Goal: Task Accomplishment & Management: Use online tool/utility

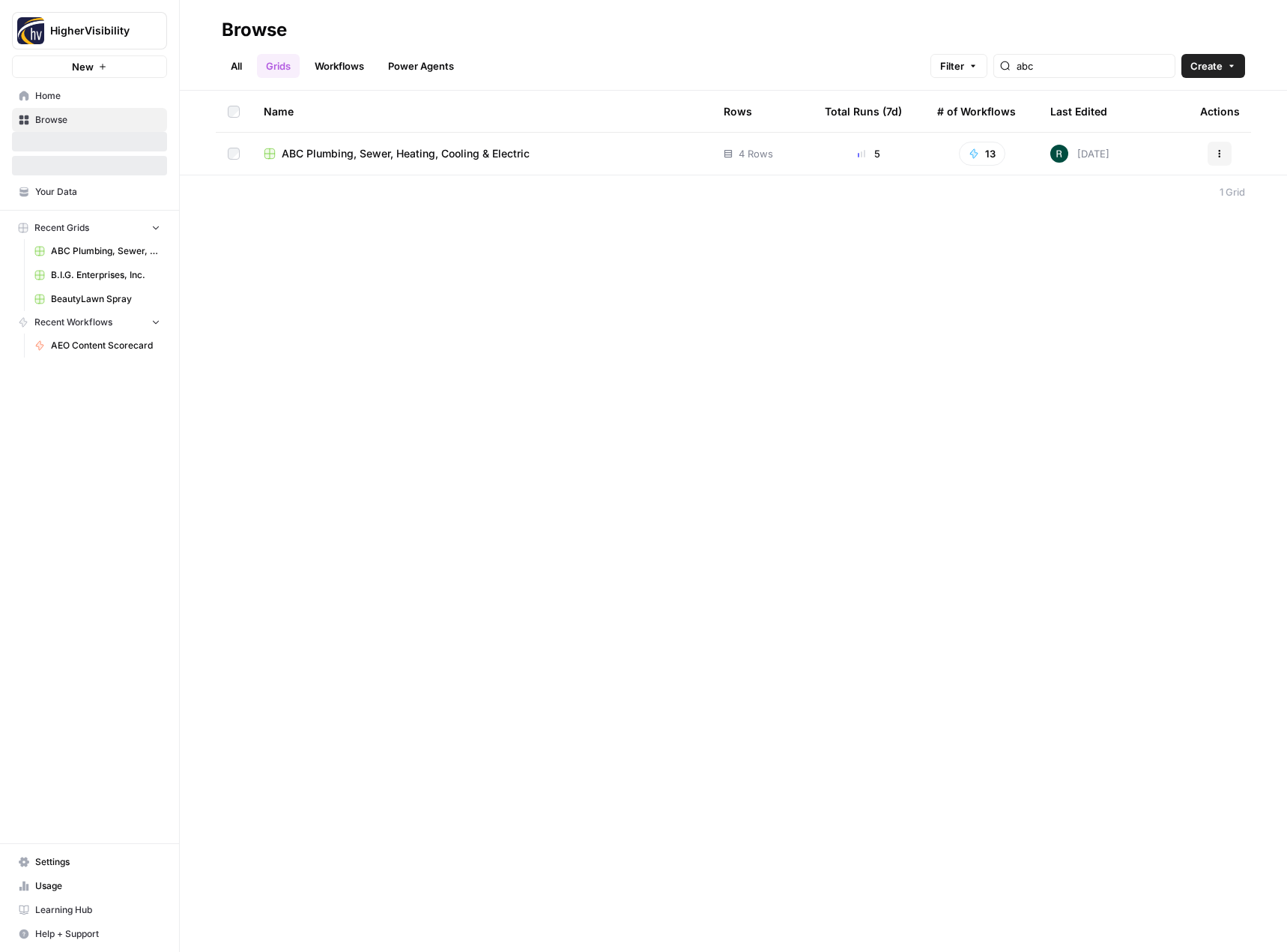
click at [93, 117] on span "Browse" at bounding box center [97, 120] width 125 height 14
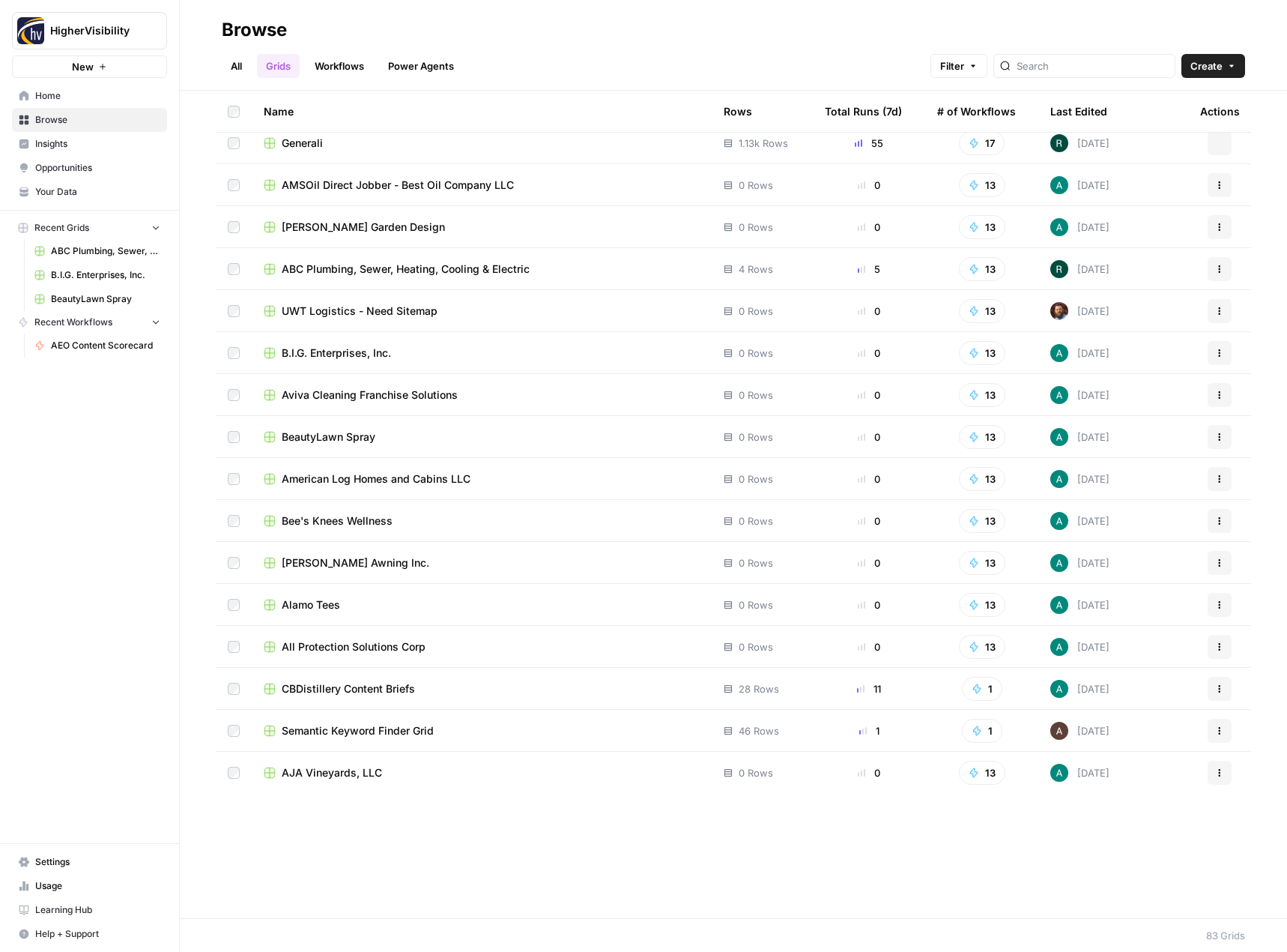
scroll to position [2698, 0]
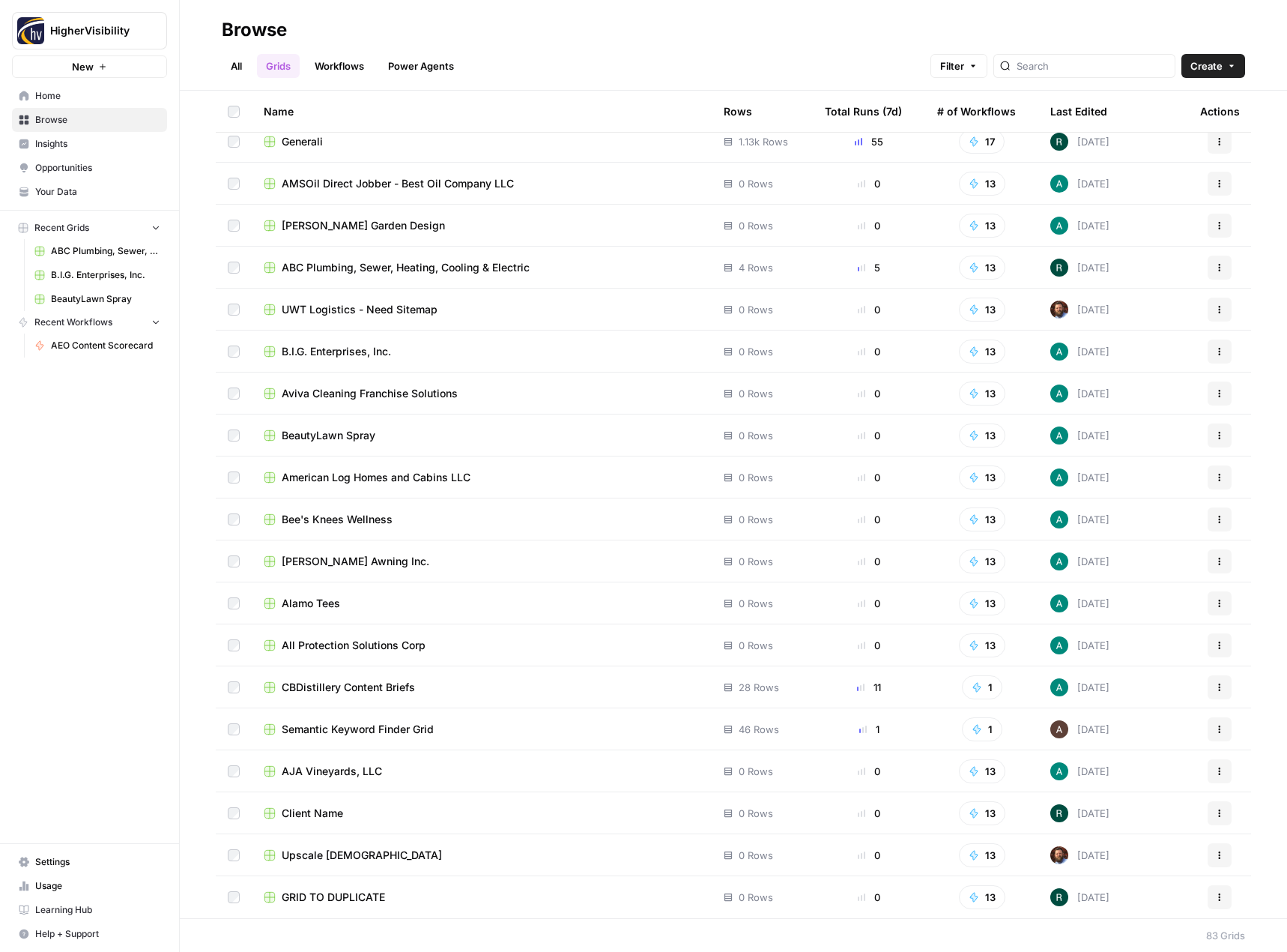
click at [1217, 898] on button "Actions" at bounding box center [1220, 897] width 24 height 24
click at [1152, 775] on span "Duplicate" at bounding box center [1141, 774] width 120 height 15
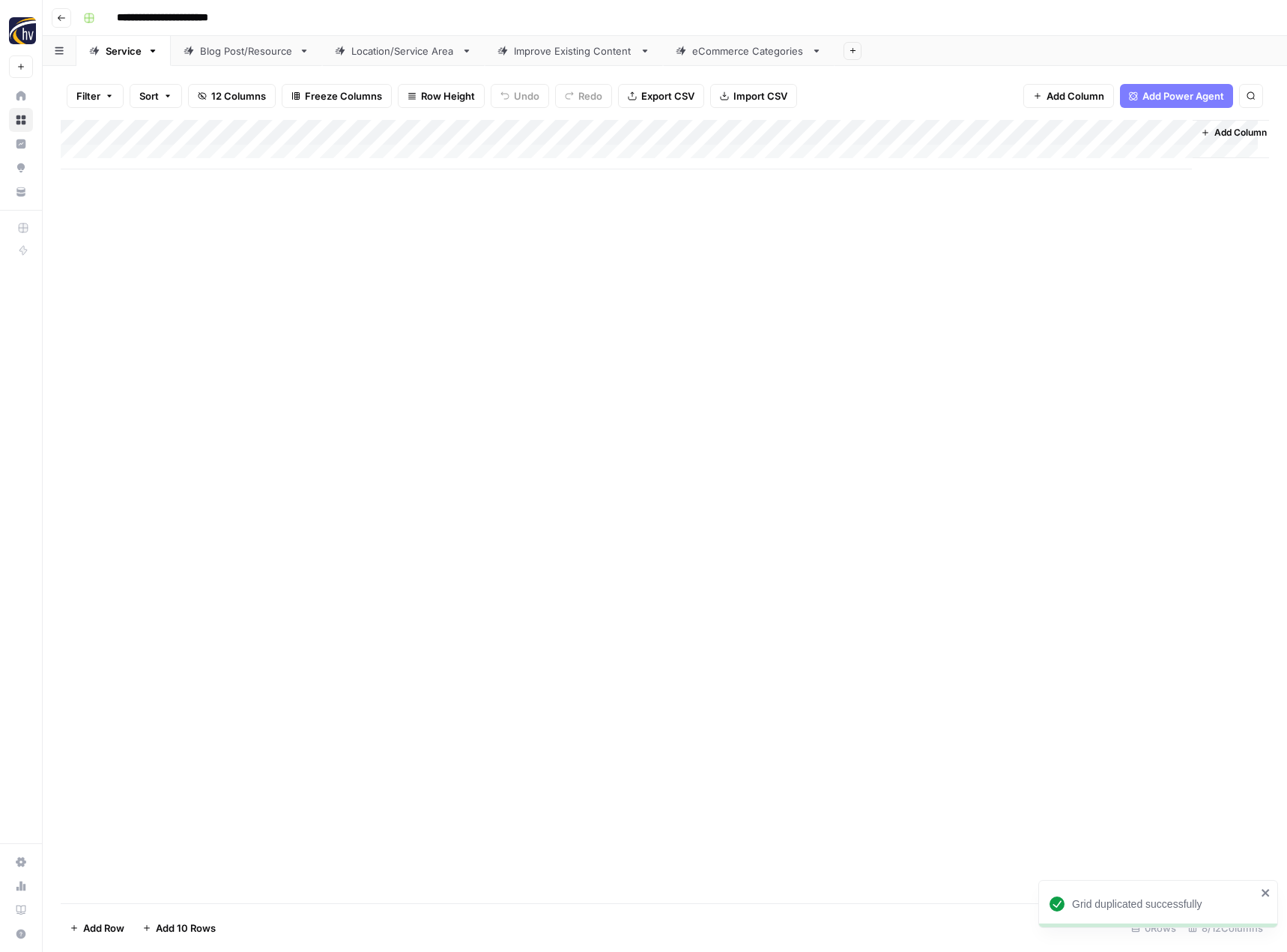
click at [204, 21] on input "**********" at bounding box center [187, 18] width 155 height 24
paste input
type input "*********"
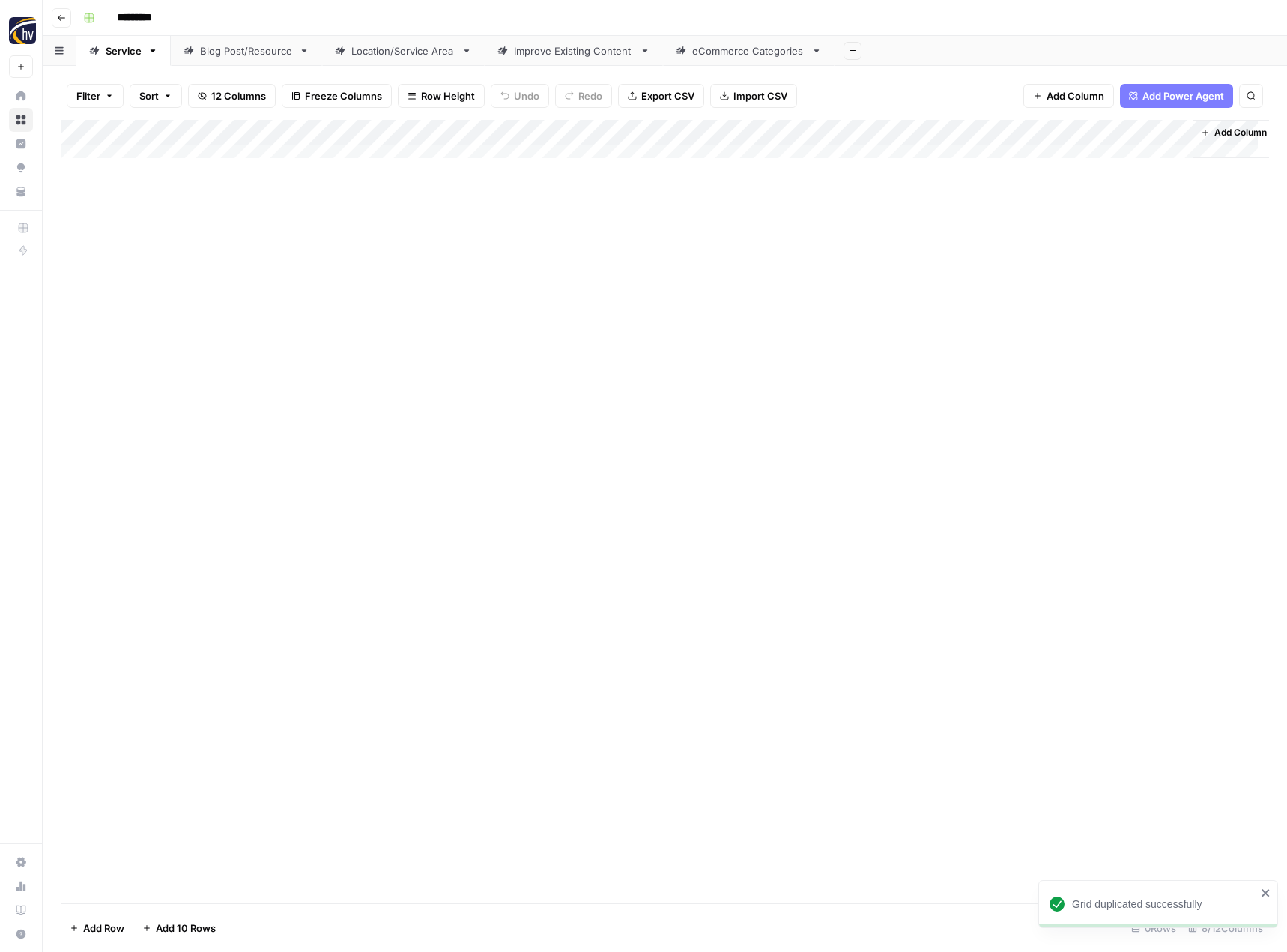
click at [246, 274] on div "Add Column" at bounding box center [665, 511] width 1208 height 783
click at [353, 129] on div "Add Column" at bounding box center [665, 145] width 1208 height 49
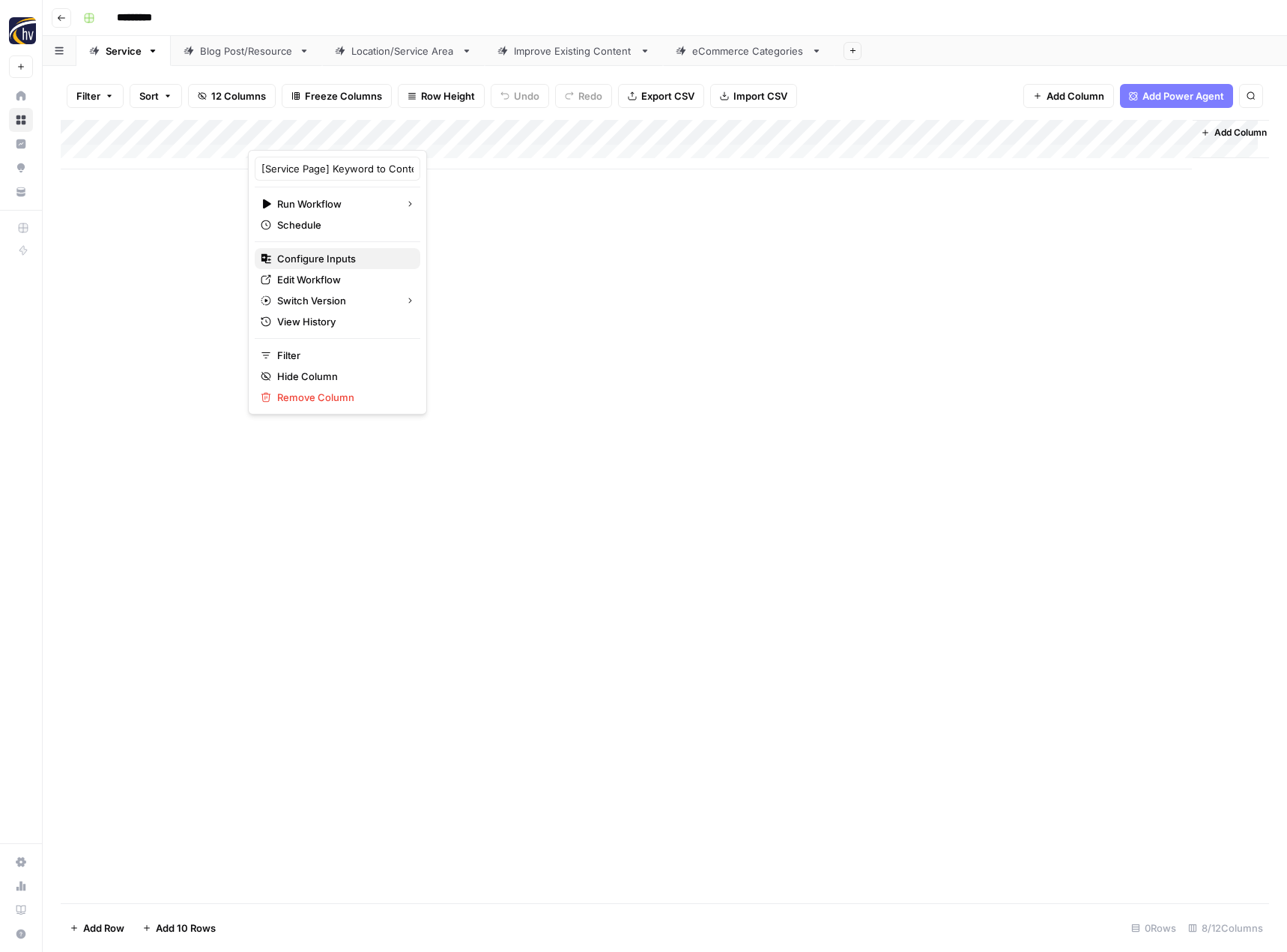
click at [330, 254] on span "Configure Inputs" at bounding box center [342, 258] width 131 height 15
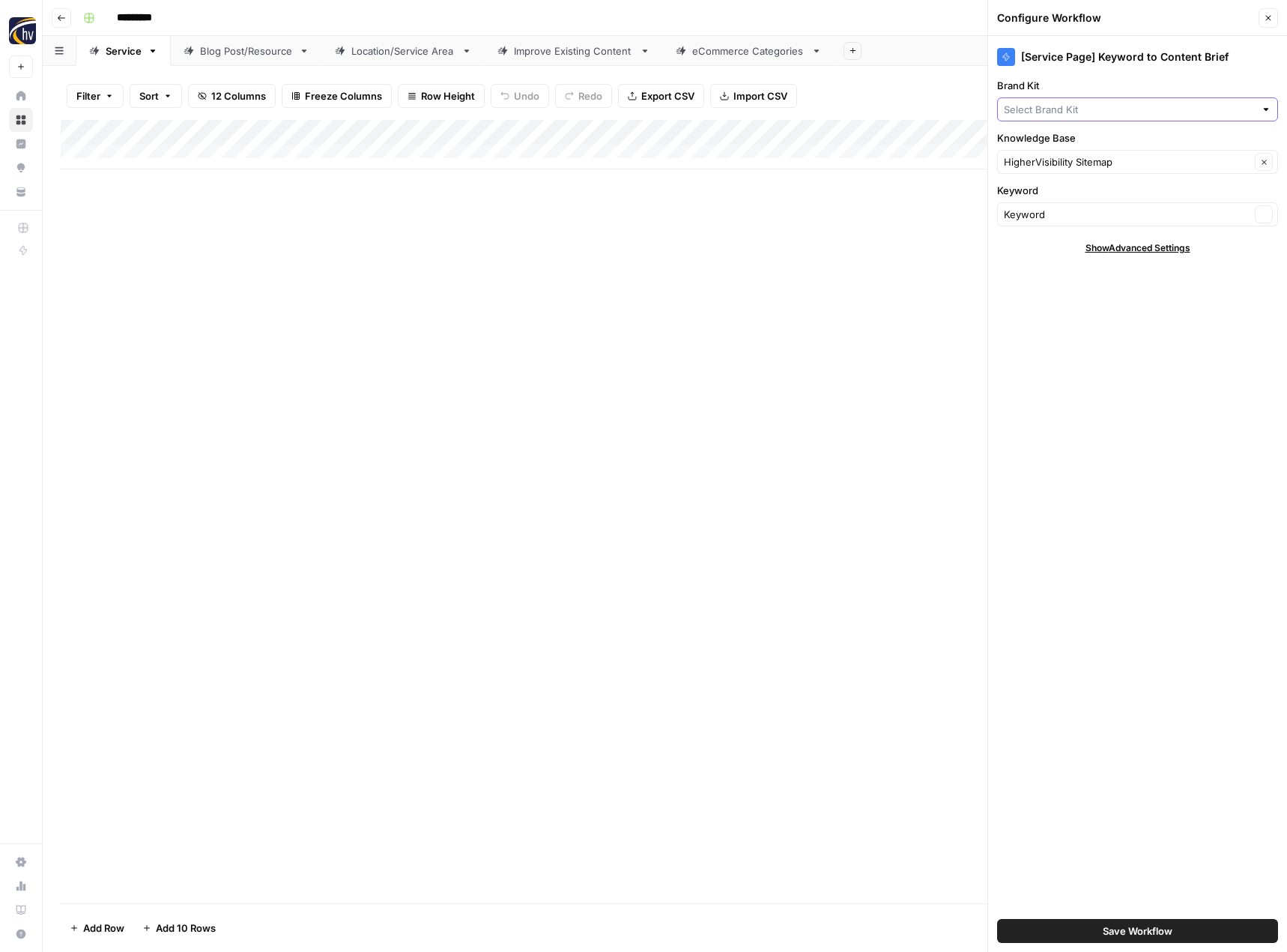
click at [1093, 110] on input "Brand Kit" at bounding box center [1130, 109] width 251 height 15
click at [1065, 149] on span "BIC Homes" at bounding box center [1134, 145] width 250 height 15
type input "BIC Homes"
click at [1055, 157] on input "Knowledge Base" at bounding box center [1127, 162] width 246 height 15
click at [1048, 204] on span "BIC Homes Sitemap" at bounding box center [1134, 197] width 250 height 15
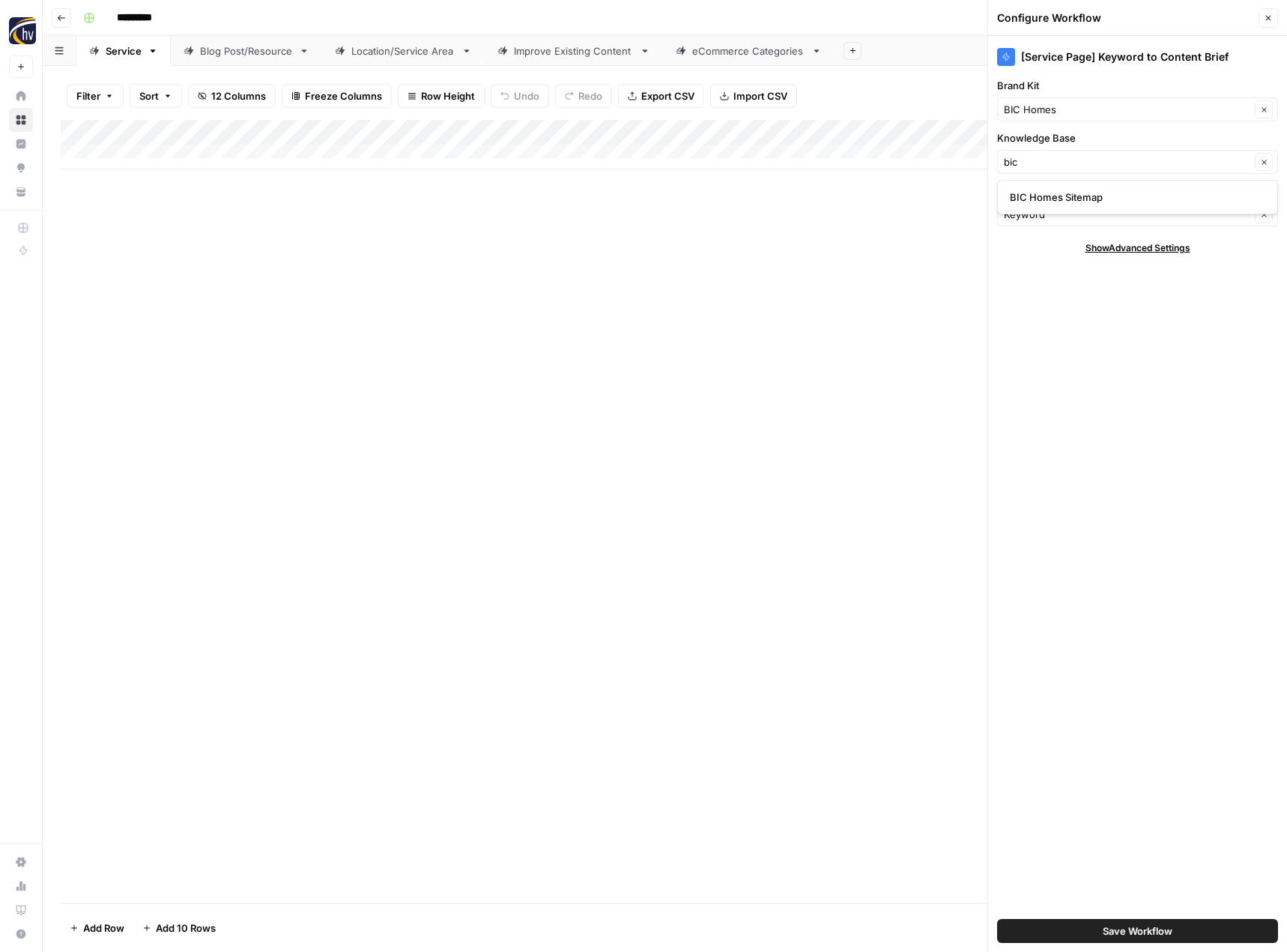
type input "BIC Homes Sitemap"
click at [1170, 927] on span "Save Workflow" at bounding box center [1138, 931] width 70 height 15
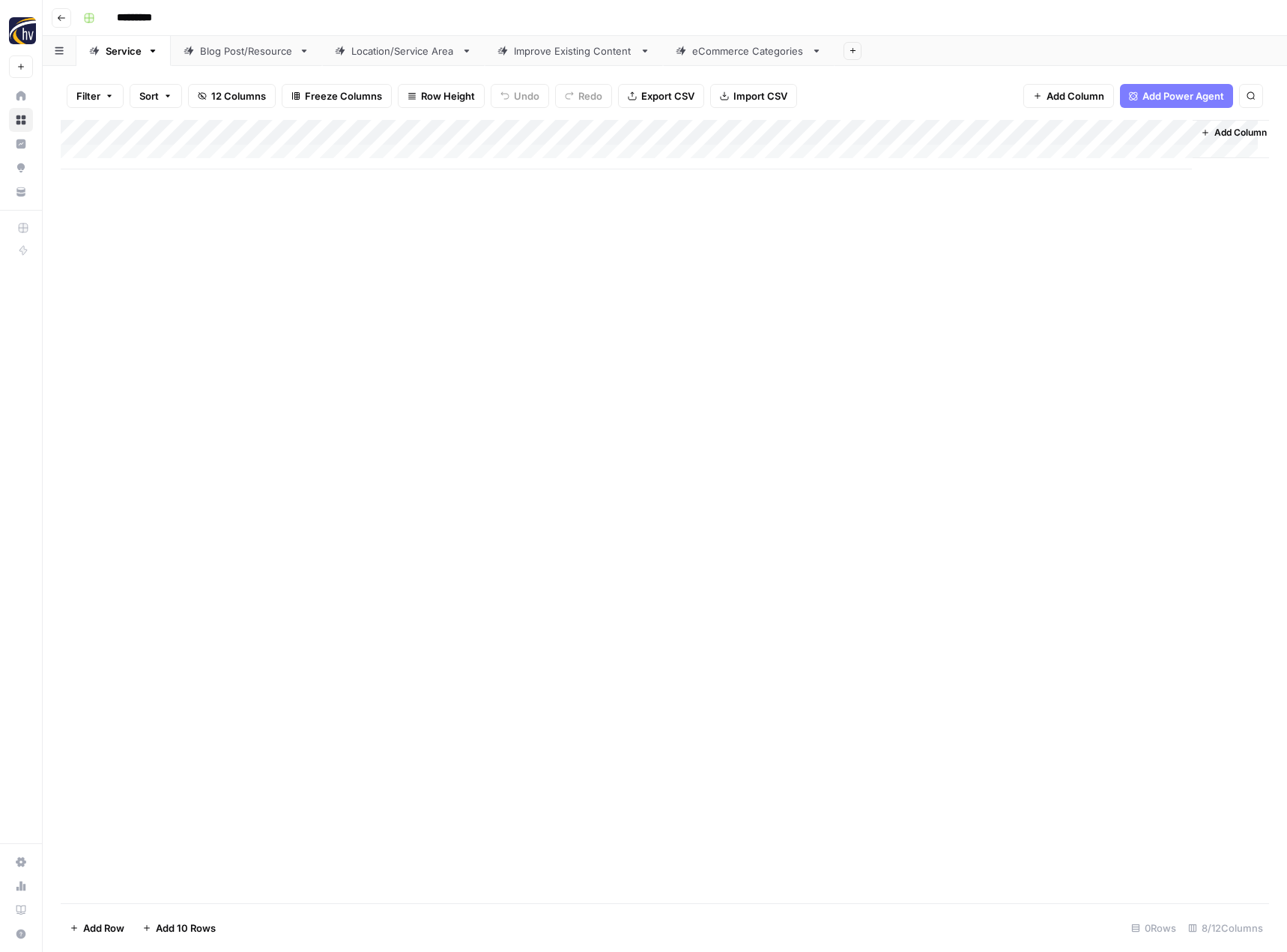
click at [1023, 130] on div "Add Column" at bounding box center [665, 145] width 1208 height 49
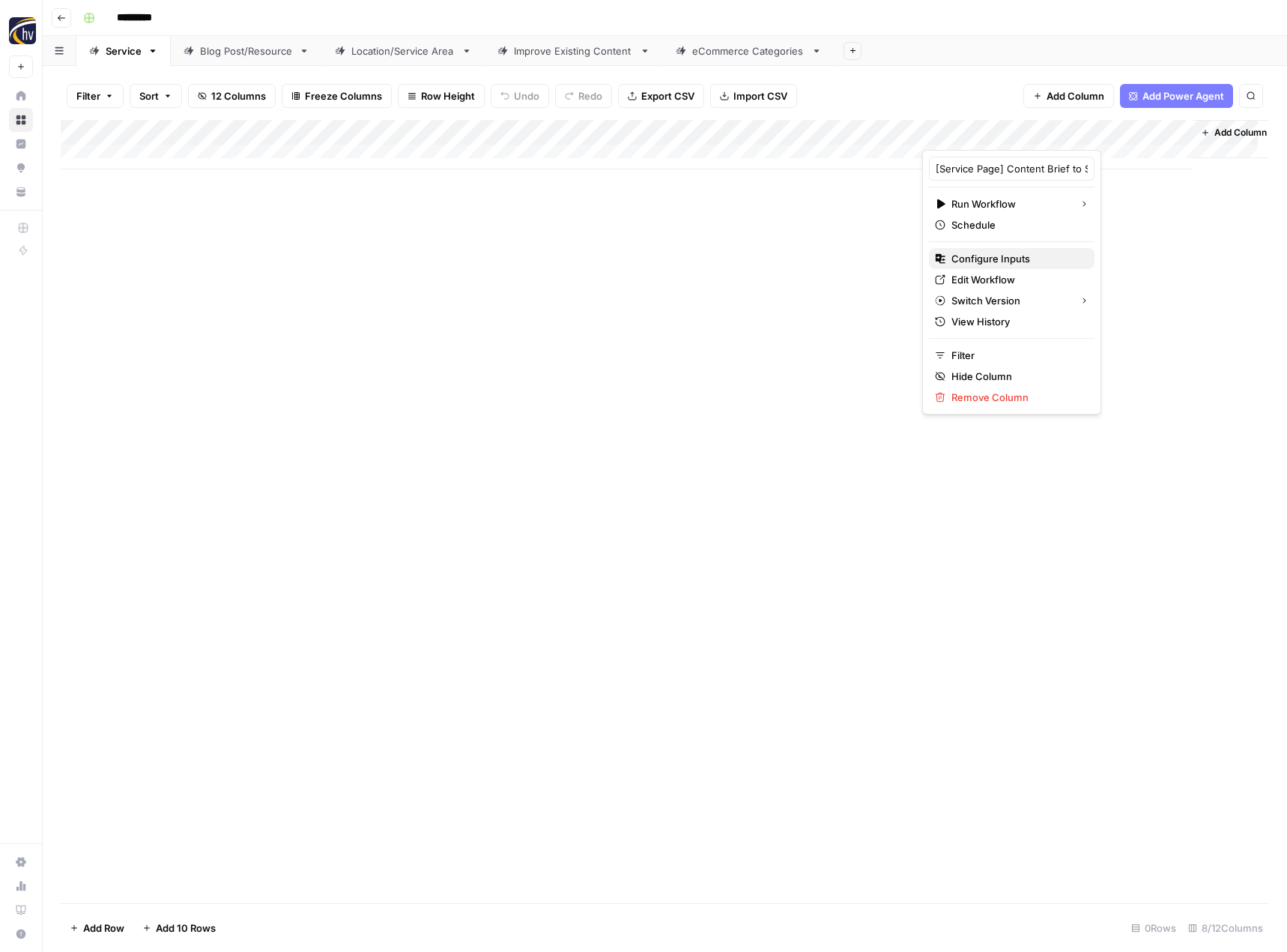
click at [966, 265] on span "Configure Inputs" at bounding box center [1017, 258] width 131 height 15
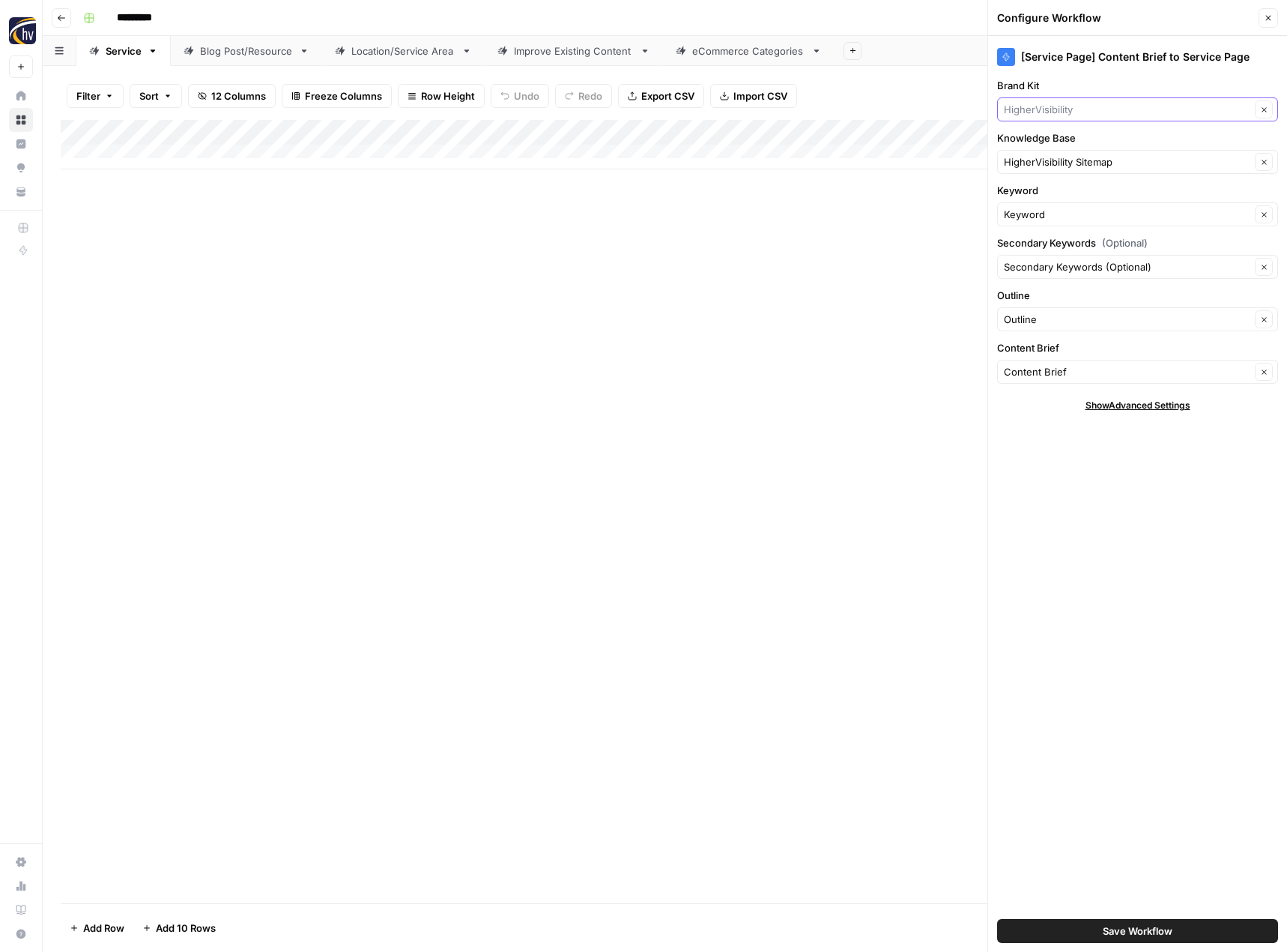
click at [1063, 114] on input "Brand Kit" at bounding box center [1127, 109] width 246 height 15
click at [1057, 146] on span "BIC Homes" at bounding box center [1134, 145] width 250 height 15
type input "BIC Homes"
click at [1054, 151] on div "HigherVisibility Sitemap Clear" at bounding box center [1138, 162] width 281 height 24
click at [1049, 195] on span "BIC Homes Sitemap" at bounding box center [1134, 197] width 250 height 15
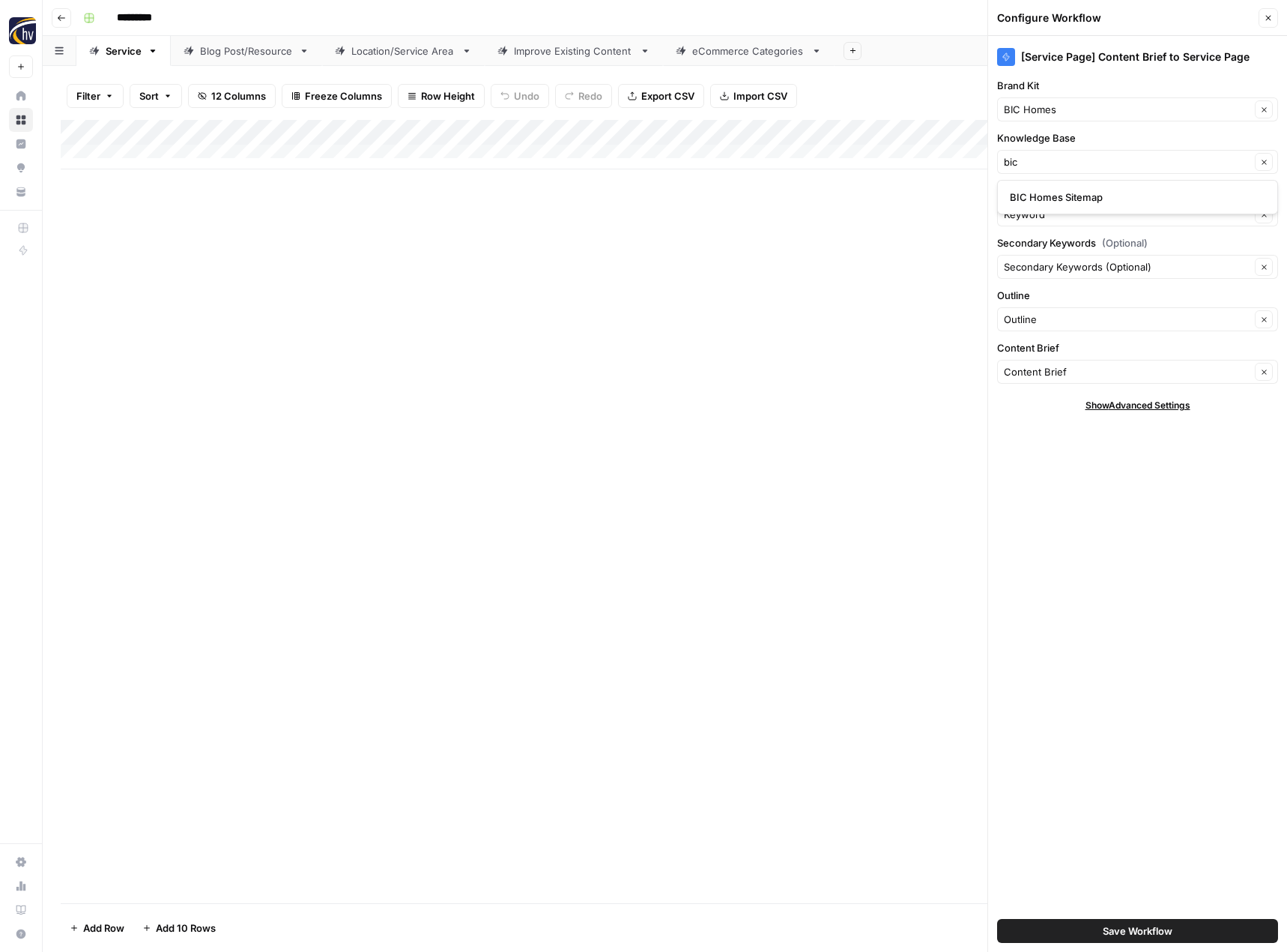
type input "BIC Homes Sitemap"
click at [1104, 935] on span "Save Workflow" at bounding box center [1138, 931] width 70 height 15
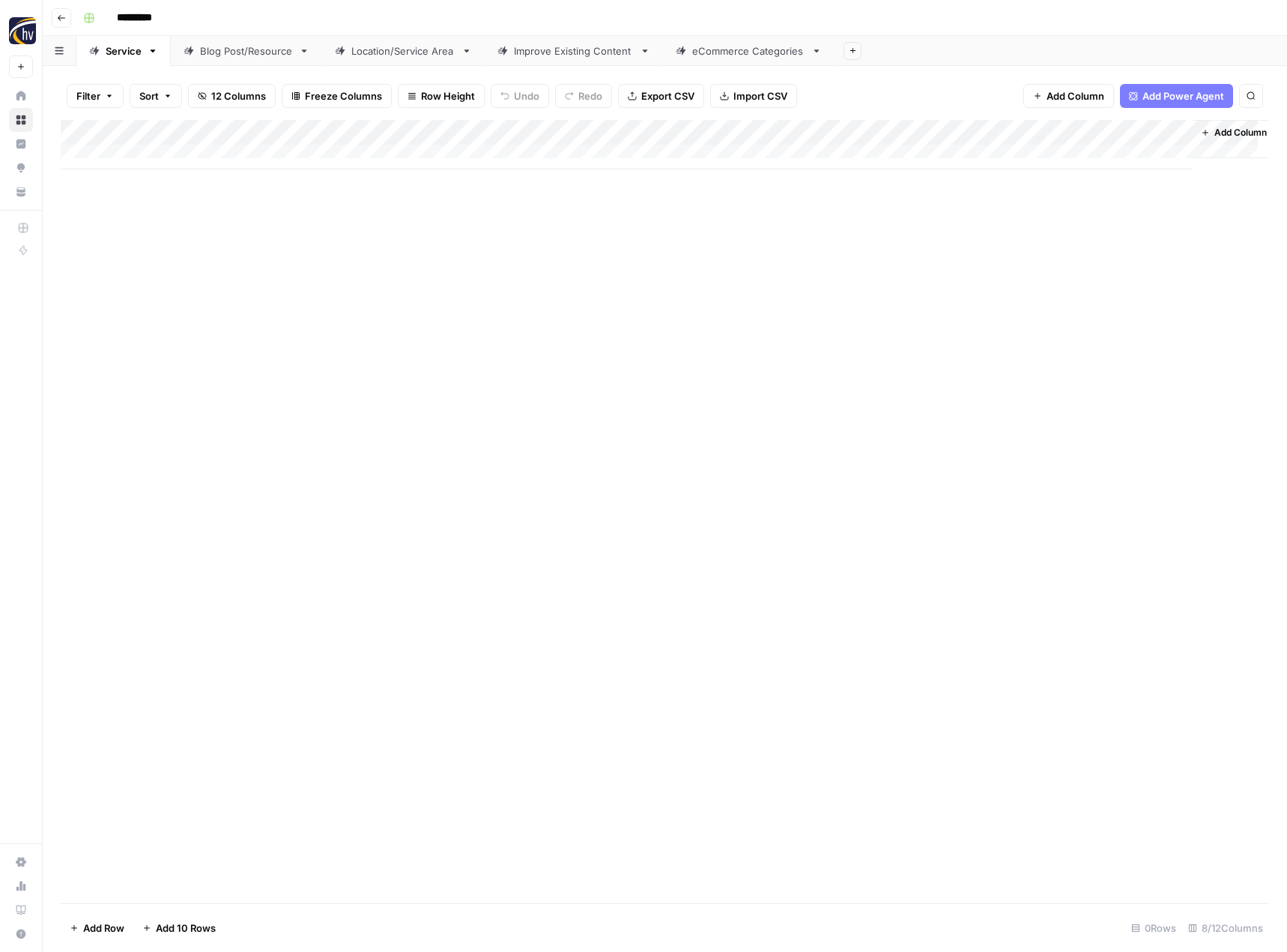
click at [248, 58] on div "Blog Post/Resource" at bounding box center [247, 50] width 93 height 15
click at [353, 133] on div "Add Column" at bounding box center [665, 145] width 1208 height 49
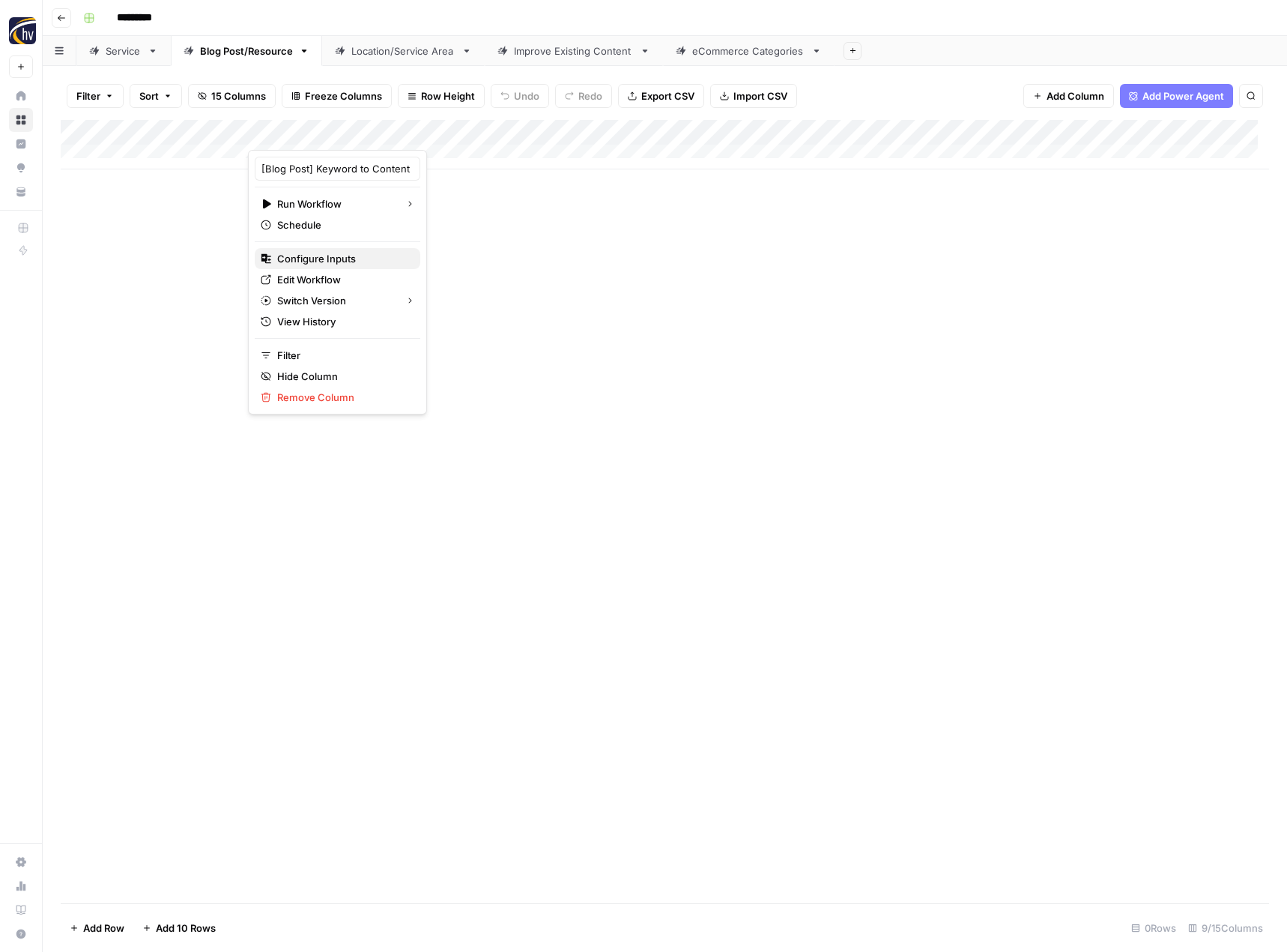
click at [311, 254] on span "Configure Inputs" at bounding box center [342, 258] width 131 height 15
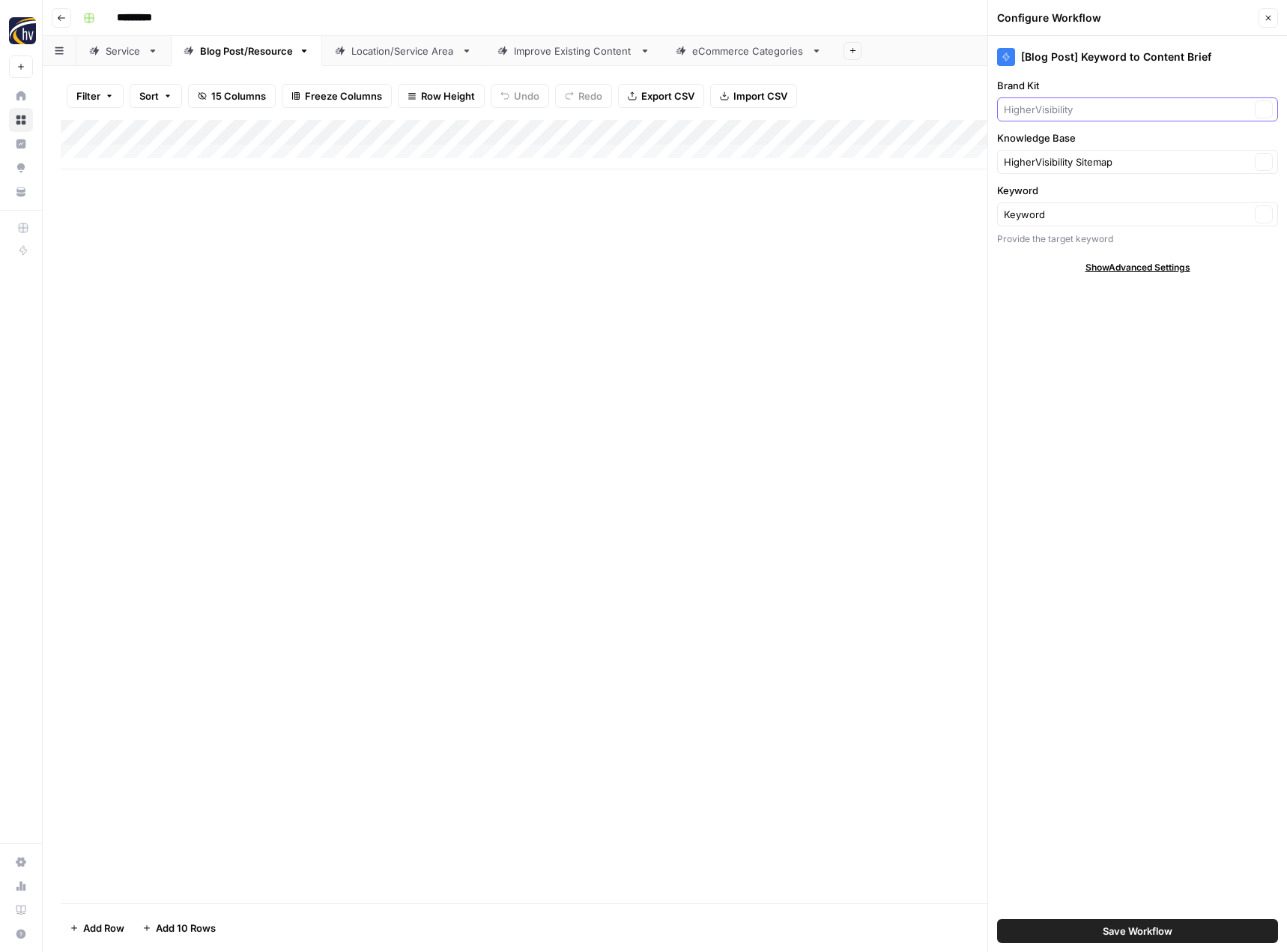
click at [1024, 110] on input "Brand Kit" at bounding box center [1127, 109] width 246 height 15
click at [1033, 144] on span "BIC Homes" at bounding box center [1134, 145] width 250 height 15
type input "BIC Homes"
click at [1058, 168] on input "Knowledge Base" at bounding box center [1127, 162] width 246 height 15
click at [1059, 198] on span "BIC Homes Sitemap" at bounding box center [1134, 197] width 250 height 15
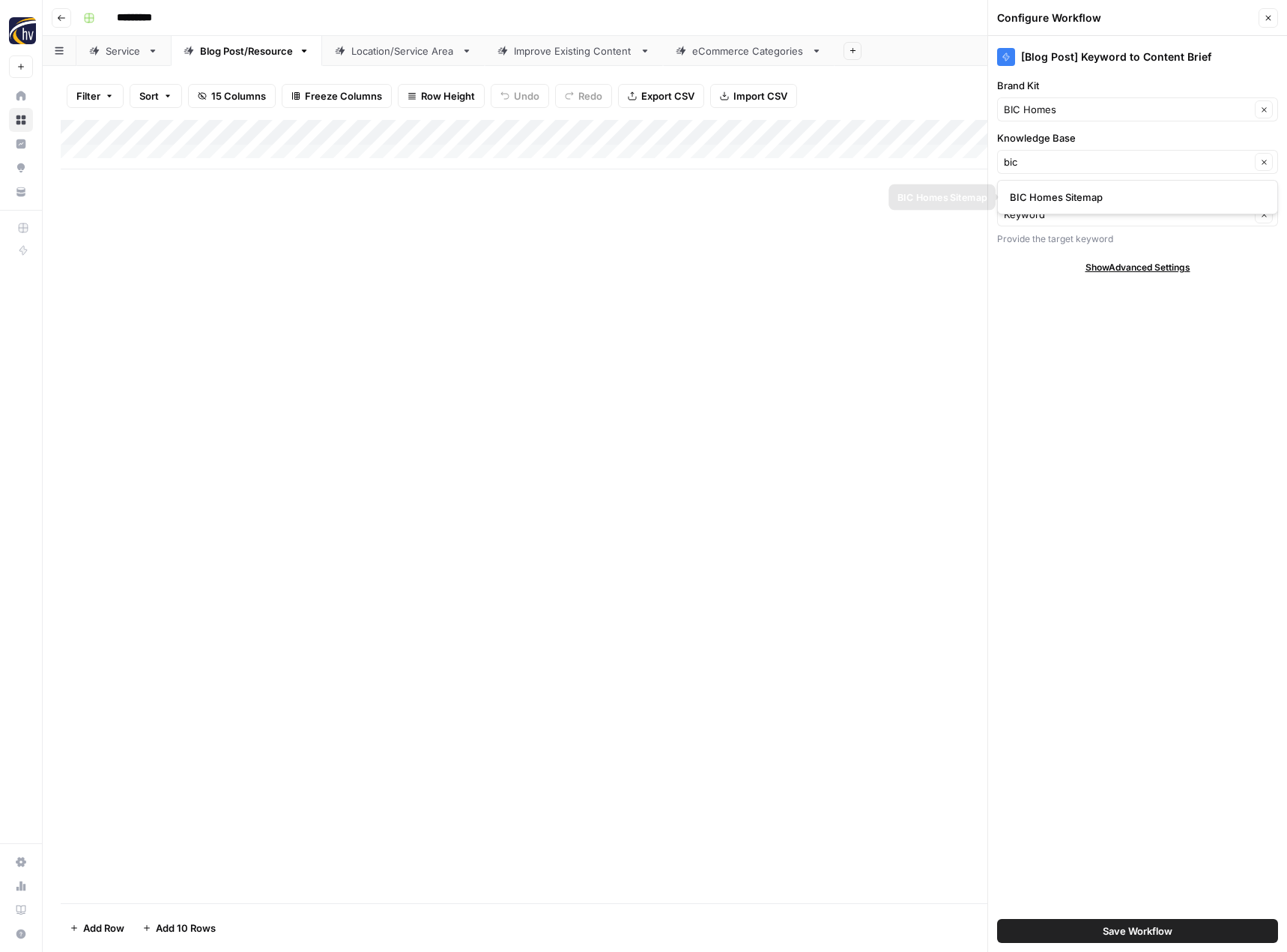
type input "BIC Homes Sitemap"
click at [1079, 929] on button "Save Workflow" at bounding box center [1138, 931] width 281 height 24
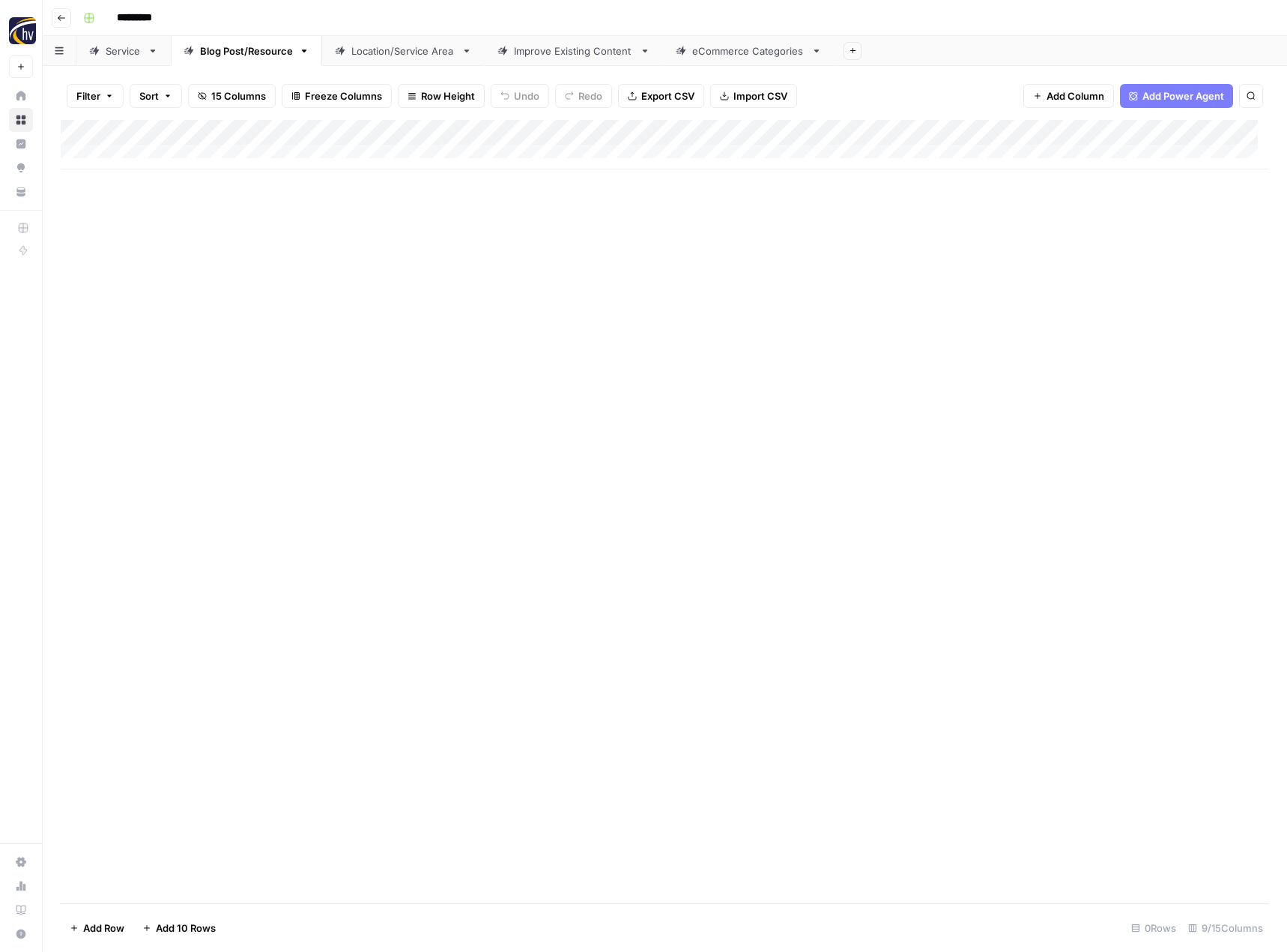
click at [1162, 134] on div "Add Column" at bounding box center [665, 145] width 1208 height 49
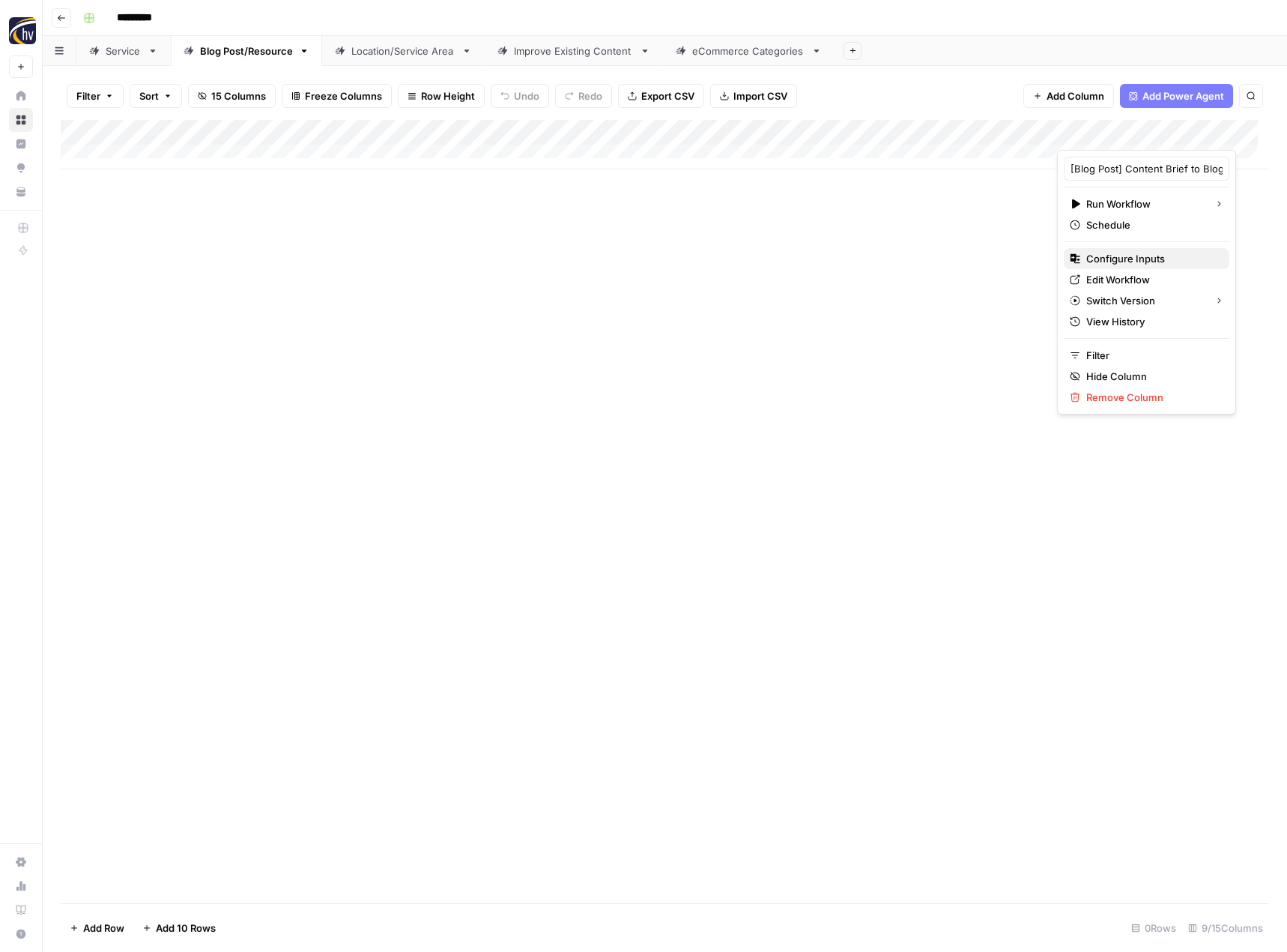
click at [1111, 263] on span "Configure Inputs" at bounding box center [1152, 258] width 131 height 15
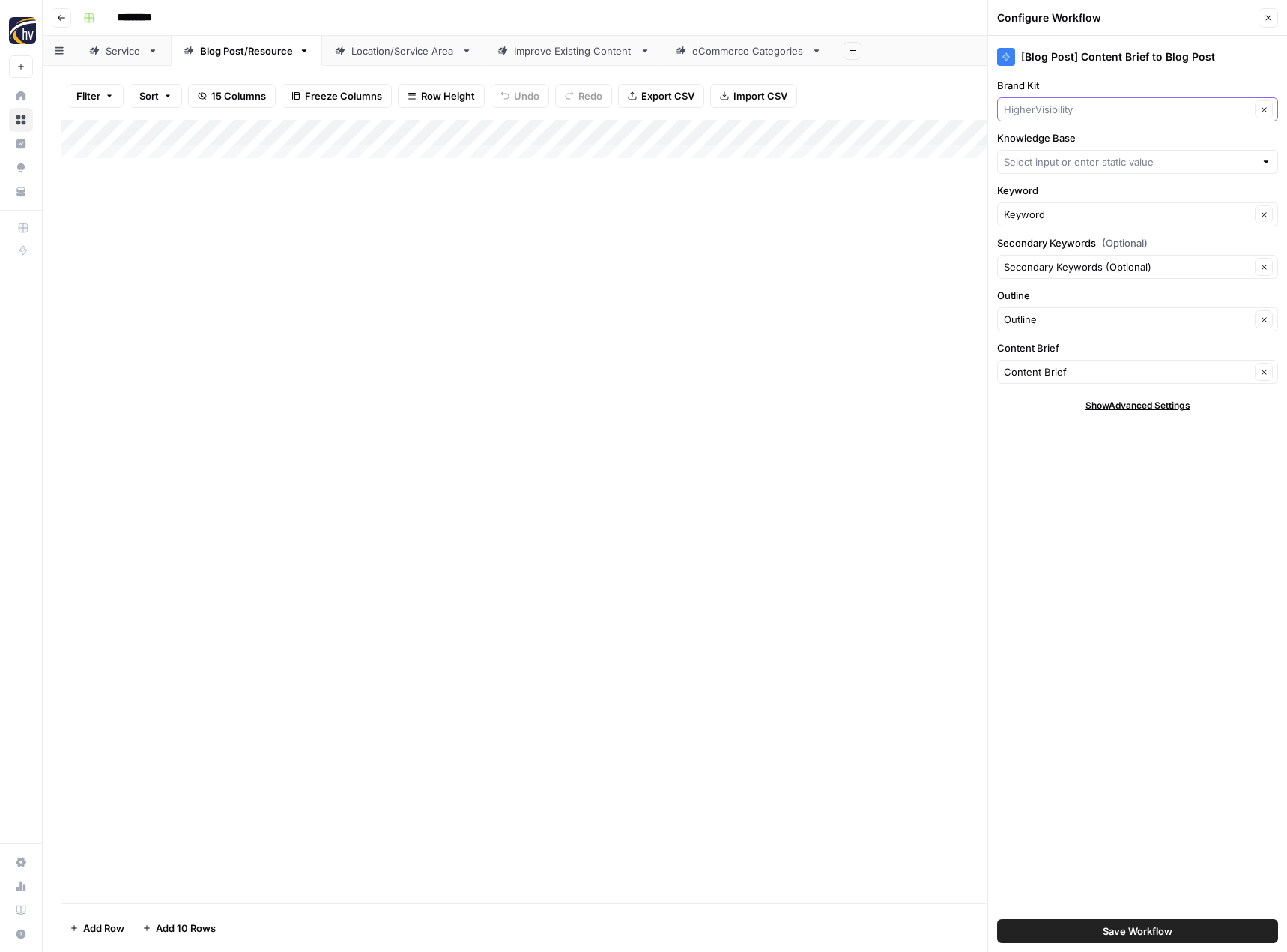
click at [1080, 114] on input "Brand Kit" at bounding box center [1127, 109] width 246 height 15
click at [1062, 137] on span "BIC Homes" at bounding box center [1134, 145] width 250 height 15
type input "BIC Homes"
click at [1049, 155] on input "Knowledge Base" at bounding box center [1130, 162] width 251 height 15
click at [1043, 190] on span "BIC Homes Sitemap" at bounding box center [1134, 197] width 250 height 15
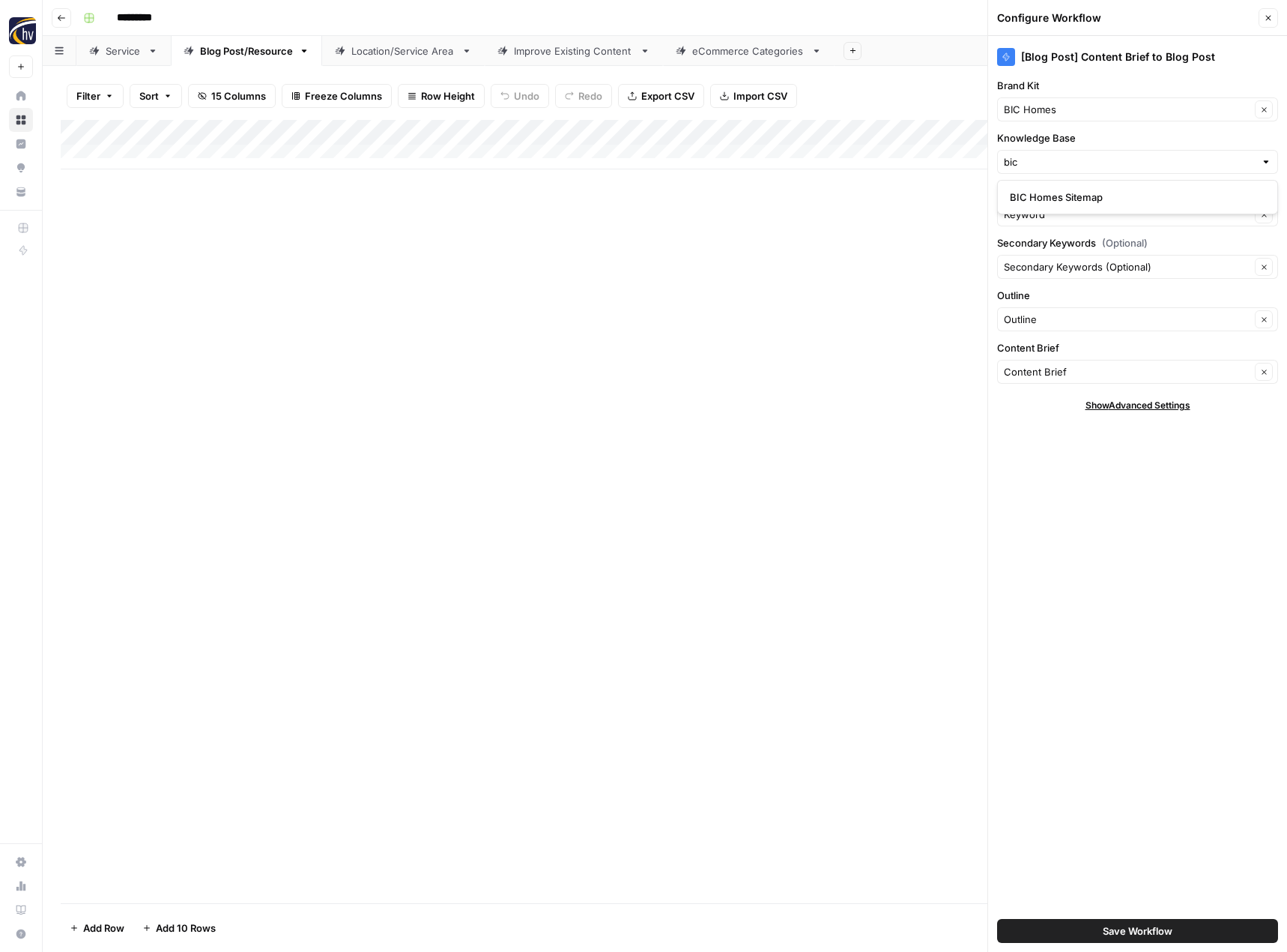
type input "BIC Homes Sitemap"
click at [1101, 921] on button "Save Workflow" at bounding box center [1138, 931] width 281 height 24
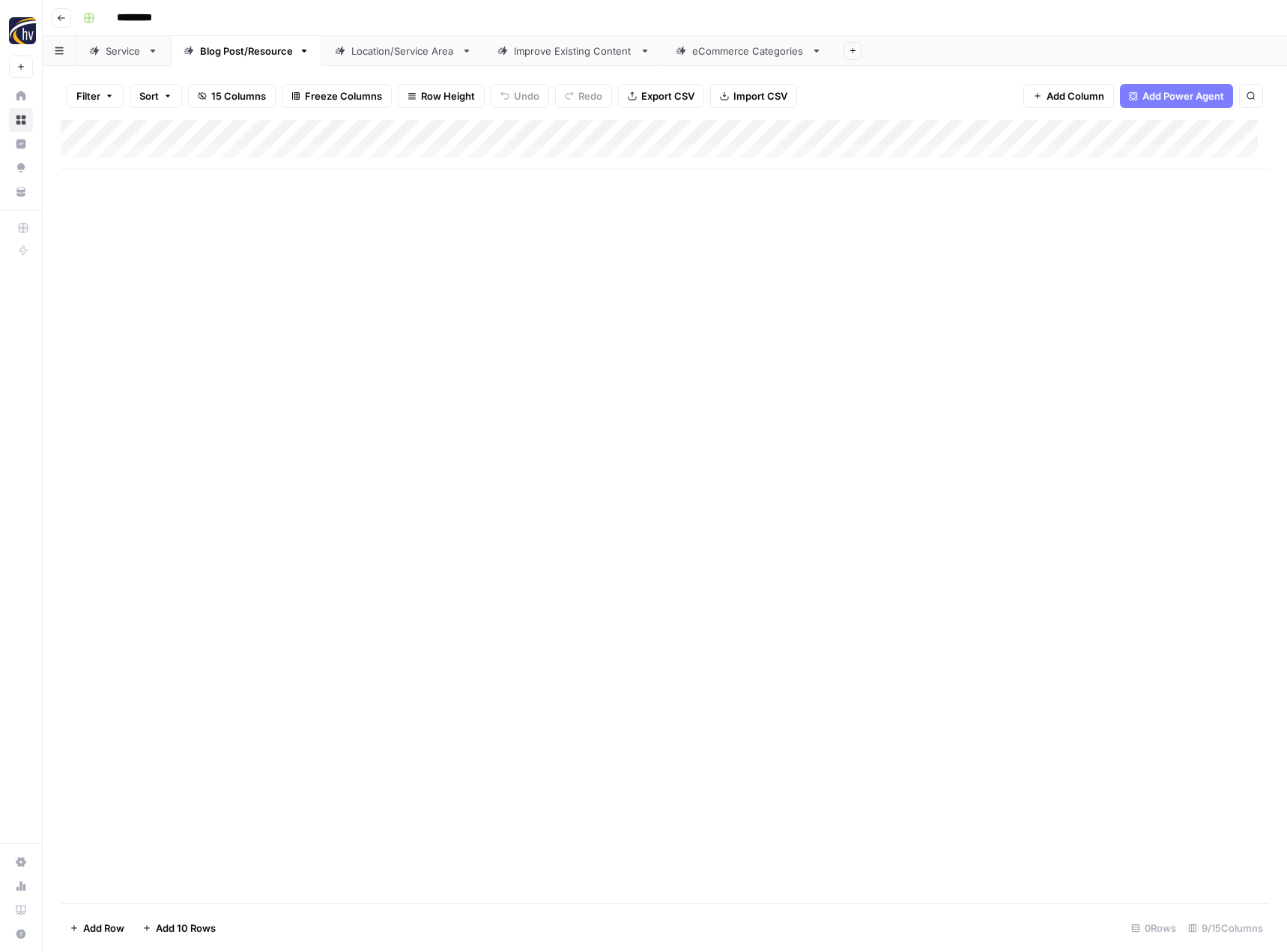
click at [396, 52] on div "Location/Service Area" at bounding box center [404, 50] width 104 height 15
click at [622, 128] on div "Add Column" at bounding box center [665, 145] width 1208 height 49
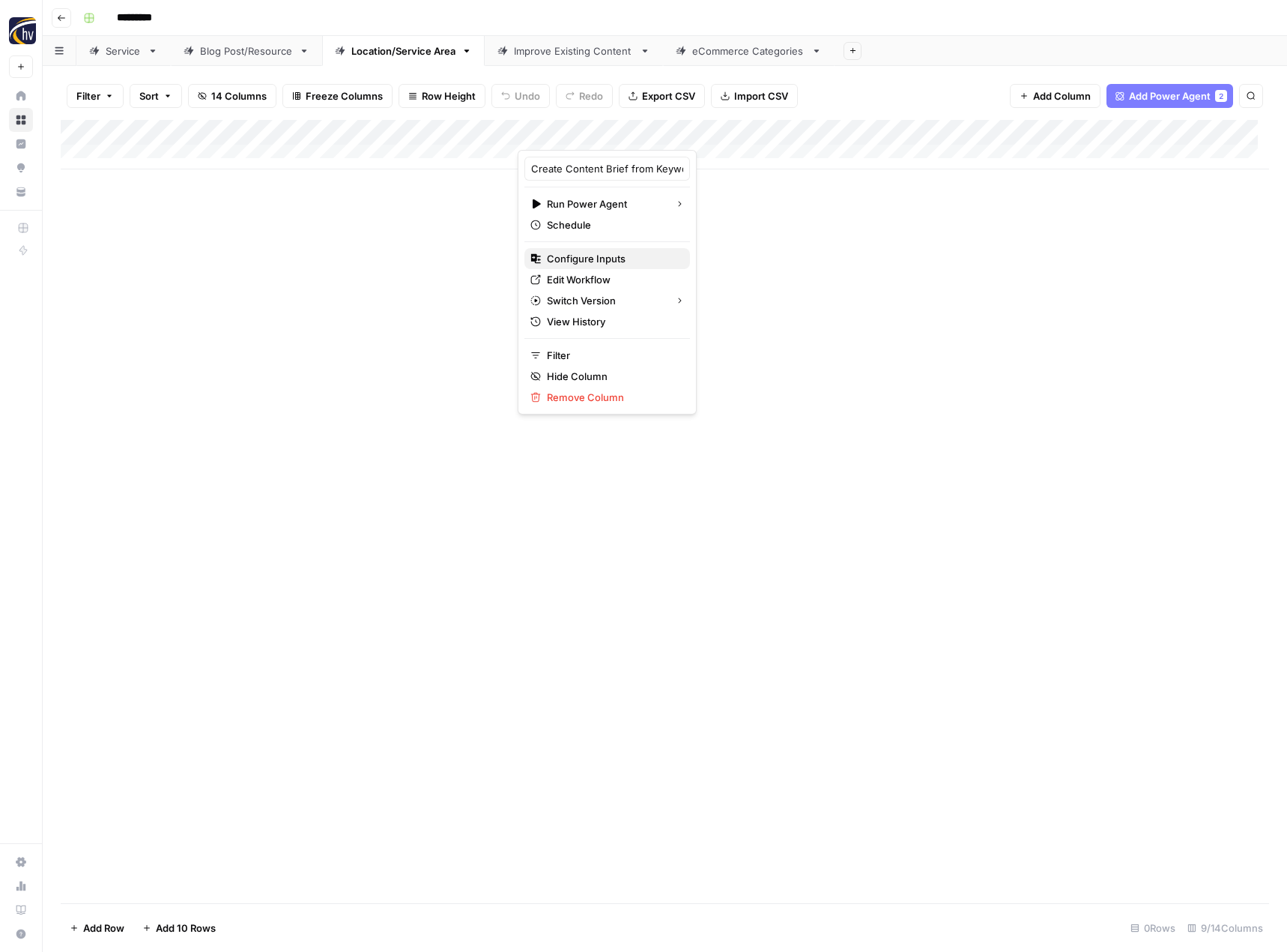
click at [589, 258] on span "Configure Inputs" at bounding box center [612, 258] width 131 height 15
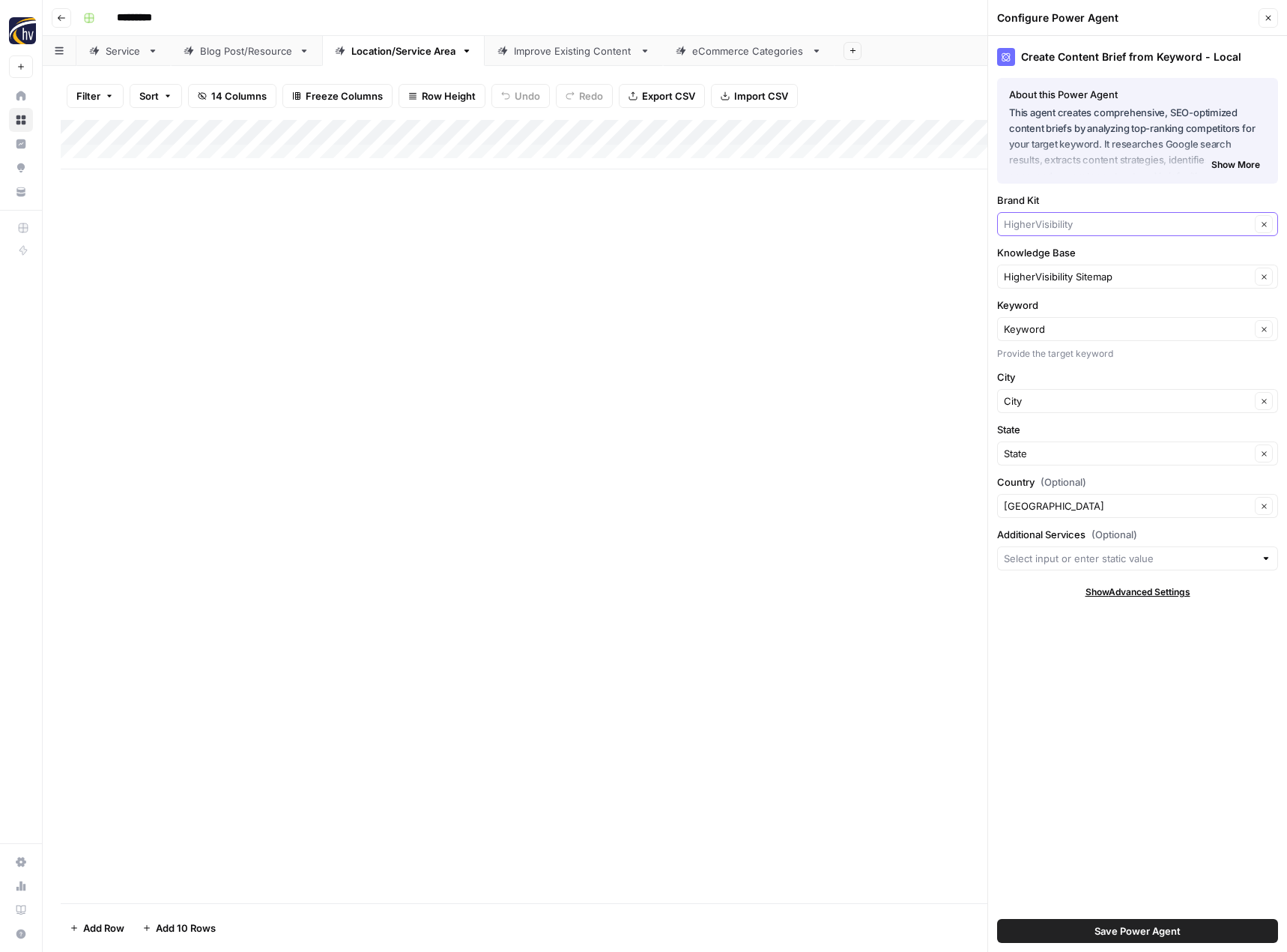
click at [1052, 221] on input "Brand Kit" at bounding box center [1127, 224] width 246 height 15
click at [1047, 261] on span "BIC Homes" at bounding box center [1134, 259] width 250 height 15
type input "BIC Homes"
click at [1043, 266] on div "HigherVisibility Sitemap Clear" at bounding box center [1138, 276] width 281 height 24
click at [1036, 310] on span "BIC Homes Sitemap" at bounding box center [1134, 311] width 250 height 15
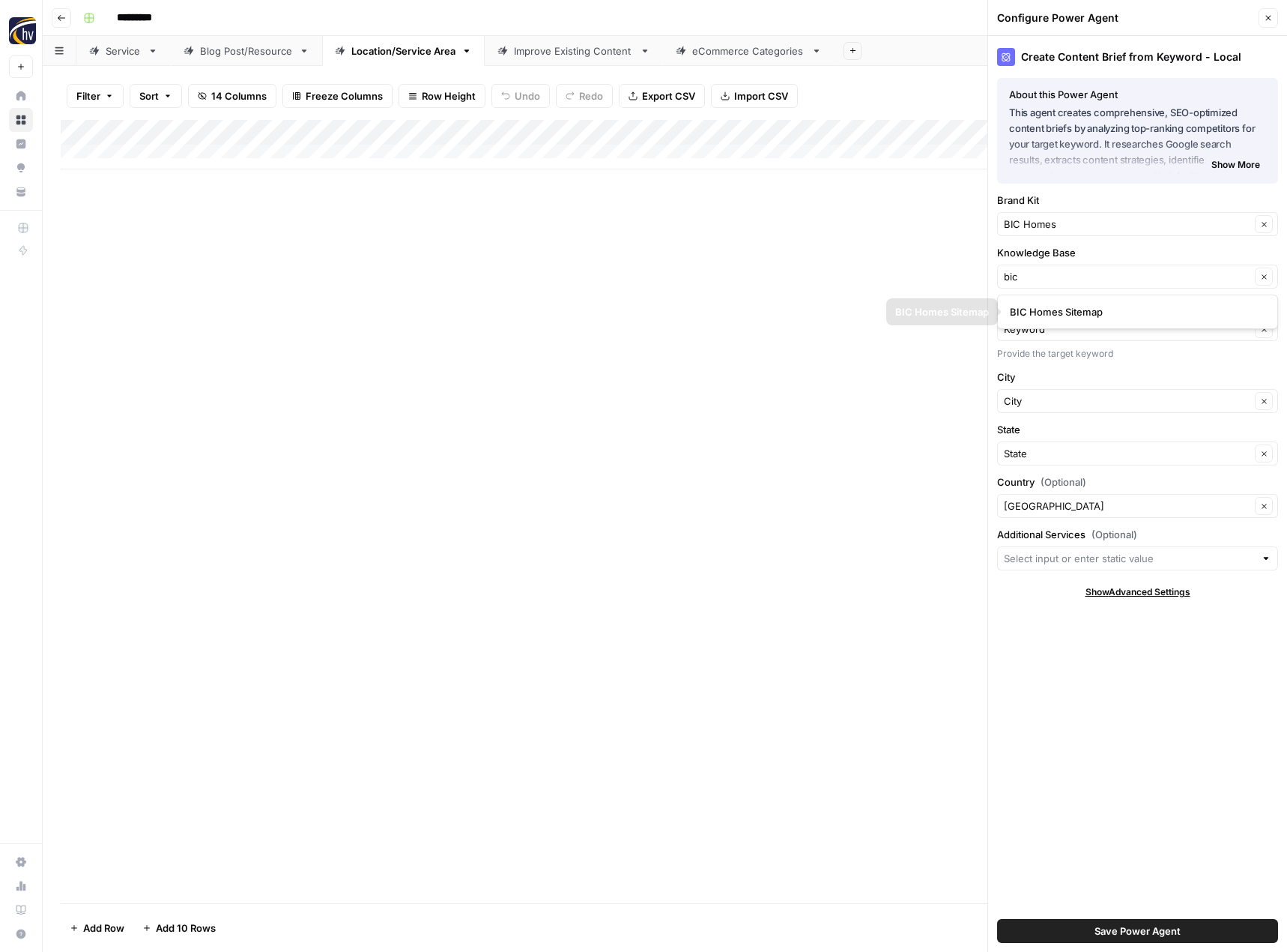
type input "BIC Homes Sitemap"
click at [1098, 932] on span "Save Power Agent" at bounding box center [1138, 931] width 86 height 15
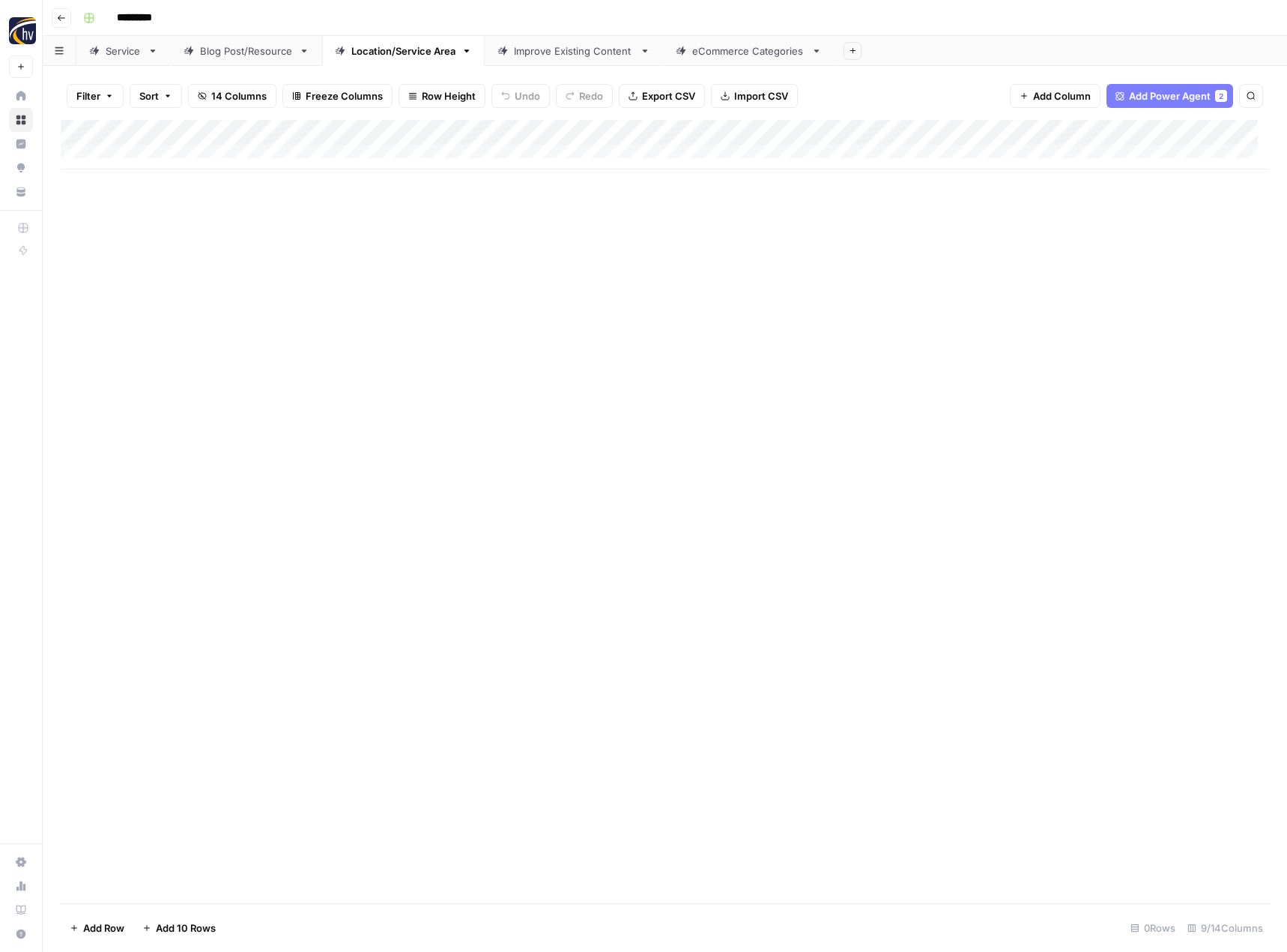
click at [1160, 131] on div "Add Column" at bounding box center [665, 145] width 1208 height 49
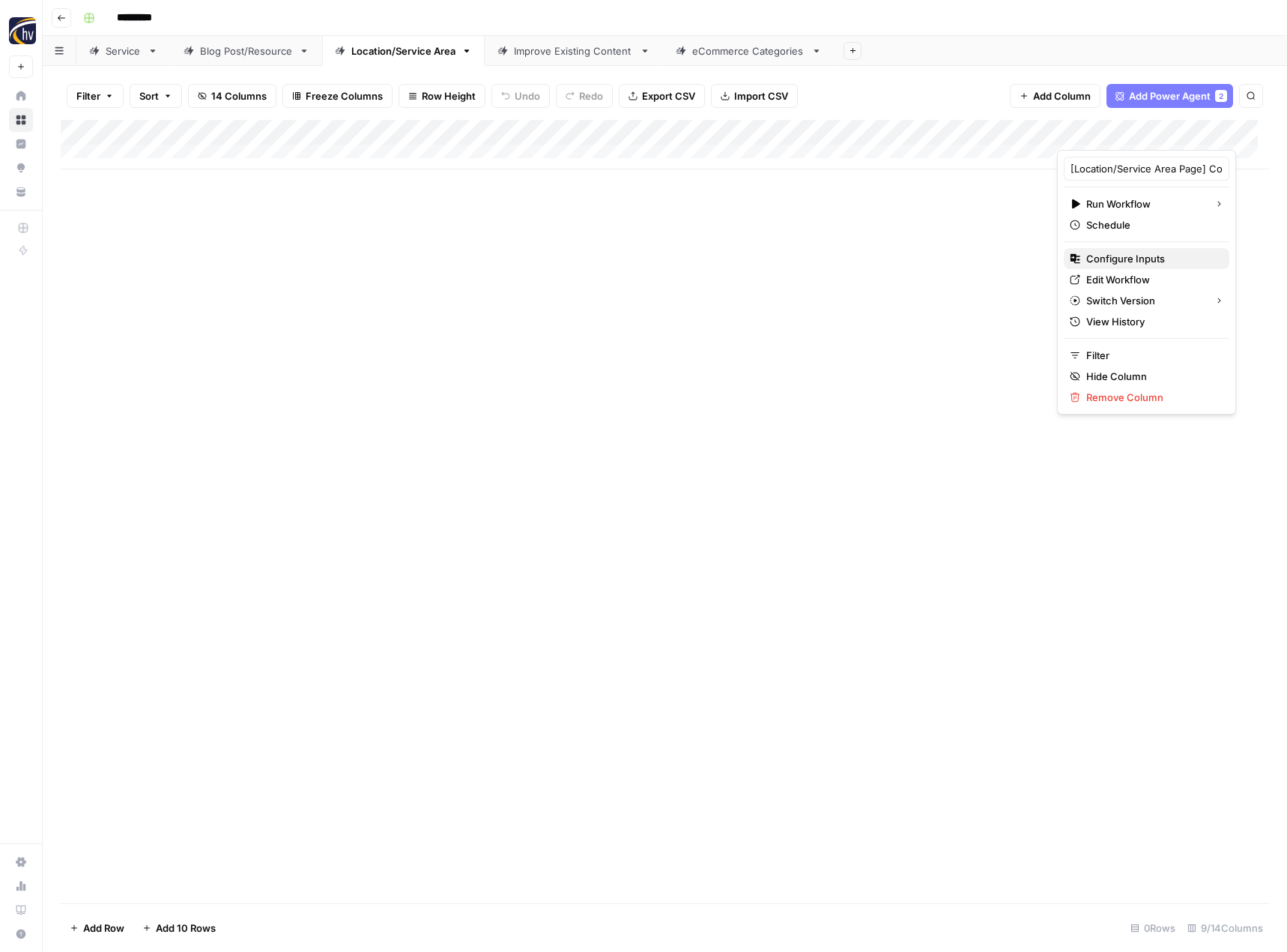
click at [1101, 266] on button "Configure Inputs" at bounding box center [1146, 258] width 166 height 21
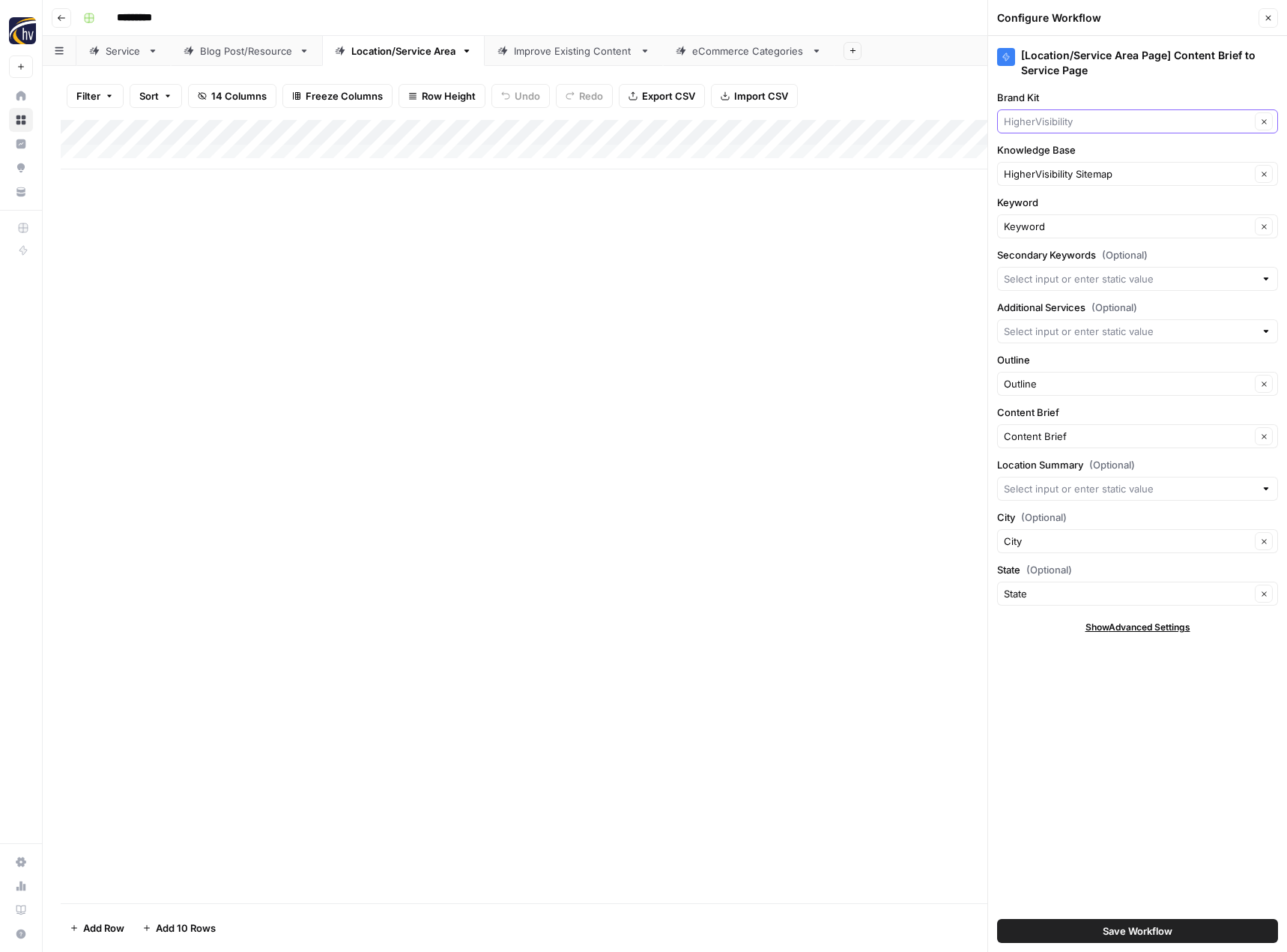
click at [1067, 120] on input "Brand Kit" at bounding box center [1127, 121] width 246 height 15
click at [1058, 149] on span "BIC Homes" at bounding box center [1134, 157] width 250 height 15
type input "BIC Homes"
click at [1045, 169] on input "Knowledge Base" at bounding box center [1127, 174] width 246 height 15
click at [1055, 211] on span "BIC Homes Sitemap" at bounding box center [1134, 209] width 250 height 15
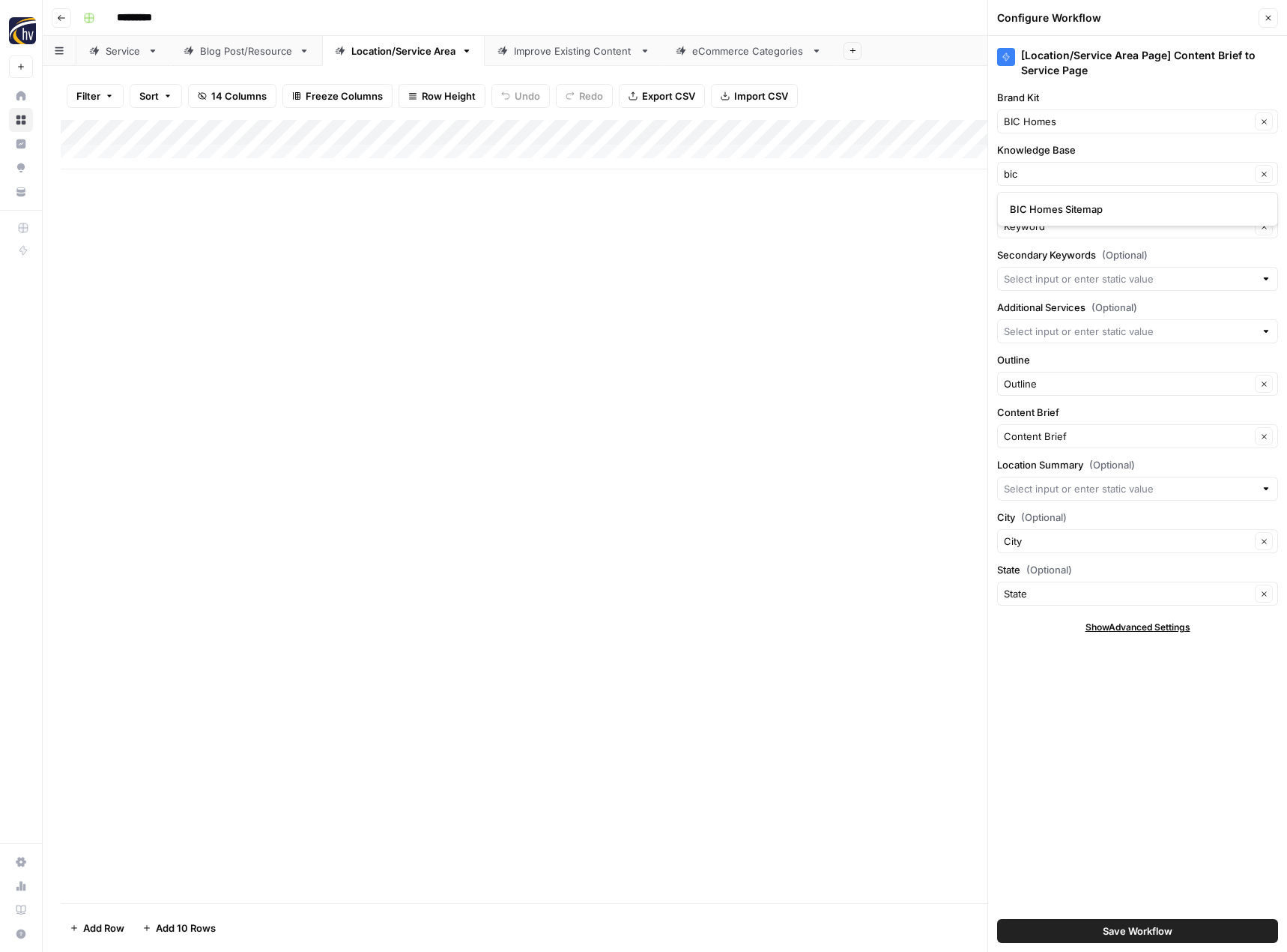
type input "BIC Homes Sitemap"
click at [1112, 933] on span "Save Workflow" at bounding box center [1138, 931] width 70 height 15
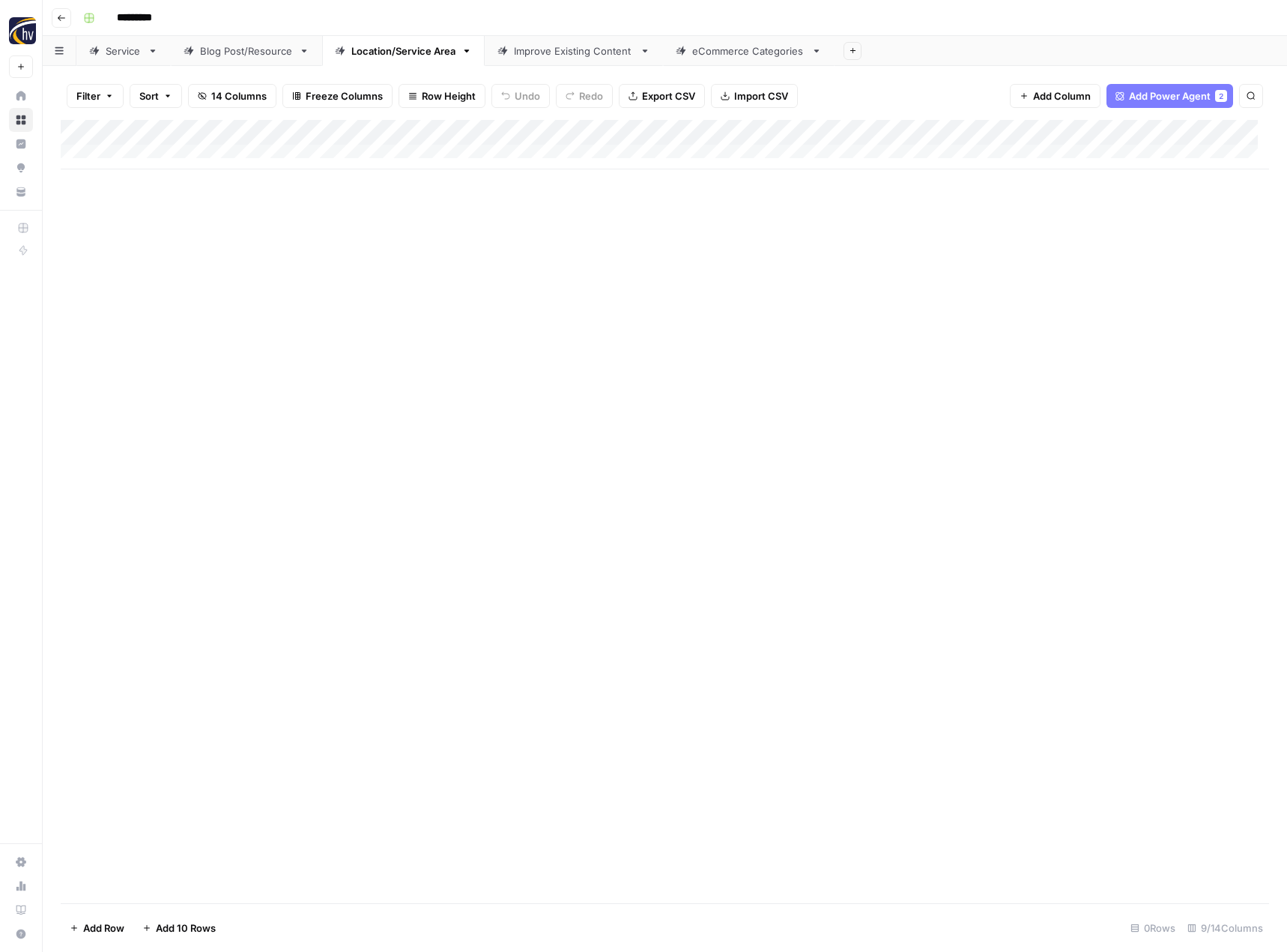
click at [576, 54] on div "Improve Existing Content" at bounding box center [574, 50] width 120 height 15
click at [767, 130] on div "Add Column" at bounding box center [665, 145] width 1208 height 49
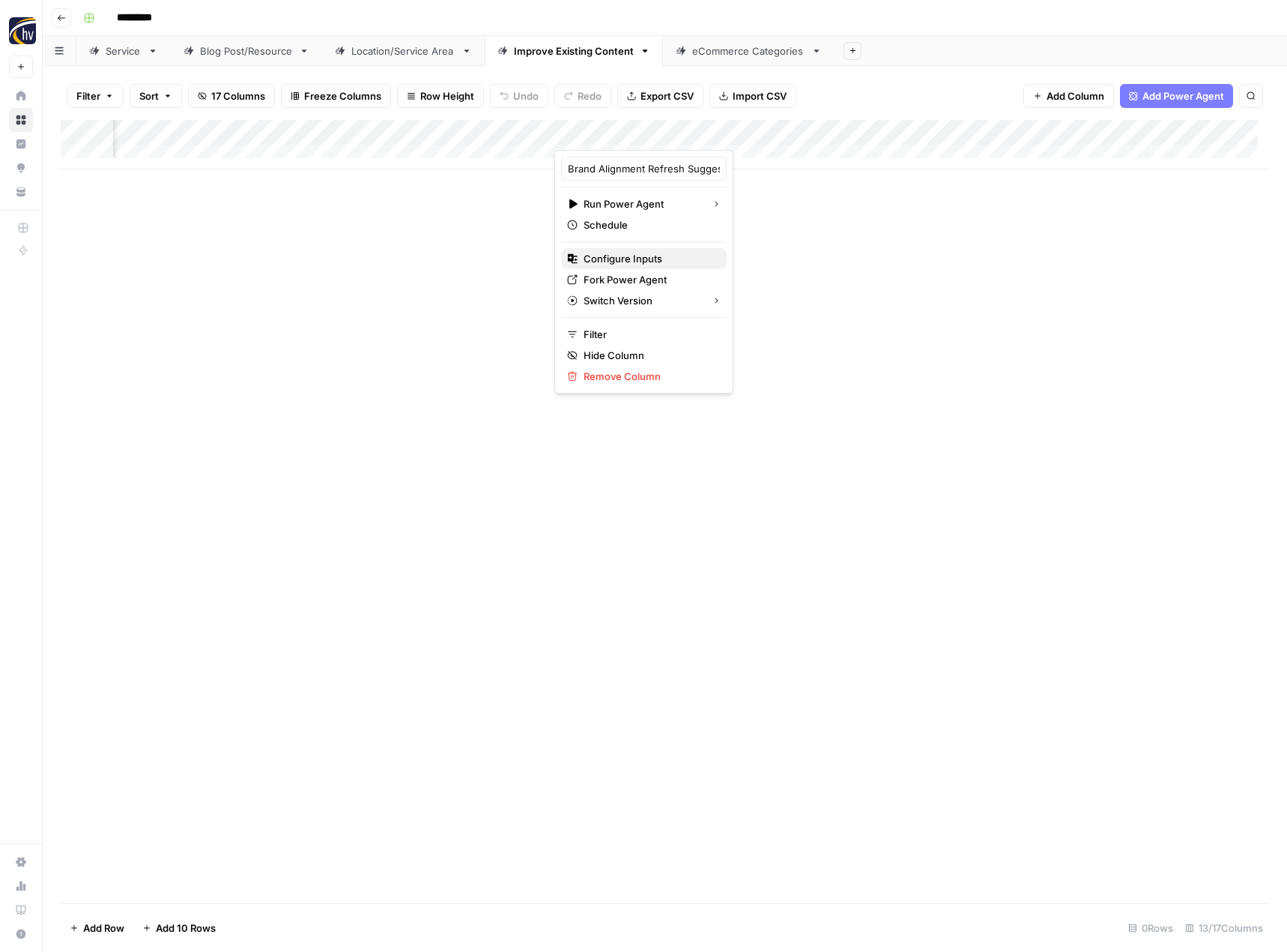
click at [622, 256] on span "Configure Inputs" at bounding box center [649, 258] width 131 height 15
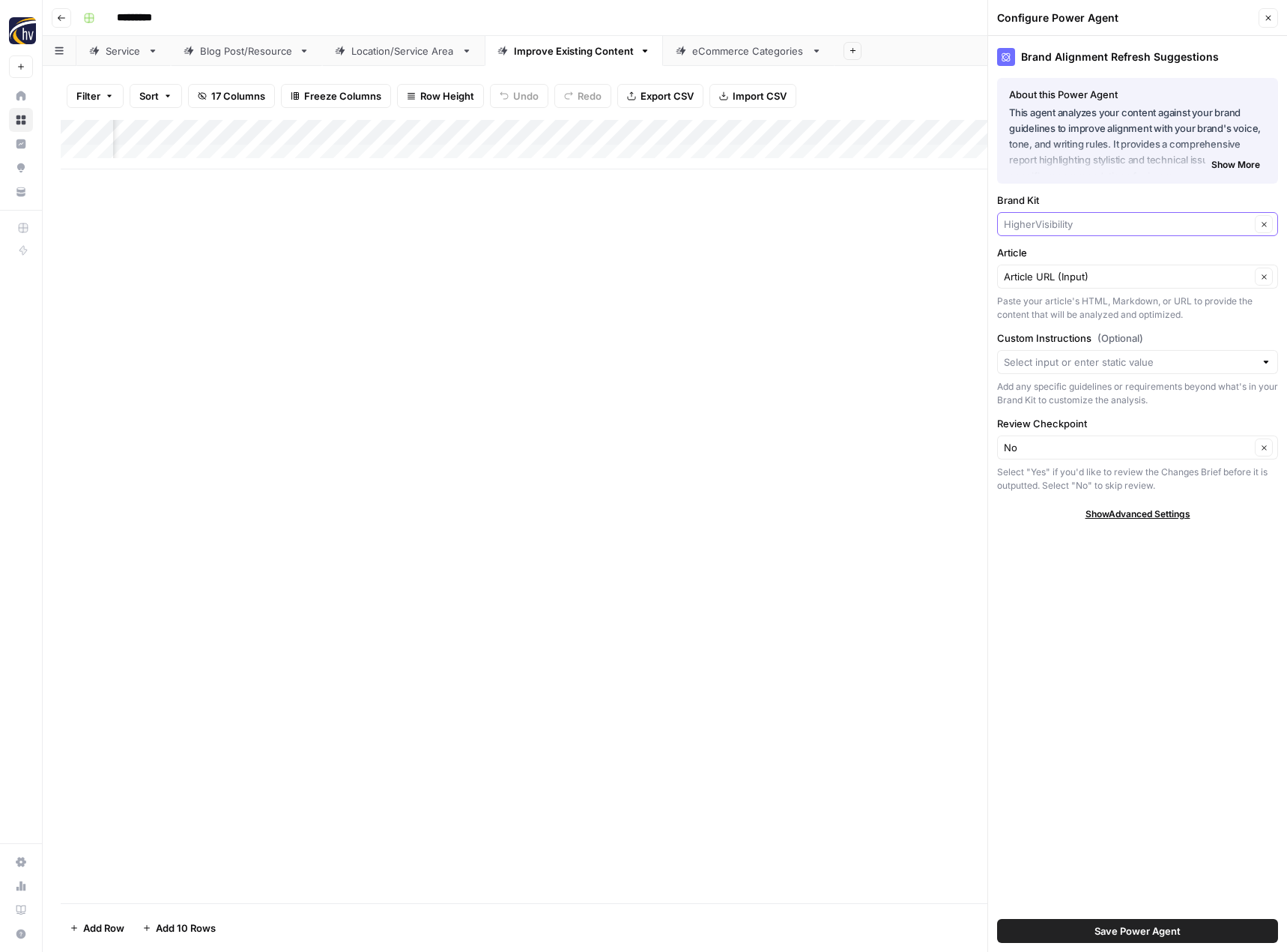
click at [1037, 222] on input "Brand Kit" at bounding box center [1127, 224] width 246 height 15
click at [1044, 258] on span "BIC Homes" at bounding box center [1134, 259] width 250 height 15
type input "BIC Homes"
click at [1150, 928] on span "Save Power Agent" at bounding box center [1138, 931] width 86 height 15
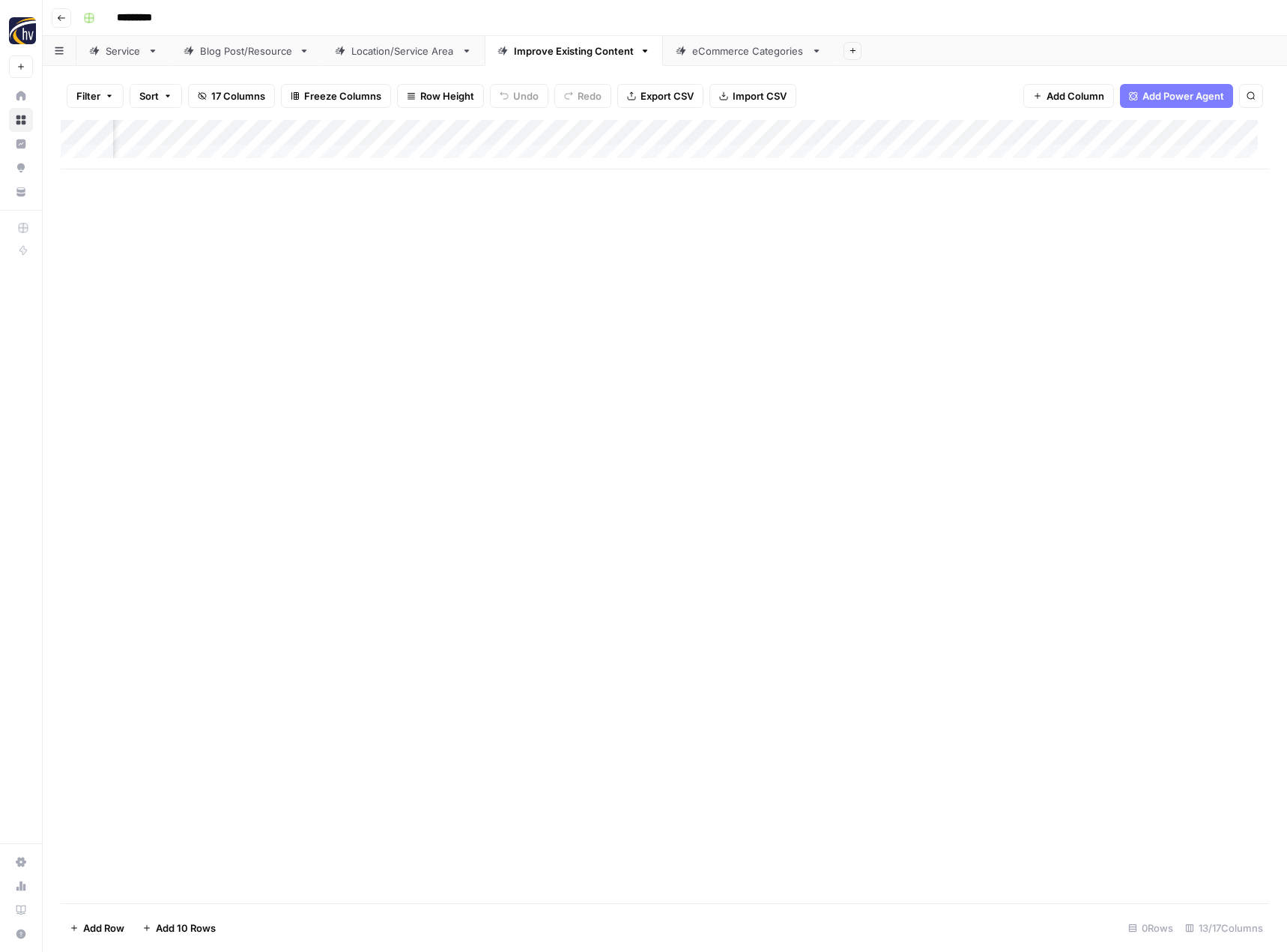
click at [1158, 135] on div "Add Column" at bounding box center [665, 145] width 1208 height 49
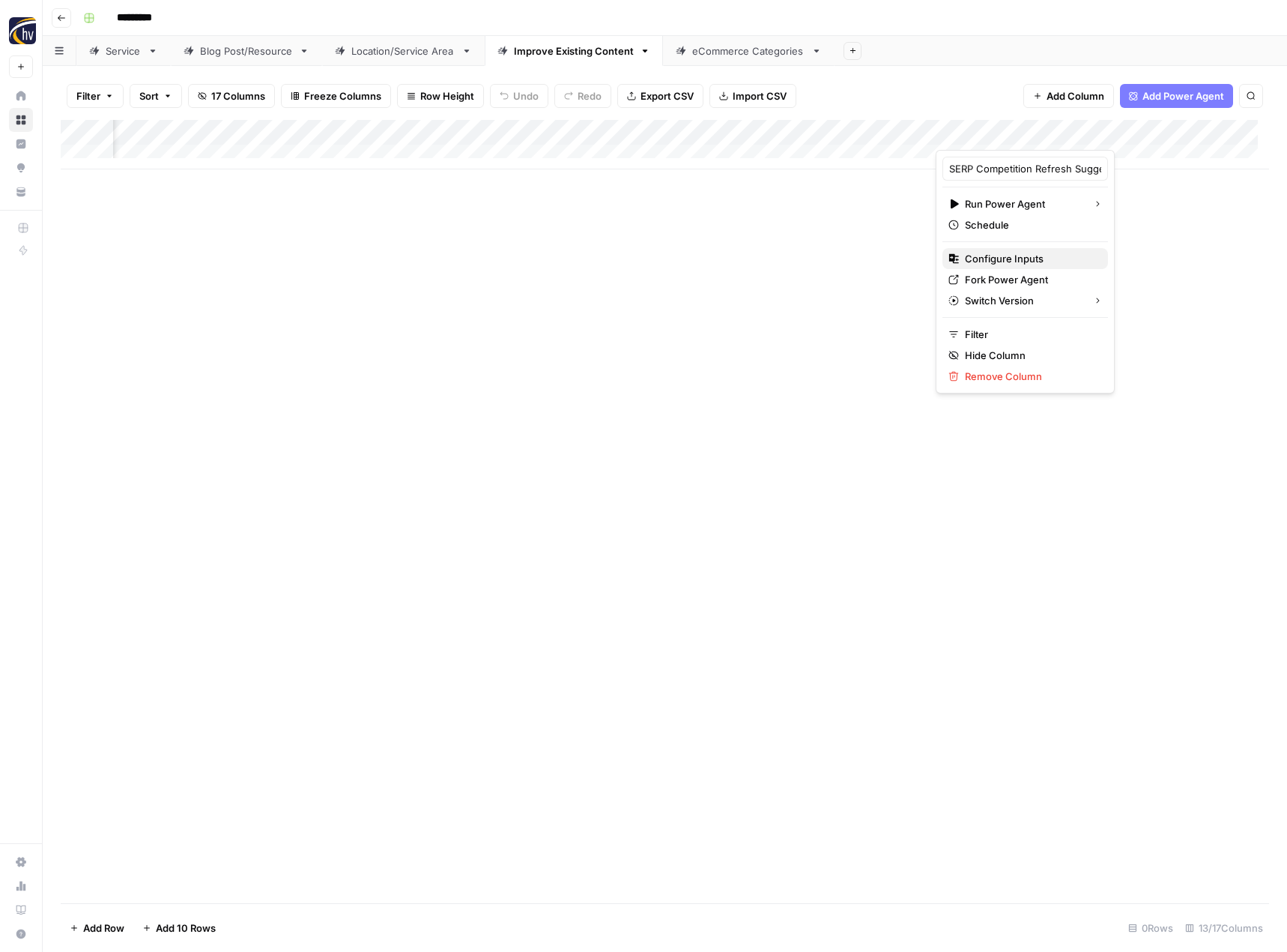
click at [1051, 258] on span "Configure Inputs" at bounding box center [1030, 258] width 131 height 15
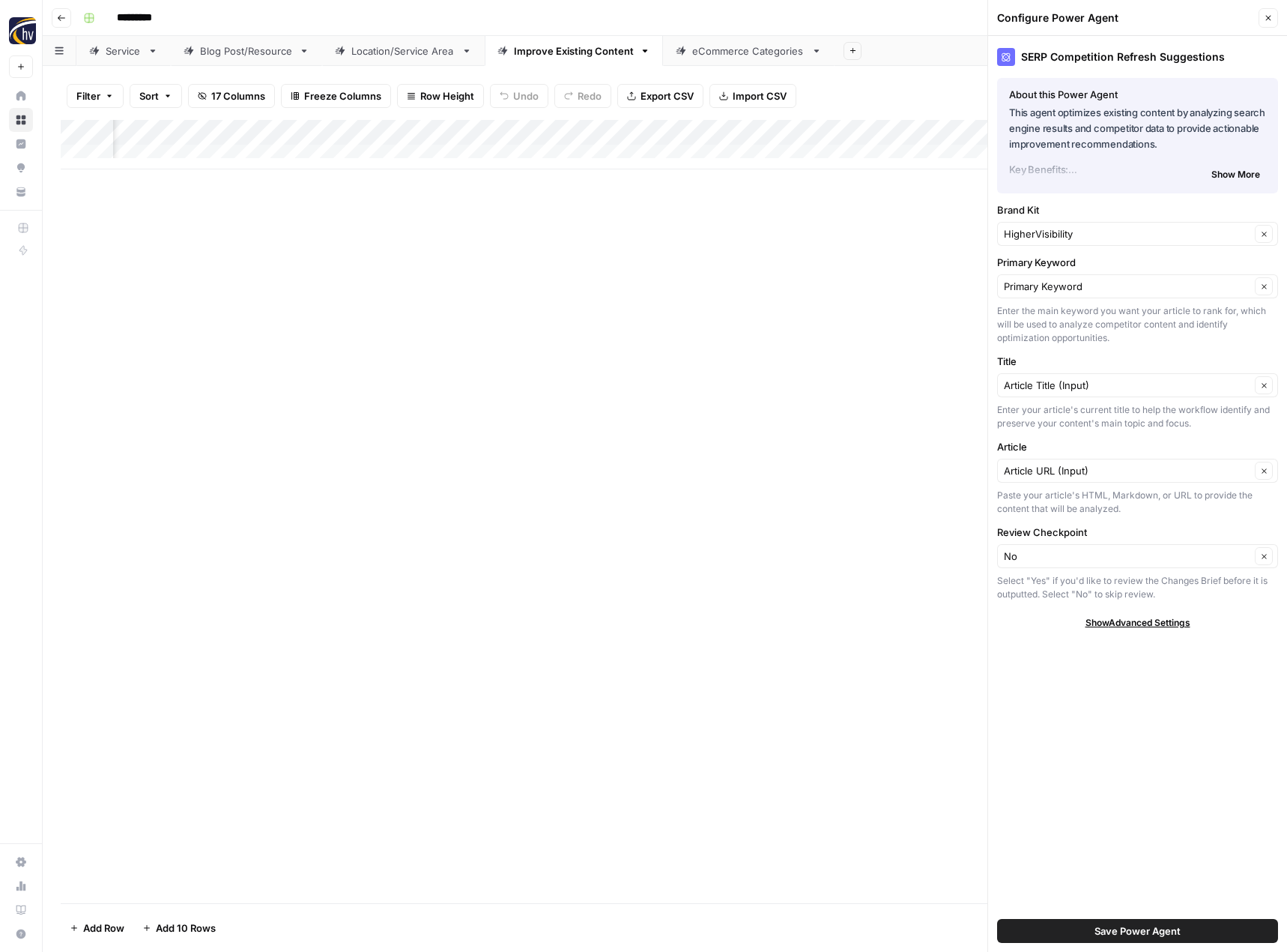
click at [1071, 225] on div "HigherVisibility Clear" at bounding box center [1138, 233] width 281 height 24
click at [1048, 266] on span "BIC Homes" at bounding box center [1134, 269] width 250 height 15
type input "BIC Homes"
click at [1126, 933] on span "Save Power Agent" at bounding box center [1138, 931] width 86 height 15
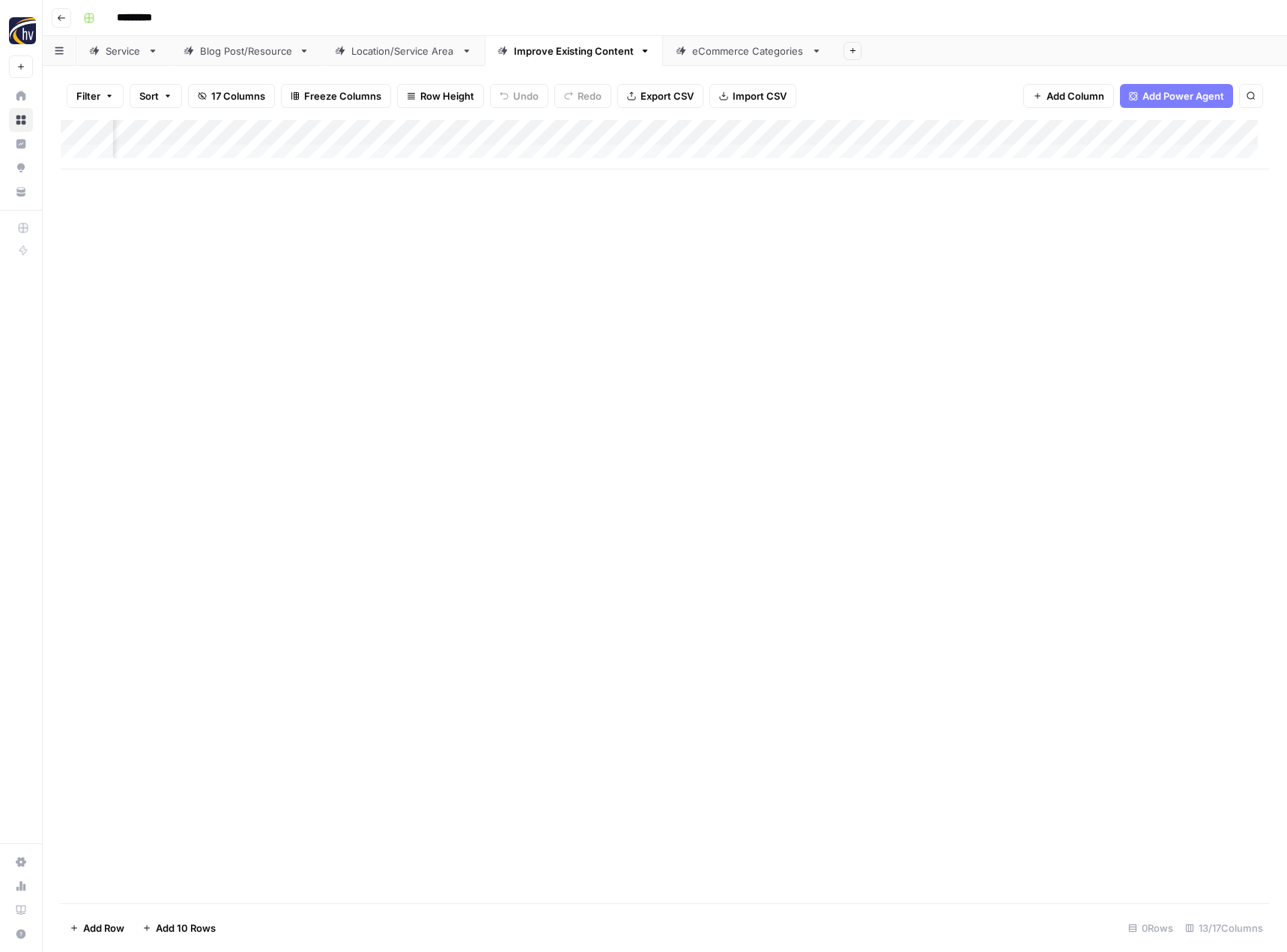
scroll to position [0, 1237]
click at [1029, 131] on div "Add Column" at bounding box center [665, 145] width 1208 height 49
click at [928, 263] on span "Configure Inputs" at bounding box center [919, 258] width 131 height 15
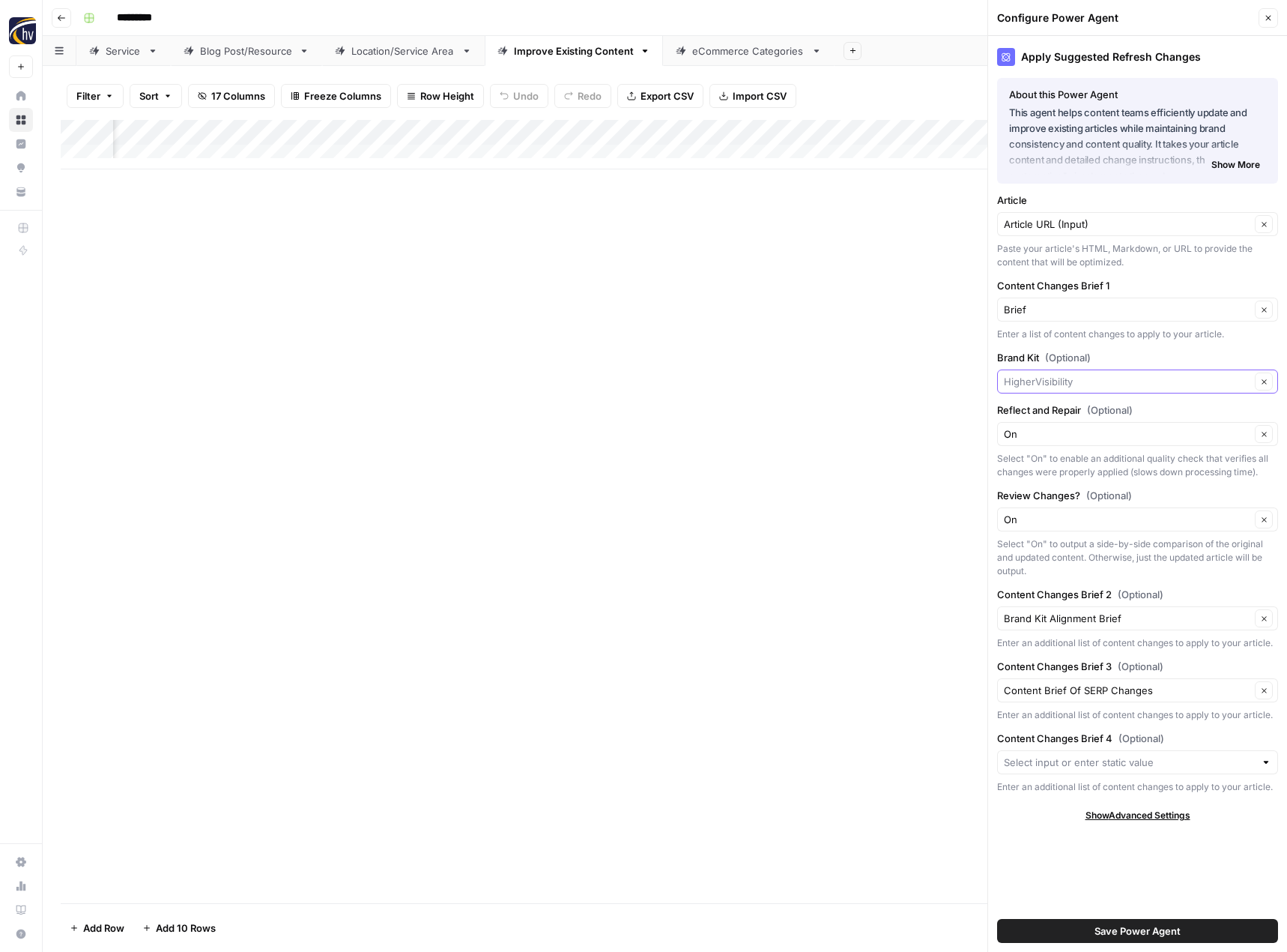
click at [1054, 377] on input "Brand Kit (Optional)" at bounding box center [1127, 381] width 246 height 15
click at [1045, 415] on span "BIC Homes" at bounding box center [1134, 416] width 250 height 15
type input "BIC Homes"
click at [1171, 932] on span "Save Power Agent" at bounding box center [1138, 931] width 86 height 15
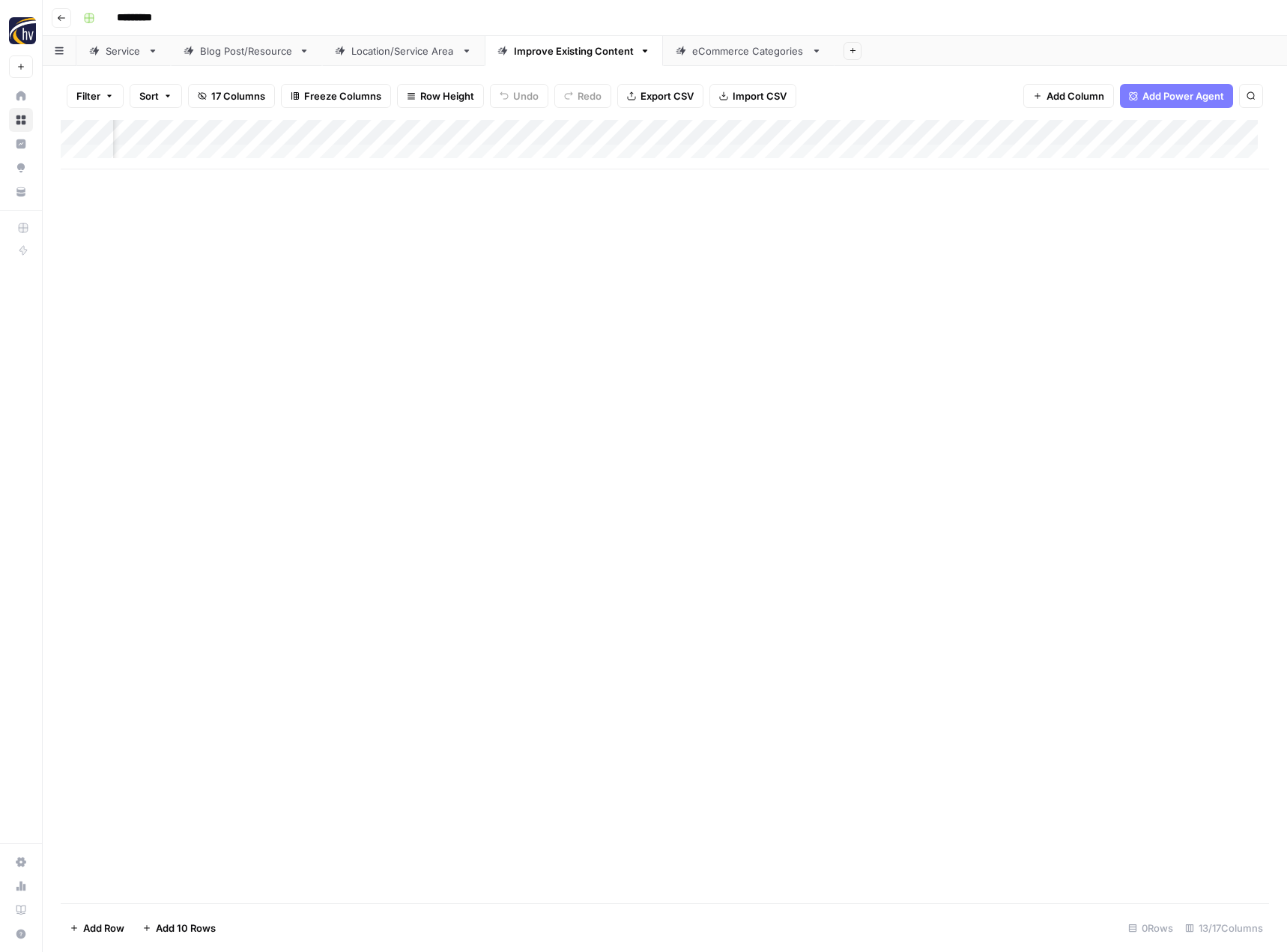
click at [711, 51] on div "eCommerce Categories" at bounding box center [749, 50] width 114 height 15
click at [730, 123] on div "Add Column" at bounding box center [665, 145] width 1208 height 49
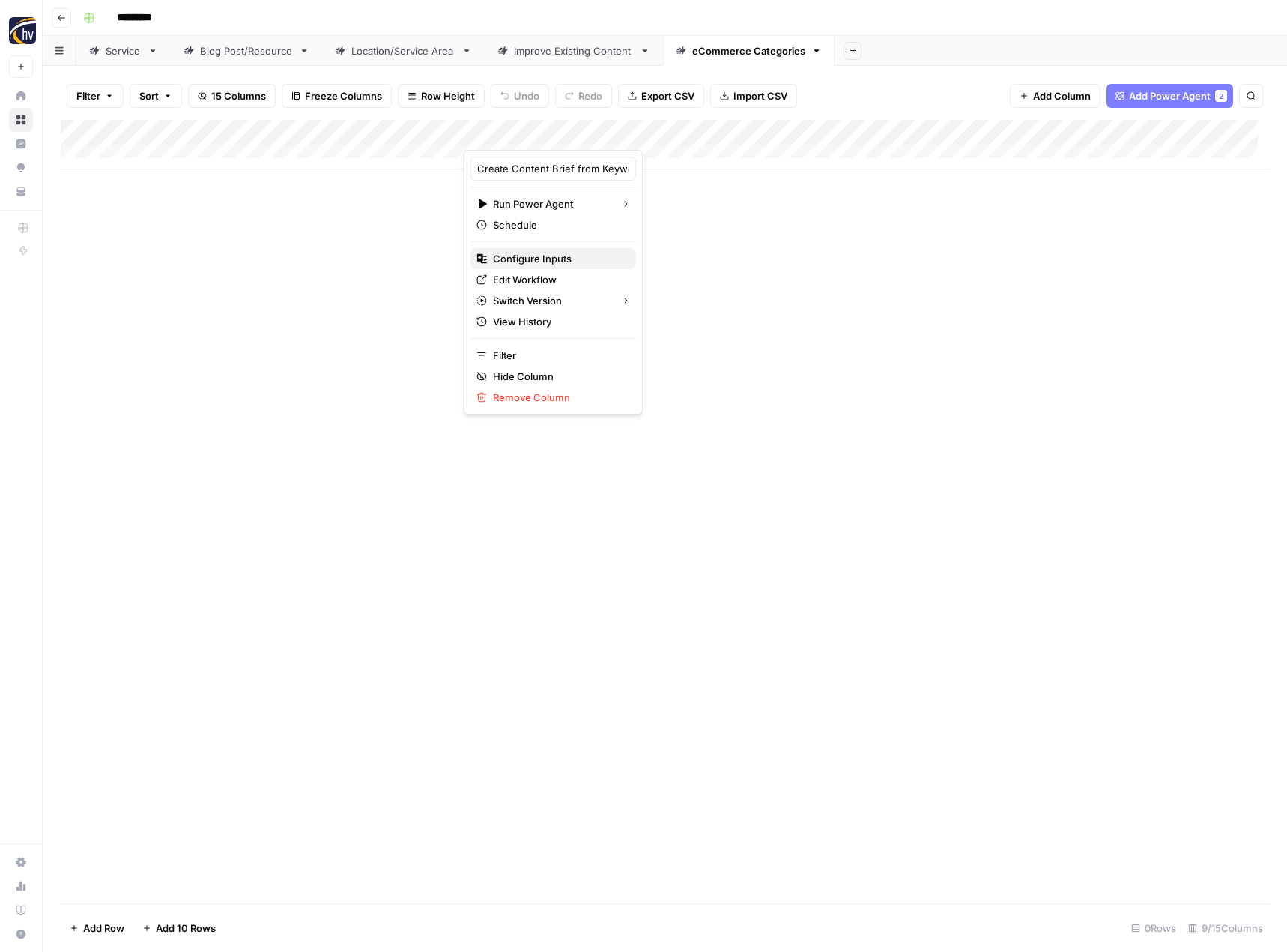
click at [547, 255] on span "Configure Inputs" at bounding box center [558, 258] width 131 height 15
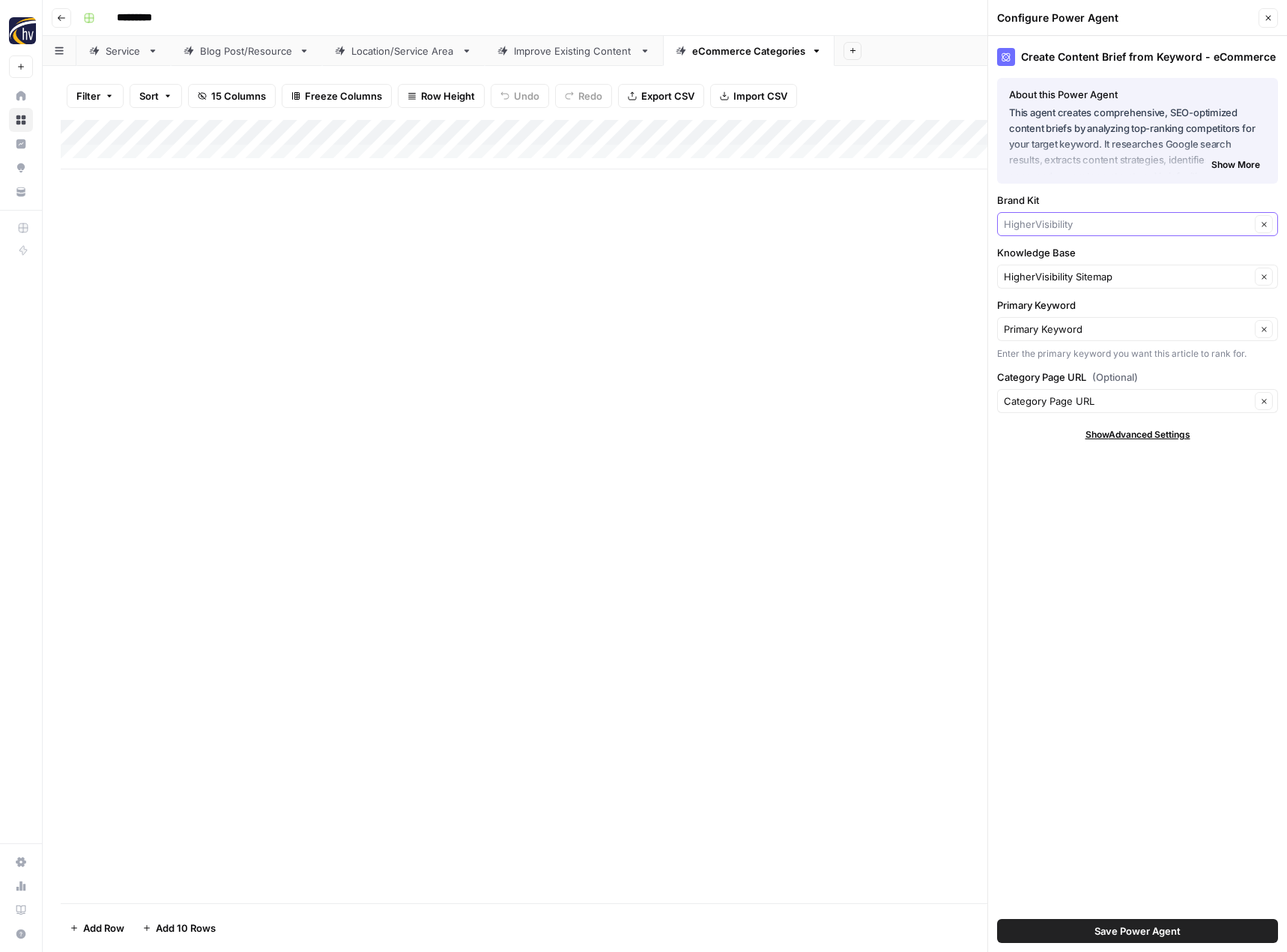
click at [1039, 222] on input "Brand Kit" at bounding box center [1127, 224] width 246 height 15
click at [1036, 264] on span "BIC Homes" at bounding box center [1134, 259] width 250 height 15
type input "BIC Homes"
click at [1036, 272] on input "Knowledge Base" at bounding box center [1127, 276] width 246 height 15
click at [1037, 308] on span "BIC Homes Sitemap" at bounding box center [1134, 311] width 250 height 15
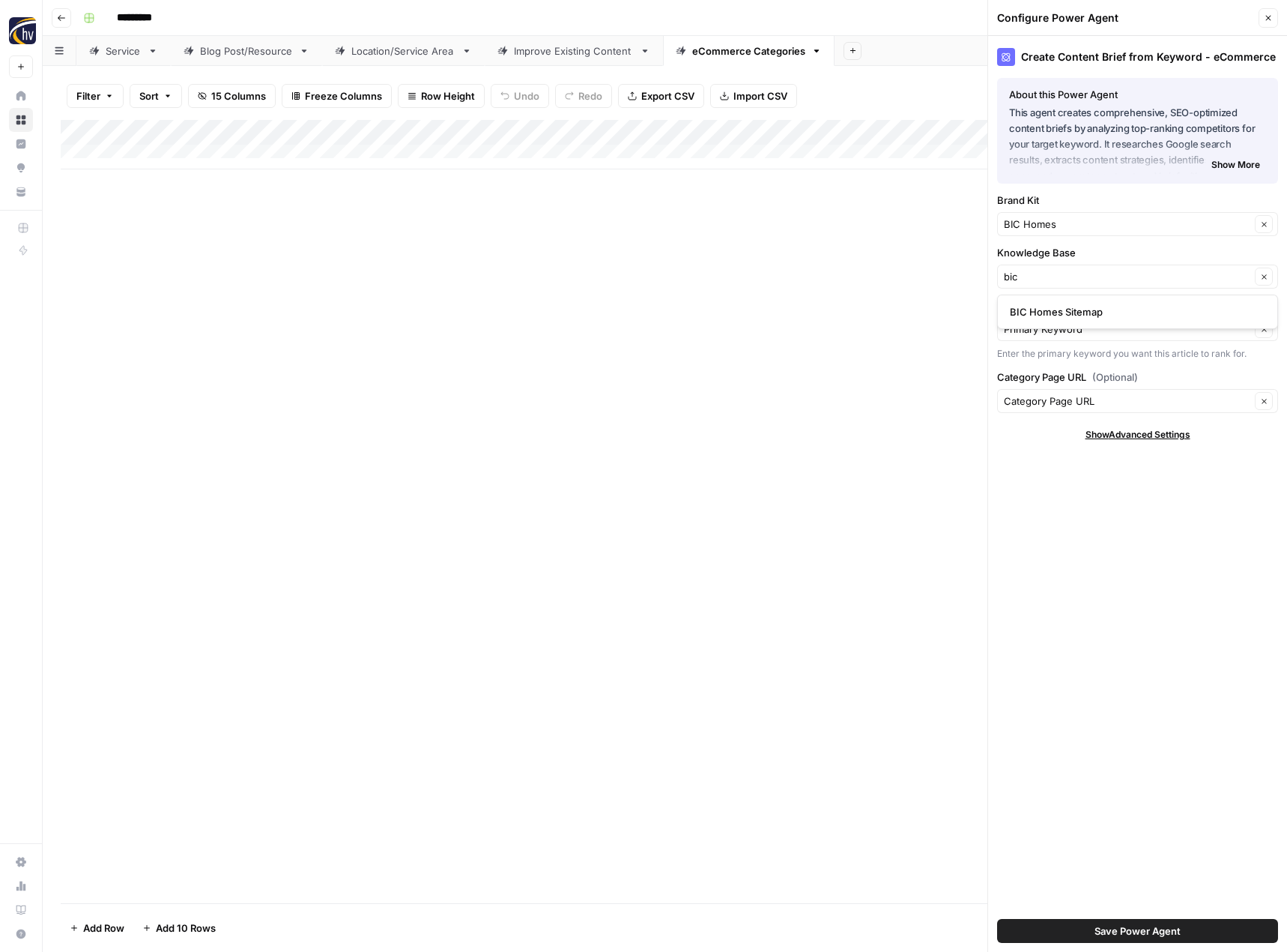
type input "BIC Homes Sitemap"
click at [1098, 931] on span "Save Power Agent" at bounding box center [1138, 931] width 86 height 15
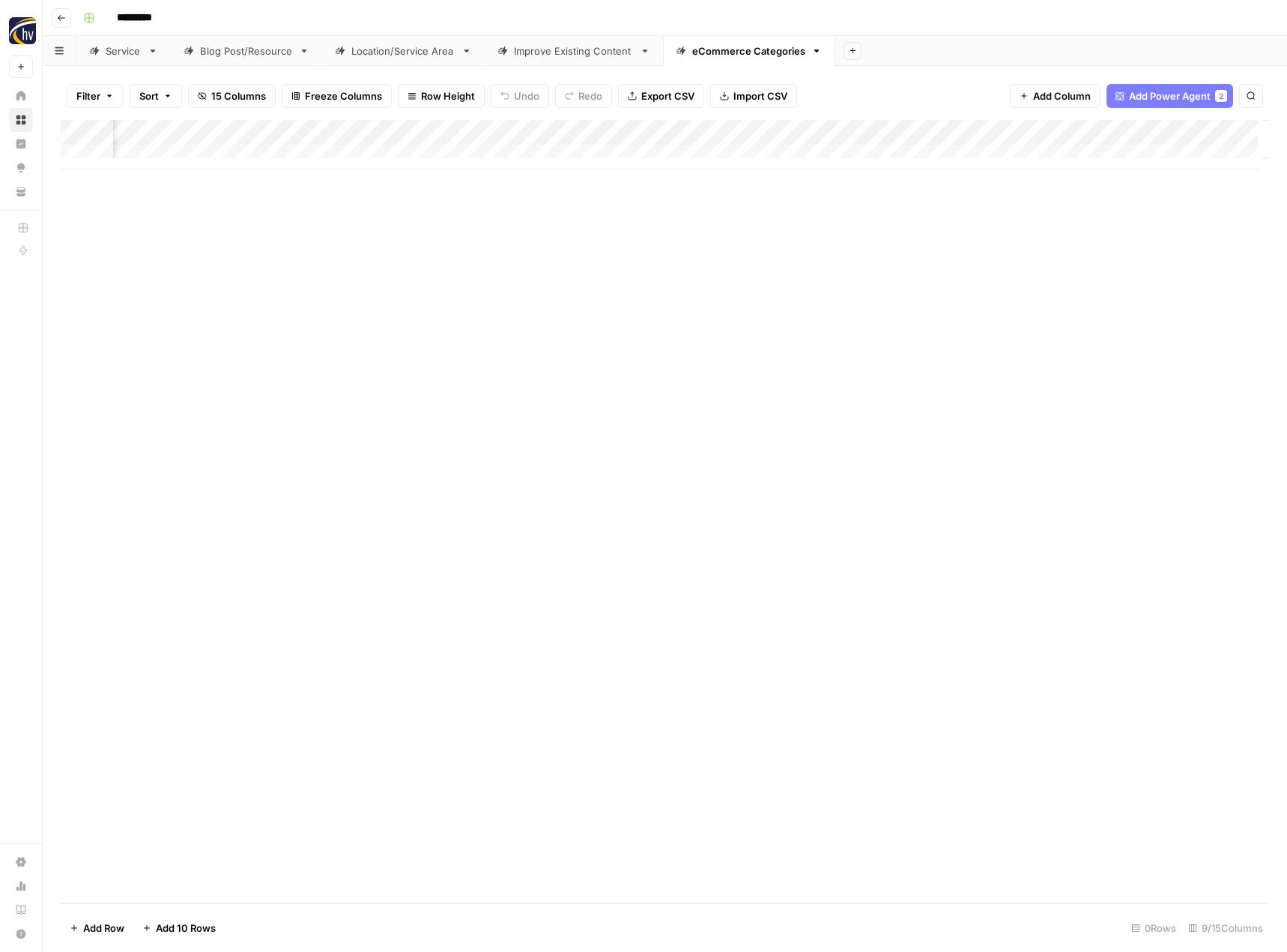
scroll to position [0, 509]
click at [1088, 133] on div "Add Column" at bounding box center [665, 145] width 1208 height 49
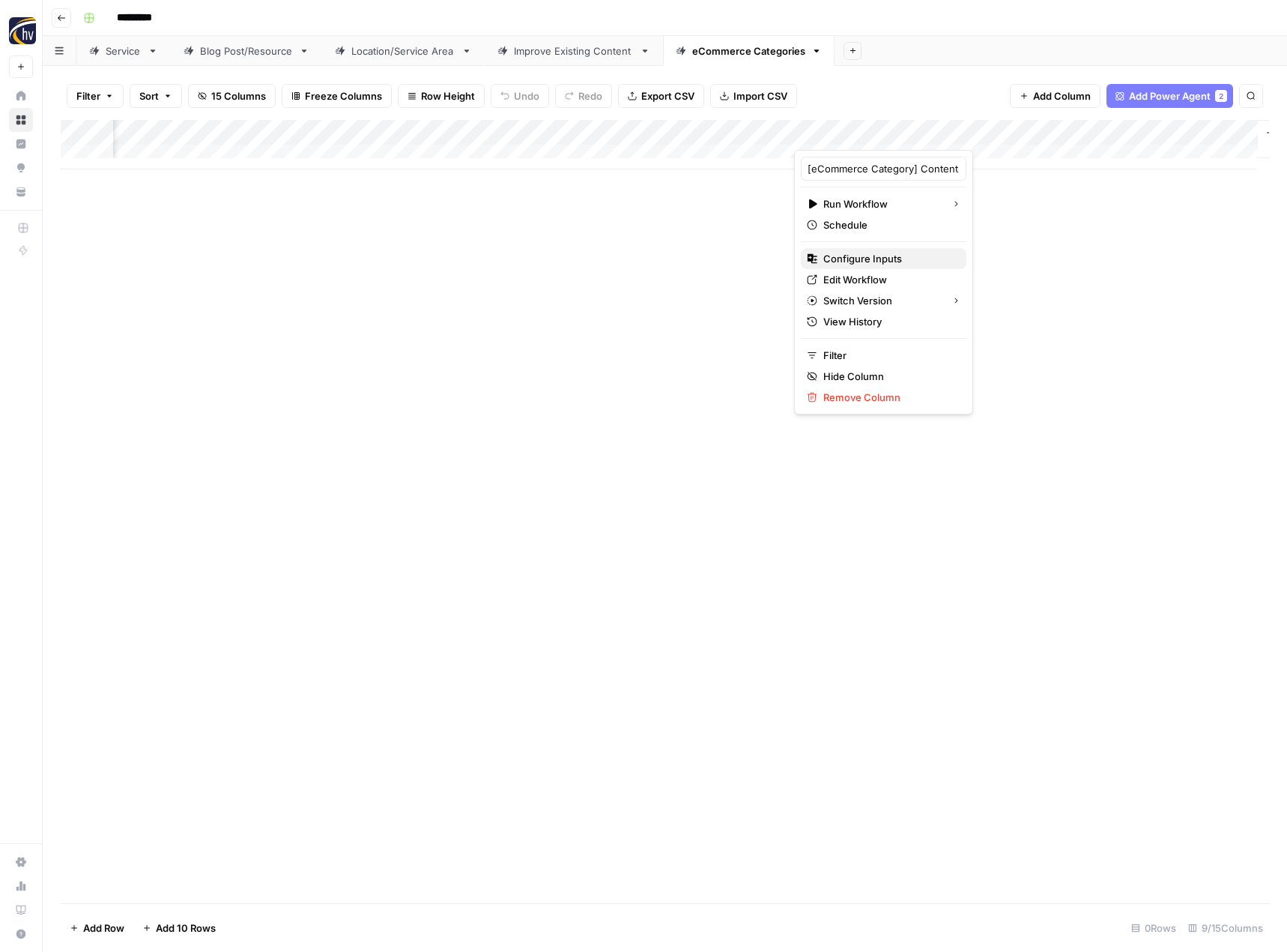
click at [901, 265] on span "Configure Inputs" at bounding box center [889, 258] width 131 height 15
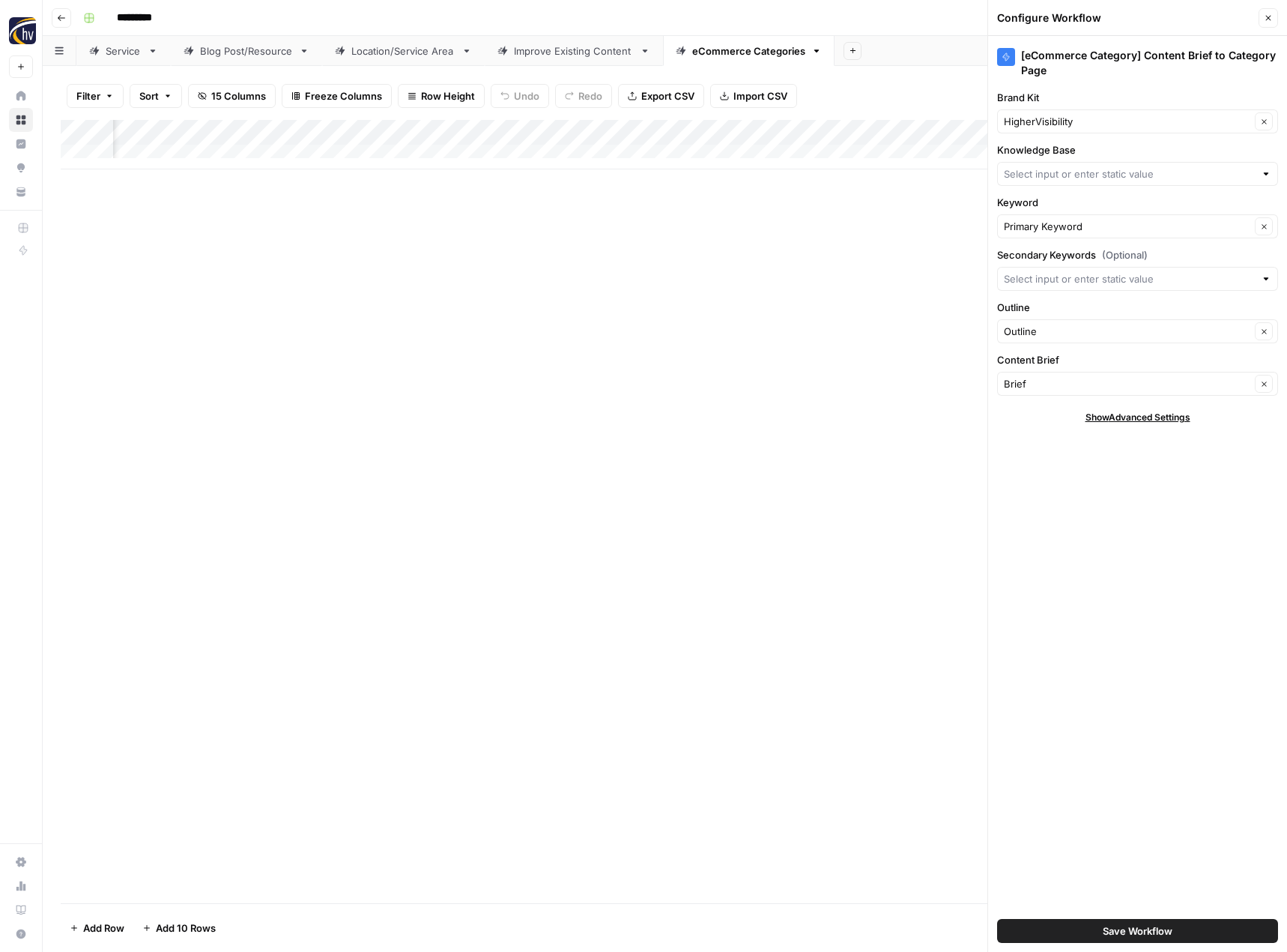
click at [1073, 131] on div "HigherVisibility Clear" at bounding box center [1138, 122] width 281 height 24
click at [1063, 147] on button "BIC Homes" at bounding box center [1138, 157] width 267 height 21
type input "BIC Homes"
click at [1042, 172] on input "Knowledge Base" at bounding box center [1130, 174] width 251 height 15
click at [1039, 205] on span "BIC Homes Sitemap" at bounding box center [1134, 209] width 250 height 15
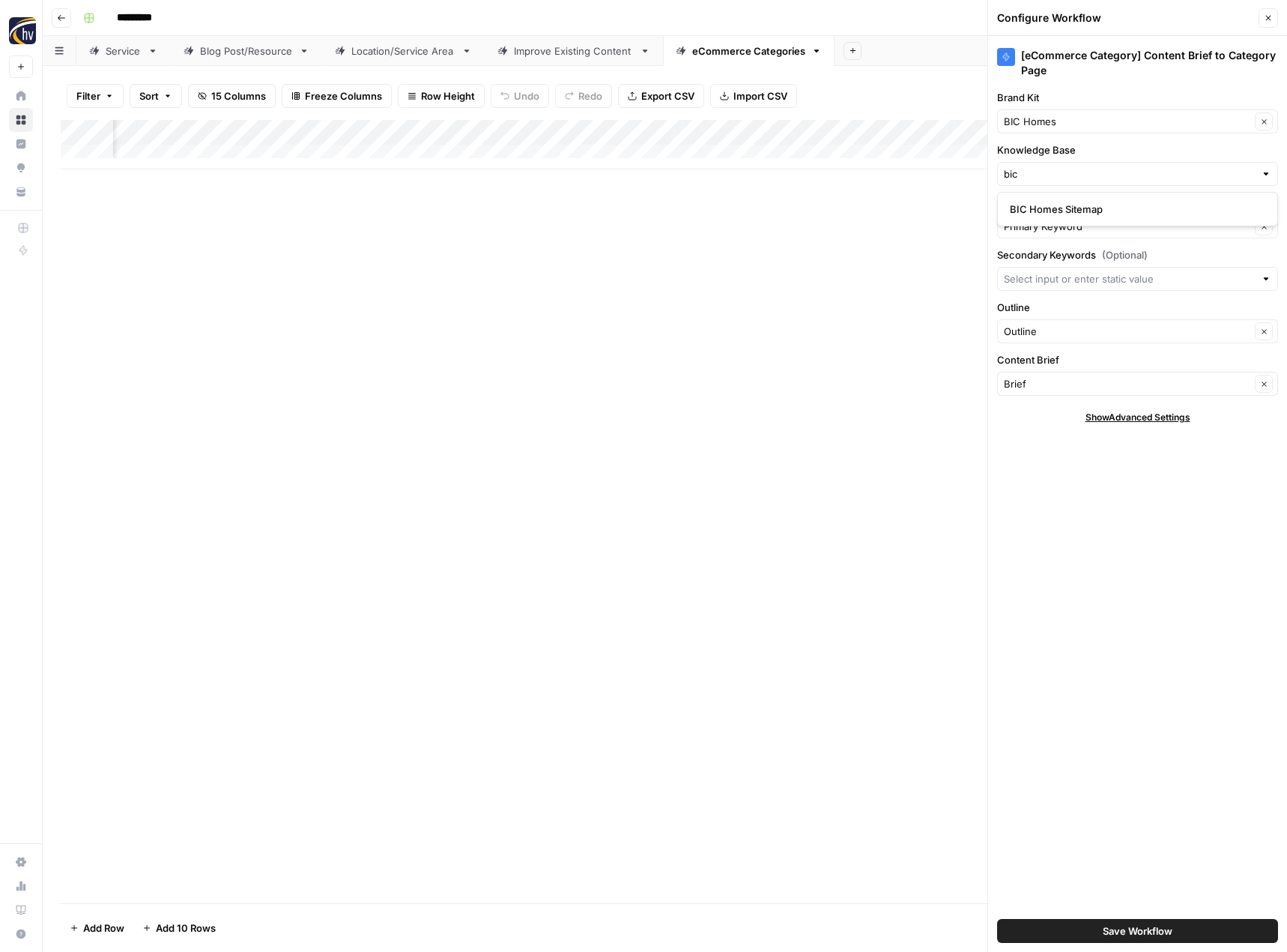
type input "BIC Homes Sitemap"
click at [1112, 932] on span "Save Workflow" at bounding box center [1138, 931] width 70 height 15
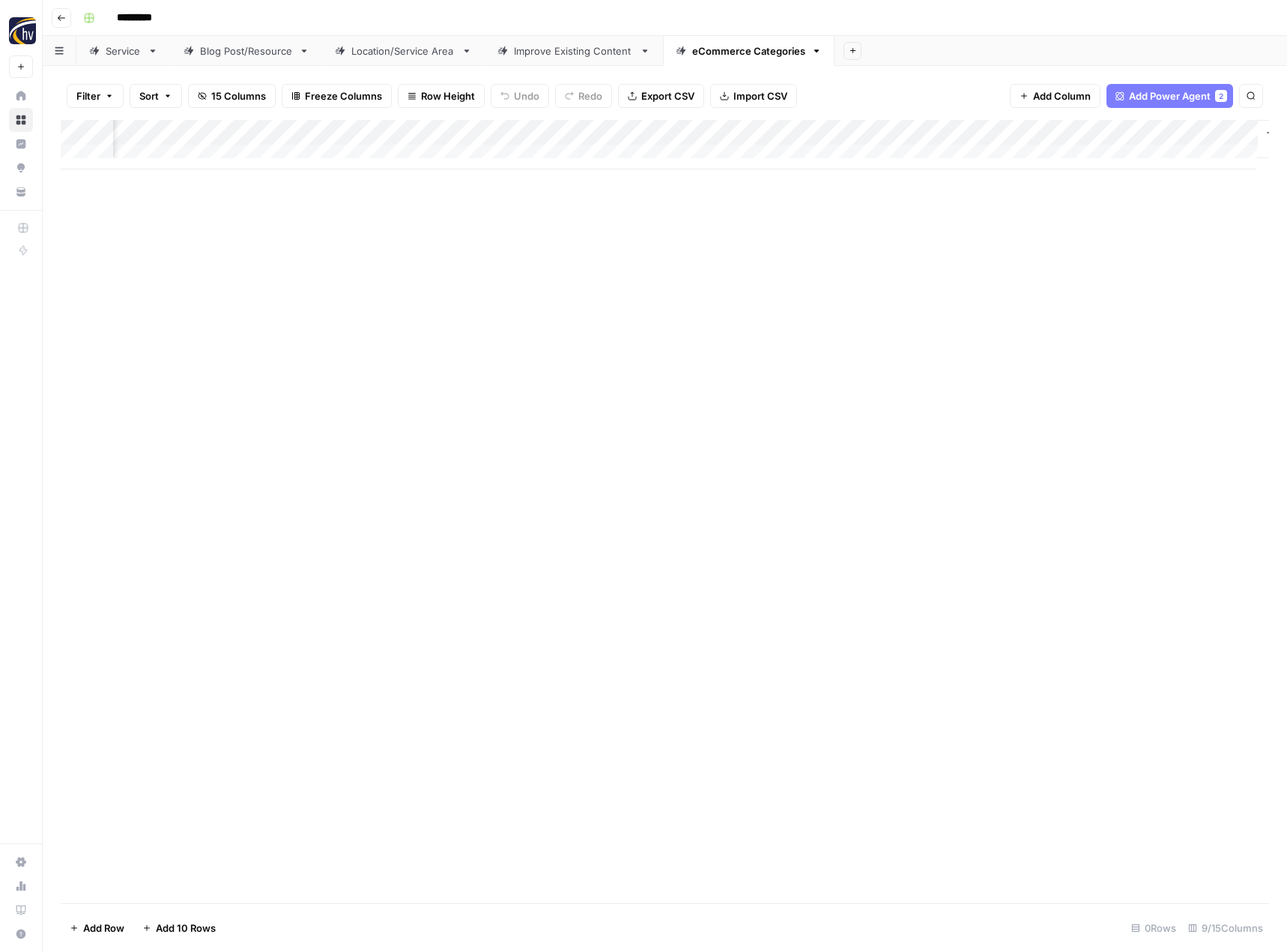
click at [568, 544] on div "Add Column" at bounding box center [665, 511] width 1208 height 783
click at [65, 18] on icon "button" at bounding box center [61, 18] width 9 height 9
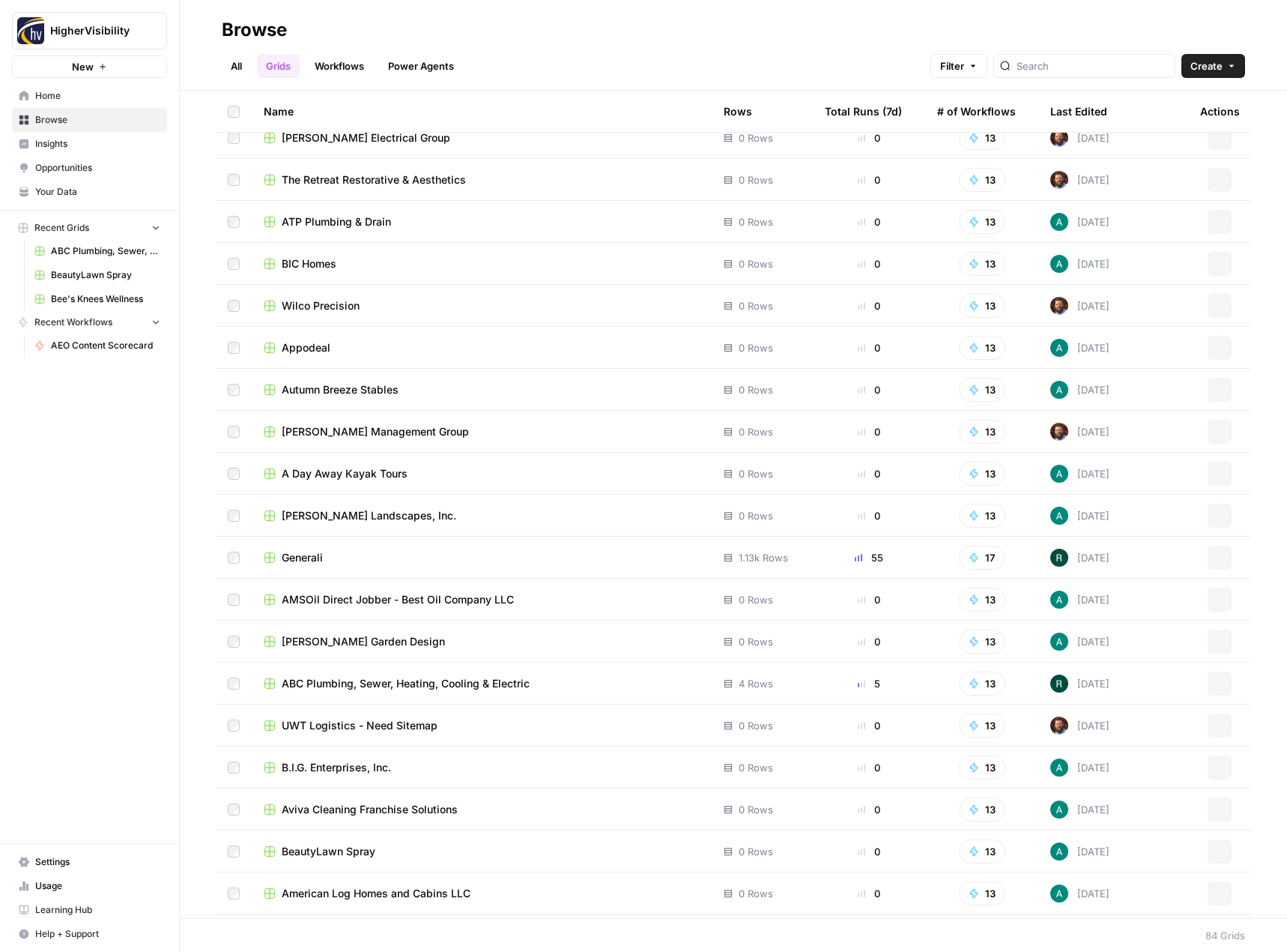
scroll to position [2740, 0]
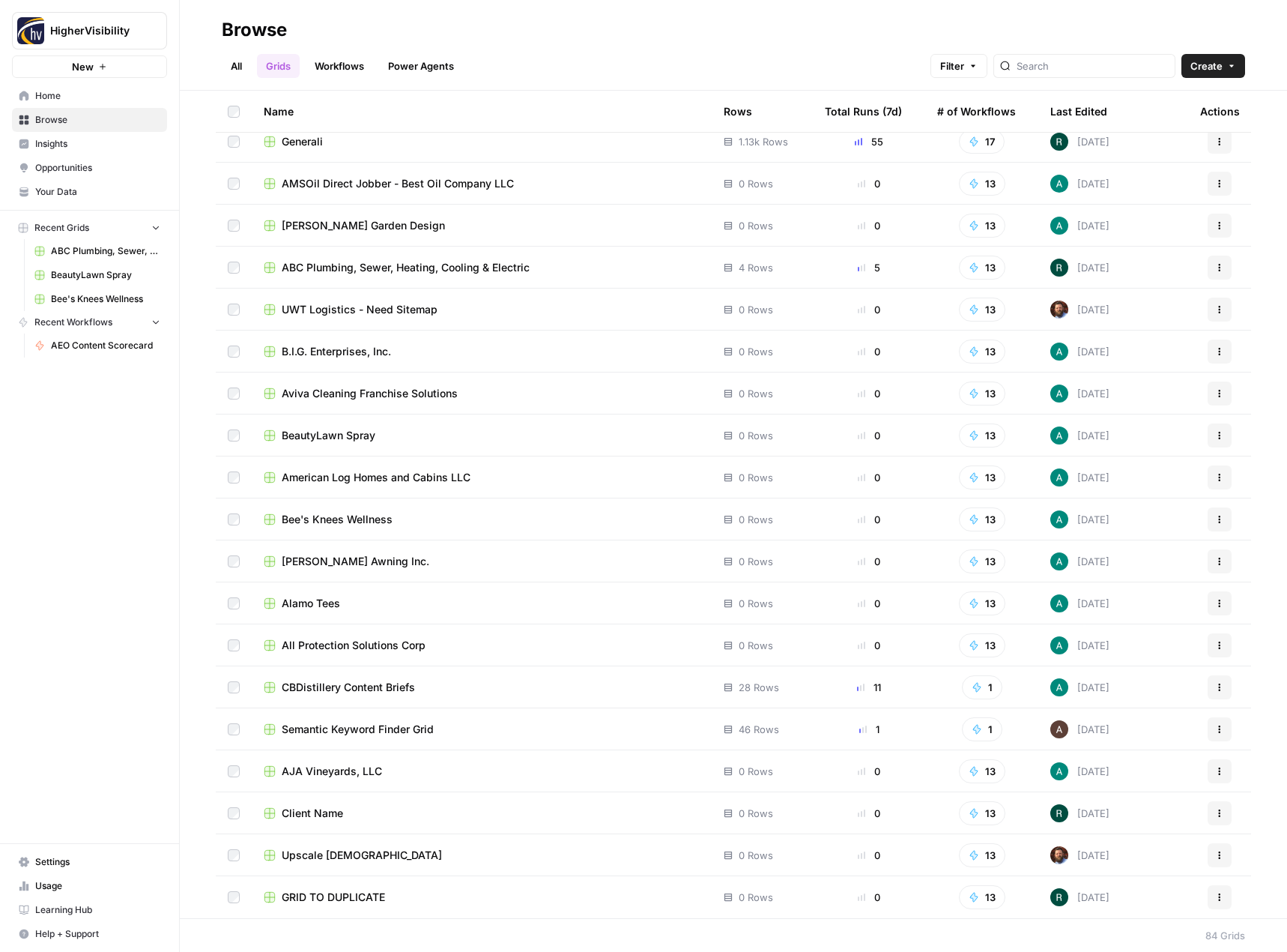
click at [1214, 898] on button "Actions" at bounding box center [1220, 897] width 24 height 24
click at [1130, 783] on button "Duplicate" at bounding box center [1136, 773] width 155 height 21
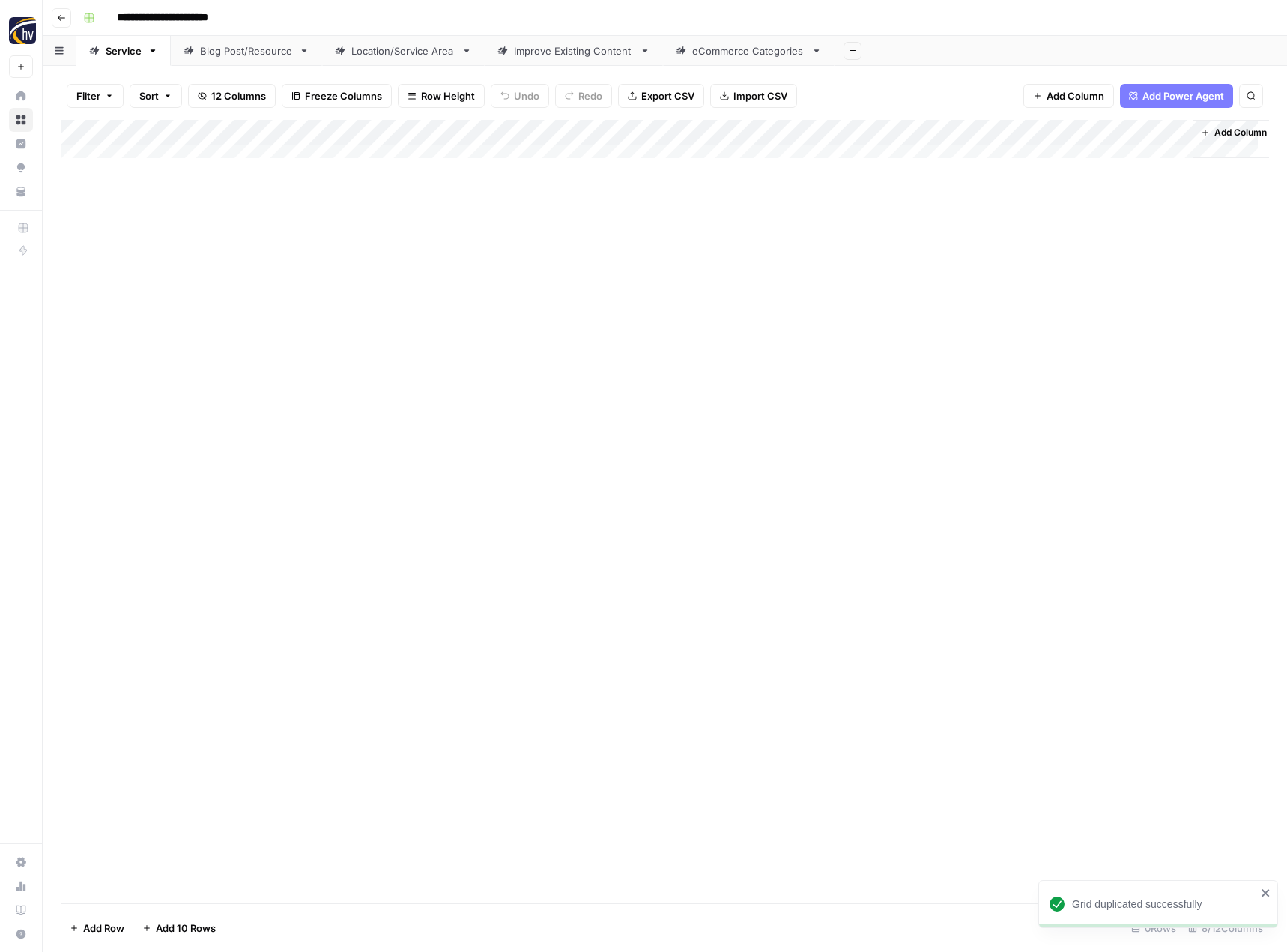
click at [185, 20] on input "**********" at bounding box center [187, 18] width 155 height 24
paste input "***"
type input "**********"
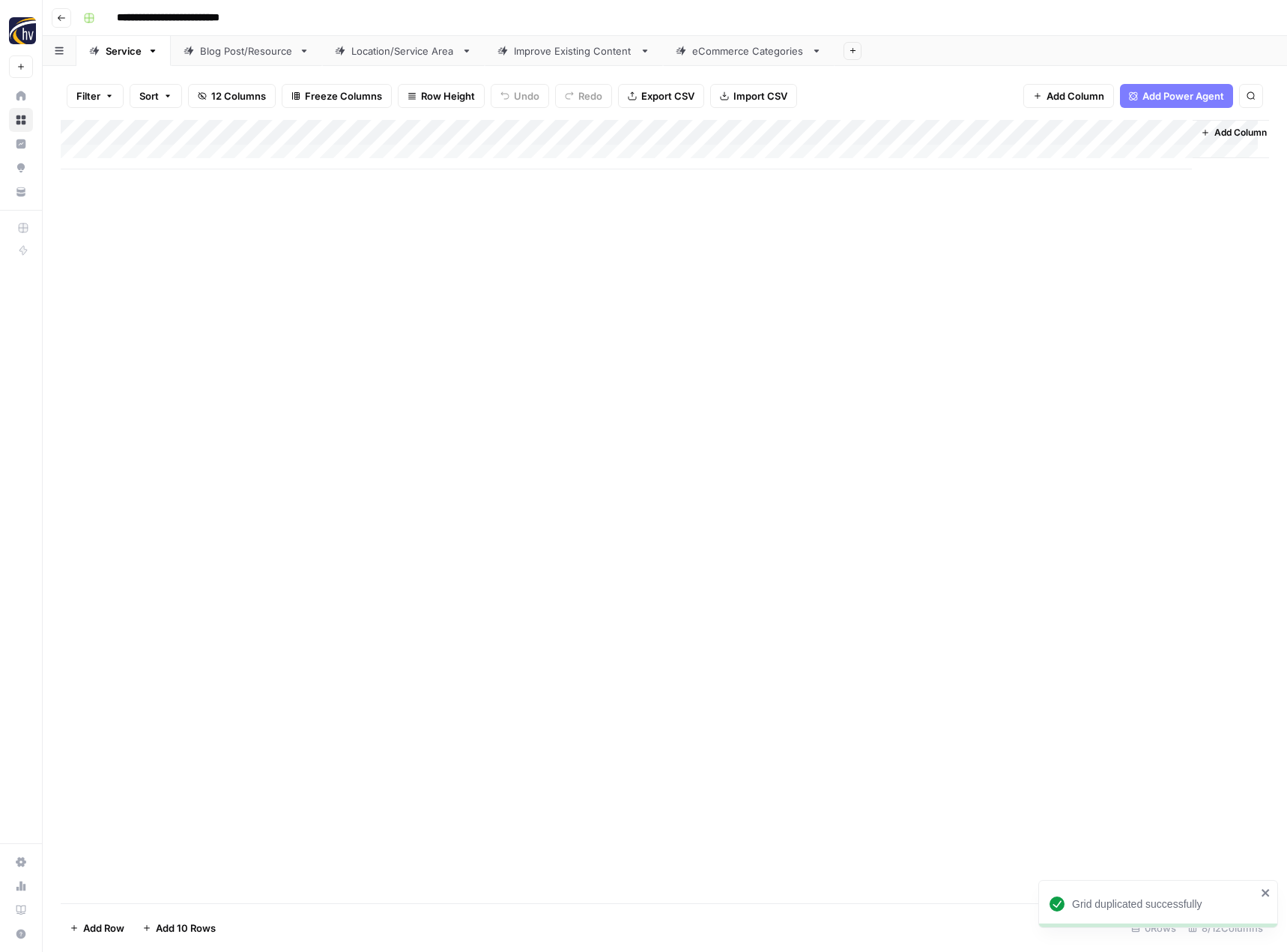
click at [229, 386] on div "Add Column" at bounding box center [665, 511] width 1208 height 783
click at [353, 134] on div "Add Column" at bounding box center [665, 145] width 1208 height 49
type input "[Service Page] Keyword to Content Brief"
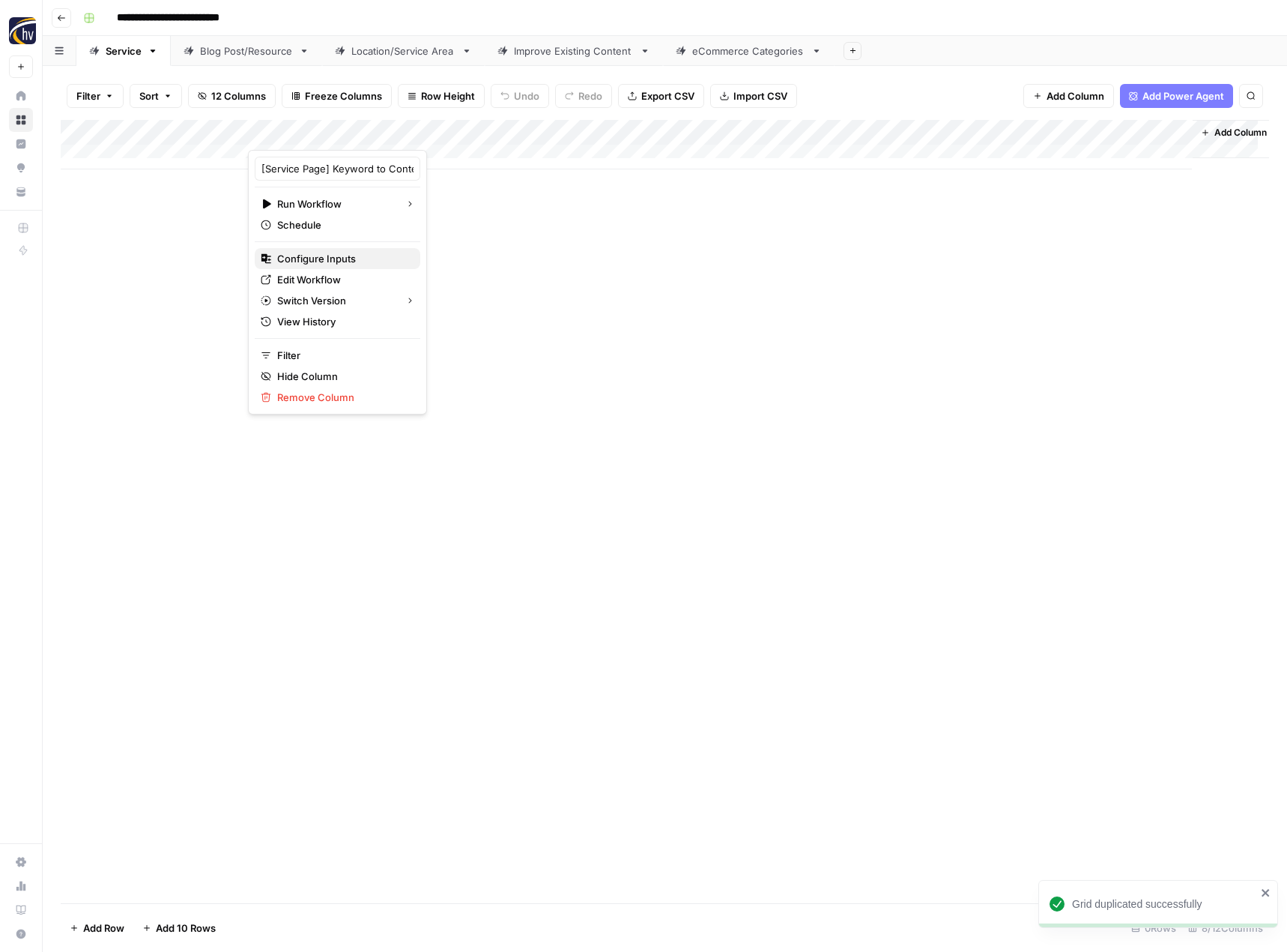
click at [299, 257] on span "Configure Inputs" at bounding box center [342, 258] width 131 height 15
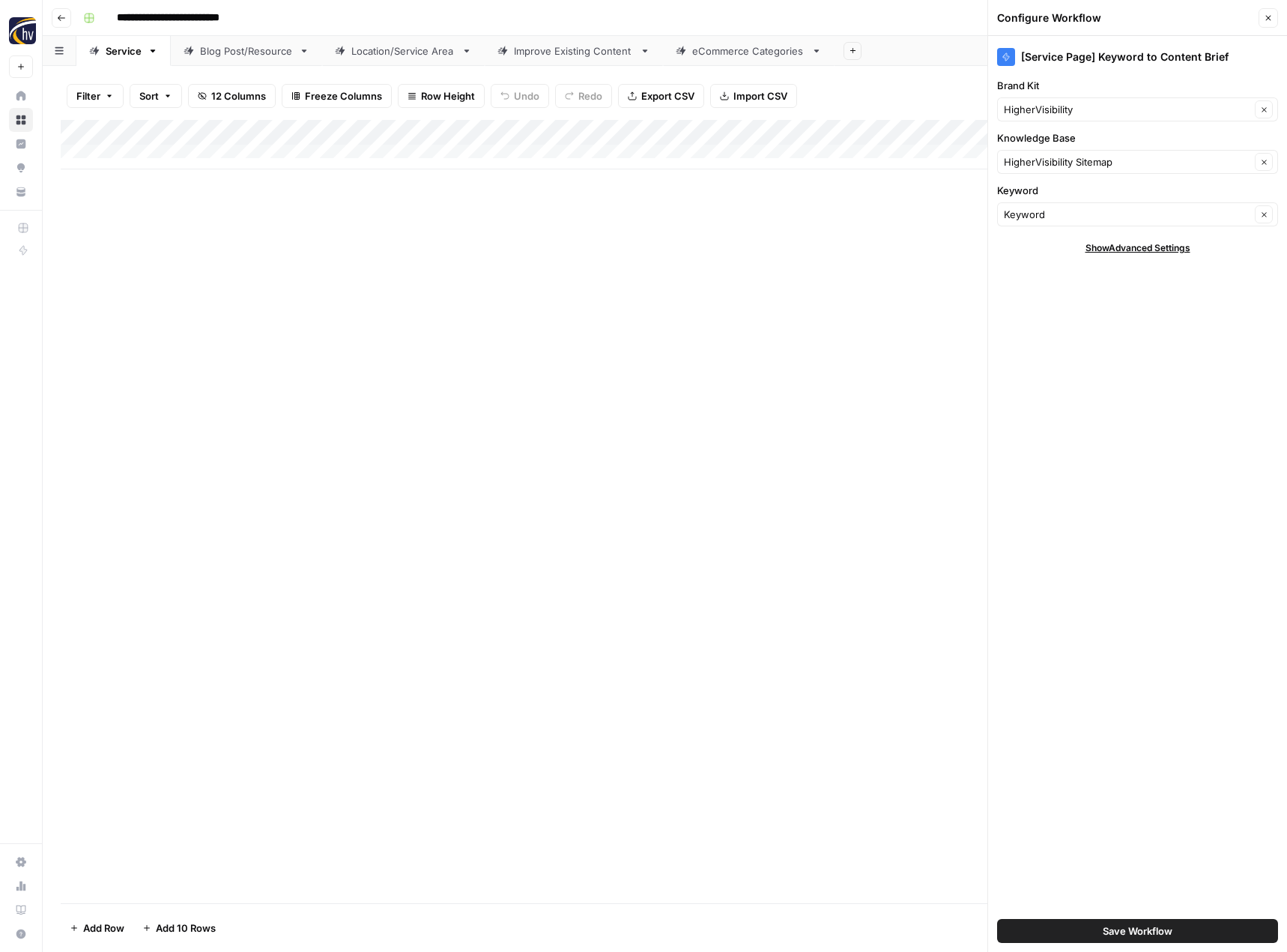
click at [1084, 102] on div "HigherVisibility Clear" at bounding box center [1138, 109] width 281 height 24
click at [1051, 244] on span "Blazeo" at bounding box center [1134, 249] width 250 height 15
type input "Blazeo"
click at [1044, 165] on input "Knowledge Base" at bounding box center [1127, 162] width 246 height 15
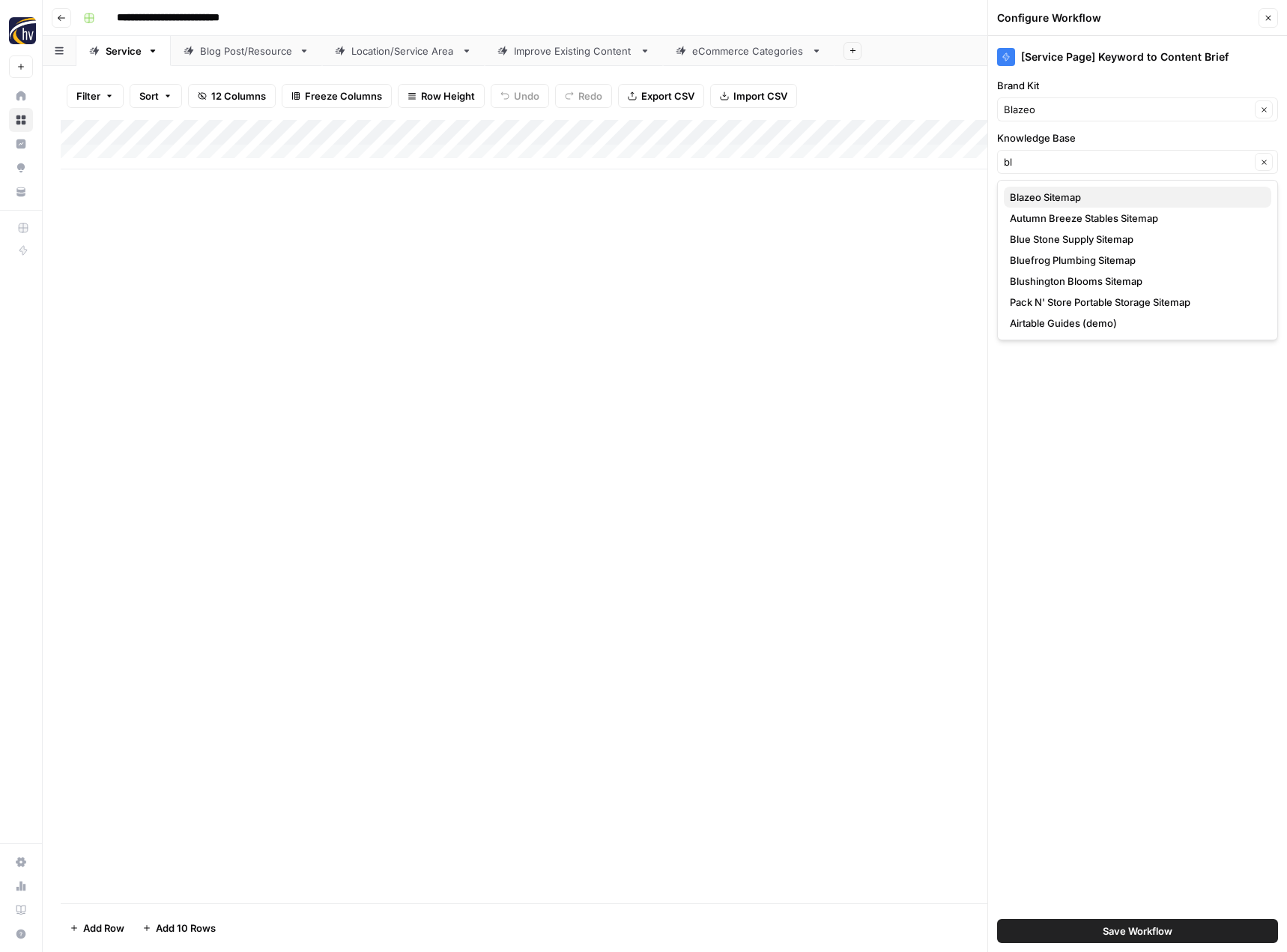
click at [1049, 194] on span "Blazeo Sitemap" at bounding box center [1134, 197] width 250 height 15
type input "Blazeo Sitemap"
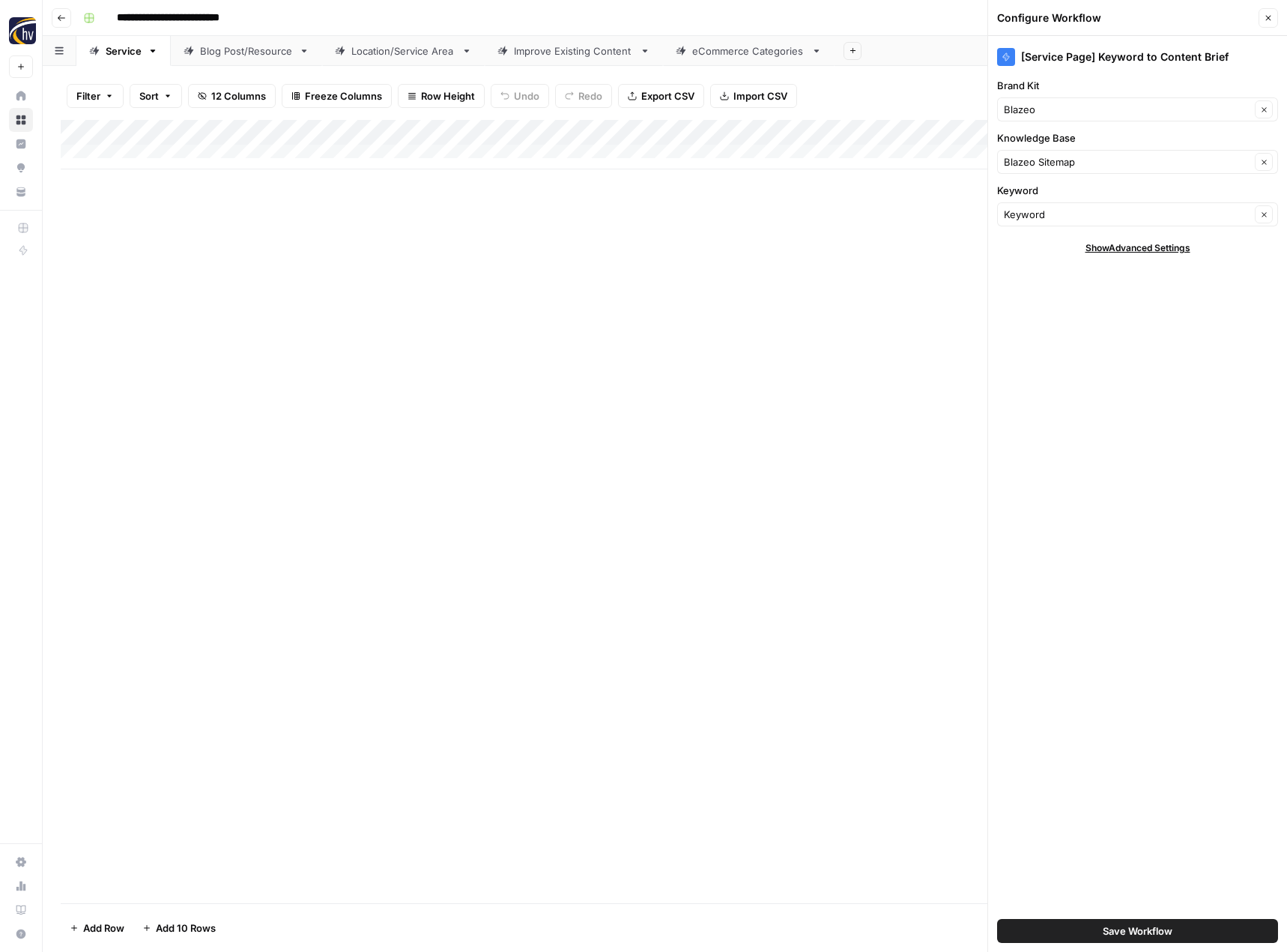
click at [1085, 927] on button "Save Workflow" at bounding box center [1138, 931] width 281 height 24
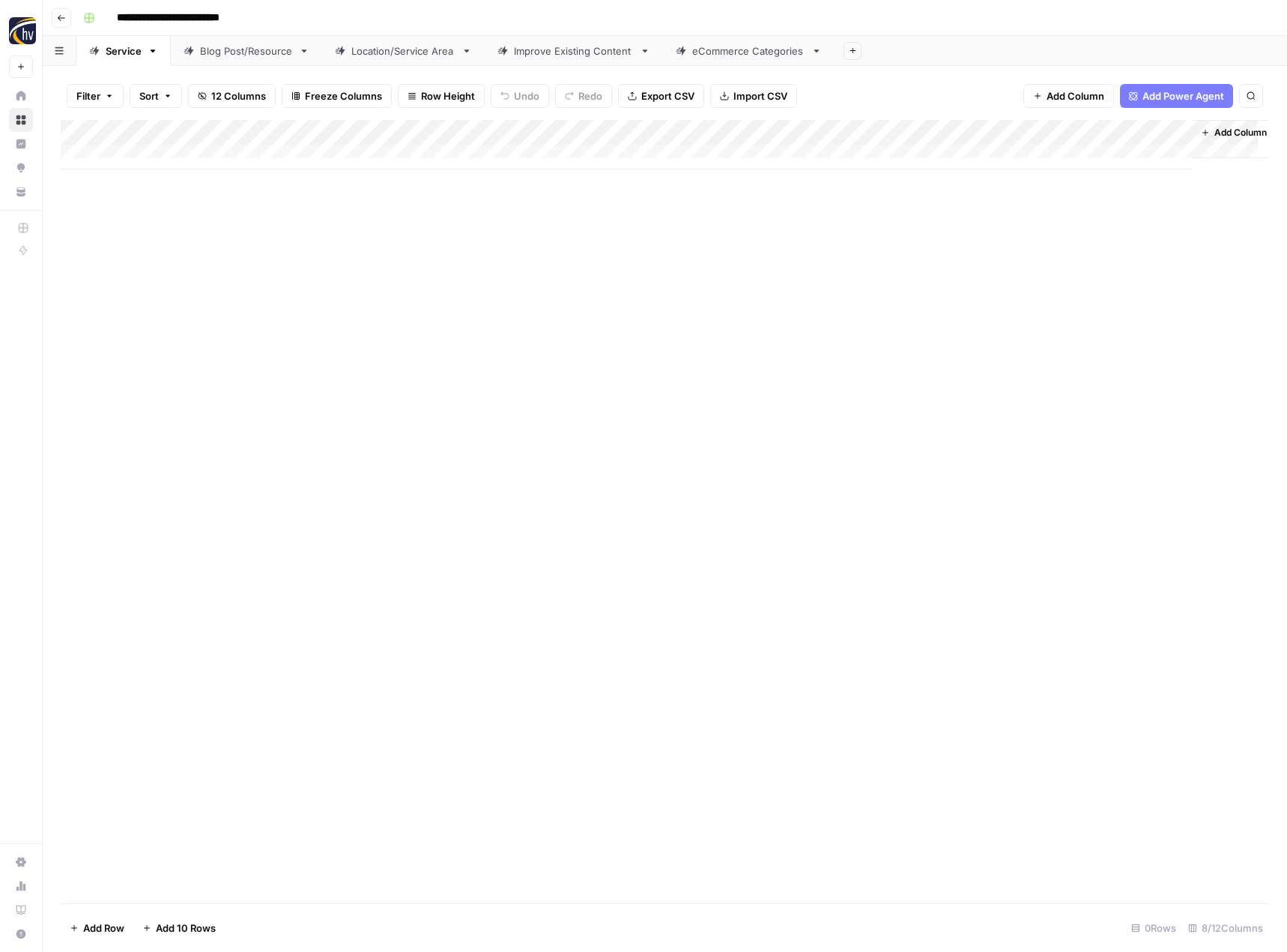
click at [1024, 131] on div "Add Column" at bounding box center [665, 145] width 1208 height 49
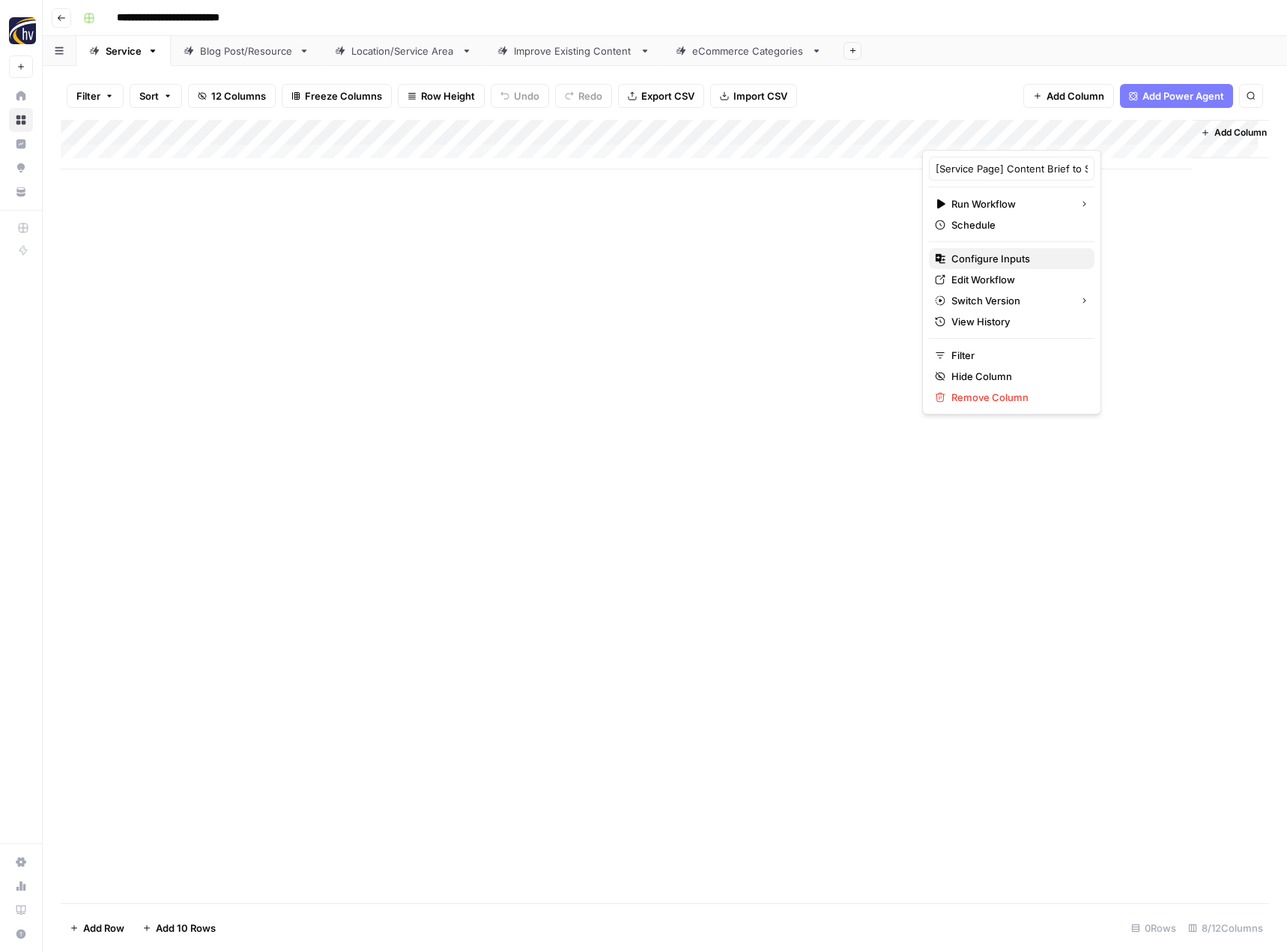
click at [965, 257] on span "Configure Inputs" at bounding box center [1017, 258] width 131 height 15
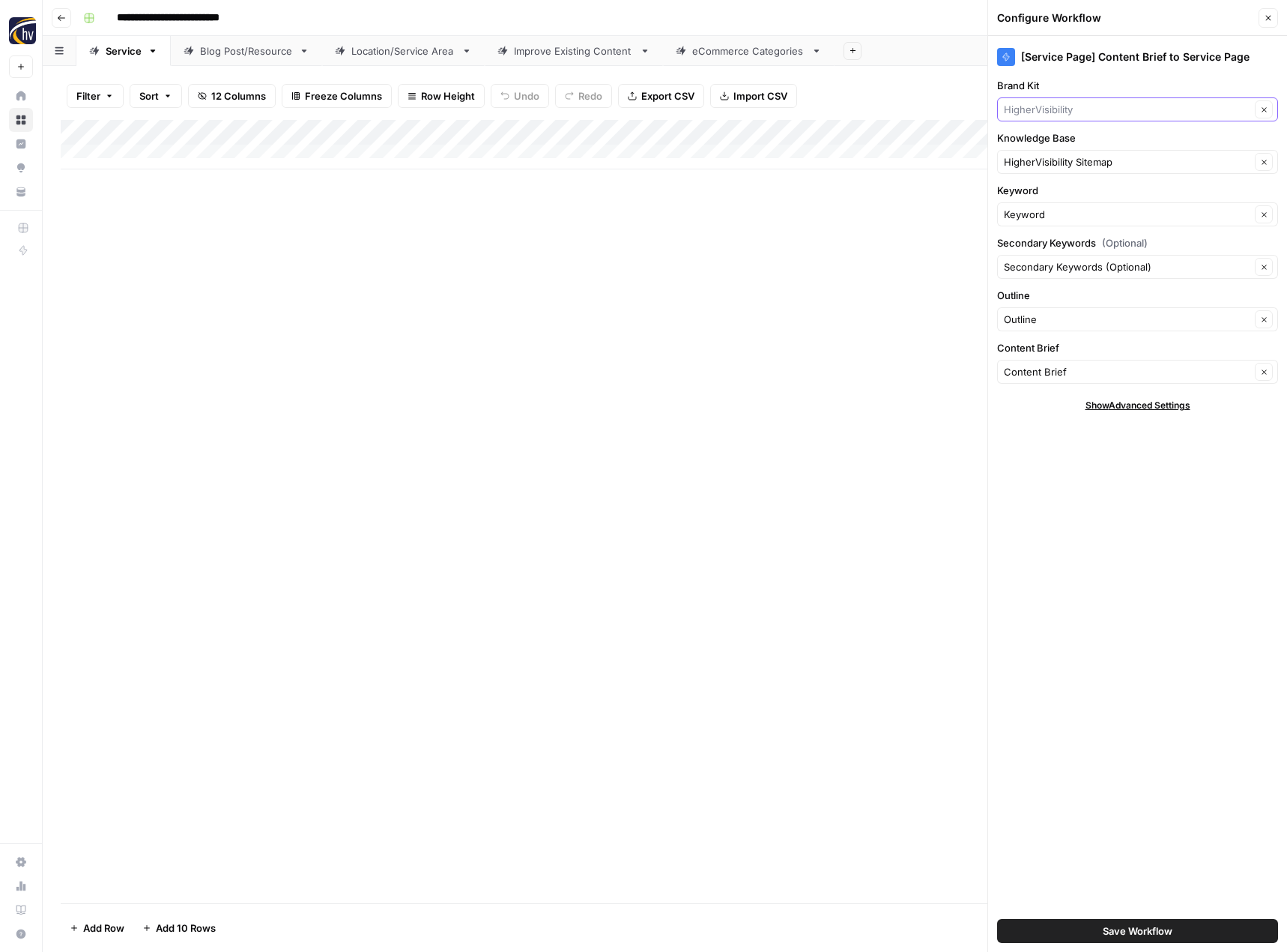
click at [1065, 109] on input "Brand Kit" at bounding box center [1127, 109] width 246 height 15
click at [1043, 244] on span "Blazeo" at bounding box center [1134, 249] width 250 height 15
type input "Blazeo"
click at [1048, 164] on input "Knowledge Base" at bounding box center [1127, 162] width 246 height 15
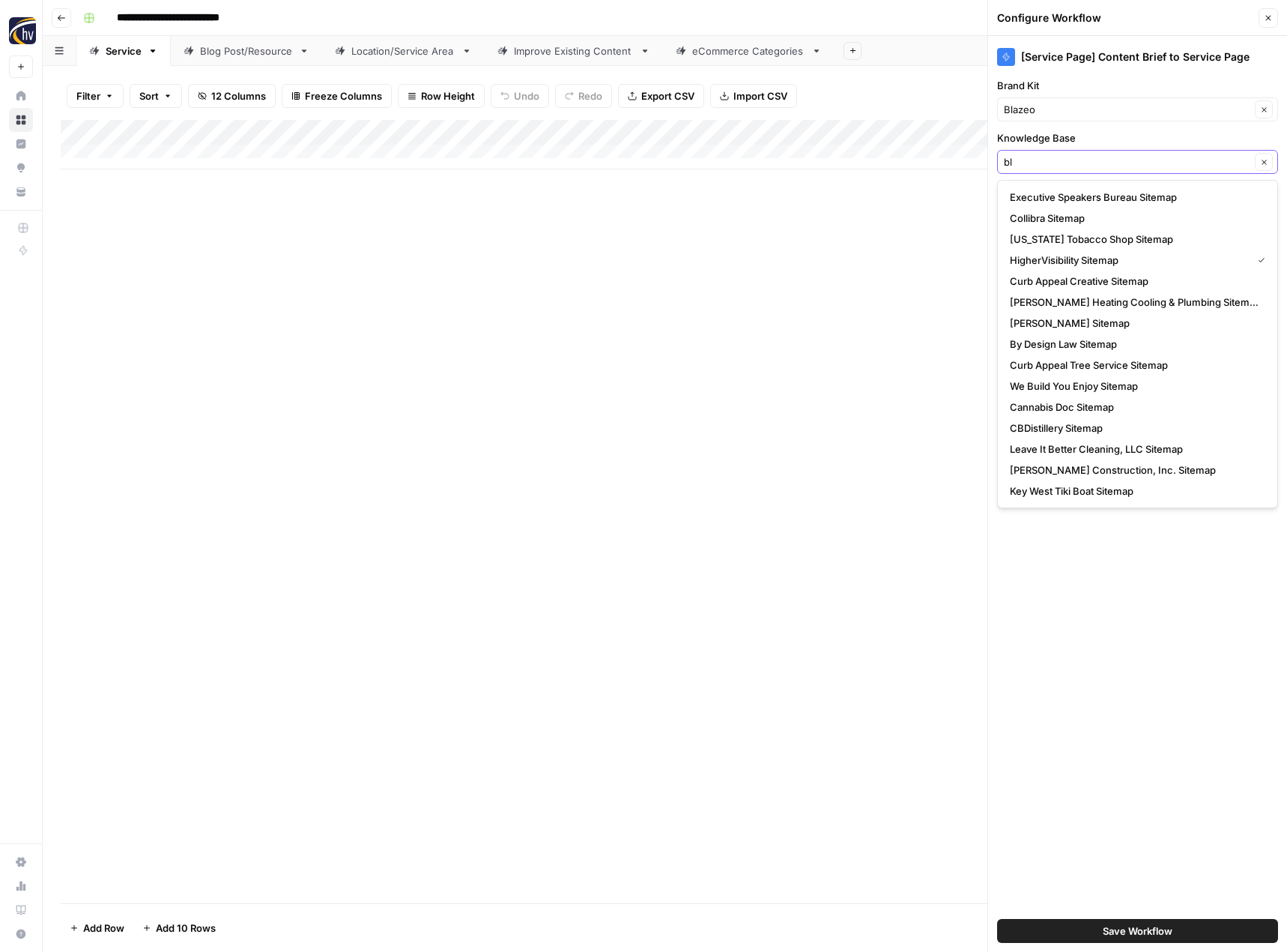
type input "bl"
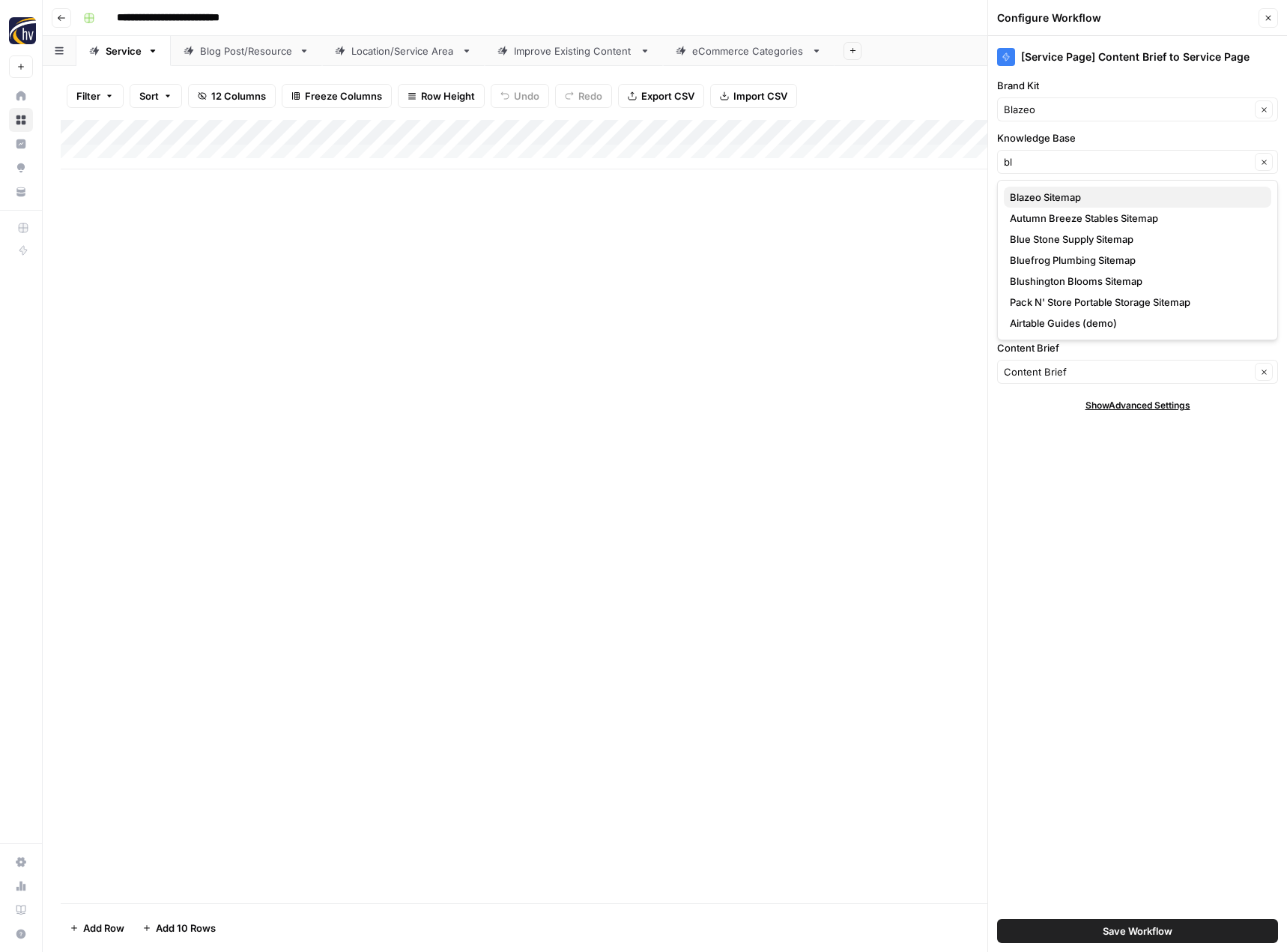
click at [1048, 200] on span "Blazeo Sitemap" at bounding box center [1134, 197] width 250 height 15
type input "Blazeo Sitemap"
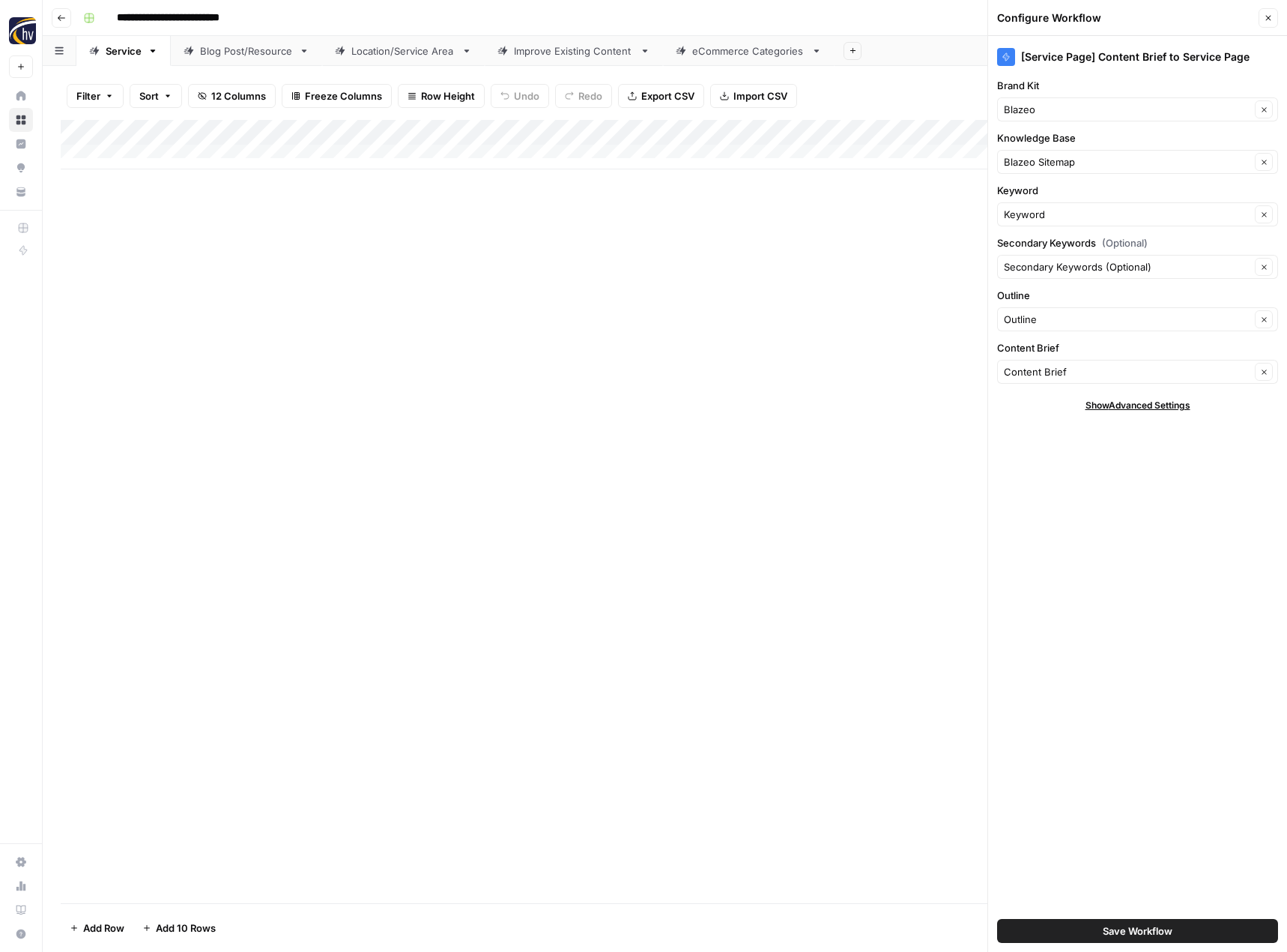
click at [1072, 932] on button "Save Workflow" at bounding box center [1138, 931] width 281 height 24
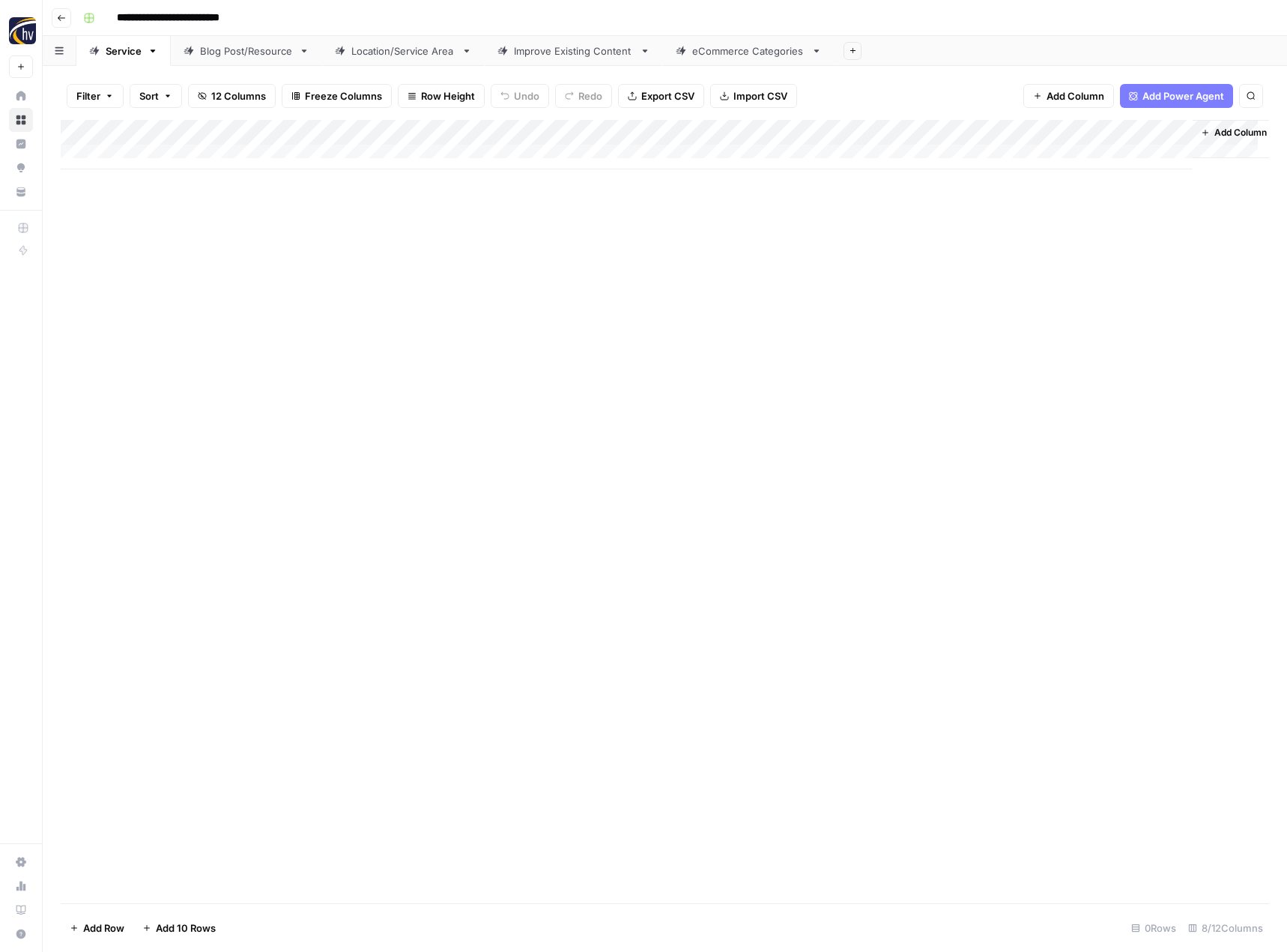
click at [221, 53] on div "Blog Post/Resource" at bounding box center [247, 50] width 93 height 15
click at [353, 135] on div "Add Column" at bounding box center [665, 145] width 1208 height 49
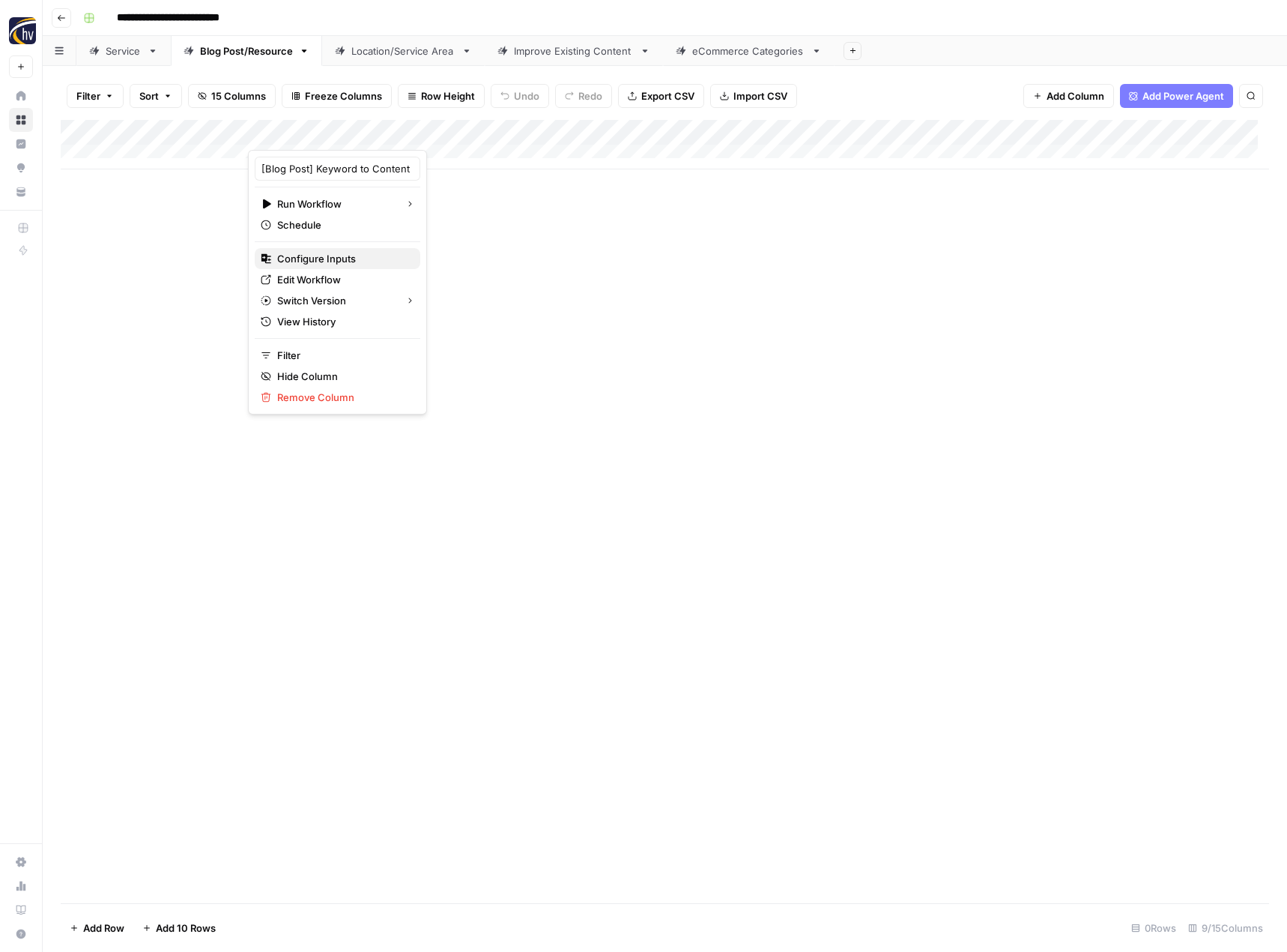
click at [325, 256] on span "Configure Inputs" at bounding box center [342, 258] width 131 height 15
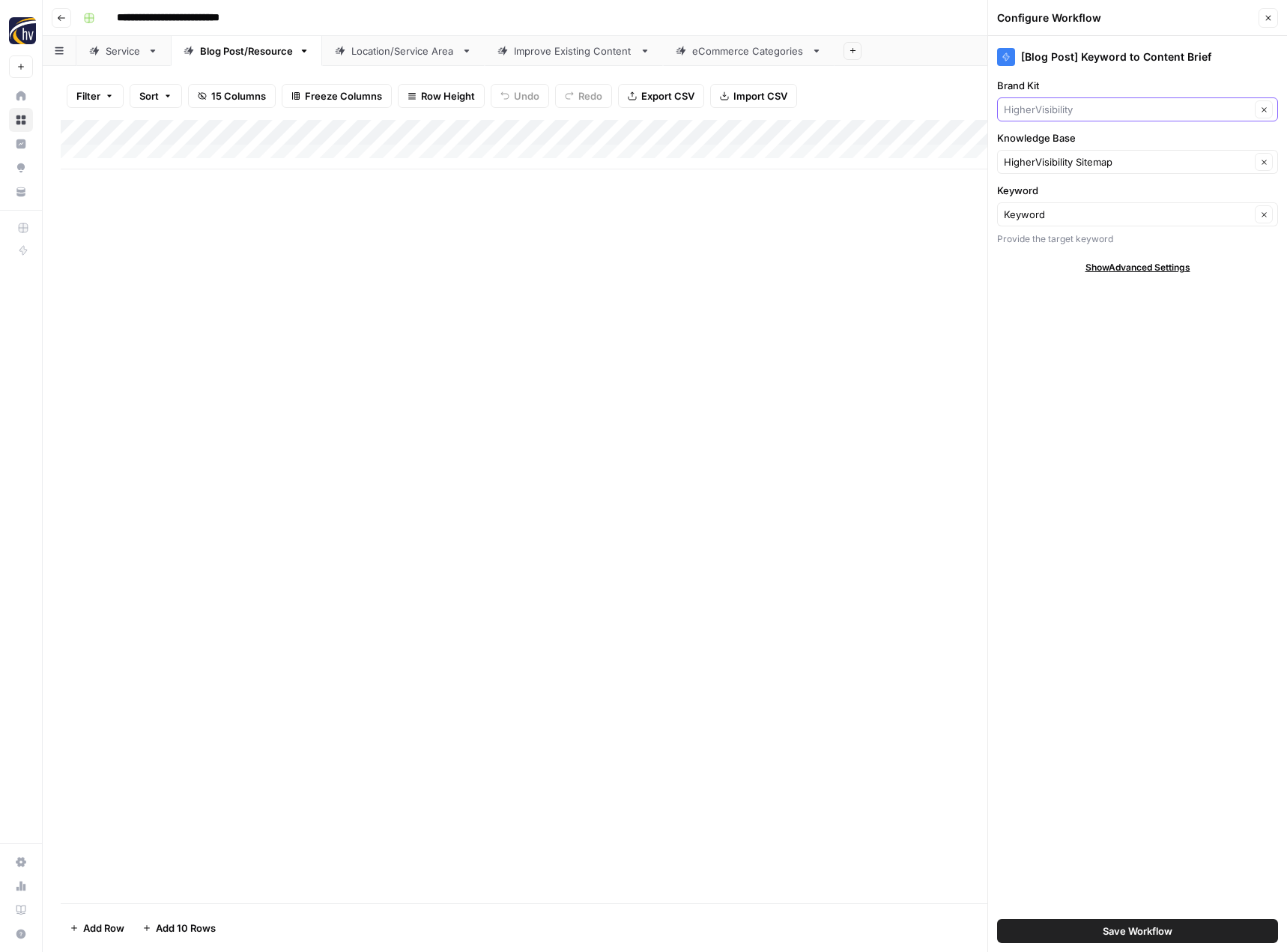
click at [1064, 113] on input "Brand Kit" at bounding box center [1127, 109] width 246 height 15
click at [1044, 254] on span "Blazeo" at bounding box center [1134, 249] width 250 height 15
type input "Blazeo"
click at [1054, 168] on input "Knowledge Base" at bounding box center [1127, 162] width 246 height 15
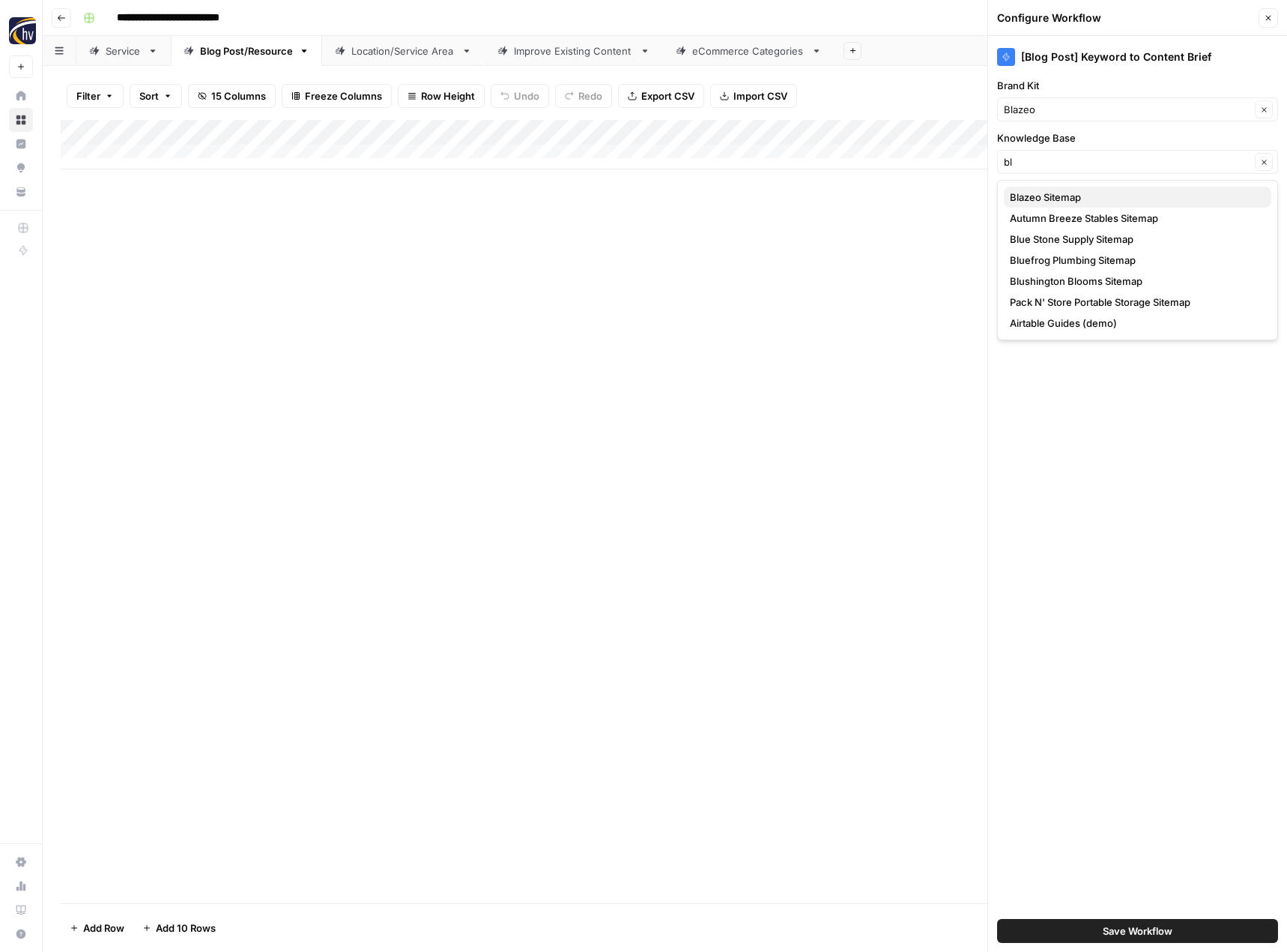
click at [1064, 205] on button "Blazeo Sitemap" at bounding box center [1138, 197] width 267 height 21
type input "Blazeo Sitemap"
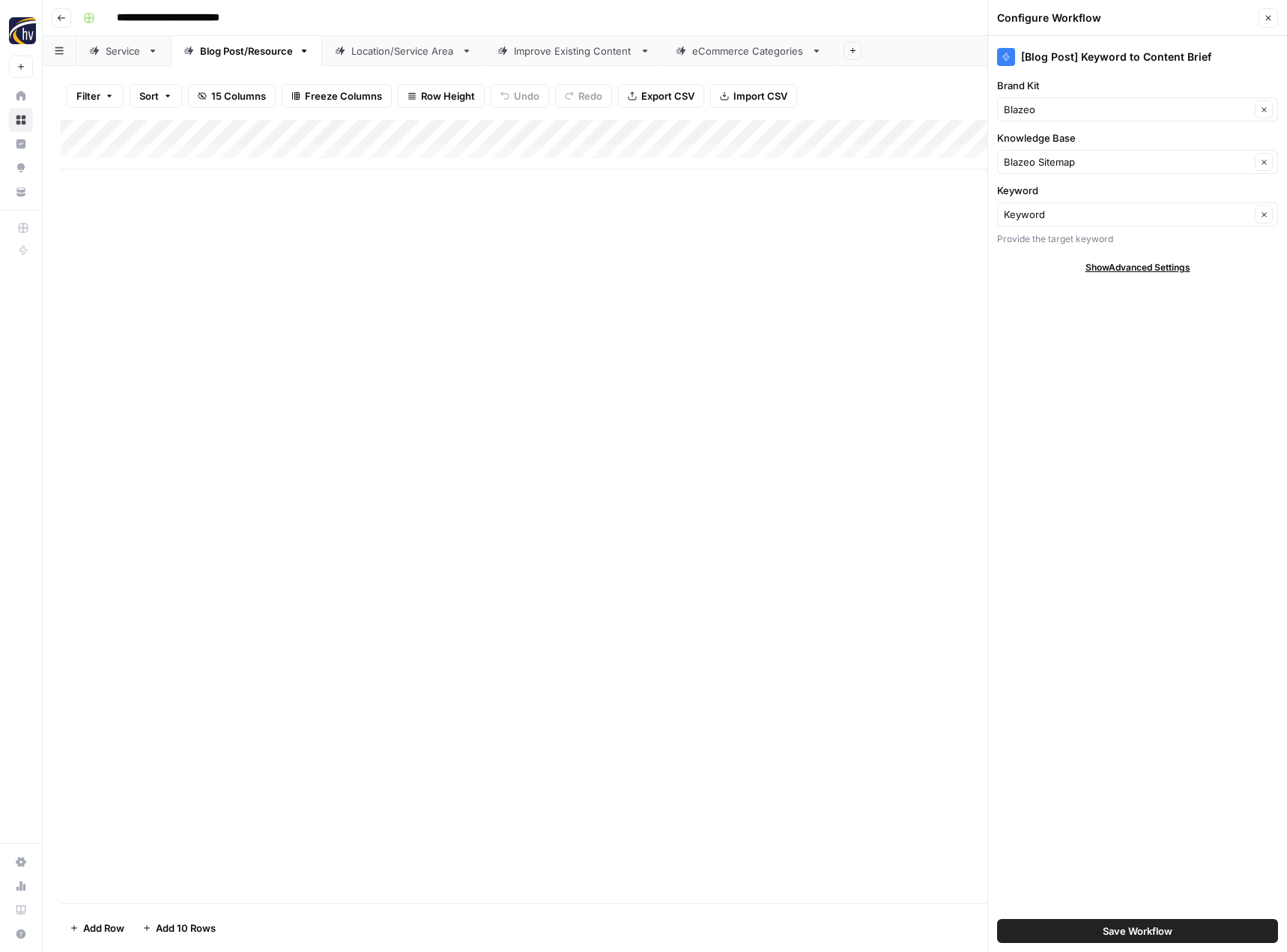
click at [1116, 929] on span "Save Workflow" at bounding box center [1138, 931] width 70 height 15
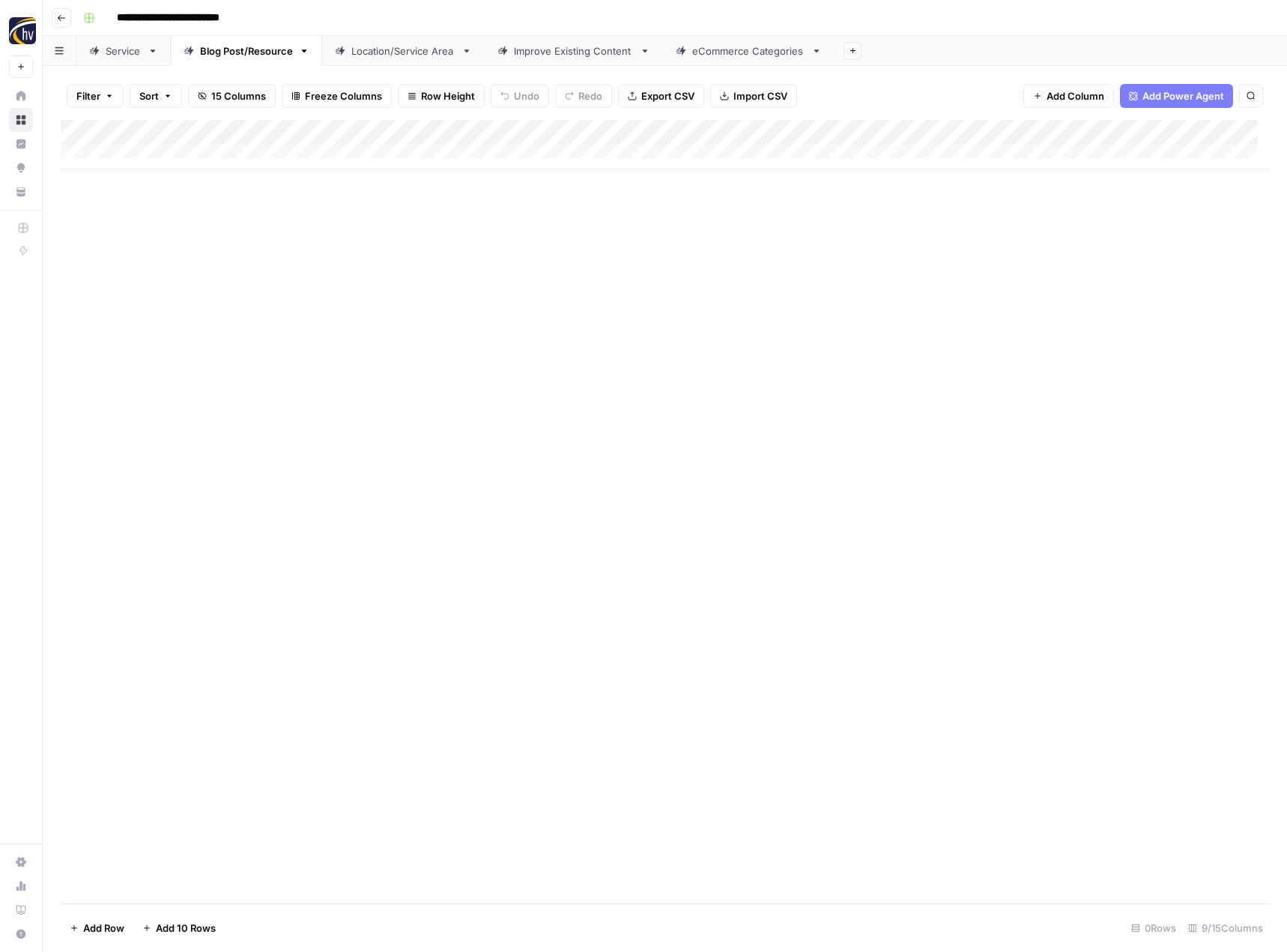
click at [1158, 130] on div "Add Column" at bounding box center [665, 145] width 1208 height 49
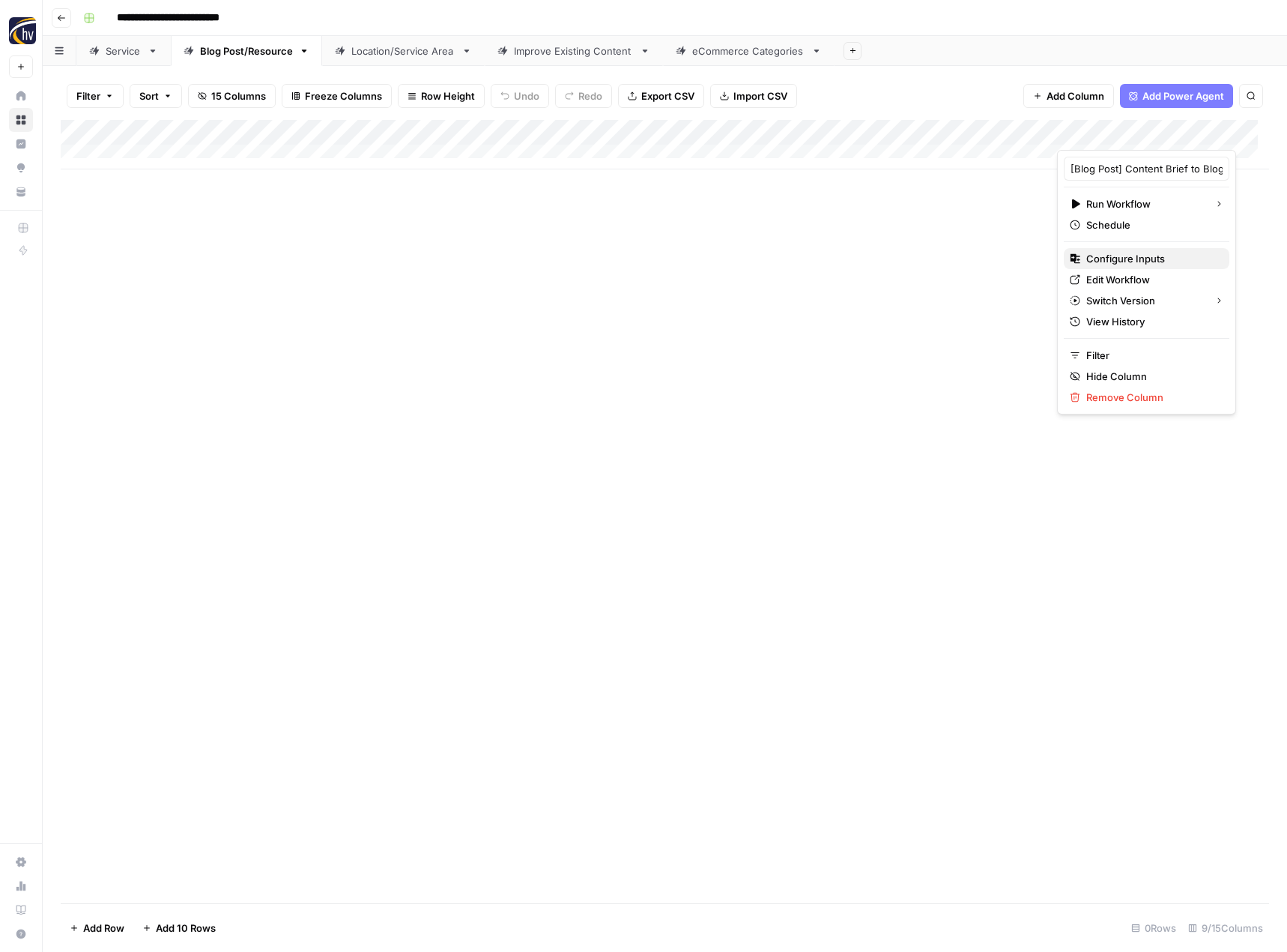
click at [1127, 255] on span "Configure Inputs" at bounding box center [1152, 258] width 131 height 15
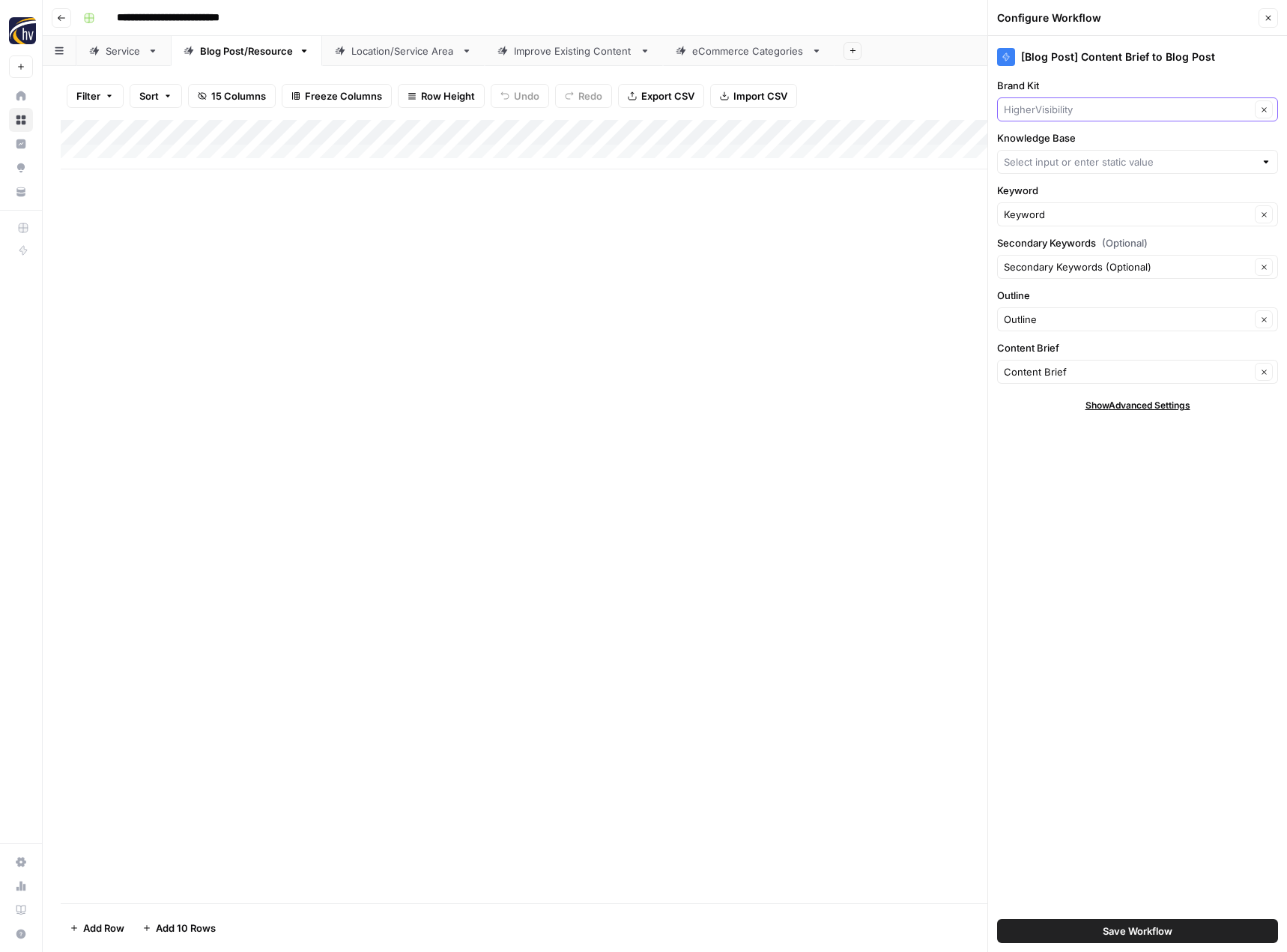
click at [1051, 113] on input "Brand Kit" at bounding box center [1127, 109] width 246 height 15
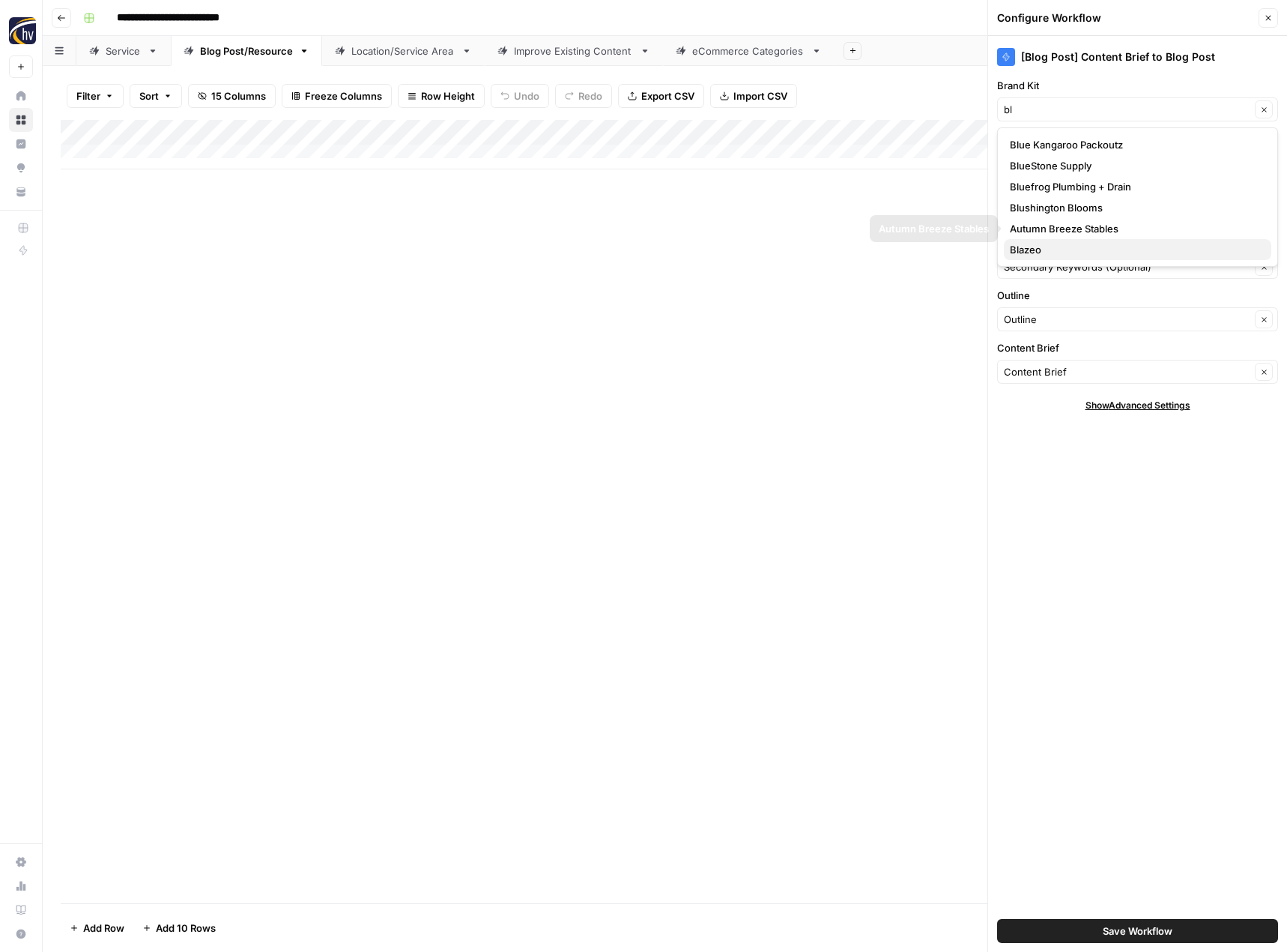
click at [1053, 243] on span "Blazeo" at bounding box center [1134, 249] width 250 height 15
type input "Blazeo"
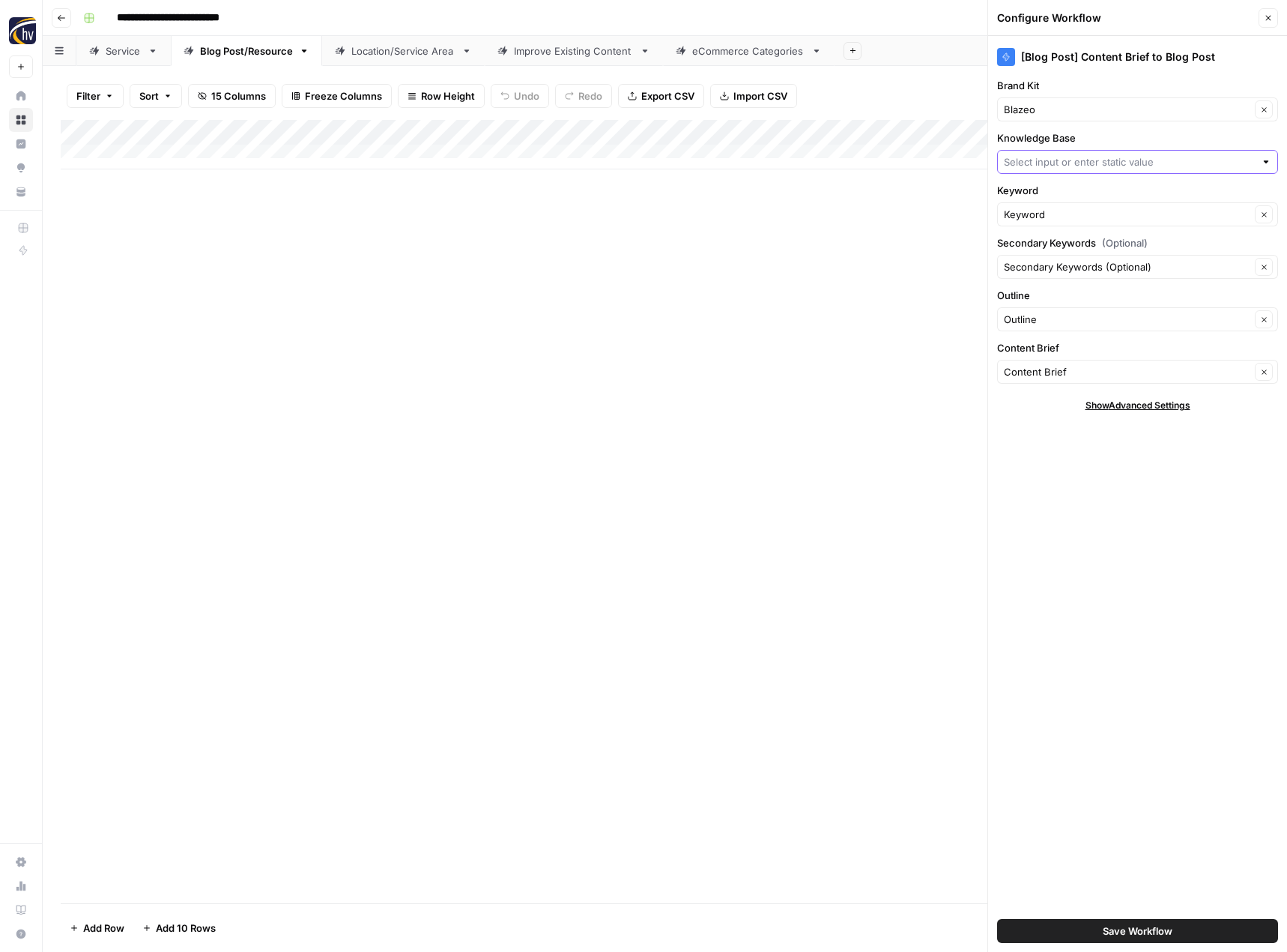
click at [1085, 167] on input "Knowledge Base" at bounding box center [1130, 162] width 251 height 15
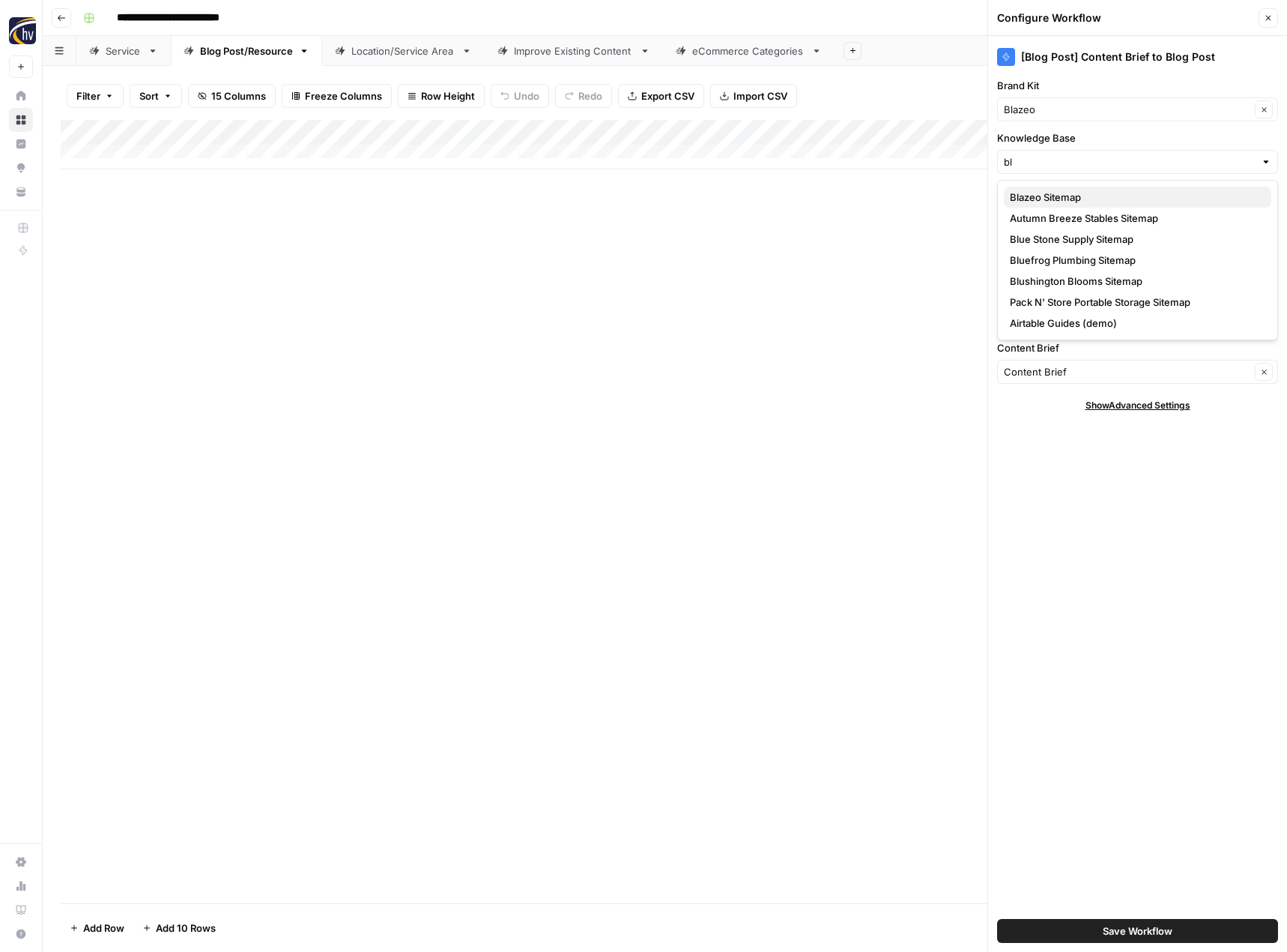
click at [1078, 194] on span "Blazeo Sitemap" at bounding box center [1134, 197] width 250 height 15
type input "Blazeo Sitemap"
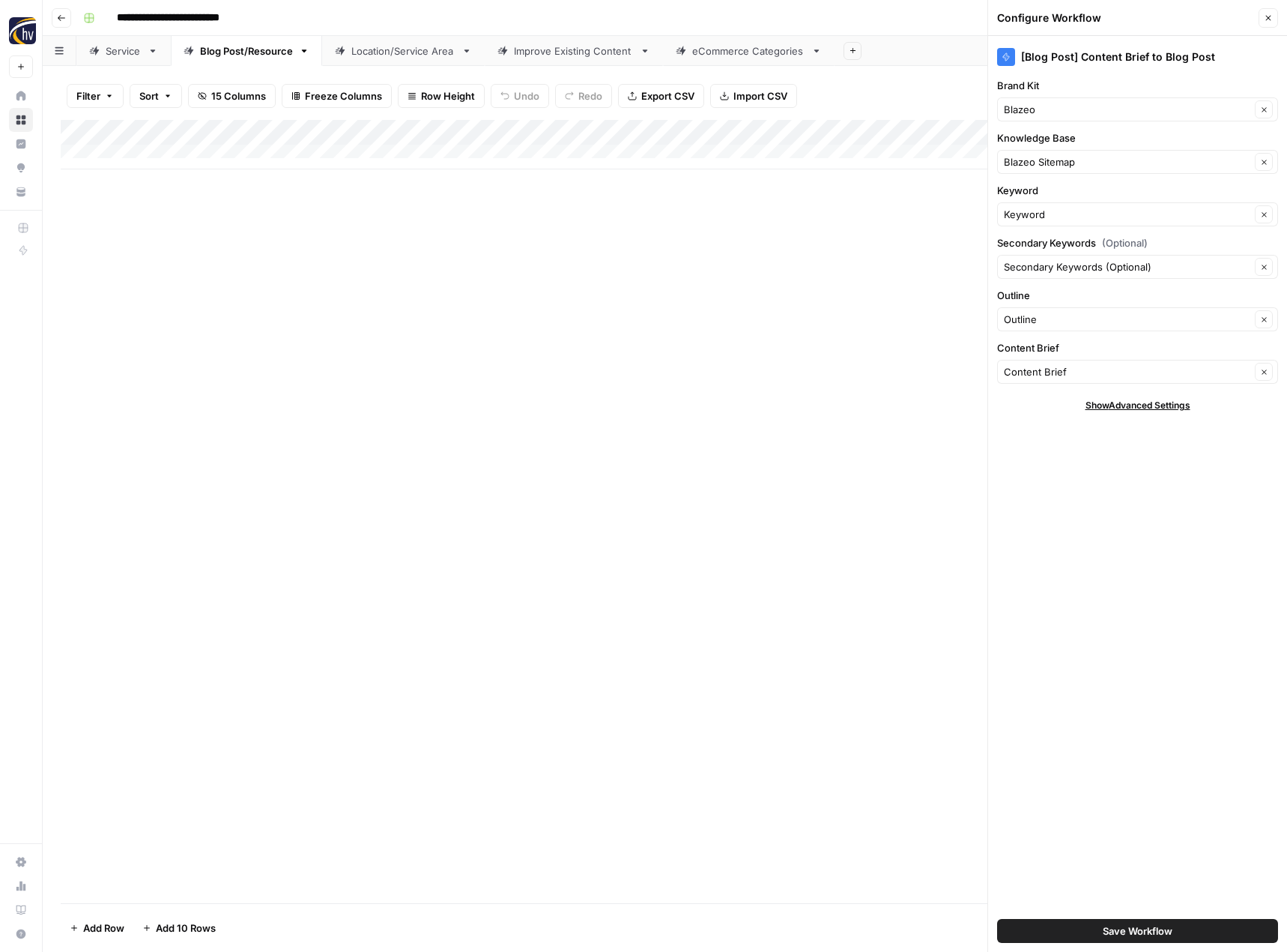
click at [1152, 925] on span "Save Workflow" at bounding box center [1138, 931] width 70 height 15
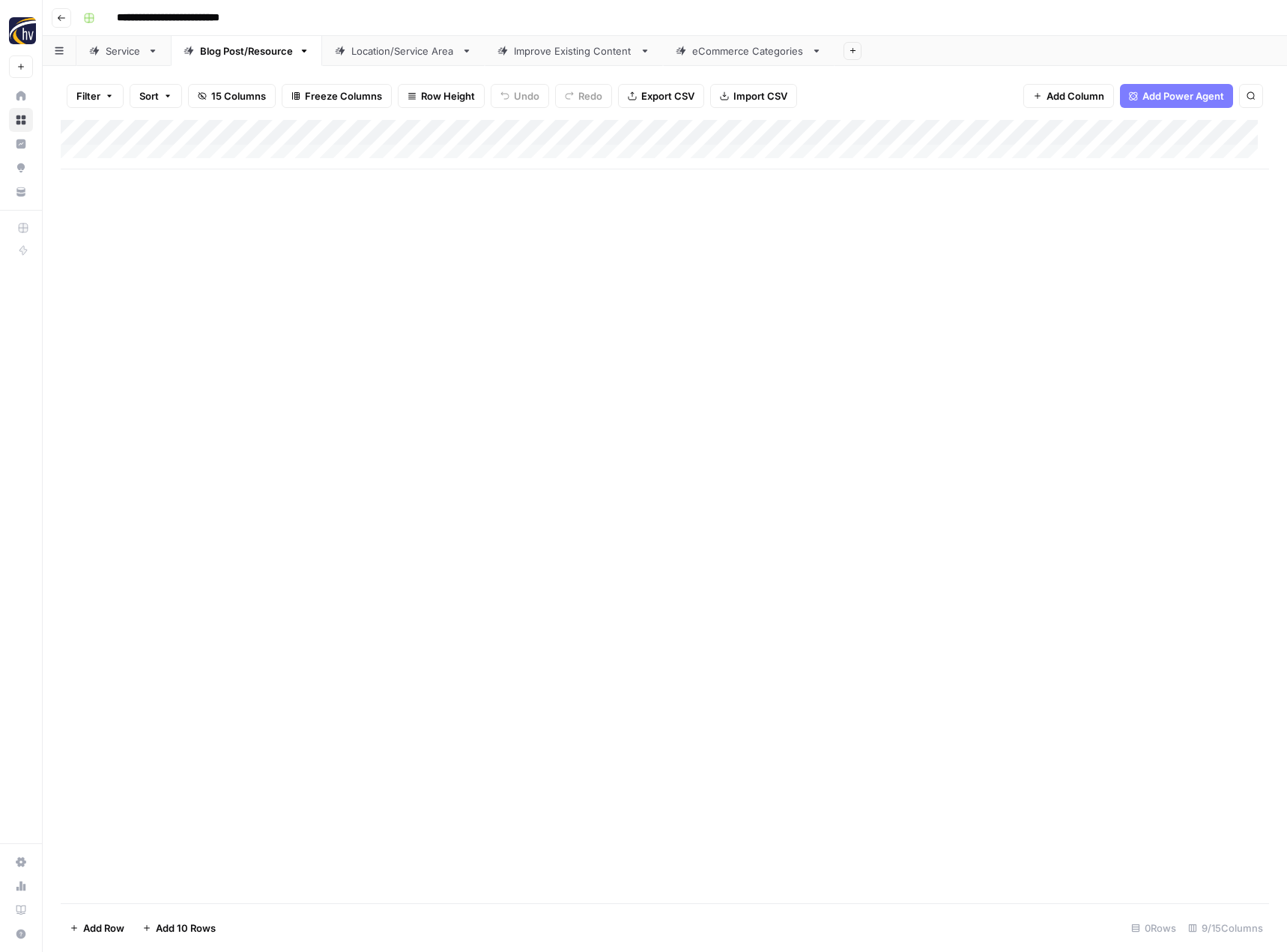
click at [405, 56] on div "Location/Service Area" at bounding box center [404, 50] width 104 height 15
click at [619, 131] on div "Add Column" at bounding box center [665, 145] width 1208 height 49
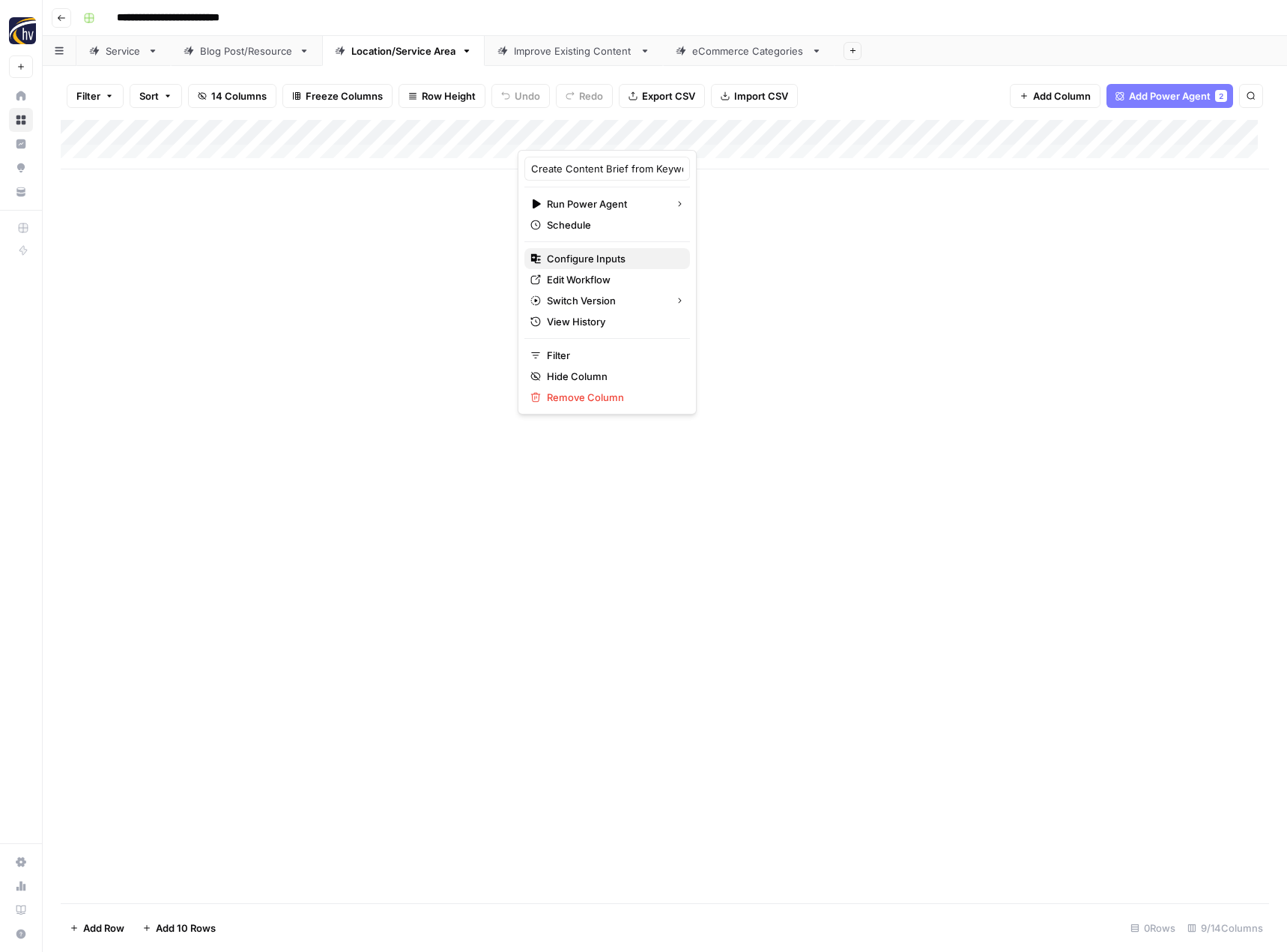
drag, startPoint x: 586, startPoint y: 246, endPoint x: 585, endPoint y: 256, distance: 10.0
click at [585, 256] on div "Create Content Brief from Keyword - Local Run Power Agent Schedule Configure In…" at bounding box center [608, 282] width 179 height 265
click at [613, 262] on span "Configure Inputs" at bounding box center [612, 258] width 131 height 15
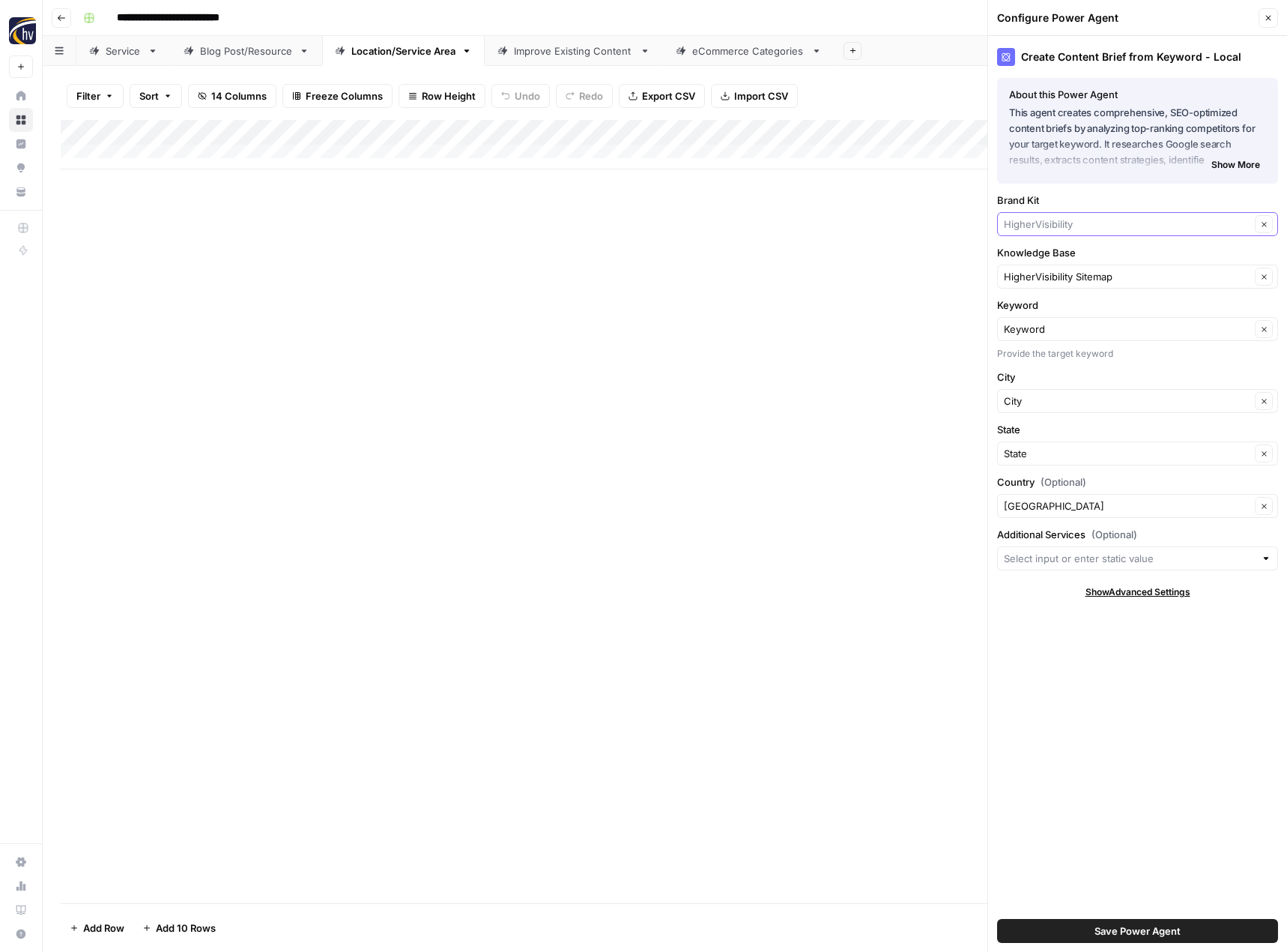
click at [1033, 229] on input "Brand Kit" at bounding box center [1127, 224] width 246 height 15
click at [1036, 362] on span "Blazeo" at bounding box center [1134, 364] width 250 height 15
type input "Blazeo"
click at [1044, 279] on input "Knowledge Base" at bounding box center [1127, 276] width 246 height 15
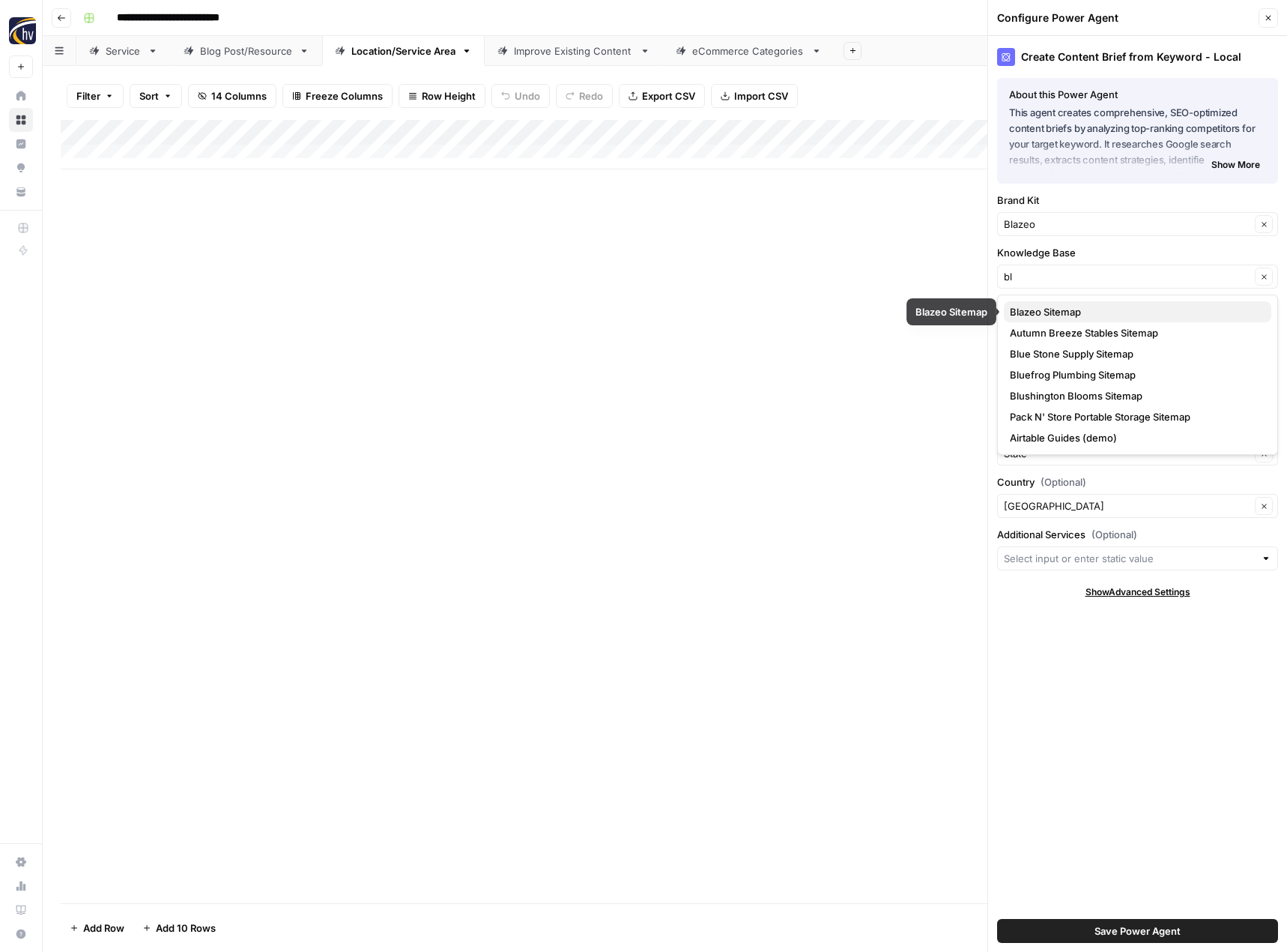
click at [1050, 310] on span "Blazeo Sitemap" at bounding box center [1134, 311] width 250 height 15
type input "Blazeo Sitemap"
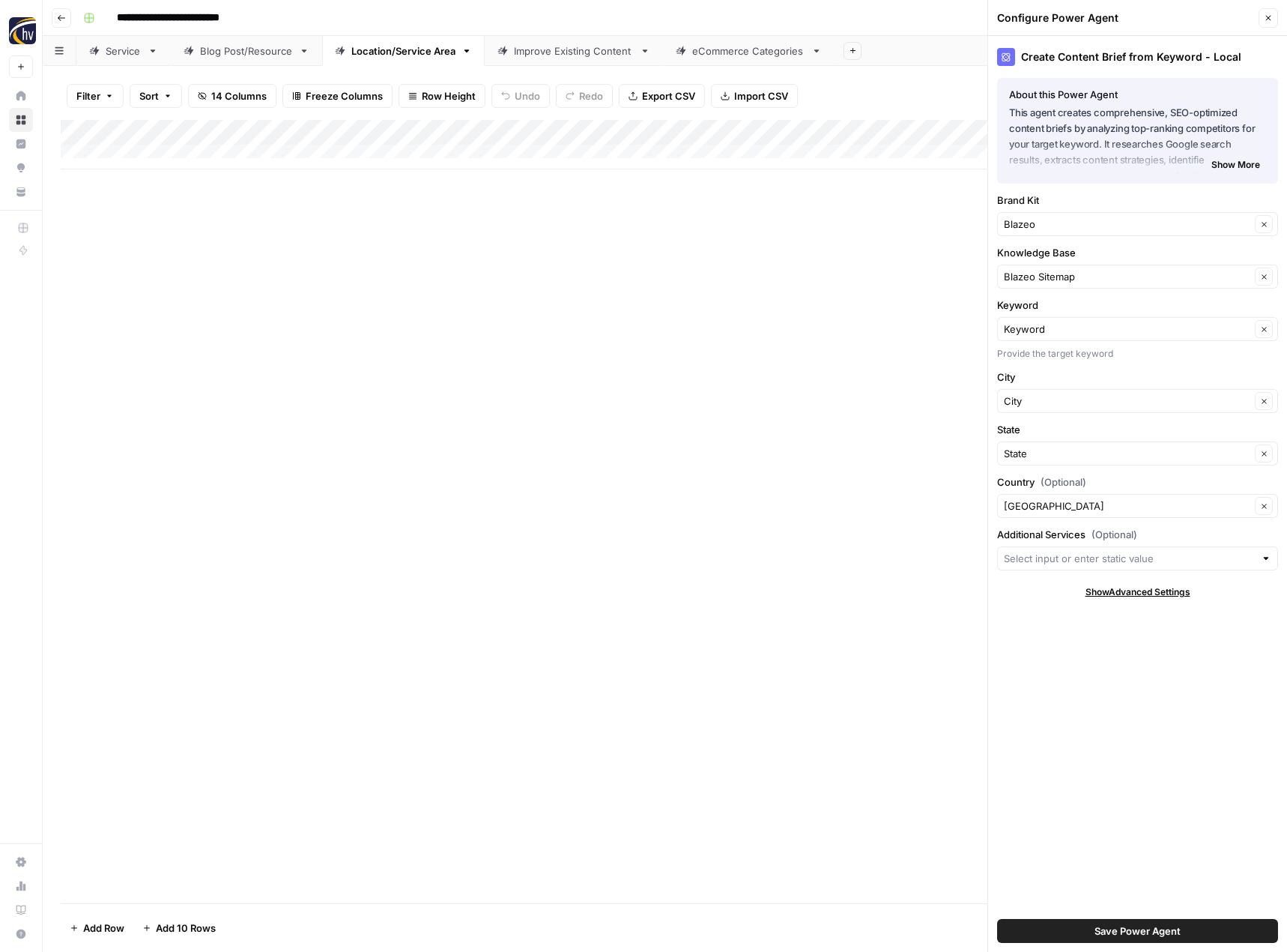
click at [1151, 936] on span "Save Power Agent" at bounding box center [1138, 931] width 86 height 15
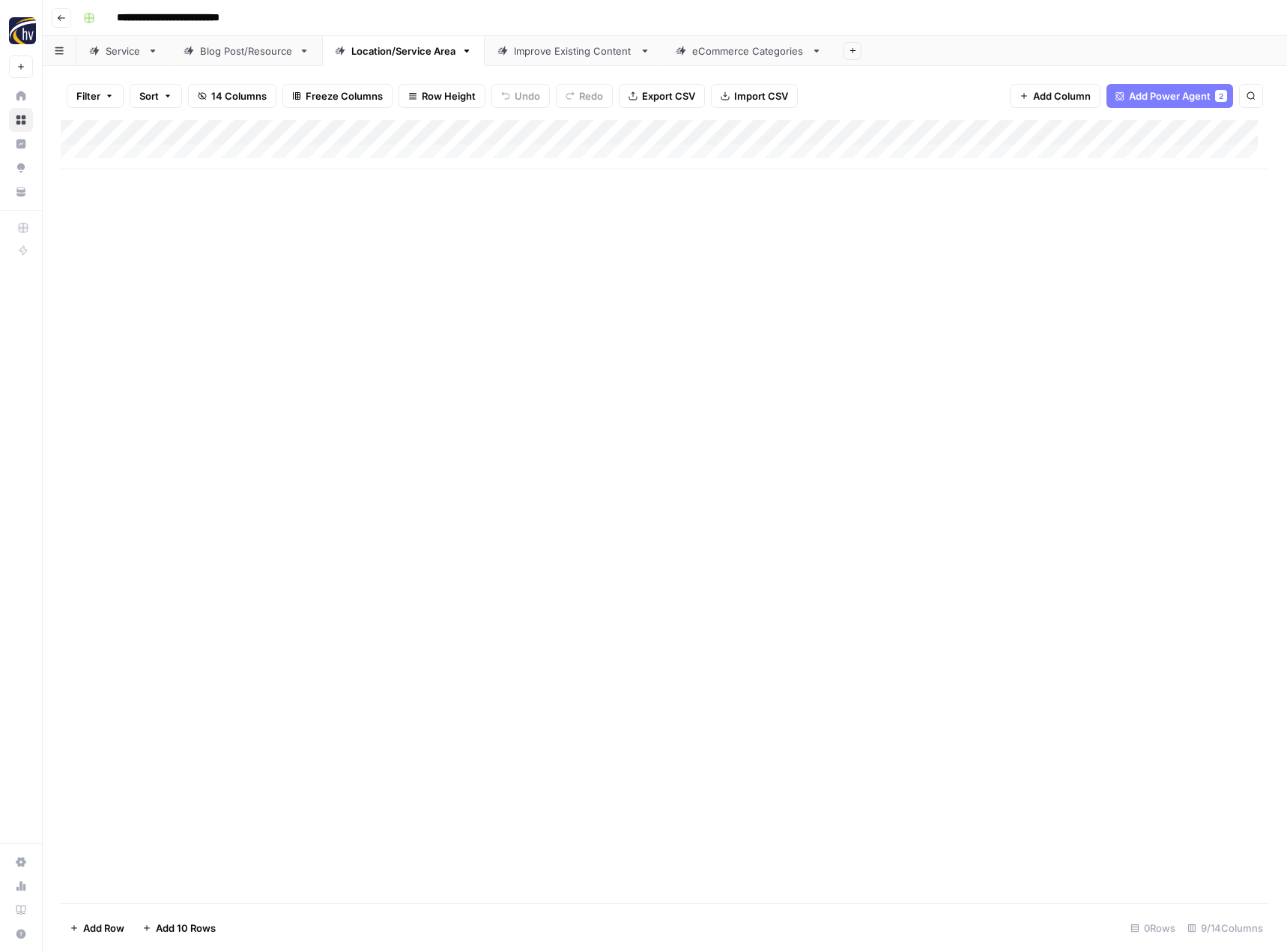
click at [1162, 132] on div "Add Column" at bounding box center [665, 145] width 1208 height 49
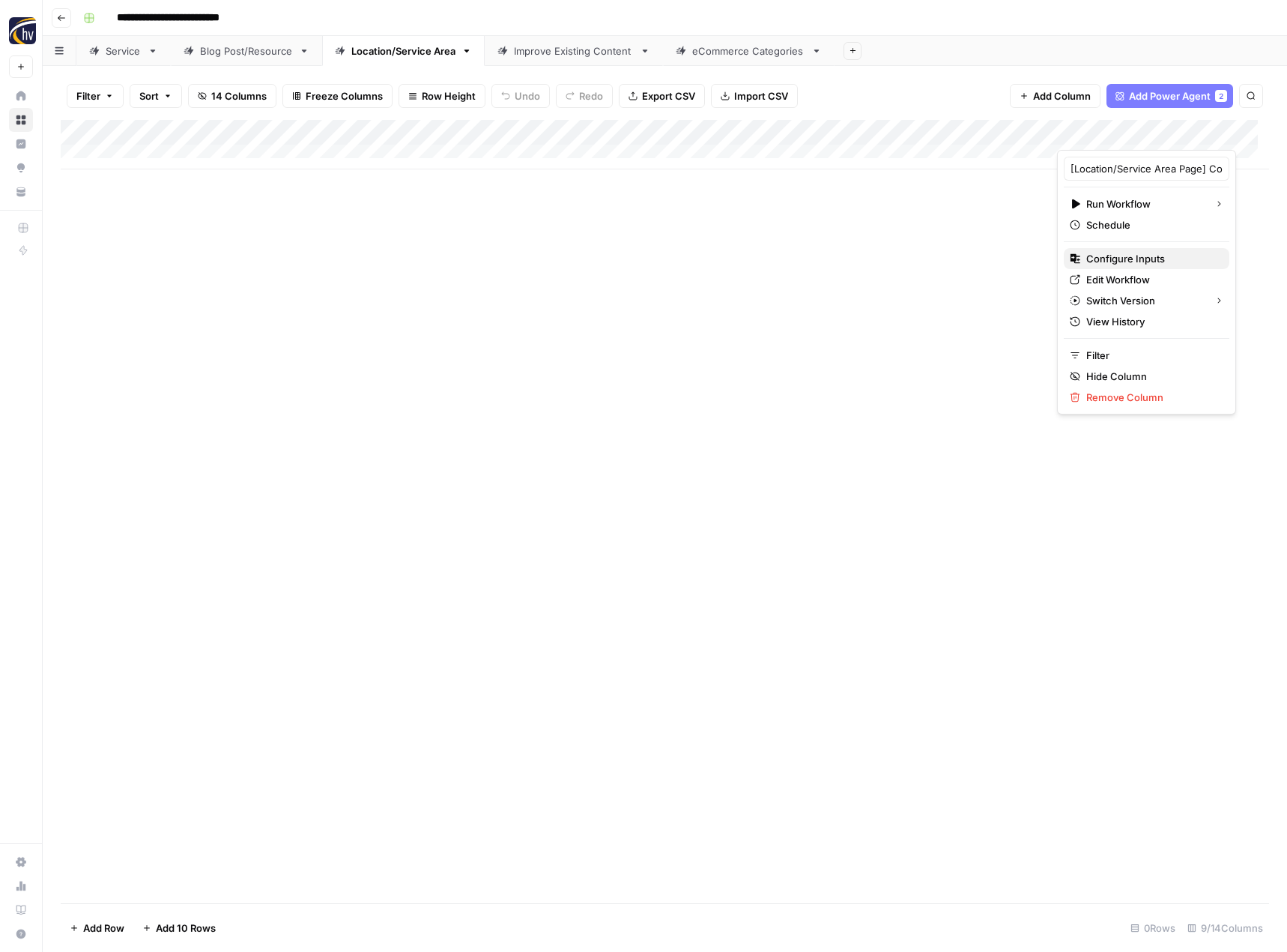
click at [1101, 255] on span "Configure Inputs" at bounding box center [1152, 258] width 131 height 15
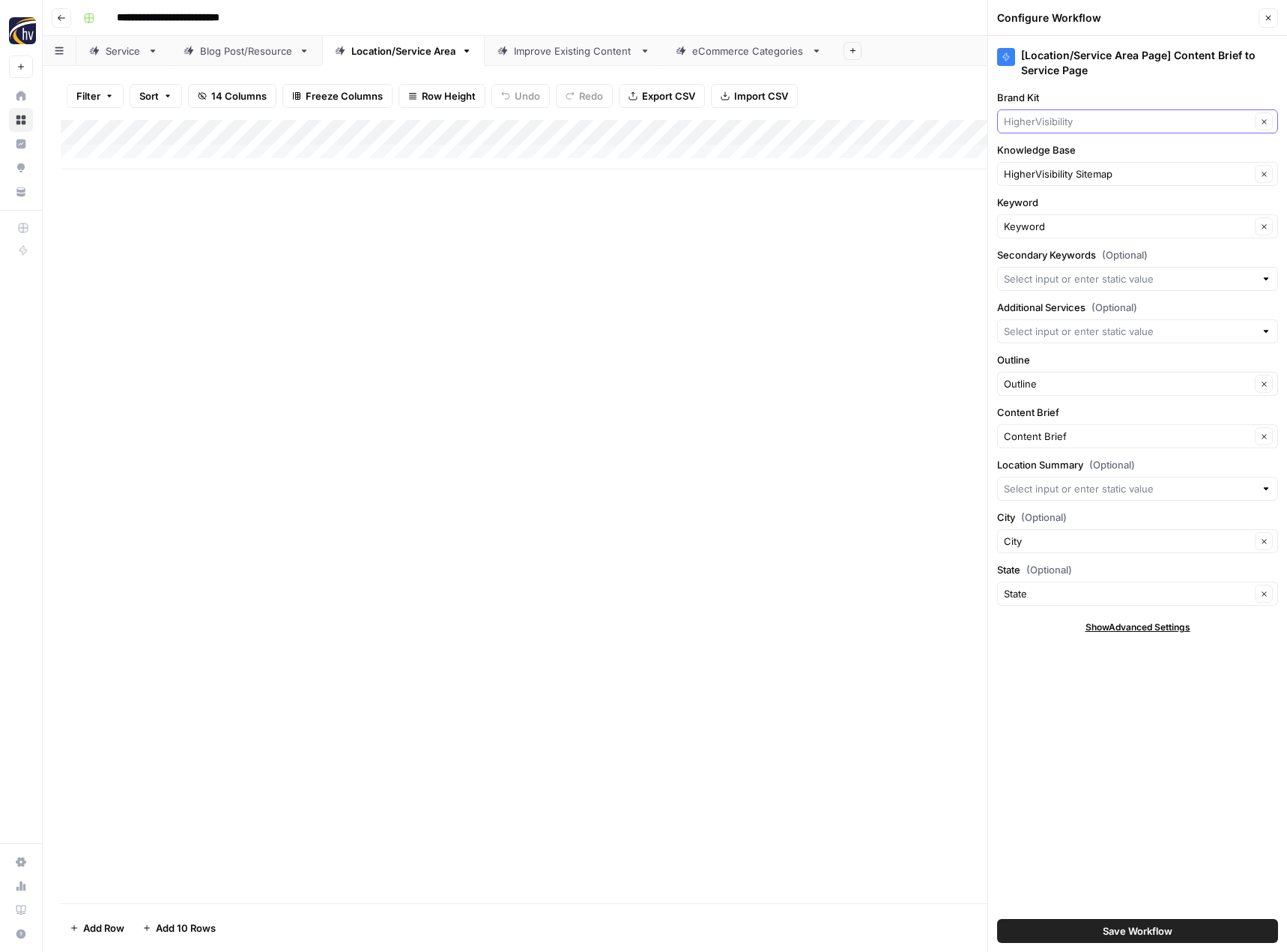
click at [1085, 118] on input "Brand Kit" at bounding box center [1127, 121] width 246 height 15
click at [1057, 256] on span "Blazeo" at bounding box center [1134, 262] width 250 height 15
type input "Blazeo"
click at [1066, 167] on input "Knowledge Base" at bounding box center [1127, 174] width 246 height 15
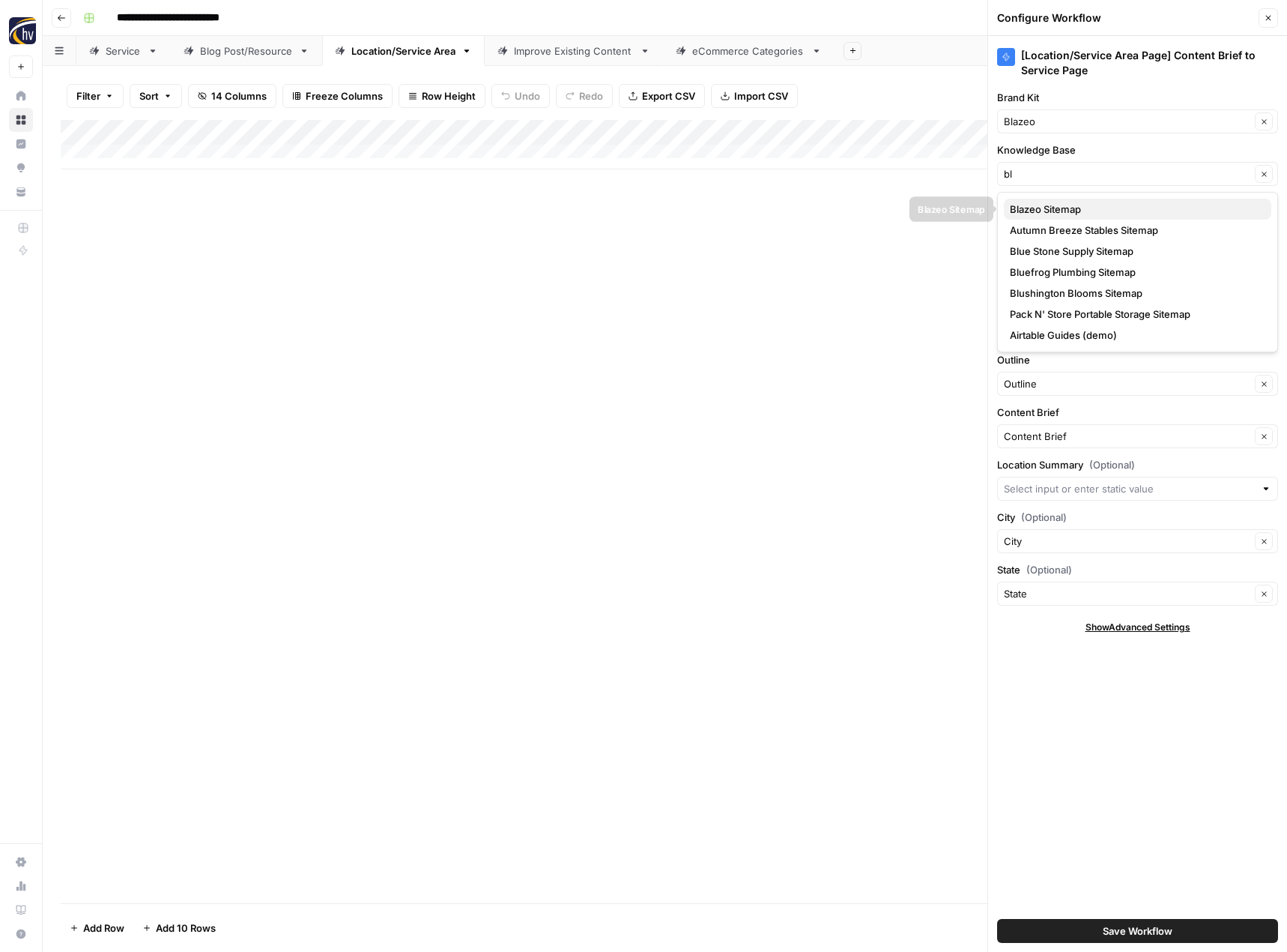
click at [1072, 213] on span "Blazeo Sitemap" at bounding box center [1134, 209] width 250 height 15
type input "Blazeo Sitemap"
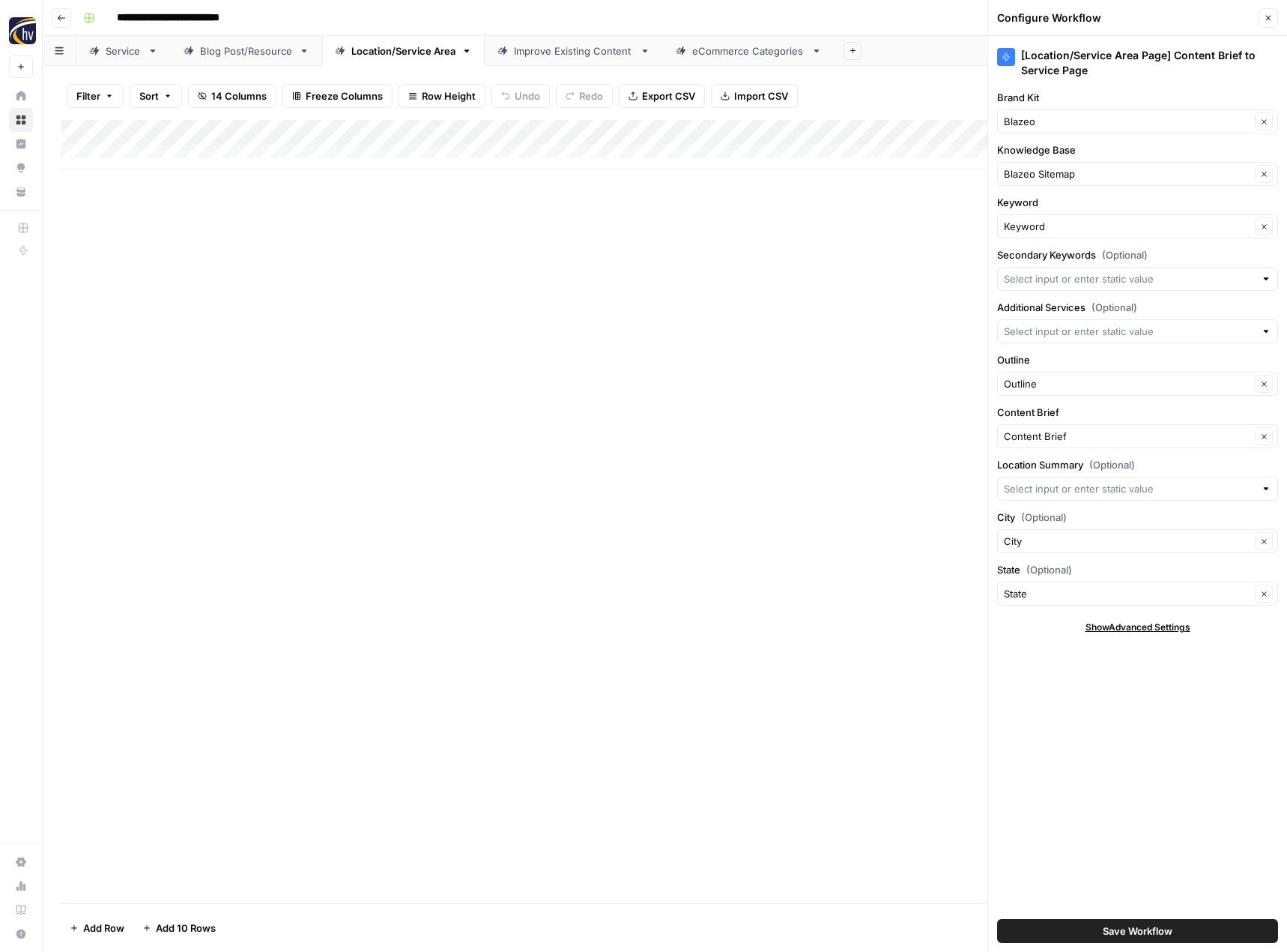
click at [1121, 927] on span "Save Workflow" at bounding box center [1138, 931] width 70 height 15
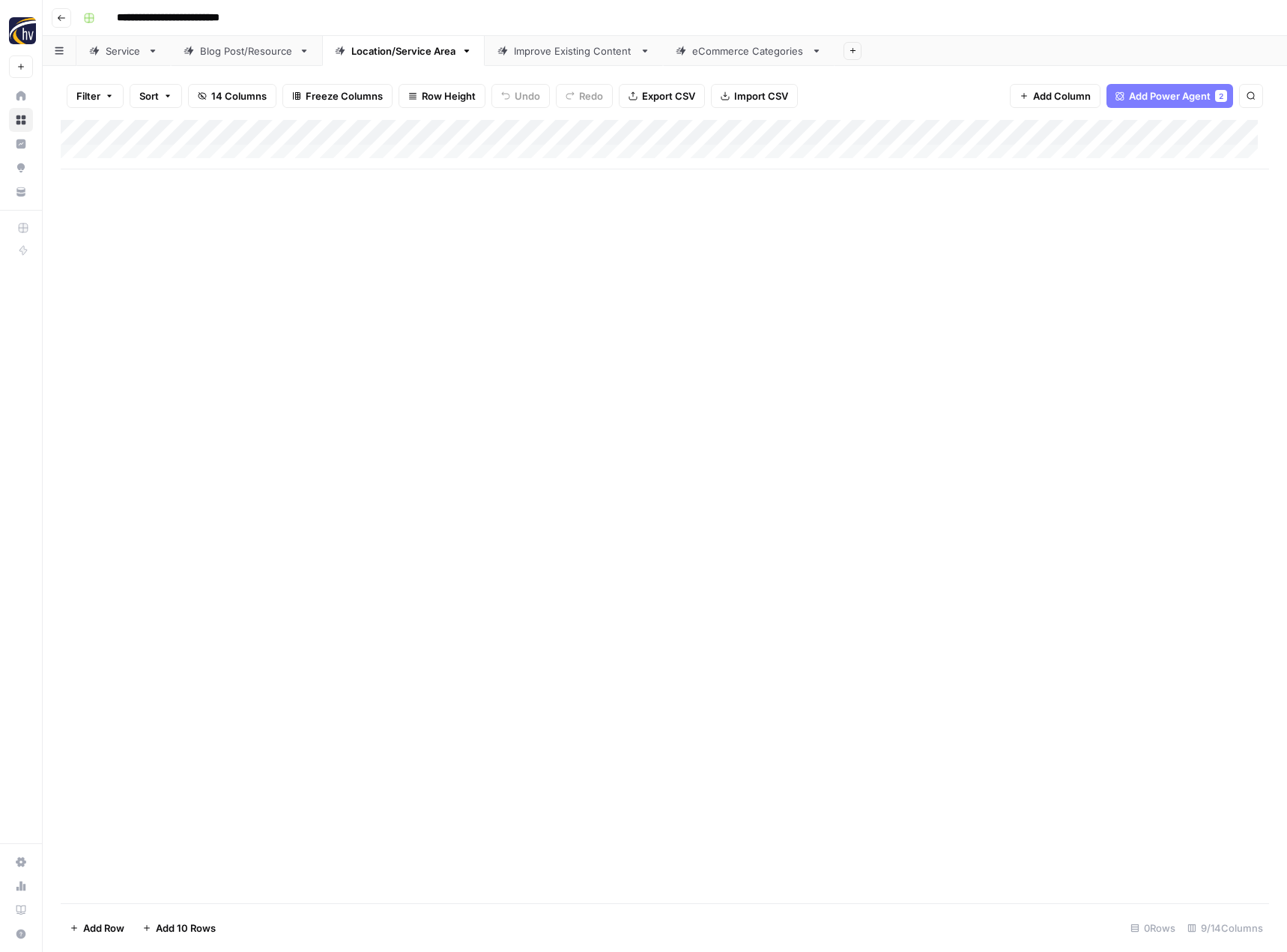
click at [601, 60] on link "Improve Existing Content" at bounding box center [574, 50] width 178 height 30
click at [470, 134] on div "Add Column" at bounding box center [665, 145] width 1208 height 49
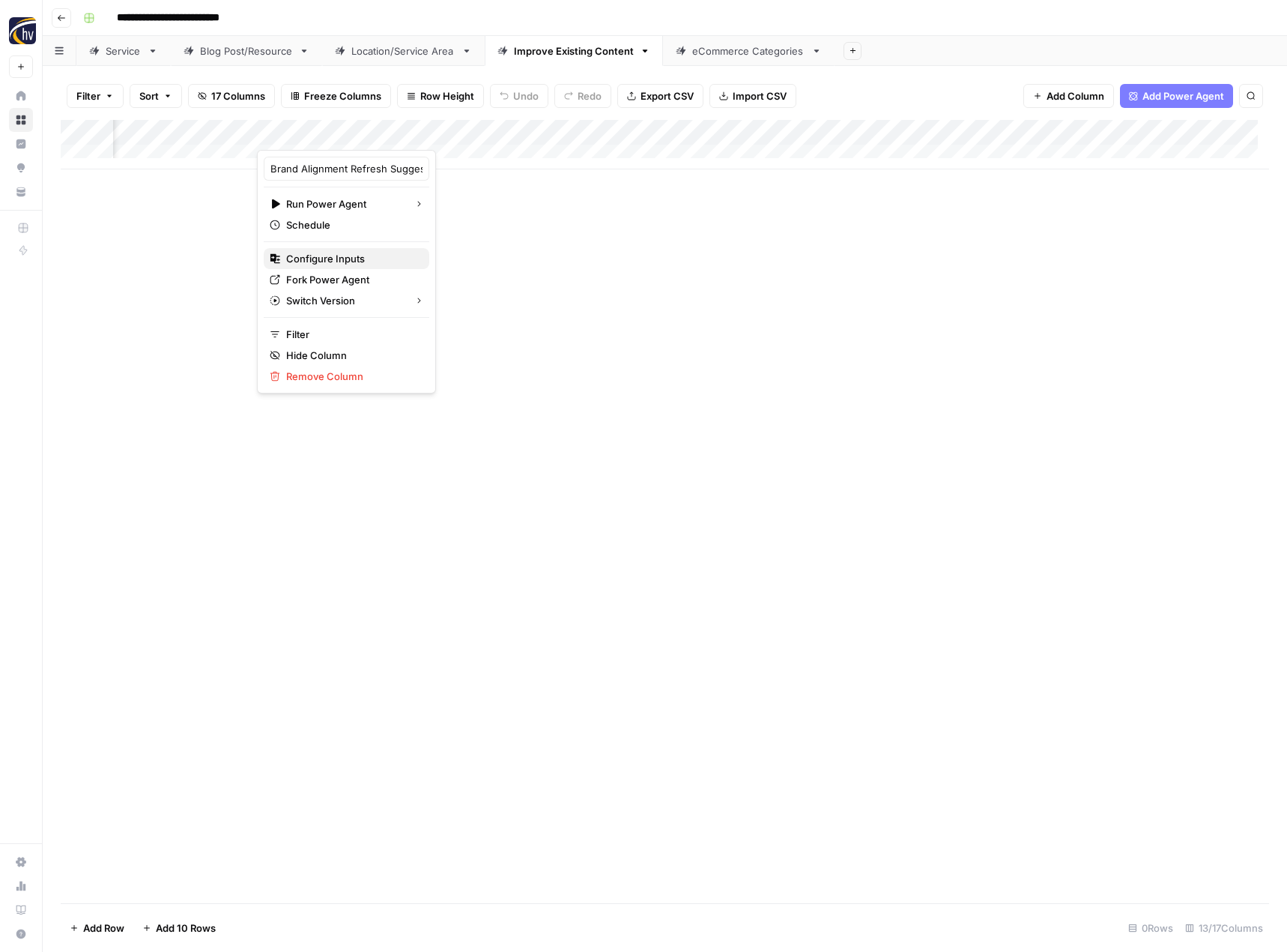
click at [358, 256] on span "Configure Inputs" at bounding box center [351, 258] width 131 height 15
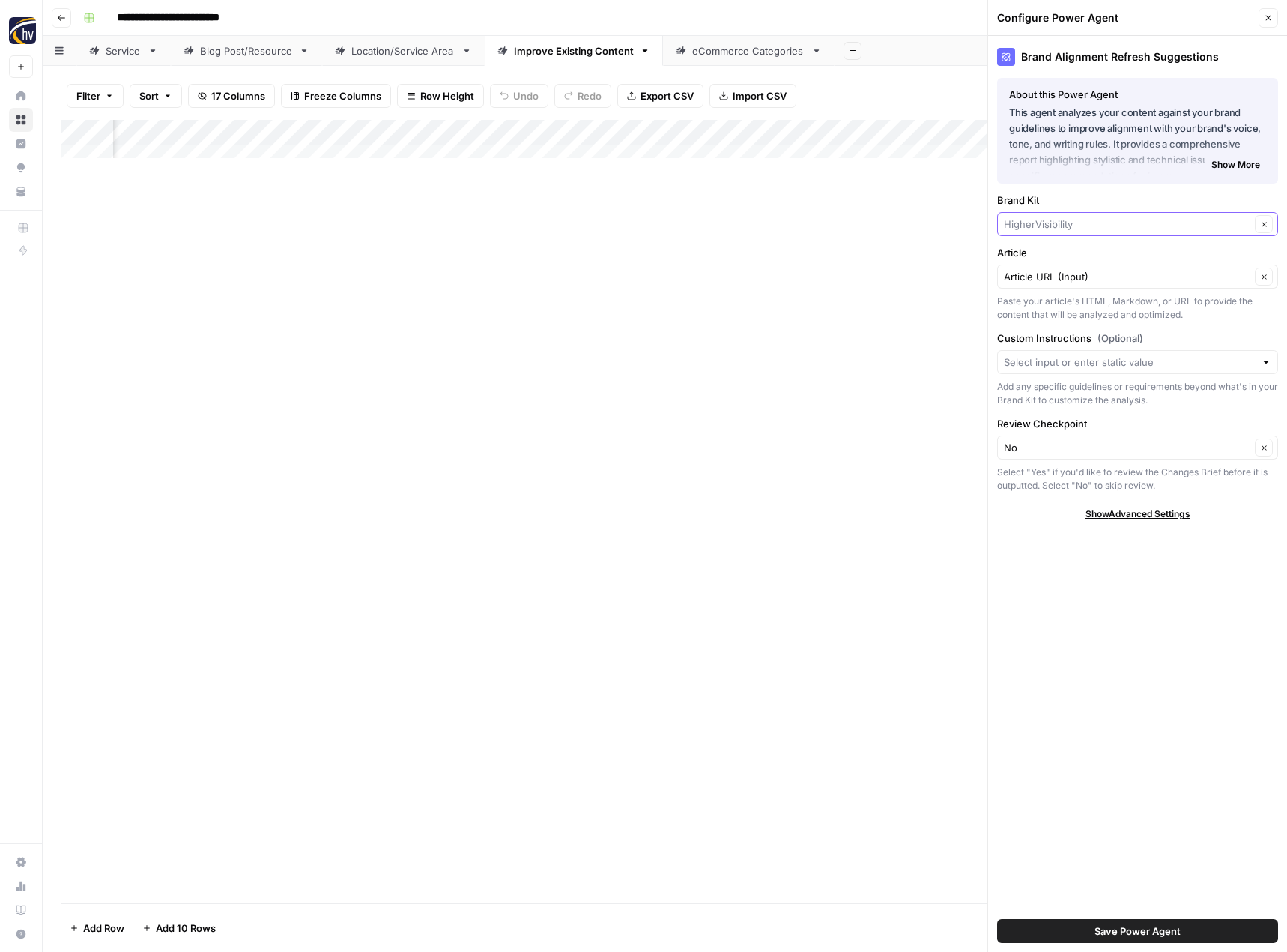
click at [1059, 229] on input "Brand Kit" at bounding box center [1127, 224] width 246 height 15
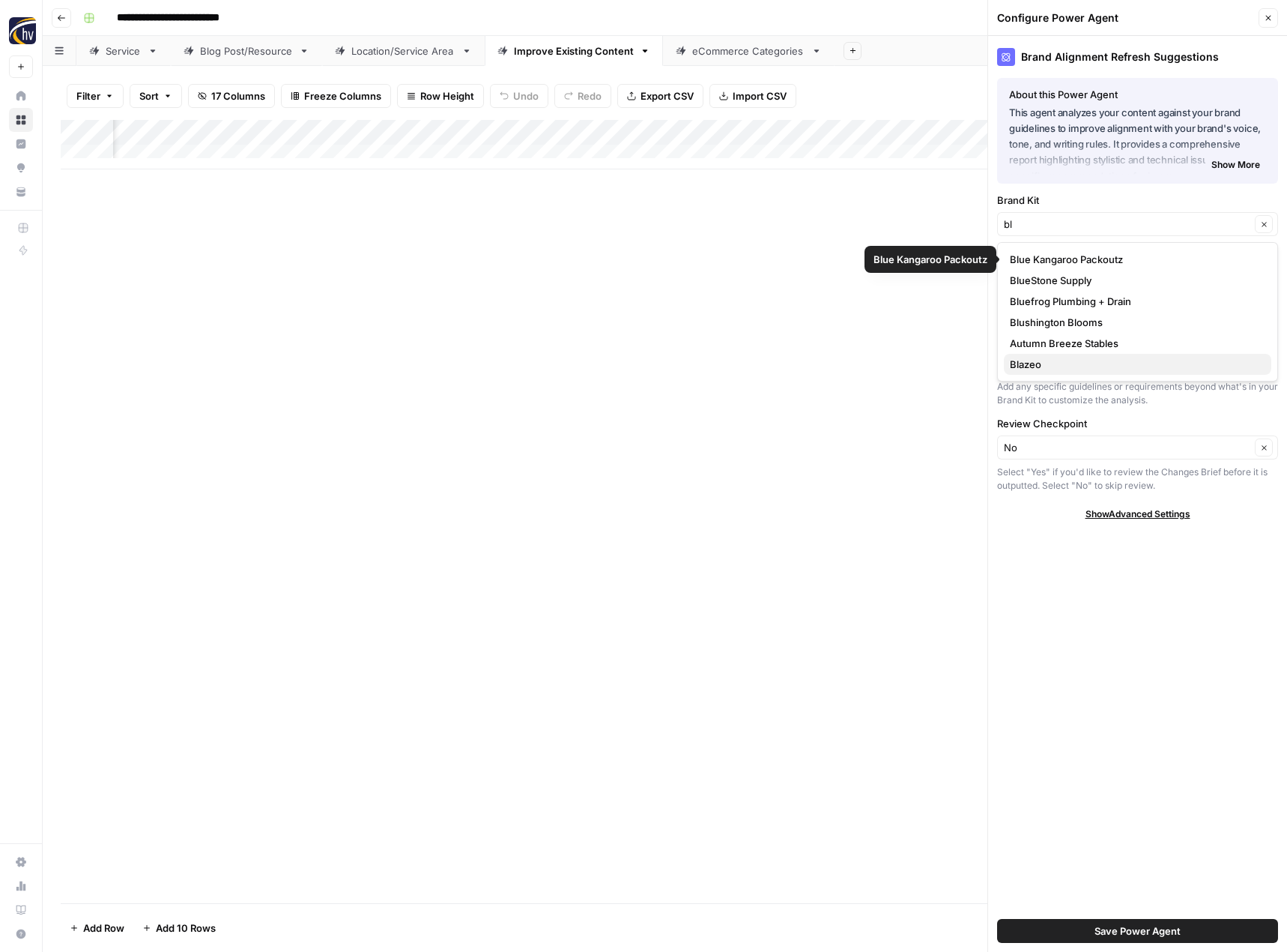
click at [1036, 362] on span "Blazeo" at bounding box center [1134, 364] width 250 height 15
type input "Blazeo"
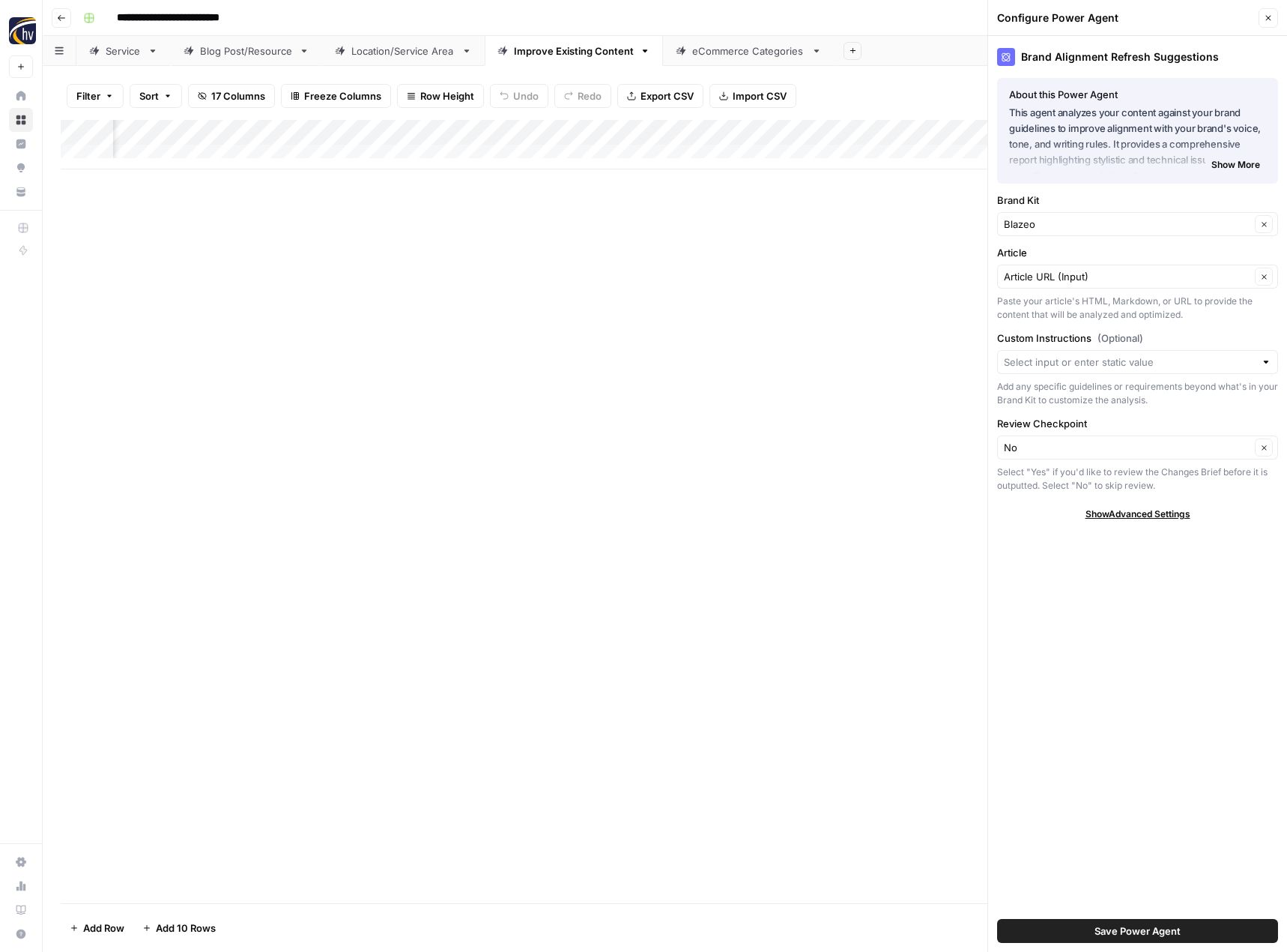
click at [1115, 930] on span "Save Power Agent" at bounding box center [1138, 931] width 86 height 15
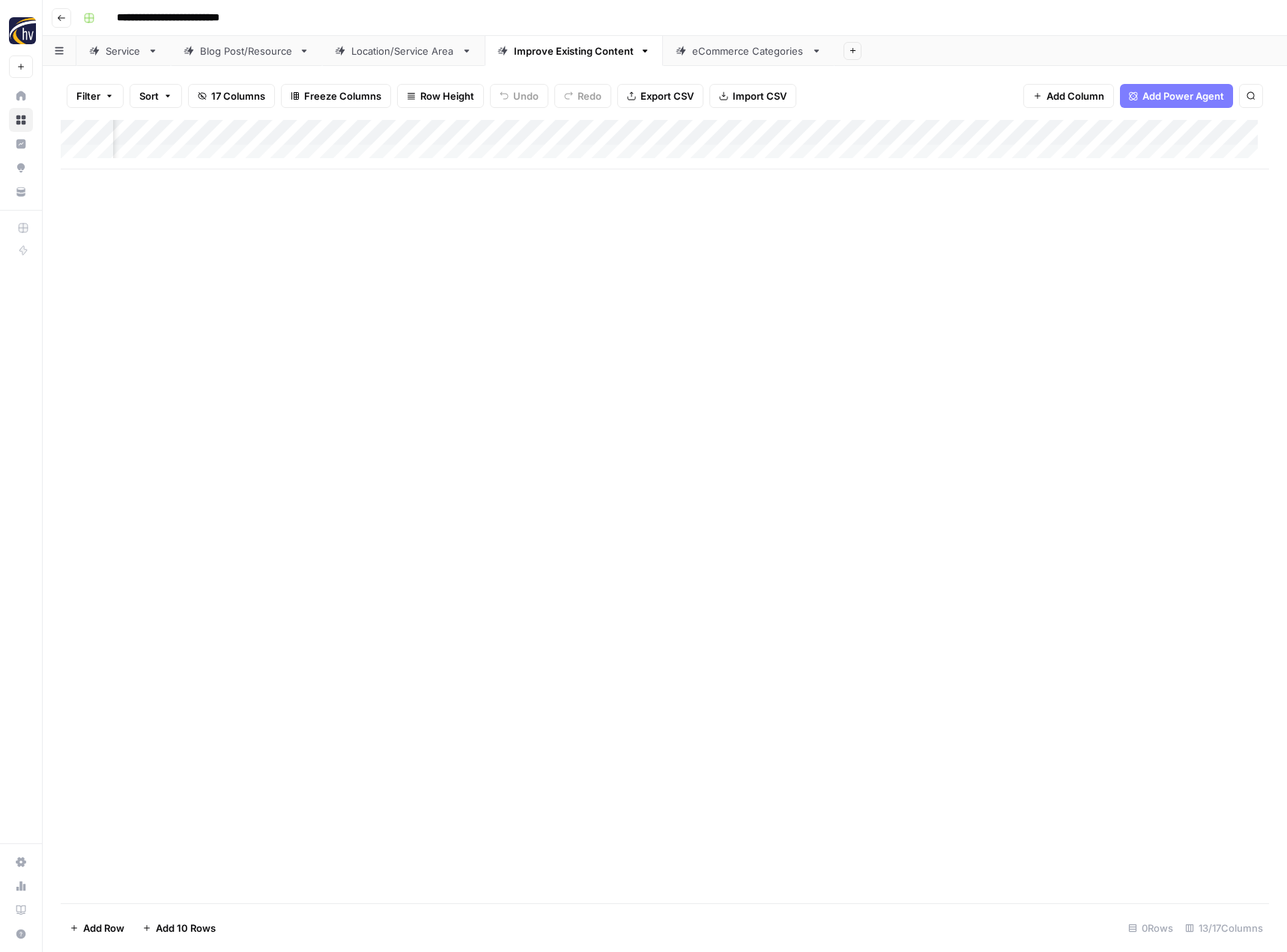
click at [861, 133] on div "Add Column" at bounding box center [665, 145] width 1208 height 49
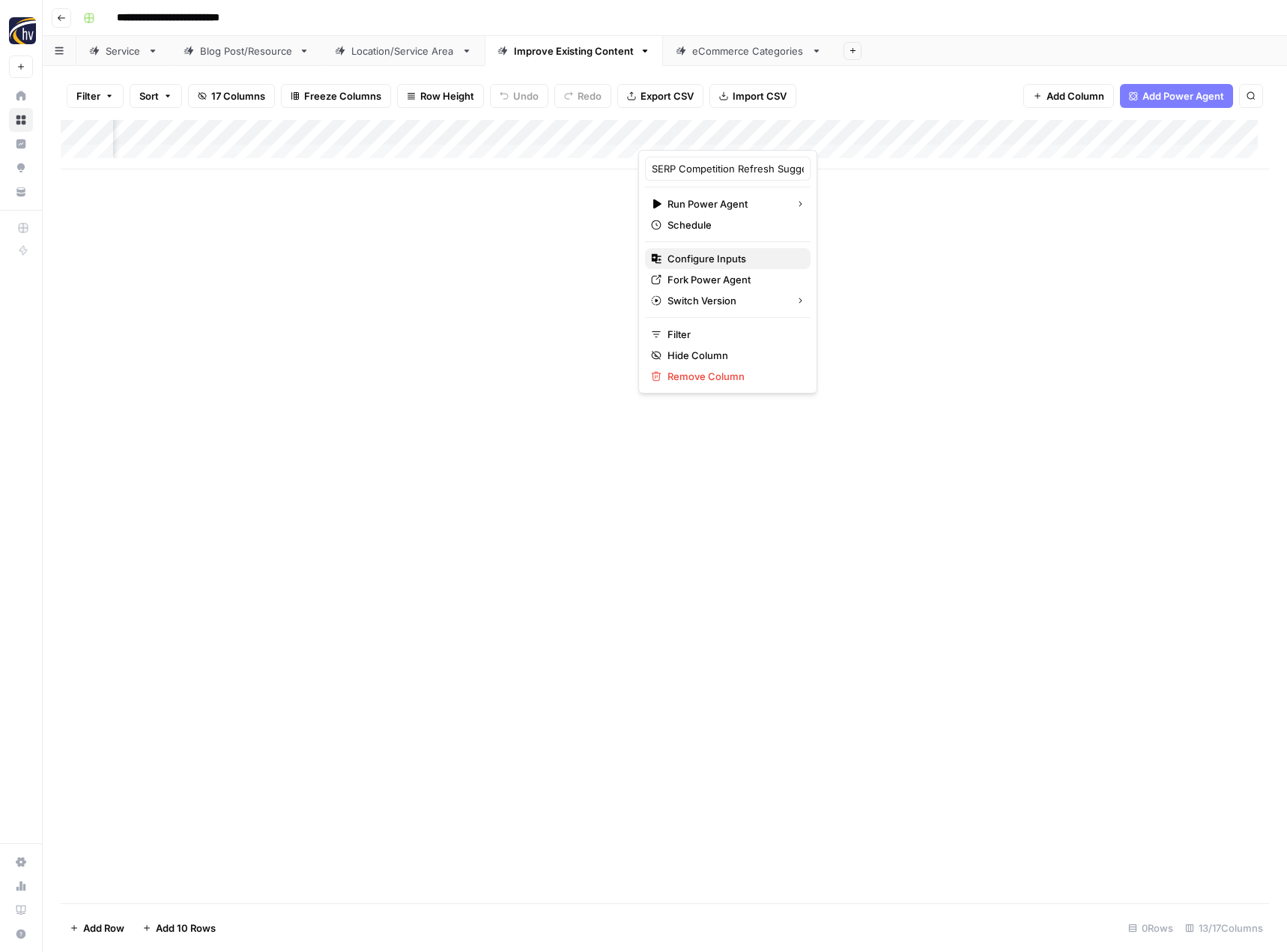
click at [756, 262] on span "Configure Inputs" at bounding box center [732, 258] width 131 height 15
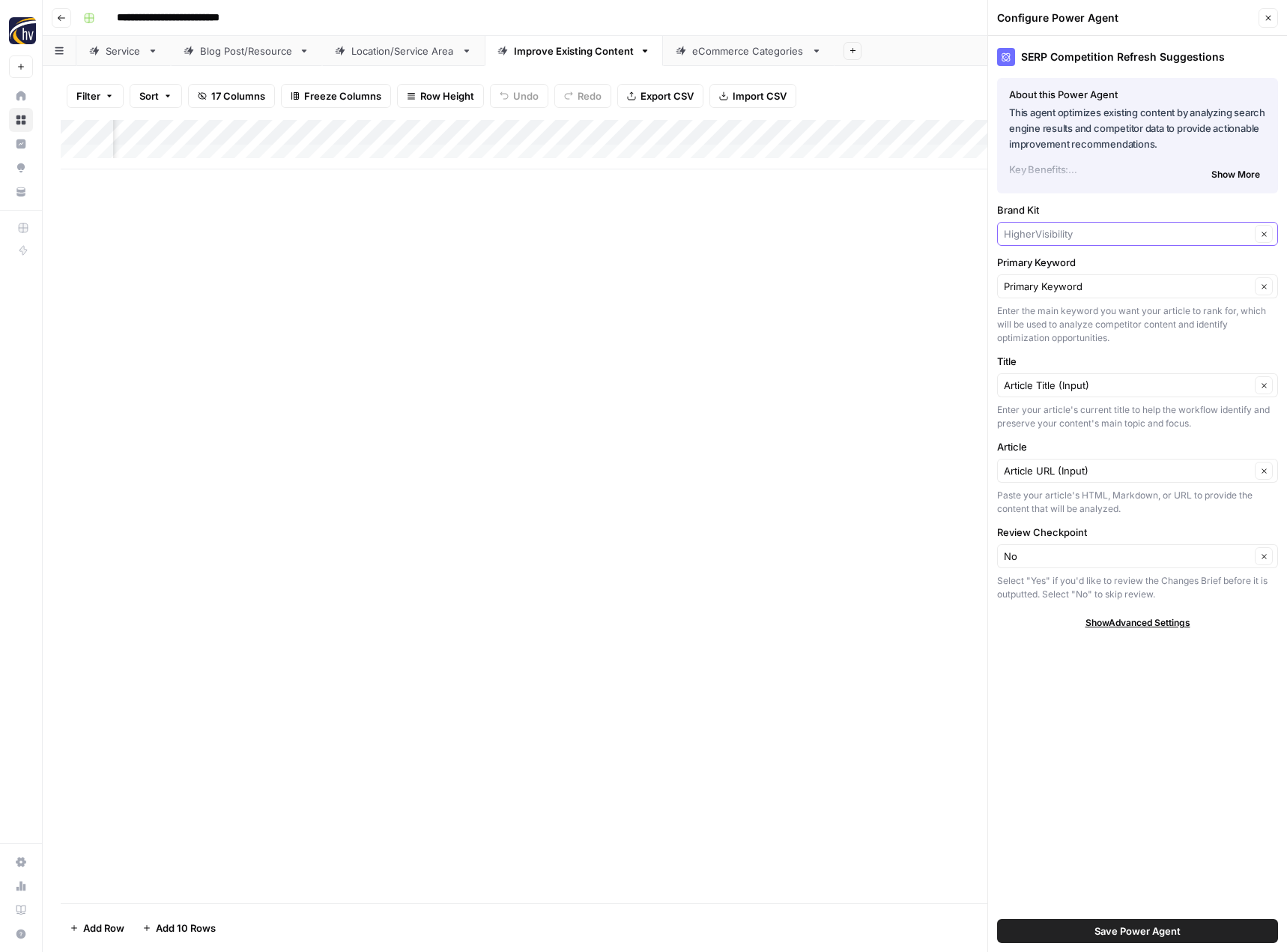
click at [1047, 237] on input "Brand Kit" at bounding box center [1127, 233] width 246 height 15
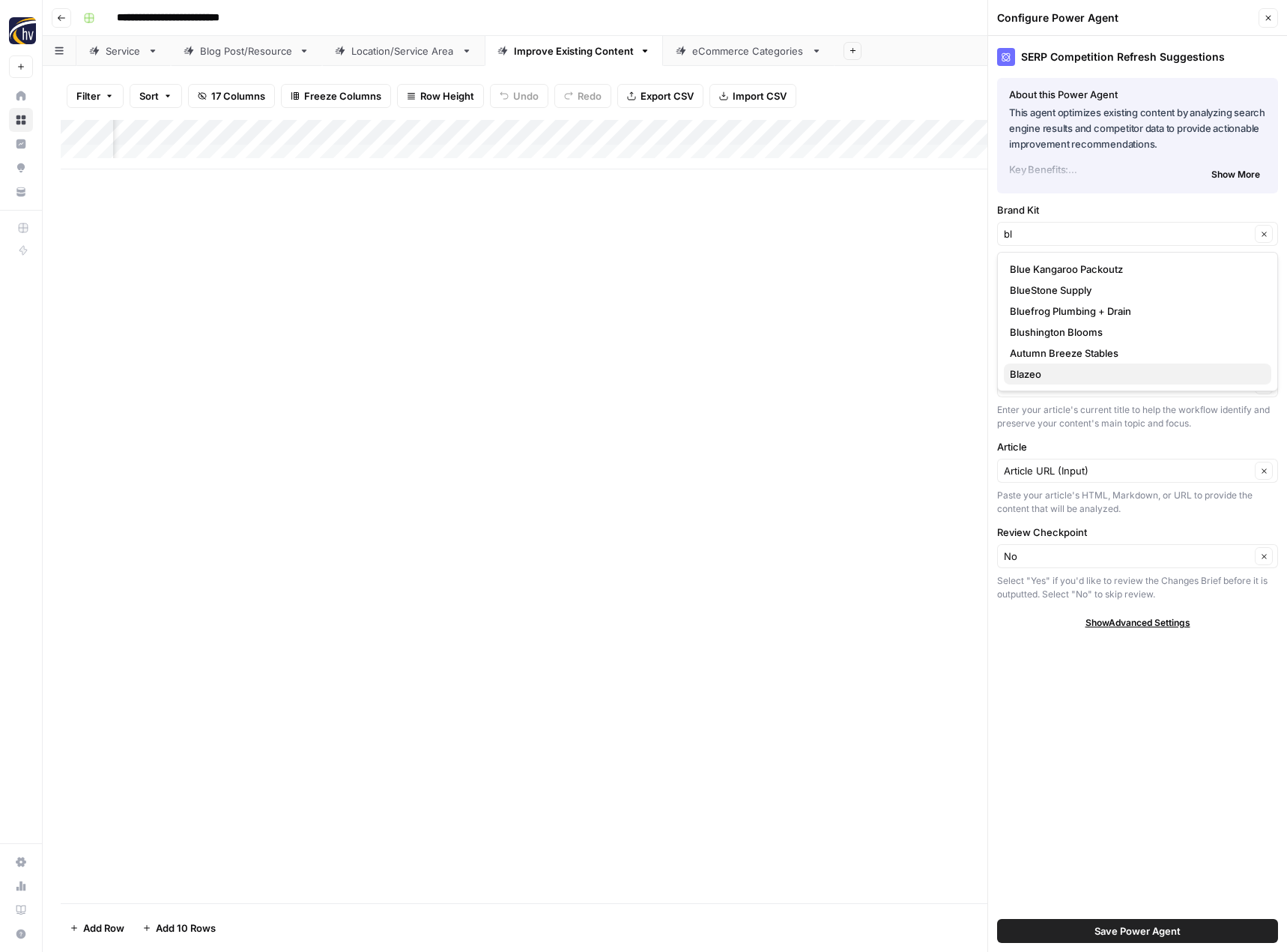
click at [1044, 370] on span "Blazeo" at bounding box center [1134, 373] width 250 height 15
type input "Blazeo"
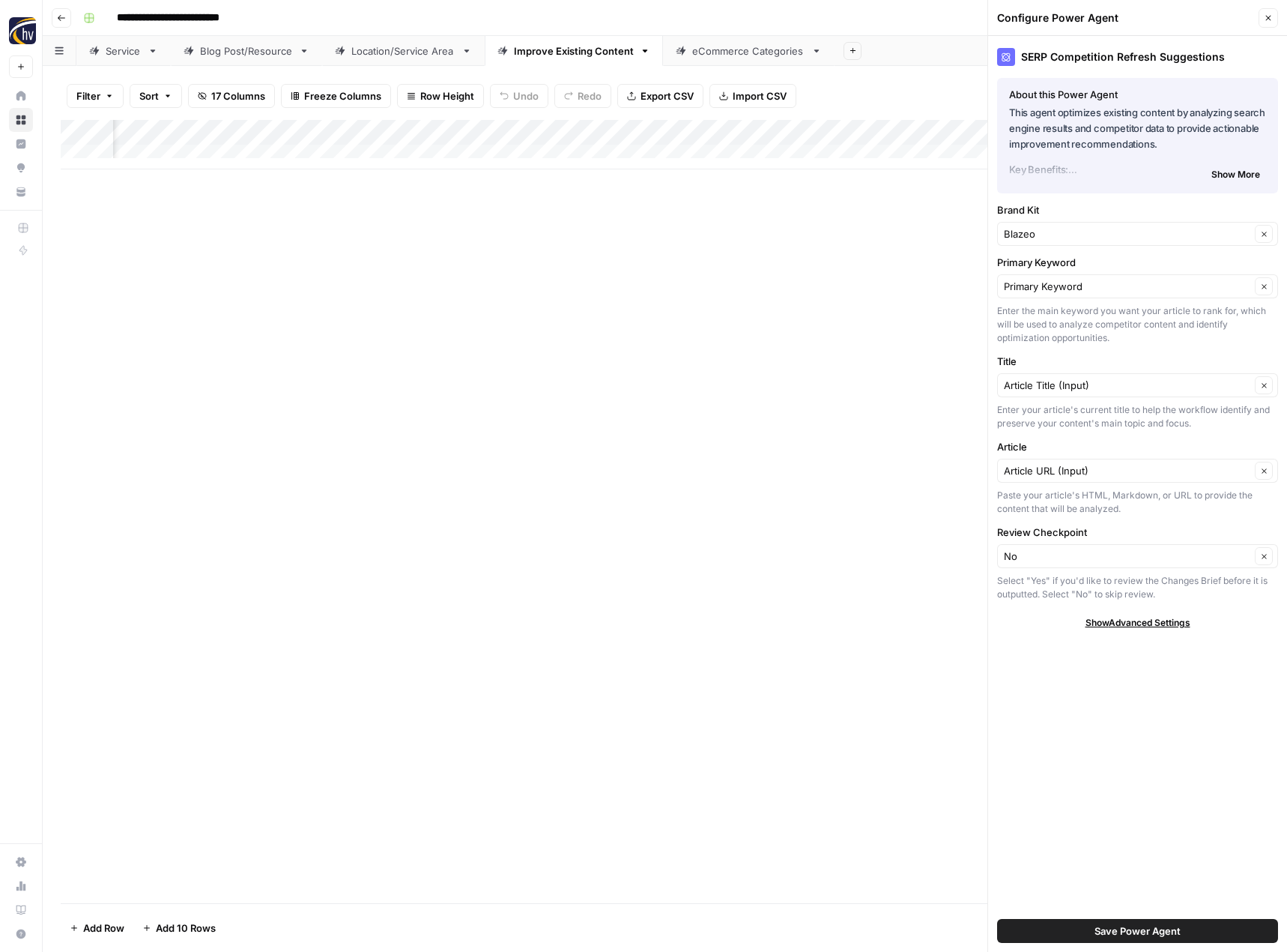
click at [1144, 934] on span "Save Power Agent" at bounding box center [1138, 931] width 86 height 15
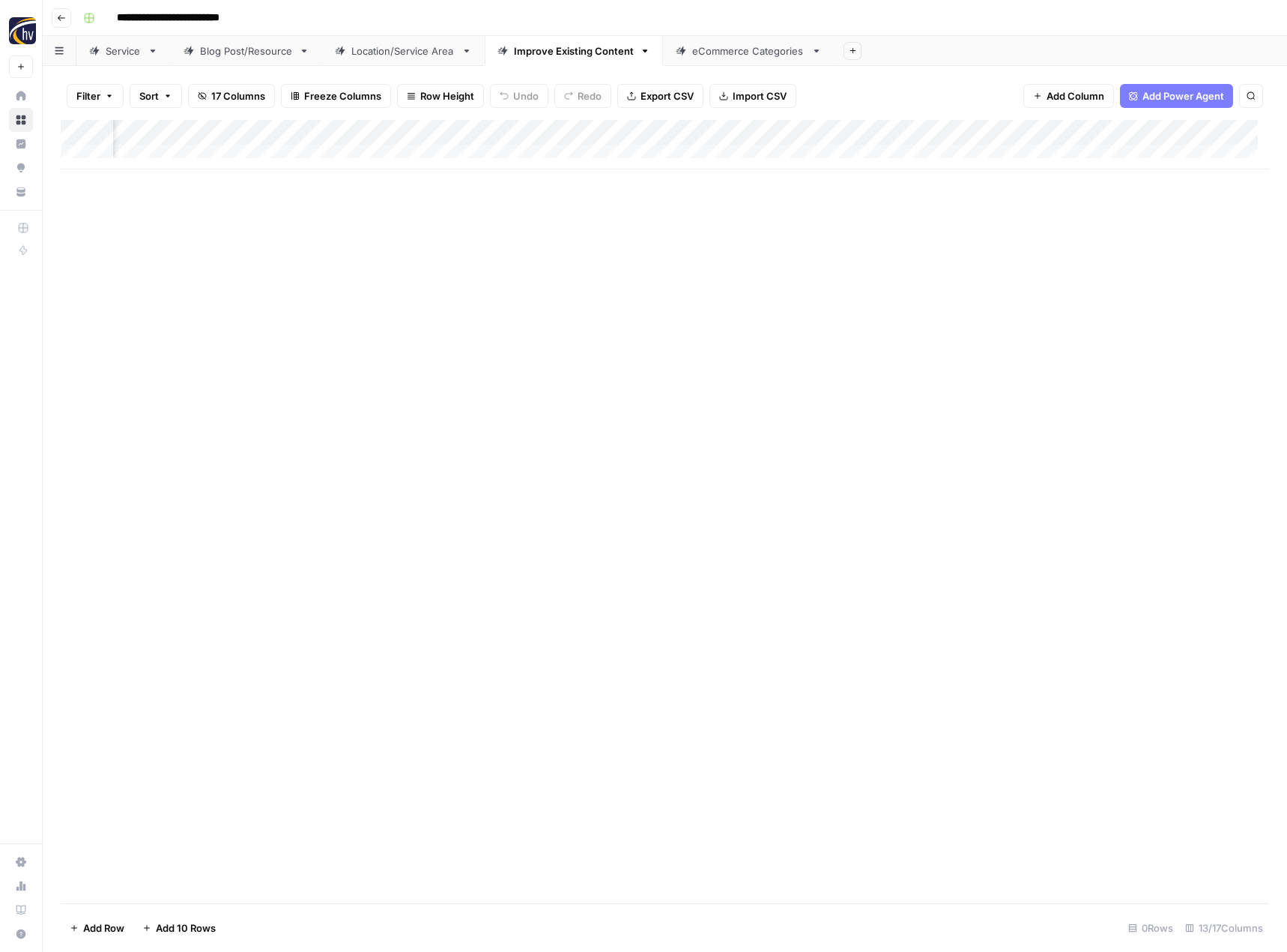
click at [1229, 128] on div "Add Column" at bounding box center [665, 145] width 1208 height 49
click at [1107, 264] on span "Configure Inputs" at bounding box center [1120, 258] width 131 height 15
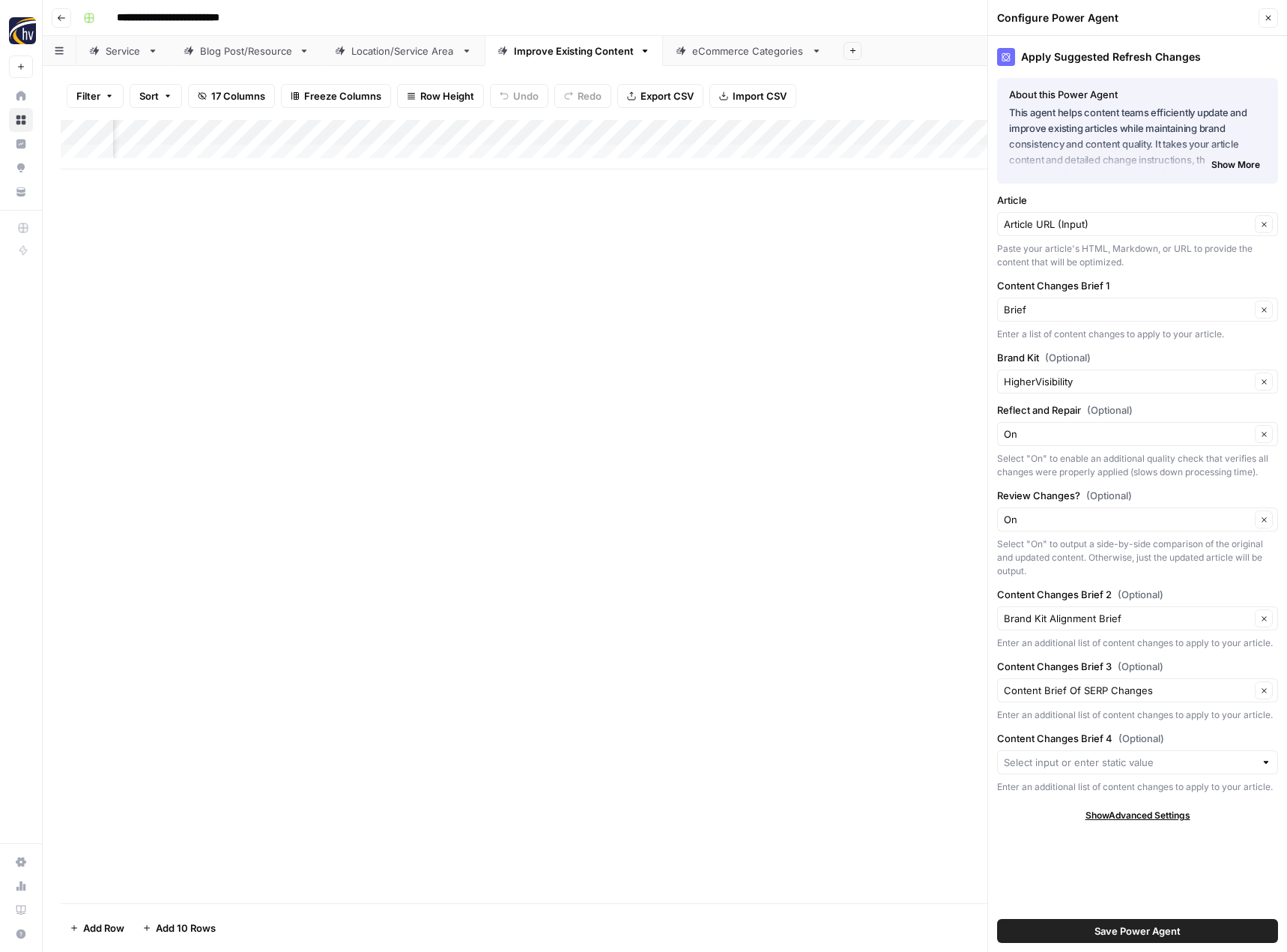
click at [1051, 390] on div "HigherVisibility Clear" at bounding box center [1138, 382] width 281 height 24
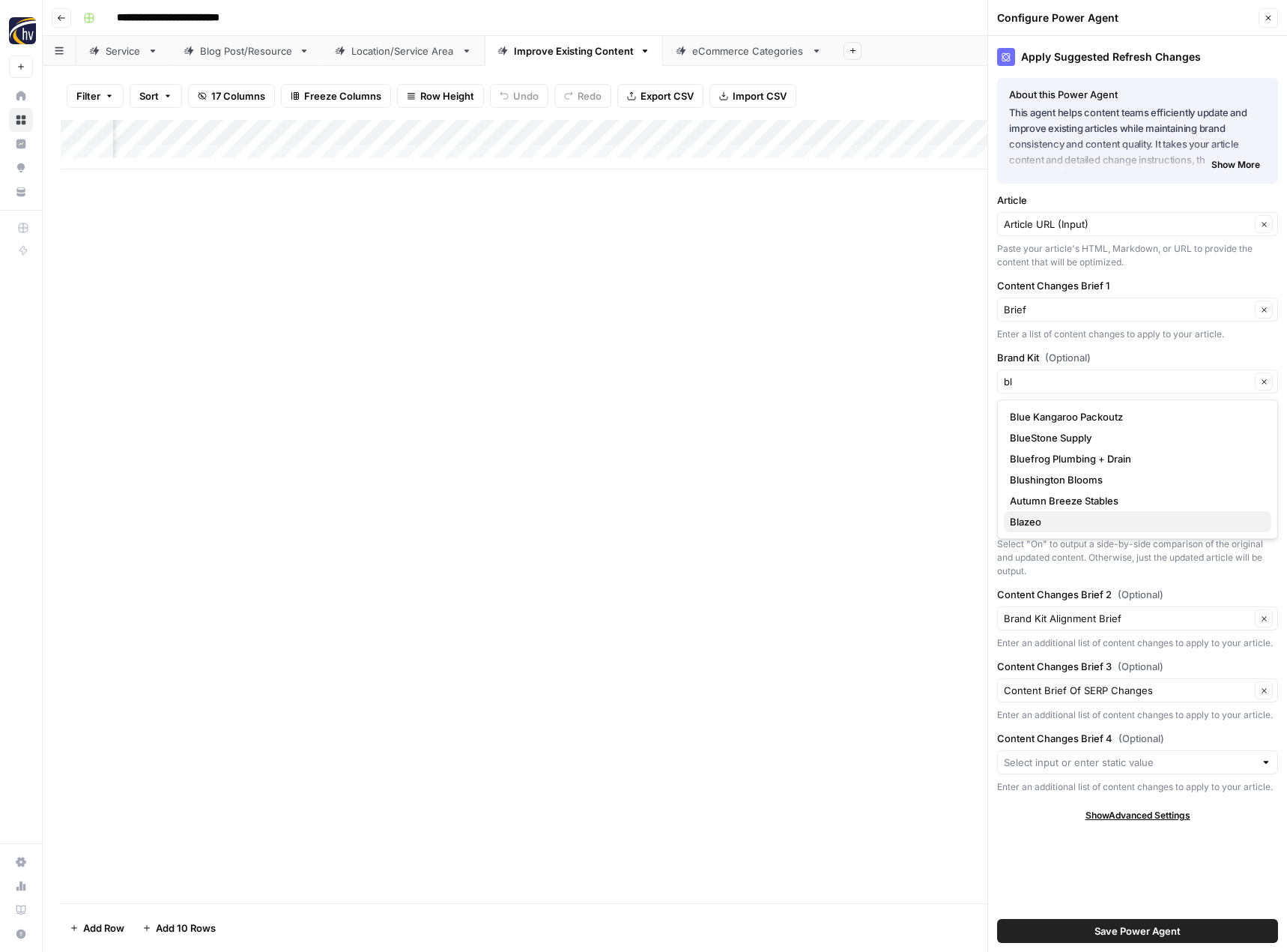
click at [1057, 524] on span "Blazeo" at bounding box center [1134, 522] width 250 height 15
type input "Blazeo"
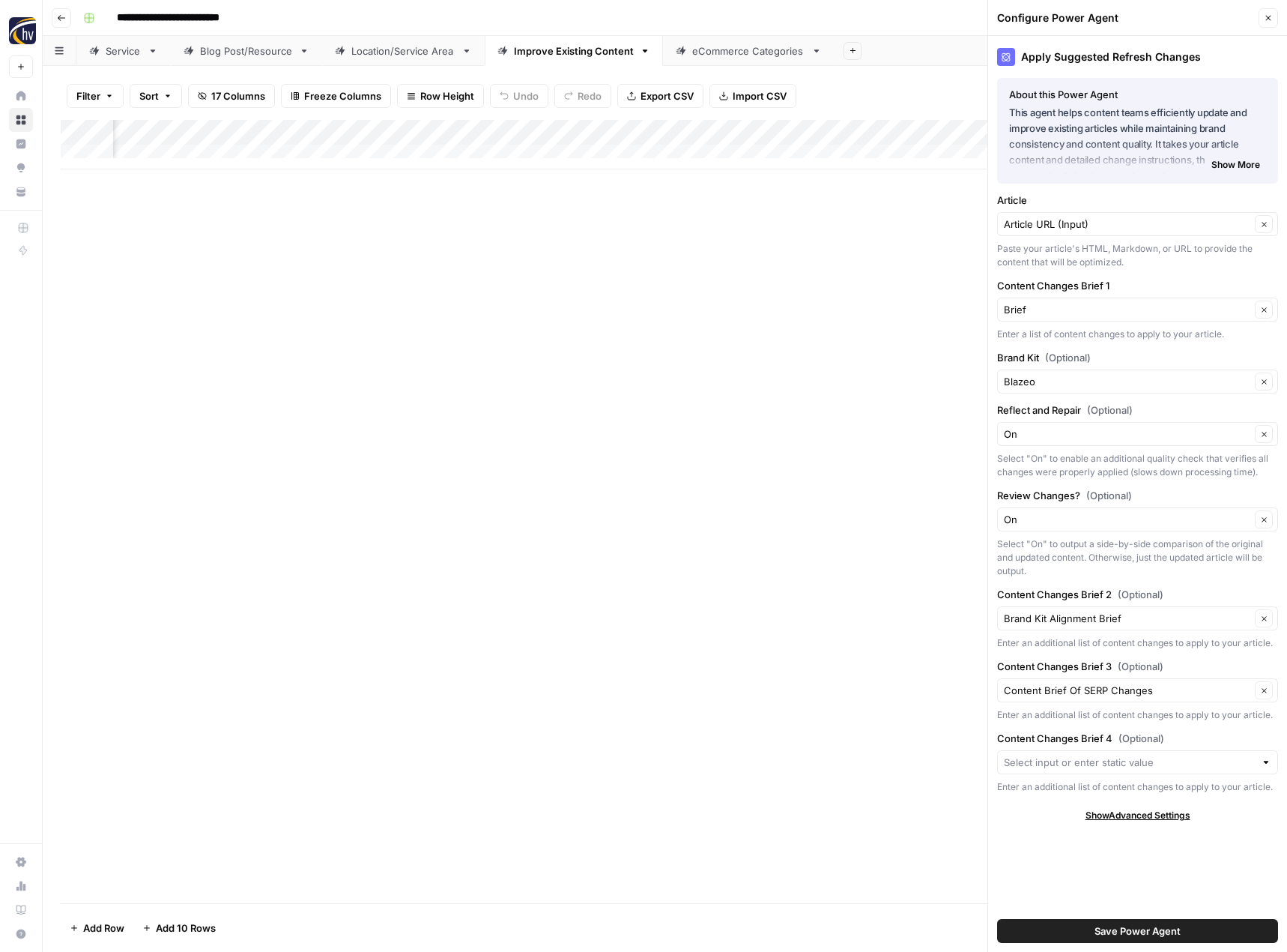
click at [1117, 936] on span "Save Power Agent" at bounding box center [1138, 931] width 86 height 15
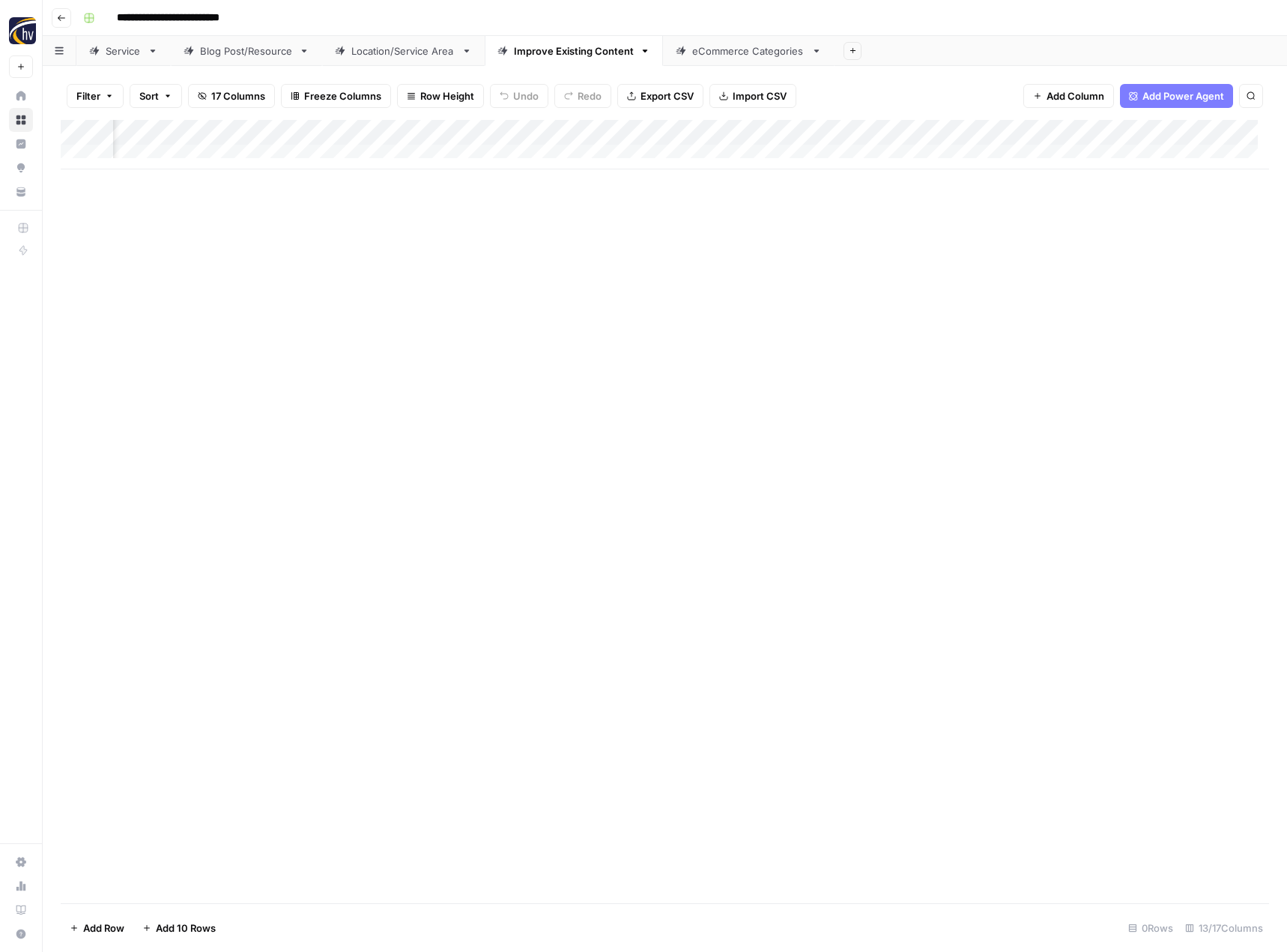
click at [751, 53] on div "eCommerce Categories" at bounding box center [749, 50] width 114 height 15
click at [733, 129] on div "Add Column" at bounding box center [665, 145] width 1208 height 49
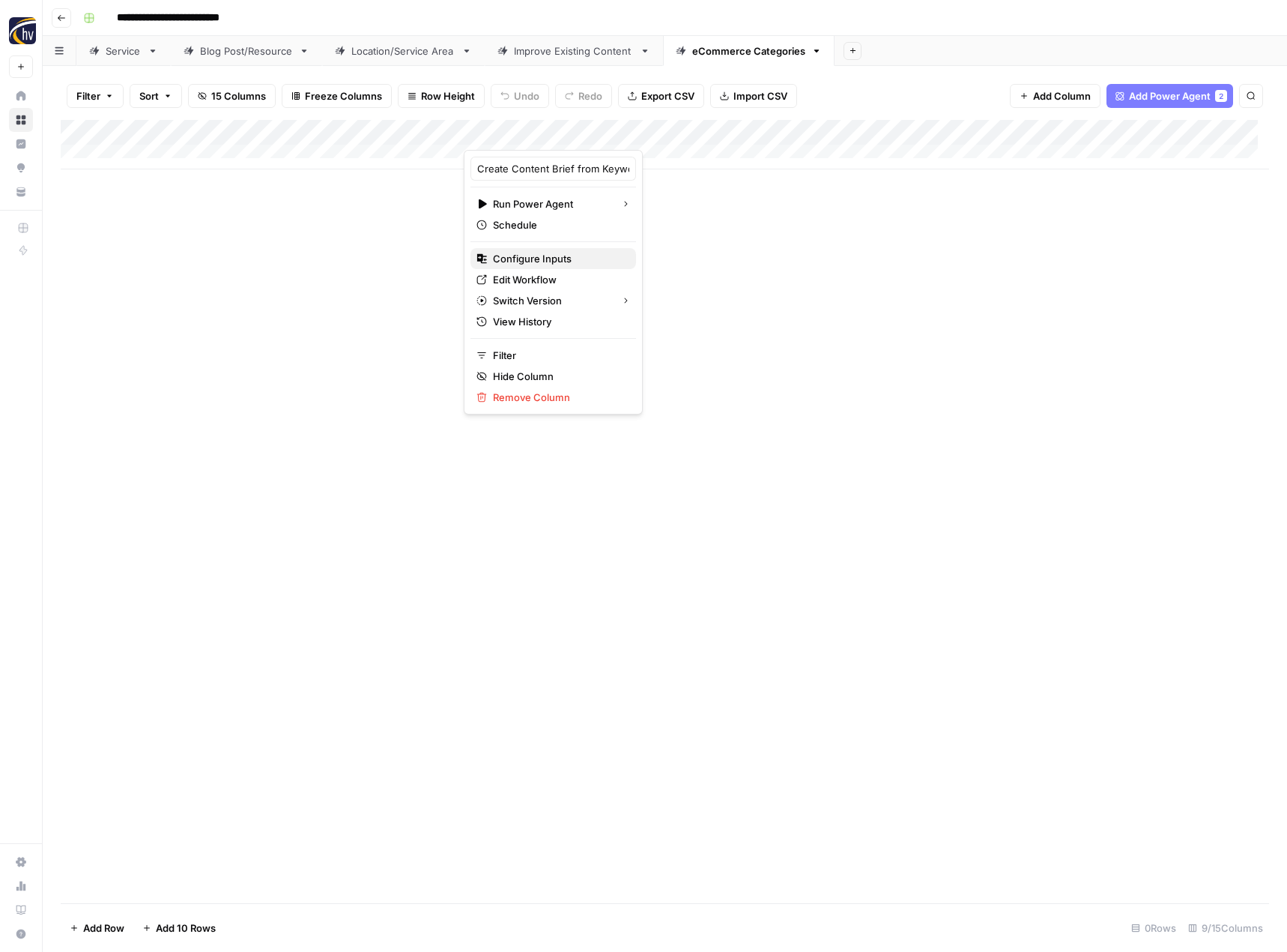
click at [600, 259] on span "Configure Inputs" at bounding box center [558, 258] width 131 height 15
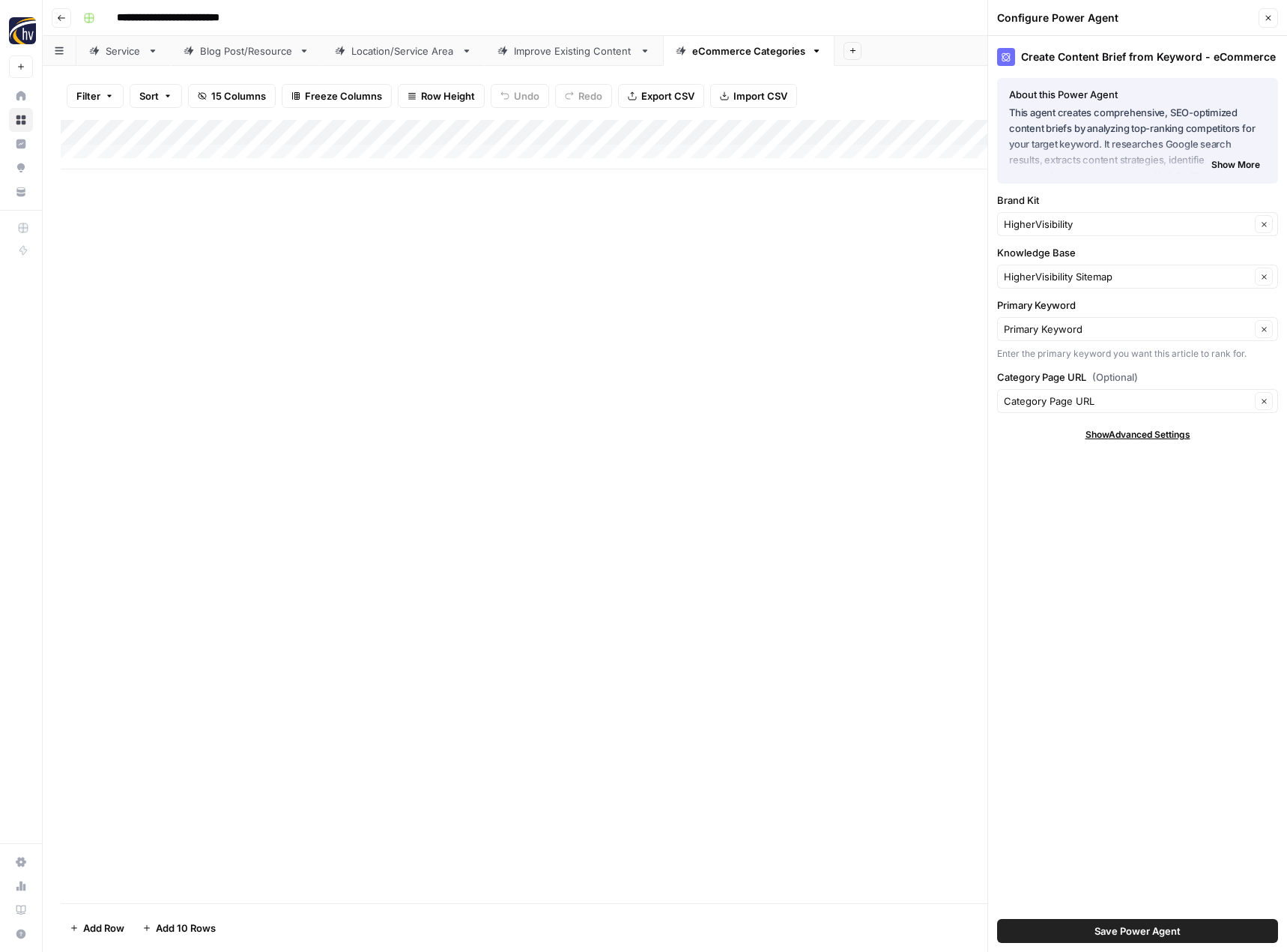
click at [1065, 214] on div "HigherVisibility Clear" at bounding box center [1138, 224] width 281 height 24
click at [1035, 360] on span "Blazeo" at bounding box center [1134, 364] width 250 height 15
type input "Blazeo"
click at [1056, 273] on input "Knowledge Base" at bounding box center [1127, 276] width 246 height 15
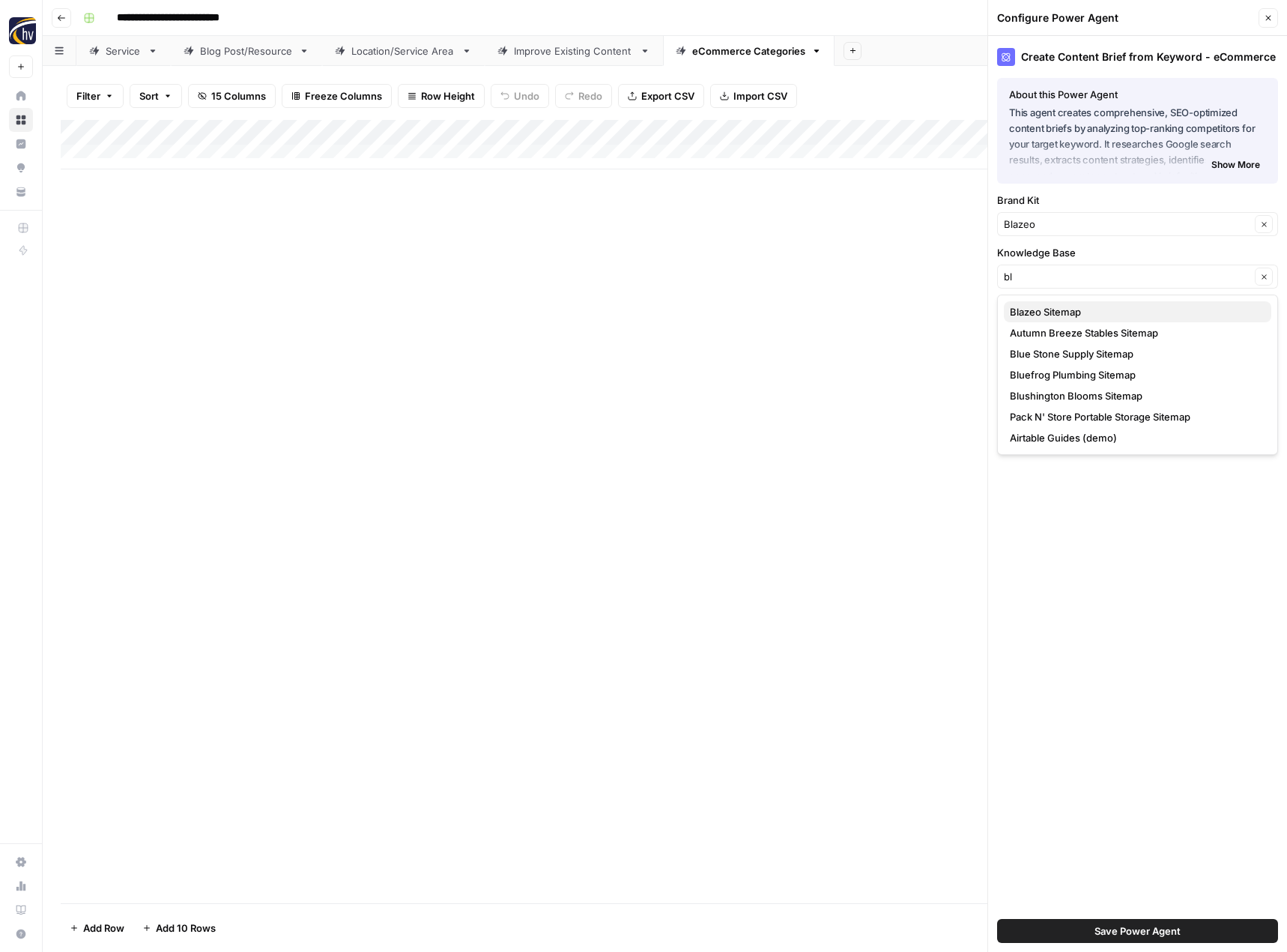
click at [1046, 314] on span "Blazeo Sitemap" at bounding box center [1134, 311] width 250 height 15
type input "Blazeo Sitemap"
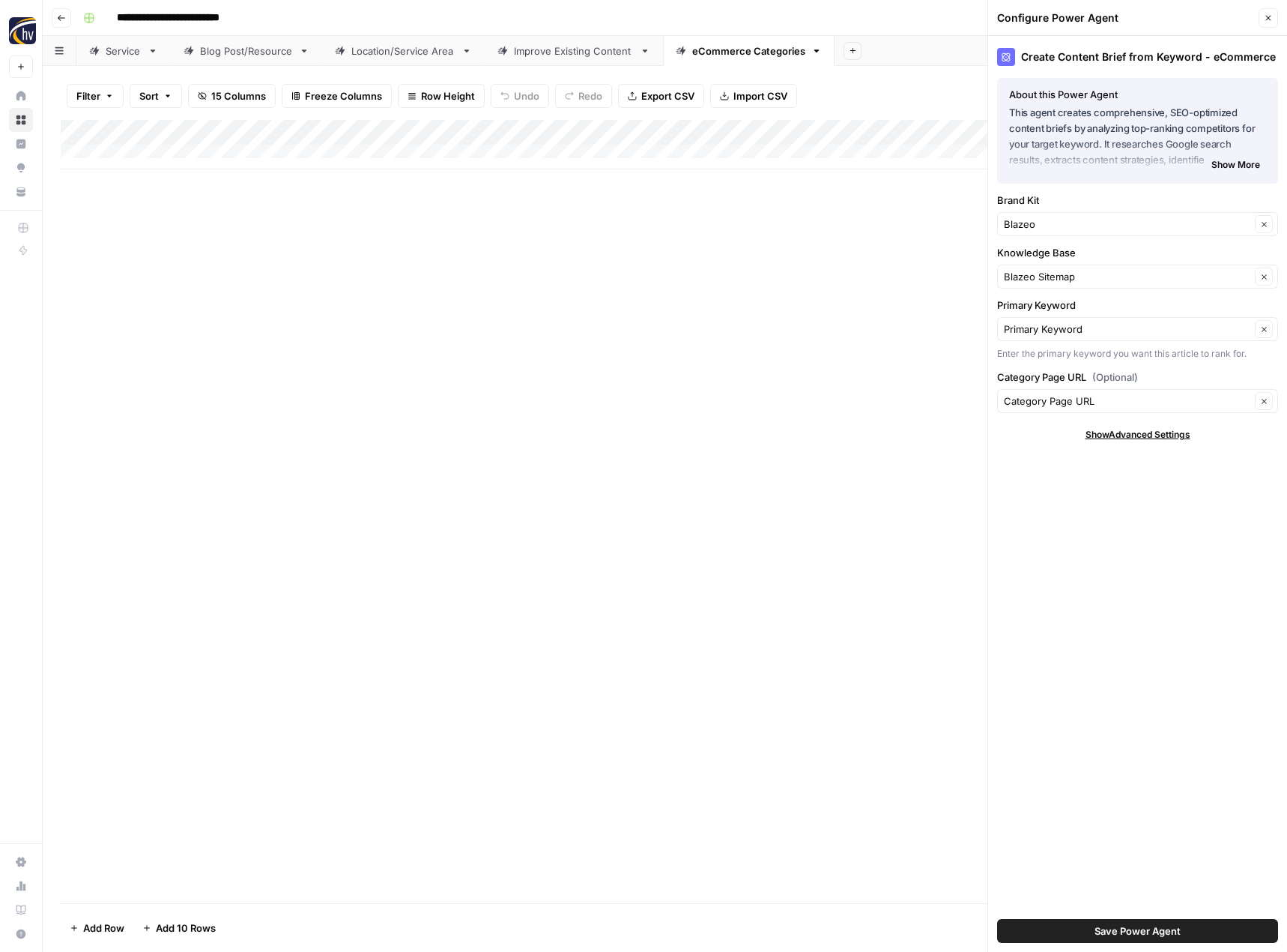
click at [1101, 925] on span "Save Power Agent" at bounding box center [1138, 931] width 86 height 15
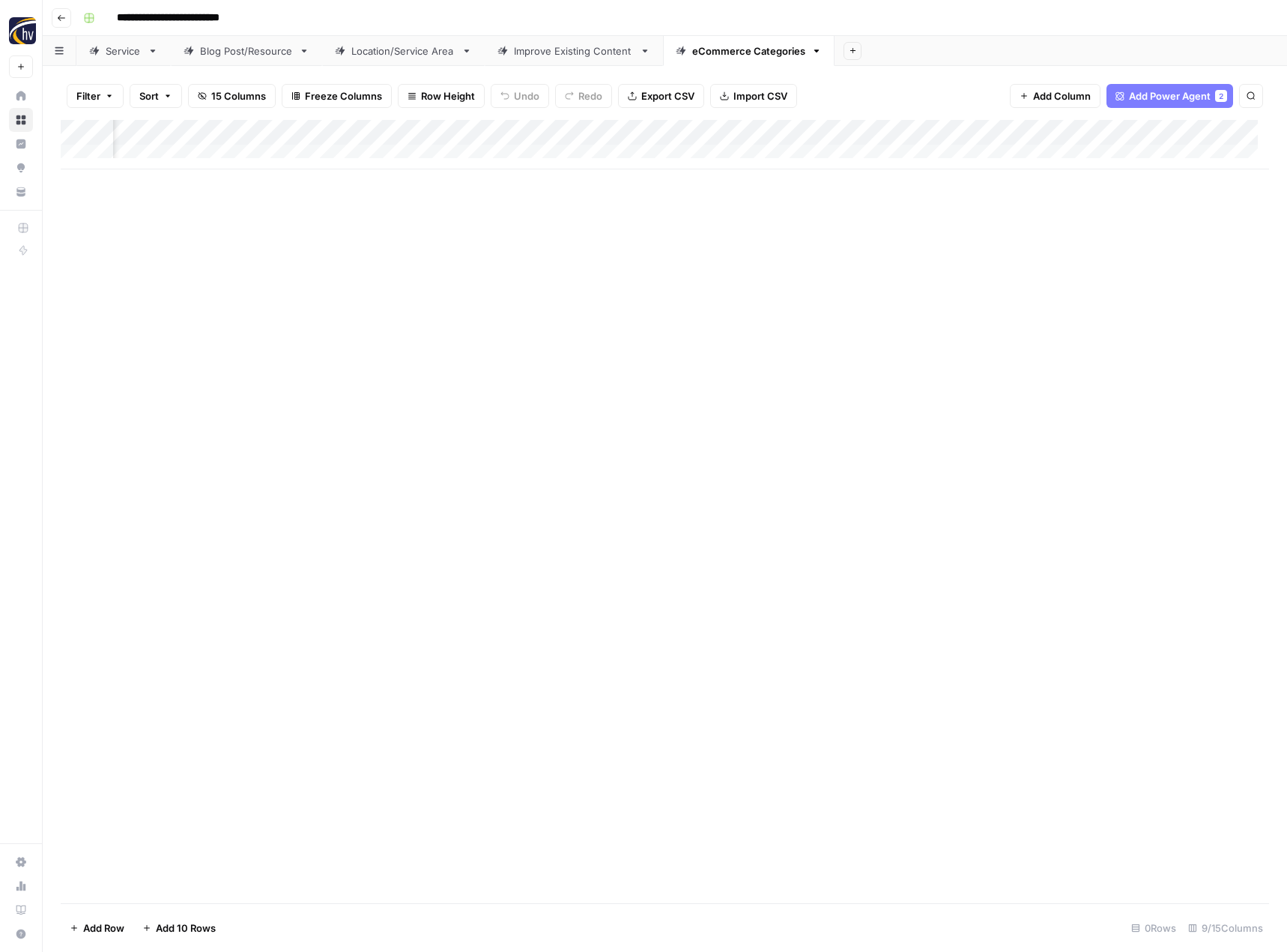
scroll to position [0, 503]
click at [1093, 124] on div "Add Column" at bounding box center [665, 145] width 1208 height 49
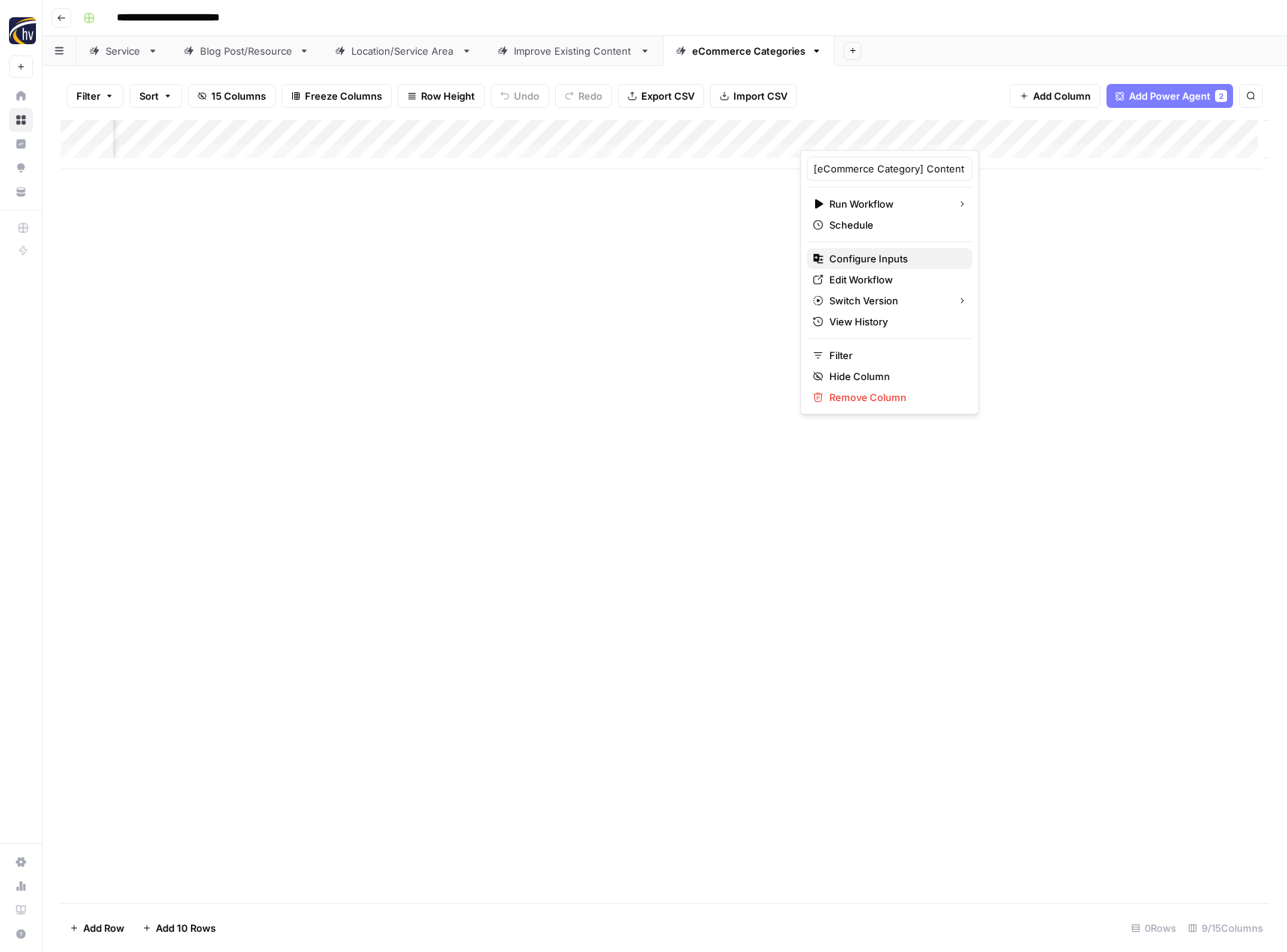
click at [909, 258] on span "Configure Inputs" at bounding box center [894, 258] width 131 height 15
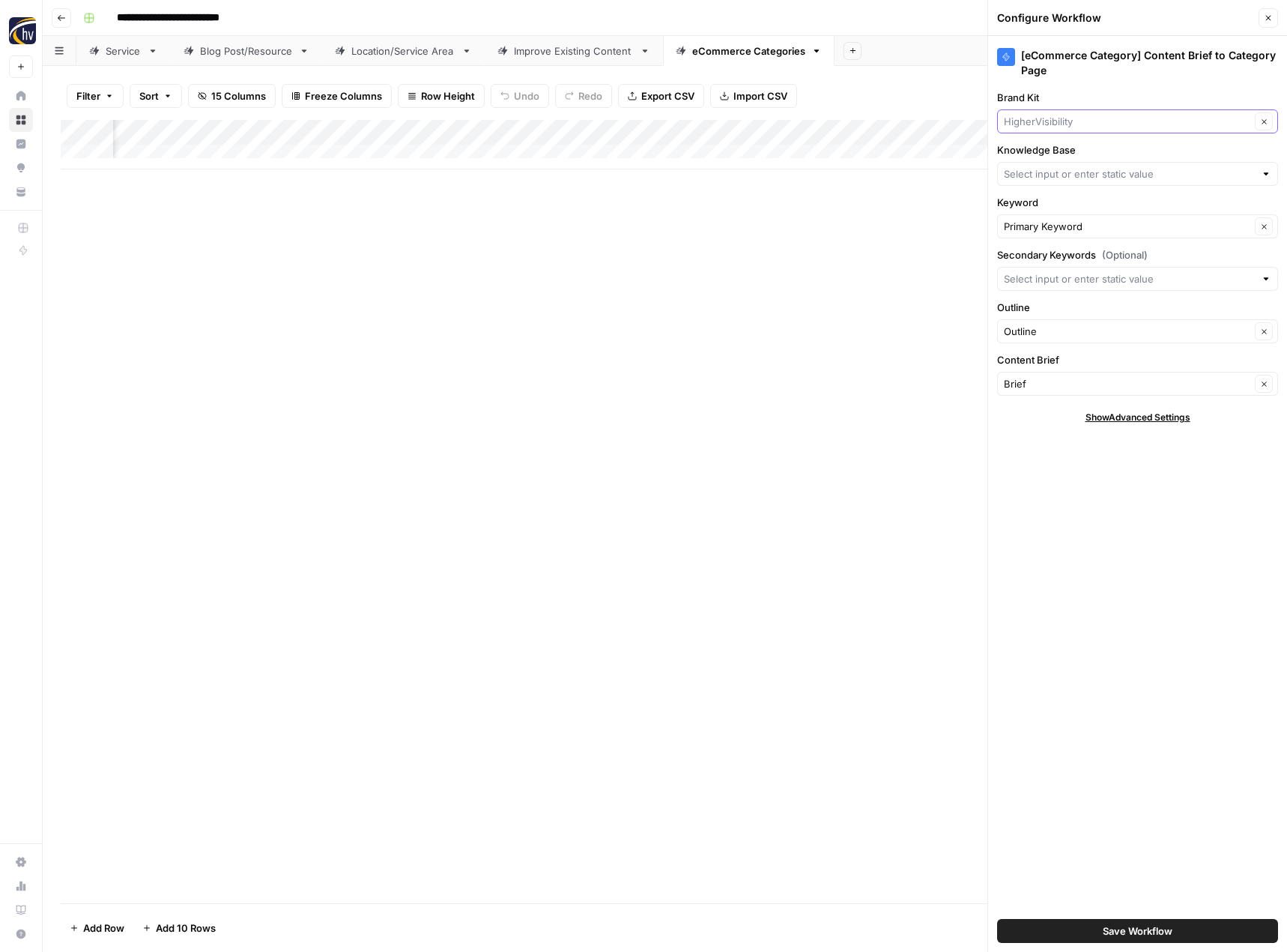
click at [1080, 123] on input "Brand Kit" at bounding box center [1127, 121] width 246 height 15
click at [1052, 256] on span "Blazeo" at bounding box center [1134, 262] width 250 height 15
type input "Blazeo"
click at [1067, 169] on input "Knowledge Base" at bounding box center [1130, 174] width 251 height 15
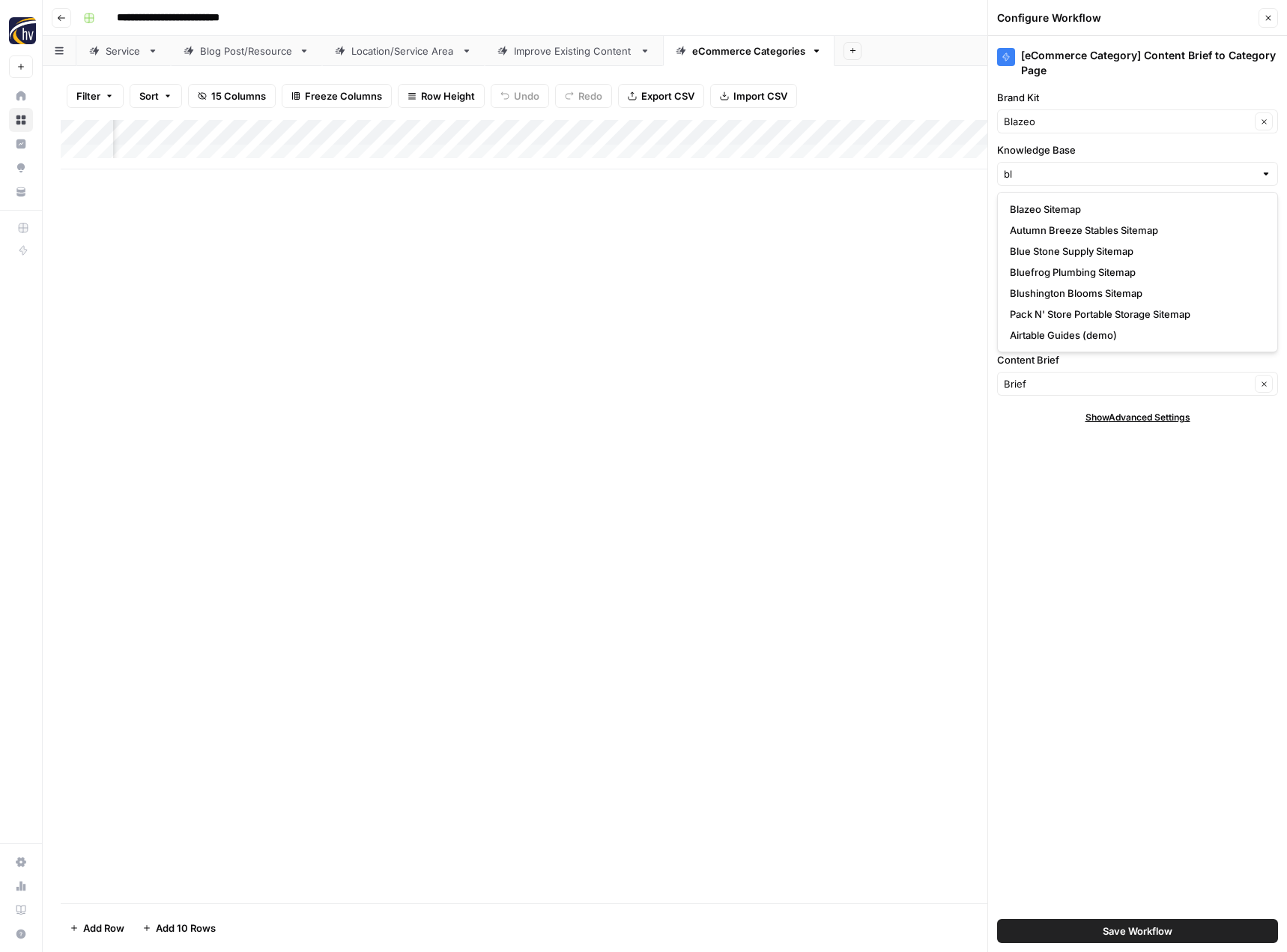
click at [1072, 203] on span "Blazeo Sitemap" at bounding box center [1134, 209] width 250 height 15
type input "Blazeo Sitemap"
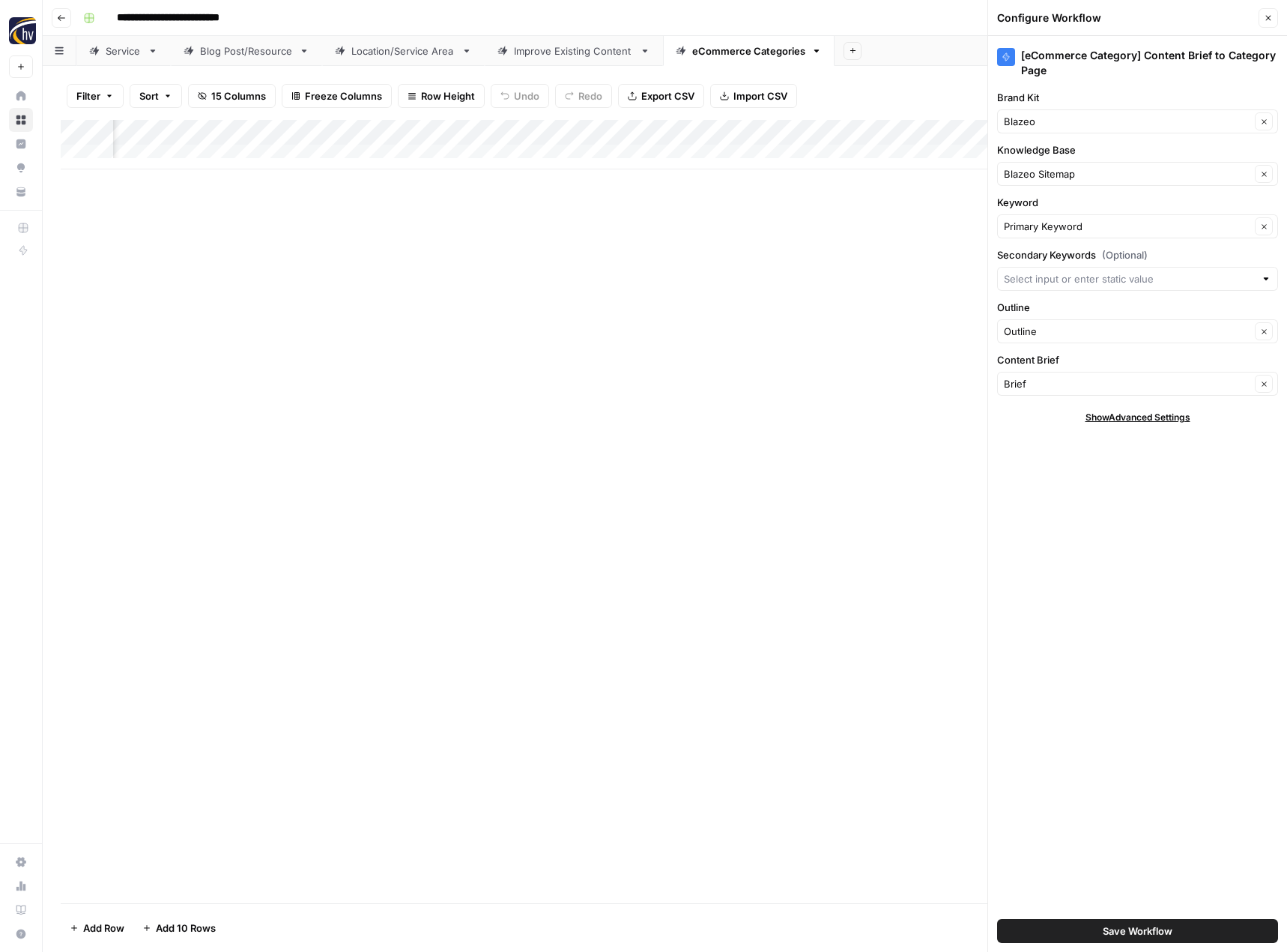
click at [1118, 926] on span "Save Workflow" at bounding box center [1138, 931] width 70 height 15
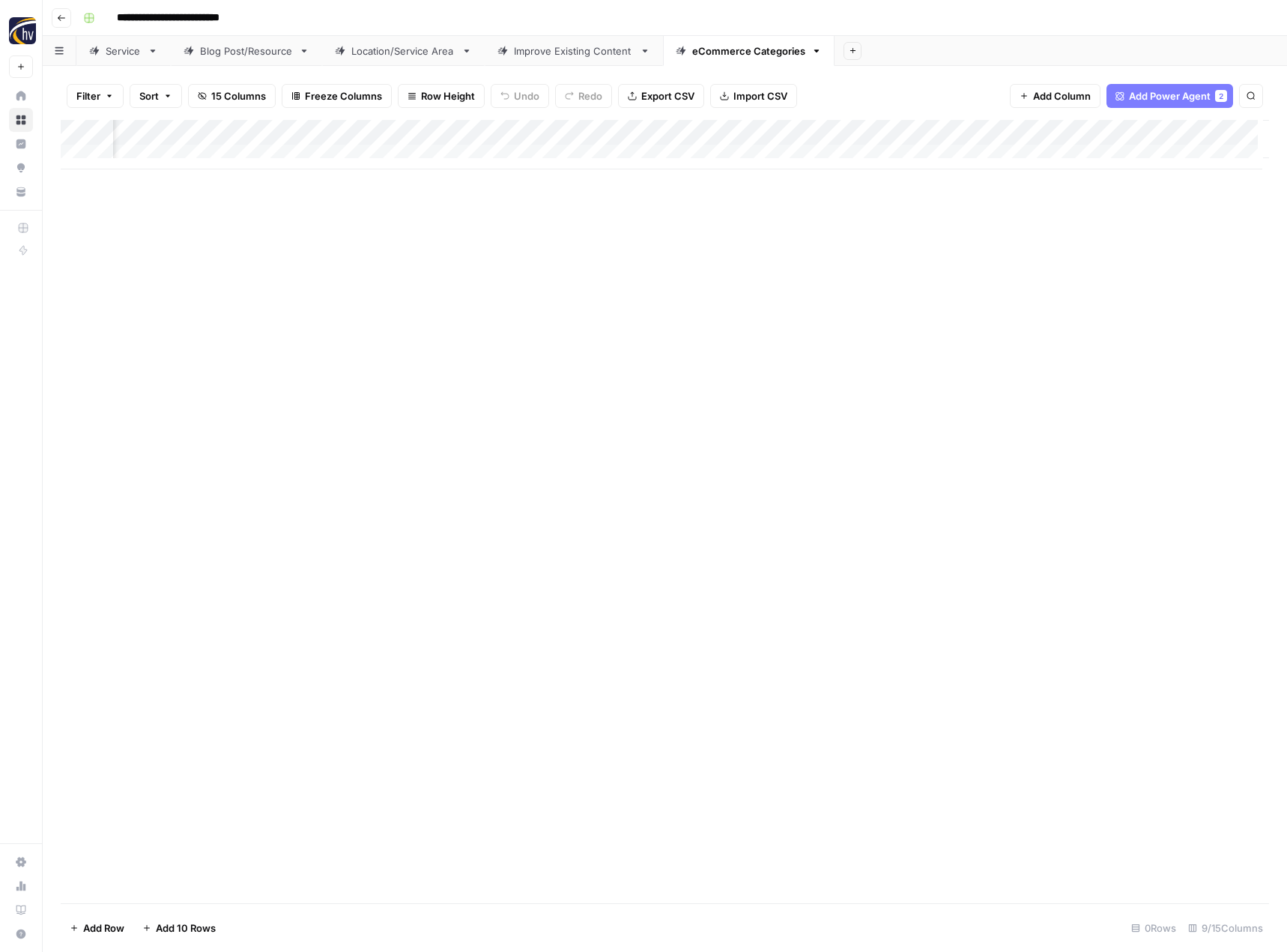
click at [841, 654] on div "Add Column" at bounding box center [665, 511] width 1208 height 783
click at [61, 16] on icon "button" at bounding box center [61, 18] width 9 height 9
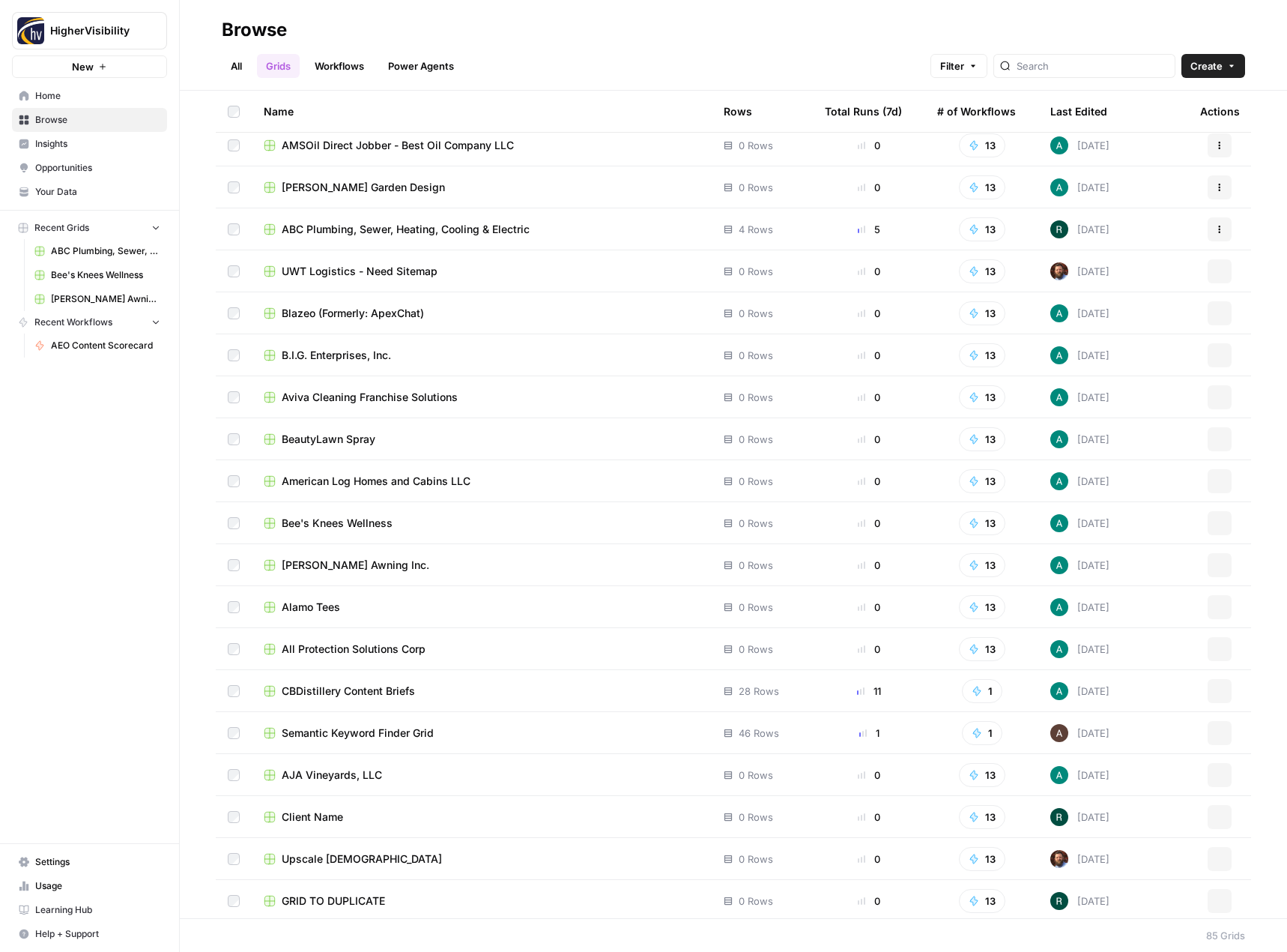
scroll to position [2782, 0]
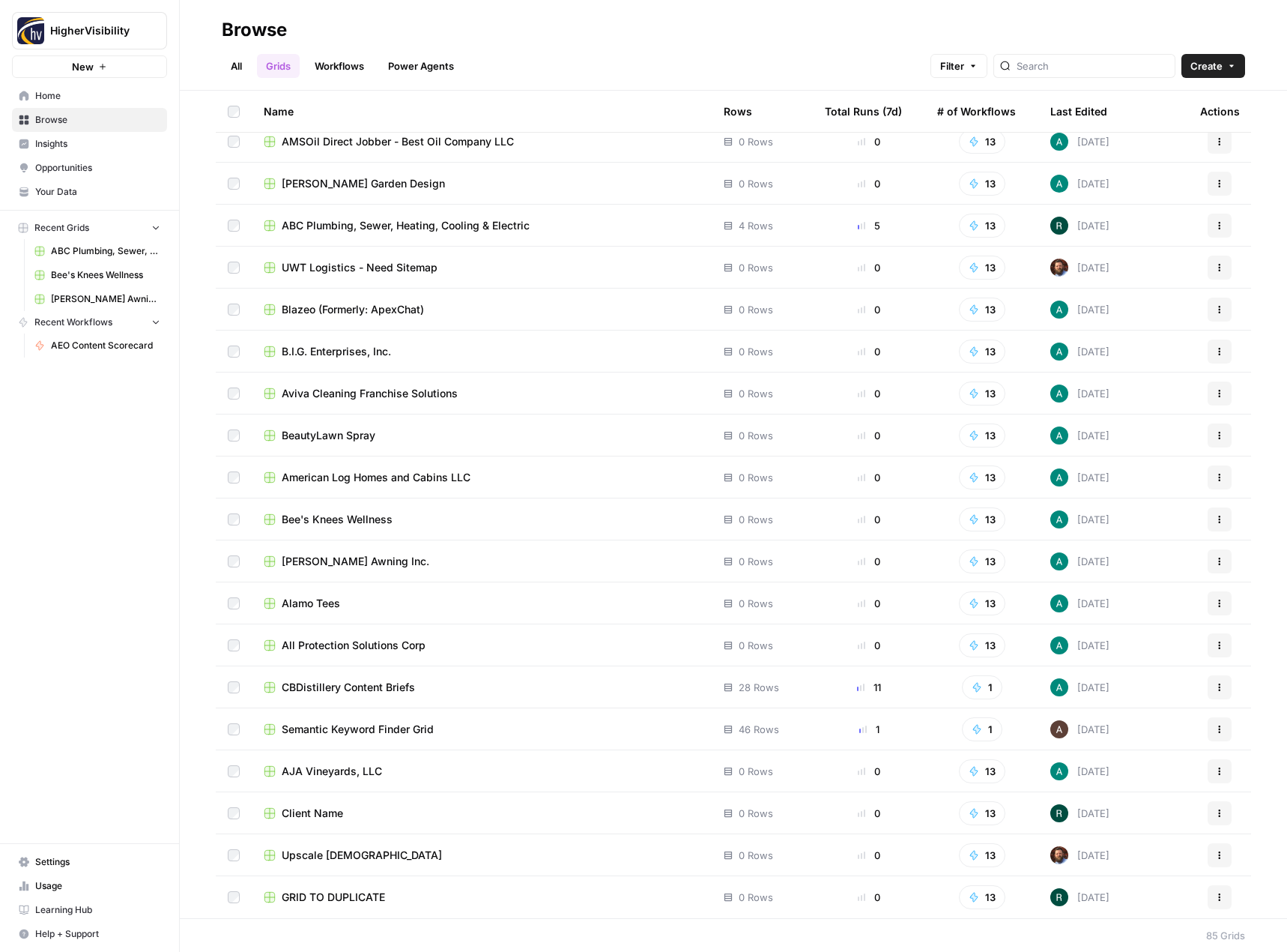
click at [1208, 891] on button "Actions" at bounding box center [1220, 897] width 24 height 24
click at [1146, 779] on span "Duplicate" at bounding box center [1141, 774] width 120 height 15
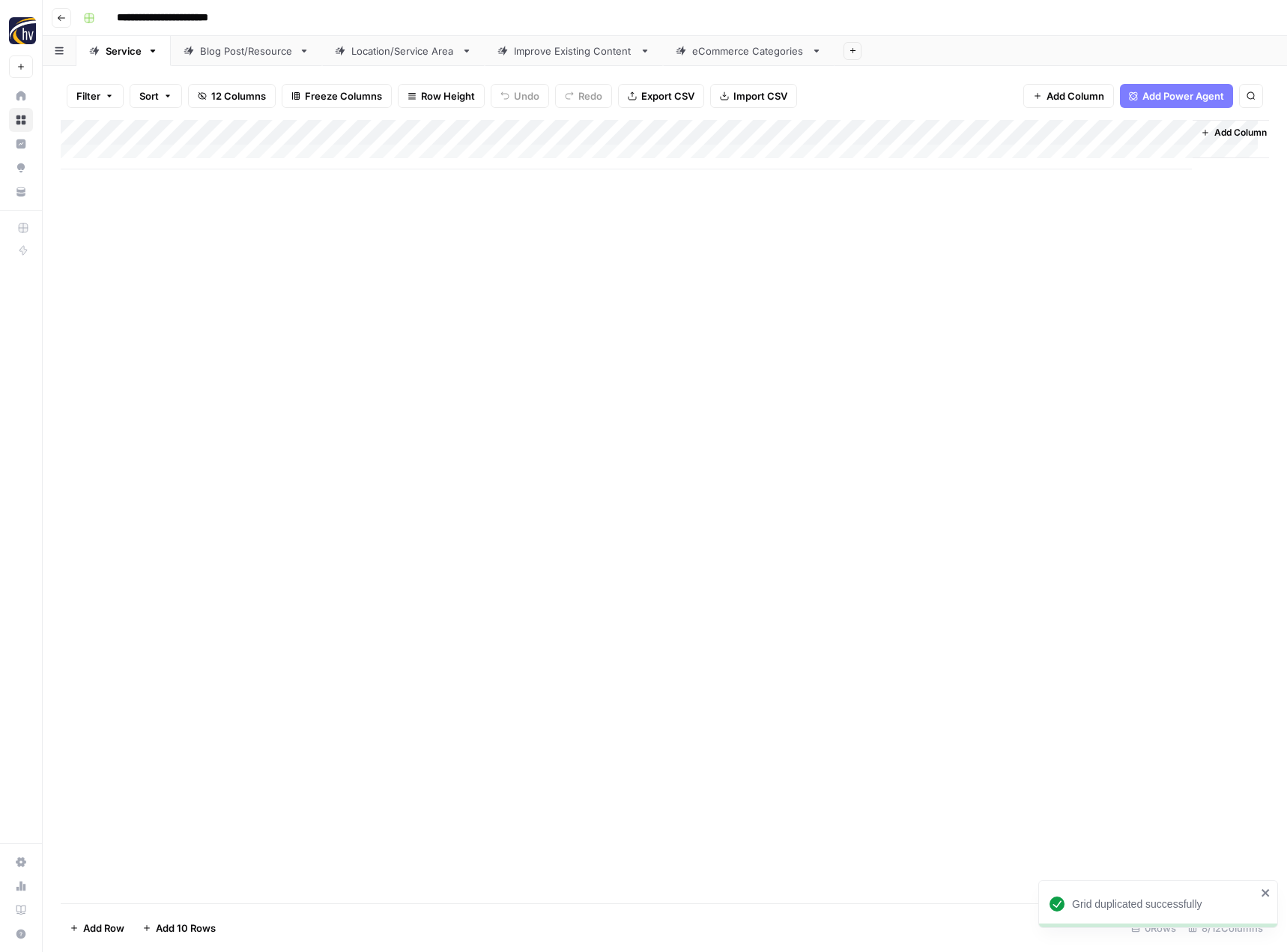
click at [170, 18] on input "**********" at bounding box center [187, 18] width 155 height 24
paste input
click at [251, 377] on div "Add Column" at bounding box center [665, 511] width 1208 height 783
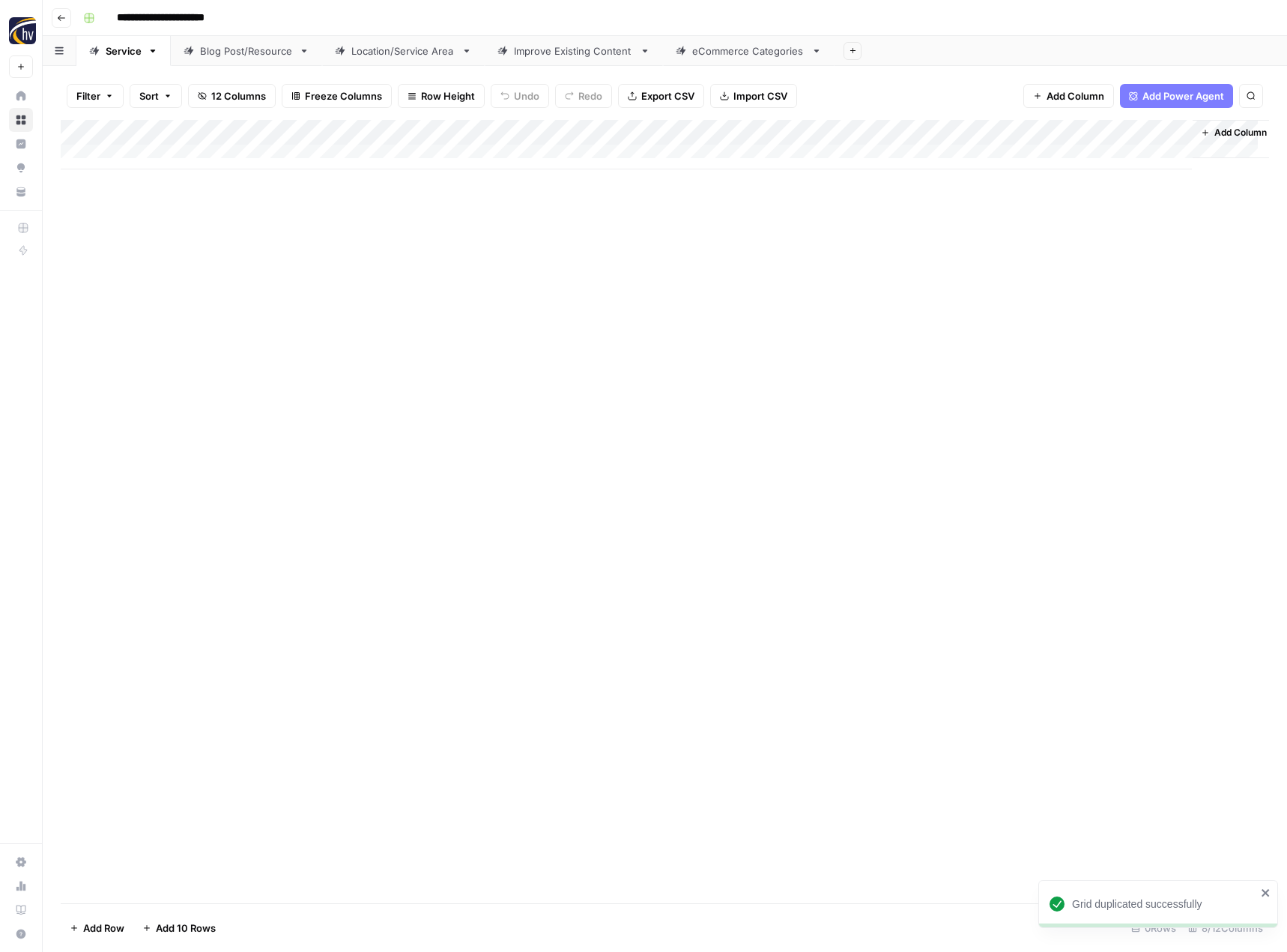
type input "**********"
click at [352, 134] on div "Add Column" at bounding box center [665, 145] width 1208 height 49
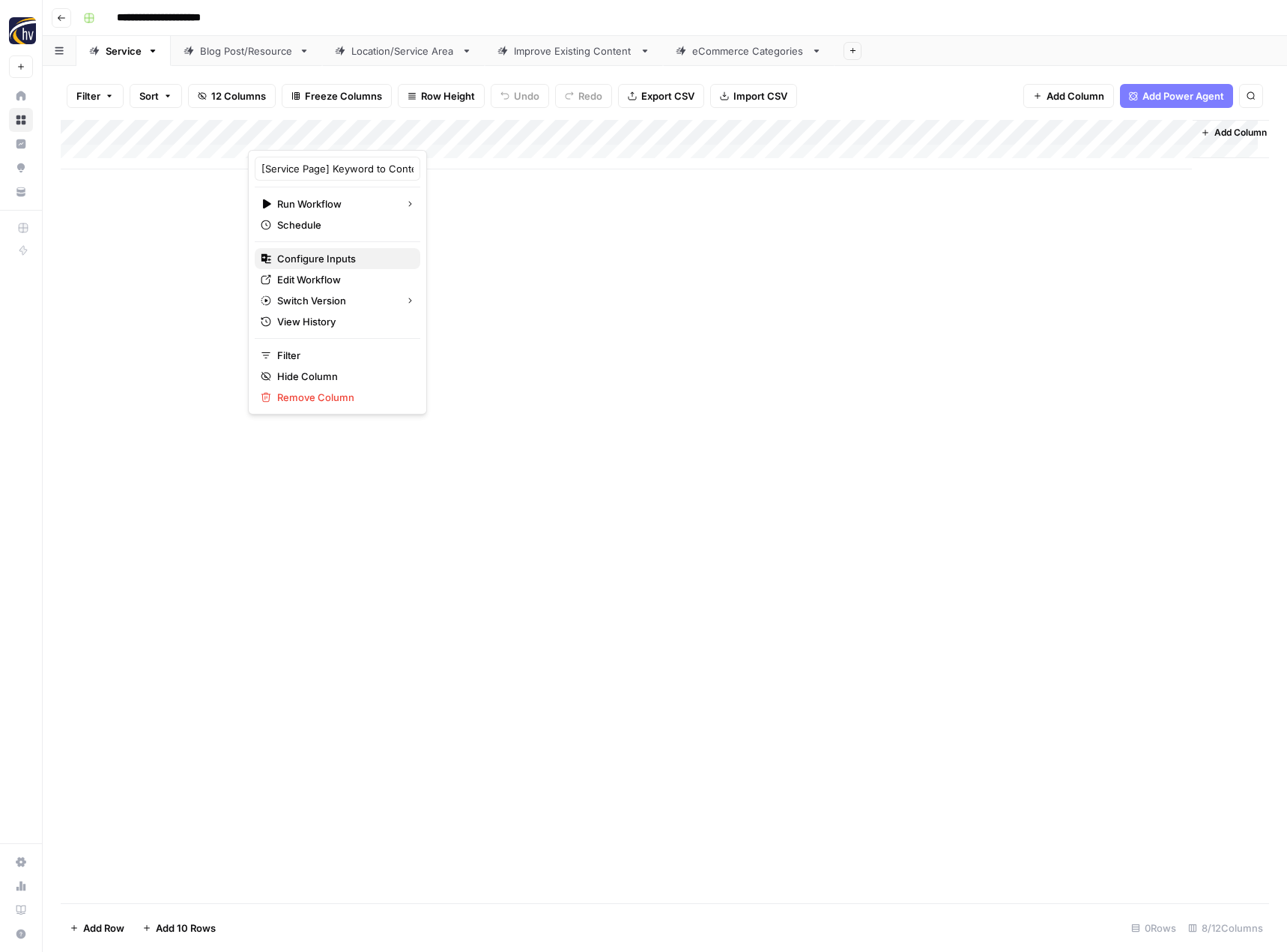
click at [324, 255] on span "Configure Inputs" at bounding box center [342, 258] width 131 height 15
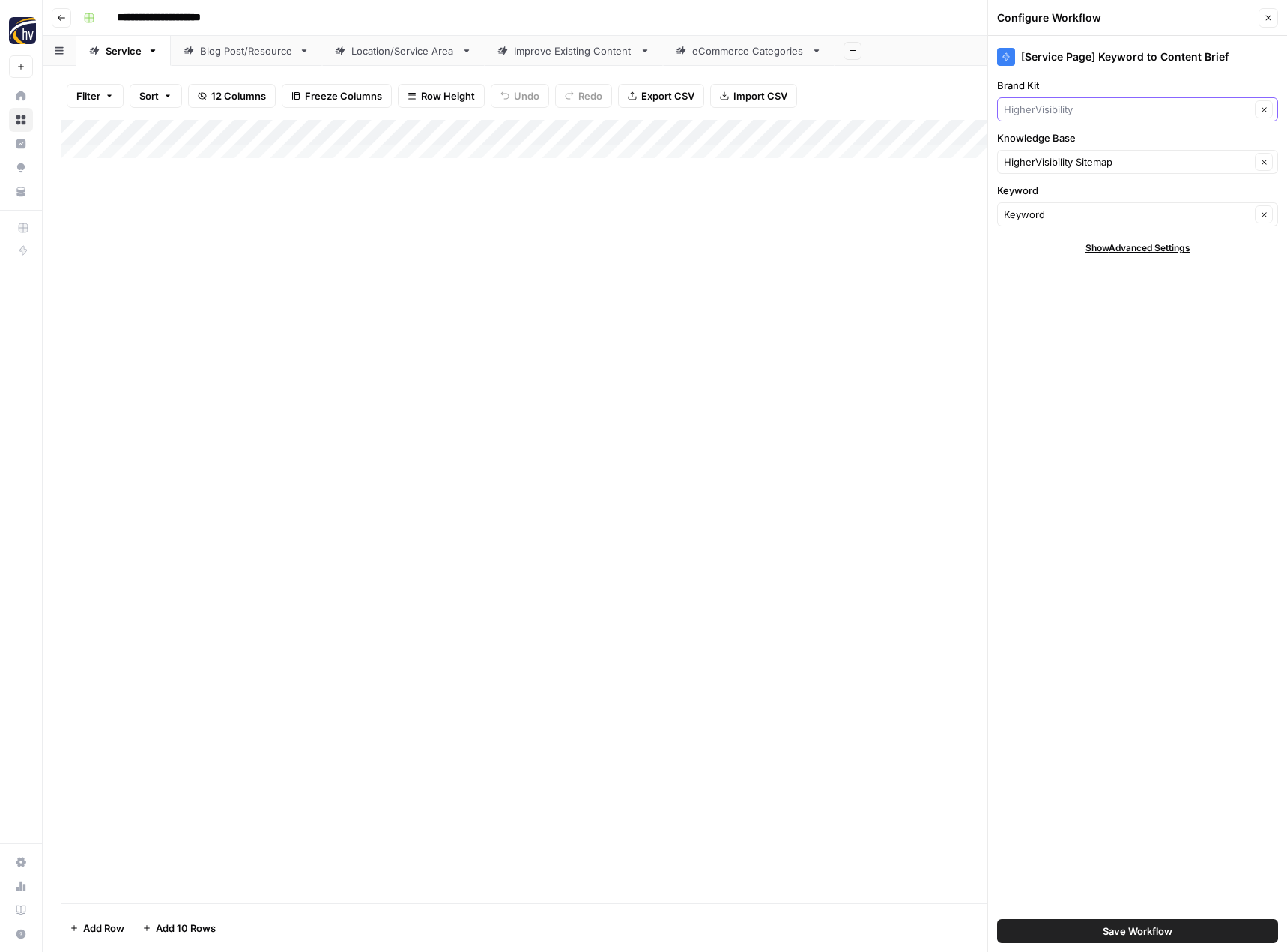
click at [1071, 105] on input "Brand Kit" at bounding box center [1127, 109] width 246 height 15
click at [1063, 140] on span "Blue Kangaroo Packoutz" at bounding box center [1134, 145] width 250 height 15
type input "Blue Kangaroo Packoutz"
click at [1047, 163] on input "Knowledge Base" at bounding box center [1127, 162] width 246 height 15
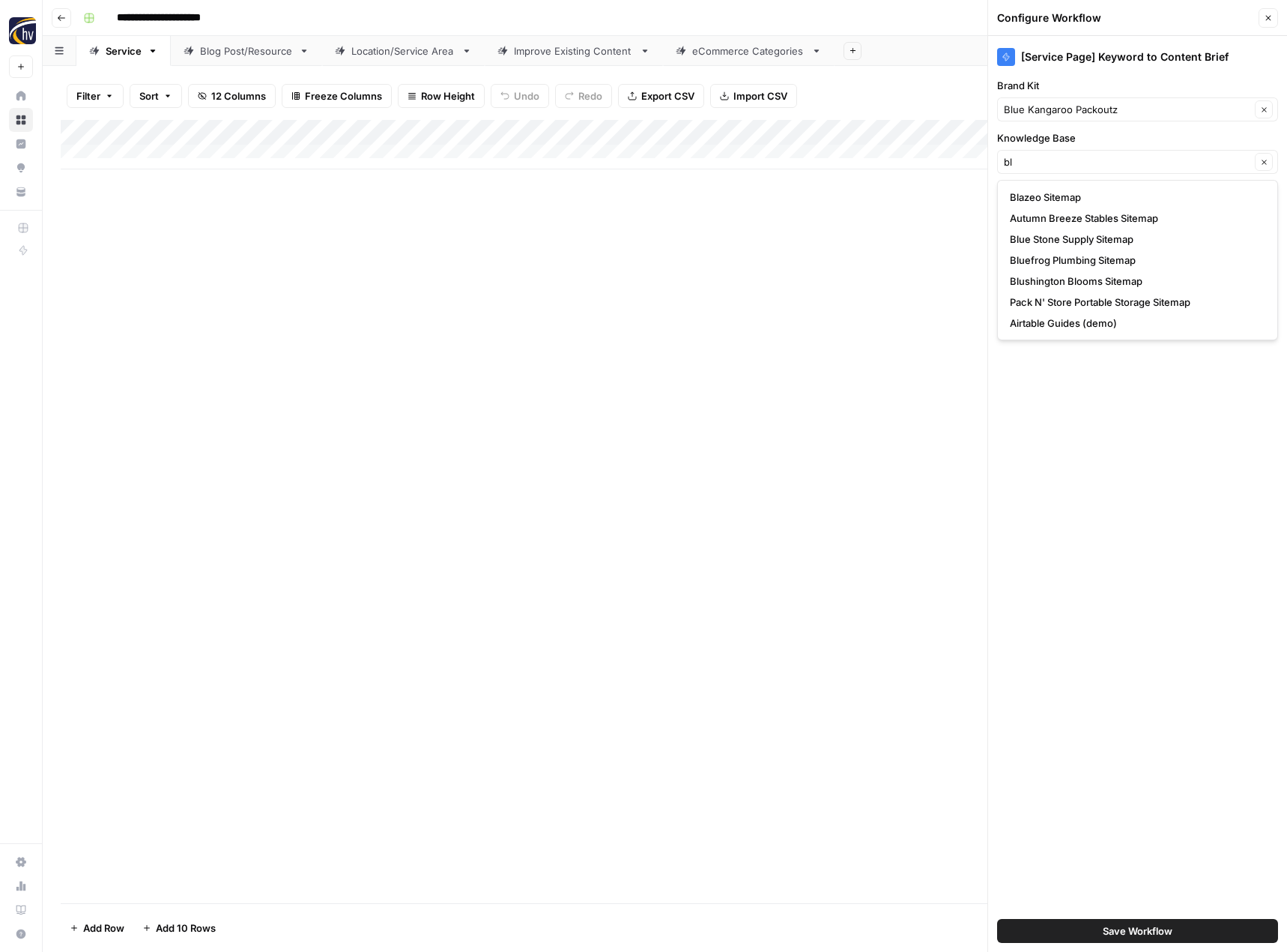
type input "HigherVisibility Sitemap"
click at [801, 281] on div "Add Column" at bounding box center [665, 511] width 1208 height 783
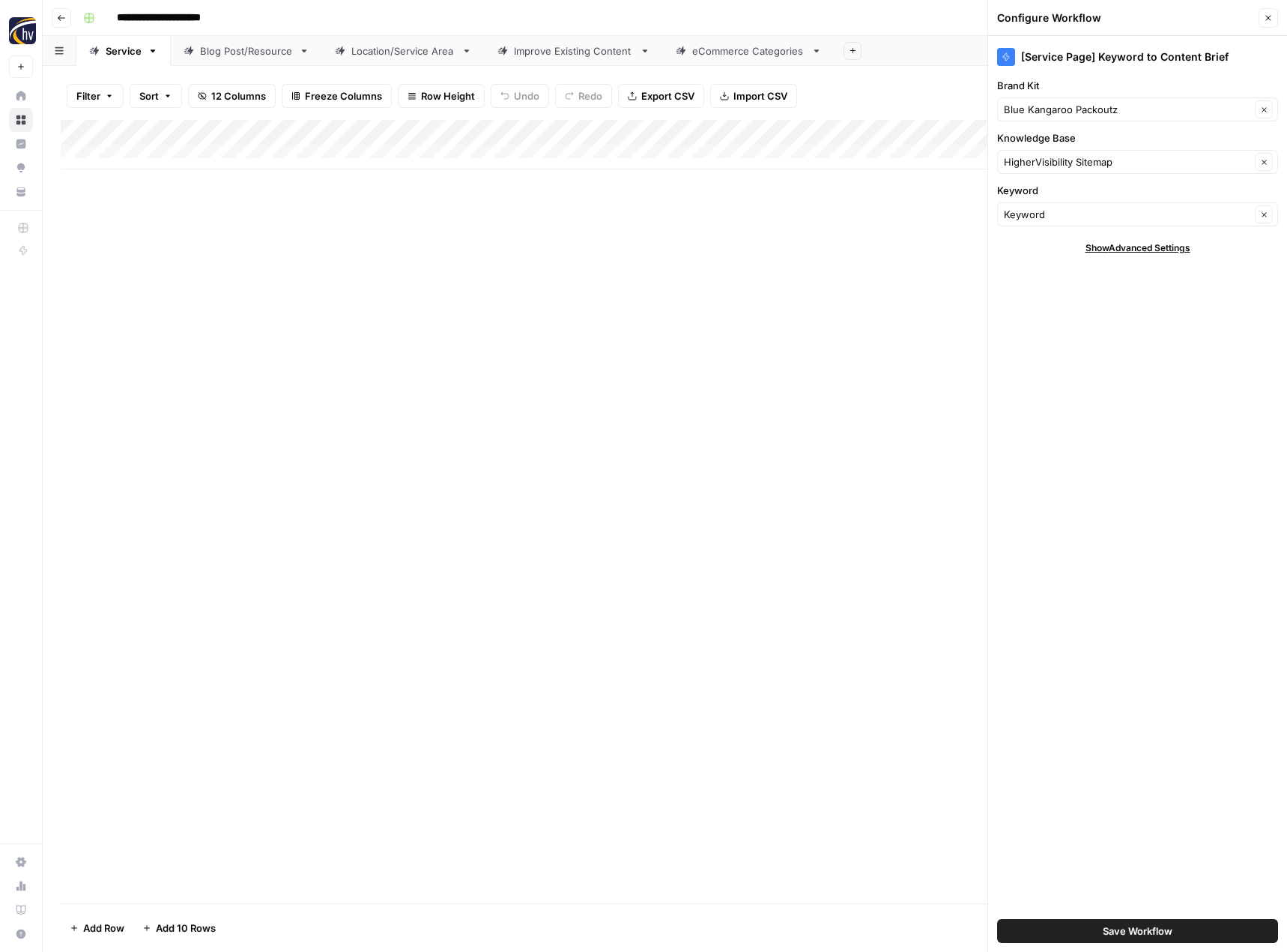
click at [1109, 937] on span "Save Workflow" at bounding box center [1138, 931] width 70 height 15
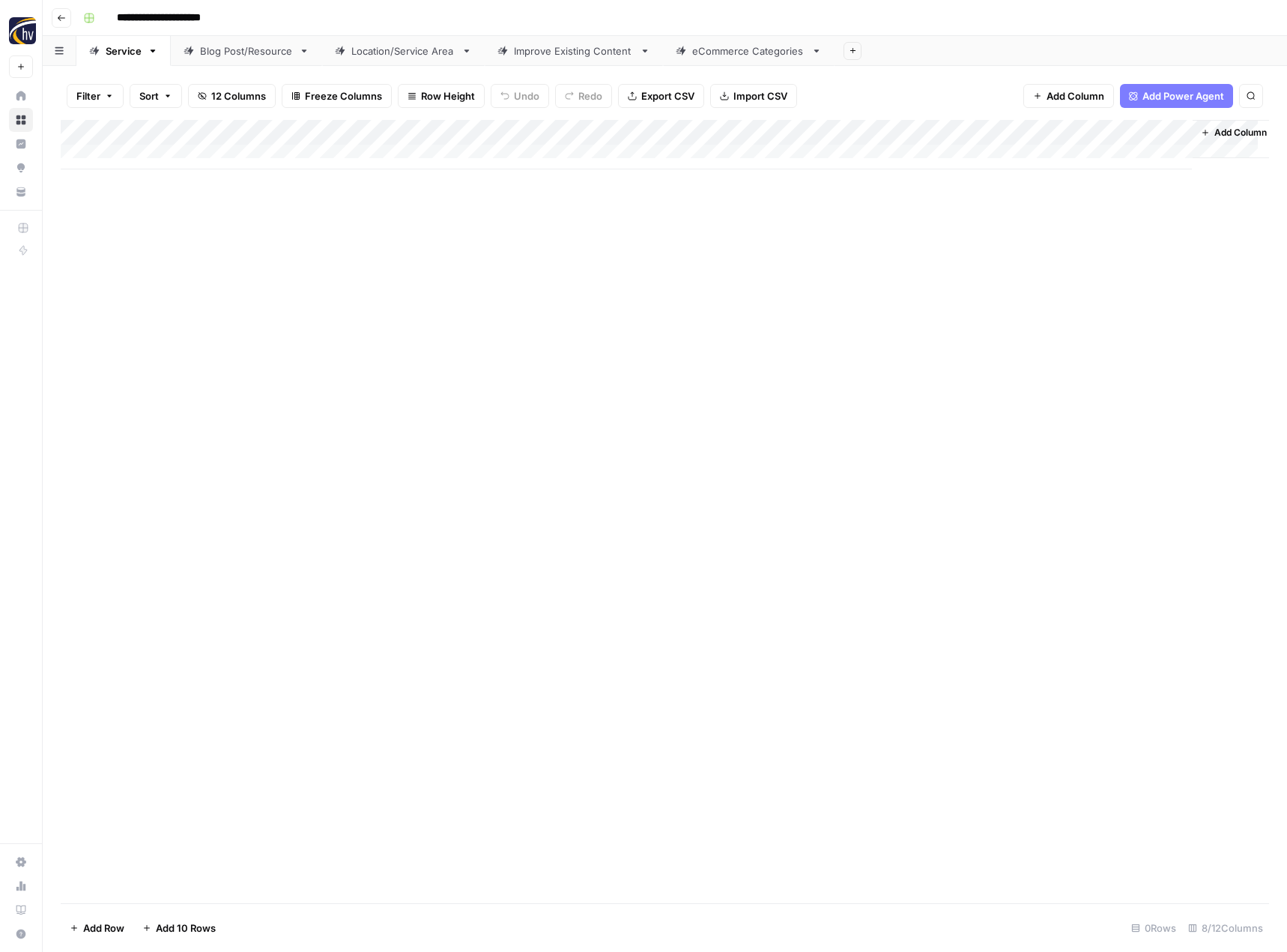
click at [1022, 130] on div "Add Column" at bounding box center [665, 145] width 1208 height 49
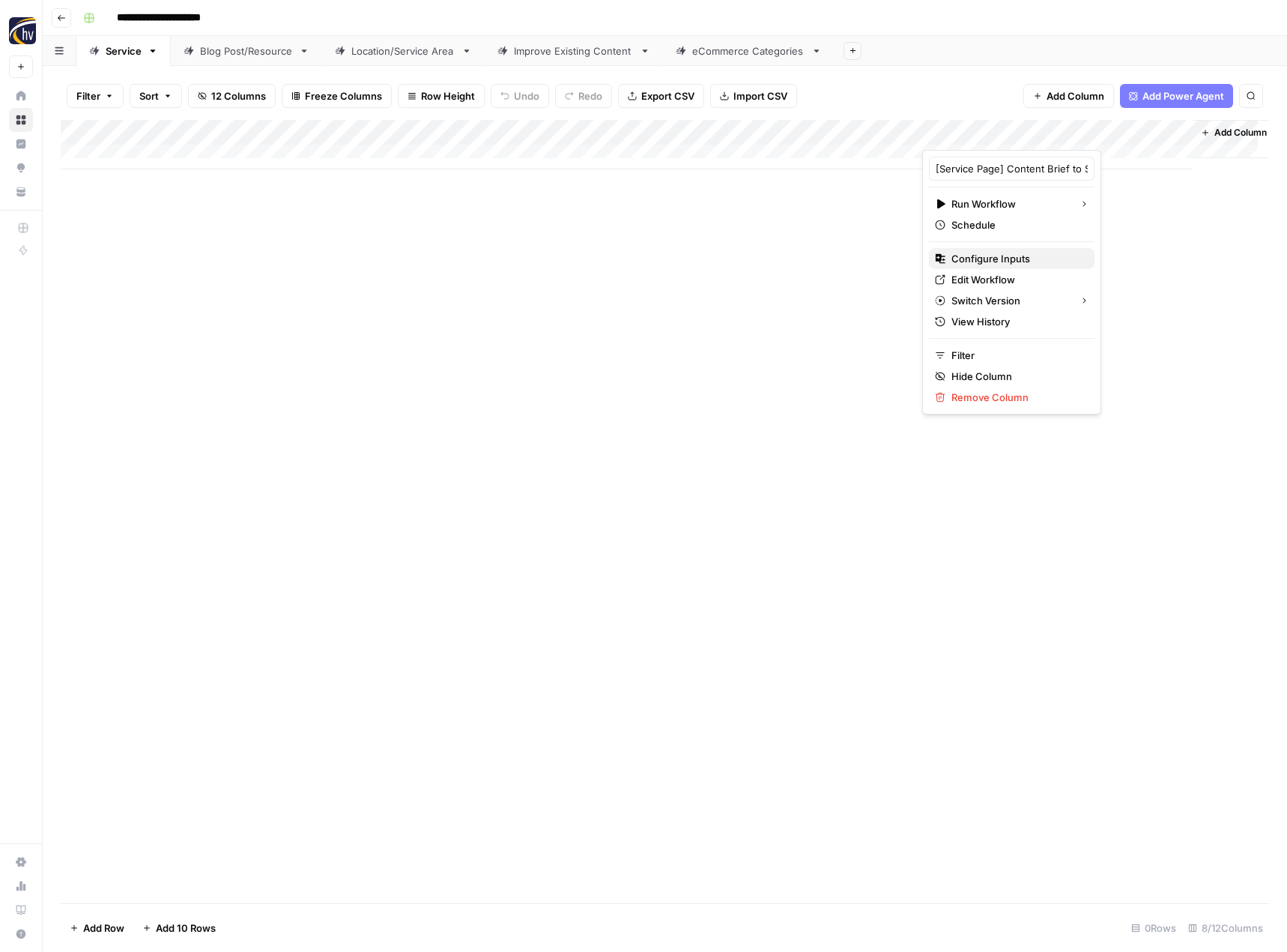
click at [965, 258] on span "Configure Inputs" at bounding box center [1017, 258] width 131 height 15
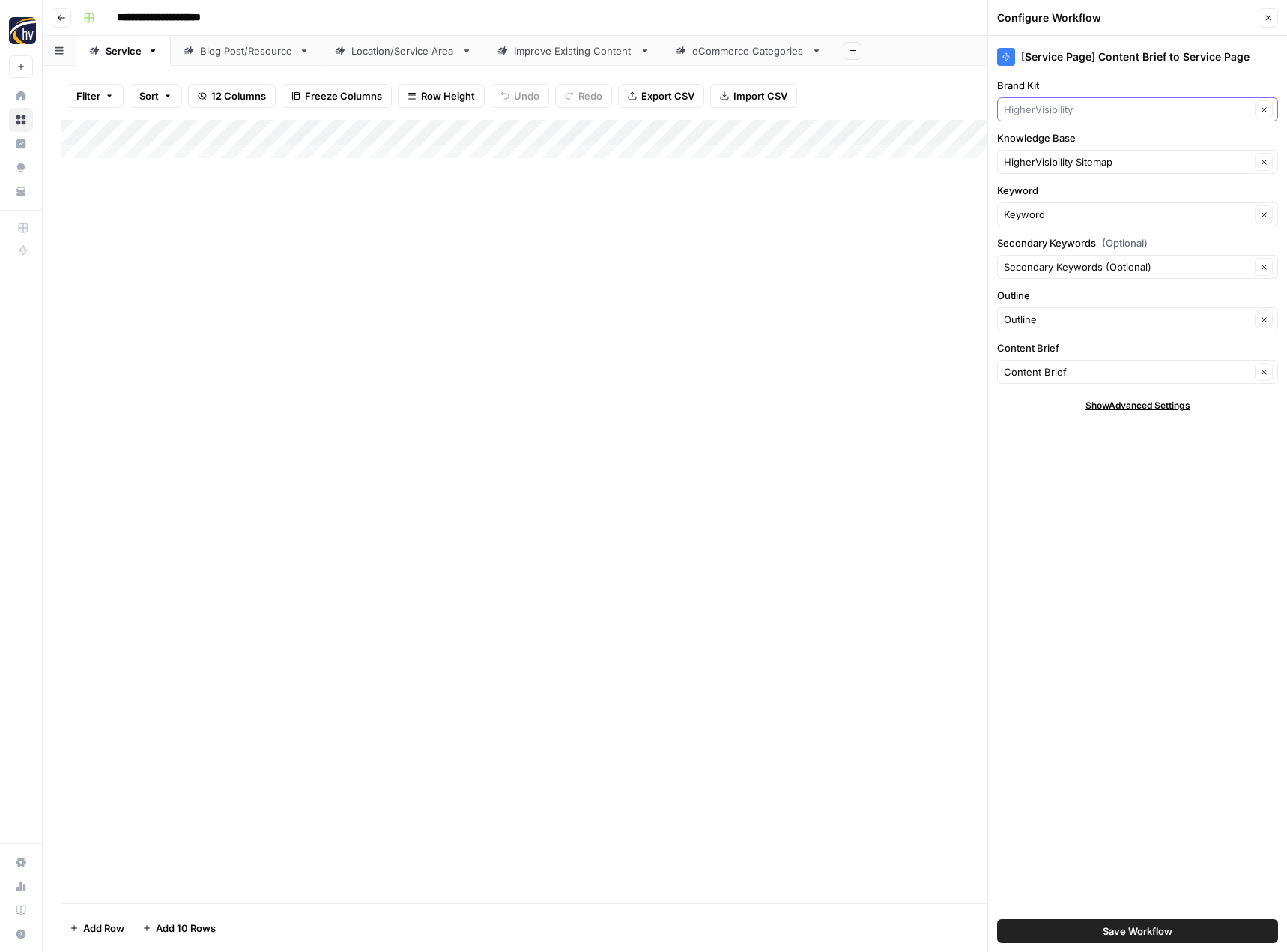
click at [1084, 107] on input "Brand Kit" at bounding box center [1127, 109] width 246 height 15
click at [1069, 149] on span "Blue Kangaroo Packoutz" at bounding box center [1134, 145] width 250 height 15
type input "Blue Kangaroo Packoutz"
click at [1055, 925] on button "Save Workflow" at bounding box center [1138, 931] width 281 height 24
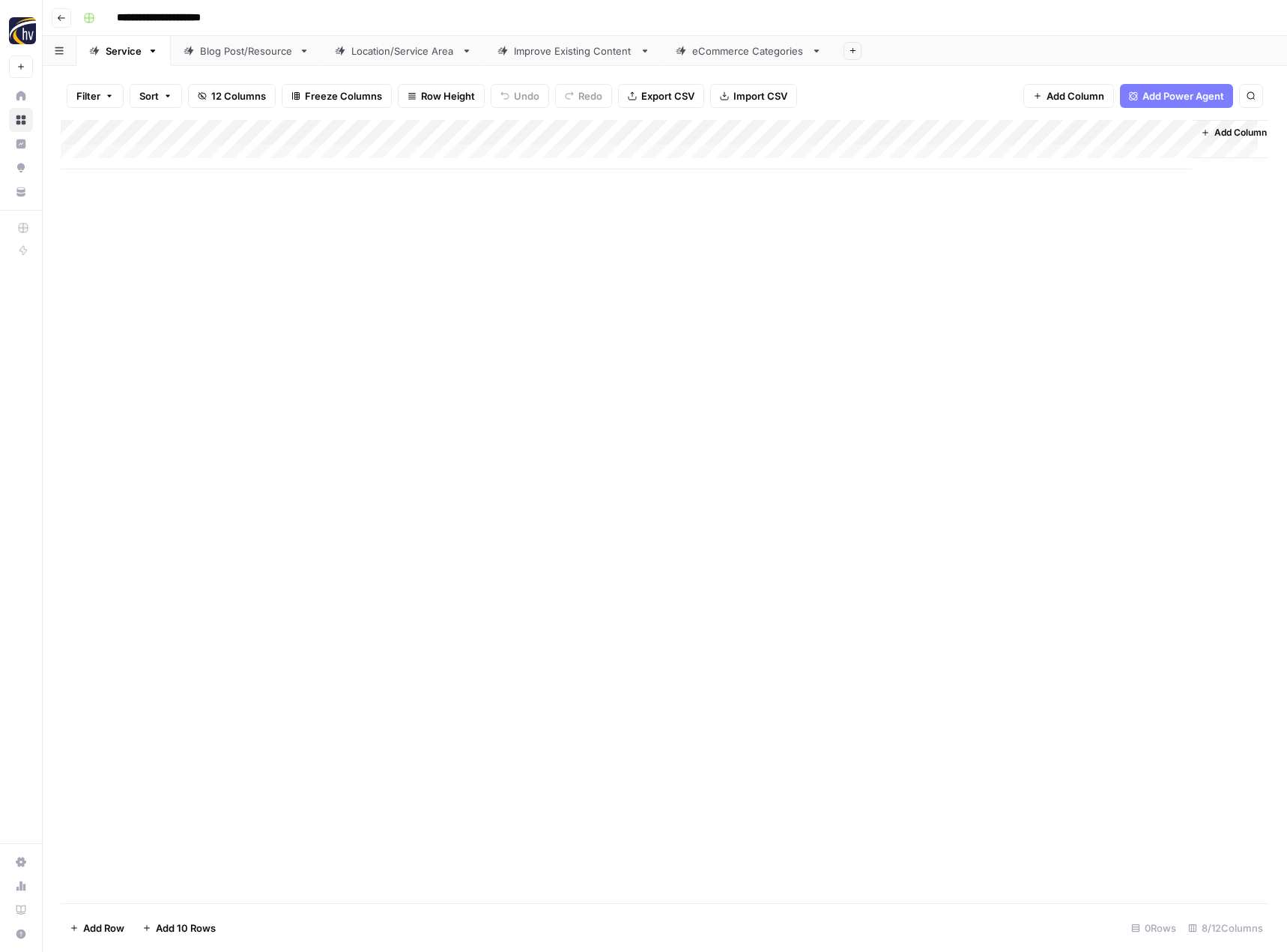
click at [270, 56] on div "Blog Post/Resource" at bounding box center [247, 50] width 93 height 15
click at [347, 132] on div "Add Column" at bounding box center [665, 145] width 1208 height 49
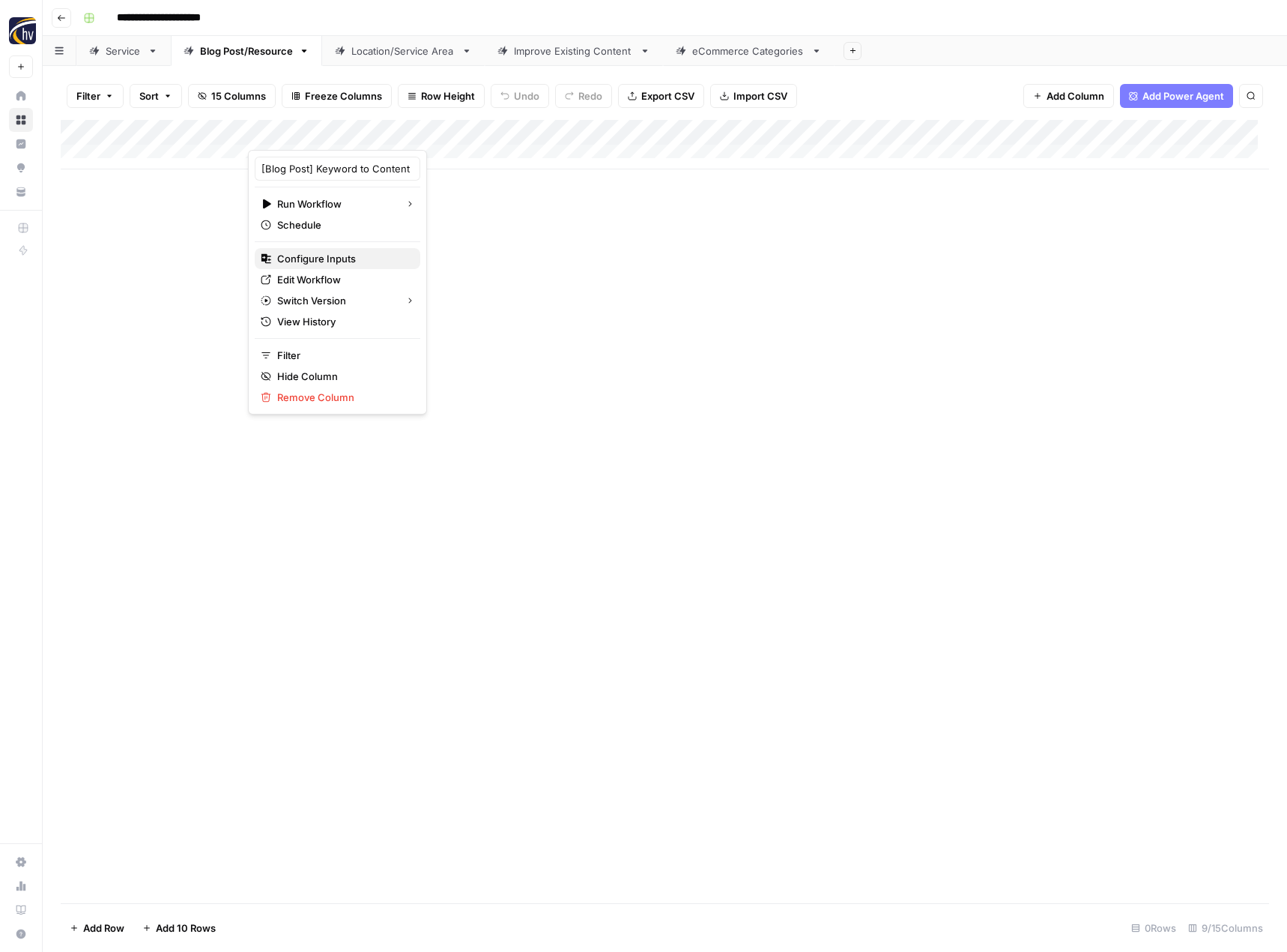
click at [316, 263] on span "Configure Inputs" at bounding box center [342, 258] width 131 height 15
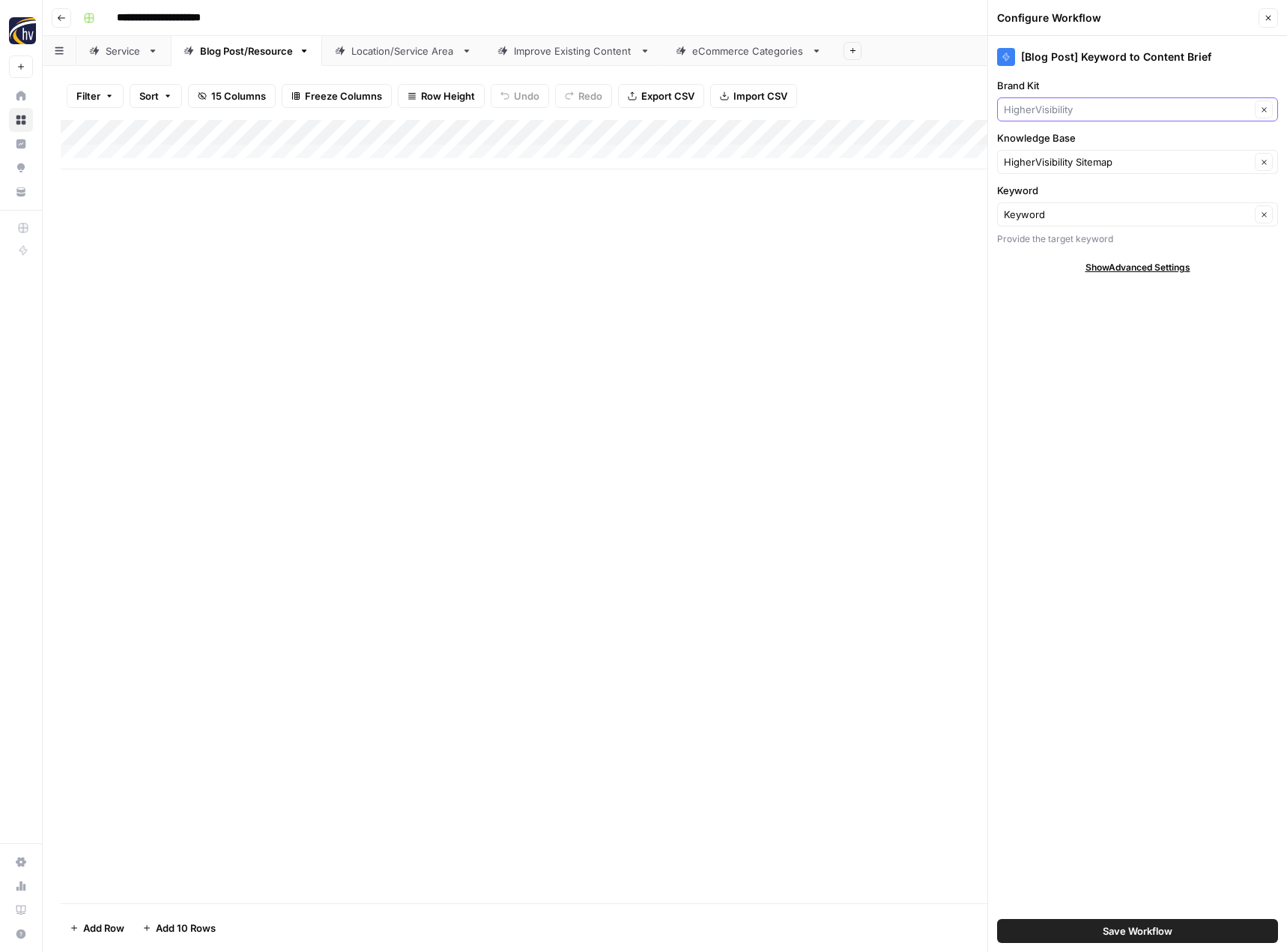
click at [1054, 105] on input "Brand Kit" at bounding box center [1127, 109] width 246 height 15
click at [1047, 142] on span "Blue Kangaroo Packoutz" at bounding box center [1134, 145] width 250 height 15
type input "Blue Kangaroo Packoutz"
click at [1055, 931] on button "Save Workflow" at bounding box center [1138, 931] width 281 height 24
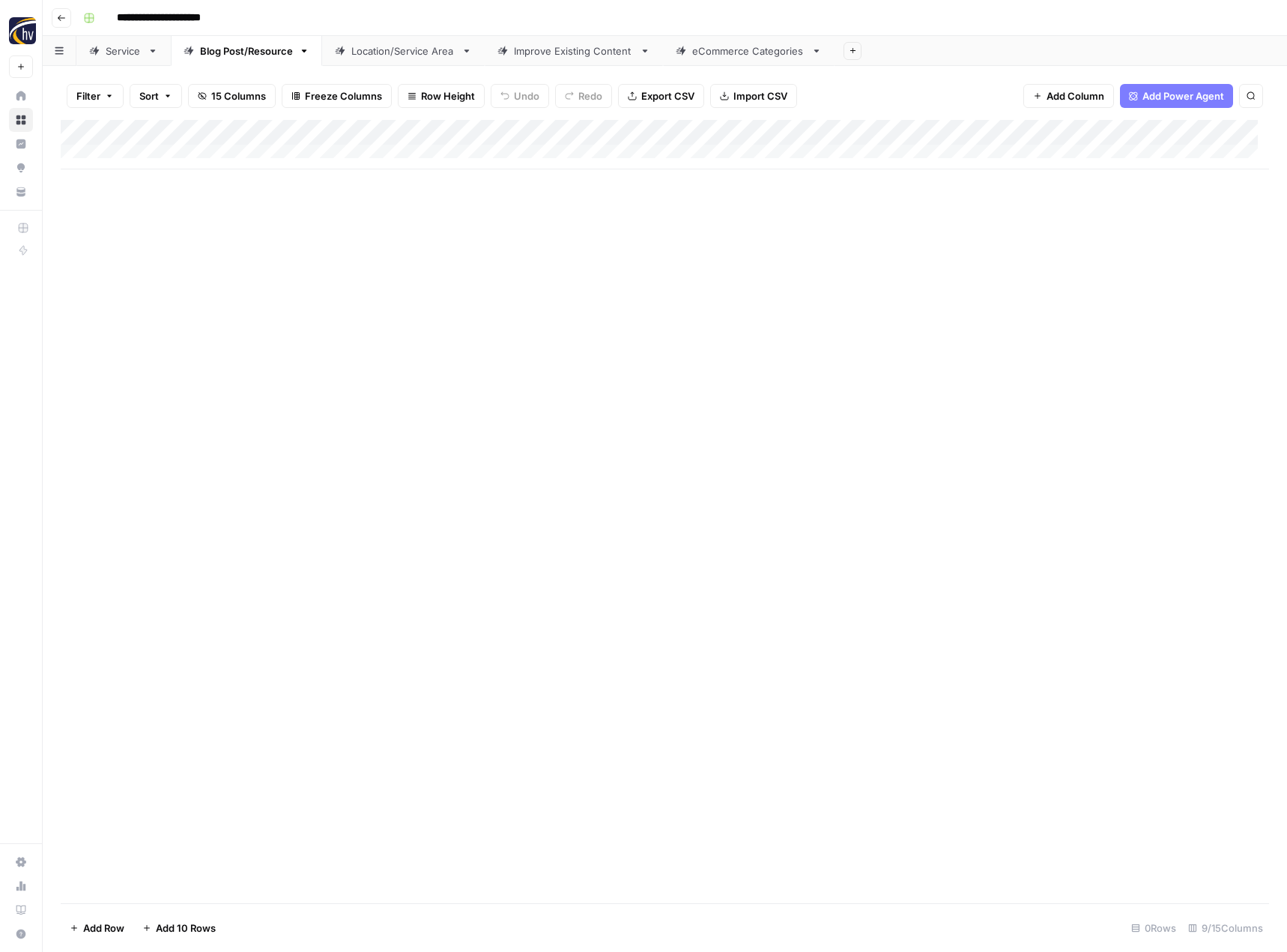
click at [1163, 135] on div "Add Column" at bounding box center [665, 145] width 1208 height 49
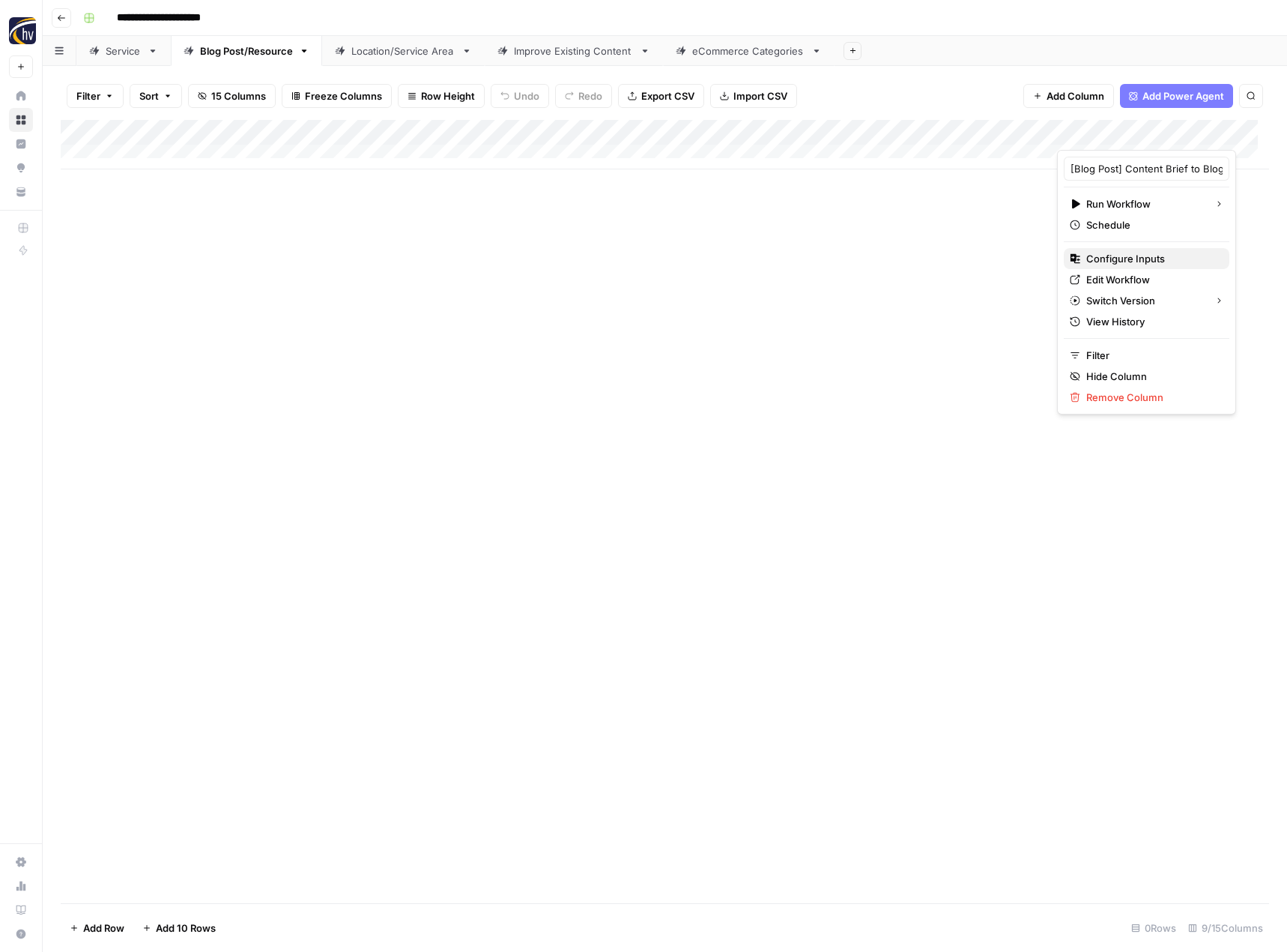
click at [1105, 255] on span "Configure Inputs" at bounding box center [1152, 258] width 131 height 15
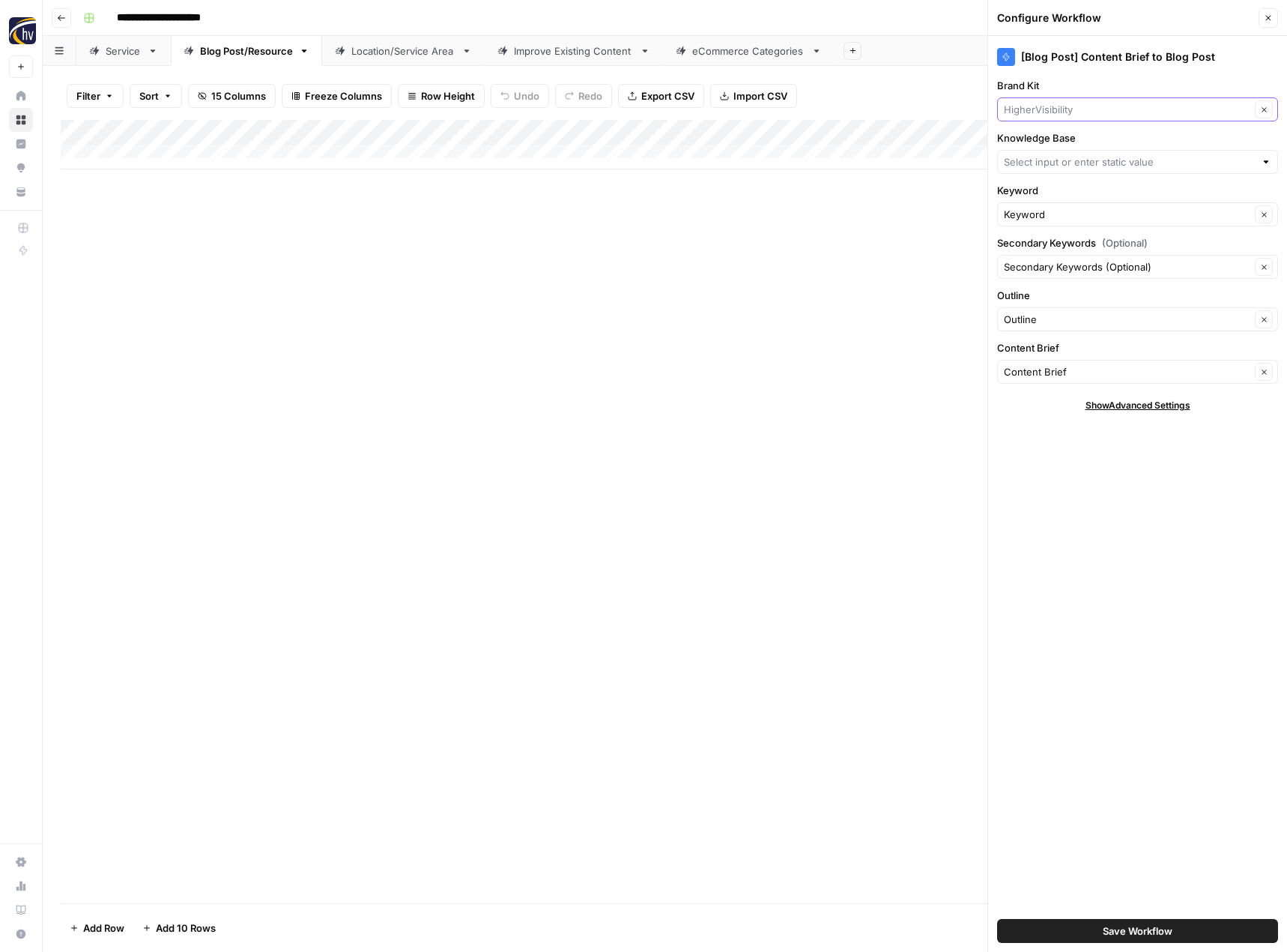
click at [1057, 111] on input "Brand Kit" at bounding box center [1127, 109] width 246 height 15
click at [1050, 146] on span "Blue Kangaroo Packoutz" at bounding box center [1134, 145] width 250 height 15
type input "Blue Kangaroo Packoutz"
click at [1047, 158] on input "Knowledge Base" at bounding box center [1130, 162] width 251 height 15
click at [1051, 192] on span "HigherVisibility Sitemap" at bounding box center [1134, 197] width 250 height 15
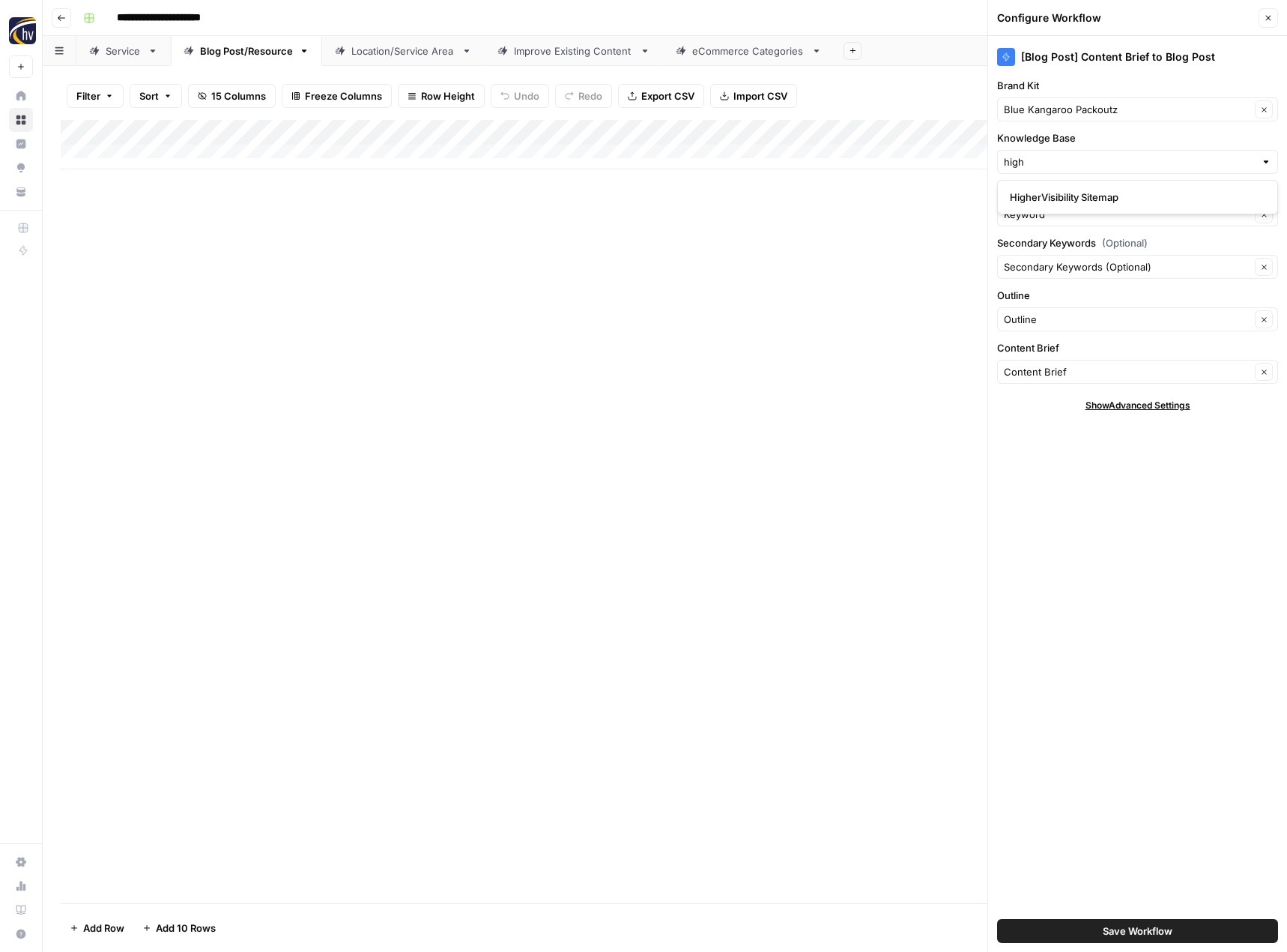
type input "HigherVisibility Sitemap"
click at [1091, 924] on button "Save Workflow" at bounding box center [1138, 931] width 281 height 24
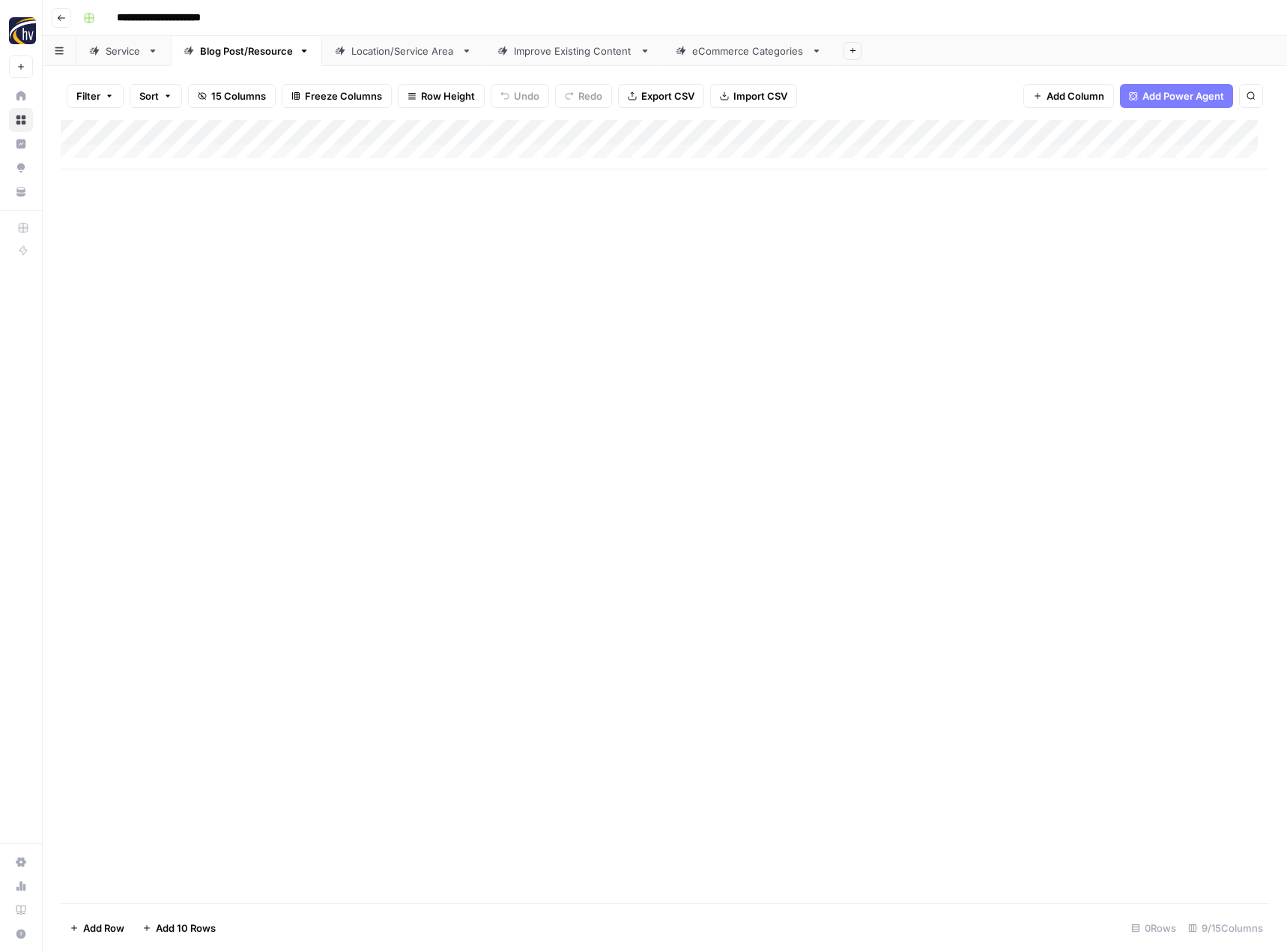
click at [398, 52] on div "Location/Service Area" at bounding box center [404, 50] width 104 height 15
click at [624, 135] on div "Add Column" at bounding box center [665, 145] width 1208 height 49
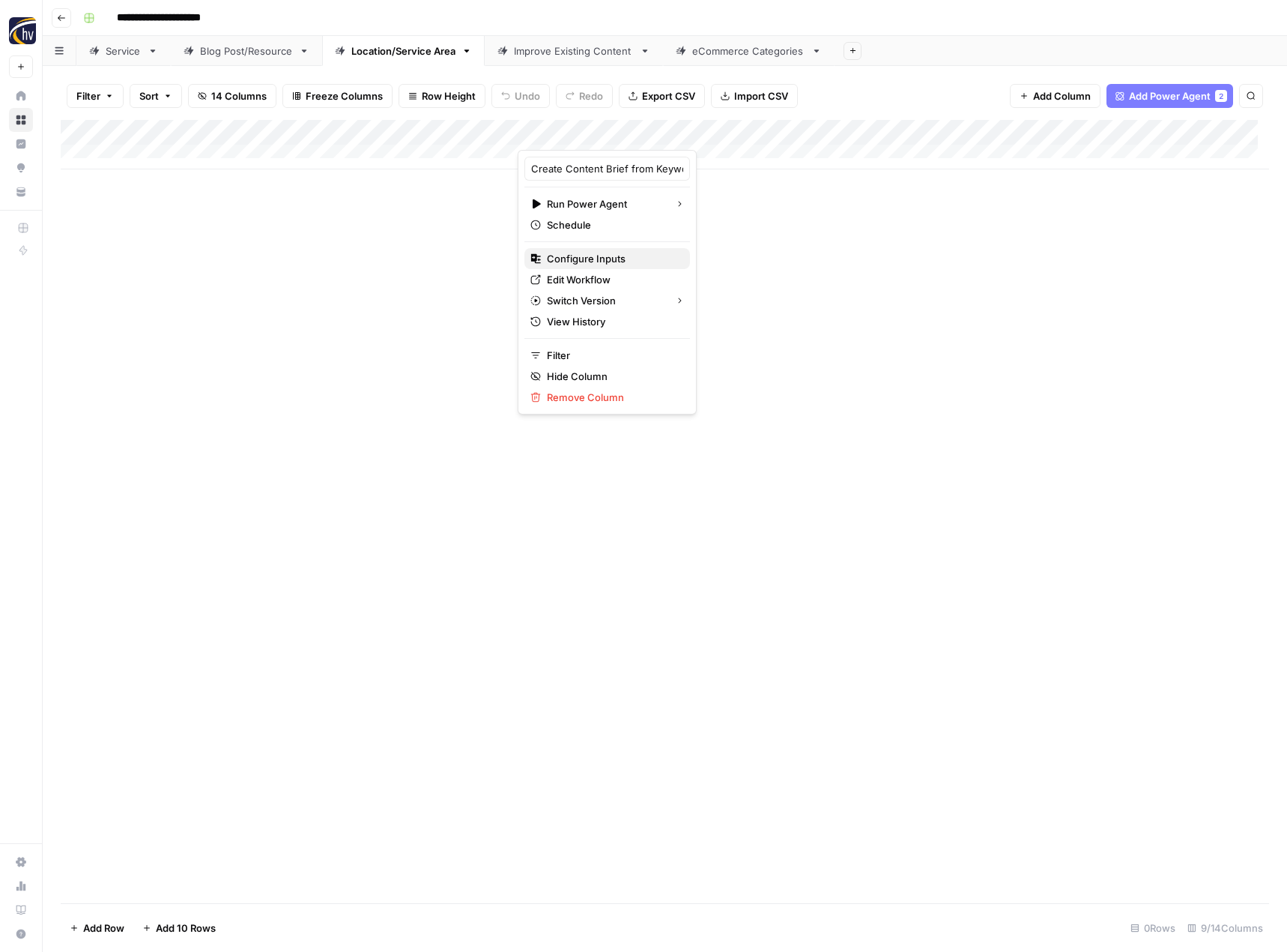
click at [591, 261] on span "Configure Inputs" at bounding box center [612, 258] width 131 height 15
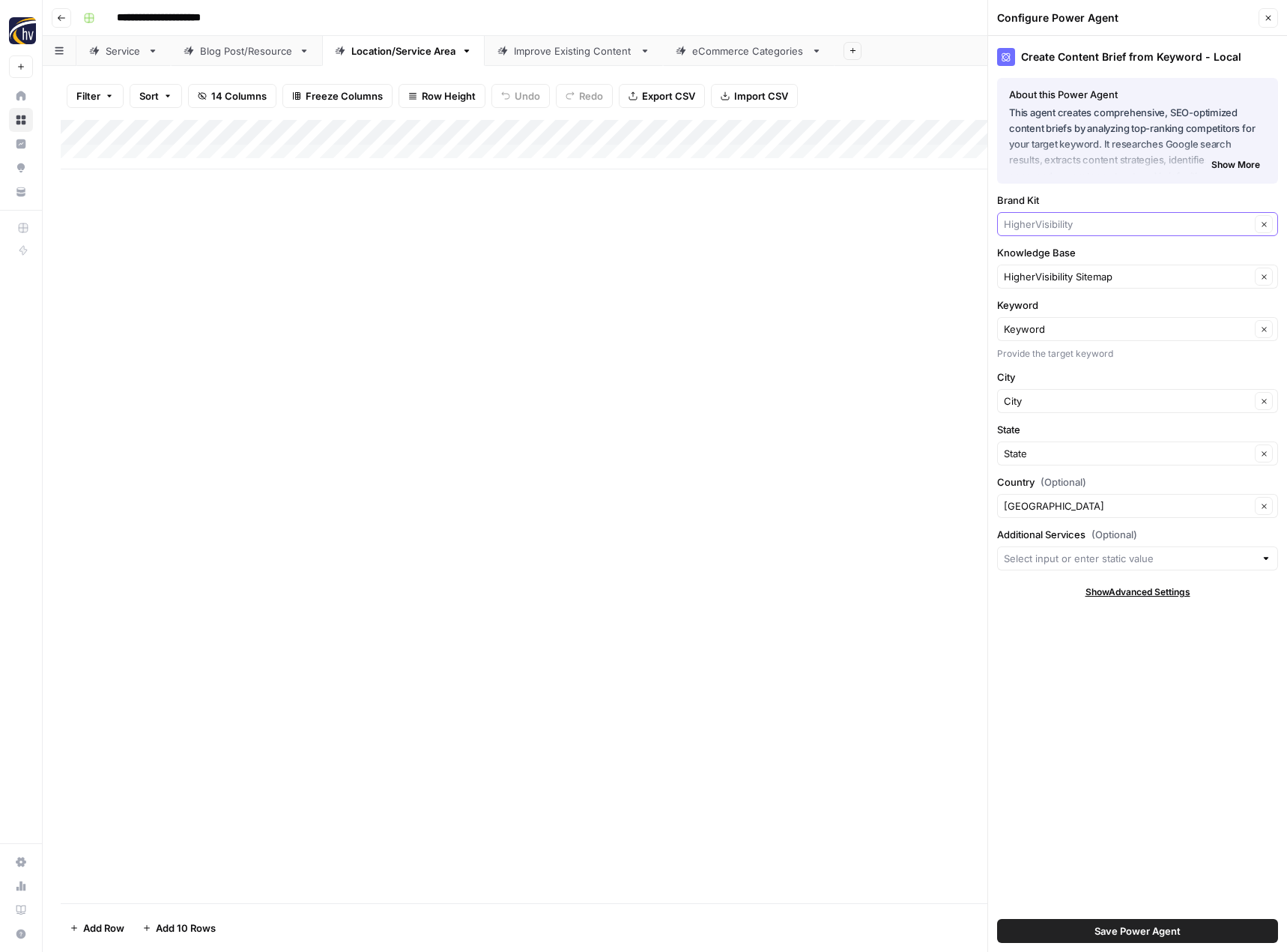
click at [1055, 219] on input "Brand Kit" at bounding box center [1127, 224] width 246 height 15
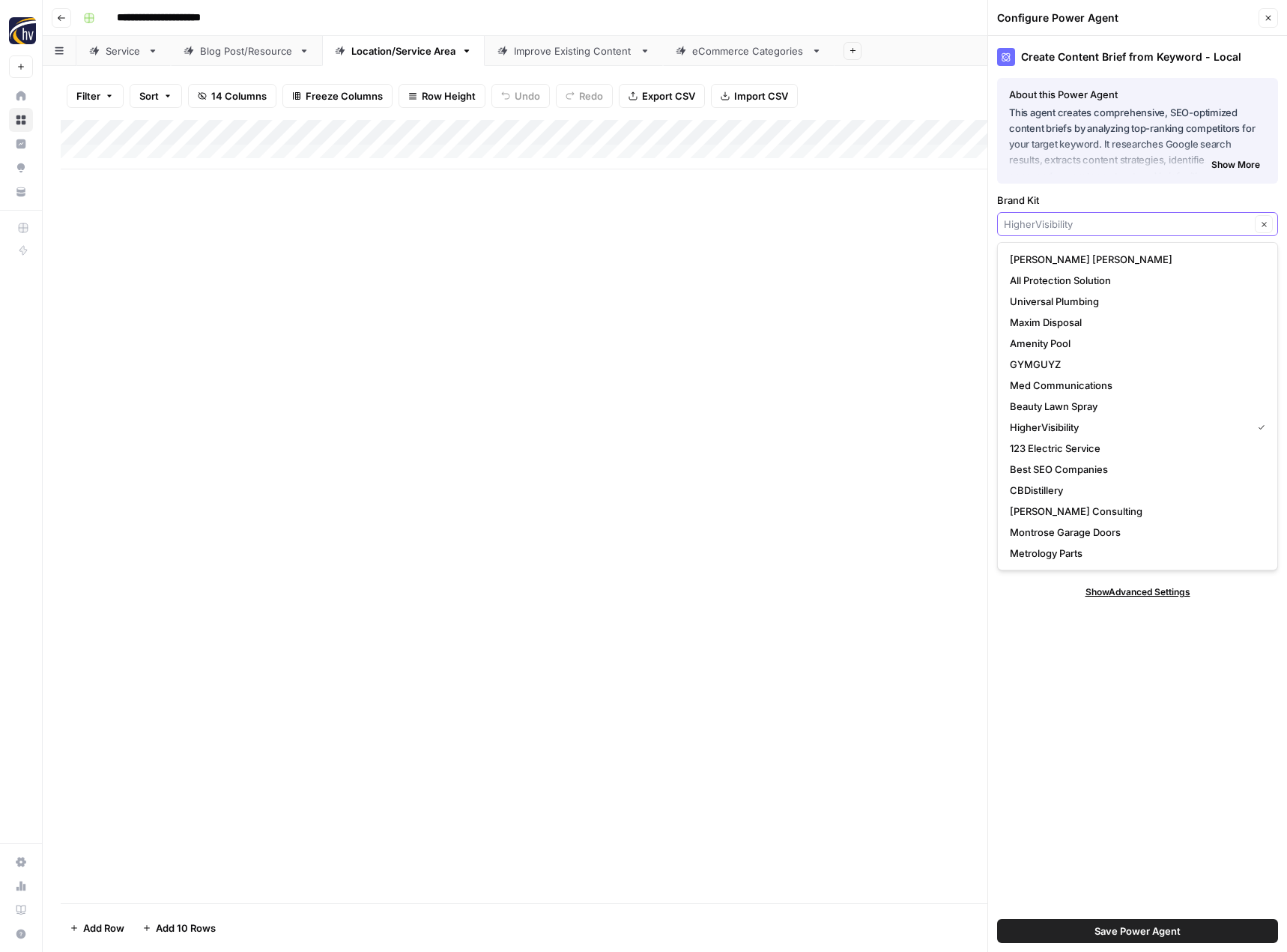
type input "n"
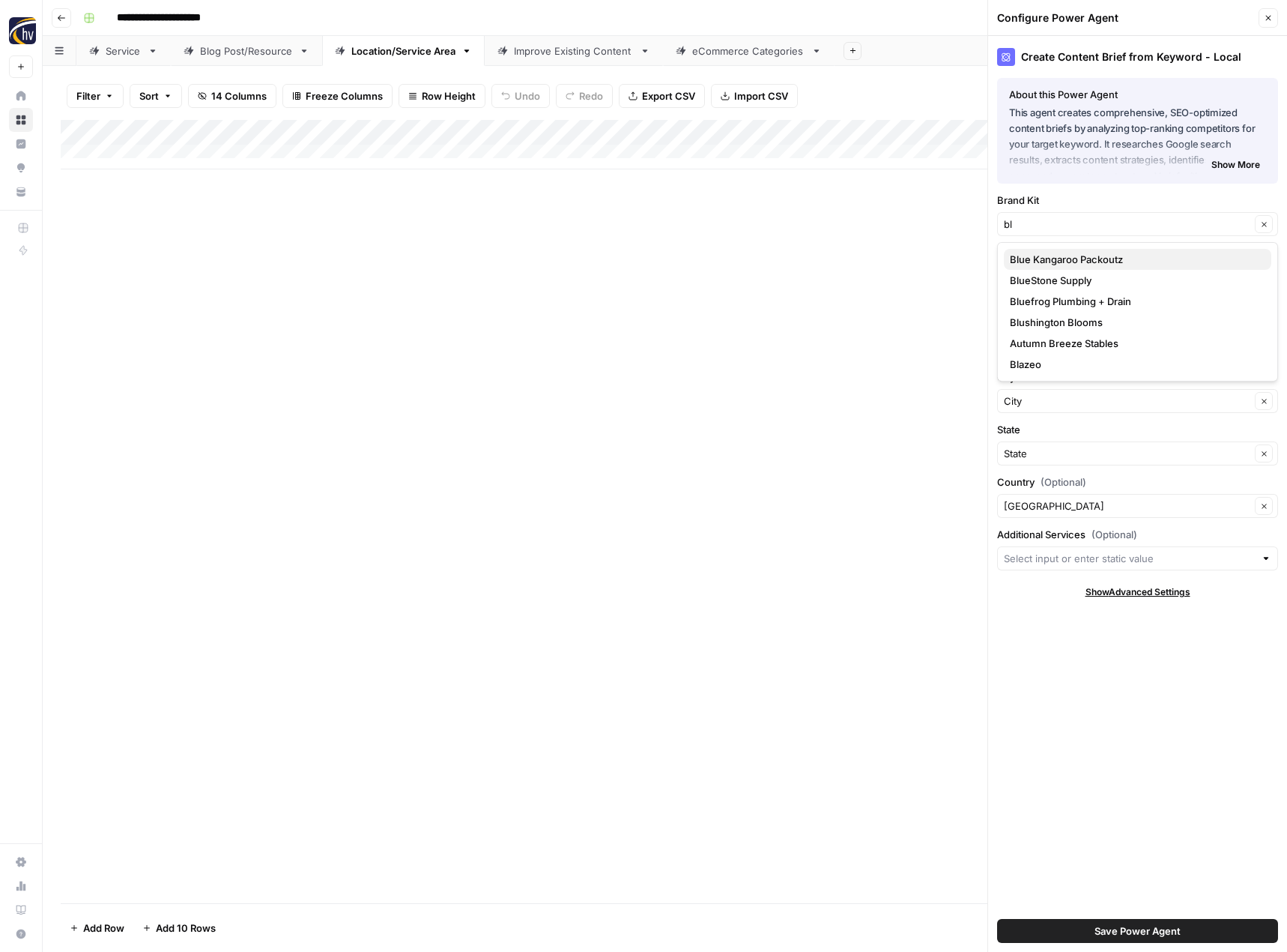
click at [1055, 262] on span "Blue Kangaroo Packoutz" at bounding box center [1134, 259] width 250 height 15
type input "Blue Kangaroo Packoutz"
click at [1070, 927] on button "Save Power Agent" at bounding box center [1138, 931] width 281 height 24
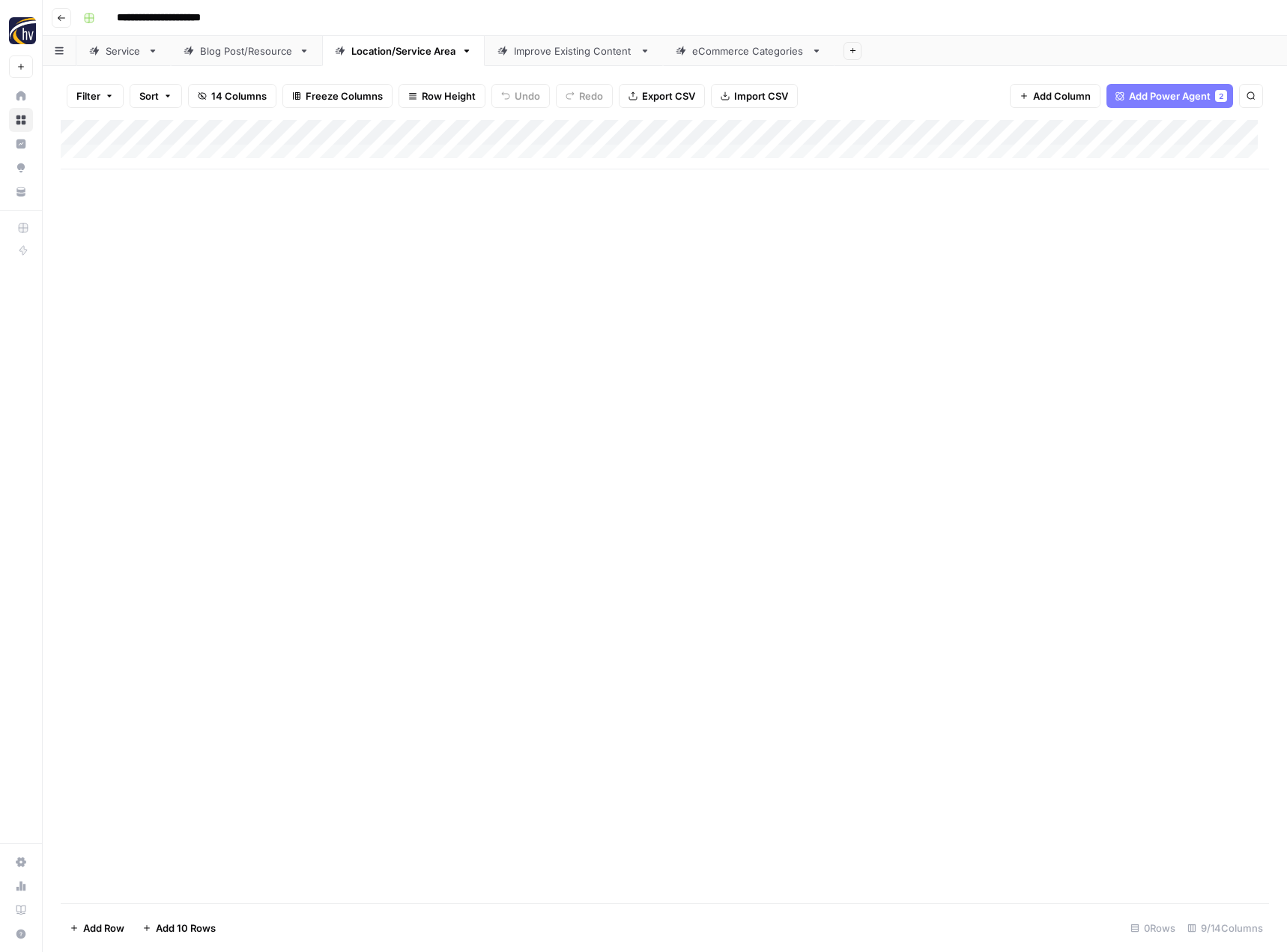
click at [1162, 134] on div "Add Column" at bounding box center [665, 145] width 1208 height 49
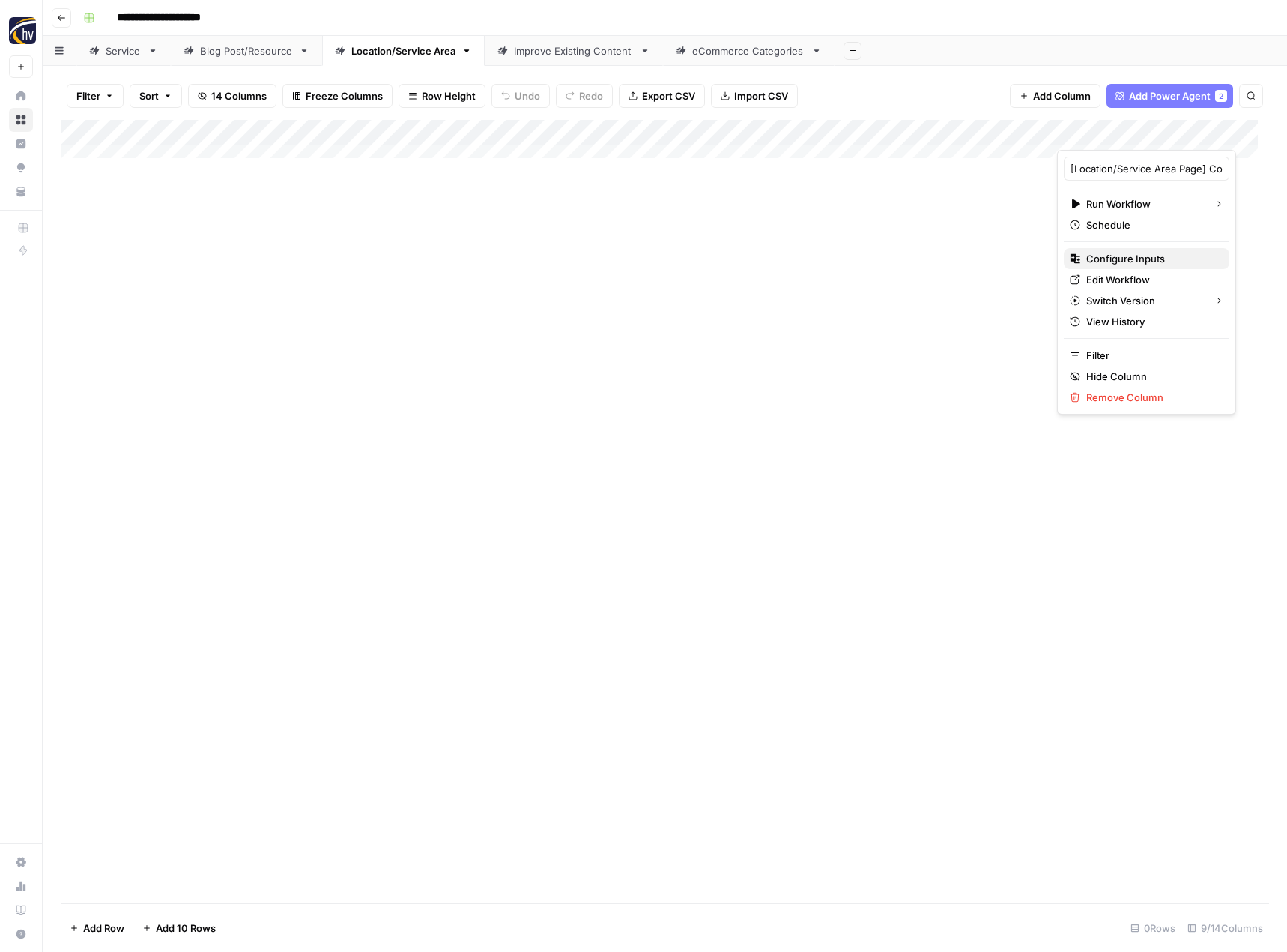
click at [1139, 257] on span "Configure Inputs" at bounding box center [1152, 258] width 131 height 15
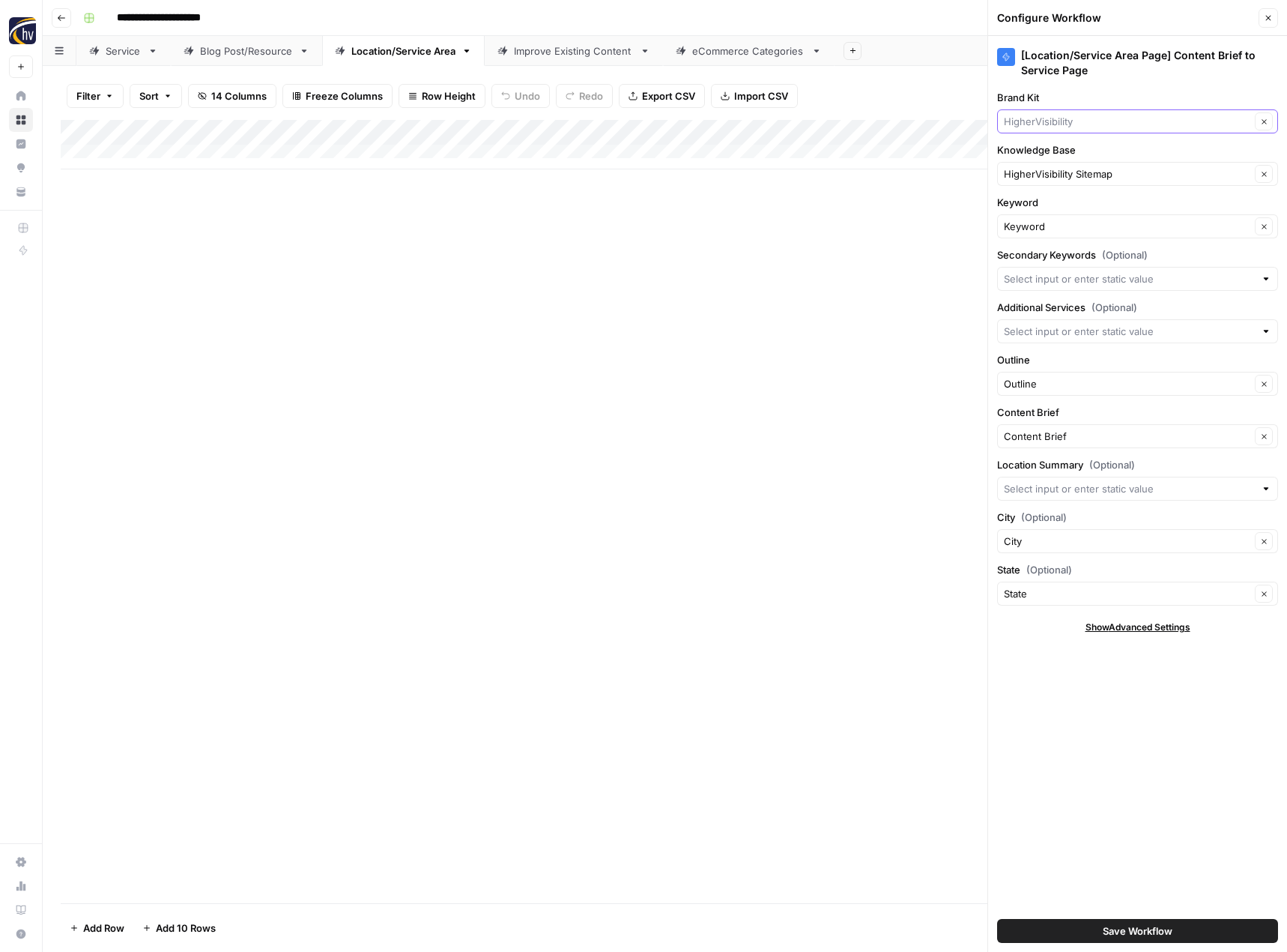
click at [1097, 123] on input "Brand Kit" at bounding box center [1127, 121] width 246 height 15
click at [1076, 155] on span "Blue Kangaroo Packoutz" at bounding box center [1134, 157] width 250 height 15
type input "Blue Kangaroo Packoutz"
click at [1093, 936] on button "Save Workflow" at bounding box center [1138, 931] width 281 height 24
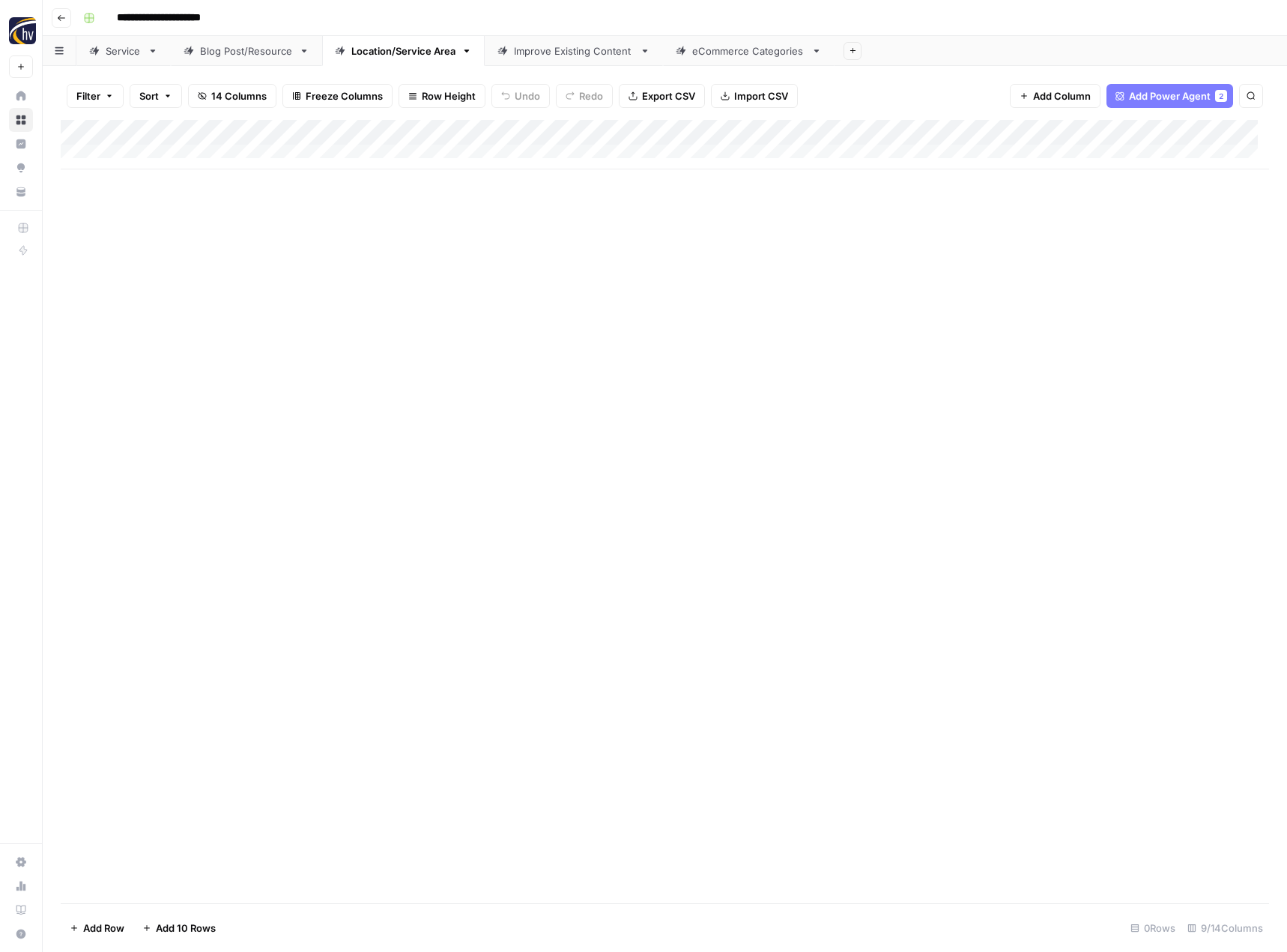
click at [592, 53] on div "Improve Existing Content" at bounding box center [574, 50] width 120 height 15
click at [745, 134] on div "Add Column" at bounding box center [665, 145] width 1208 height 49
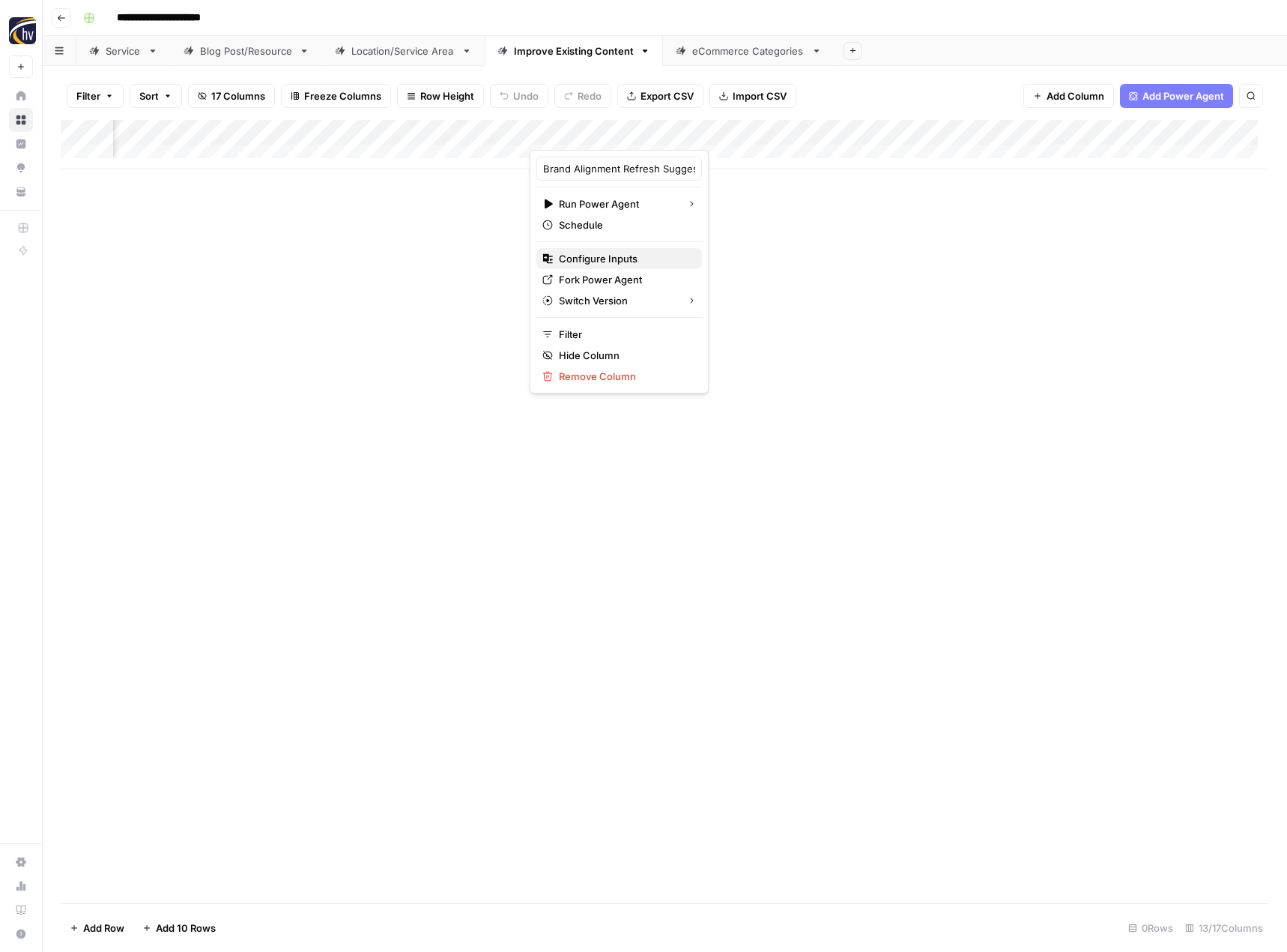
click at [611, 256] on span "Configure Inputs" at bounding box center [624, 258] width 131 height 15
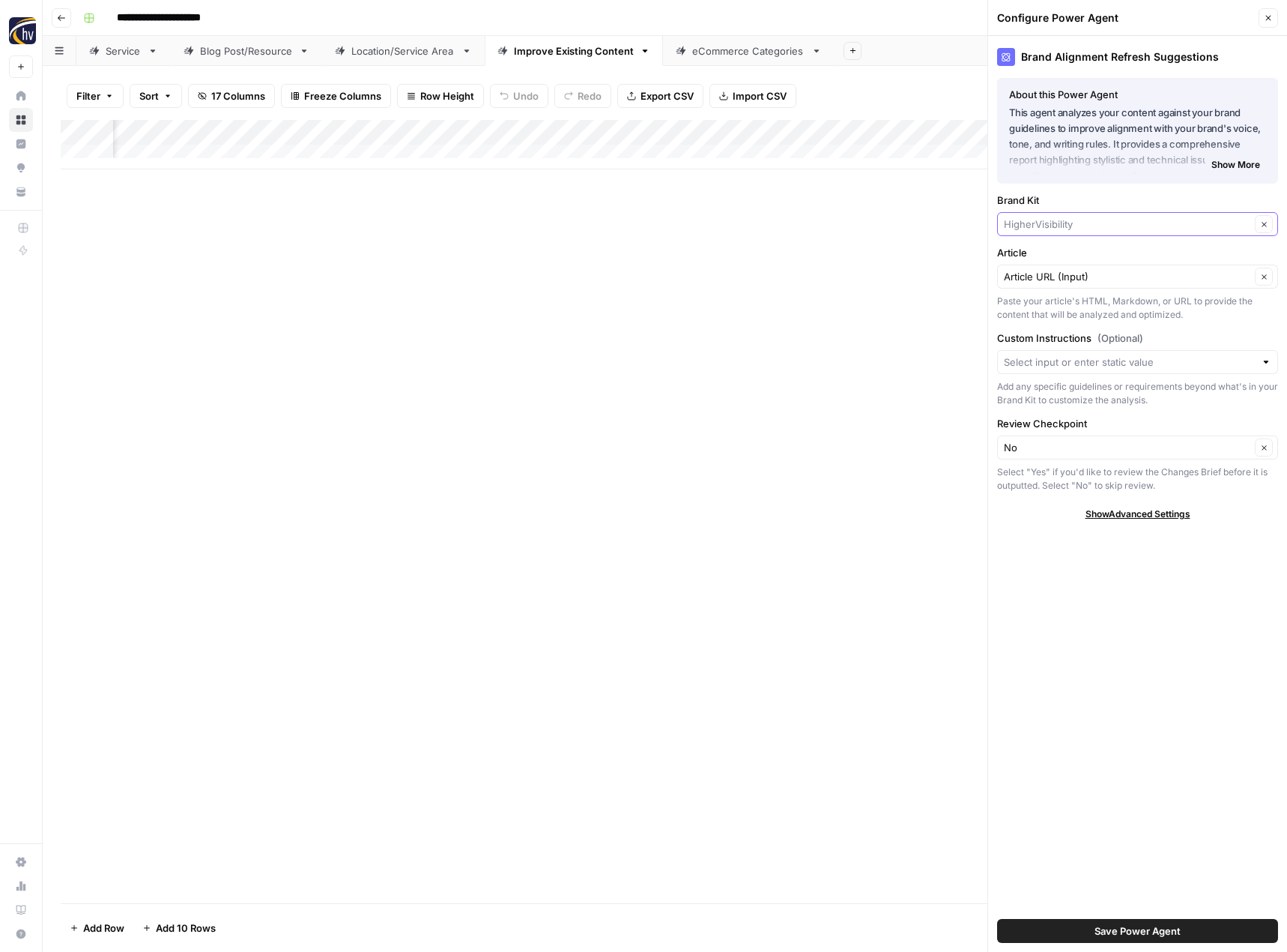
click at [1031, 227] on input "Brand Kit" at bounding box center [1127, 224] width 246 height 15
click at [1028, 257] on span "Blue Kangaroo Packoutz" at bounding box center [1134, 259] width 250 height 15
type input "Blue Kangaroo Packoutz"
click at [1135, 928] on span "Save Power Agent" at bounding box center [1138, 931] width 86 height 15
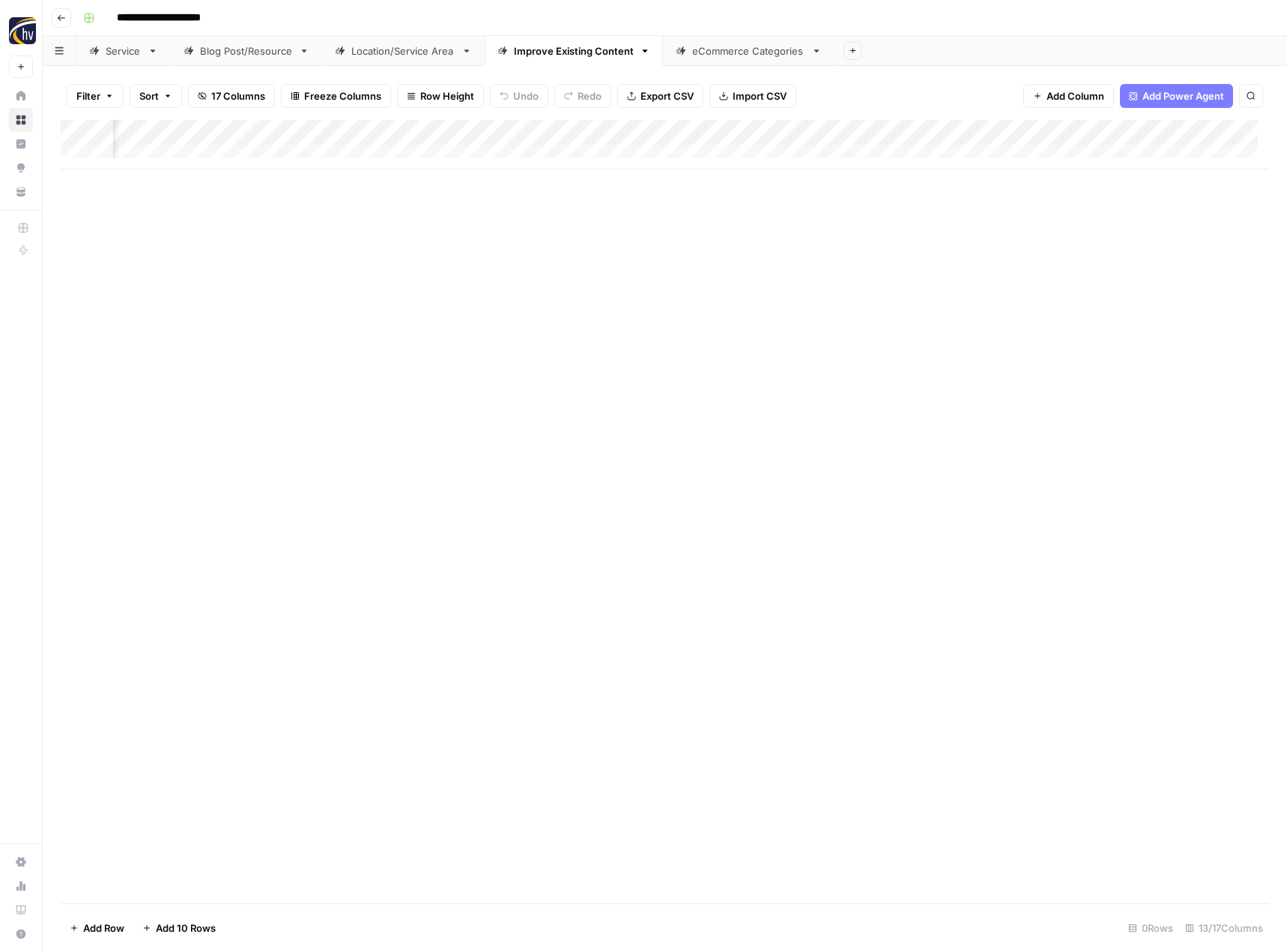
click at [1134, 132] on div "Add Column" at bounding box center [665, 145] width 1208 height 49
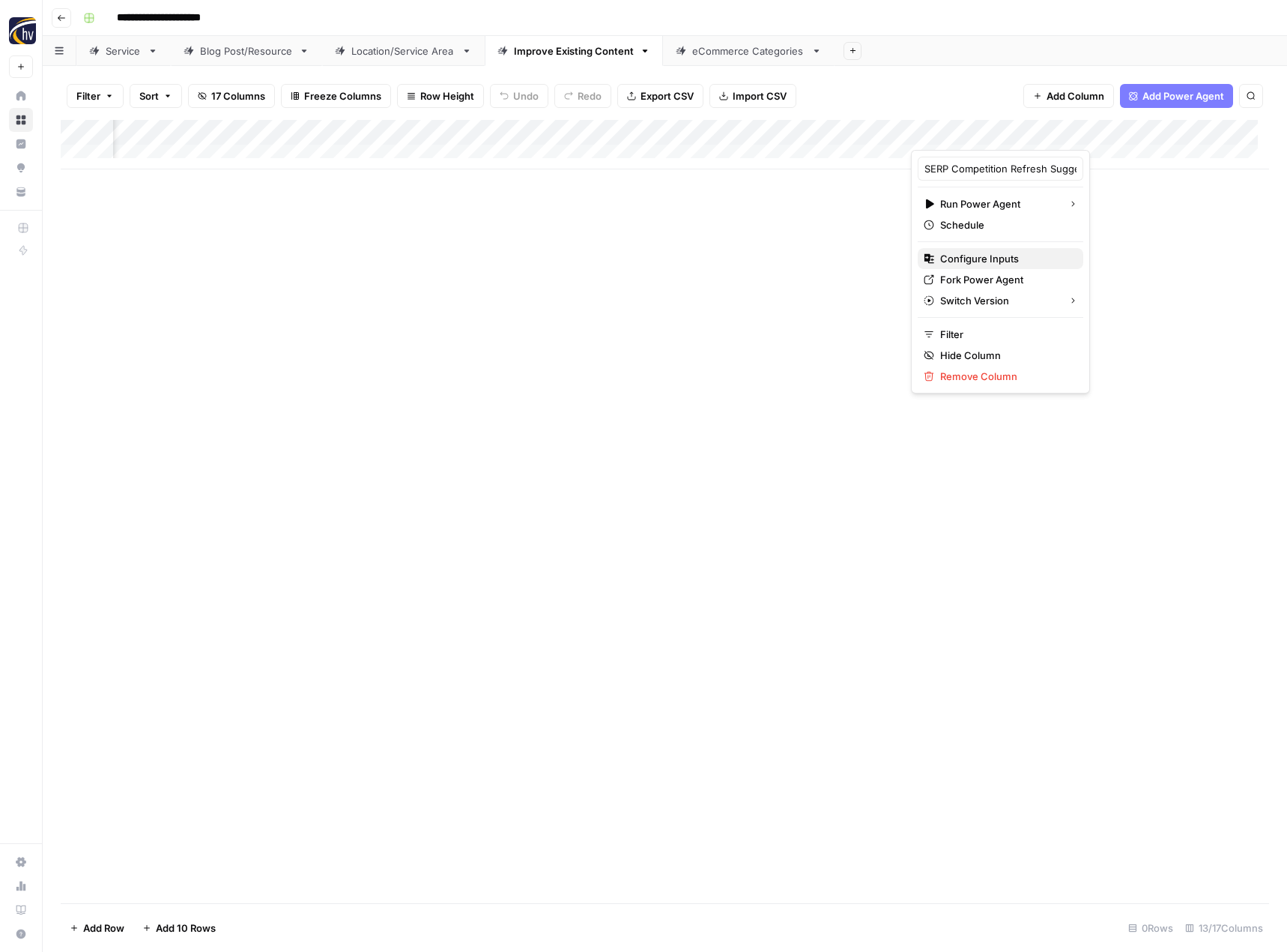
click at [1019, 255] on span "Configure Inputs" at bounding box center [1005, 258] width 131 height 15
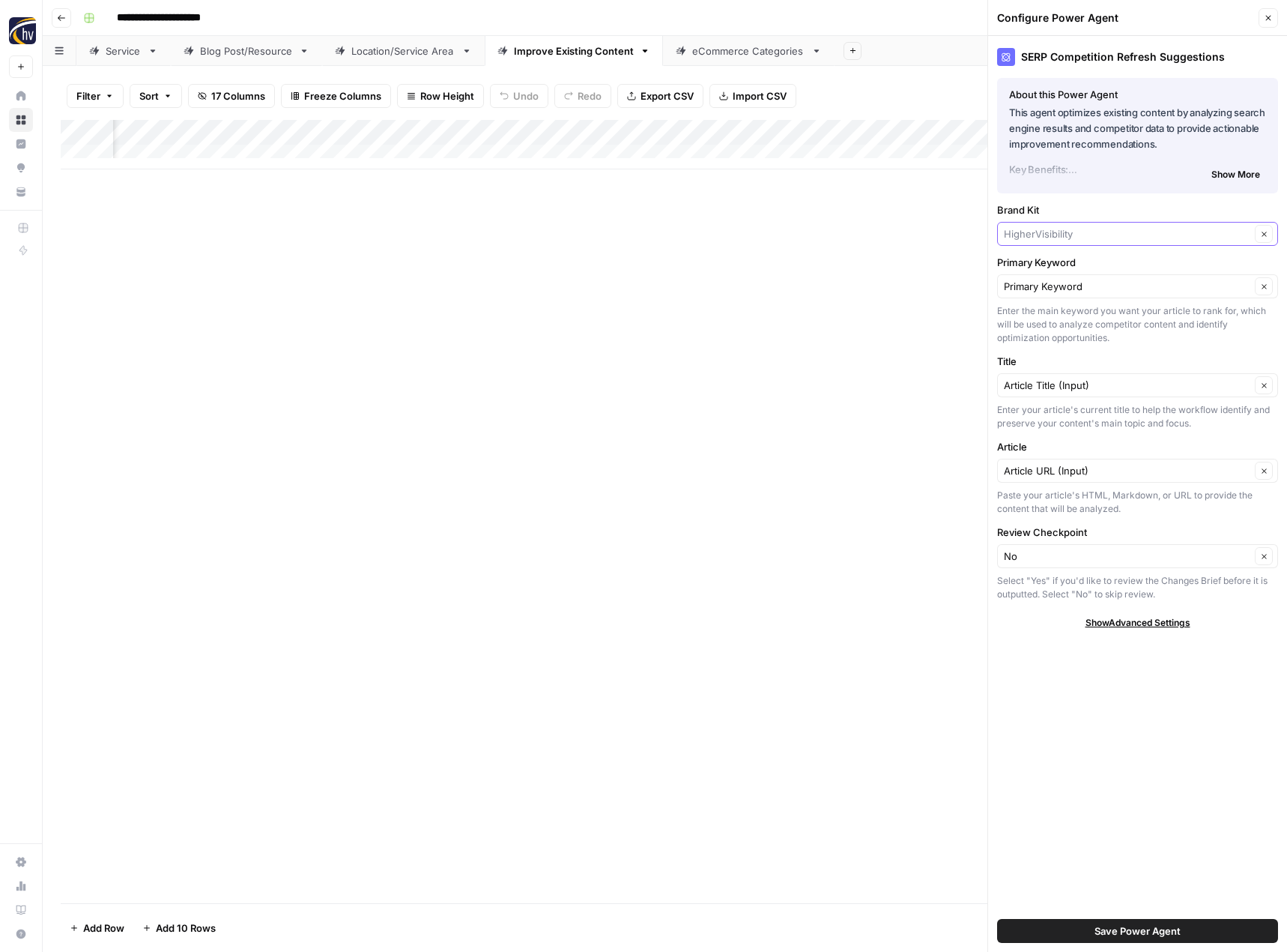
click at [1047, 238] on input "Brand Kit" at bounding box center [1127, 233] width 246 height 15
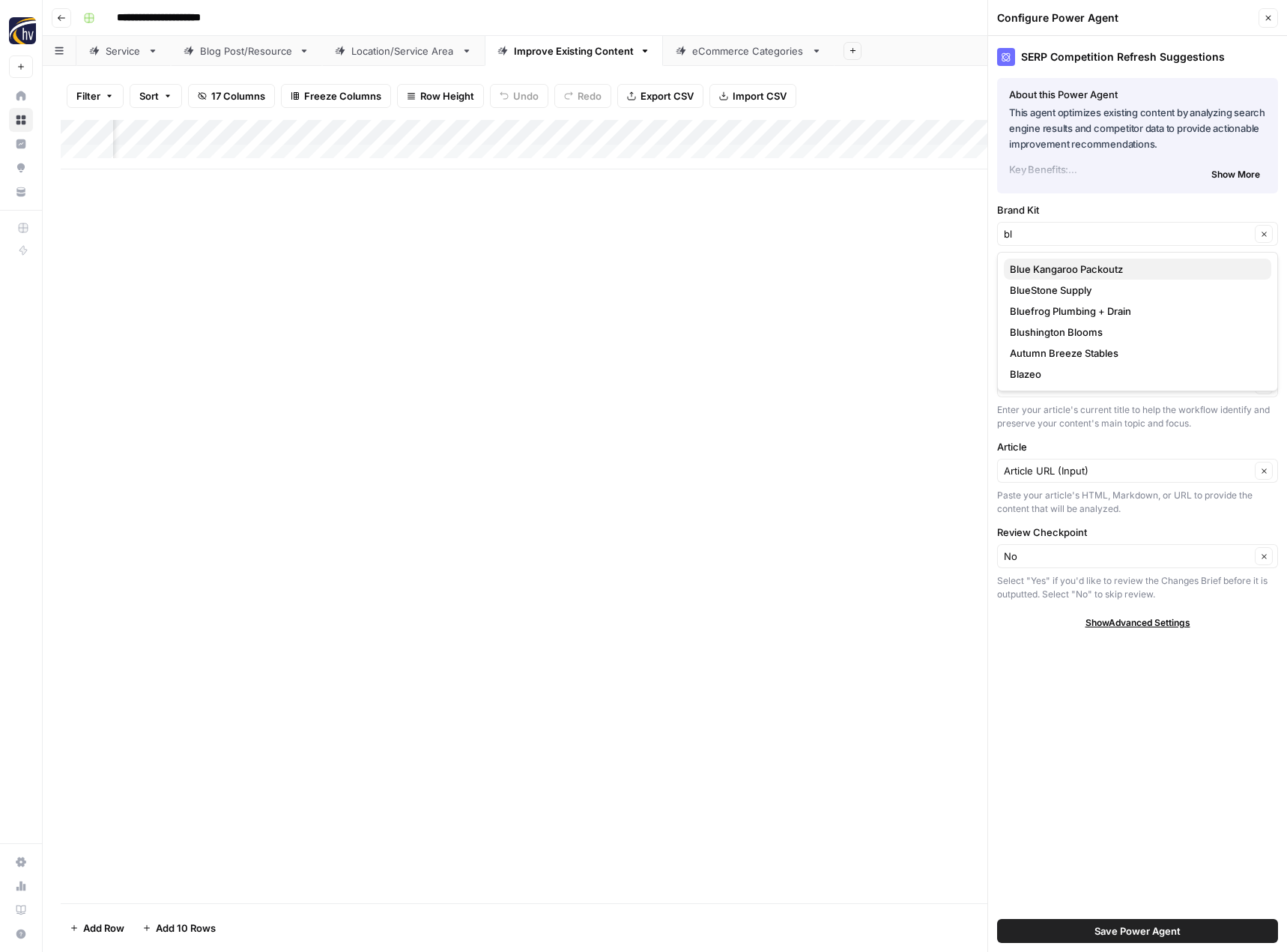
click at [1047, 263] on span "Blue Kangaroo Packoutz" at bounding box center [1134, 269] width 250 height 15
type input "Blue Kangaroo Packoutz"
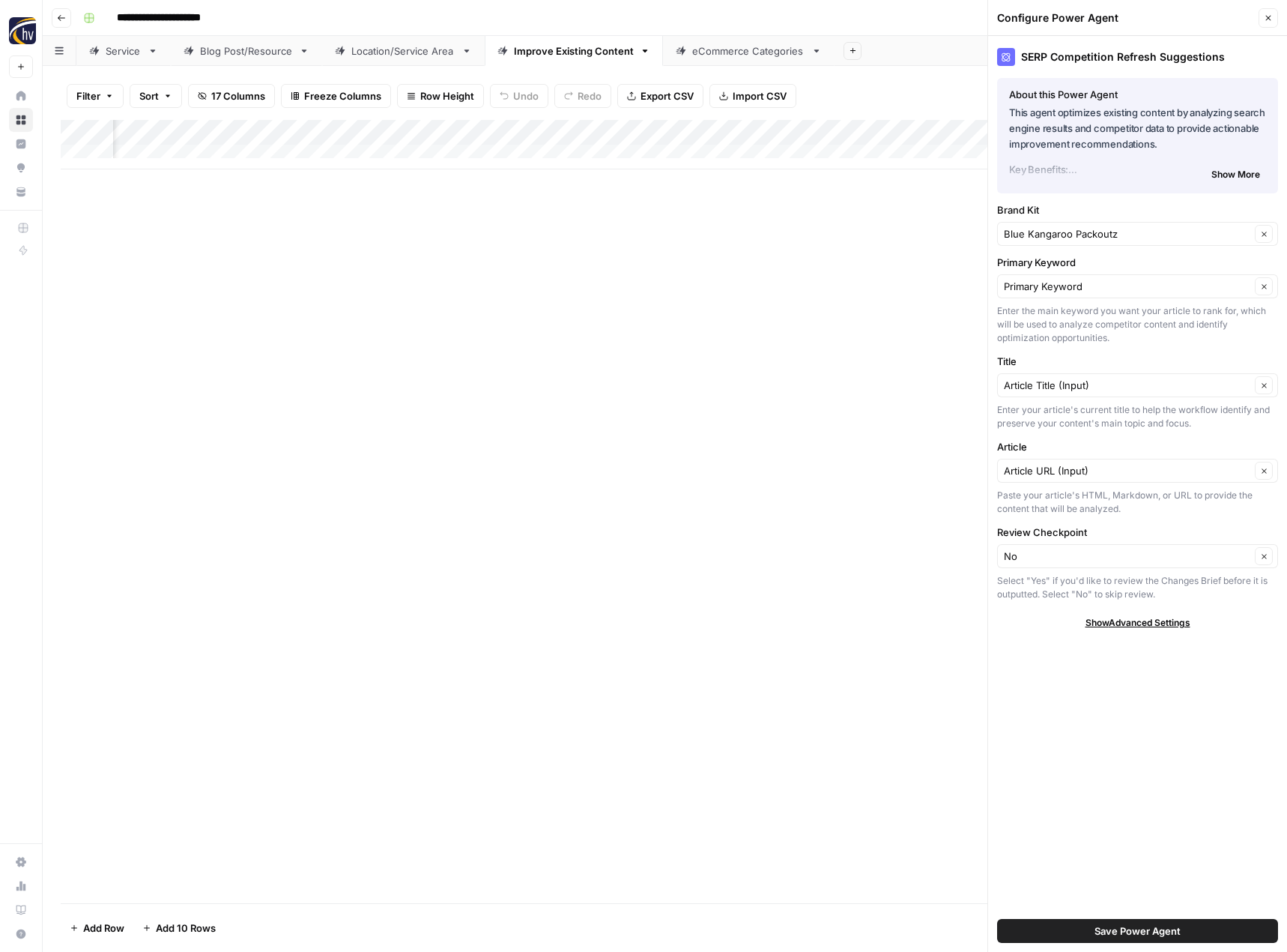
click at [1111, 932] on span "Save Power Agent" at bounding box center [1138, 931] width 86 height 15
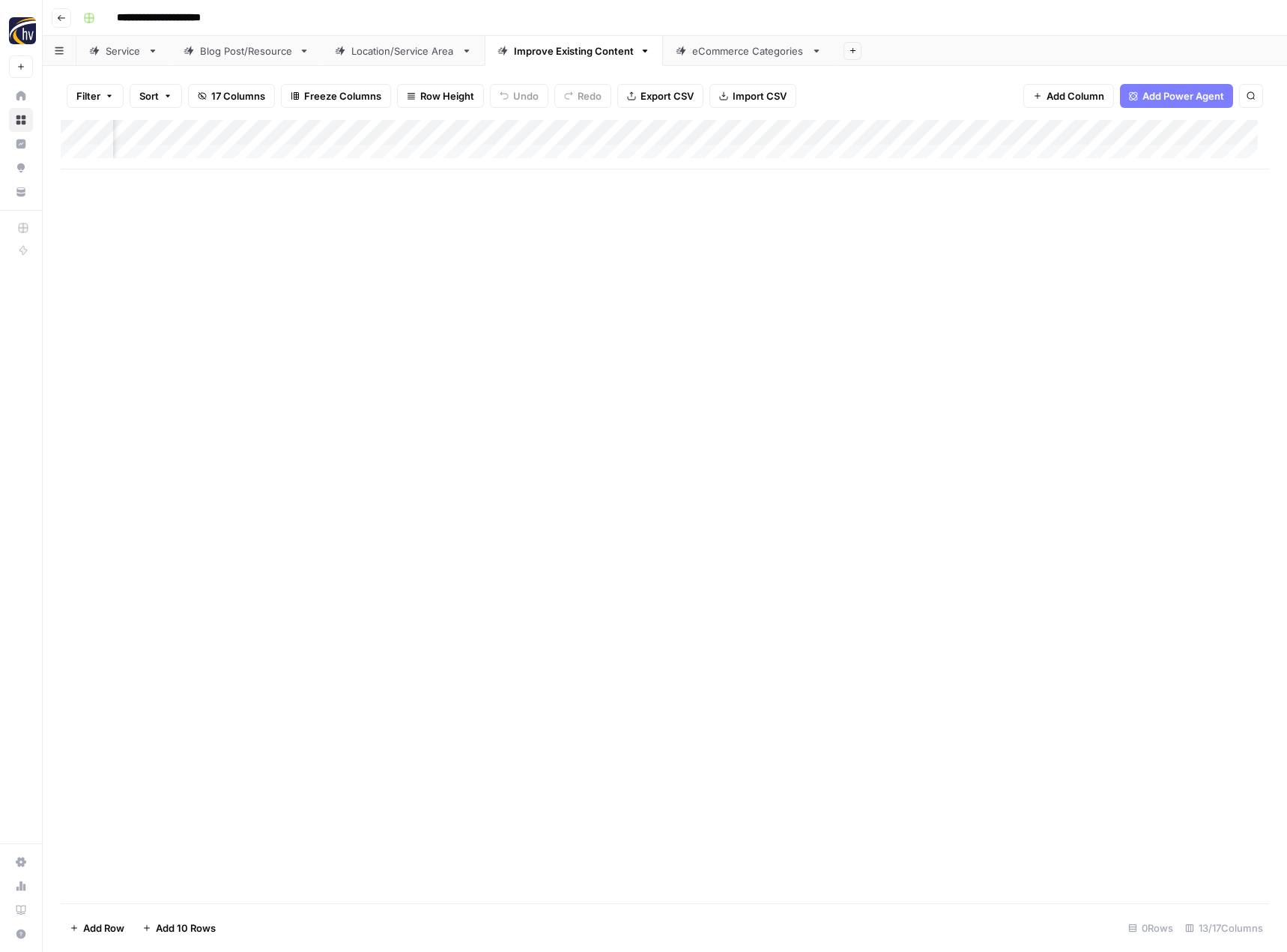
scroll to position [0, 1378]
click at [888, 134] on div "Add Column" at bounding box center [665, 145] width 1208 height 49
click at [784, 266] on button "Configure Inputs" at bounding box center [773, 258] width 166 height 21
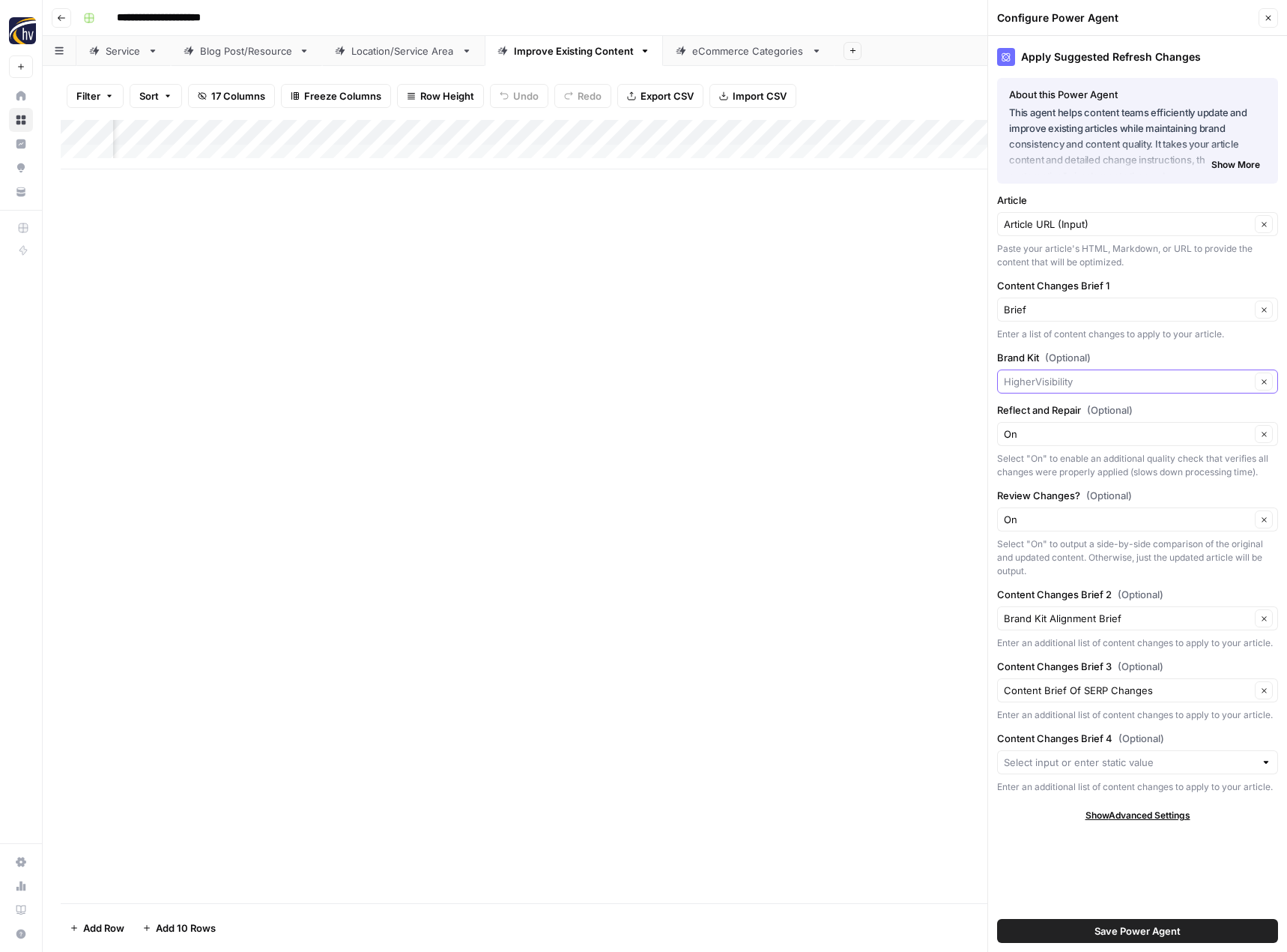
click at [1033, 375] on input "Brand Kit (Optional)" at bounding box center [1127, 381] width 246 height 15
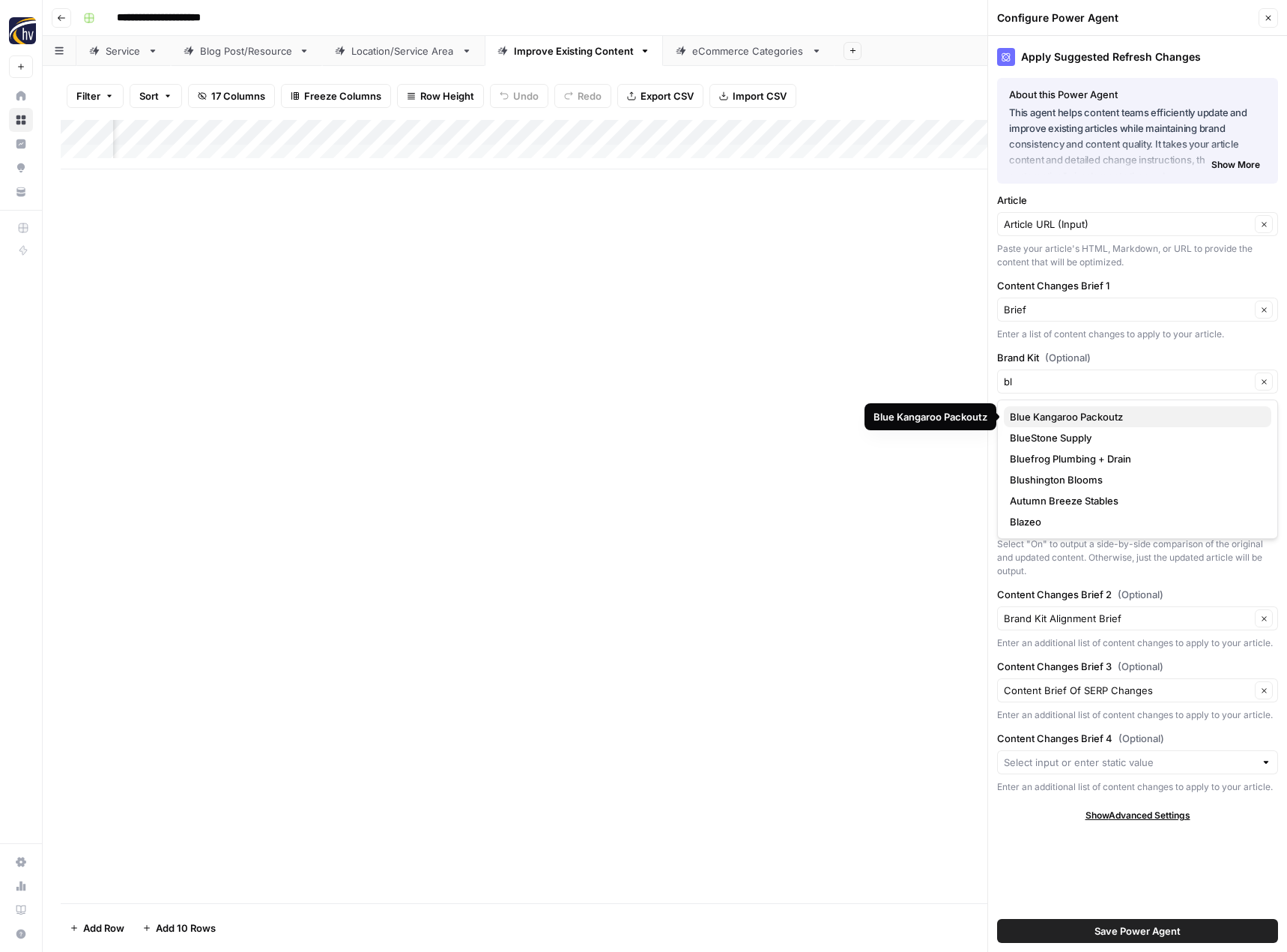
click at [1032, 416] on span "Blue Kangaroo Packoutz" at bounding box center [1134, 416] width 250 height 15
type input "Blue Kangaroo Packoutz"
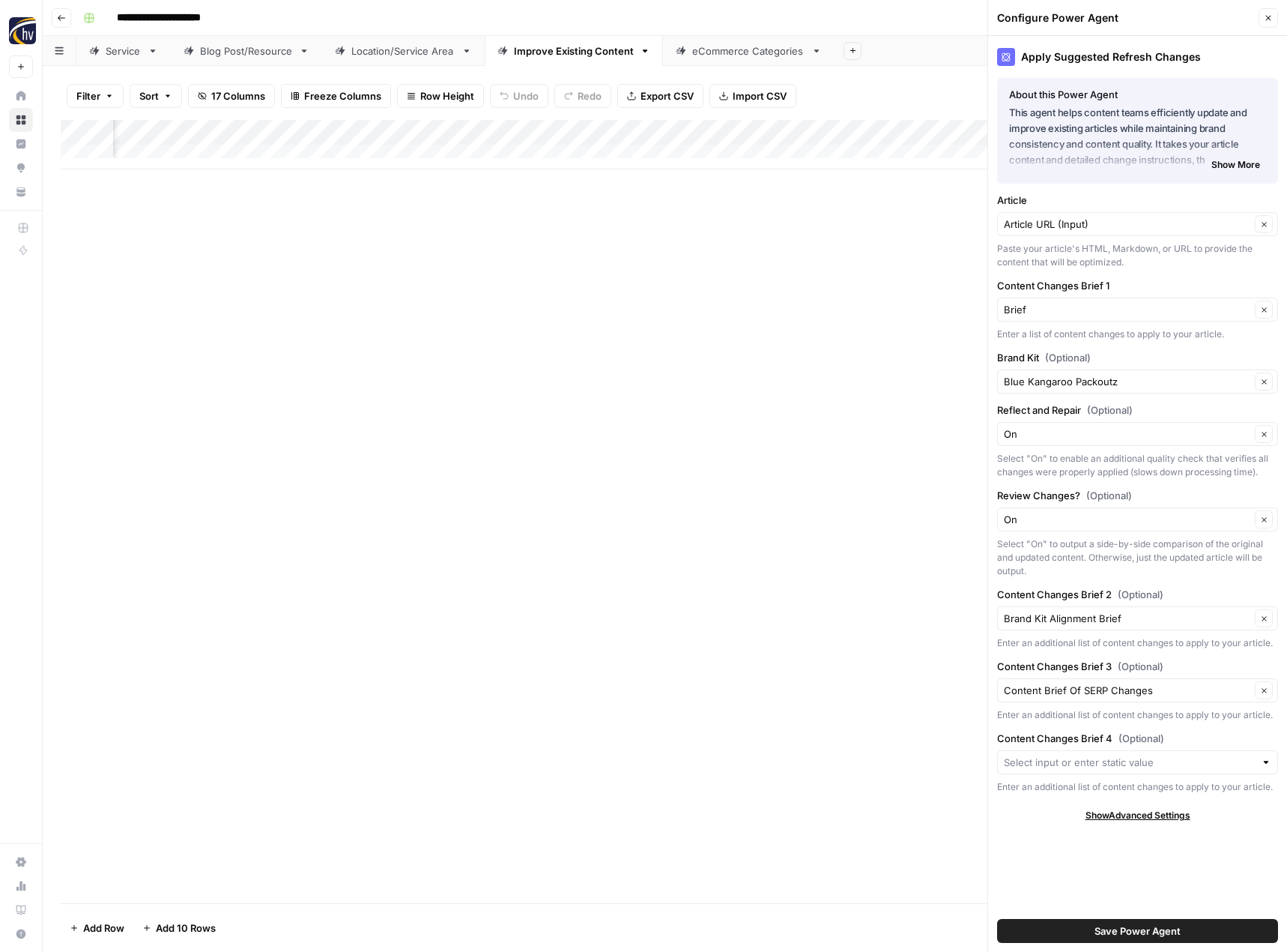
click at [1088, 932] on button "Save Power Agent" at bounding box center [1138, 931] width 281 height 24
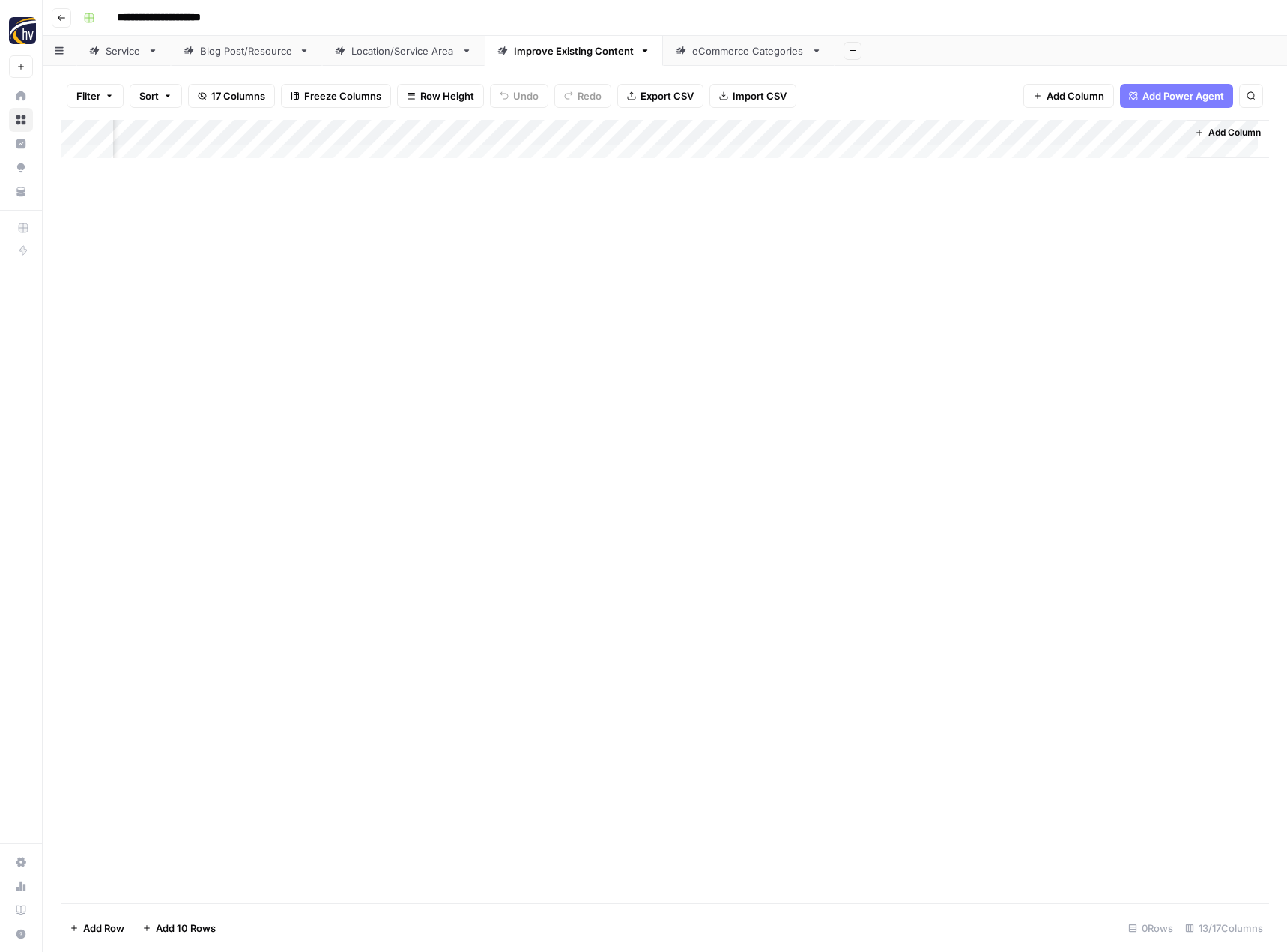
click at [710, 50] on div "eCommerce Categories" at bounding box center [749, 50] width 114 height 15
click at [729, 130] on div "Add Column" at bounding box center [665, 145] width 1208 height 49
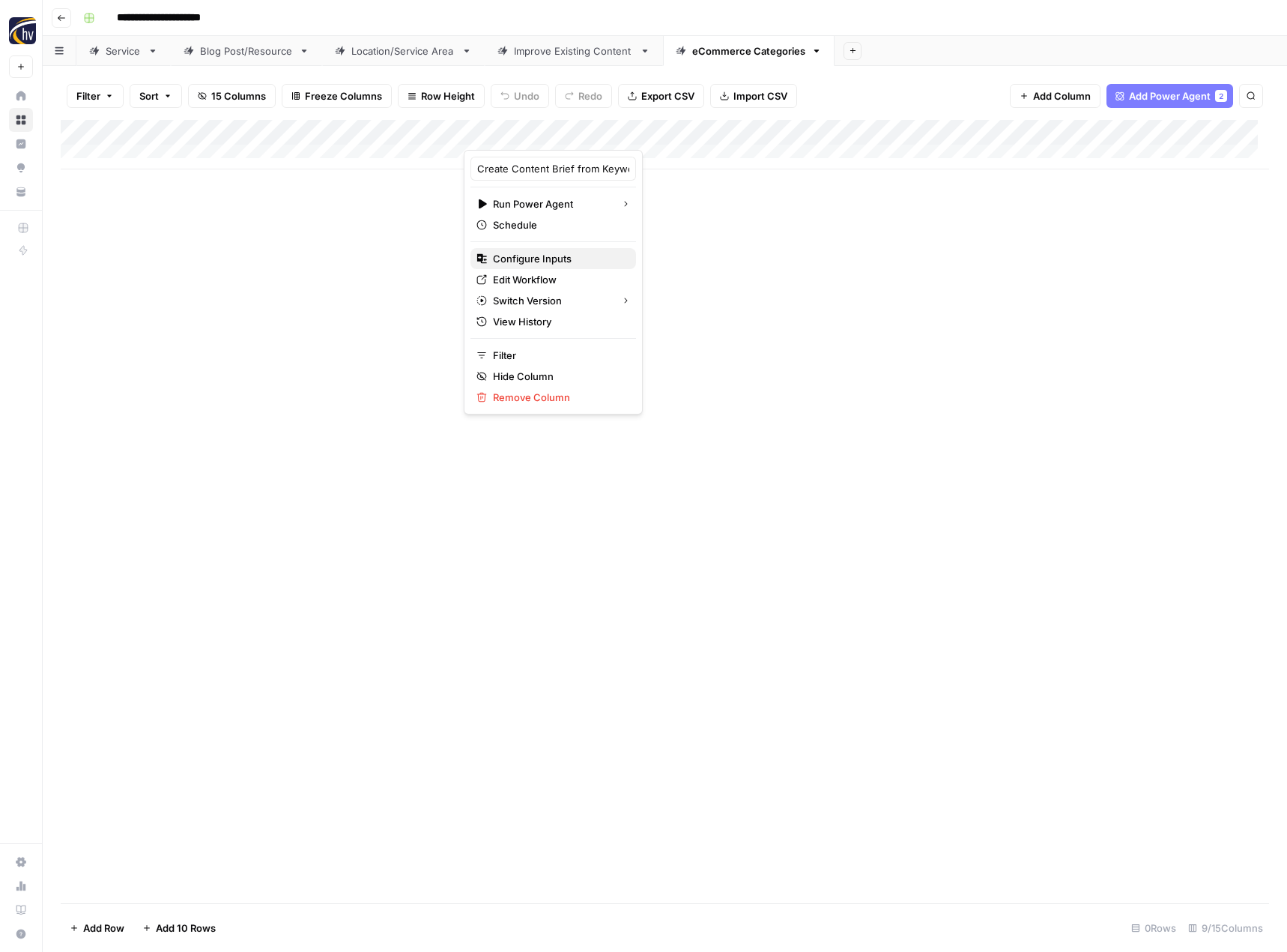
click at [589, 256] on span "Configure Inputs" at bounding box center [558, 258] width 131 height 15
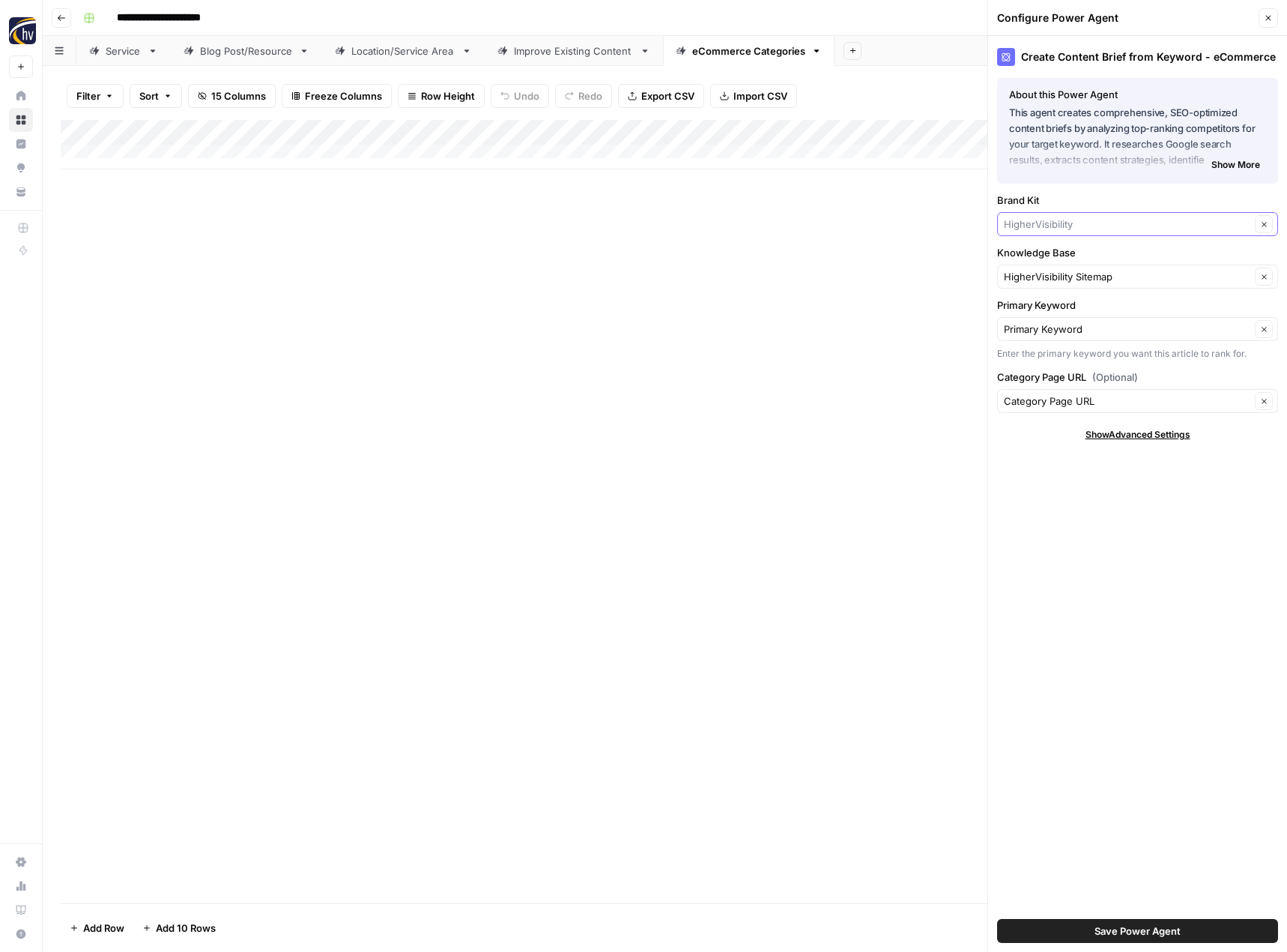
click at [1055, 225] on input "Brand Kit" at bounding box center [1127, 224] width 246 height 15
click at [1053, 260] on span "Blue Kangaroo Packoutz" at bounding box center [1134, 259] width 250 height 15
type input "Blue Kangaroo Packoutz"
click at [1094, 924] on button "Save Power Agent" at bounding box center [1138, 931] width 281 height 24
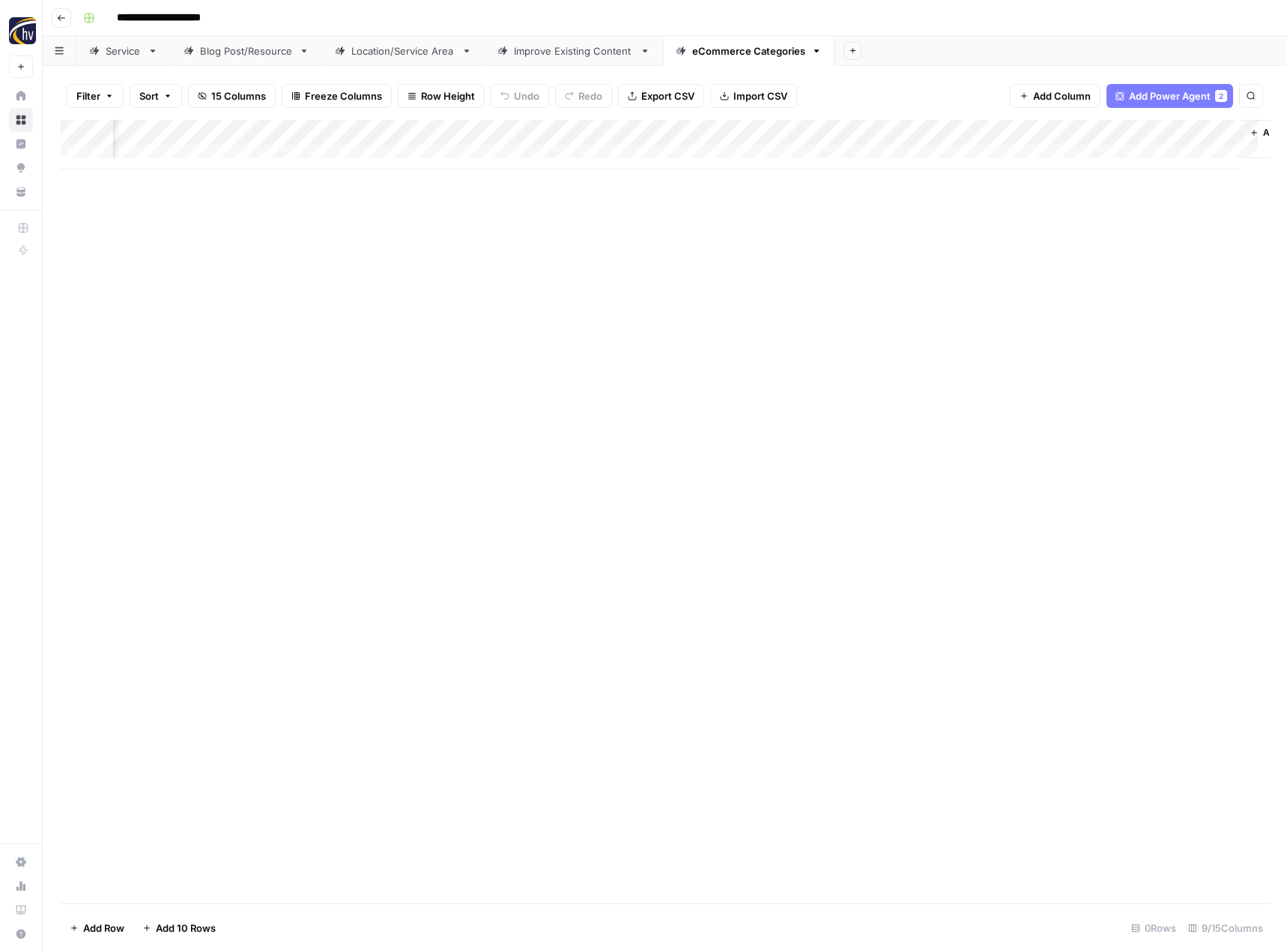
scroll to position [0, 541]
click at [1057, 135] on div "Add Column" at bounding box center [665, 145] width 1208 height 49
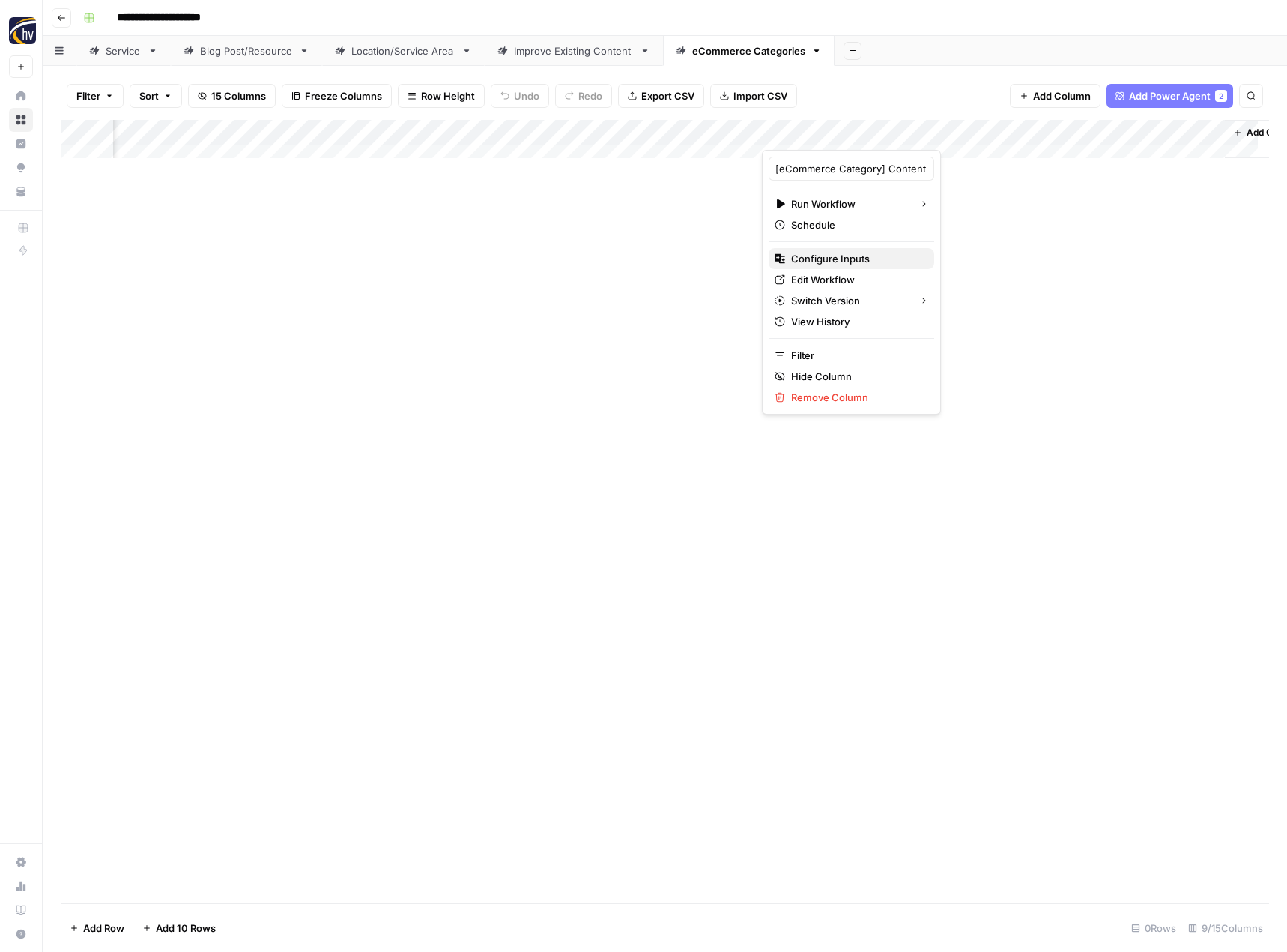
click at [871, 257] on span "Configure Inputs" at bounding box center [856, 258] width 131 height 15
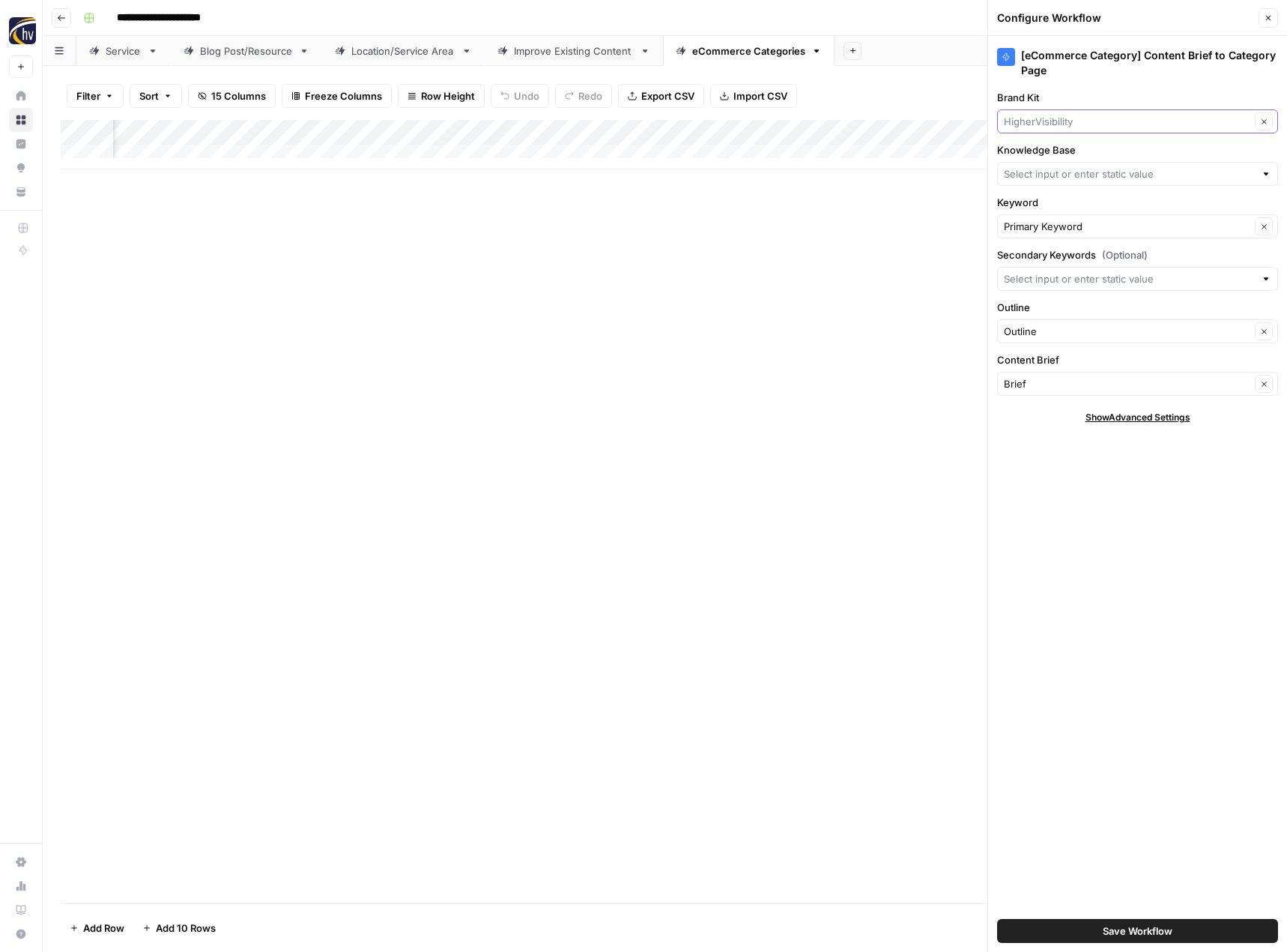
click at [1068, 121] on input "Brand Kit" at bounding box center [1127, 121] width 246 height 15
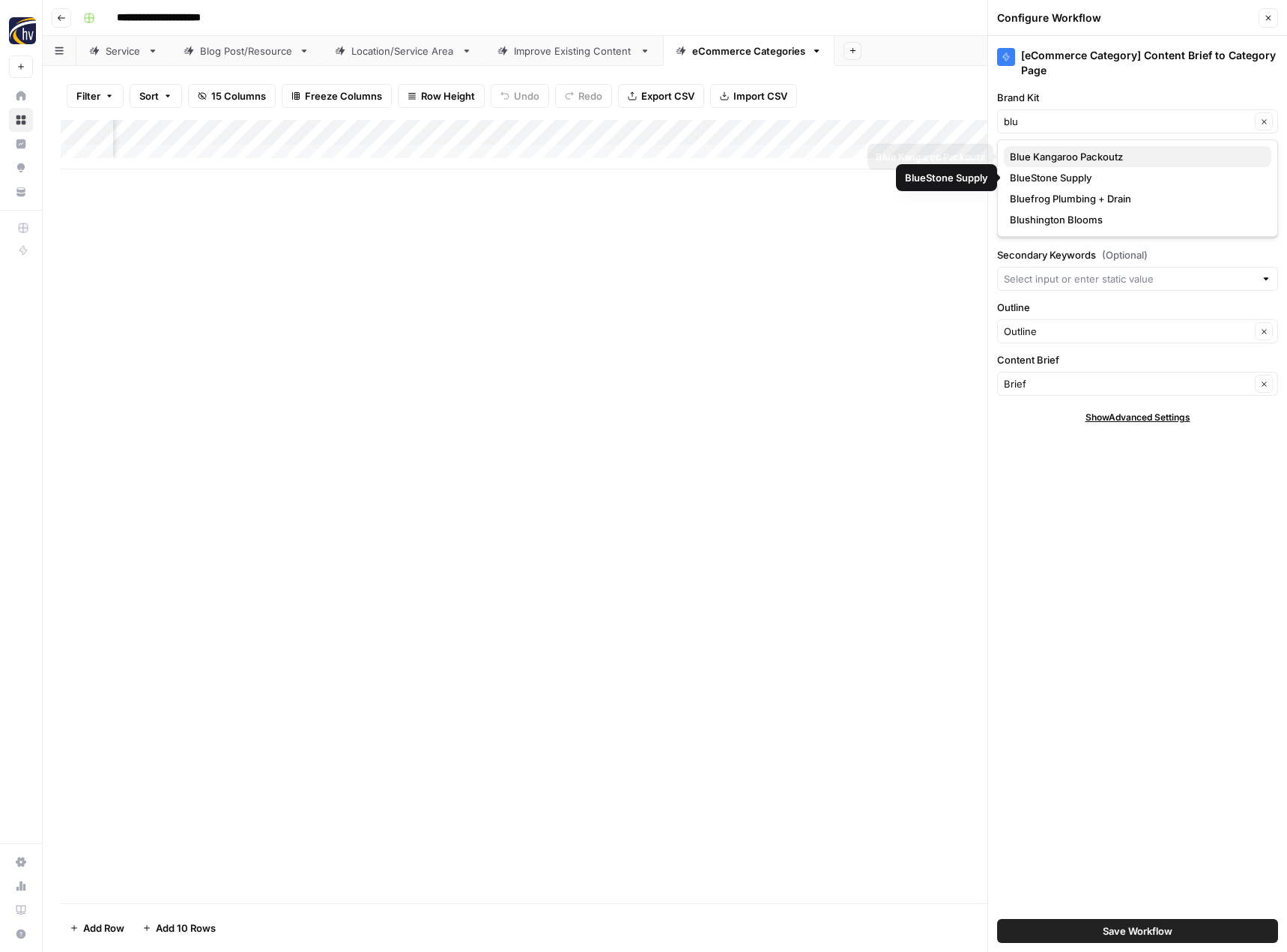
click at [1073, 154] on span "Blue Kangaroo Packoutz" at bounding box center [1134, 157] width 250 height 15
type input "Blue Kangaroo Packoutz"
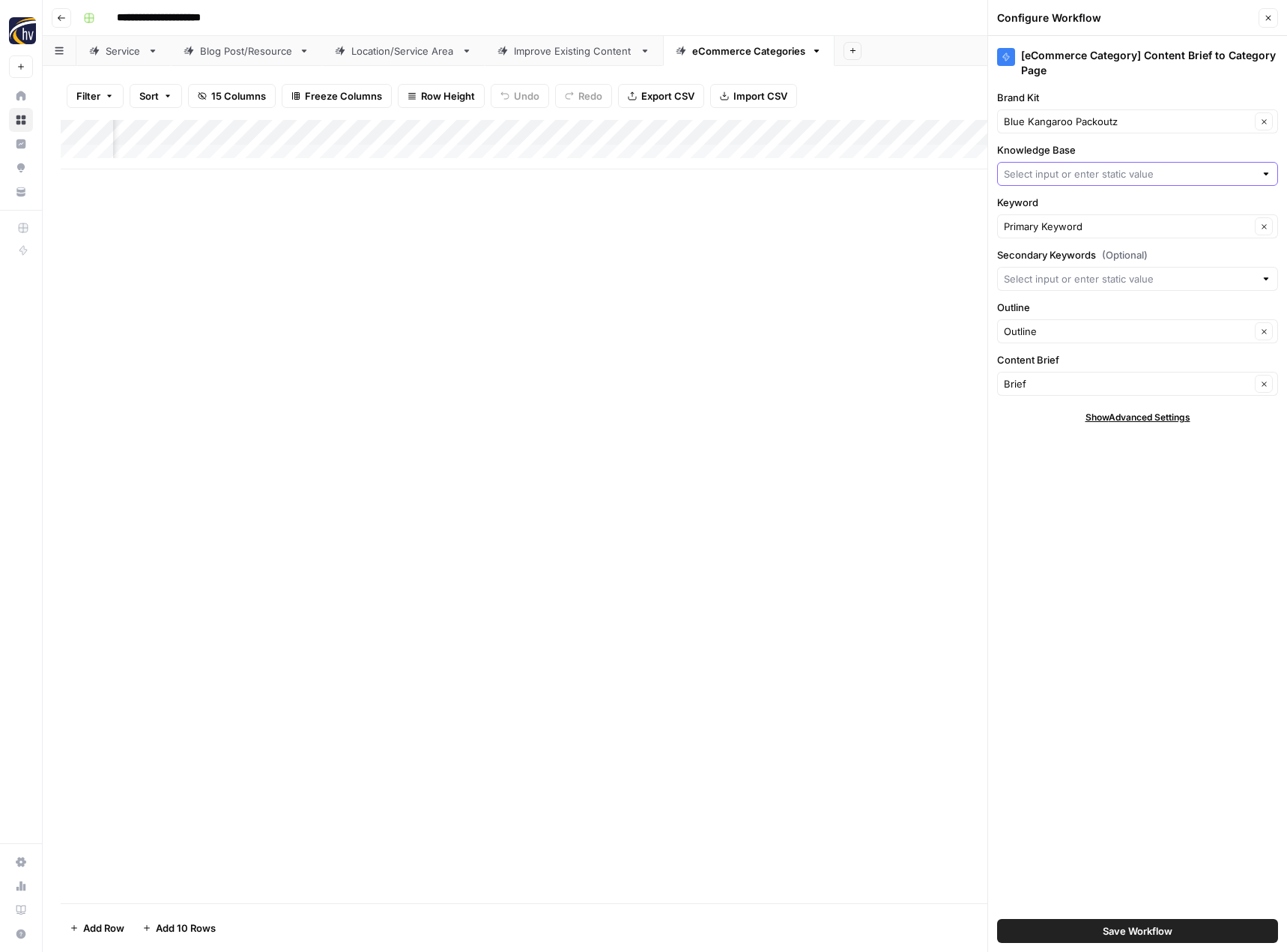
click at [1053, 171] on input "Knowledge Base" at bounding box center [1130, 174] width 251 height 15
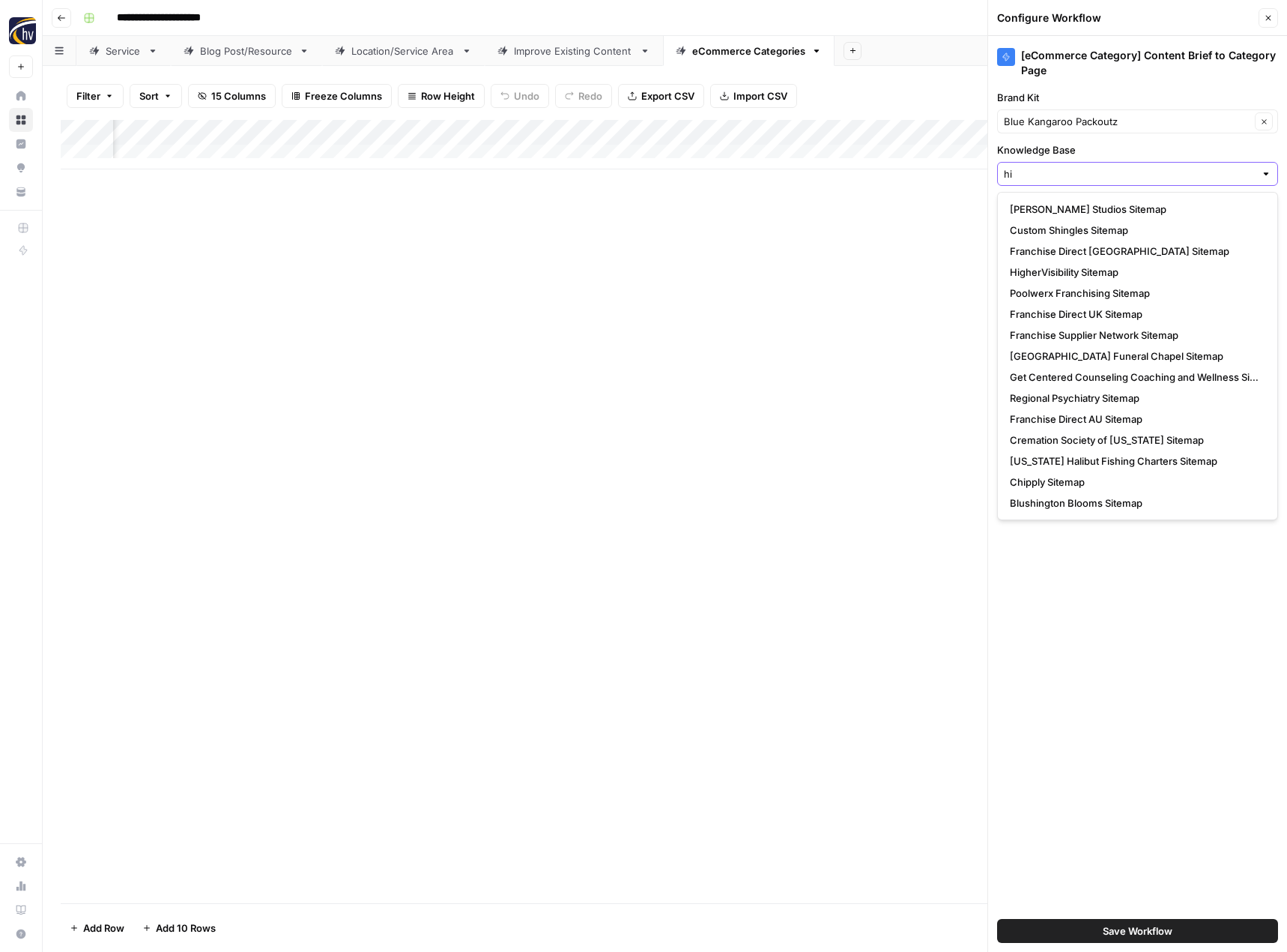
type input "hi"
click at [1061, 167] on input "Knowledge Base" at bounding box center [1130, 174] width 251 height 15
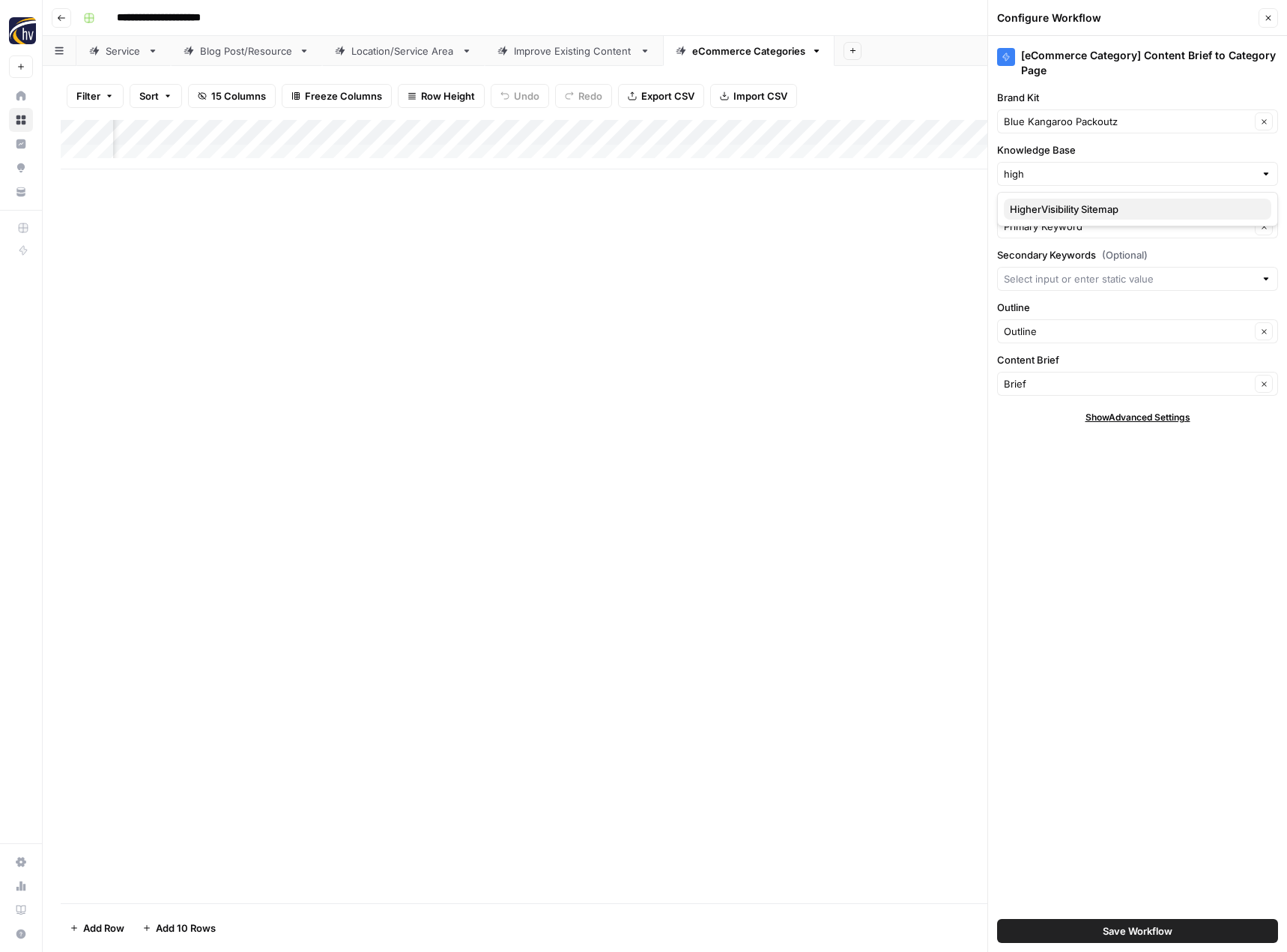
click at [1042, 208] on span "HigherVisibility Sitemap" at bounding box center [1134, 209] width 250 height 15
type input "HigherVisibility Sitemap"
click at [1118, 924] on span "Save Workflow" at bounding box center [1138, 931] width 70 height 15
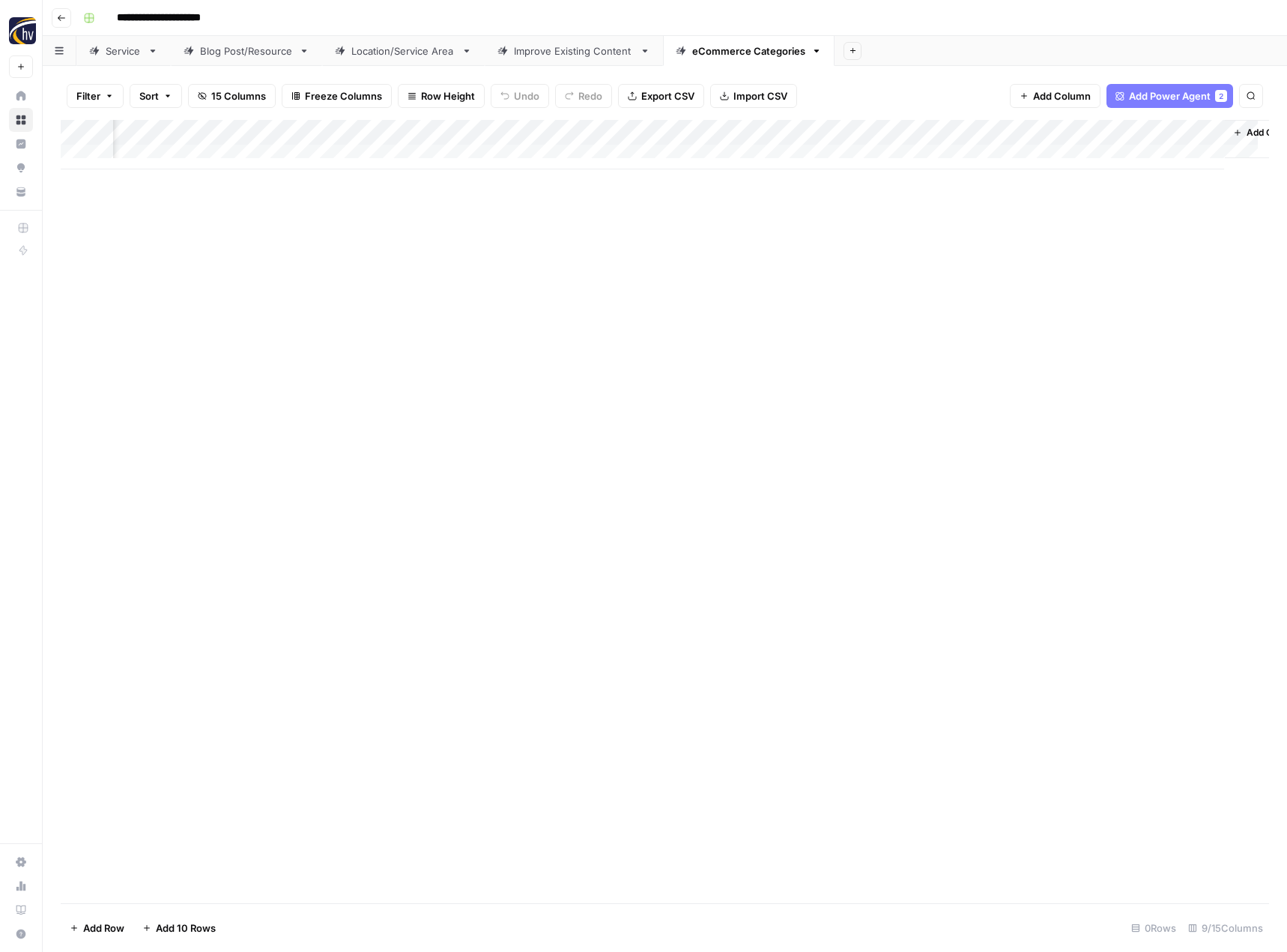
click at [712, 590] on div "Add Column" at bounding box center [665, 511] width 1208 height 783
click at [68, 16] on button "Go back" at bounding box center [60, 17] width 19 height 19
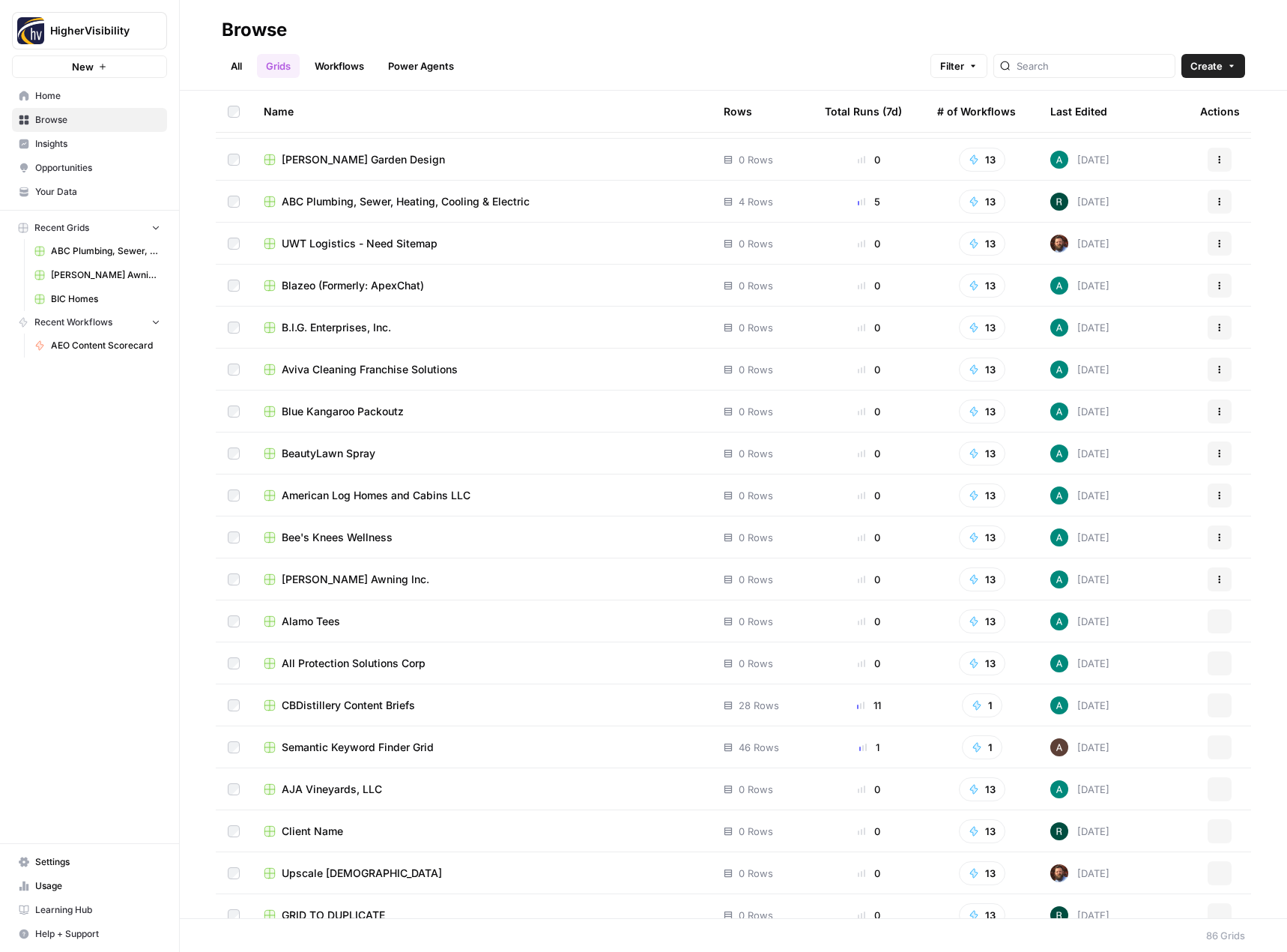
scroll to position [2823, 0]
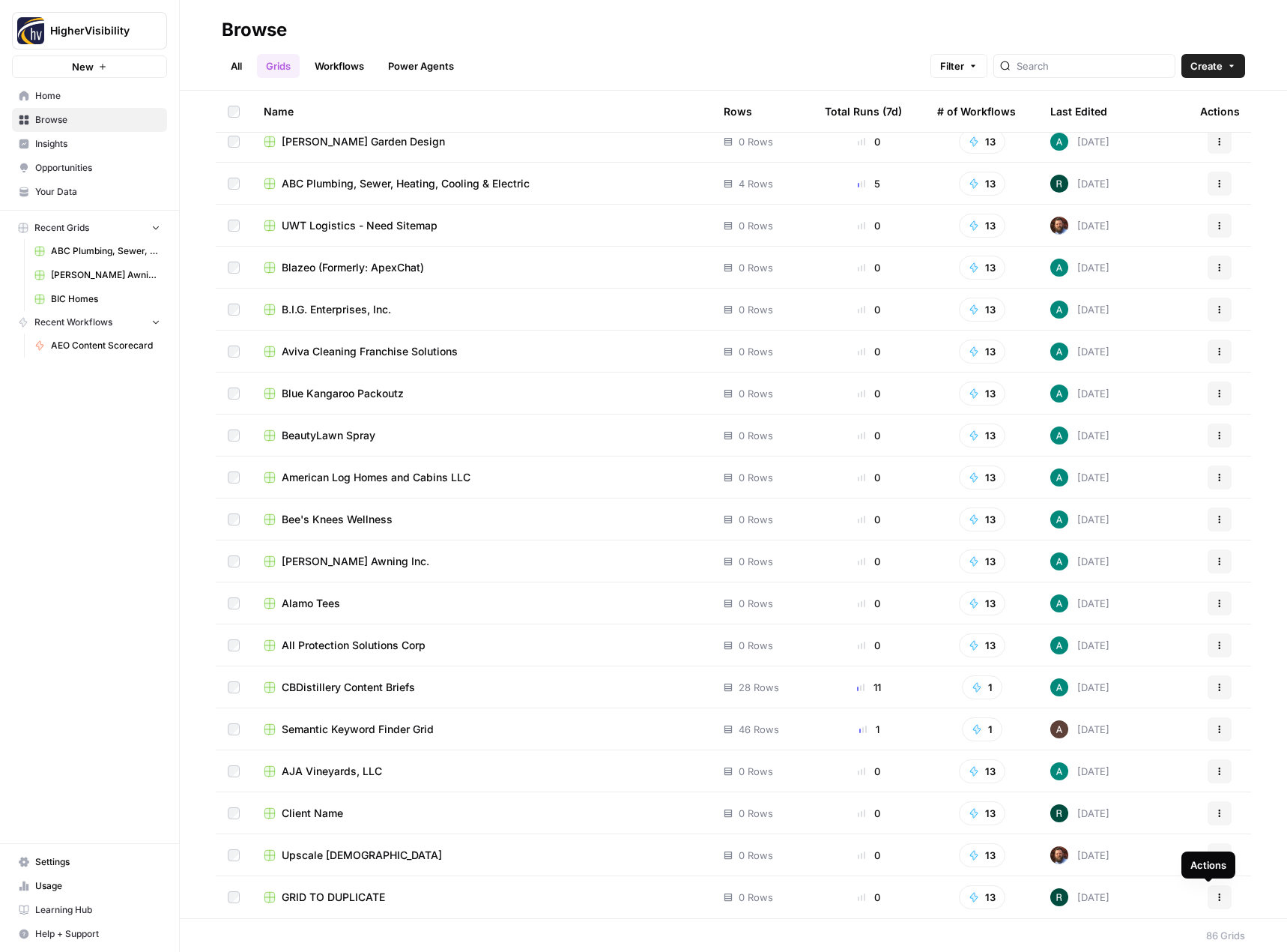
click at [1216, 894] on icon "button" at bounding box center [1220, 897] width 9 height 9
click at [1149, 768] on span "Duplicate" at bounding box center [1141, 774] width 120 height 15
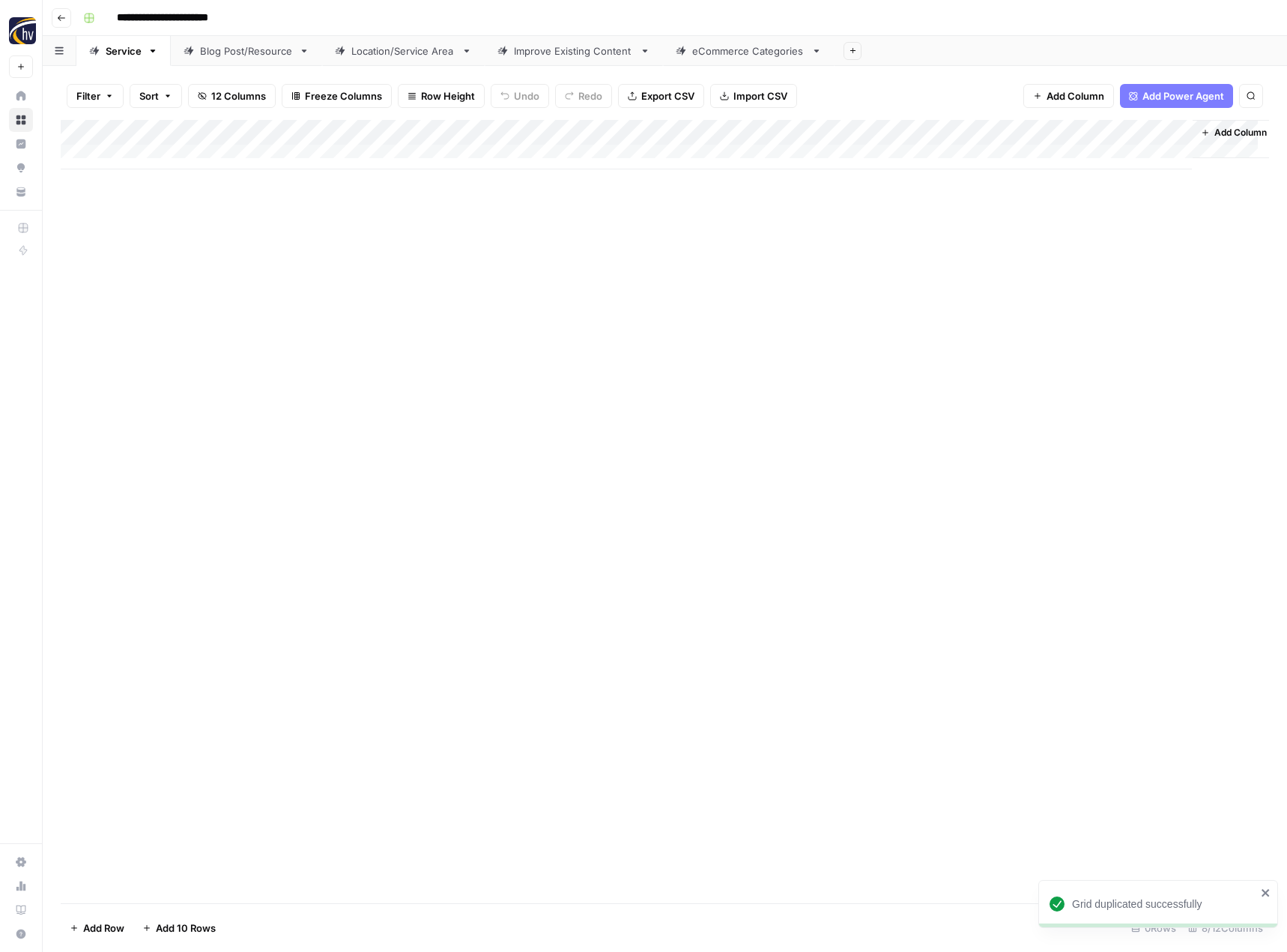
click at [172, 31] on header "**********" at bounding box center [665, 17] width 1245 height 36
click at [178, 24] on input "**********" at bounding box center [187, 18] width 155 height 24
paste input
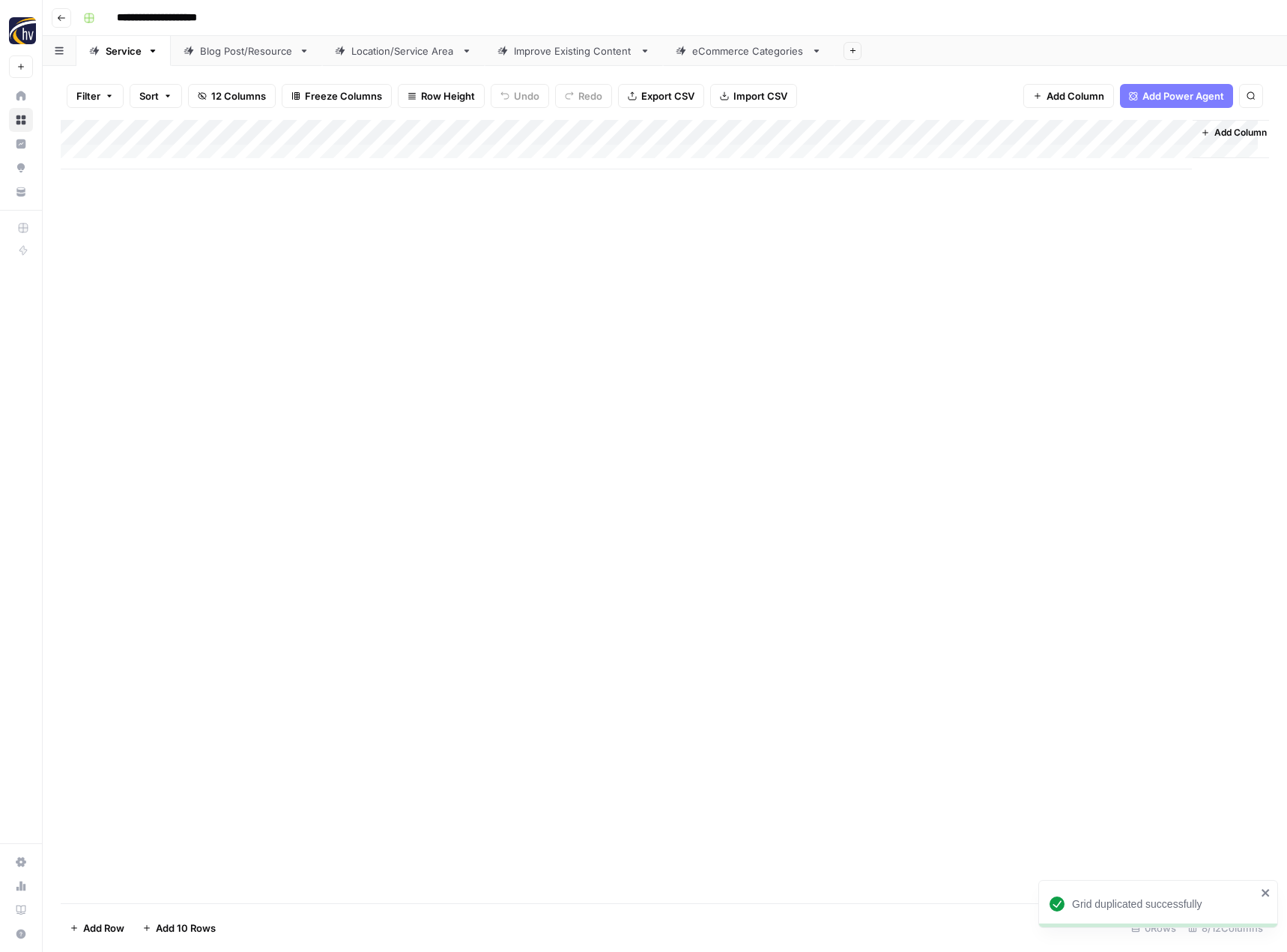
type input "**********"
click at [225, 349] on div "Add Column" at bounding box center [665, 511] width 1208 height 783
click at [352, 133] on div "Add Column" at bounding box center [665, 145] width 1208 height 49
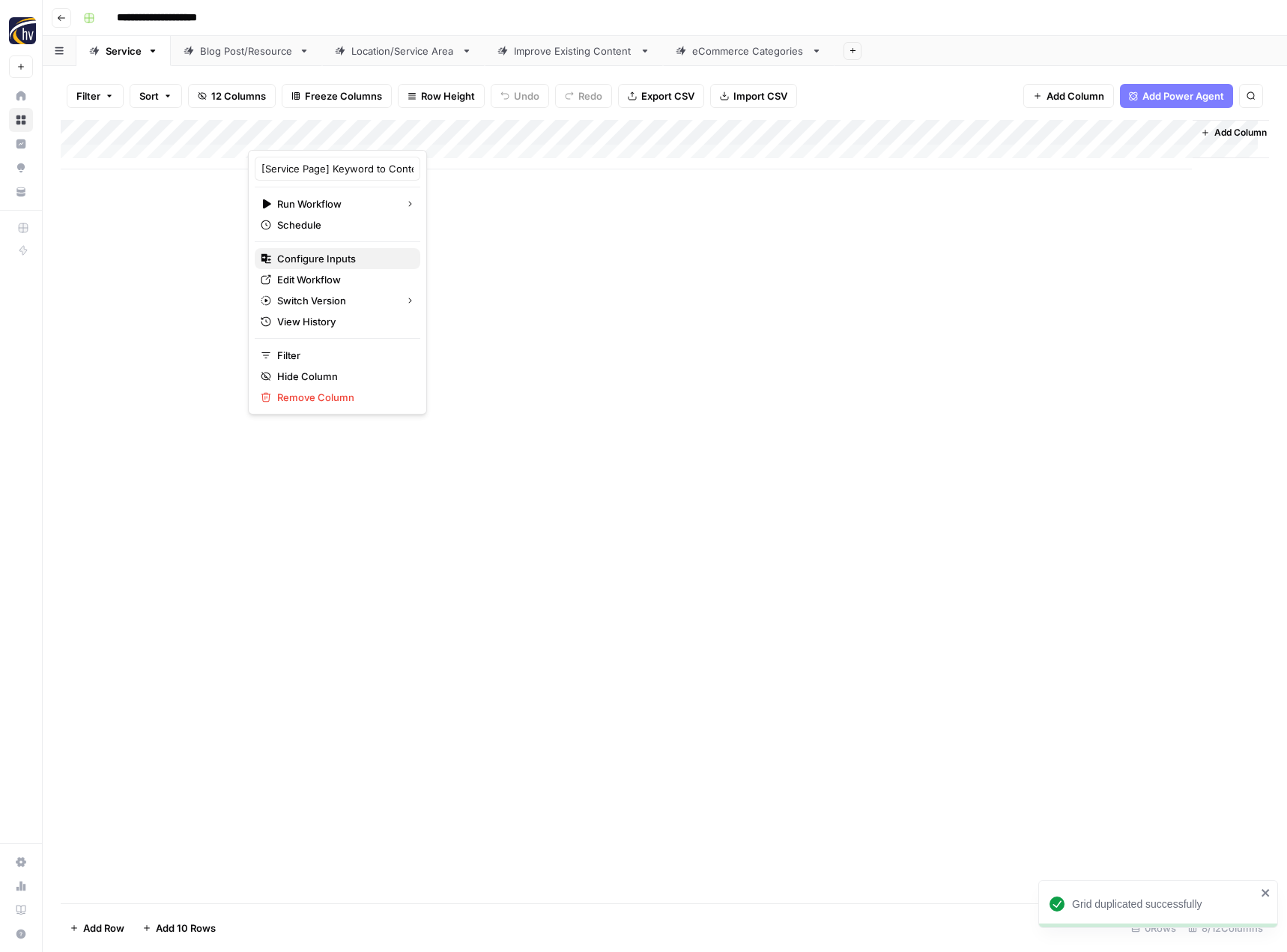
click at [311, 256] on span "Configure Inputs" at bounding box center [342, 258] width 131 height 15
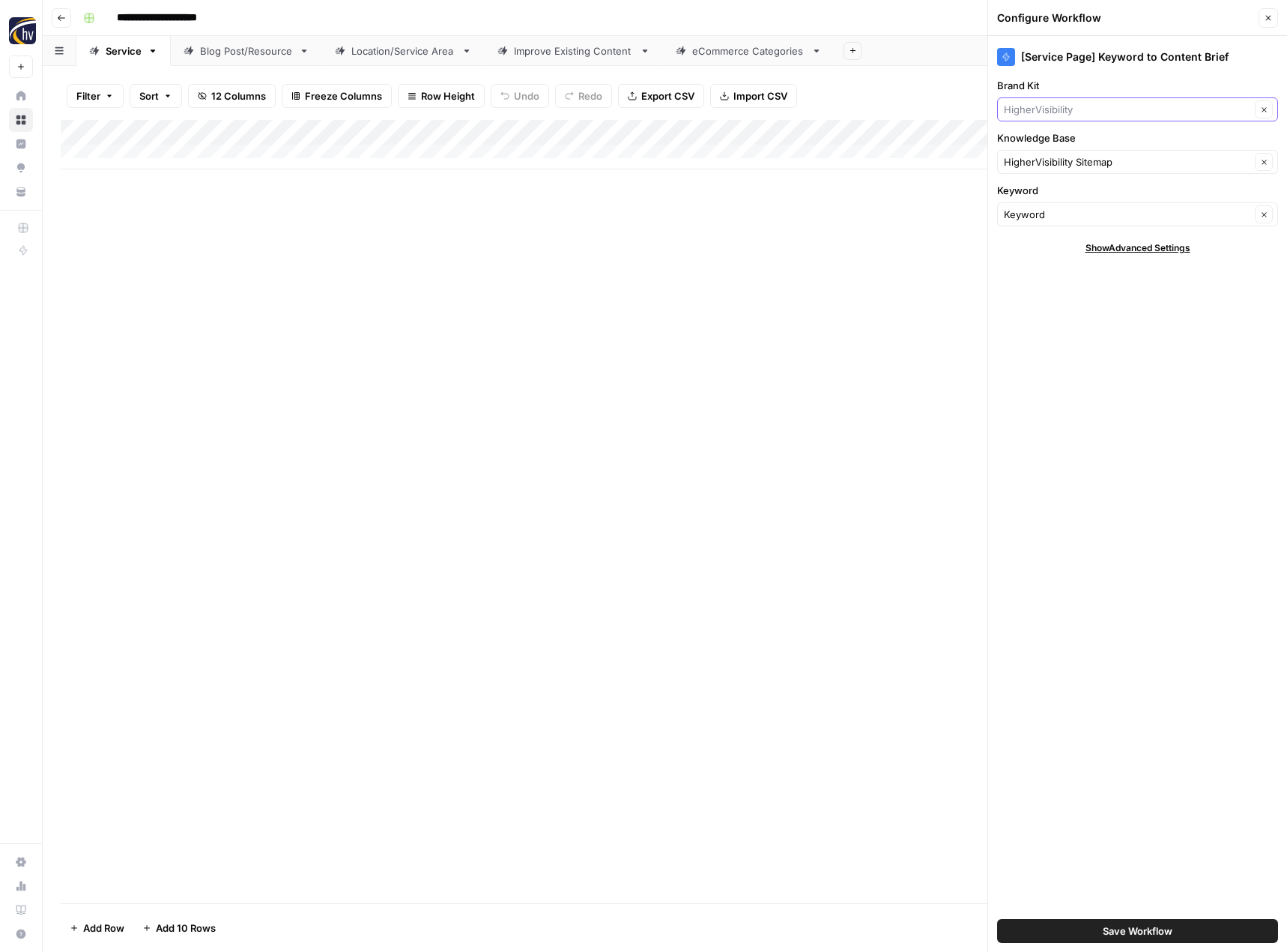
click at [1067, 109] on input "Brand Kit" at bounding box center [1127, 109] width 246 height 15
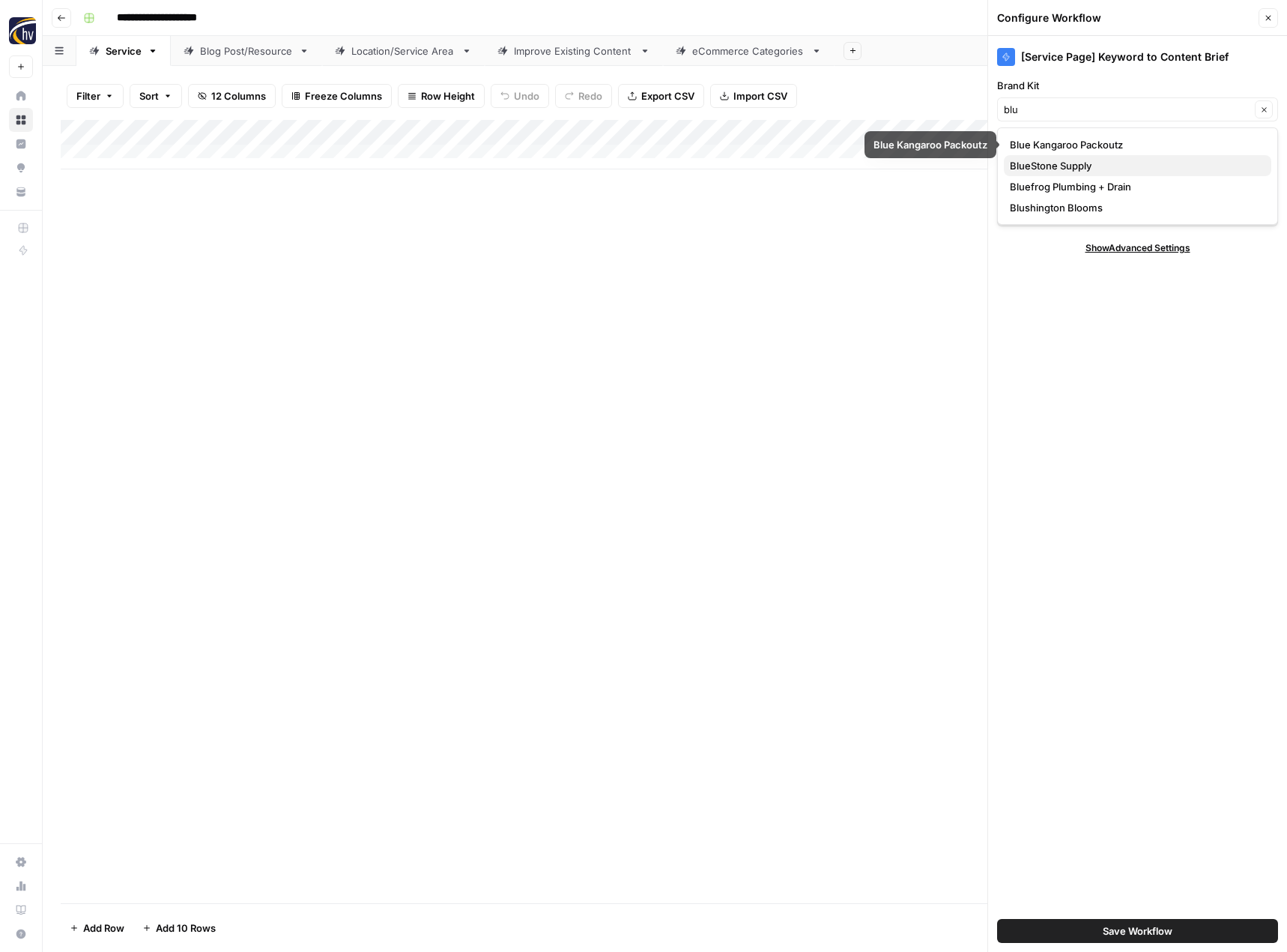
click at [1053, 163] on span "BlueStone Supply" at bounding box center [1134, 166] width 250 height 15
type input "BlueStone Supply"
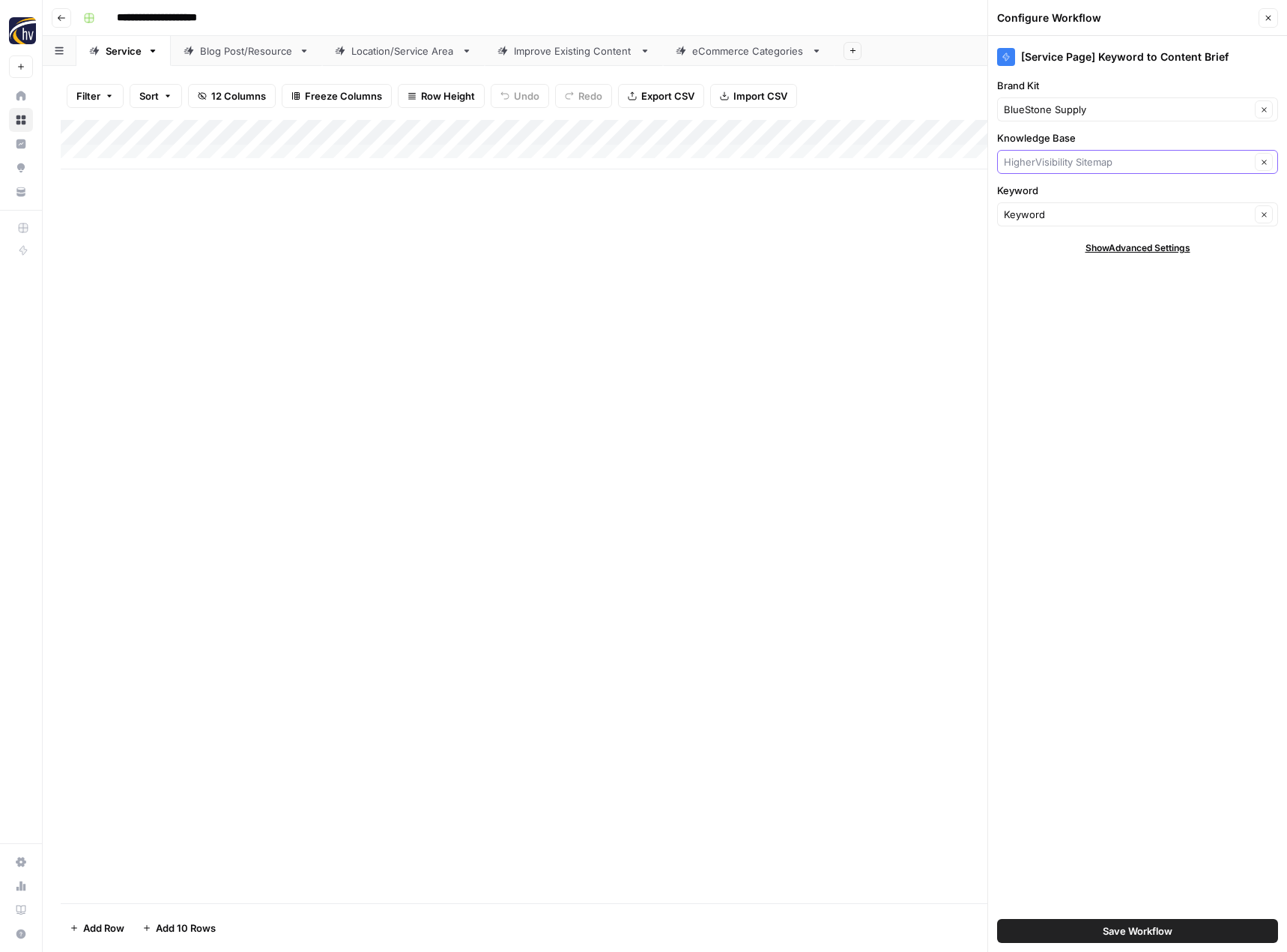
click at [1053, 163] on input "Knowledge Base" at bounding box center [1127, 162] width 246 height 15
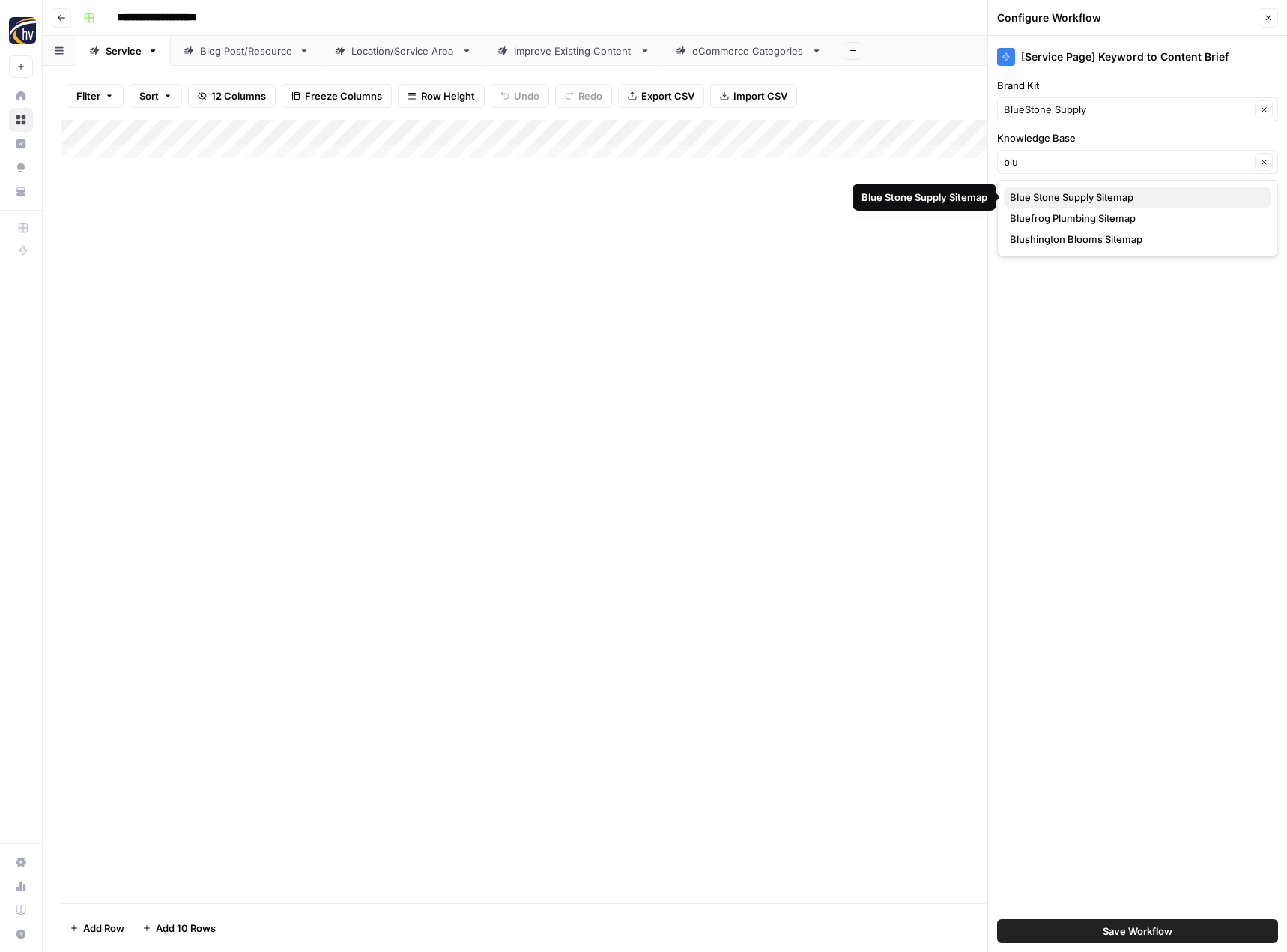
click at [1057, 191] on span "Blue Stone Supply Sitemap" at bounding box center [1134, 197] width 250 height 15
type input "Blue Stone Supply Sitemap"
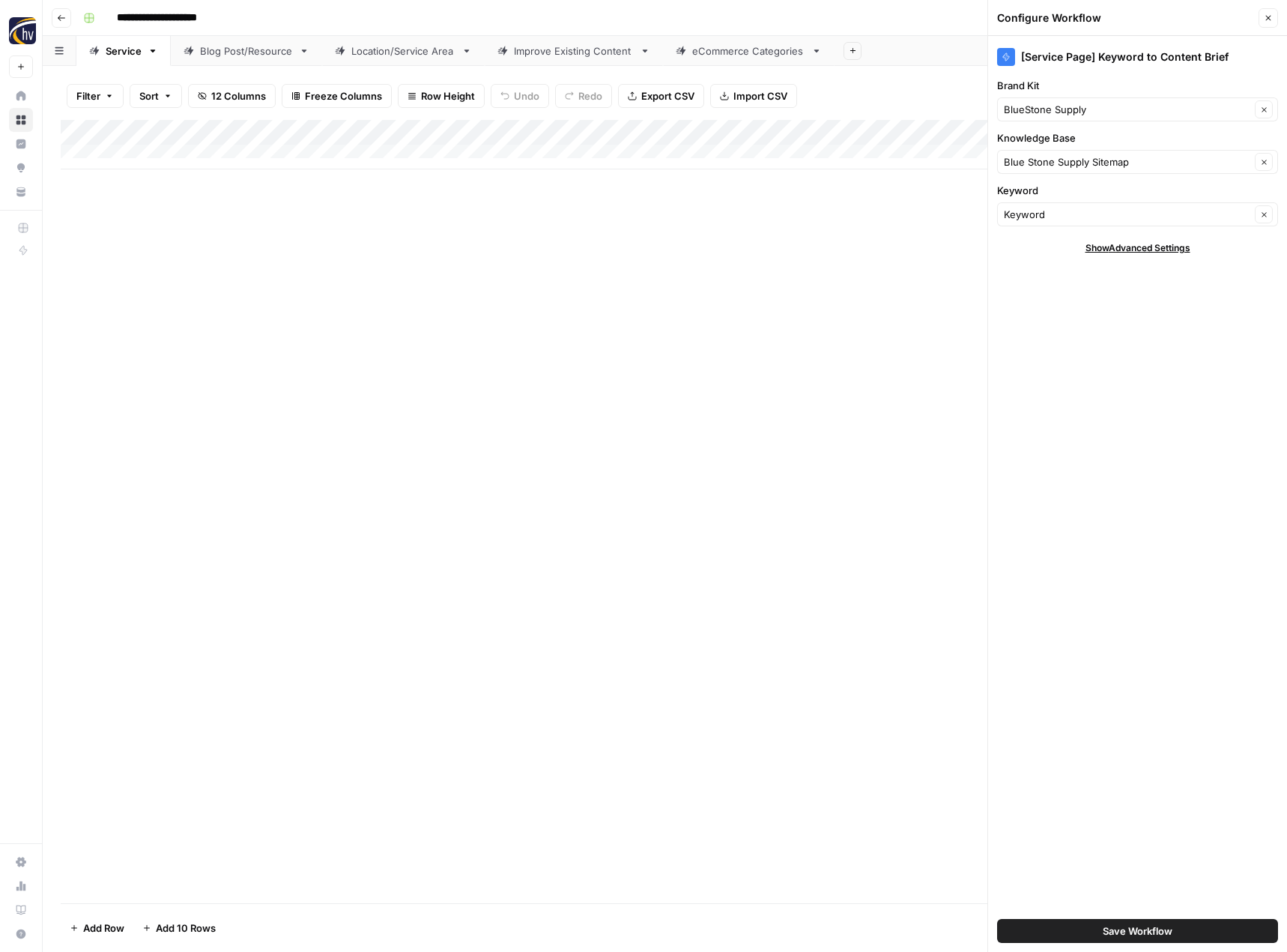
click at [1097, 927] on button "Save Workflow" at bounding box center [1138, 931] width 281 height 24
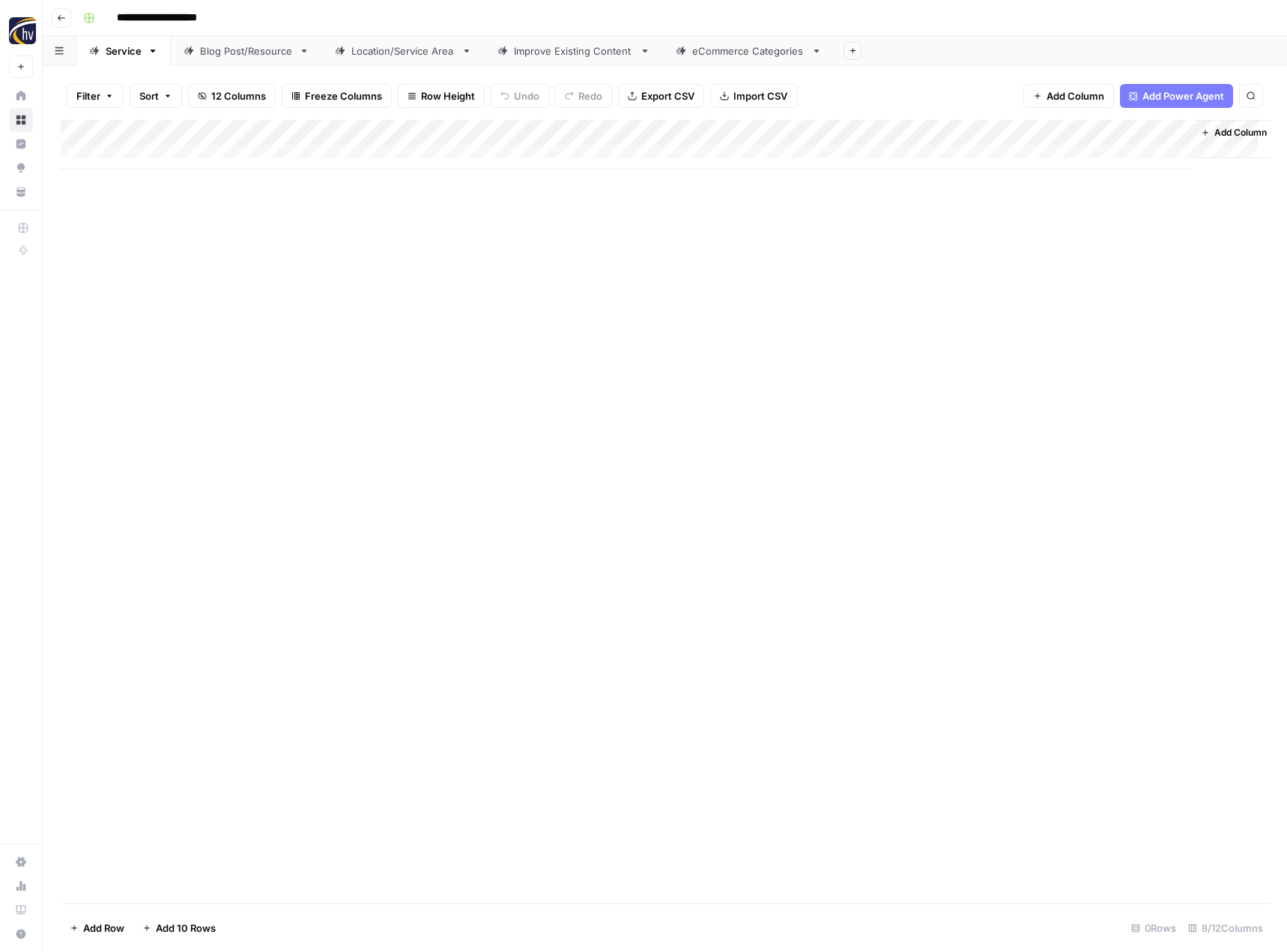
click at [1028, 132] on div "Add Column" at bounding box center [665, 145] width 1208 height 49
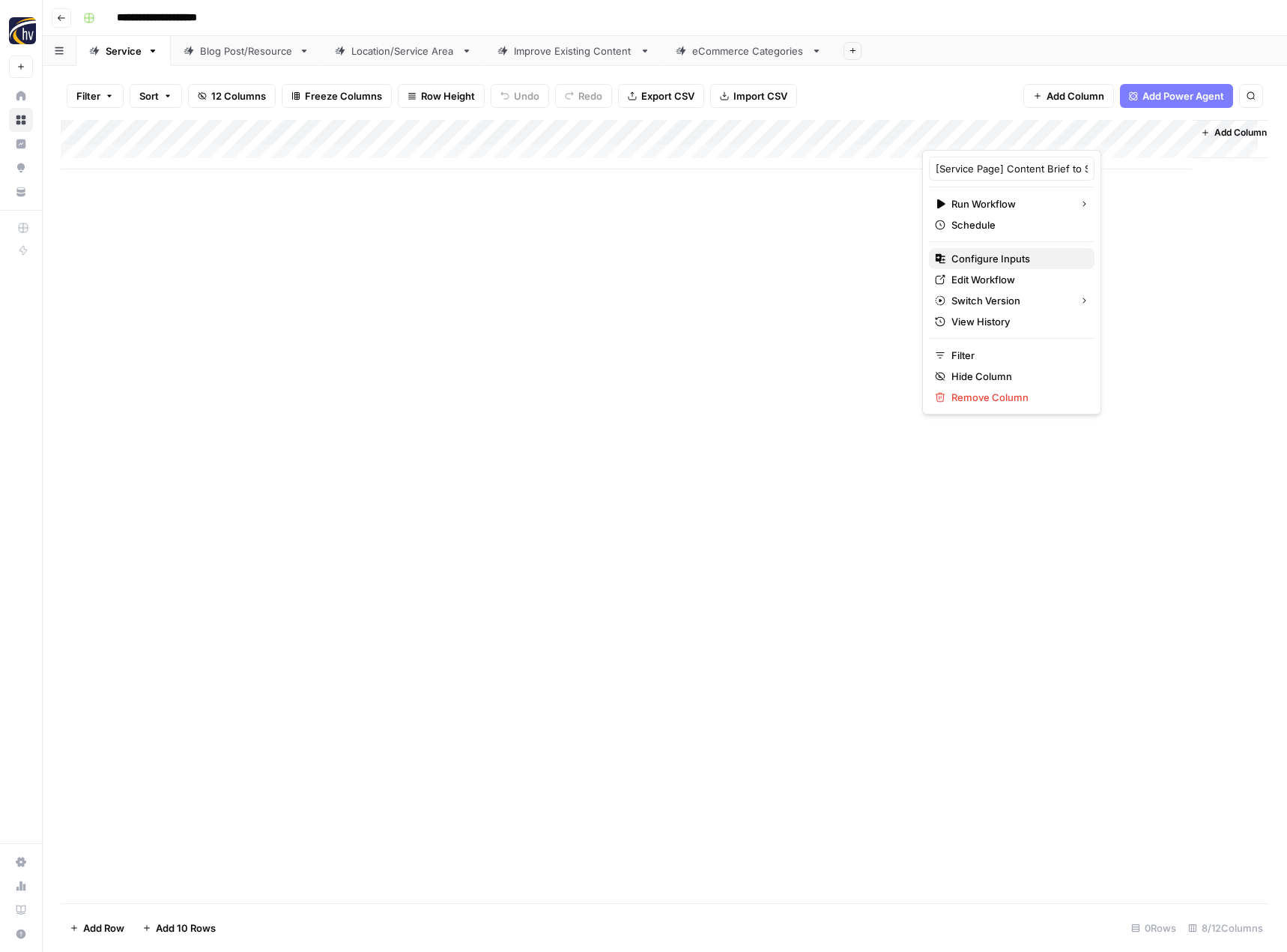
click at [987, 258] on span "Configure Inputs" at bounding box center [1017, 258] width 131 height 15
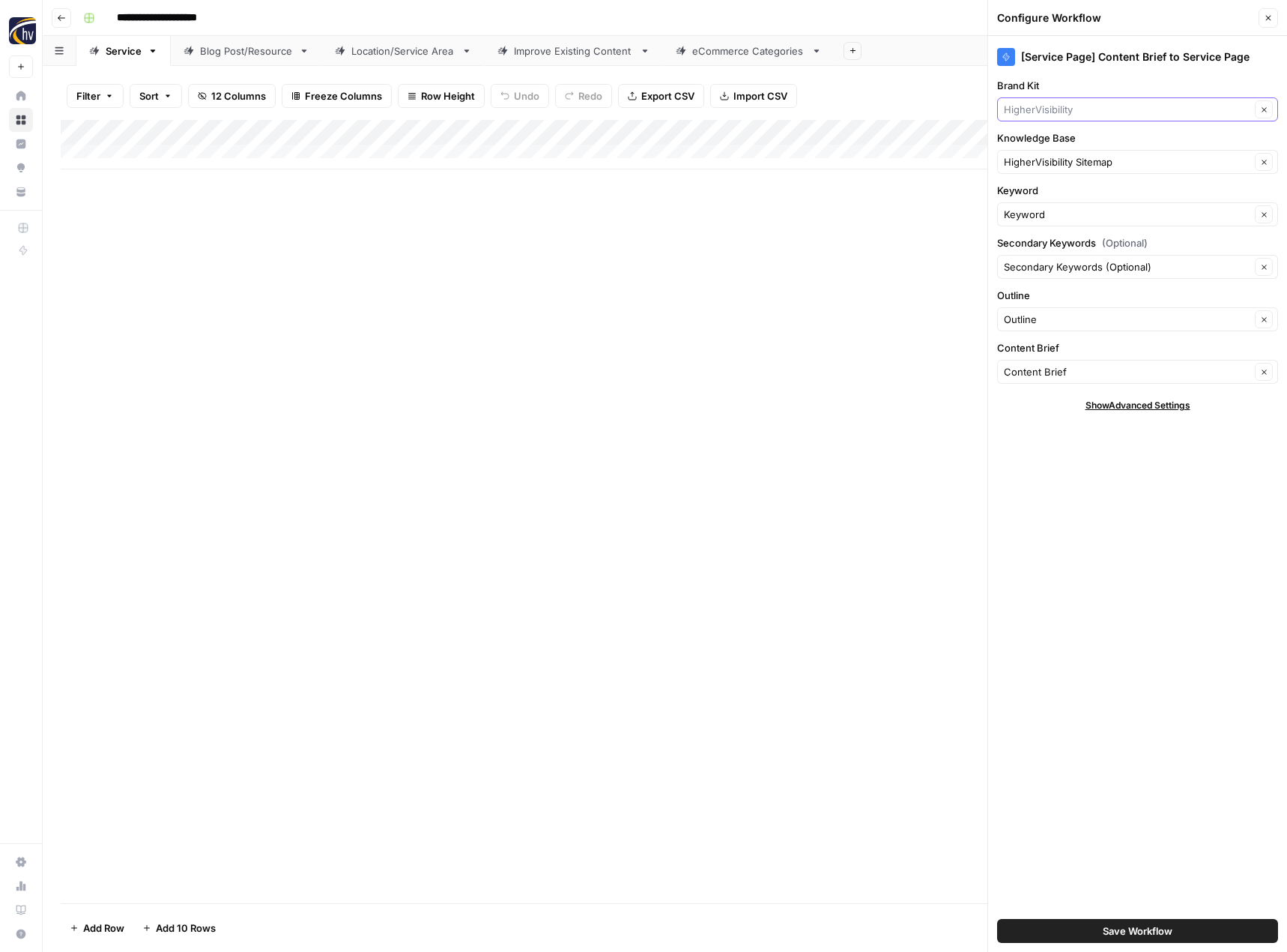
click at [1052, 104] on input "Brand Kit" at bounding box center [1127, 109] width 246 height 15
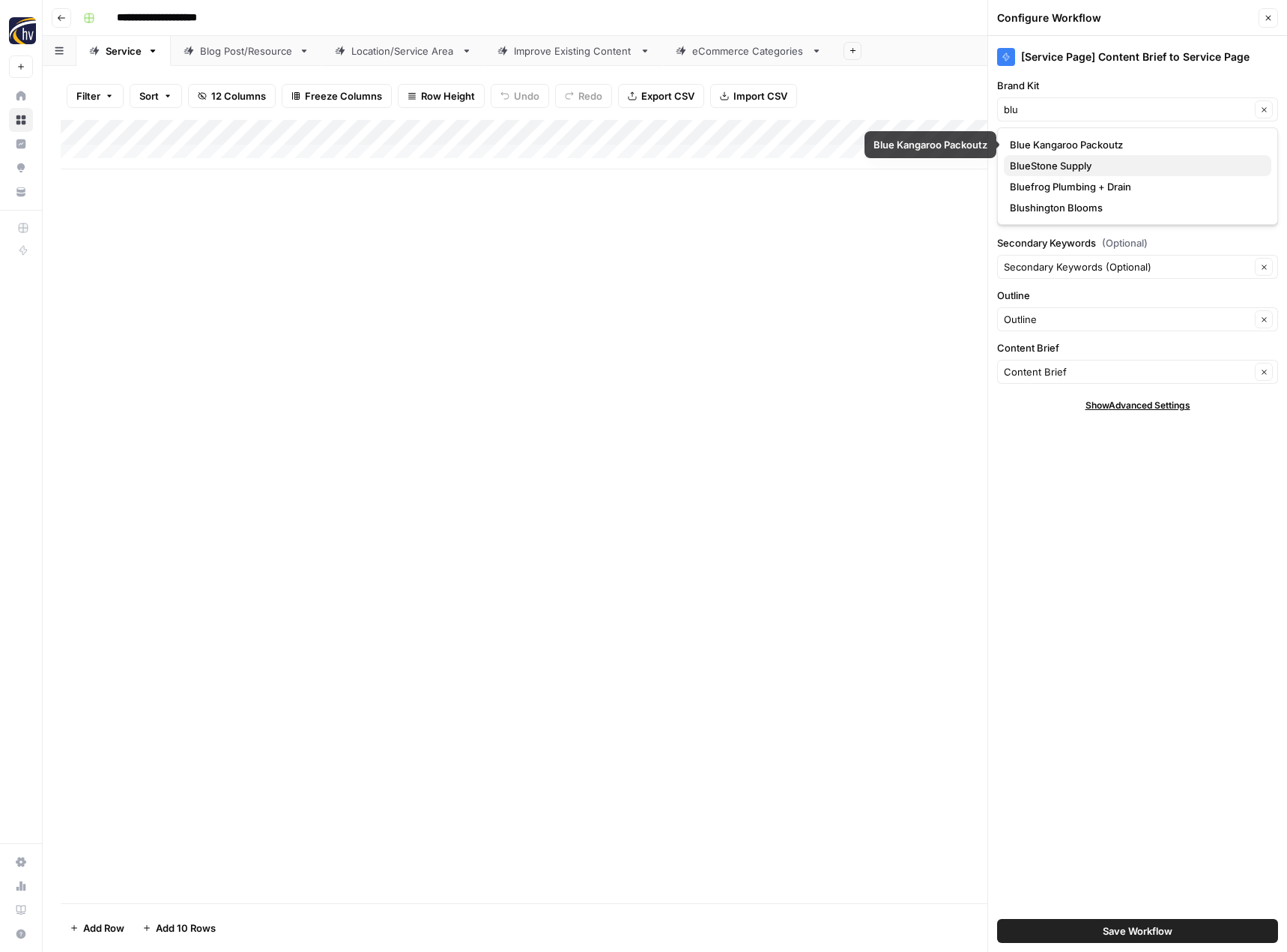
click at [1048, 162] on span "BlueStone Supply" at bounding box center [1134, 166] width 250 height 15
type input "BlueStone Supply"
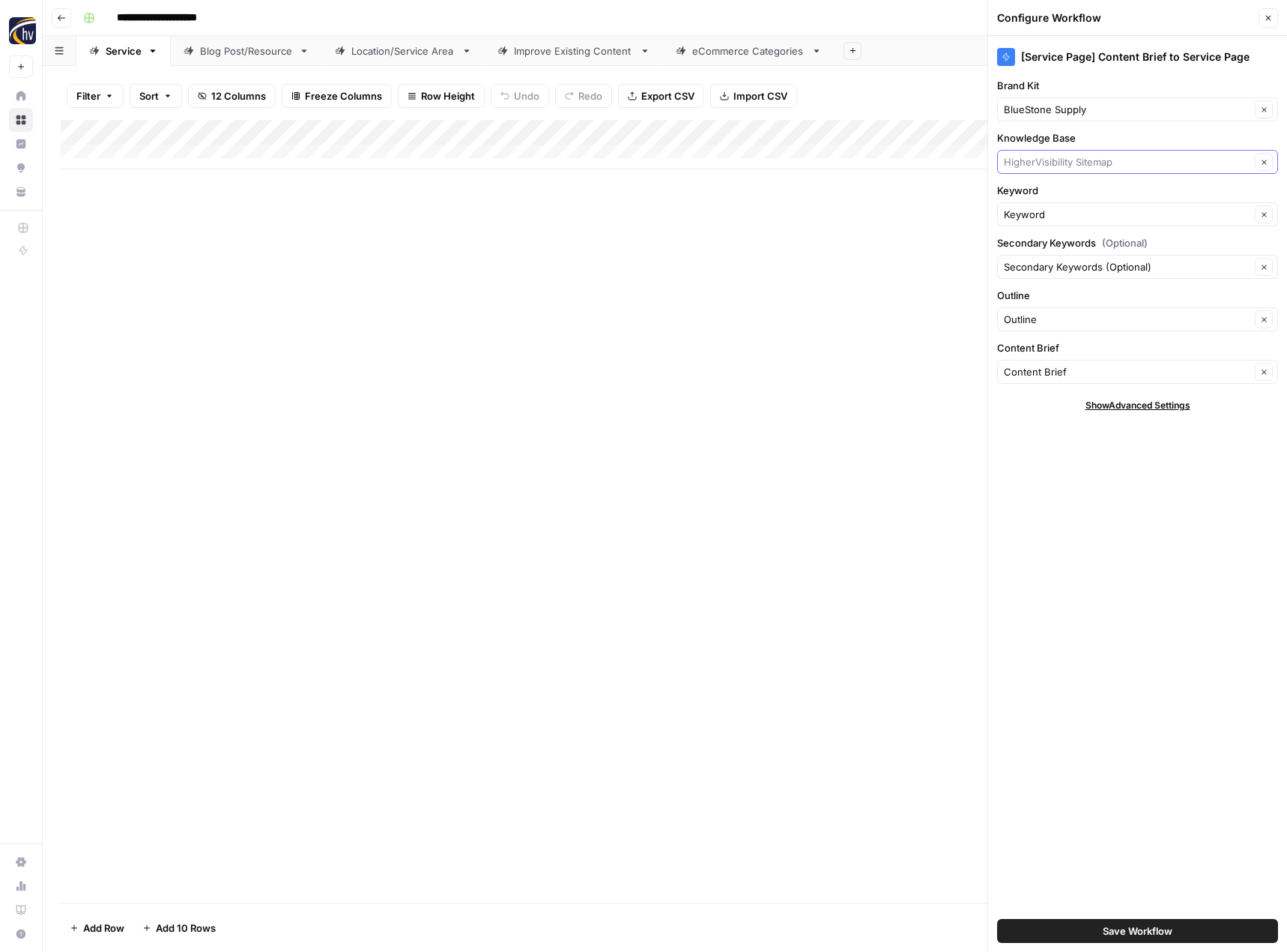
click at [1048, 162] on input "Knowledge Base" at bounding box center [1127, 162] width 246 height 15
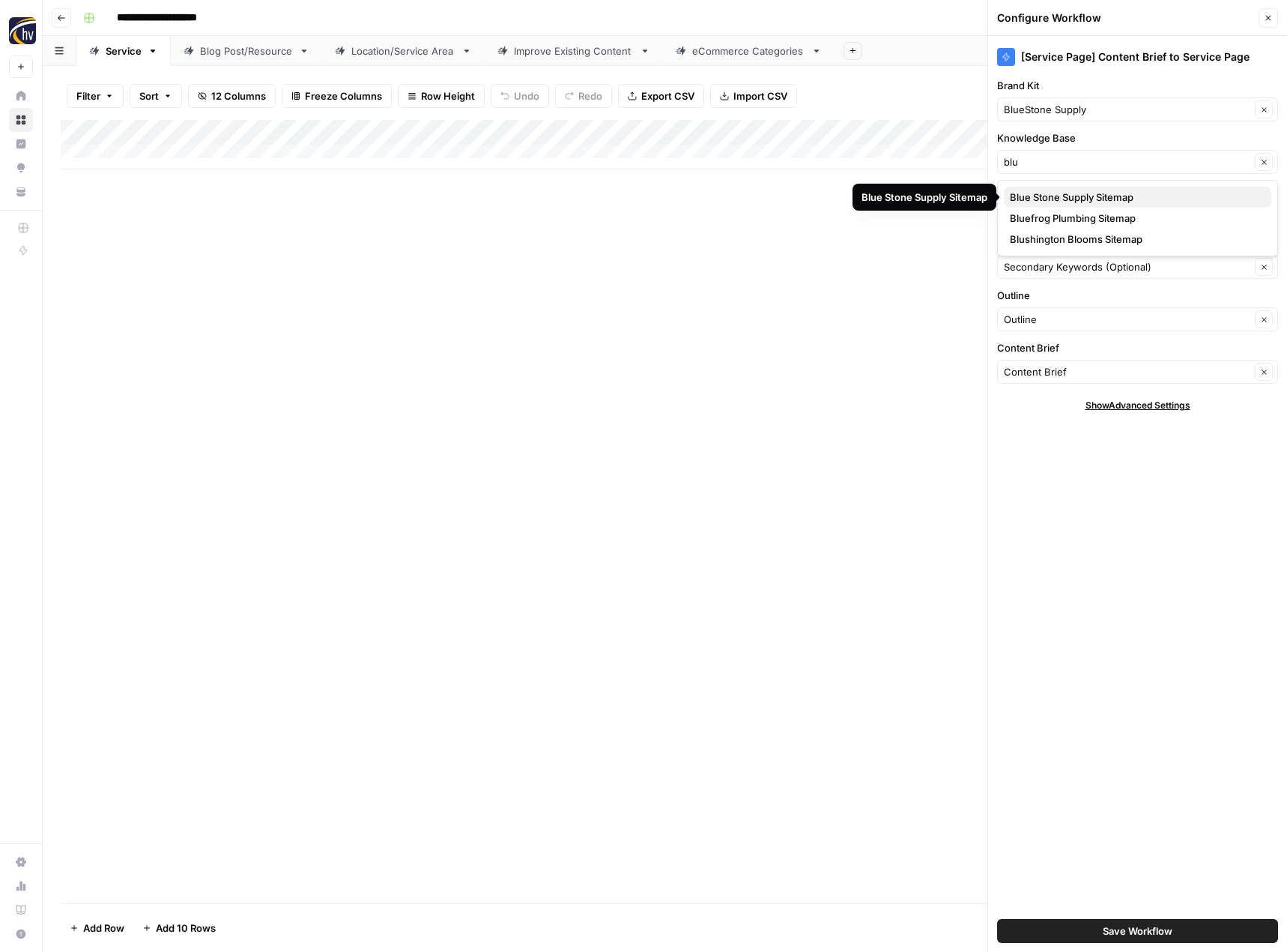
click at [1066, 197] on span "Blue Stone Supply Sitemap" at bounding box center [1134, 197] width 250 height 15
type input "Blue Stone Supply Sitemap"
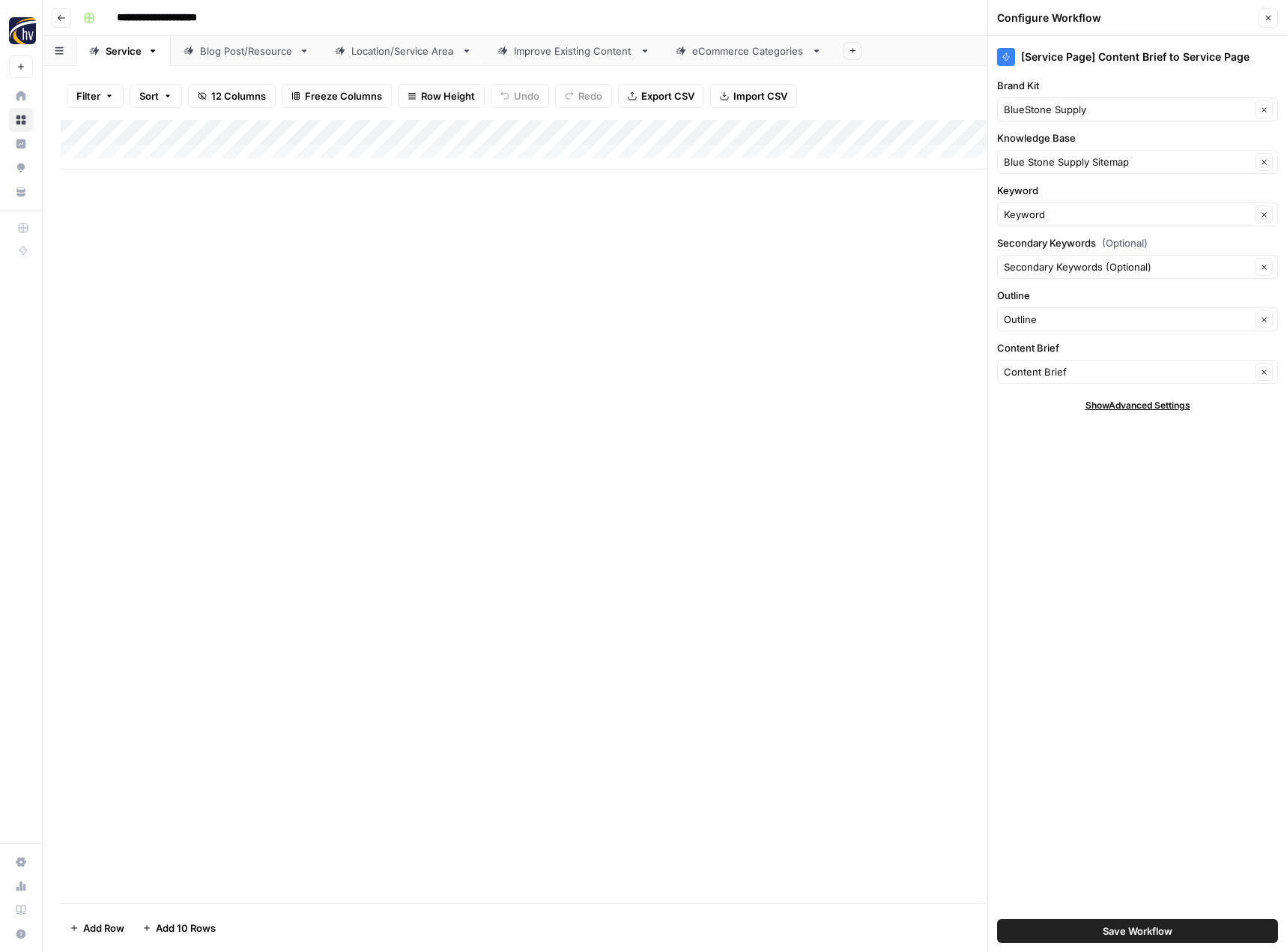
click at [1106, 928] on span "Save Workflow" at bounding box center [1138, 931] width 70 height 15
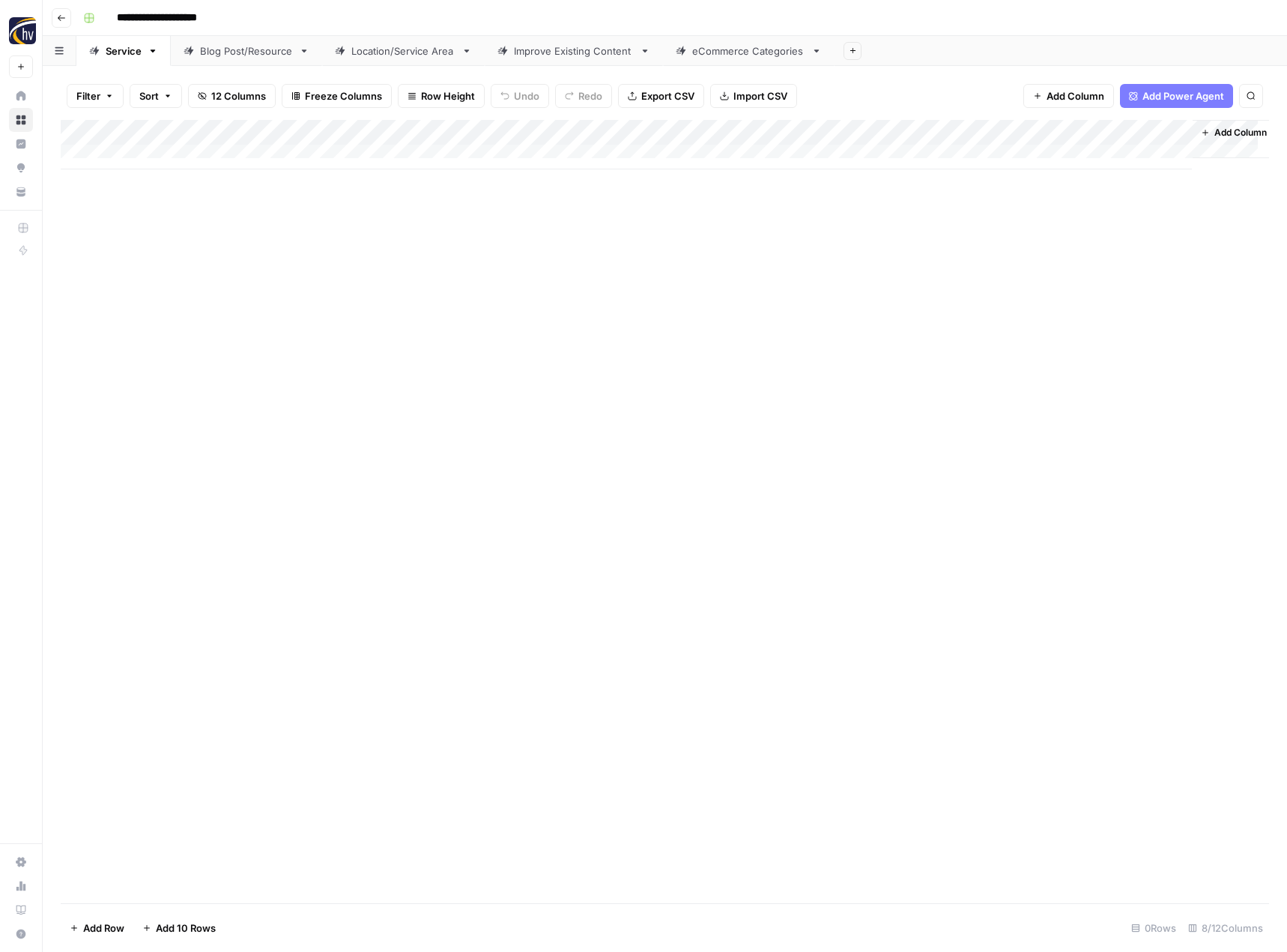
click at [246, 56] on div "Blog Post/Resource" at bounding box center [247, 50] width 93 height 15
click at [351, 130] on div "Add Column" at bounding box center [665, 145] width 1208 height 49
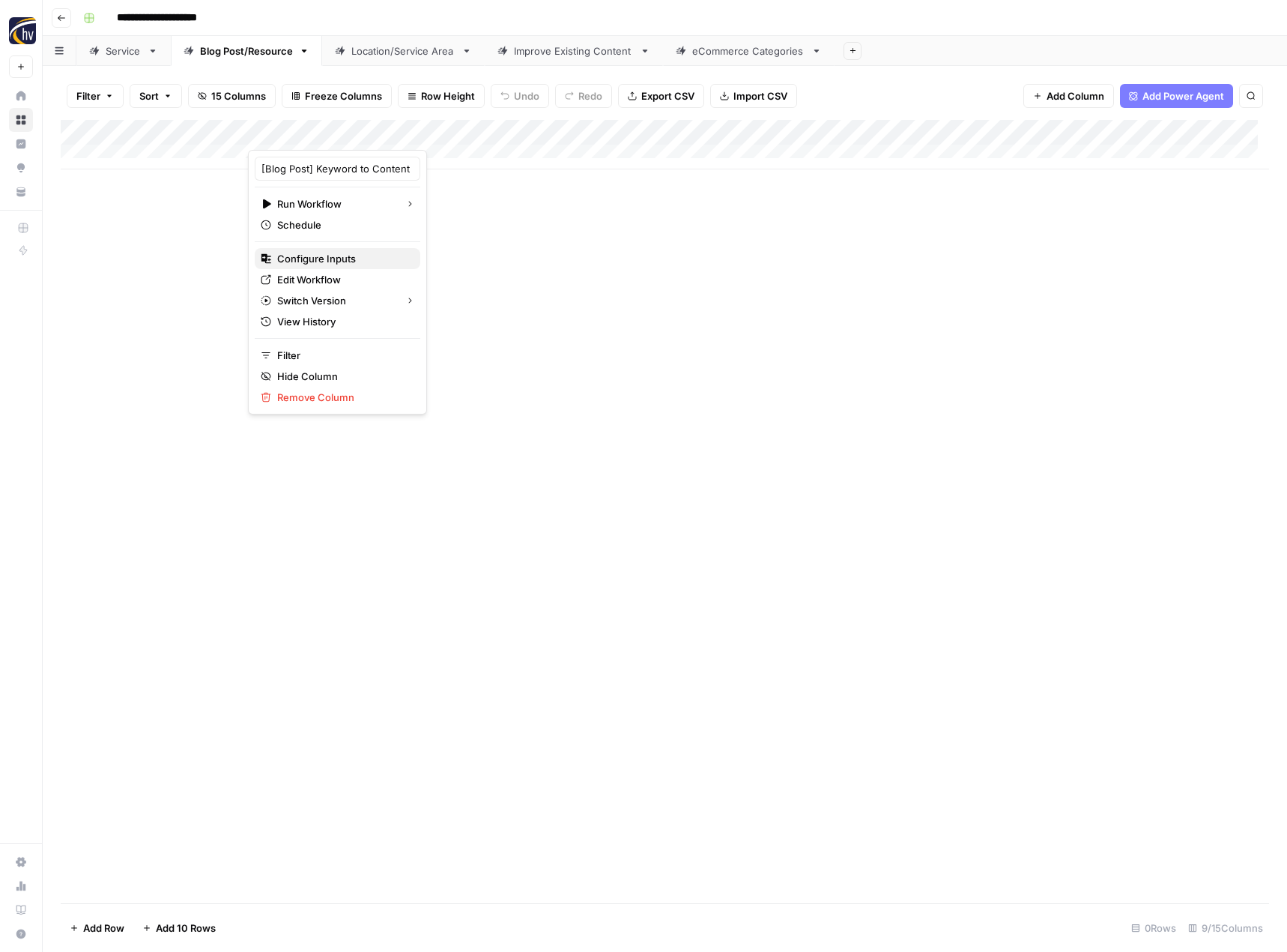
click at [321, 261] on span "Configure Inputs" at bounding box center [342, 258] width 131 height 15
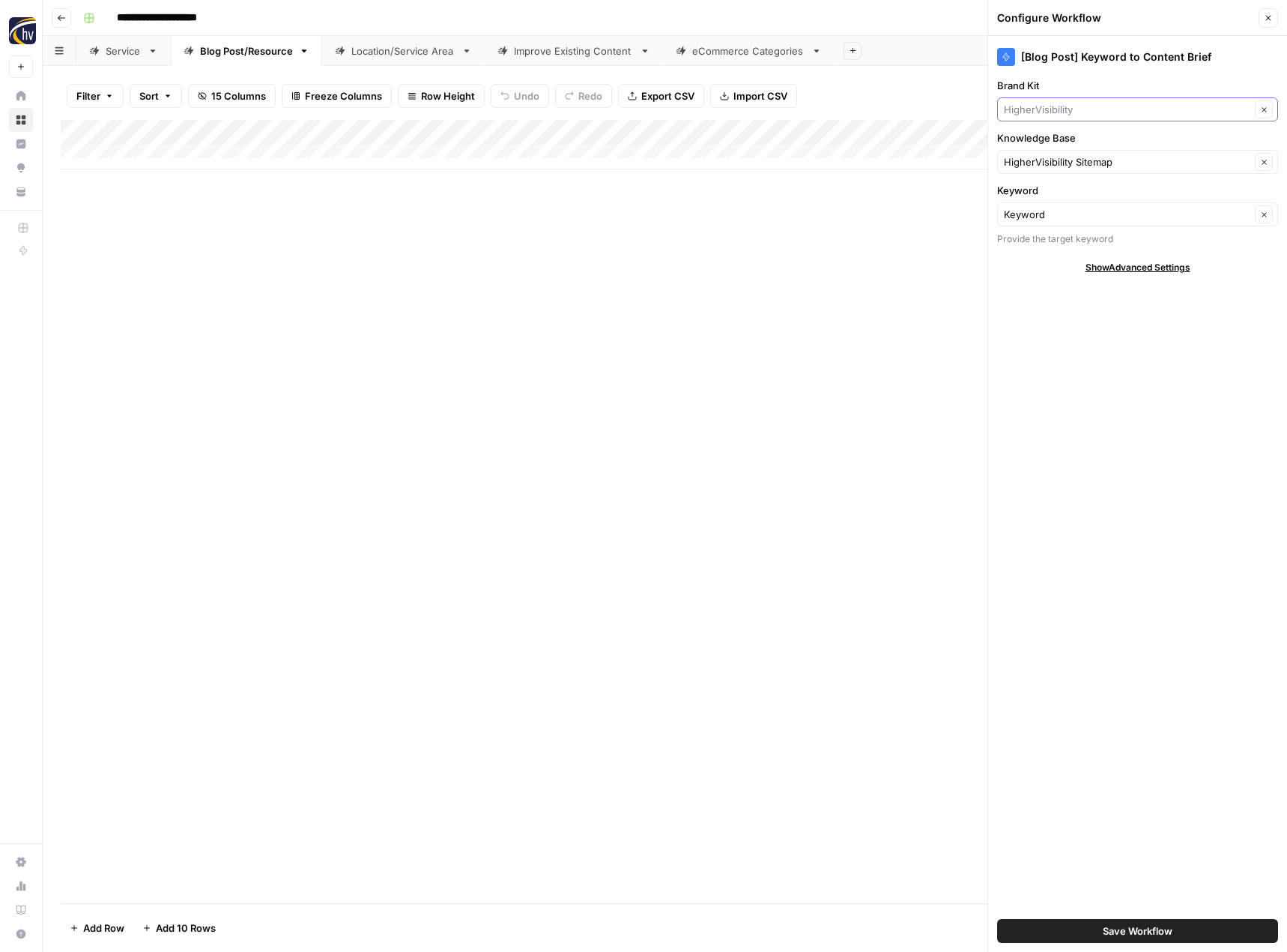
click at [1077, 112] on input "Brand Kit" at bounding box center [1127, 109] width 246 height 15
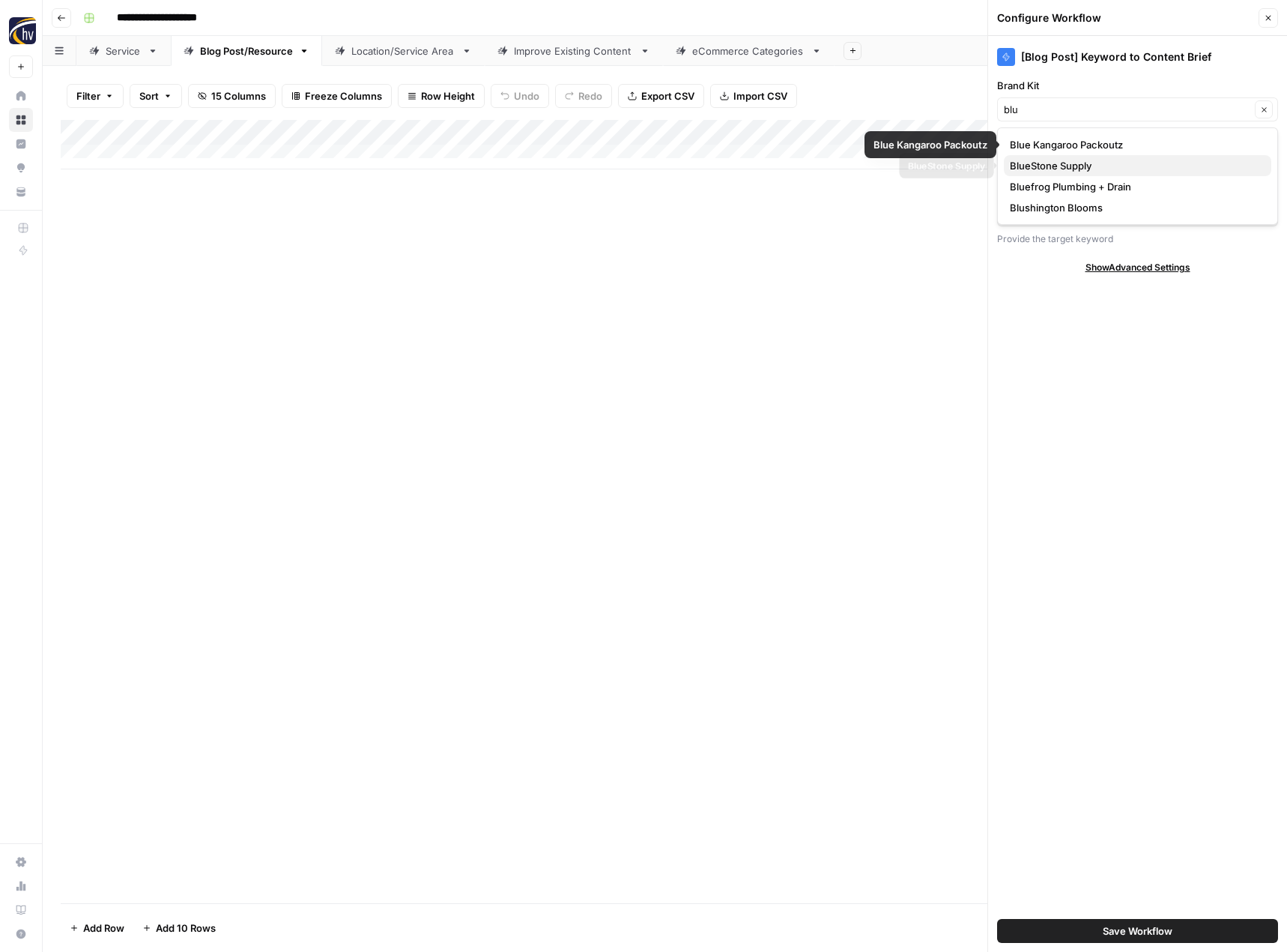
click at [1066, 166] on span "BlueStone Supply" at bounding box center [1134, 166] width 250 height 15
type input "BlueStone Supply"
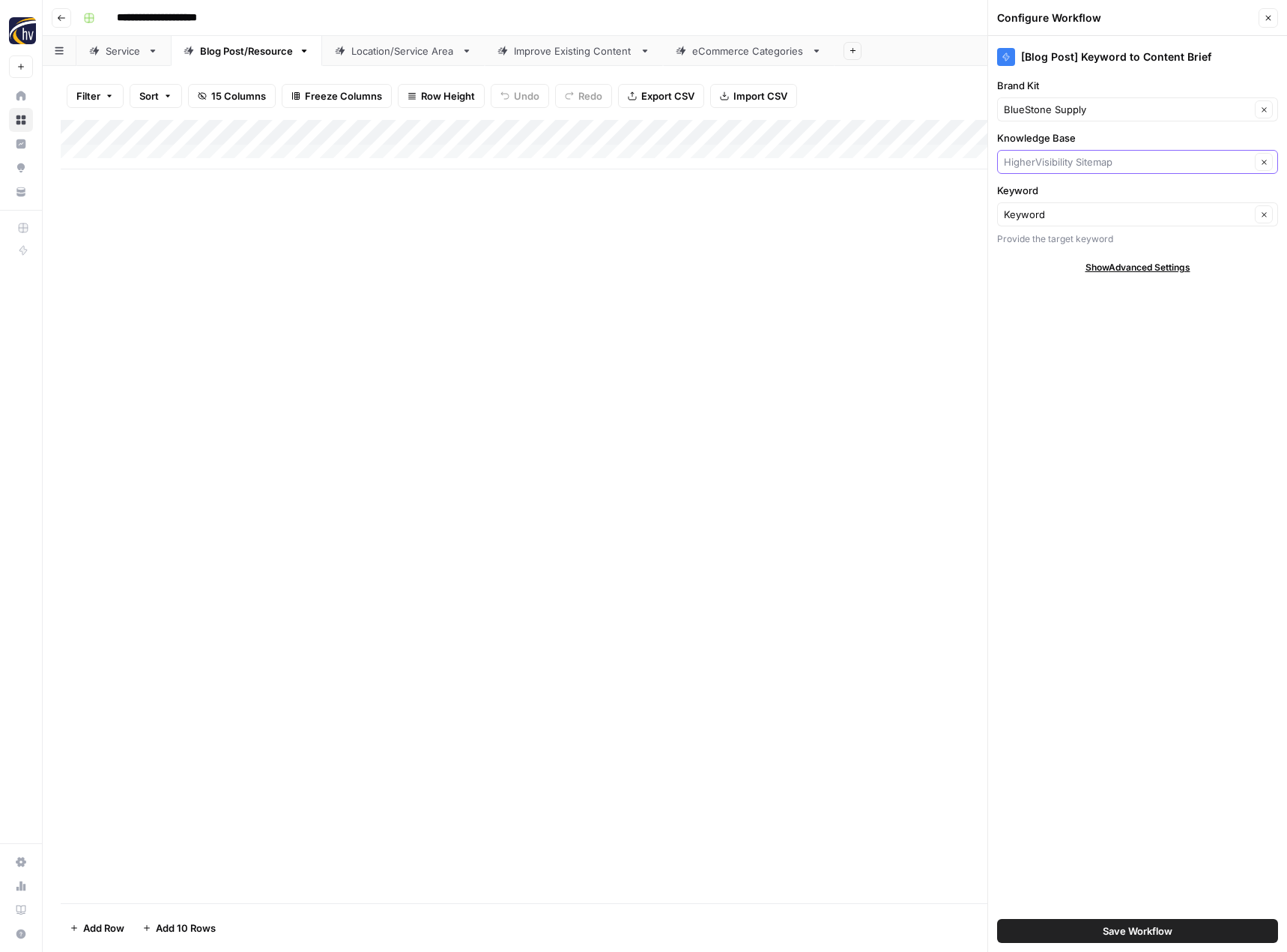
click at [1066, 166] on input "Knowledge Base" at bounding box center [1127, 162] width 246 height 15
click at [1066, 197] on span "Blue Stone Supply Sitemap" at bounding box center [1134, 197] width 250 height 15
type input "Blue Stone Supply Sitemap"
click at [1090, 932] on button "Save Workflow" at bounding box center [1138, 931] width 281 height 24
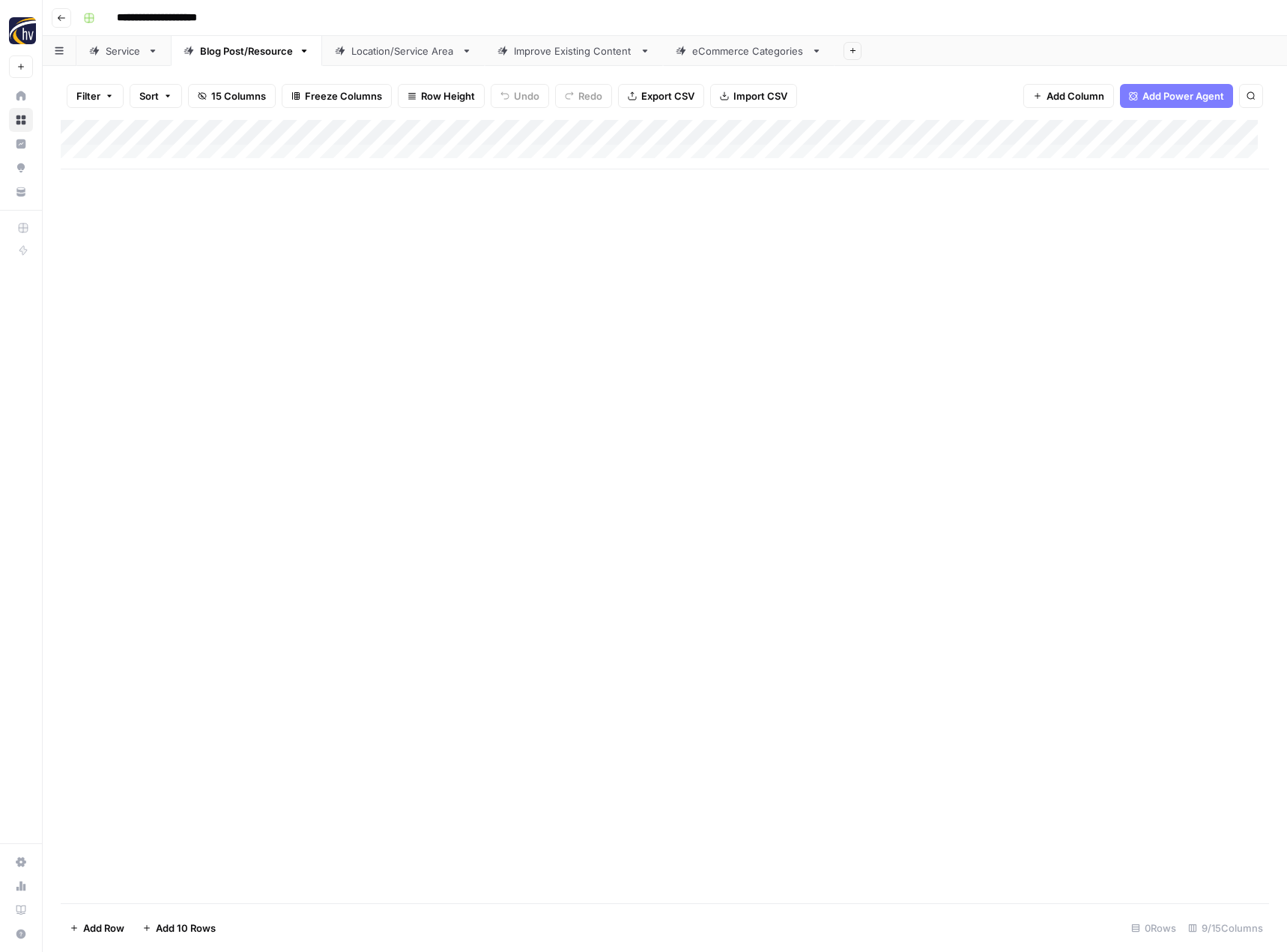
click at [1163, 132] on div "Add Column" at bounding box center [665, 145] width 1208 height 49
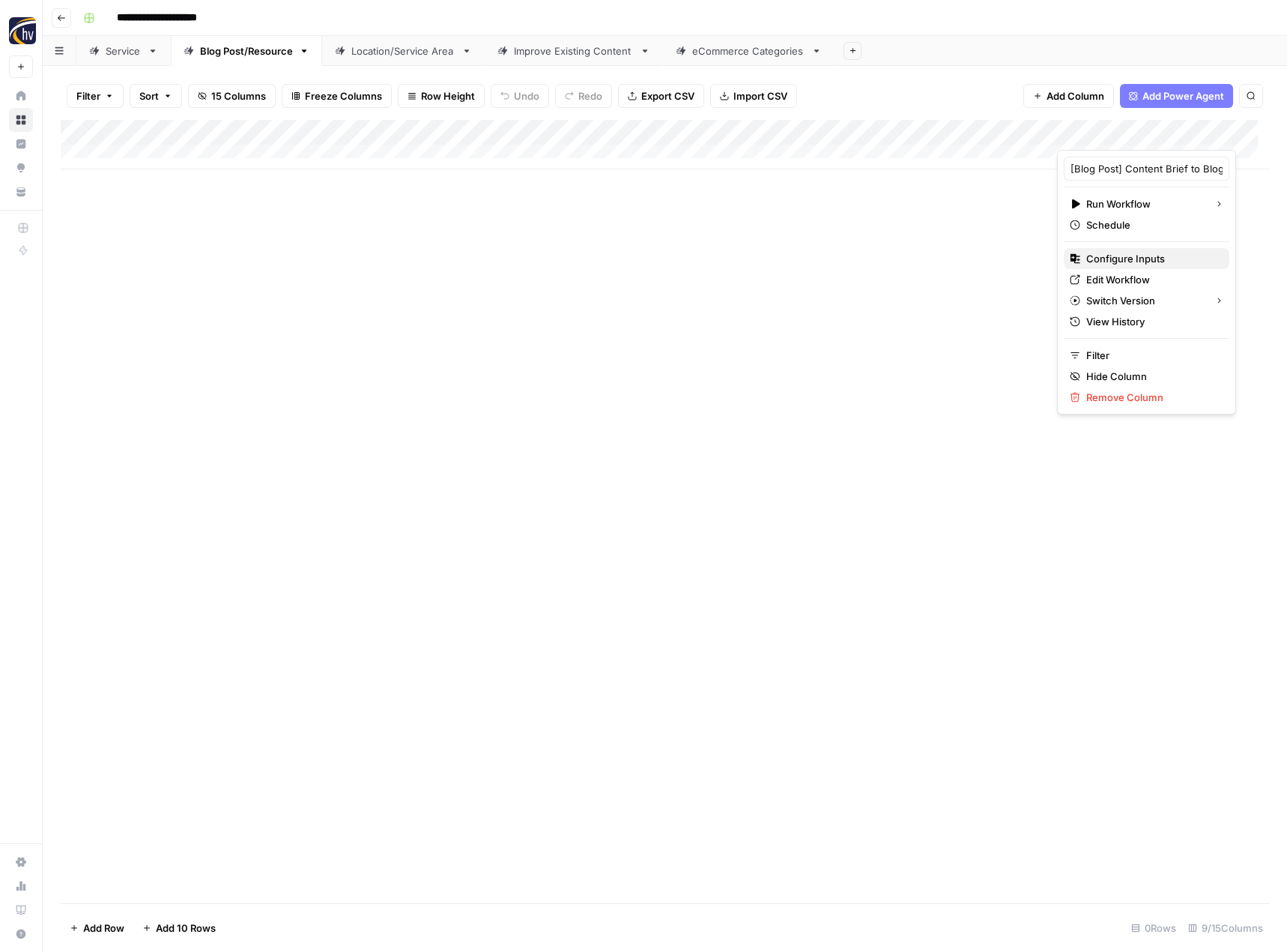
click at [1109, 253] on span "Configure Inputs" at bounding box center [1152, 258] width 131 height 15
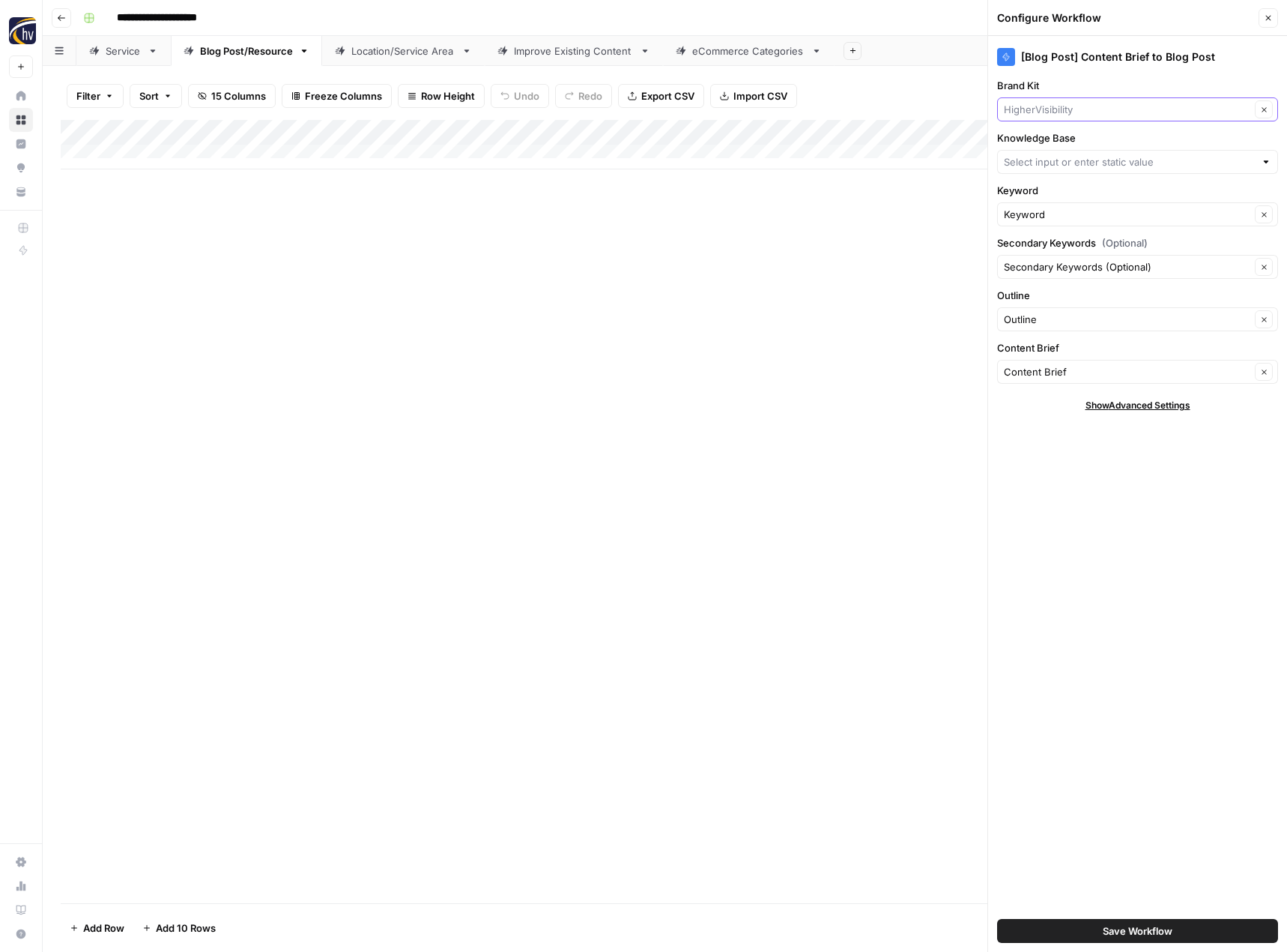
click at [1057, 103] on input "Brand Kit" at bounding box center [1127, 109] width 246 height 15
click at [1049, 161] on span "BlueStone Supply" at bounding box center [1134, 166] width 250 height 15
type input "BlueStone Supply"
click at [1049, 161] on input "Knowledge Base" at bounding box center [1130, 162] width 251 height 15
click at [1056, 201] on span "Blue Stone Supply Sitemap" at bounding box center [1134, 197] width 250 height 15
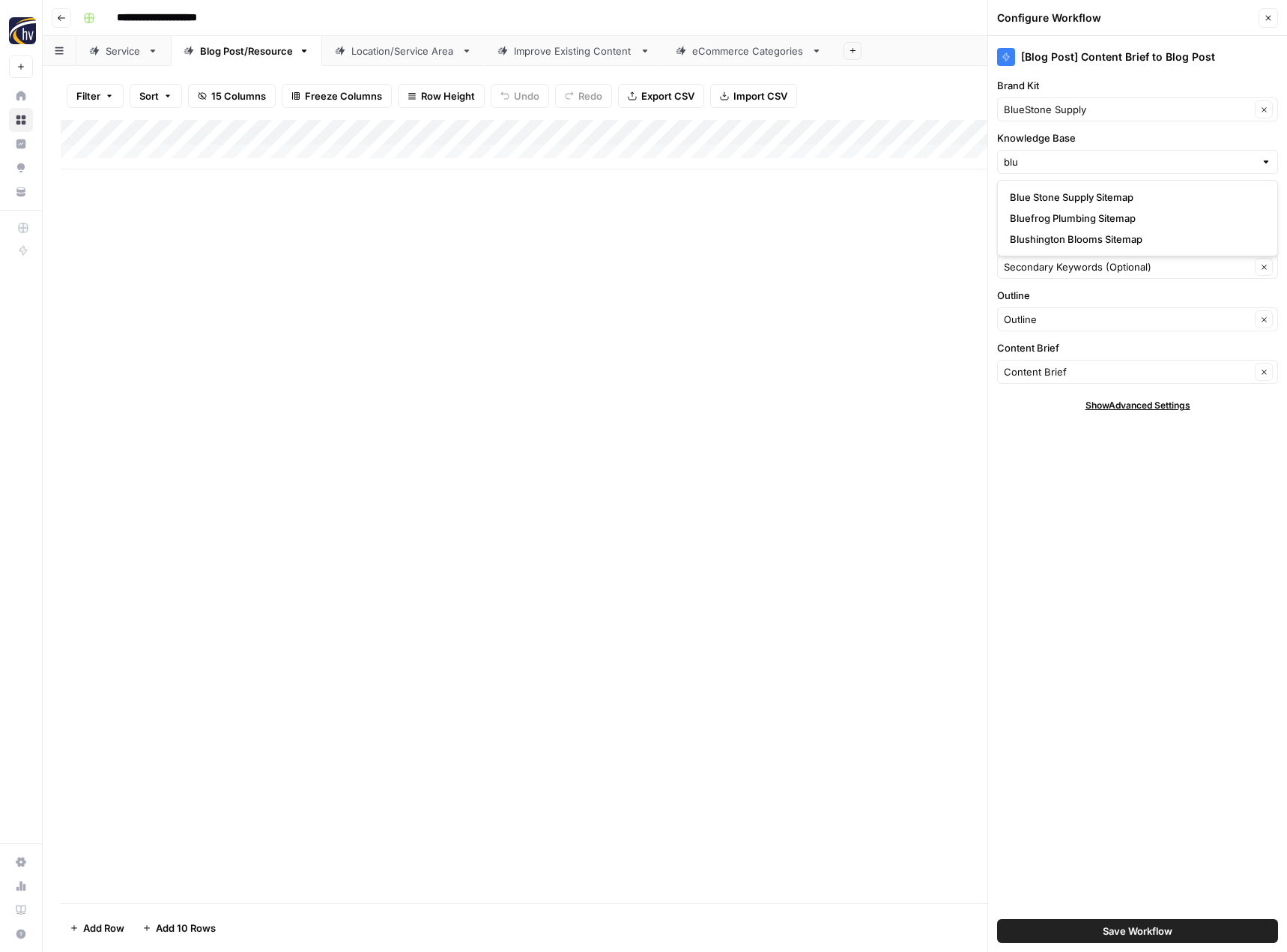
type input "Blue Stone Supply Sitemap"
click at [1080, 932] on button "Save Workflow" at bounding box center [1138, 931] width 281 height 24
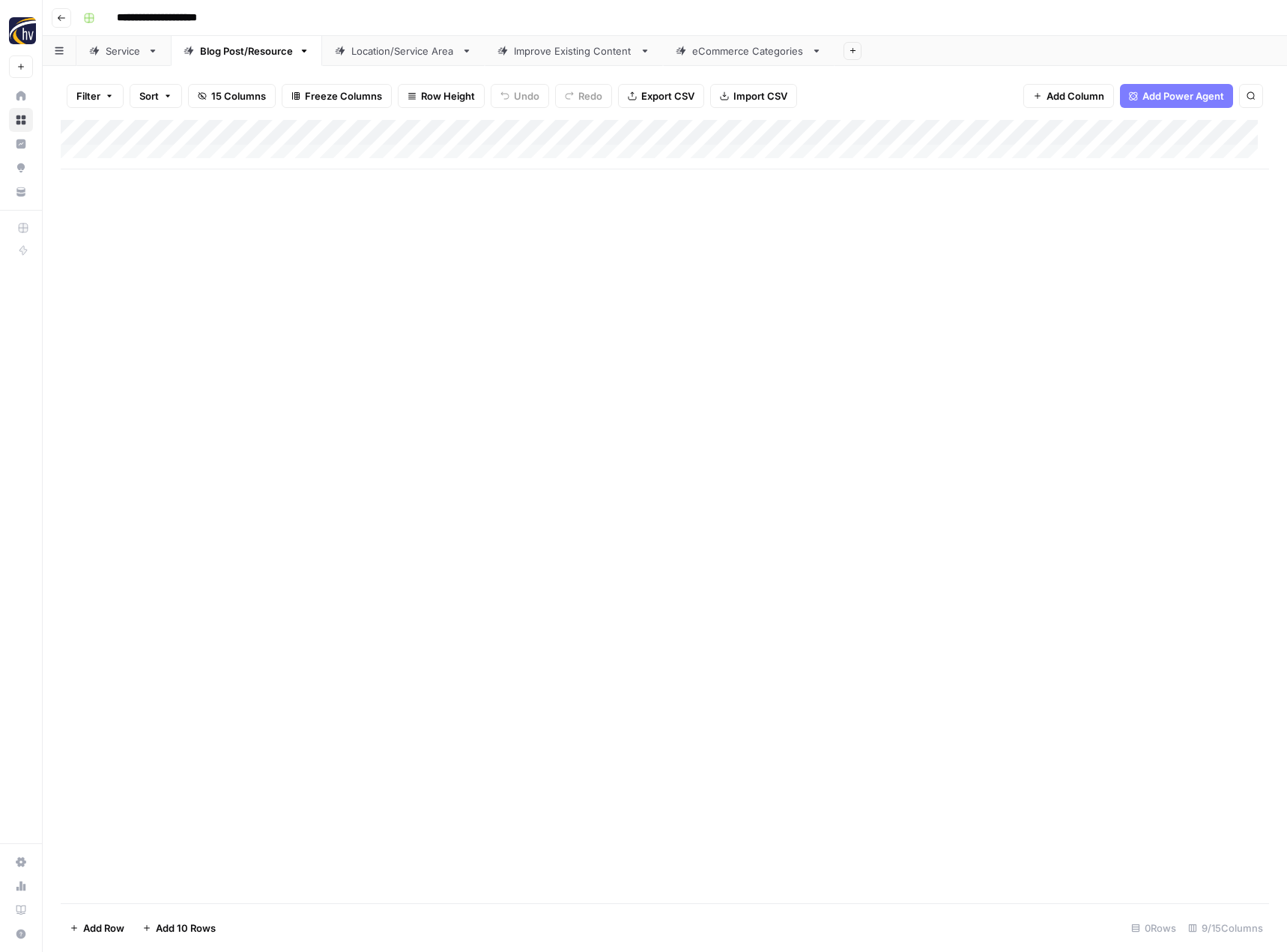
click at [418, 51] on div "Location/Service Area" at bounding box center [404, 50] width 104 height 15
click at [622, 132] on div "Add Column" at bounding box center [665, 145] width 1208 height 49
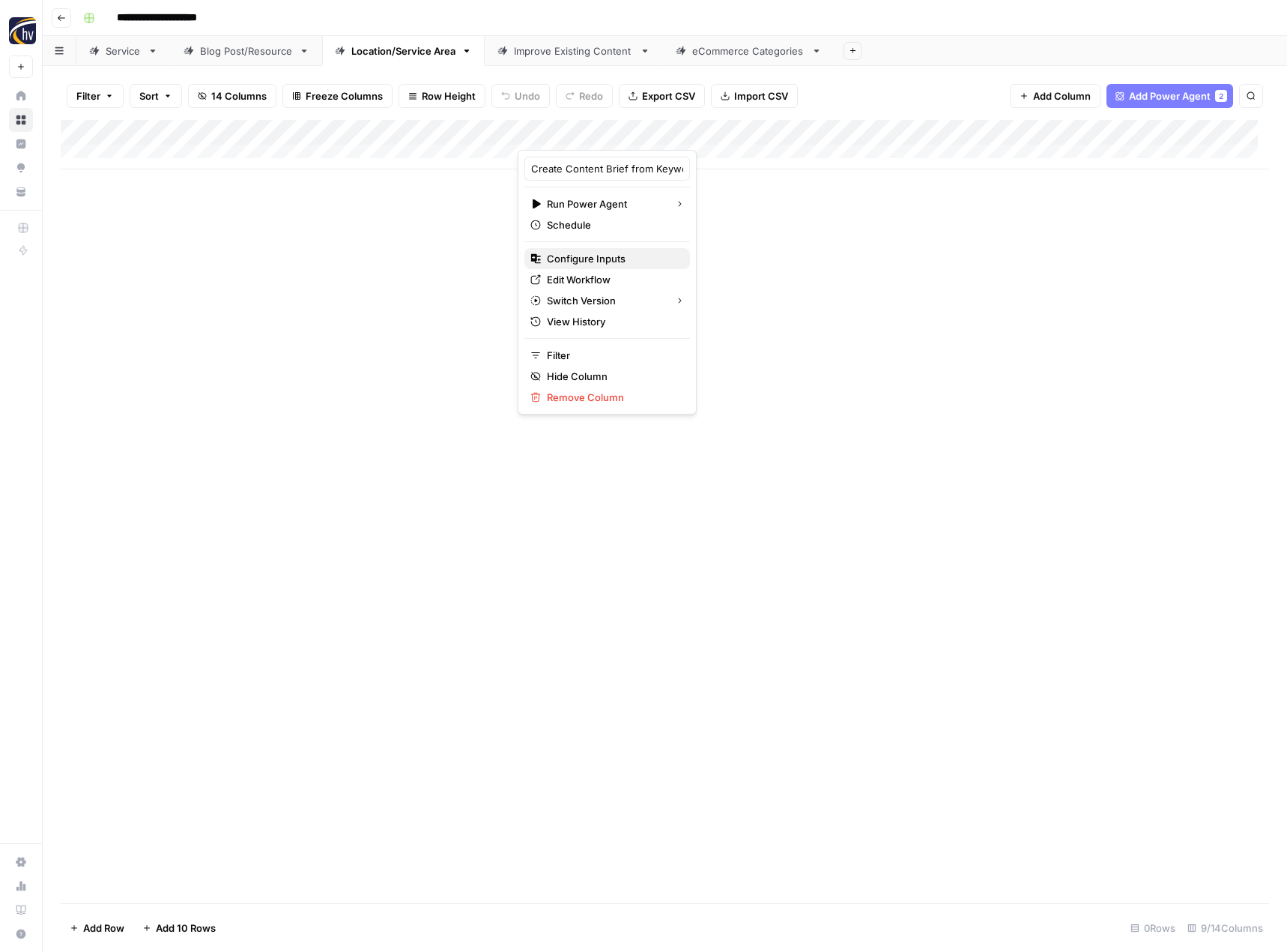
click at [577, 253] on span "Configure Inputs" at bounding box center [612, 258] width 131 height 15
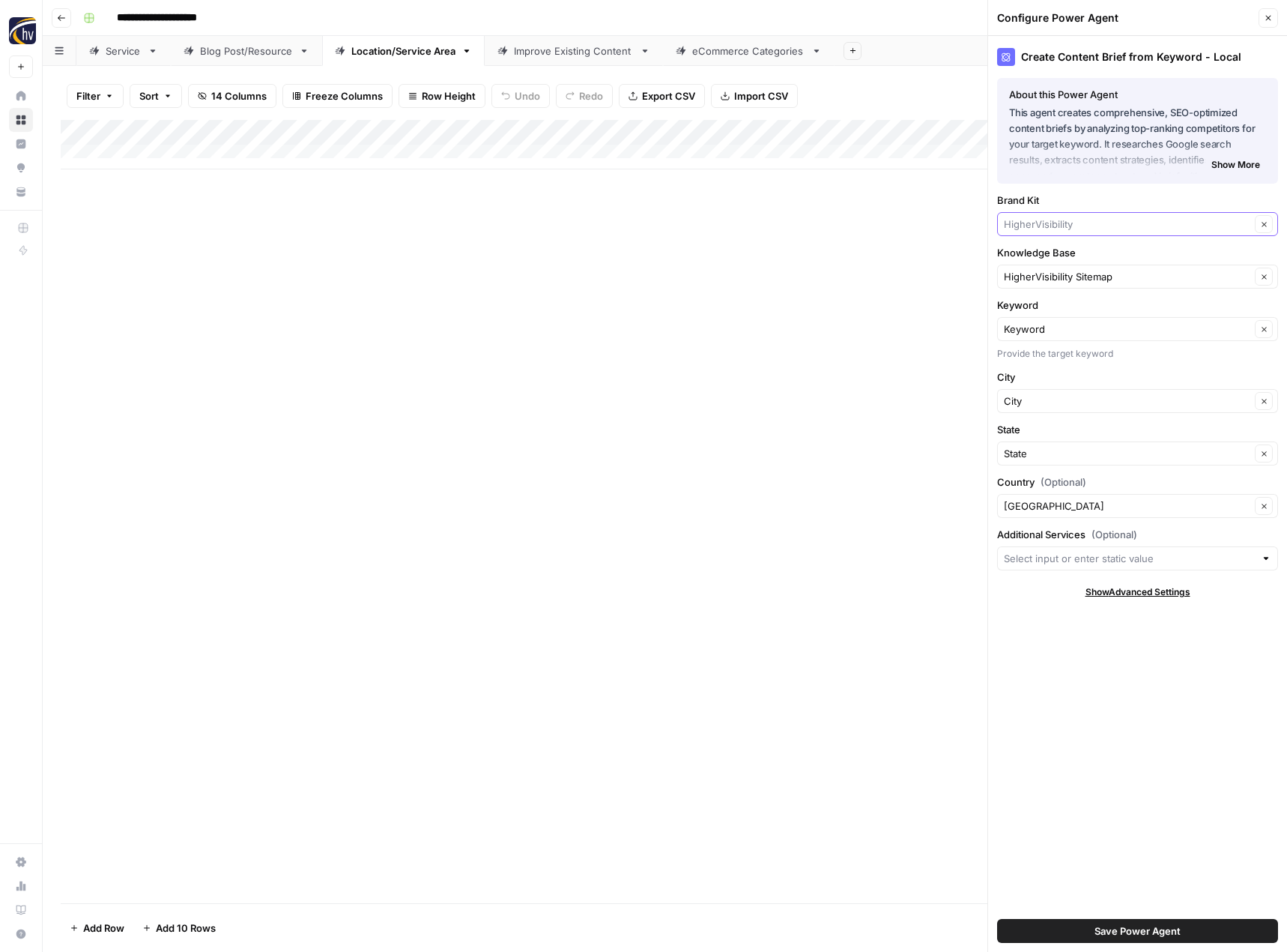
click at [1041, 229] on input "Brand Kit" at bounding box center [1127, 224] width 246 height 15
click at [1045, 275] on span "BlueStone Supply" at bounding box center [1134, 280] width 250 height 15
type input "BlueStone Supply"
click at [1045, 272] on input "Knowledge Base" at bounding box center [1127, 276] width 246 height 15
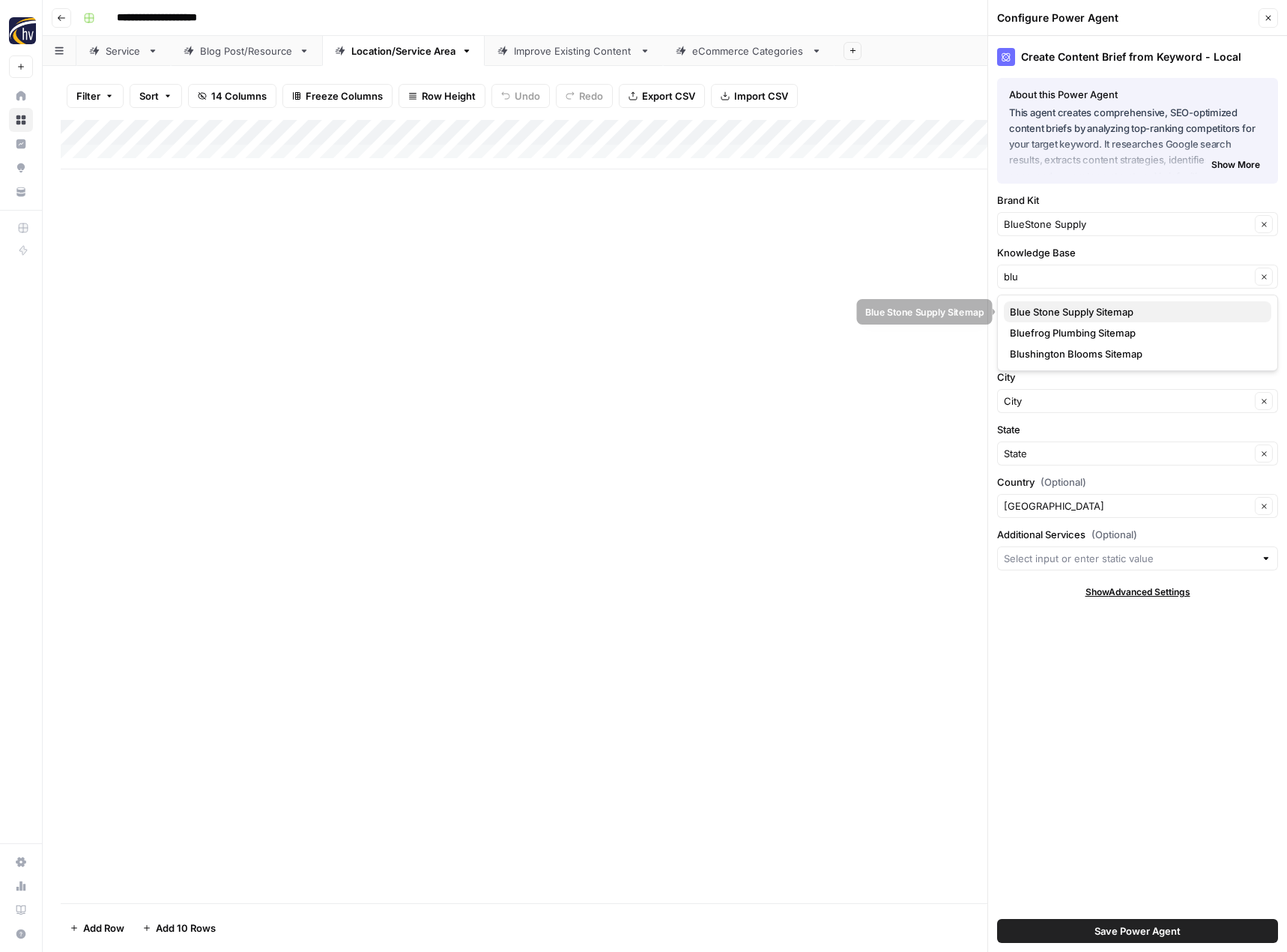
click at [1057, 311] on span "Blue Stone Supply Sitemap" at bounding box center [1134, 311] width 250 height 15
type input "Blue Stone Supply Sitemap"
click at [1088, 931] on button "Save Power Agent" at bounding box center [1138, 931] width 281 height 24
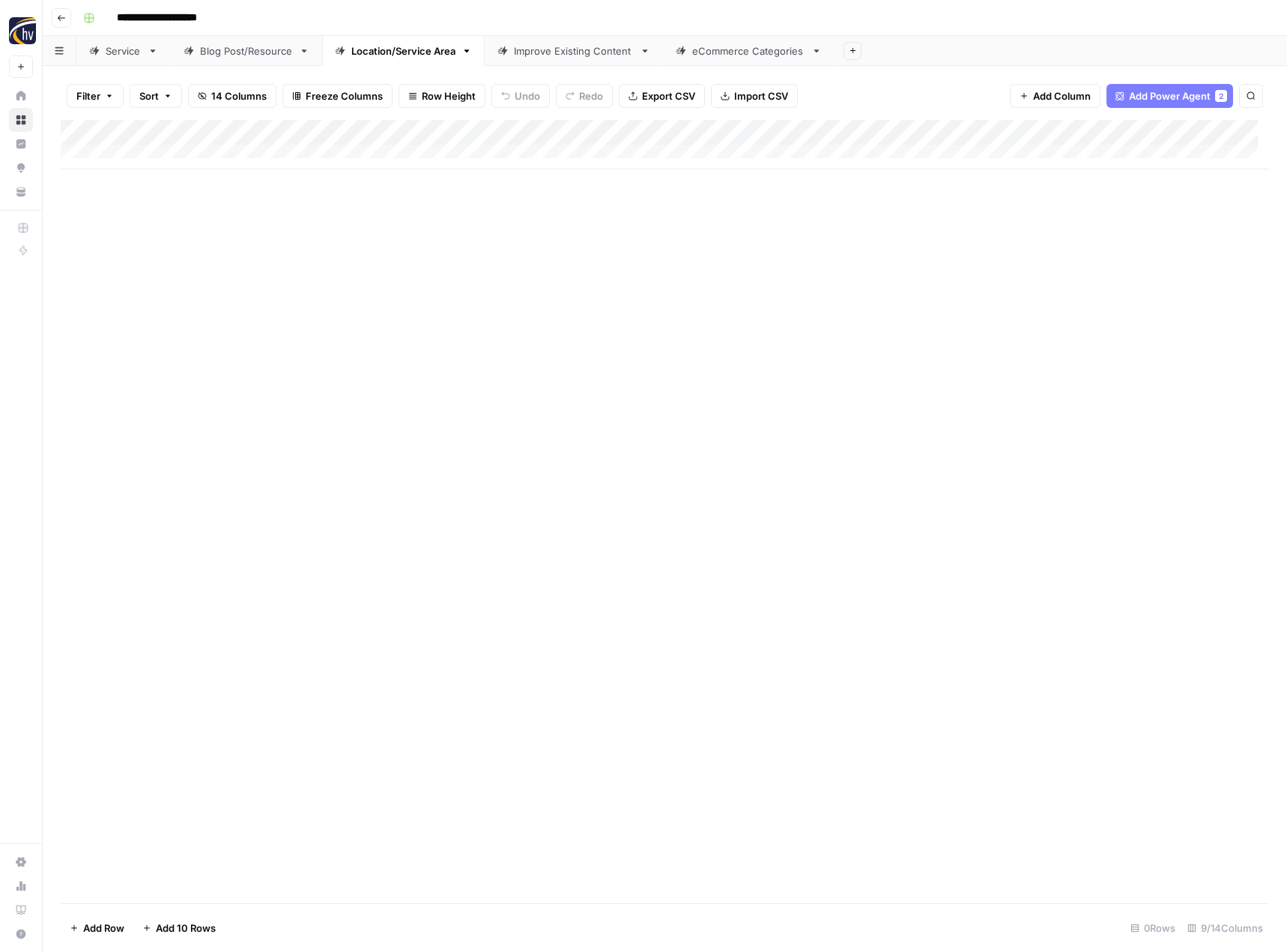
click at [1162, 135] on div "Add Column" at bounding box center [665, 145] width 1208 height 49
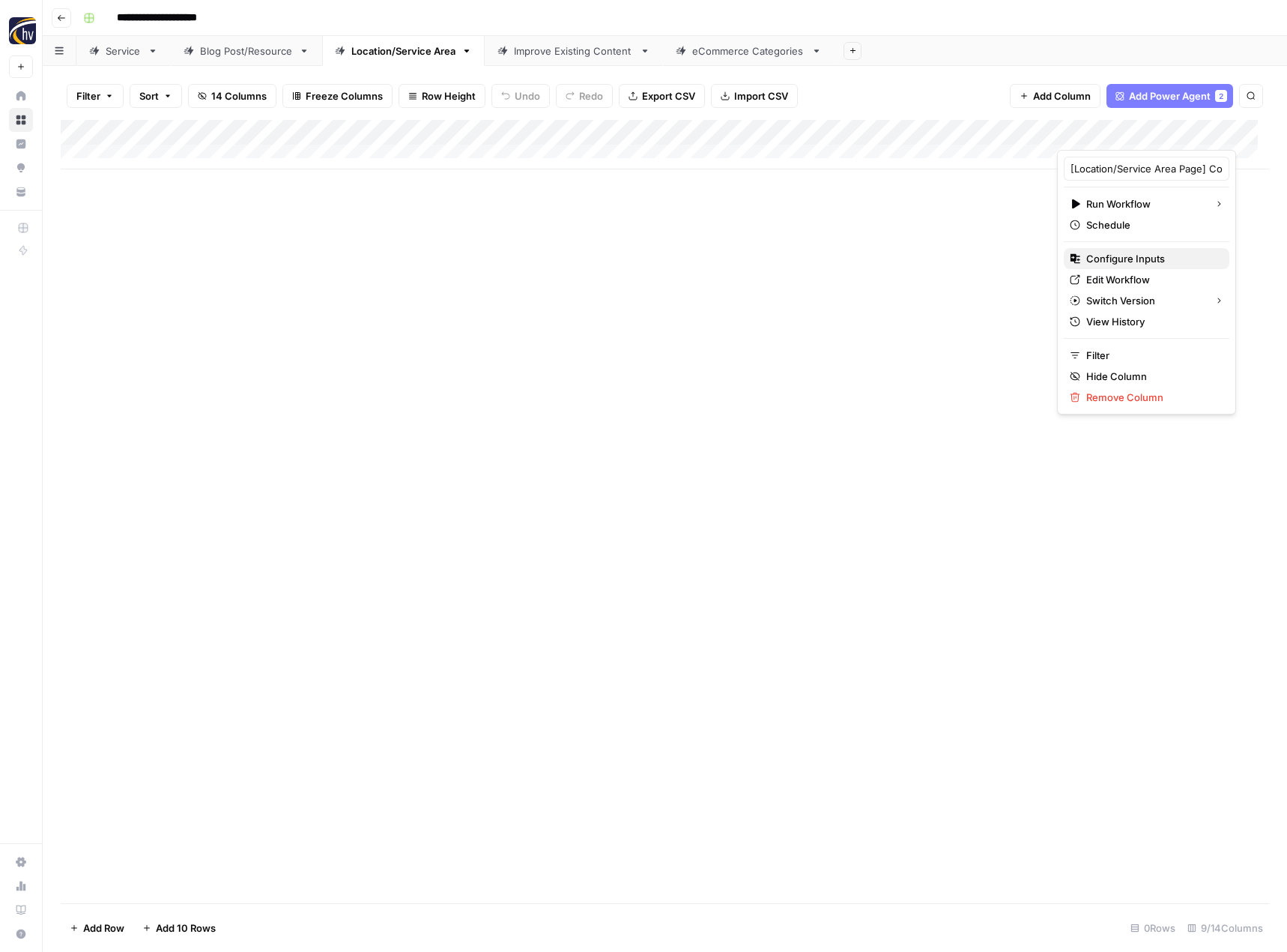
click at [1124, 263] on span "Configure Inputs" at bounding box center [1152, 258] width 131 height 15
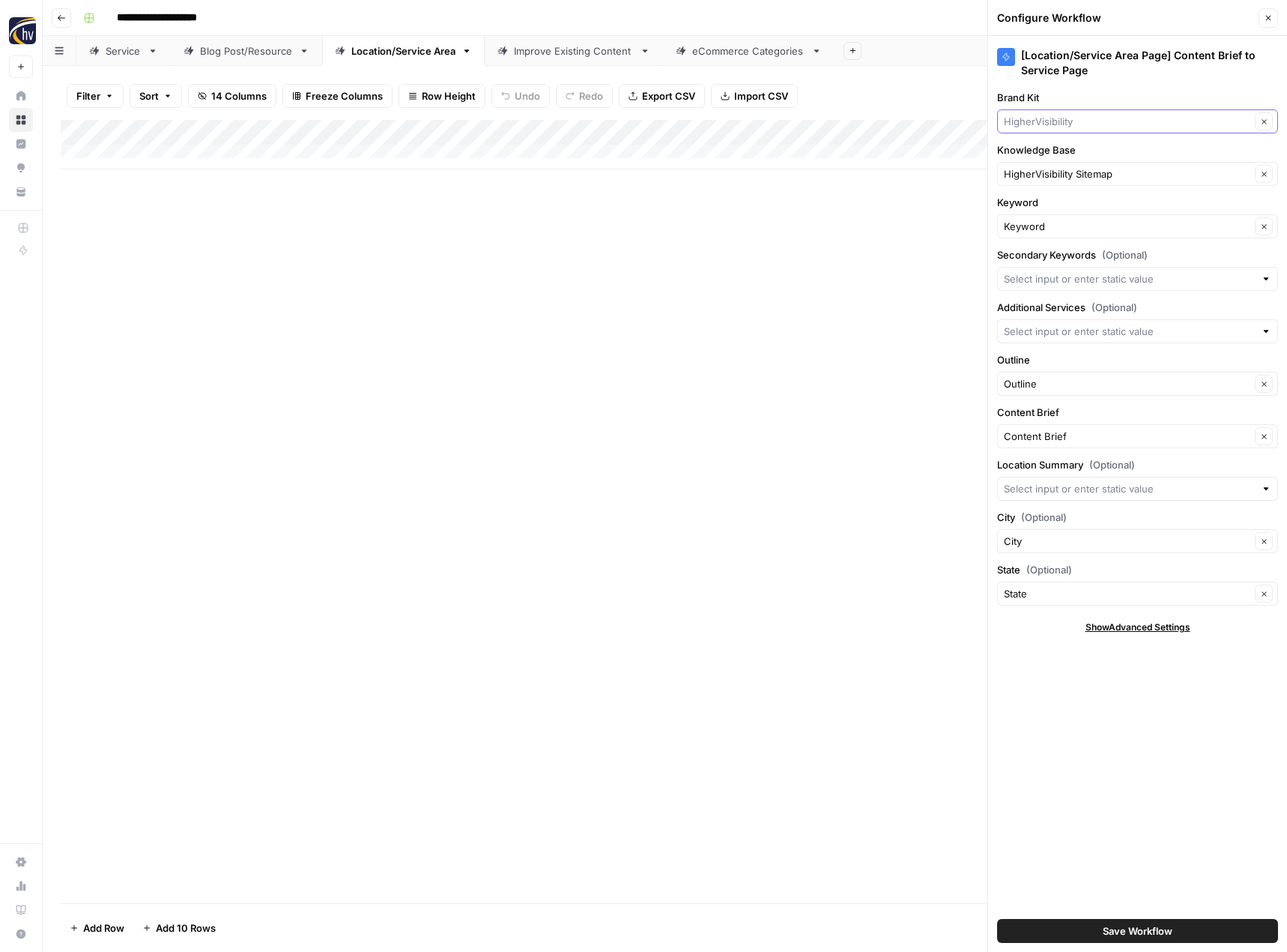
click at [1076, 118] on input "Brand Kit" at bounding box center [1127, 121] width 246 height 15
click at [1076, 173] on span "BlueStone Supply" at bounding box center [1134, 178] width 250 height 15
type input "BlueStone Supply"
click at [1076, 173] on input "Knowledge Base" at bounding box center [1127, 174] width 246 height 15
click at [1082, 211] on span "Blue Stone Supply Sitemap" at bounding box center [1134, 209] width 250 height 15
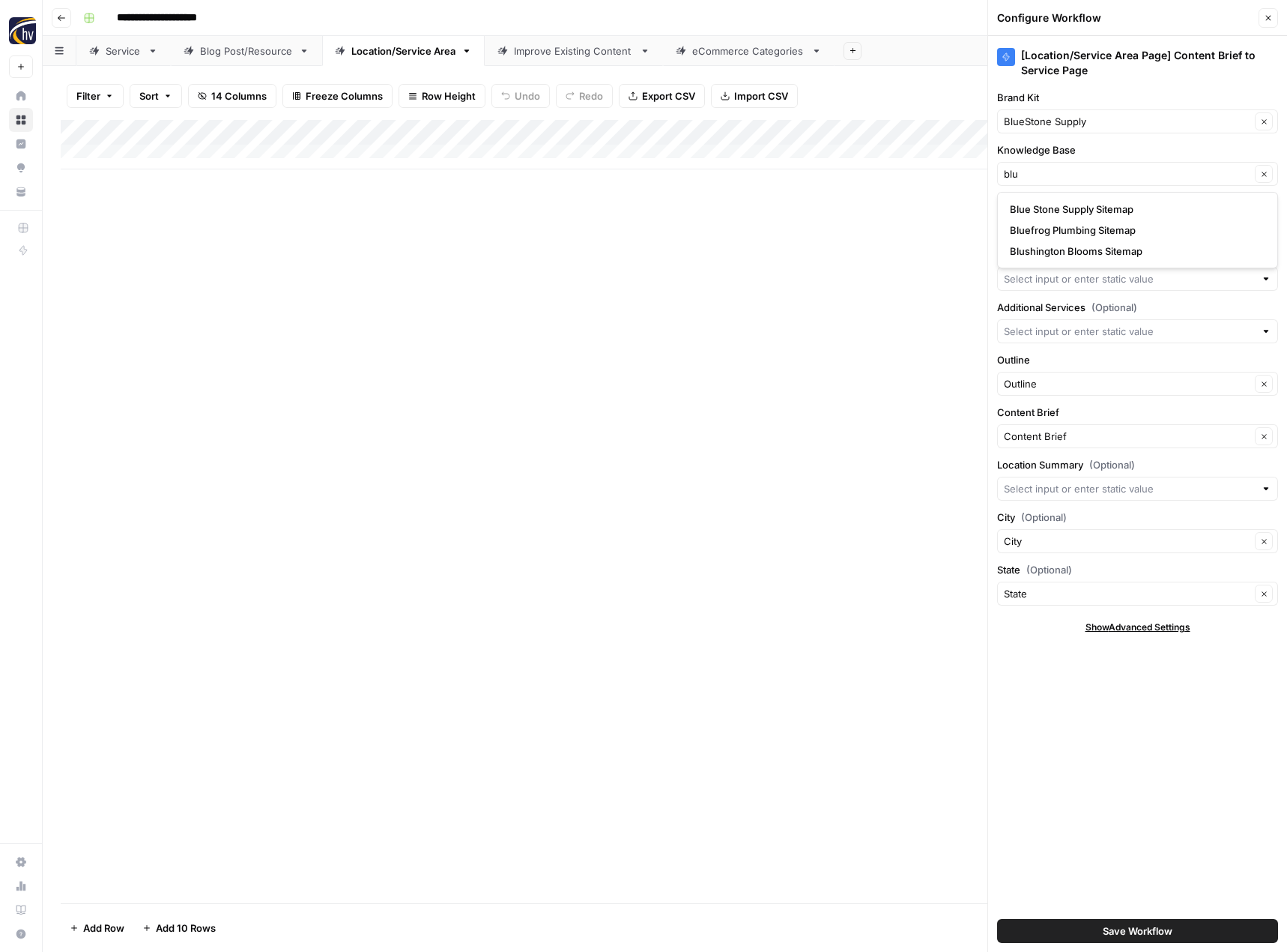
type input "Blue Stone Supply Sitemap"
click at [1144, 925] on span "Save Workflow" at bounding box center [1138, 931] width 70 height 15
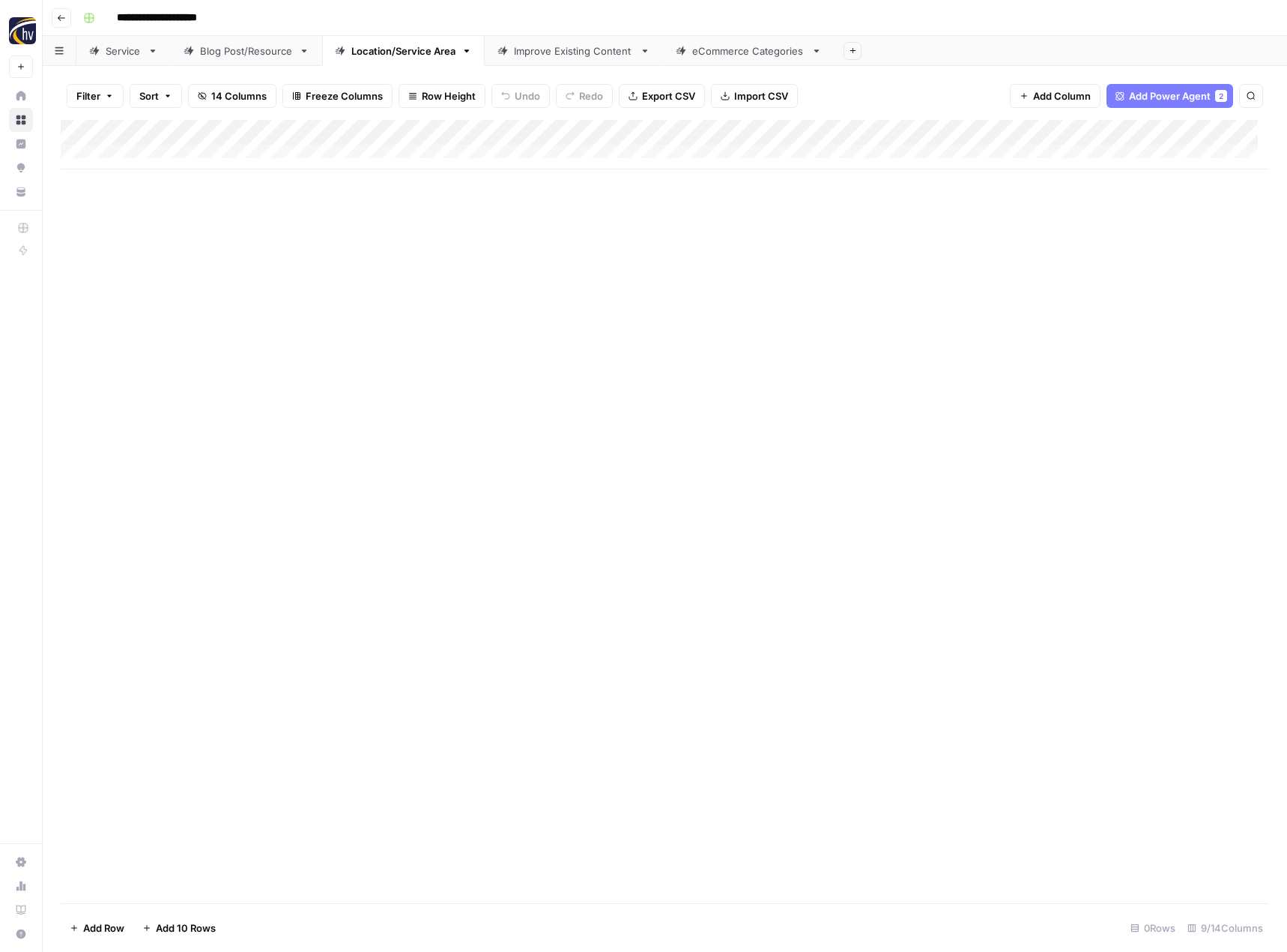
click at [586, 52] on div "Improve Existing Content" at bounding box center [574, 50] width 120 height 15
click at [727, 130] on div "Add Column" at bounding box center [665, 145] width 1208 height 49
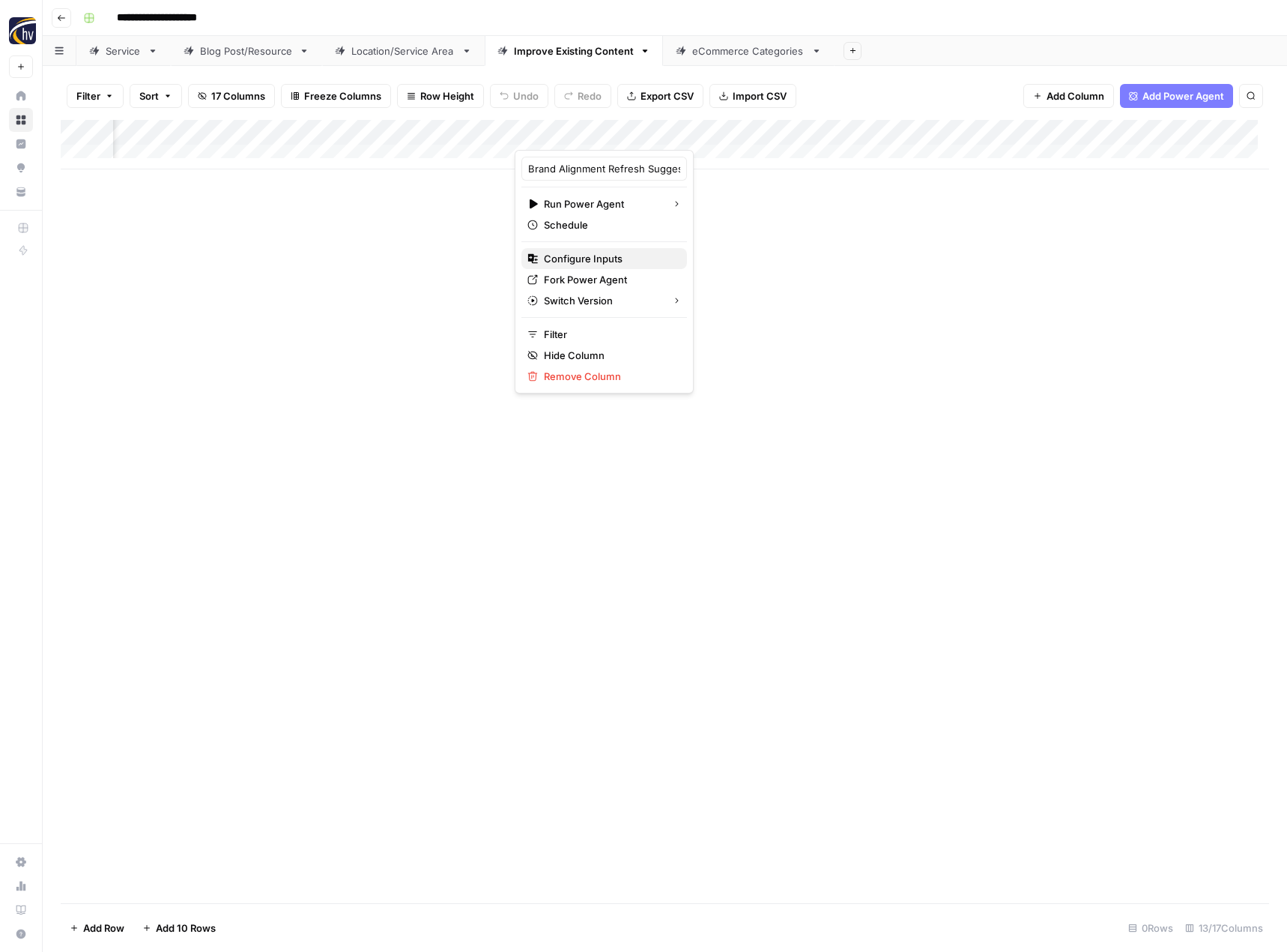
click at [632, 254] on span "Configure Inputs" at bounding box center [609, 258] width 131 height 15
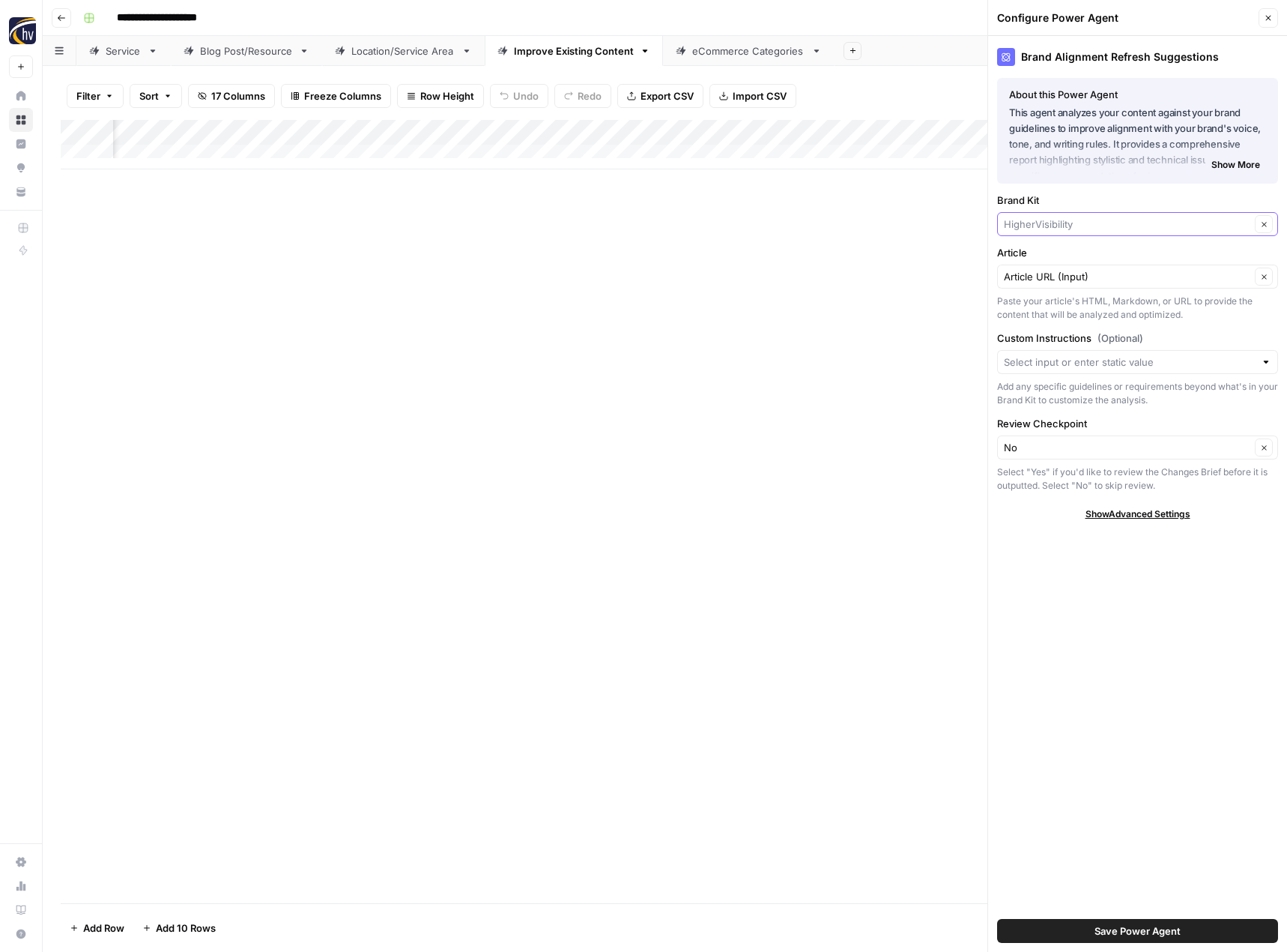
click at [1054, 222] on input "Brand Kit" at bounding box center [1127, 224] width 246 height 15
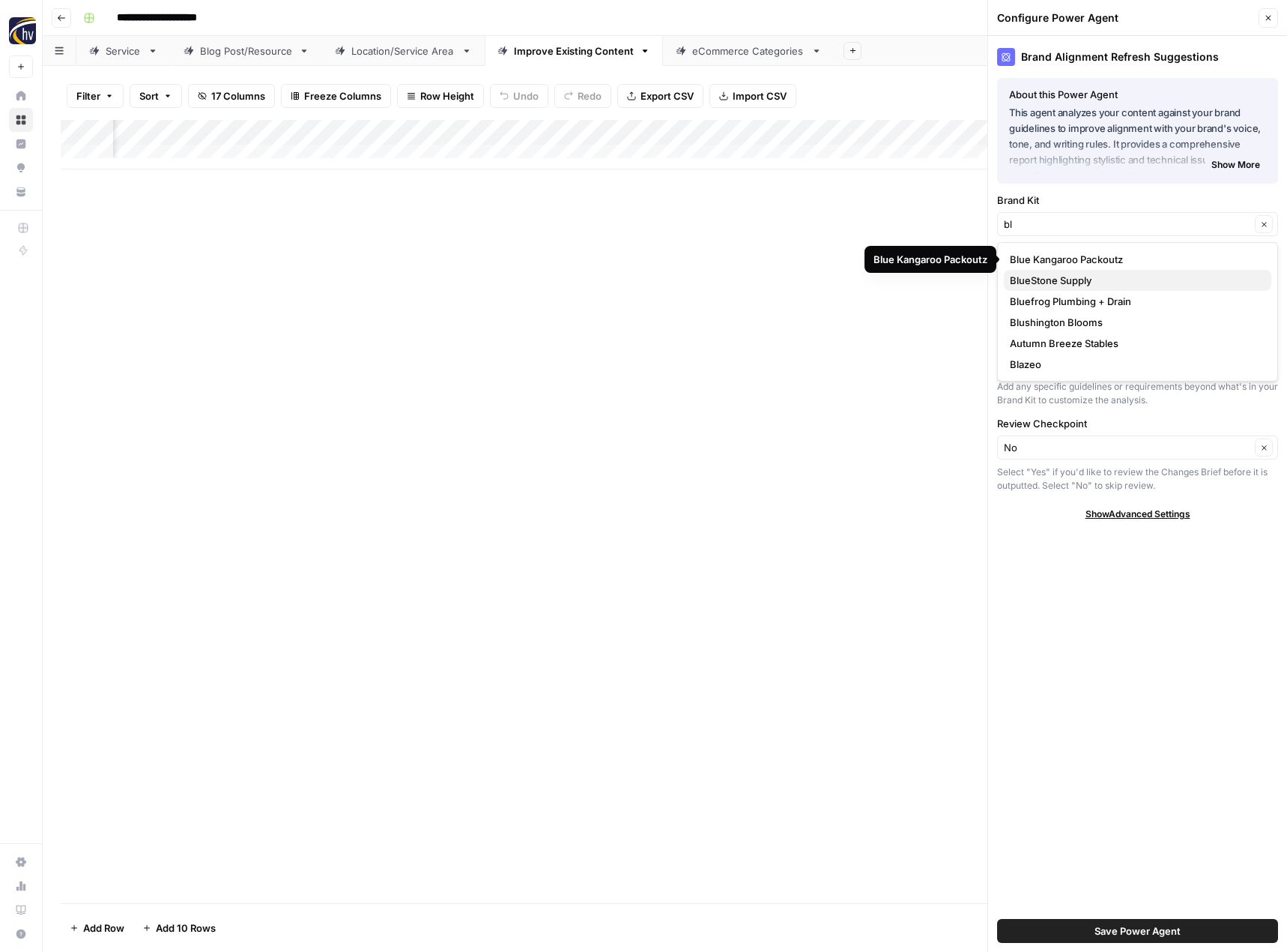
click at [1047, 279] on span "BlueStone Supply" at bounding box center [1134, 280] width 250 height 15
type input "BlueStone Supply"
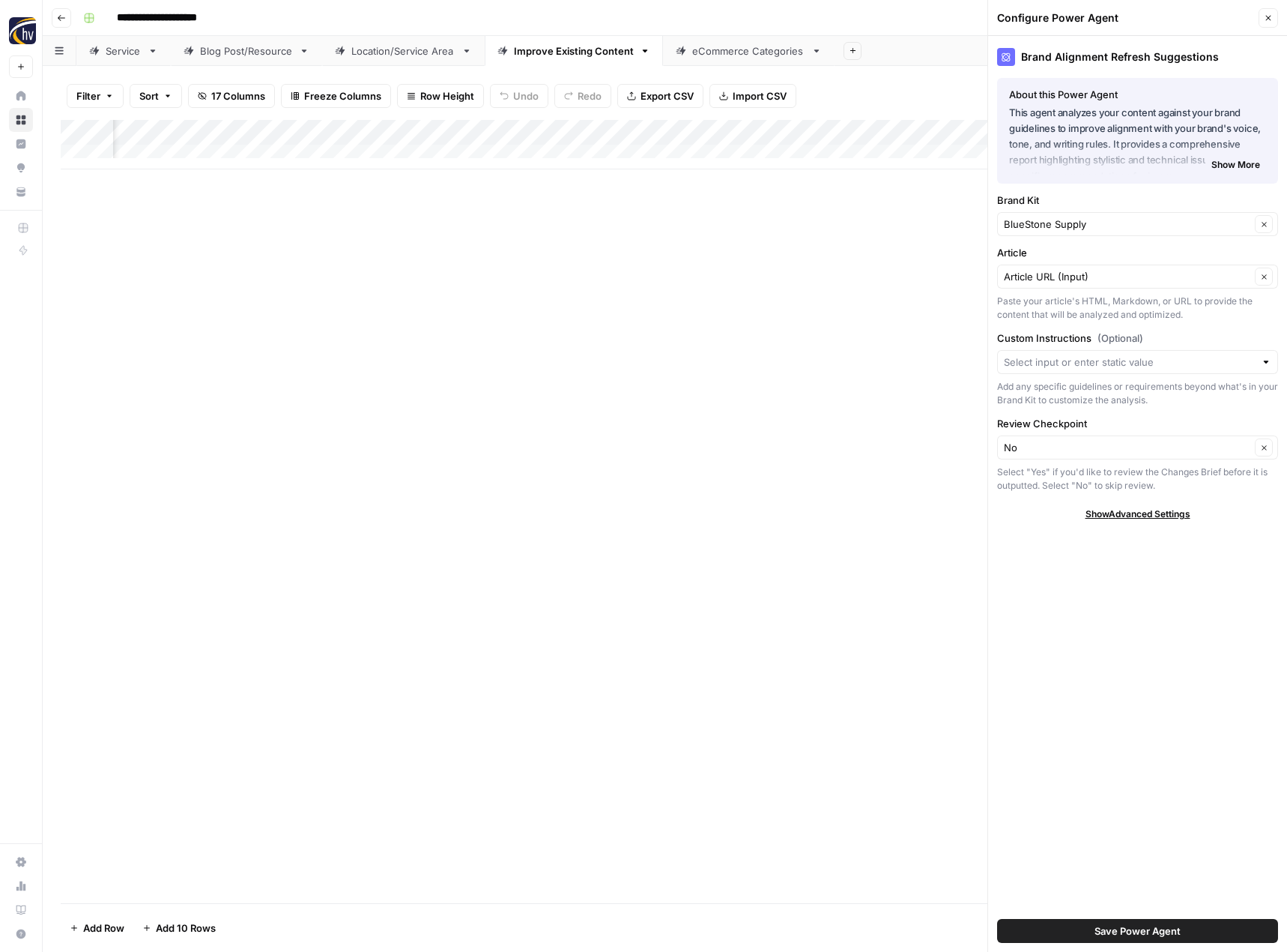
click at [1137, 931] on span "Save Power Agent" at bounding box center [1138, 931] width 86 height 15
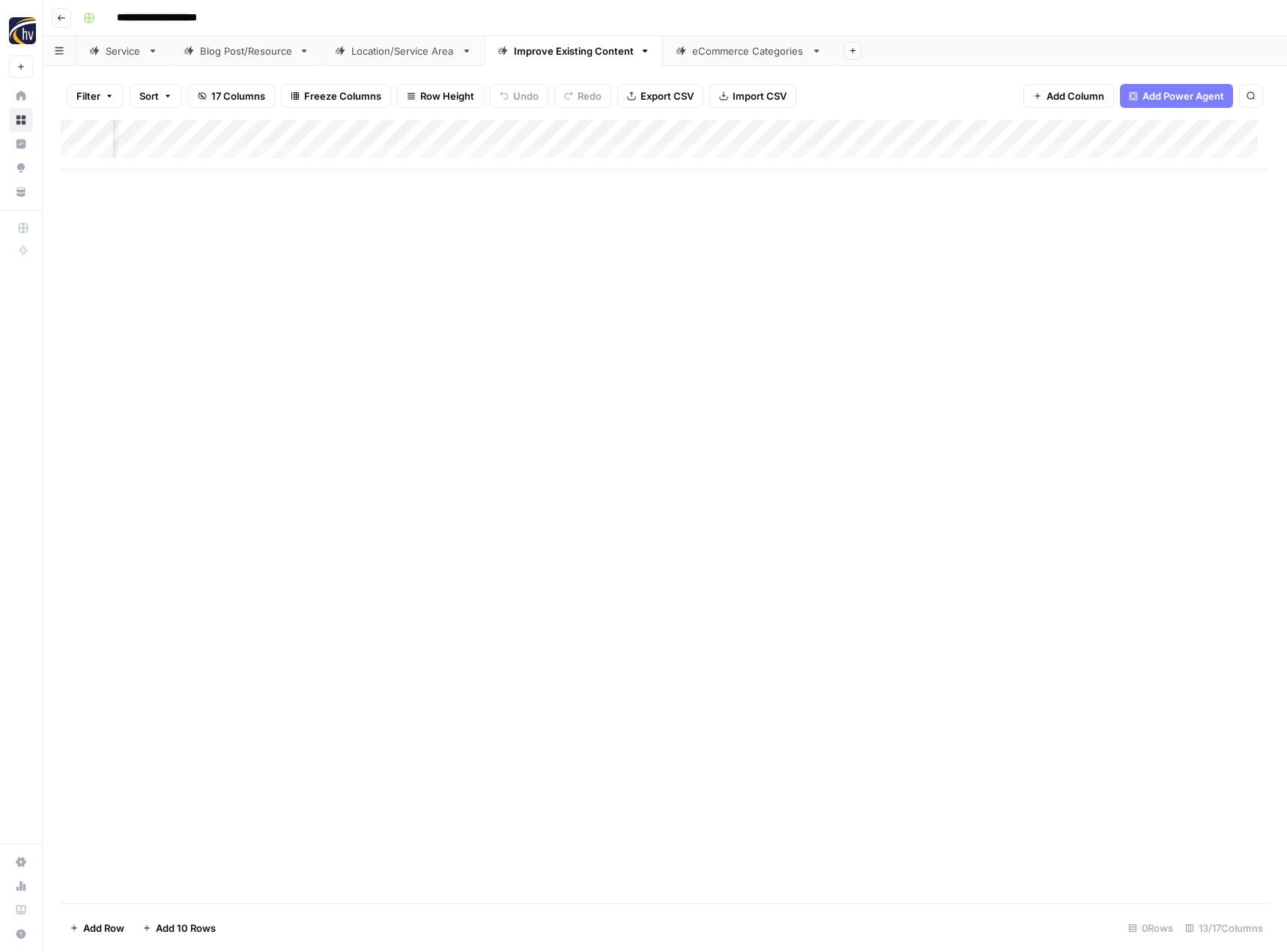
click at [1119, 132] on div "Add Column" at bounding box center [665, 145] width 1208 height 49
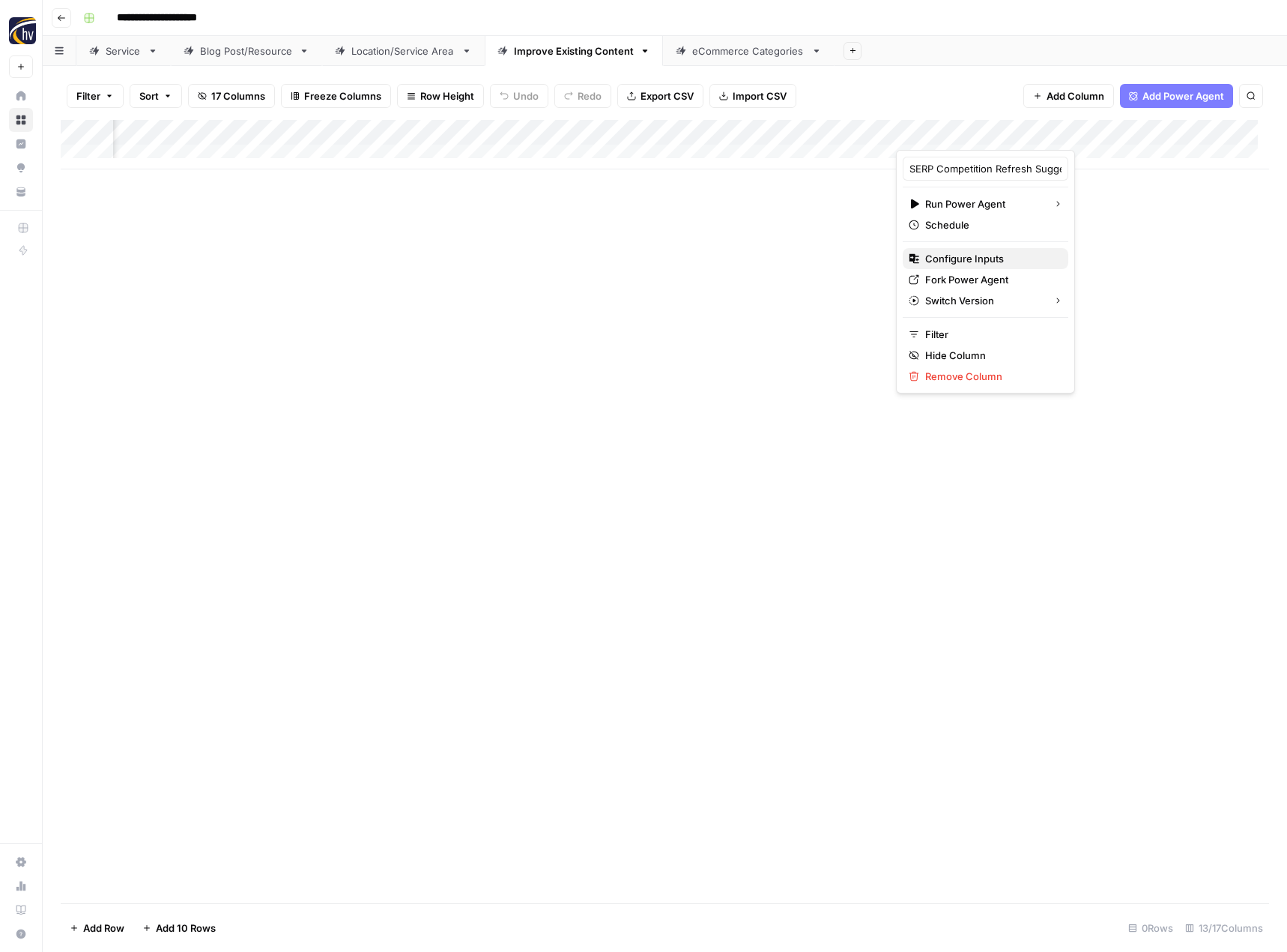
click at [1003, 258] on span "Configure Inputs" at bounding box center [990, 258] width 131 height 15
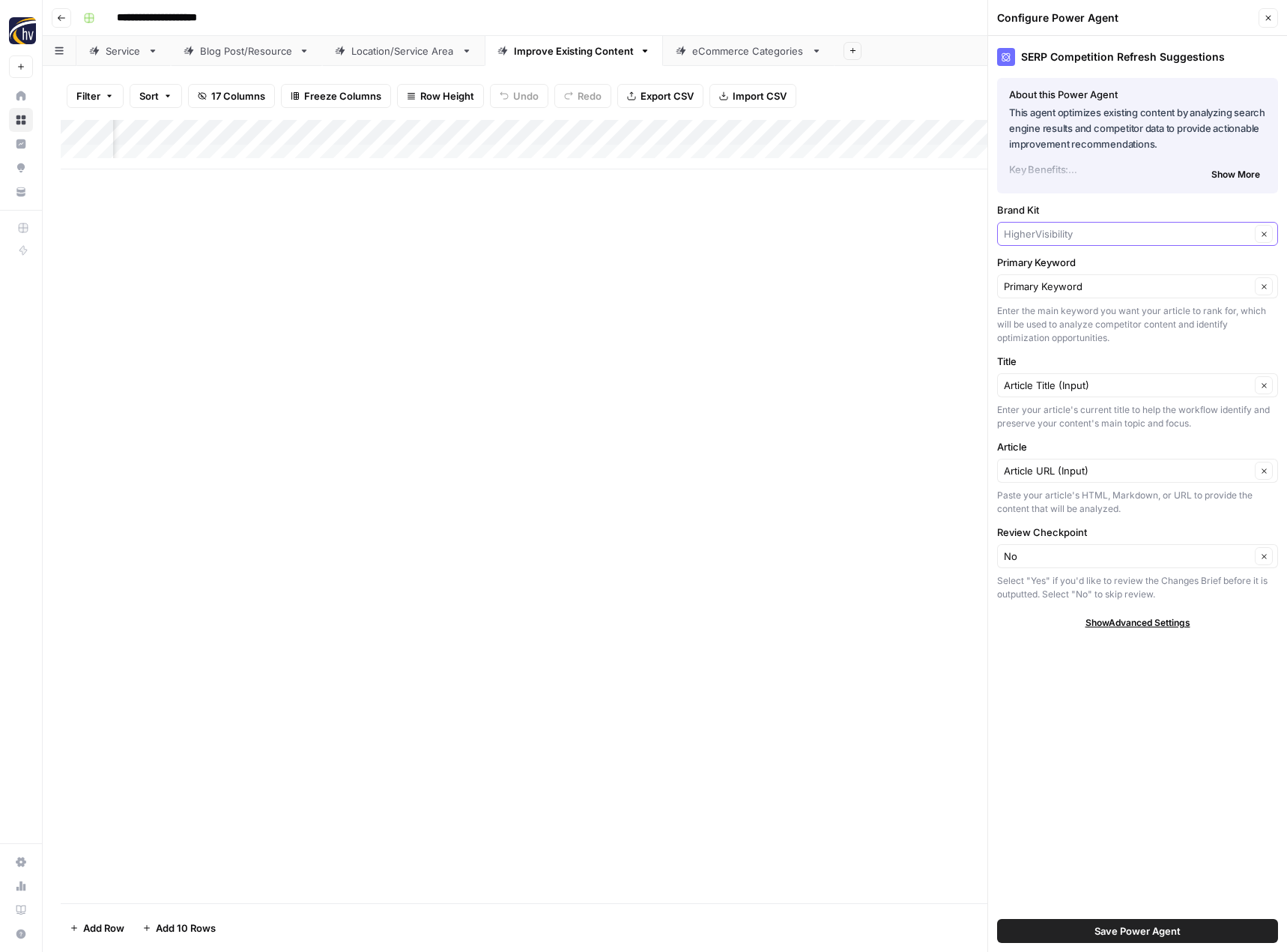
click at [1076, 232] on input "Brand Kit" at bounding box center [1127, 233] width 246 height 15
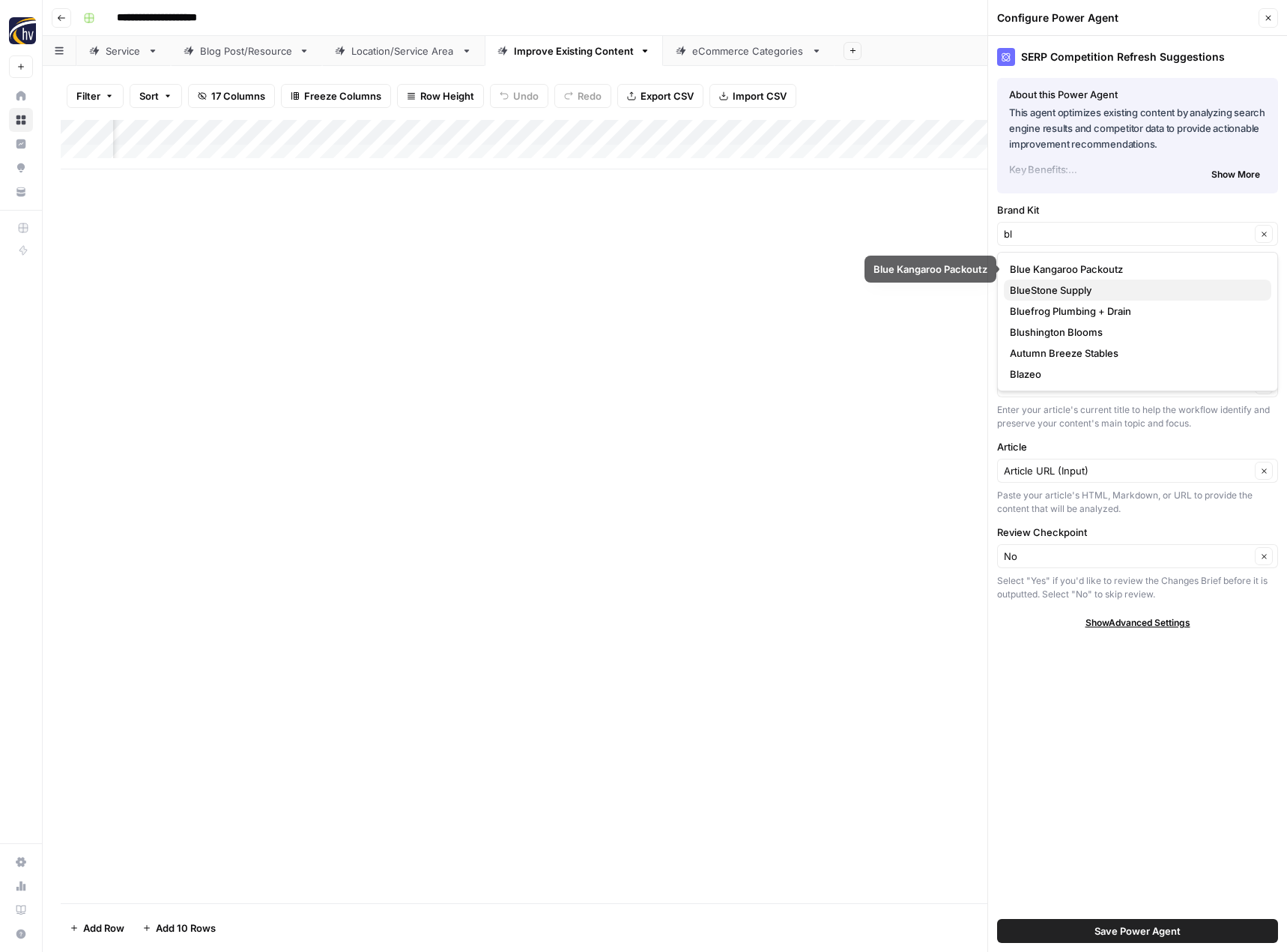
click at [1071, 291] on span "BlueStone Supply" at bounding box center [1134, 290] width 250 height 15
type input "BlueStone Supply"
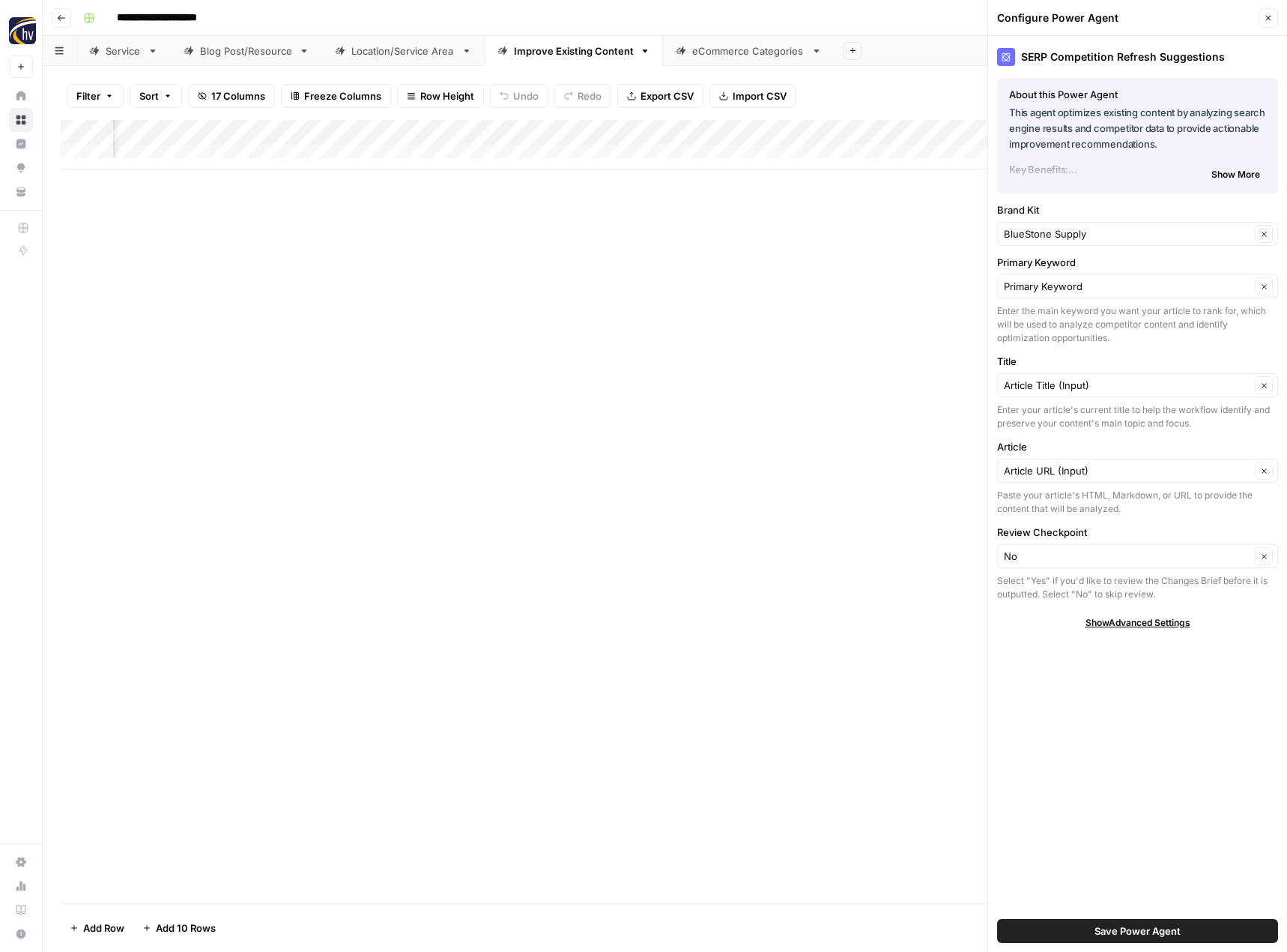
click at [1121, 932] on span "Save Power Agent" at bounding box center [1138, 931] width 86 height 15
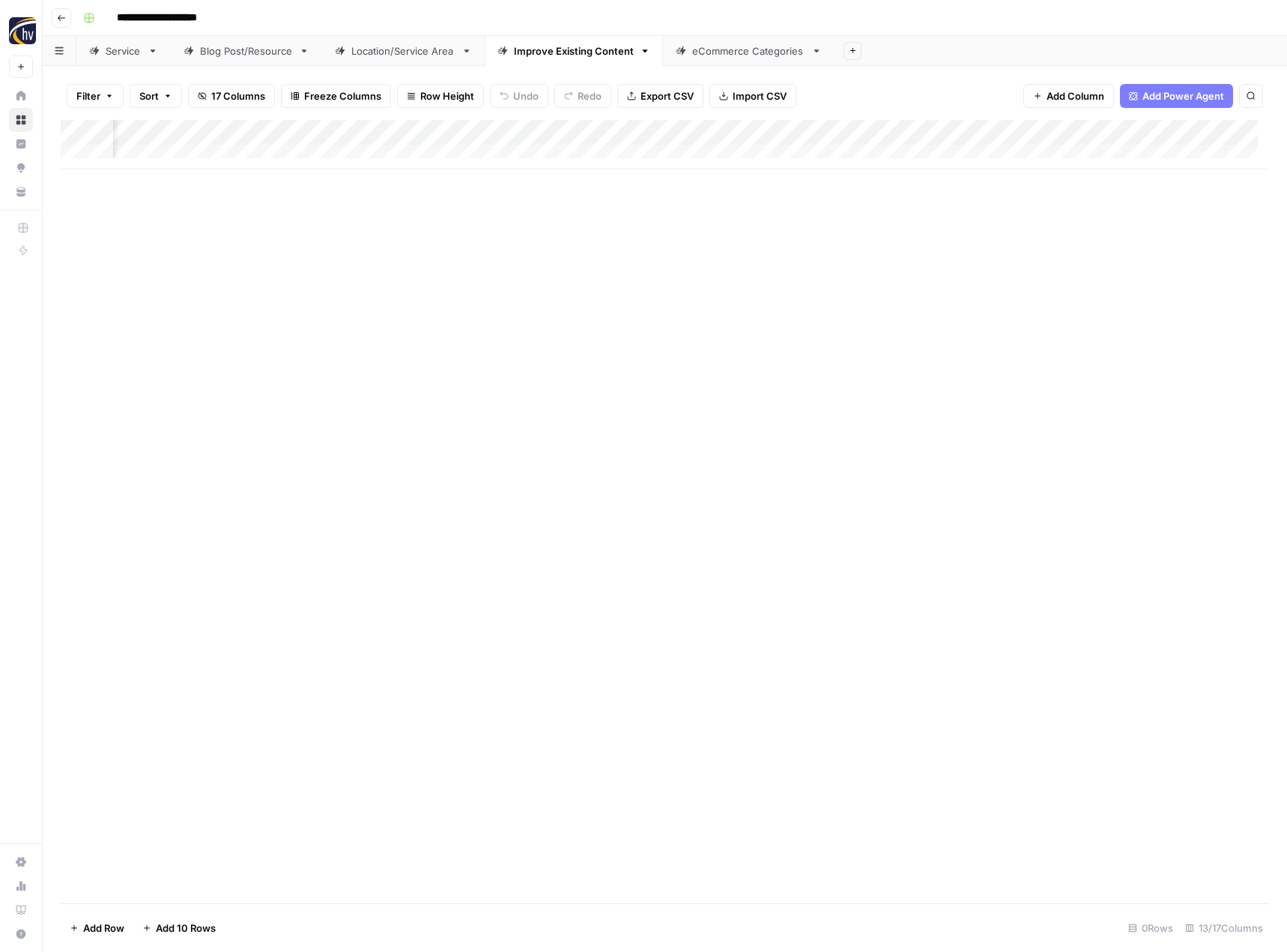
scroll to position [0, 1146]
click at [1113, 130] on div "Add Column" at bounding box center [665, 145] width 1208 height 49
click at [1009, 255] on span "Configure Inputs" at bounding box center [1009, 258] width 131 height 15
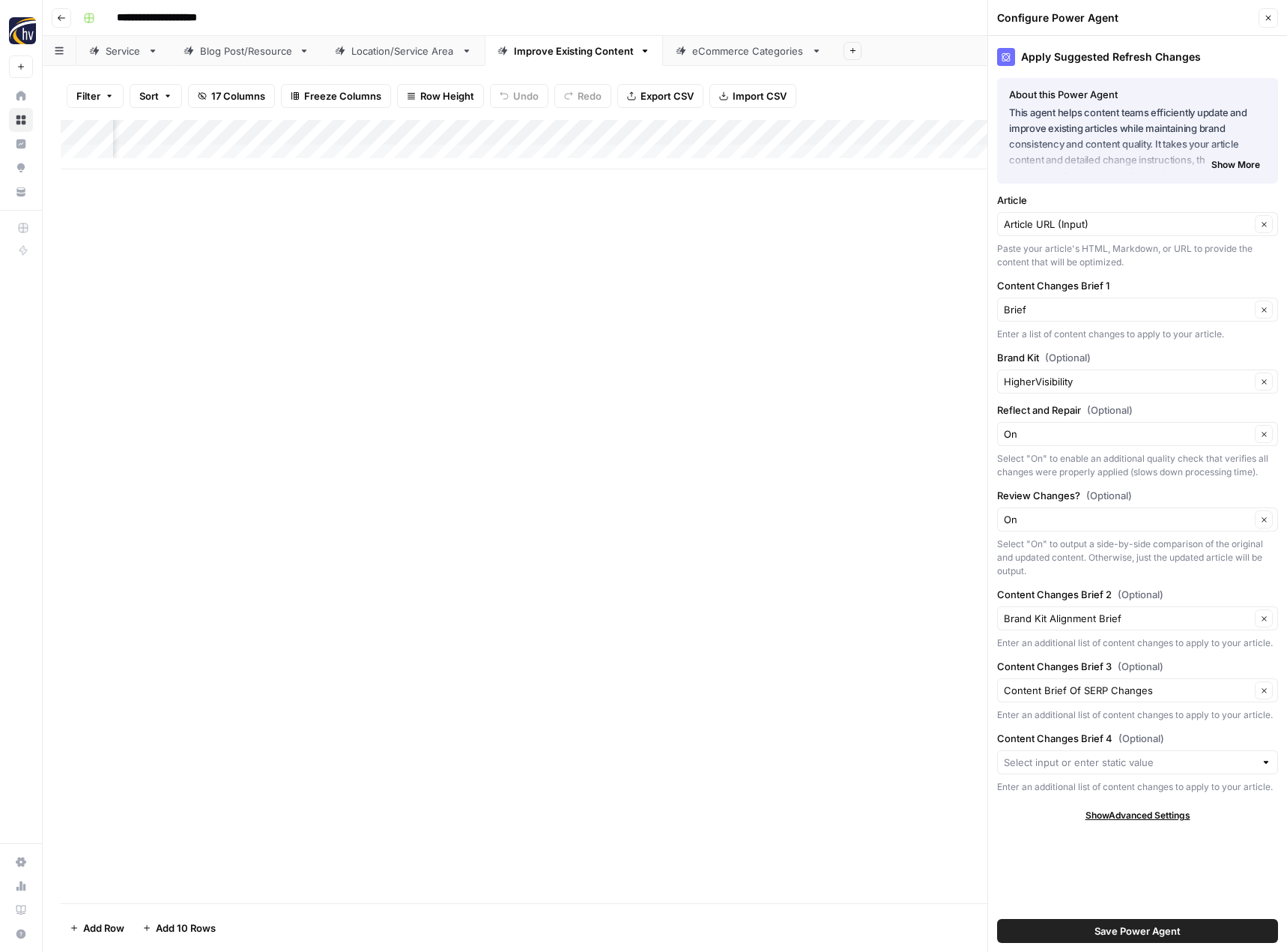
click at [1039, 373] on div "HigherVisibility Clear" at bounding box center [1138, 382] width 281 height 24
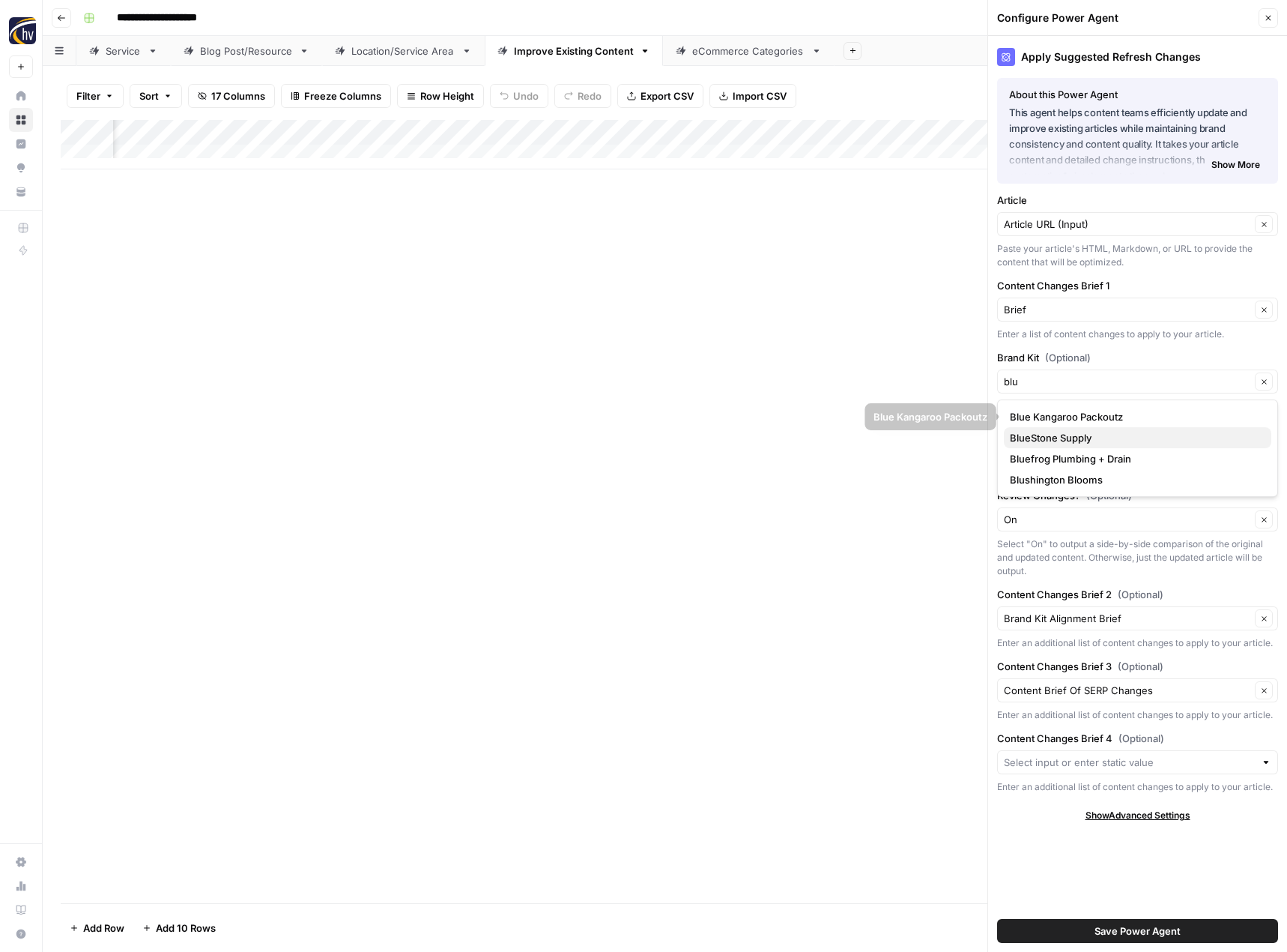
click at [1047, 436] on span "BlueStone Supply" at bounding box center [1134, 438] width 250 height 15
type input "BlueStone Supply"
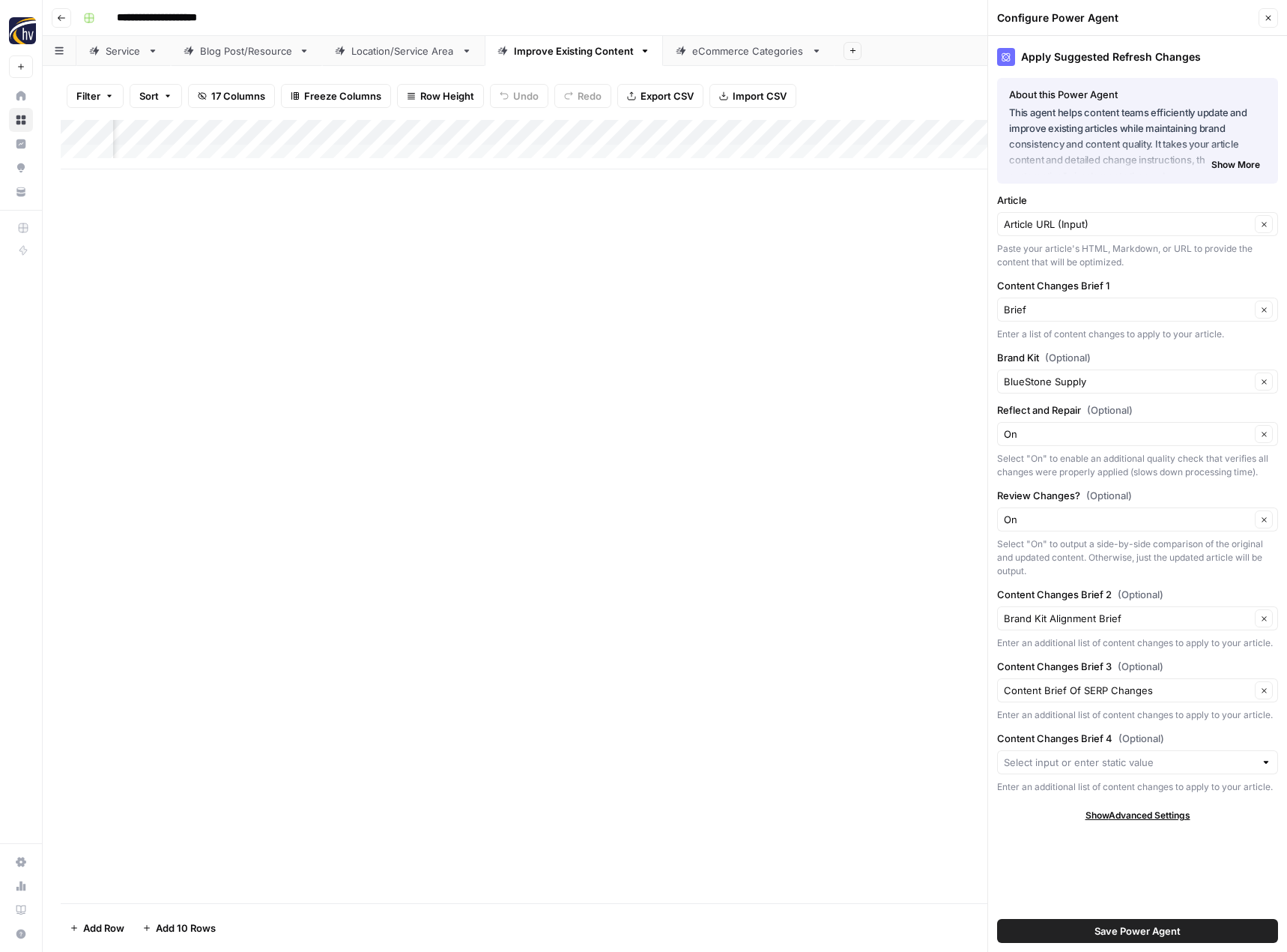
click at [1162, 933] on span "Save Power Agent" at bounding box center [1138, 931] width 86 height 15
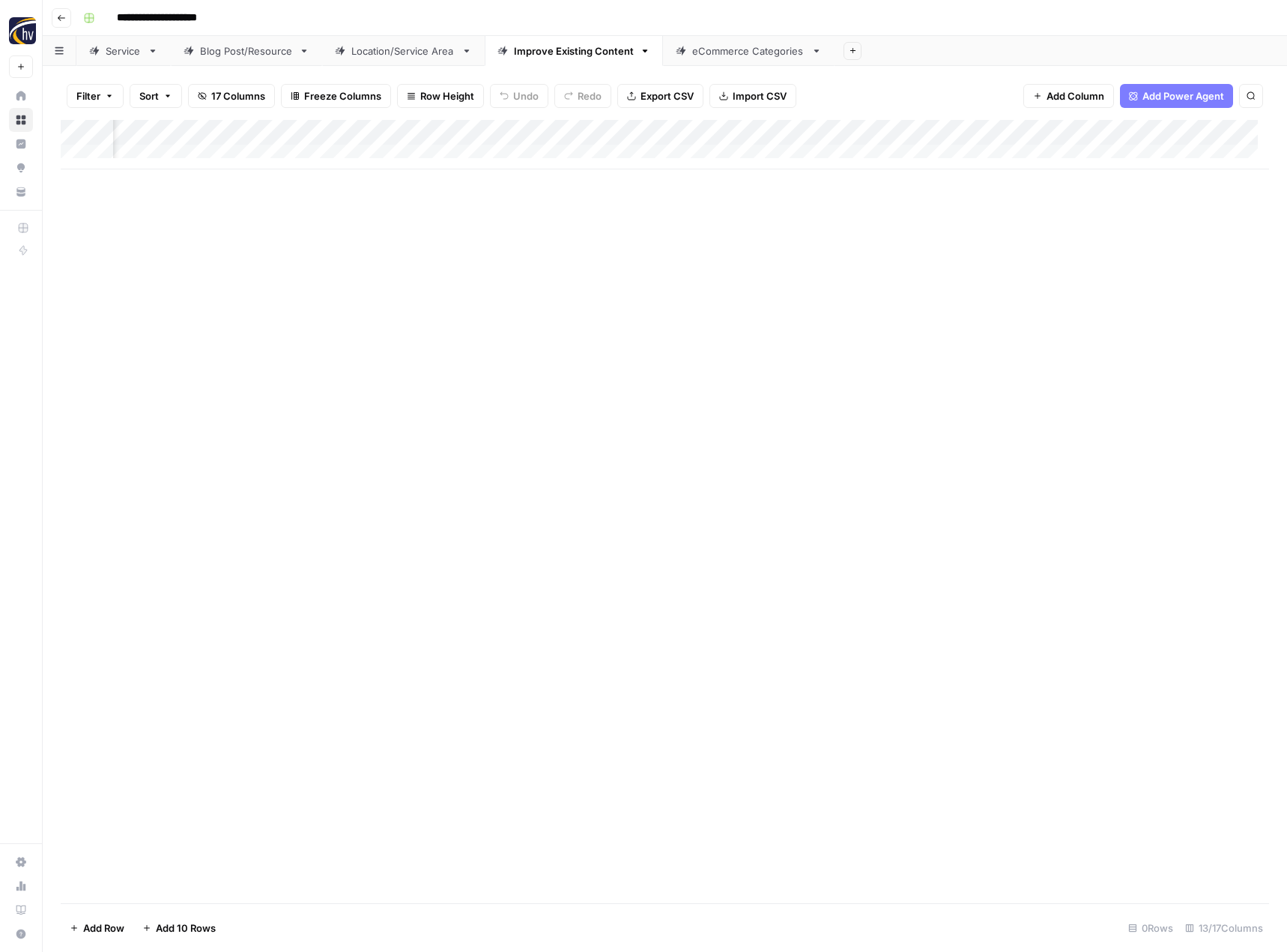
click at [738, 56] on div "eCommerce Categories" at bounding box center [749, 50] width 114 height 15
click at [731, 132] on div "Add Column" at bounding box center [665, 145] width 1208 height 49
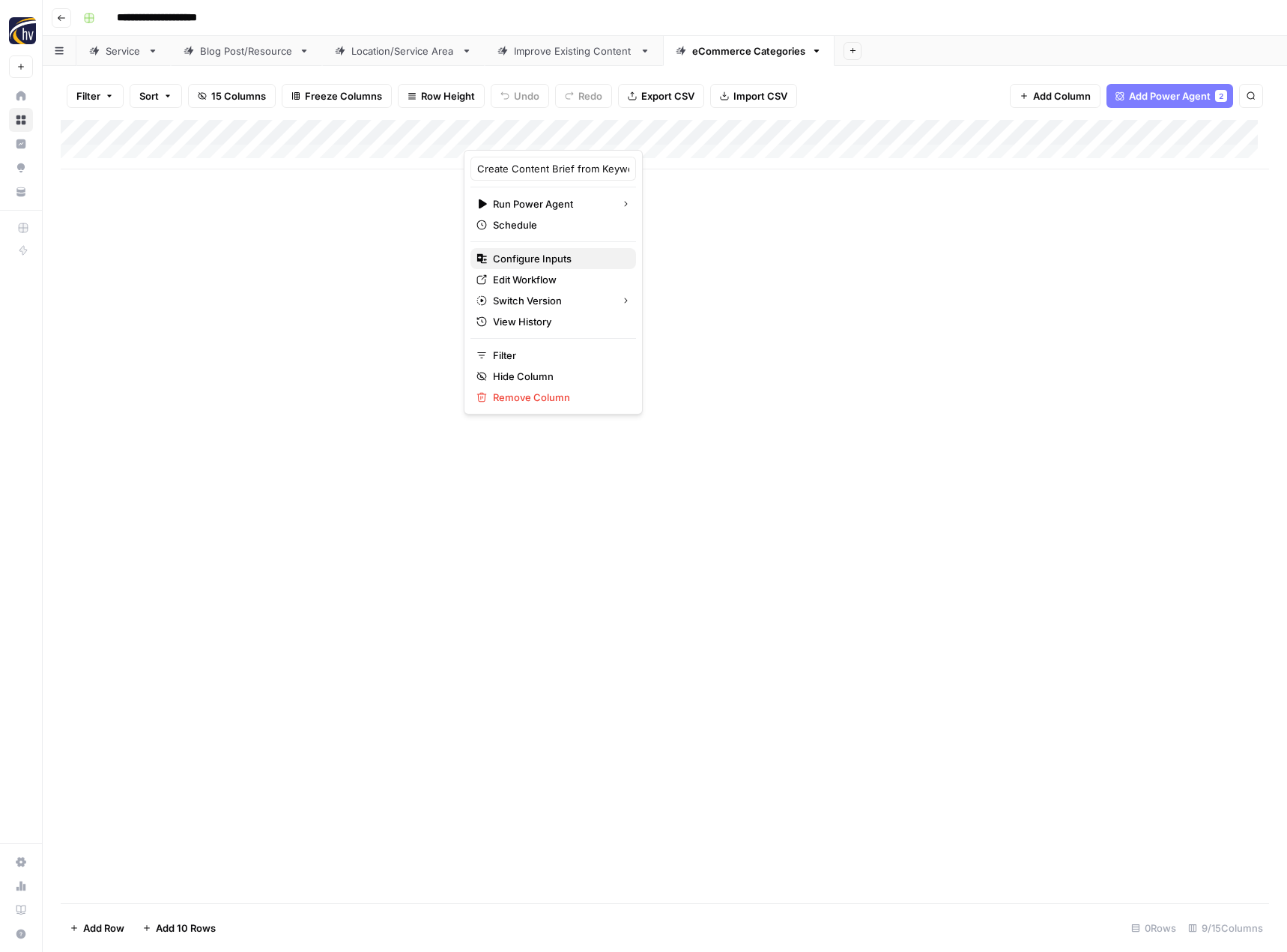
click at [604, 261] on div "Configure Inputs" at bounding box center [554, 258] width 154 height 15
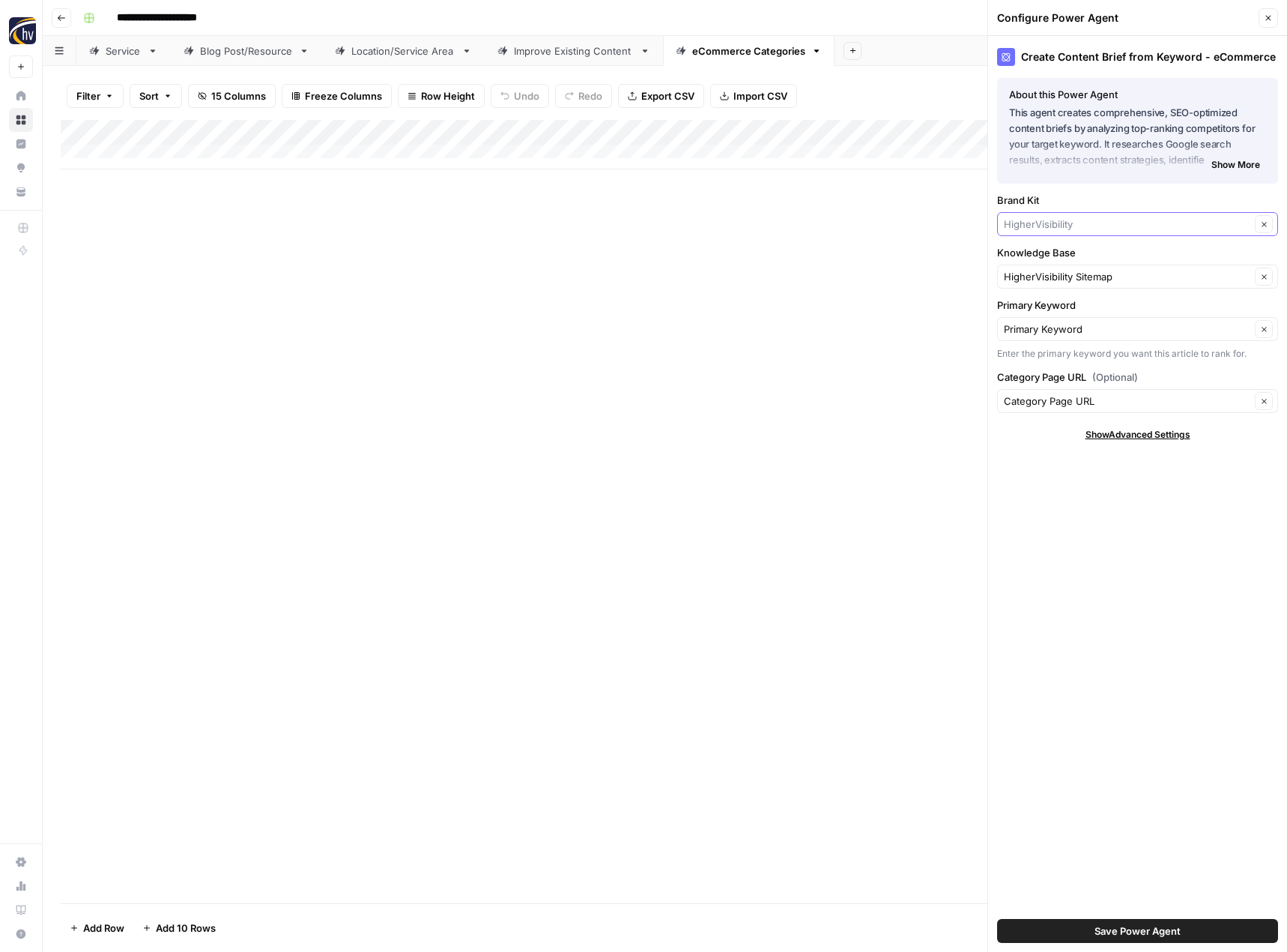
click at [1045, 225] on input "Brand Kit" at bounding box center [1127, 224] width 246 height 15
click at [1047, 279] on span "BlueStone Supply" at bounding box center [1134, 280] width 250 height 15
type input "BlueStone Supply"
click at [1047, 279] on input "Knowledge Base" at bounding box center [1127, 276] width 246 height 15
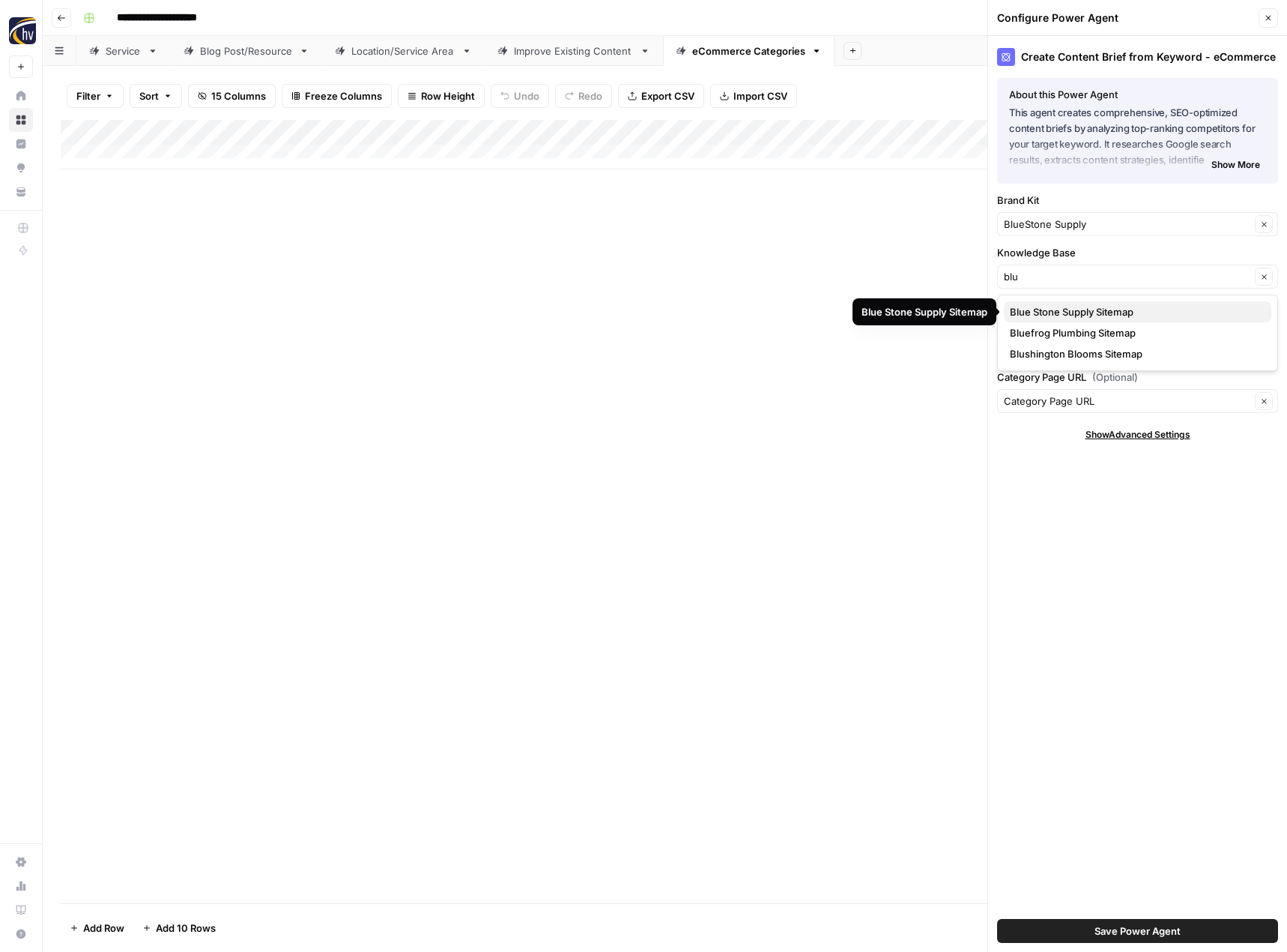
click at [1047, 308] on span "Blue Stone Supply Sitemap" at bounding box center [1134, 311] width 250 height 15
type input "Blue Stone Supply Sitemap"
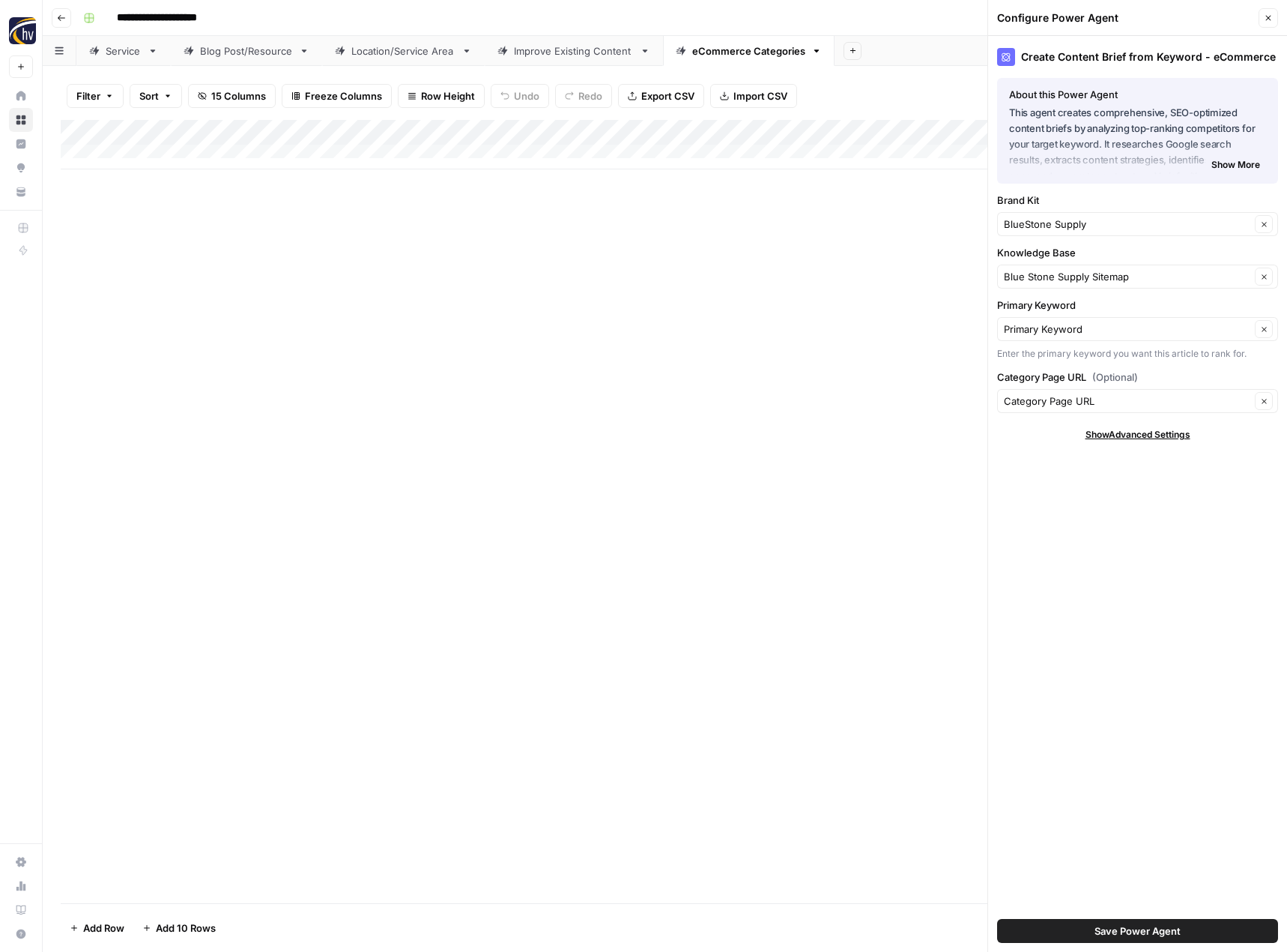
click at [1106, 931] on span "Save Power Agent" at bounding box center [1138, 931] width 86 height 15
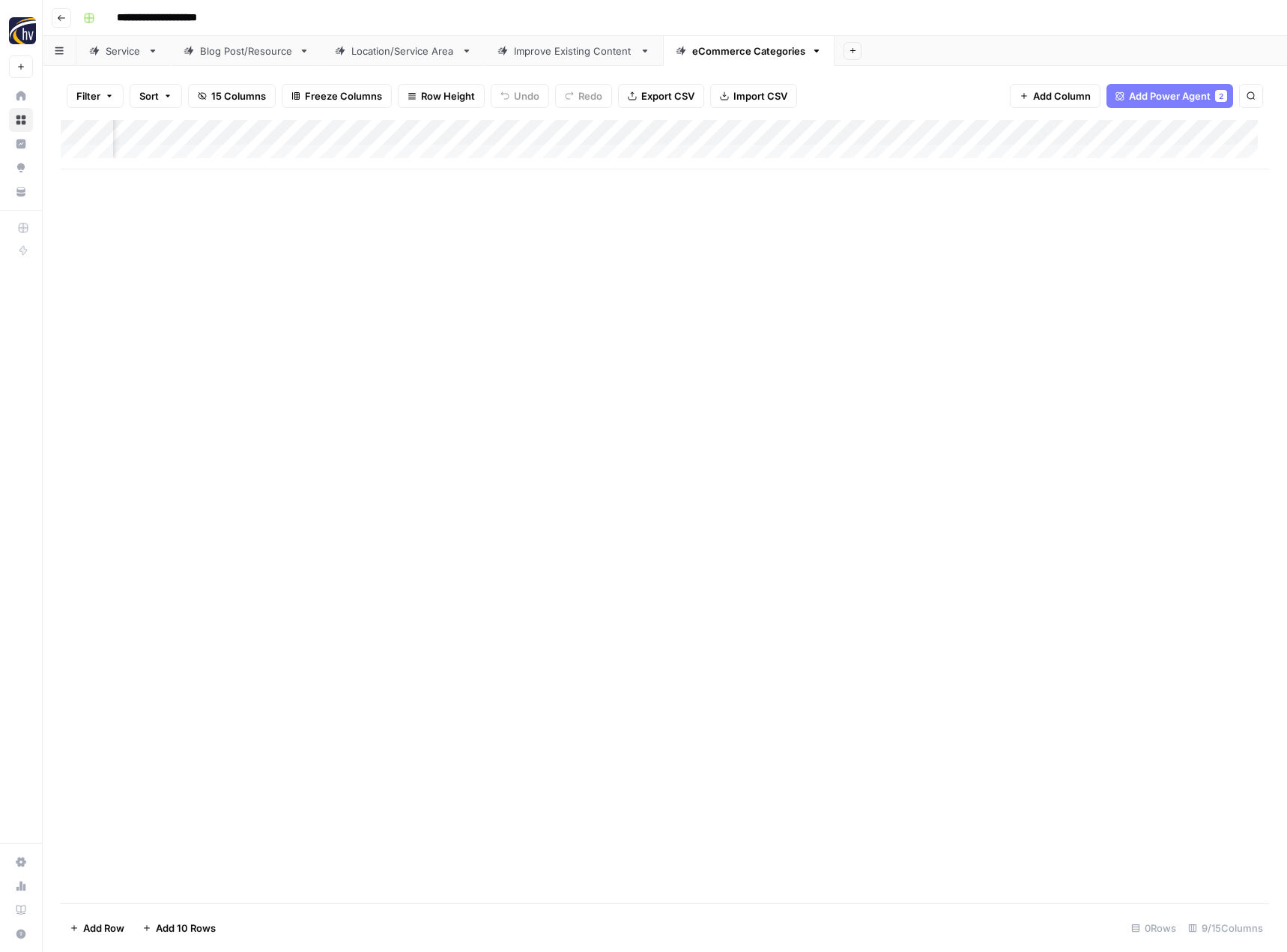
scroll to position [0, 514]
click at [1089, 135] on div "Add Column" at bounding box center [665, 145] width 1208 height 49
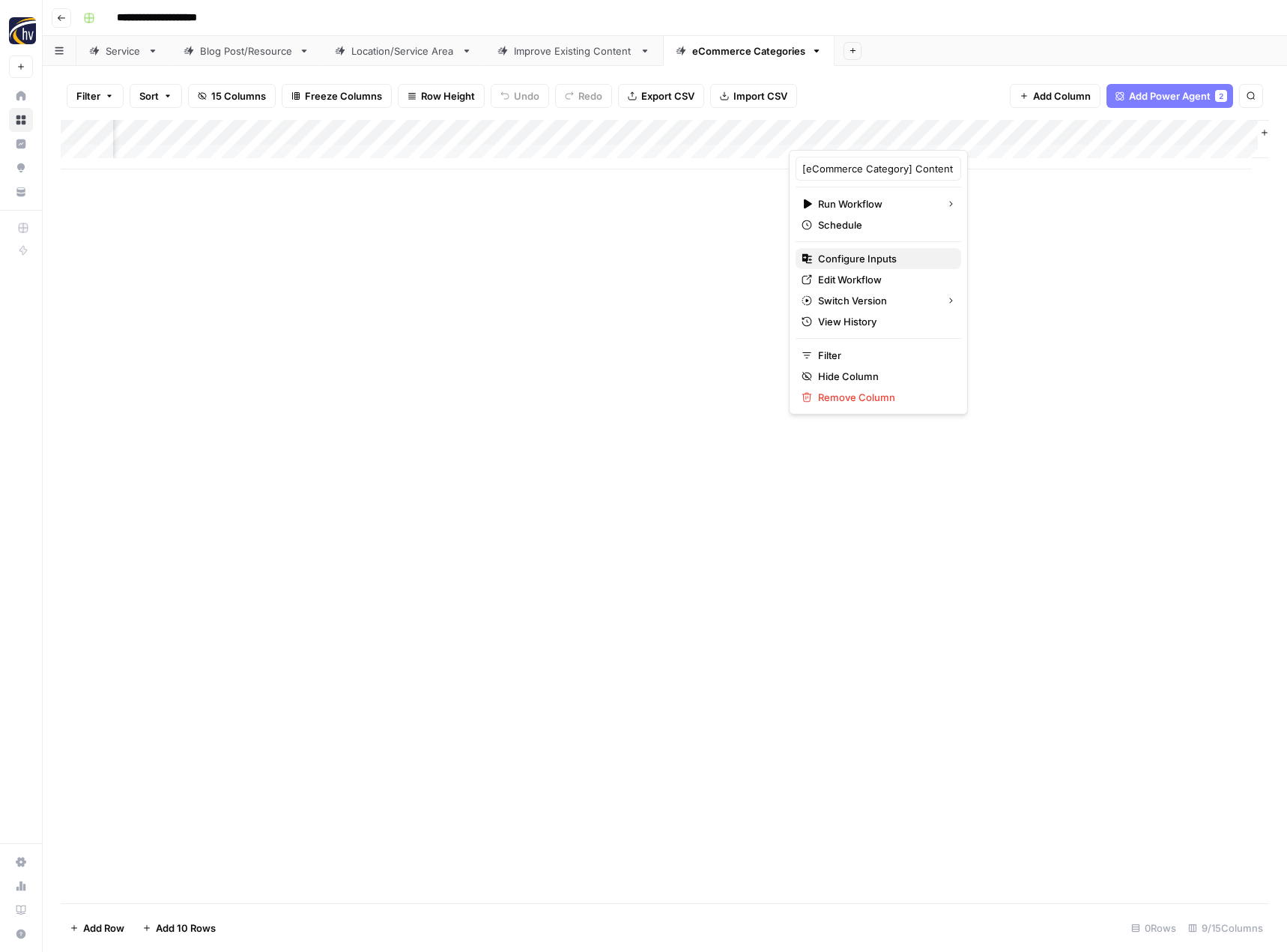
click at [935, 265] on button "Configure Inputs" at bounding box center [878, 258] width 166 height 21
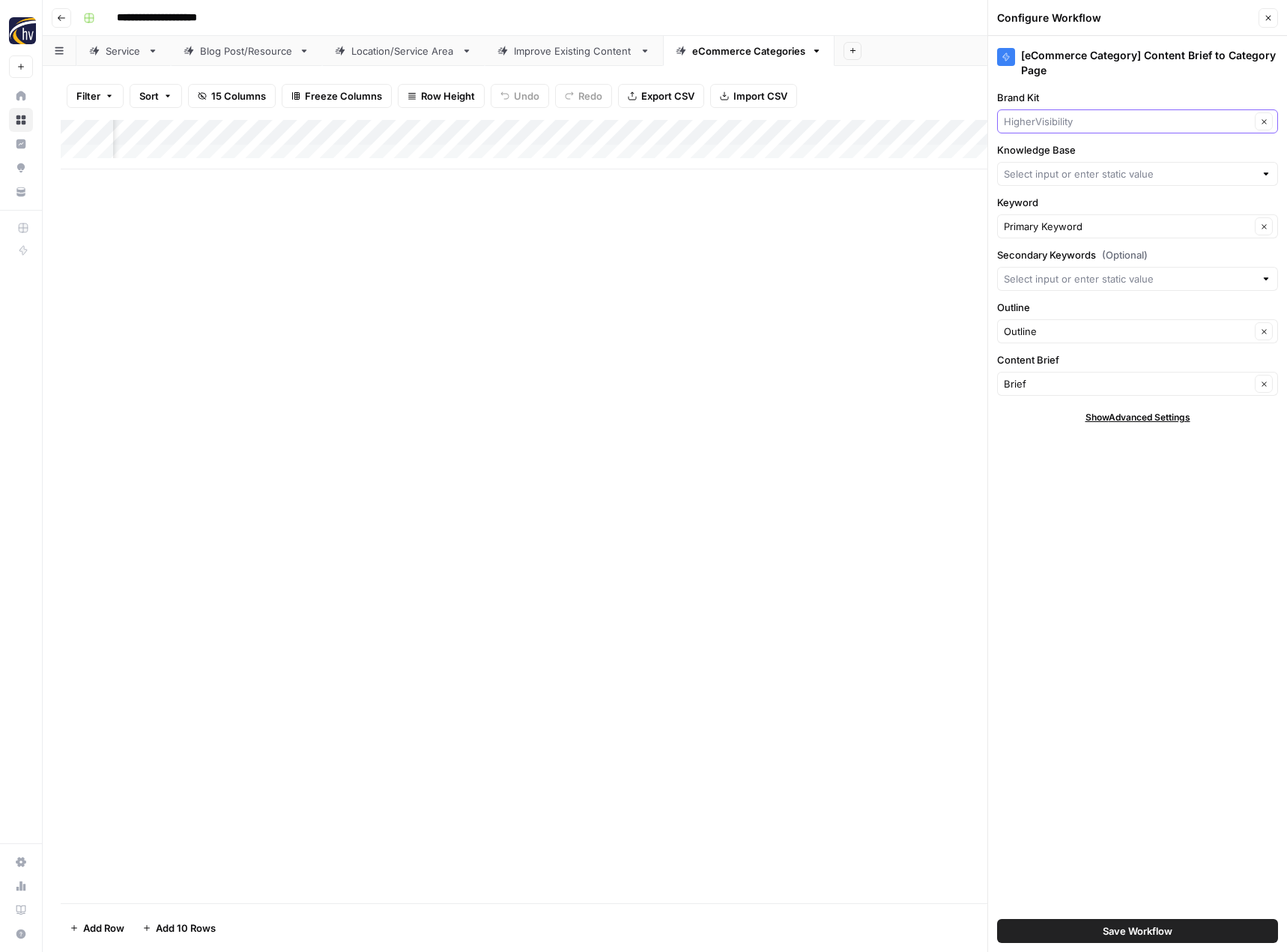
click at [1088, 121] on input "Brand Kit" at bounding box center [1127, 121] width 246 height 15
click at [1071, 174] on span "BlueStone Supply" at bounding box center [1134, 178] width 250 height 15
type input "BlueStone Supply"
click at [1071, 174] on input "Knowledge Base" at bounding box center [1130, 174] width 251 height 15
click at [1070, 211] on span "Blue Stone Supply Sitemap" at bounding box center [1134, 209] width 250 height 15
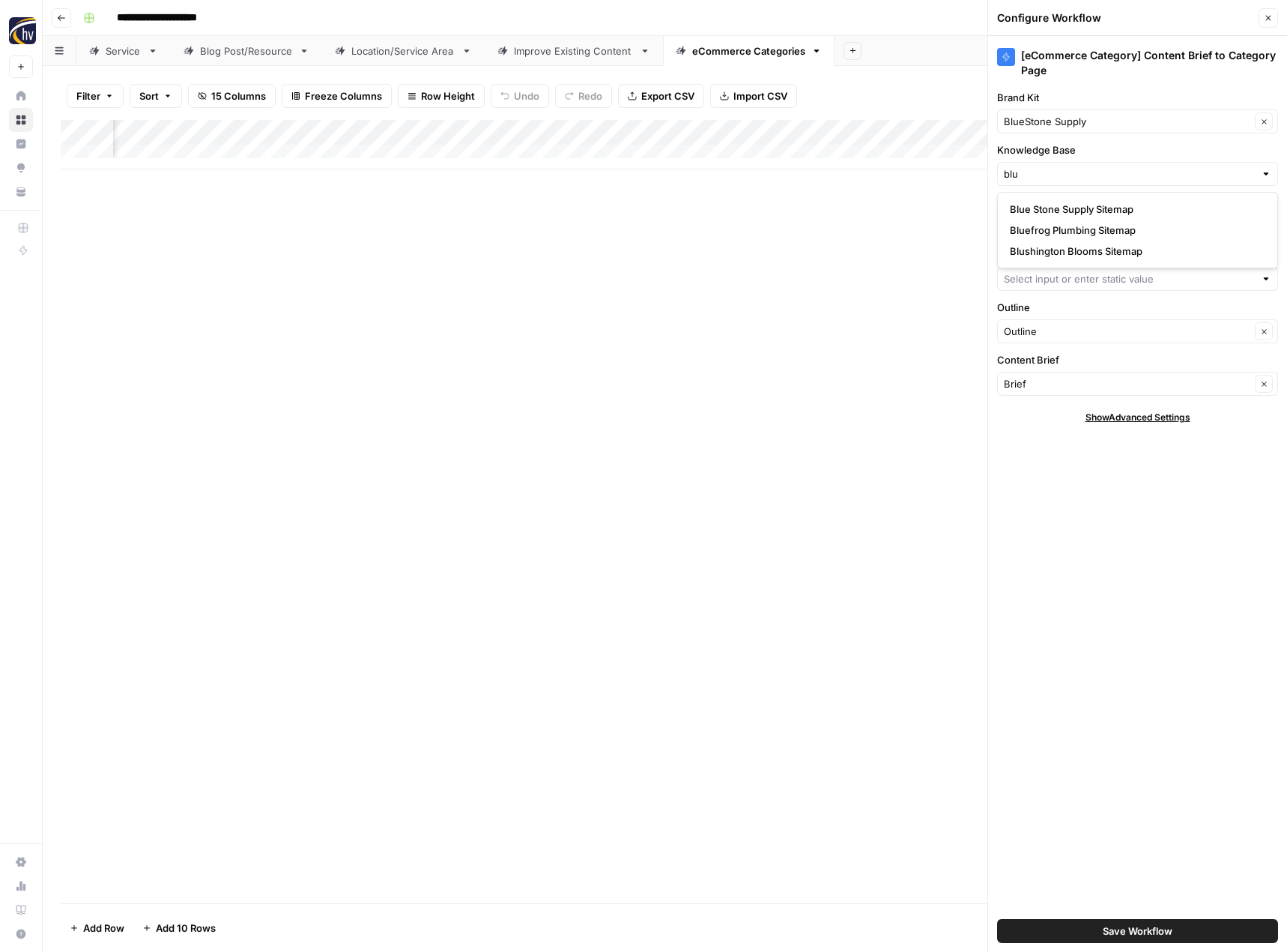
type input "Blue Stone Supply Sitemap"
click at [1098, 926] on button "Save Workflow" at bounding box center [1138, 931] width 281 height 24
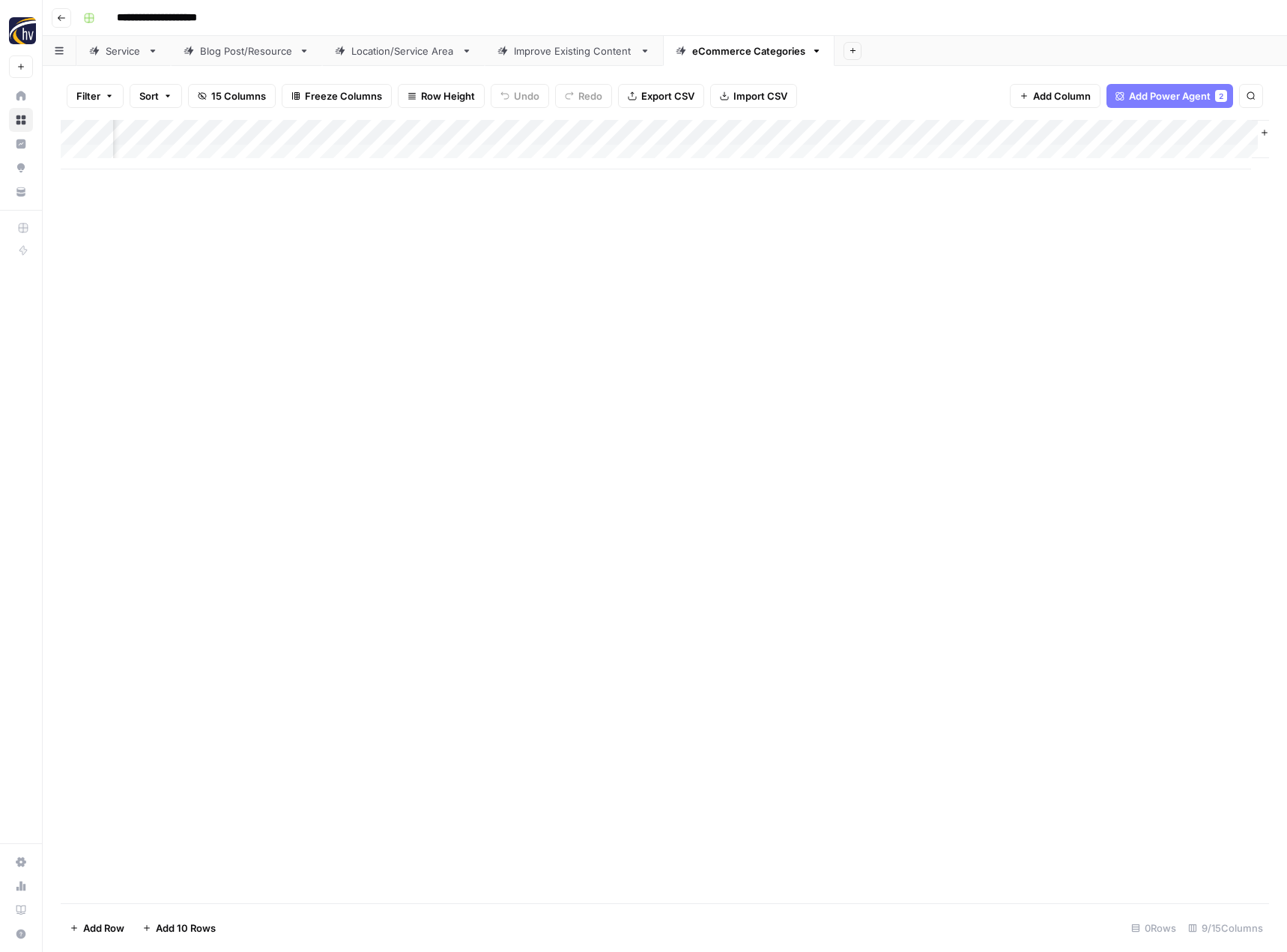
click at [717, 564] on div "Add Column" at bounding box center [665, 511] width 1208 height 783
click at [61, 18] on icon "button" at bounding box center [61, 18] width 9 height 9
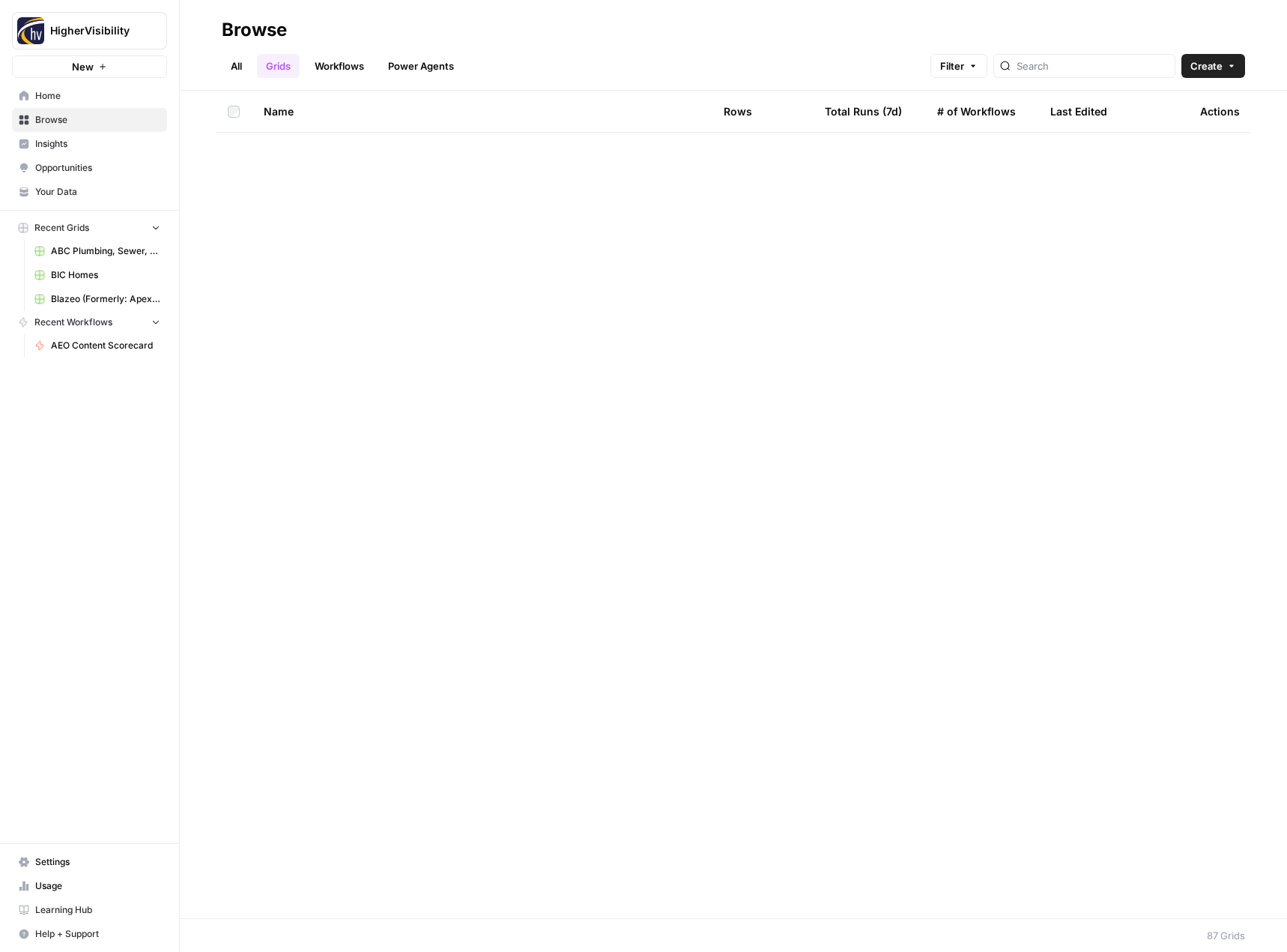
scroll to position [2865, 0]
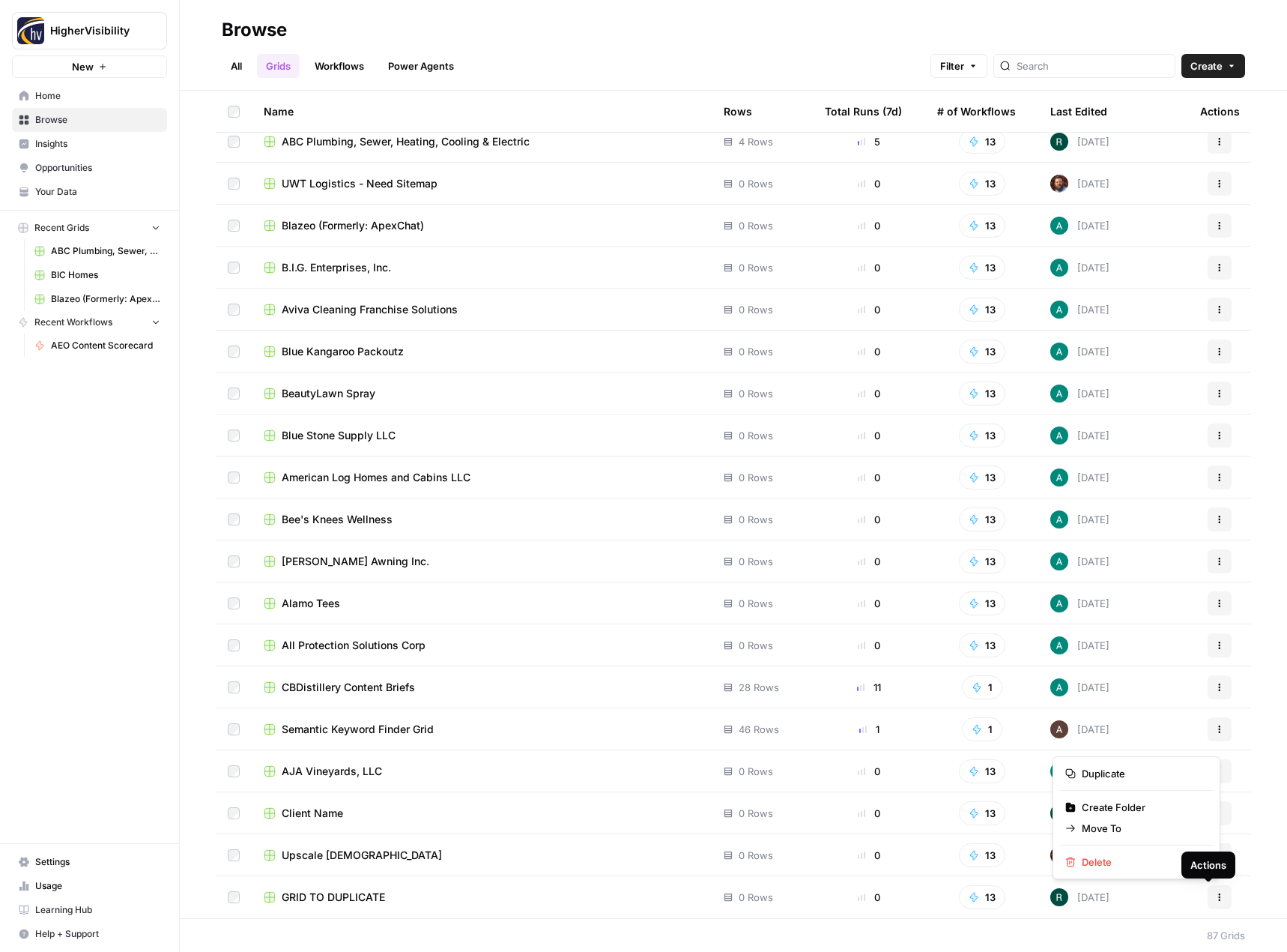
click at [1215, 897] on button "Actions" at bounding box center [1220, 897] width 24 height 24
click at [1157, 773] on span "Duplicate" at bounding box center [1141, 774] width 120 height 15
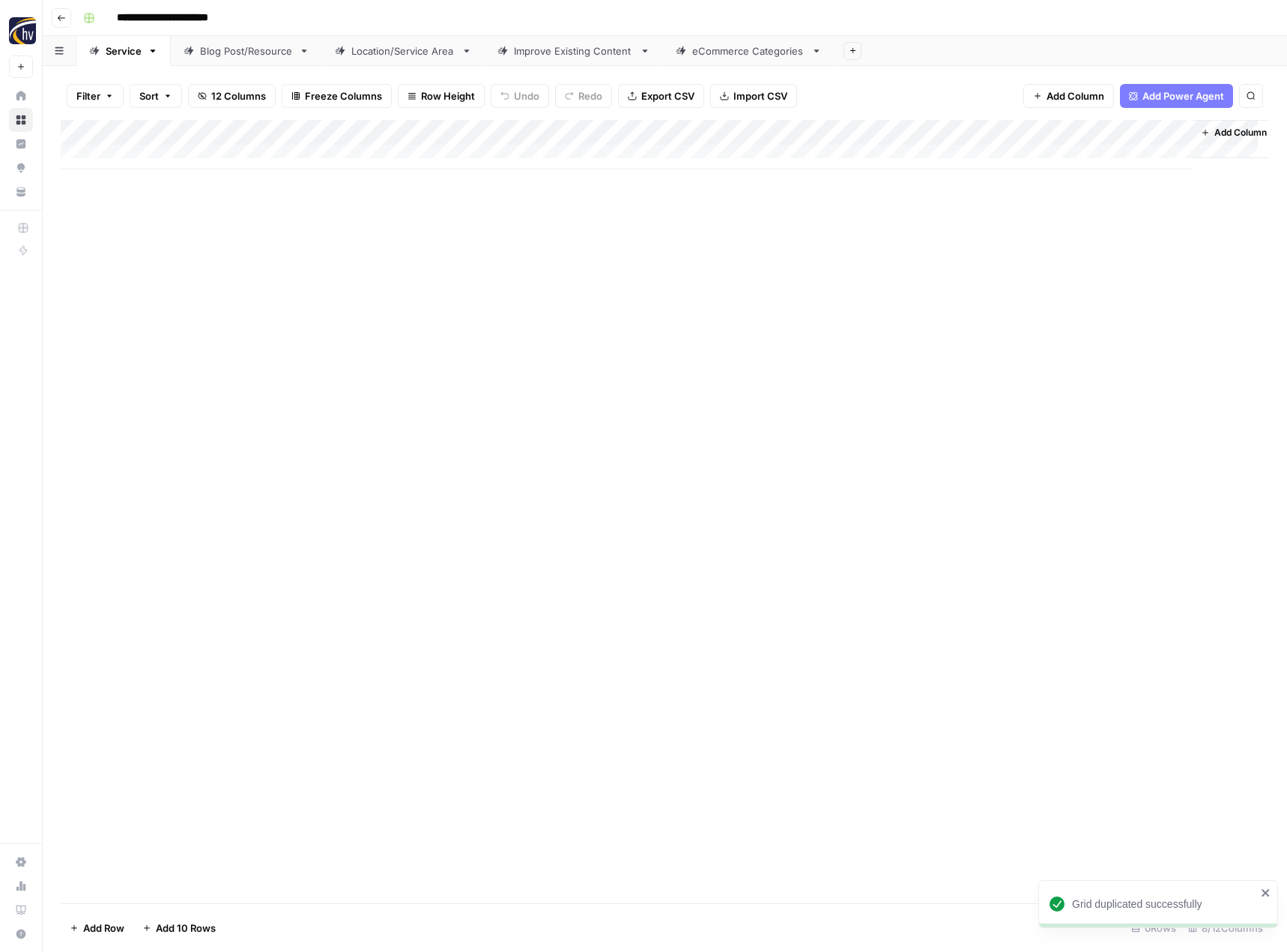
click at [191, 18] on input "**********" at bounding box center [187, 18] width 155 height 24
paste input "*"
type input "**********"
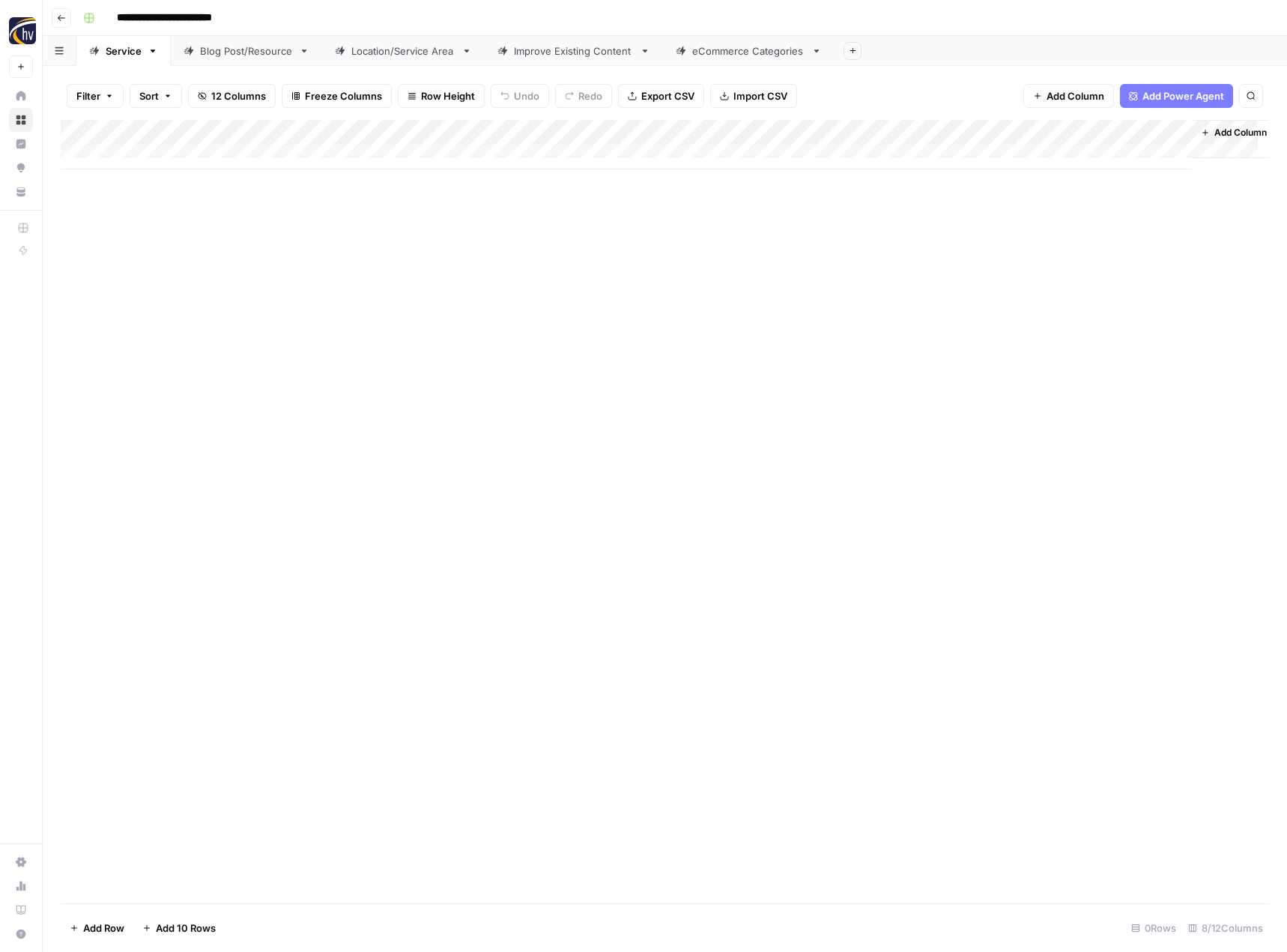
click at [316, 250] on div "Add Column" at bounding box center [665, 511] width 1208 height 783
click at [356, 135] on div "Add Column" at bounding box center [665, 145] width 1208 height 49
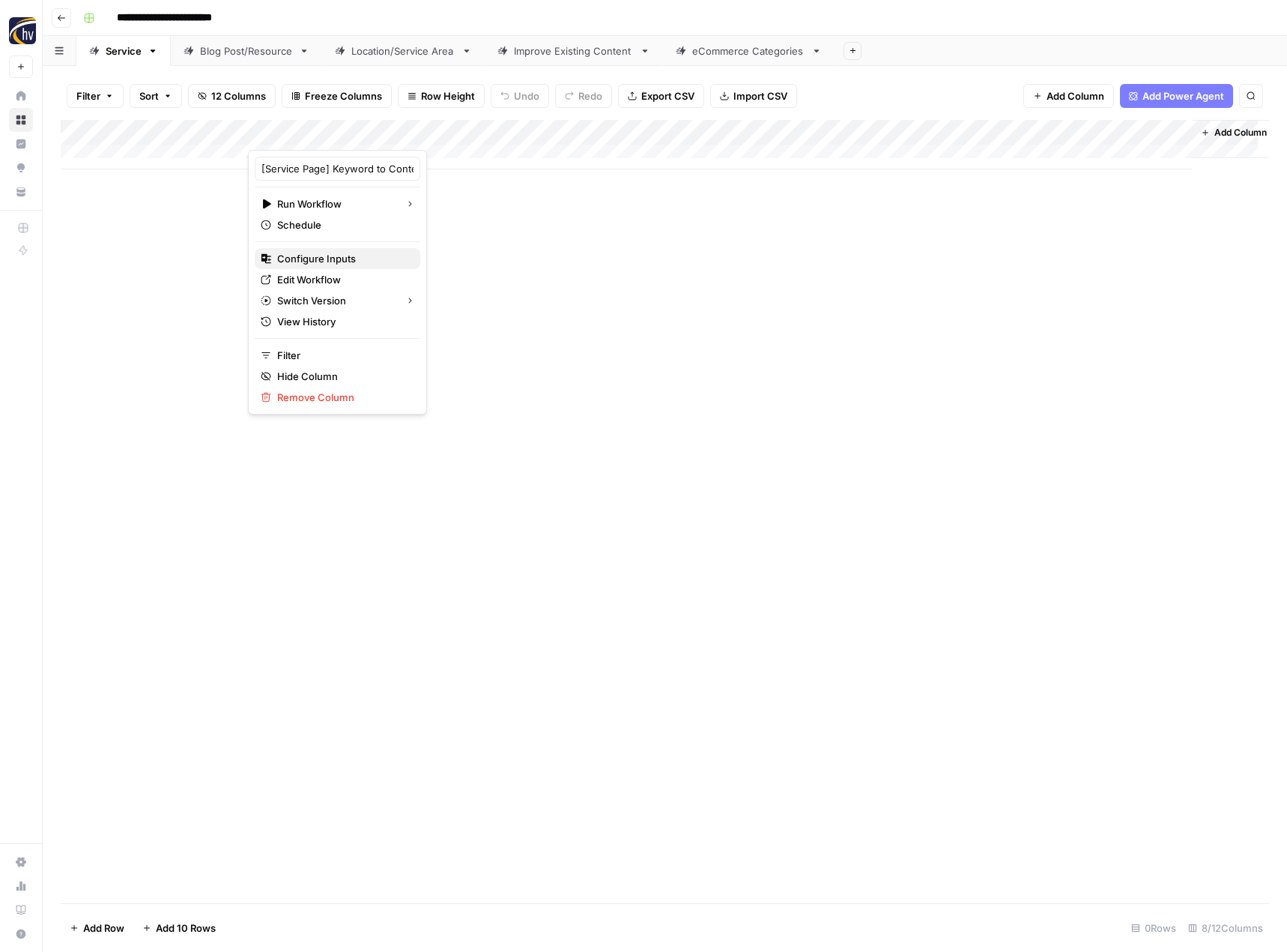
click at [321, 253] on span "Configure Inputs" at bounding box center [342, 258] width 131 height 15
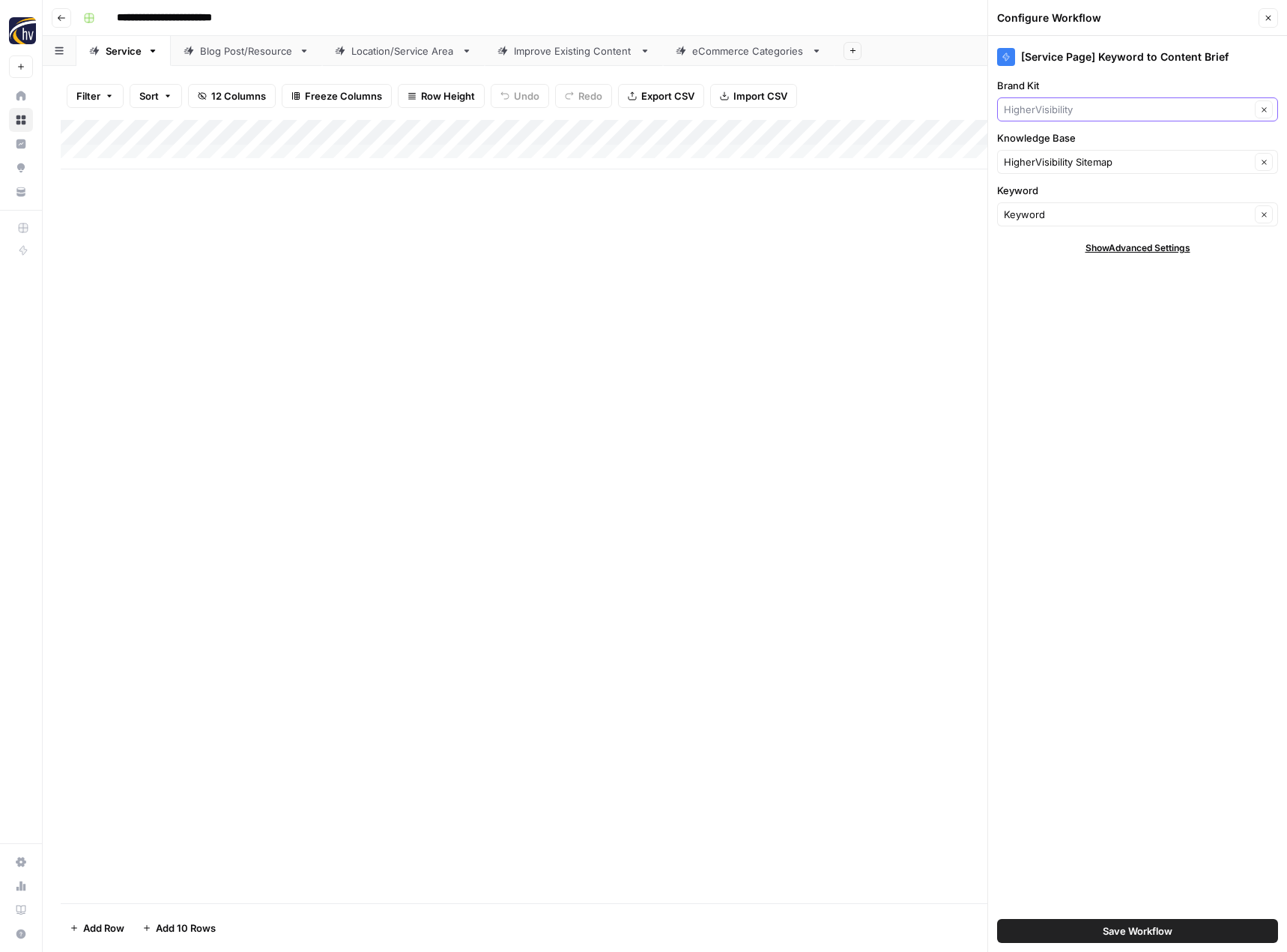
click at [1048, 108] on input "Brand Kit" at bounding box center [1127, 109] width 246 height 15
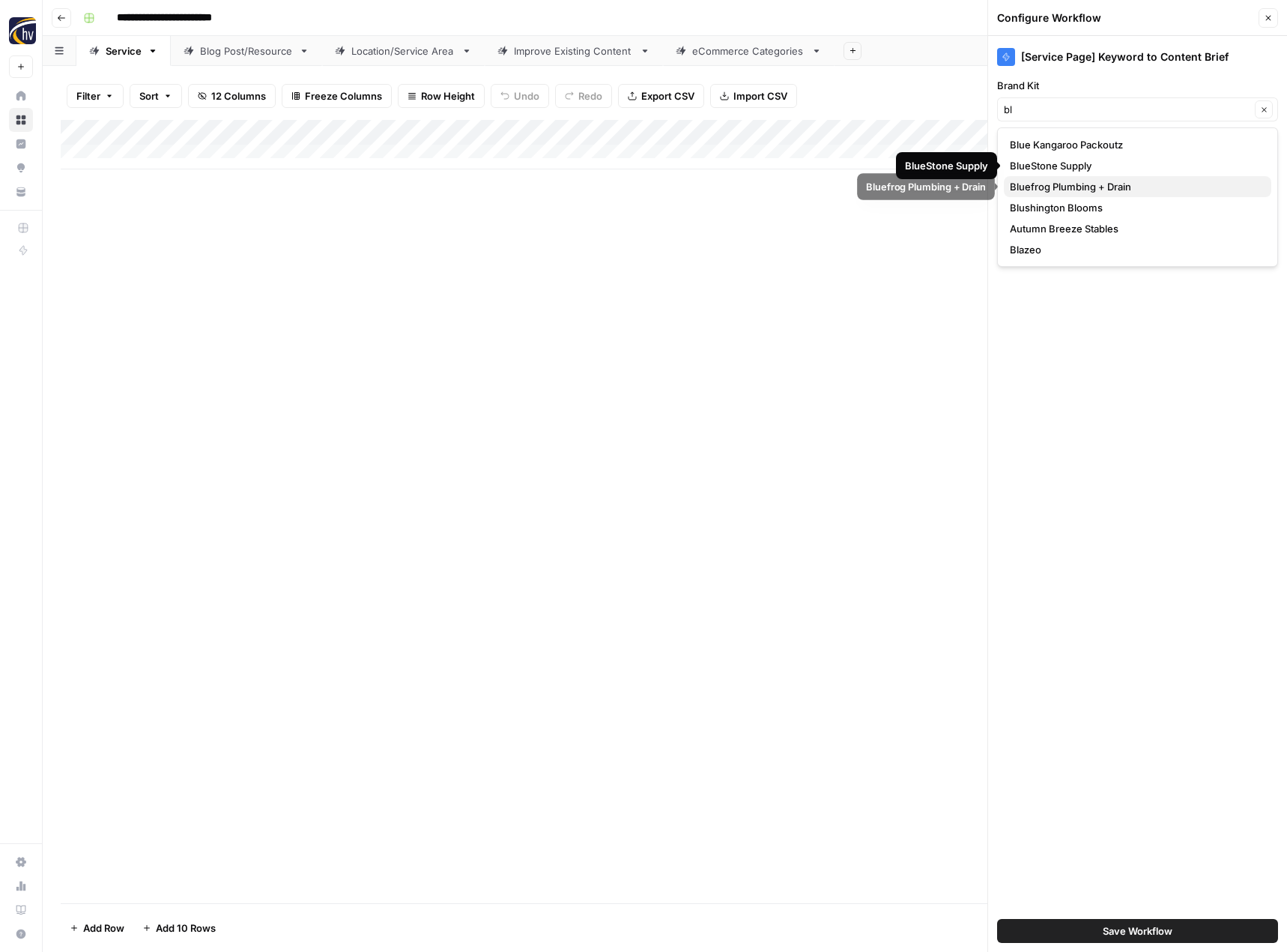
click at [1051, 182] on span "Bluefrog Plumbing + Drain" at bounding box center [1134, 187] width 250 height 15
type input "Bluefrog Plumbing + Drain"
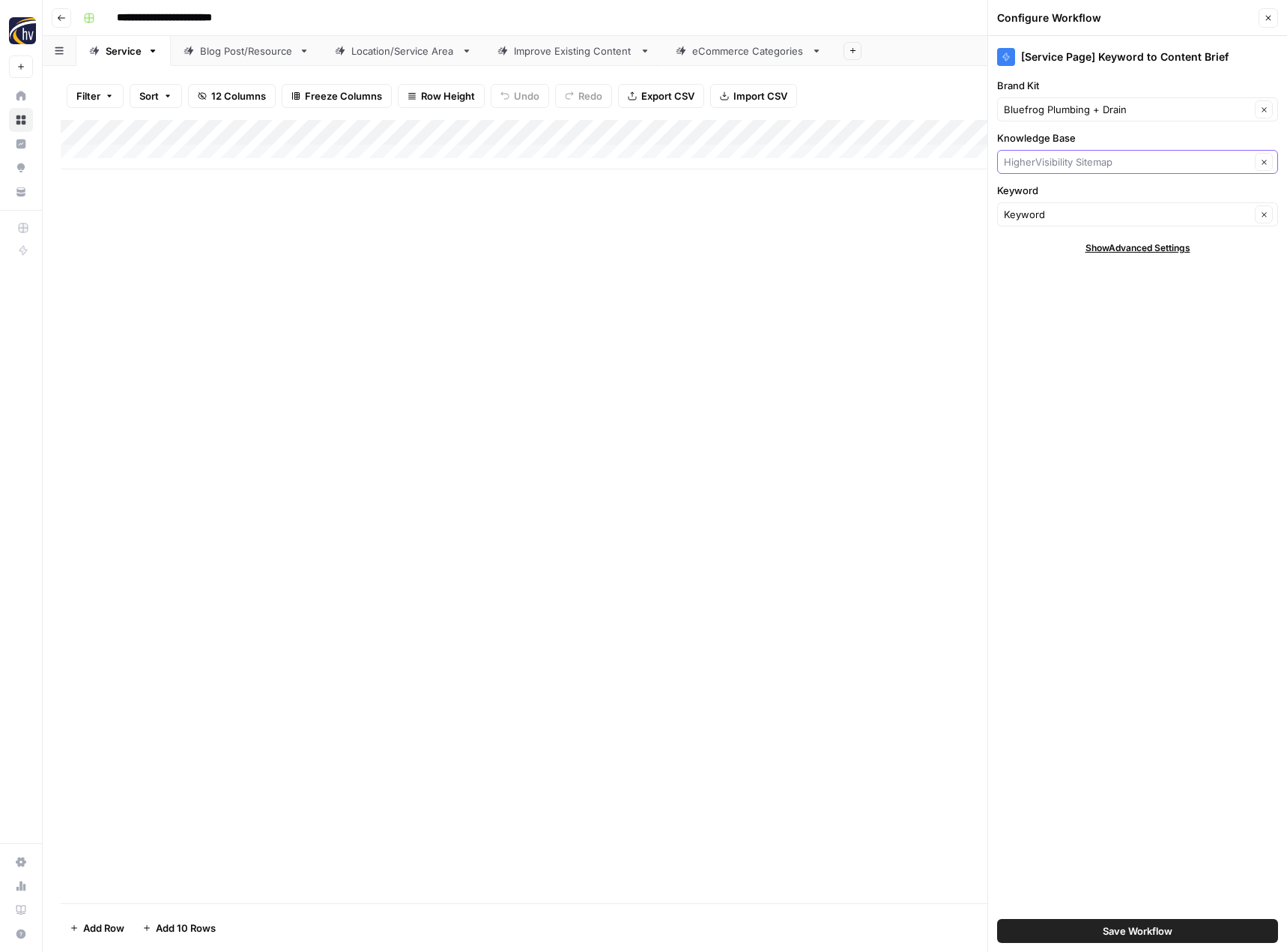
click at [1050, 168] on input "Knowledge Base" at bounding box center [1127, 162] width 246 height 15
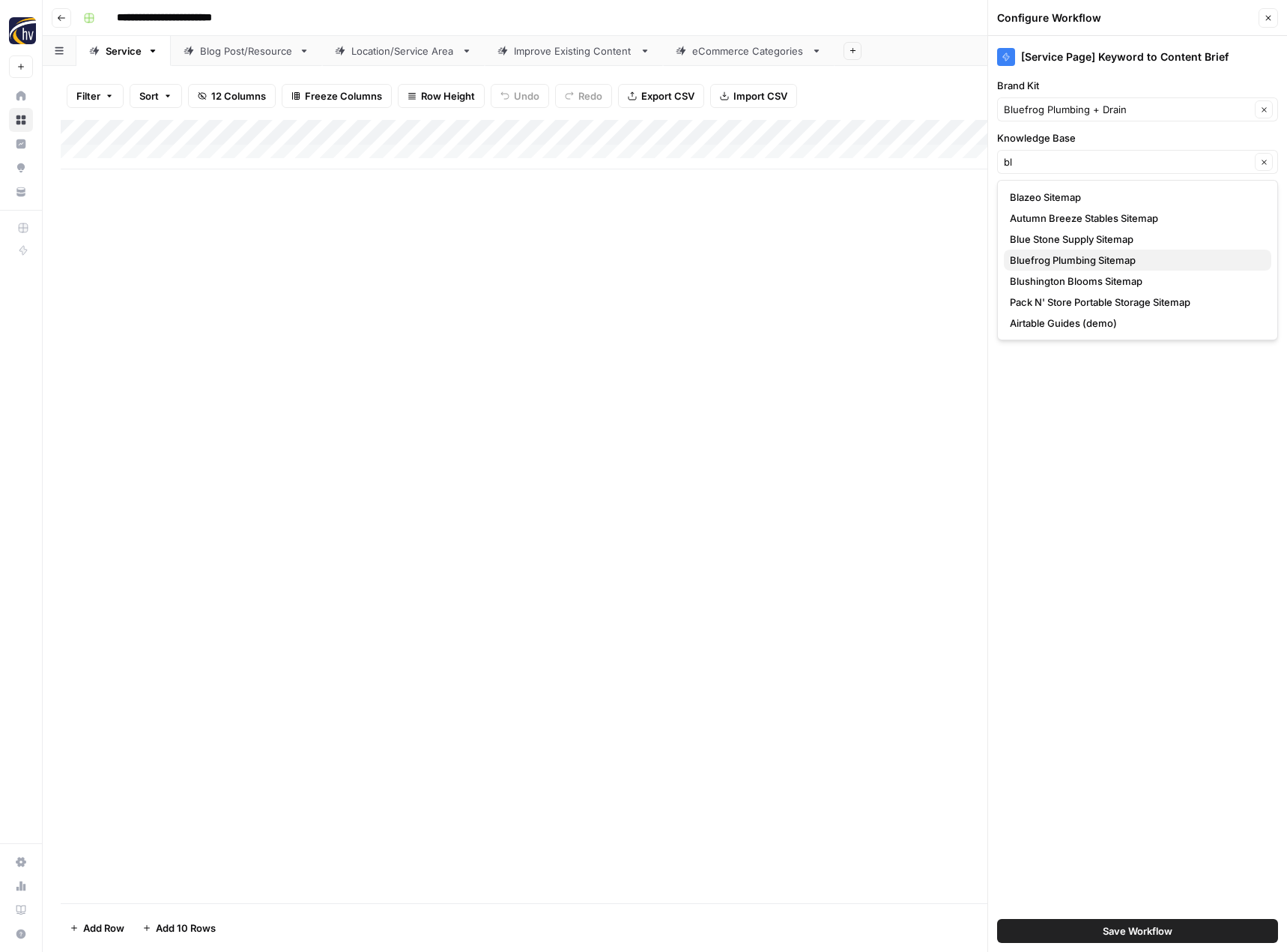
click at [1059, 261] on span "Bluefrog Plumbing Sitemap" at bounding box center [1134, 260] width 250 height 15
type input "Bluefrog Plumbing Sitemap"
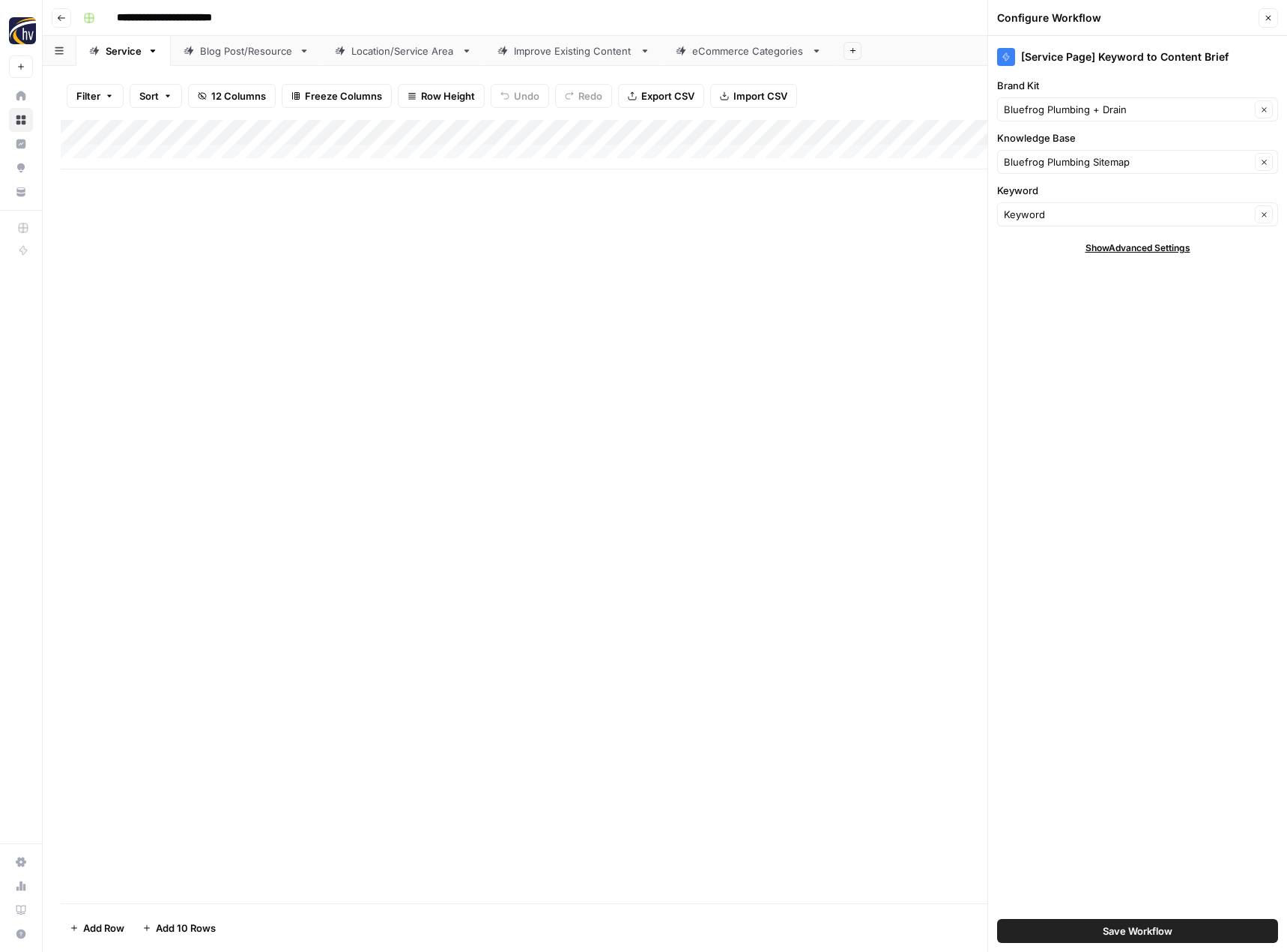
click at [1118, 924] on span "Save Workflow" at bounding box center [1138, 931] width 70 height 15
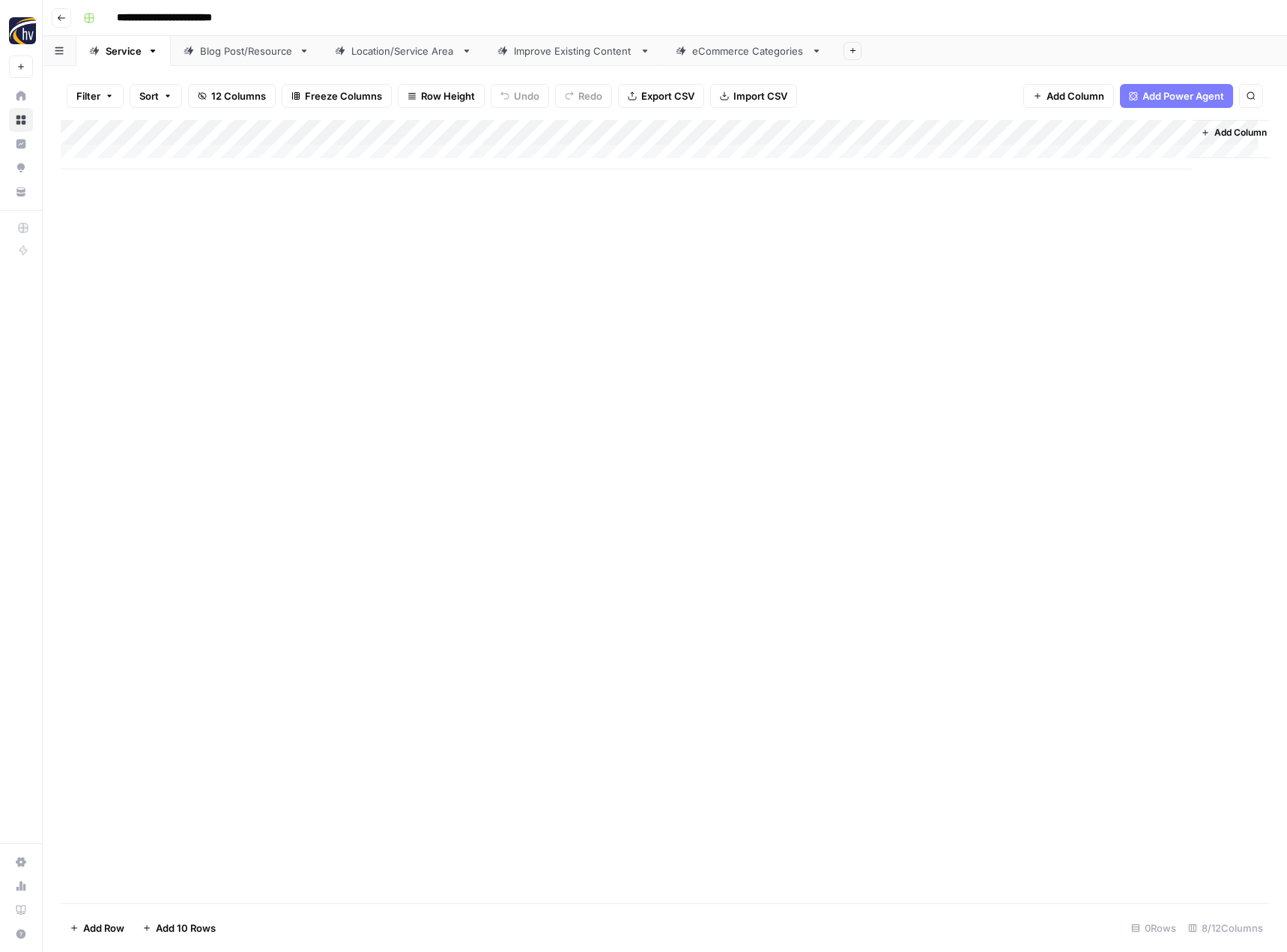
click at [1029, 135] on div "Add Column" at bounding box center [665, 145] width 1208 height 49
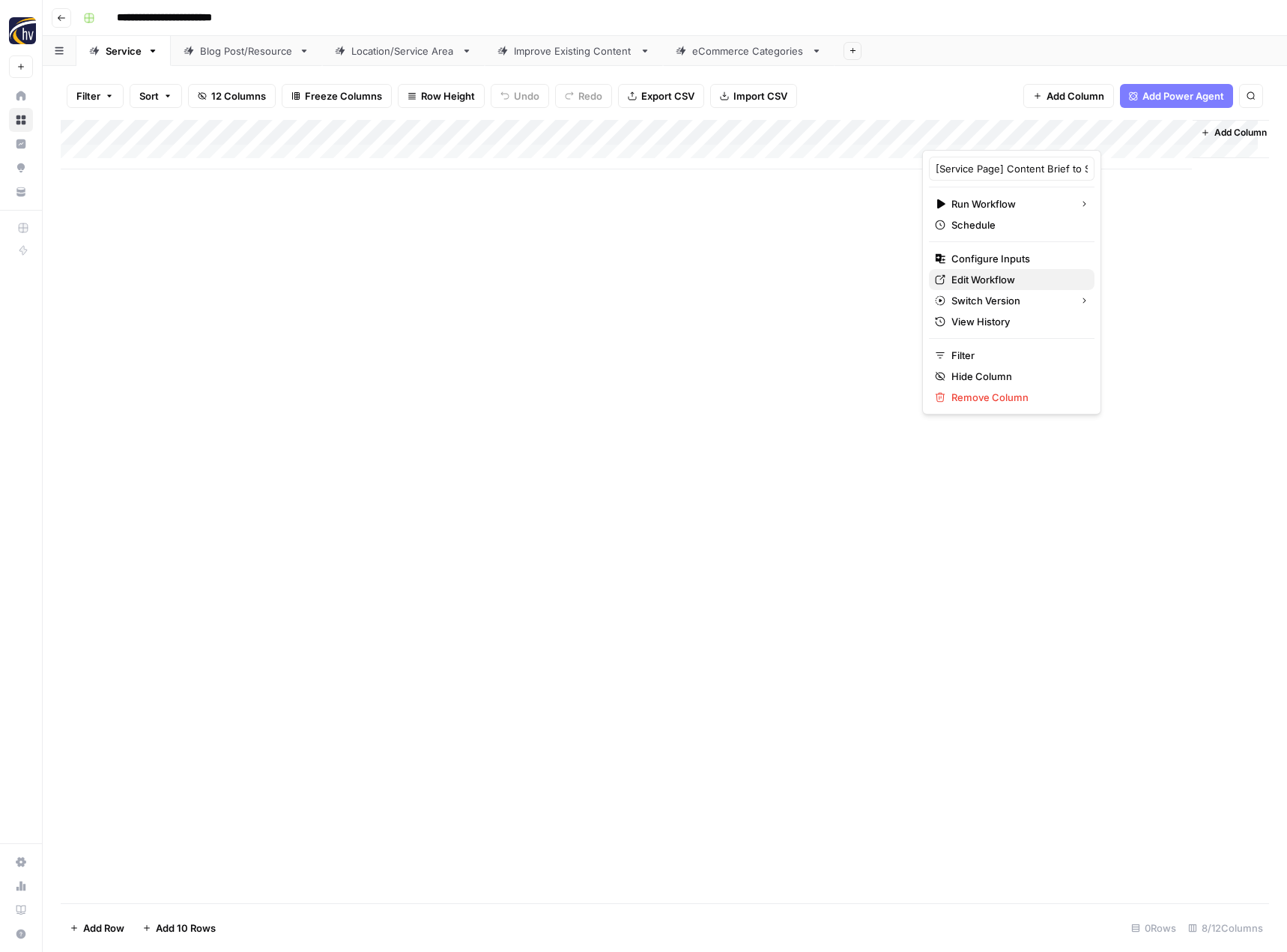
click at [968, 270] on link "Edit Workflow" at bounding box center [1011, 279] width 166 height 21
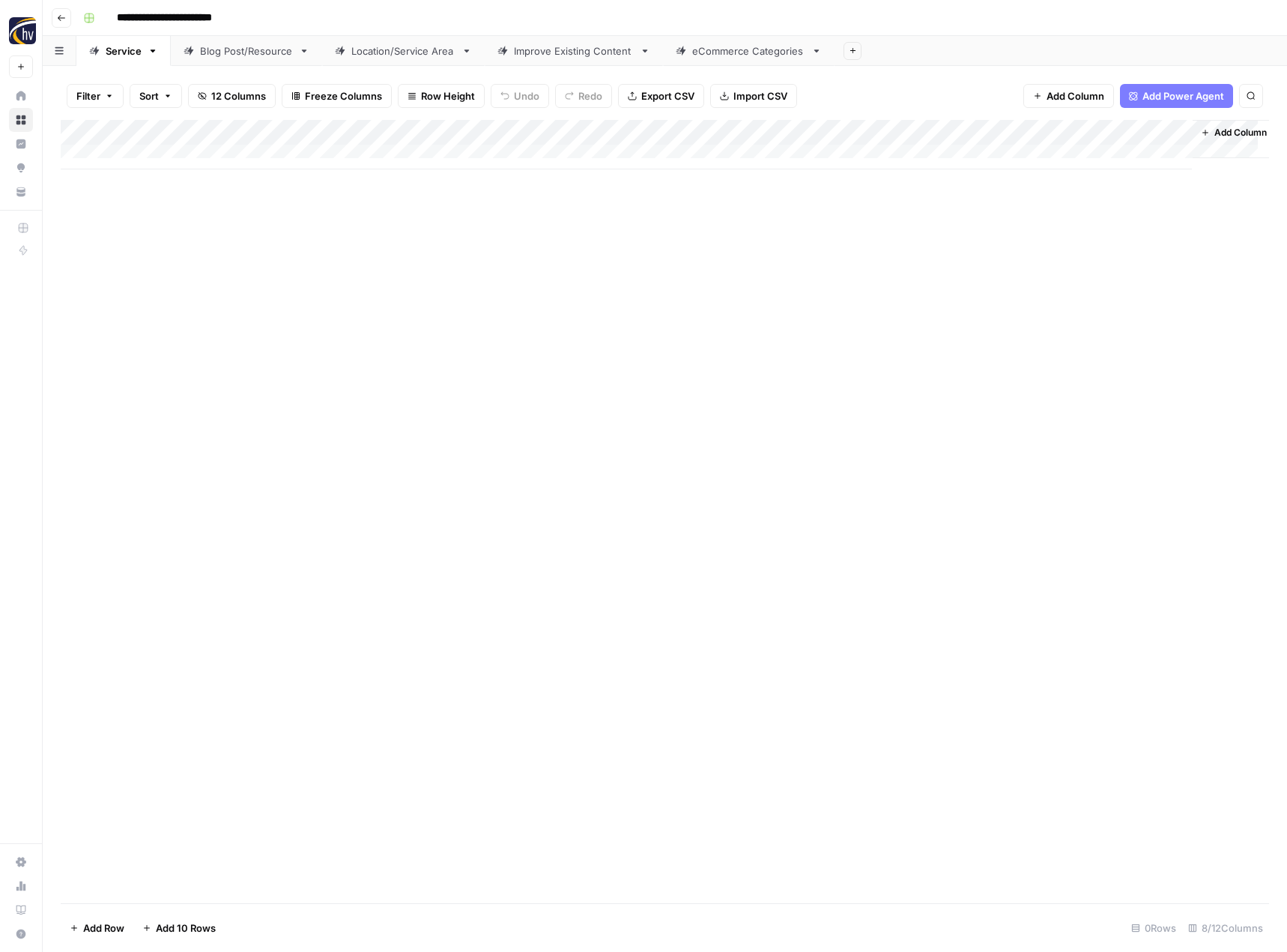
click at [1032, 134] on div "Add Column" at bounding box center [665, 145] width 1208 height 49
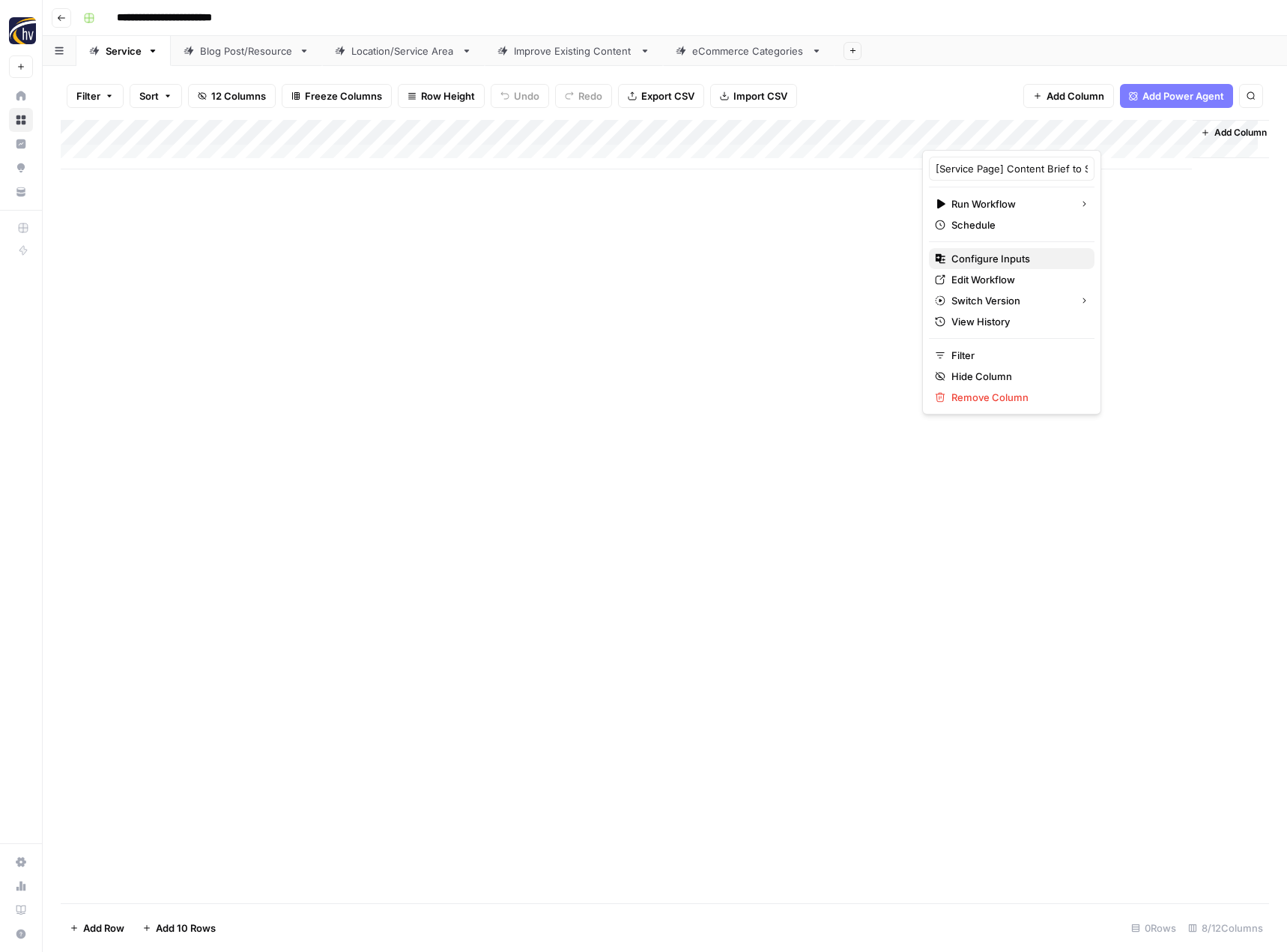
click at [1015, 260] on span "Configure Inputs" at bounding box center [1017, 258] width 131 height 15
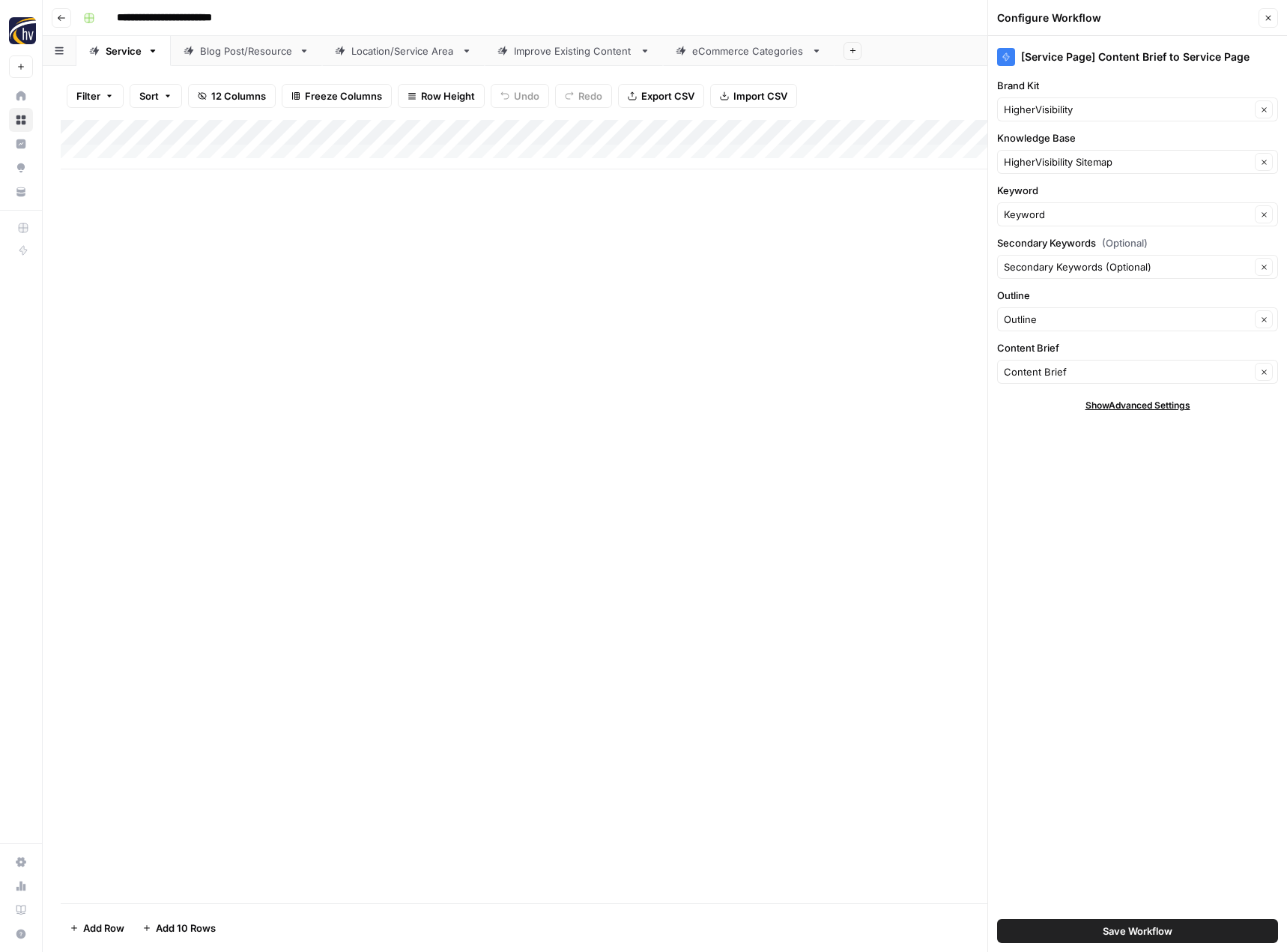
click at [1064, 101] on div "HigherVisibility Clear" at bounding box center [1138, 109] width 281 height 24
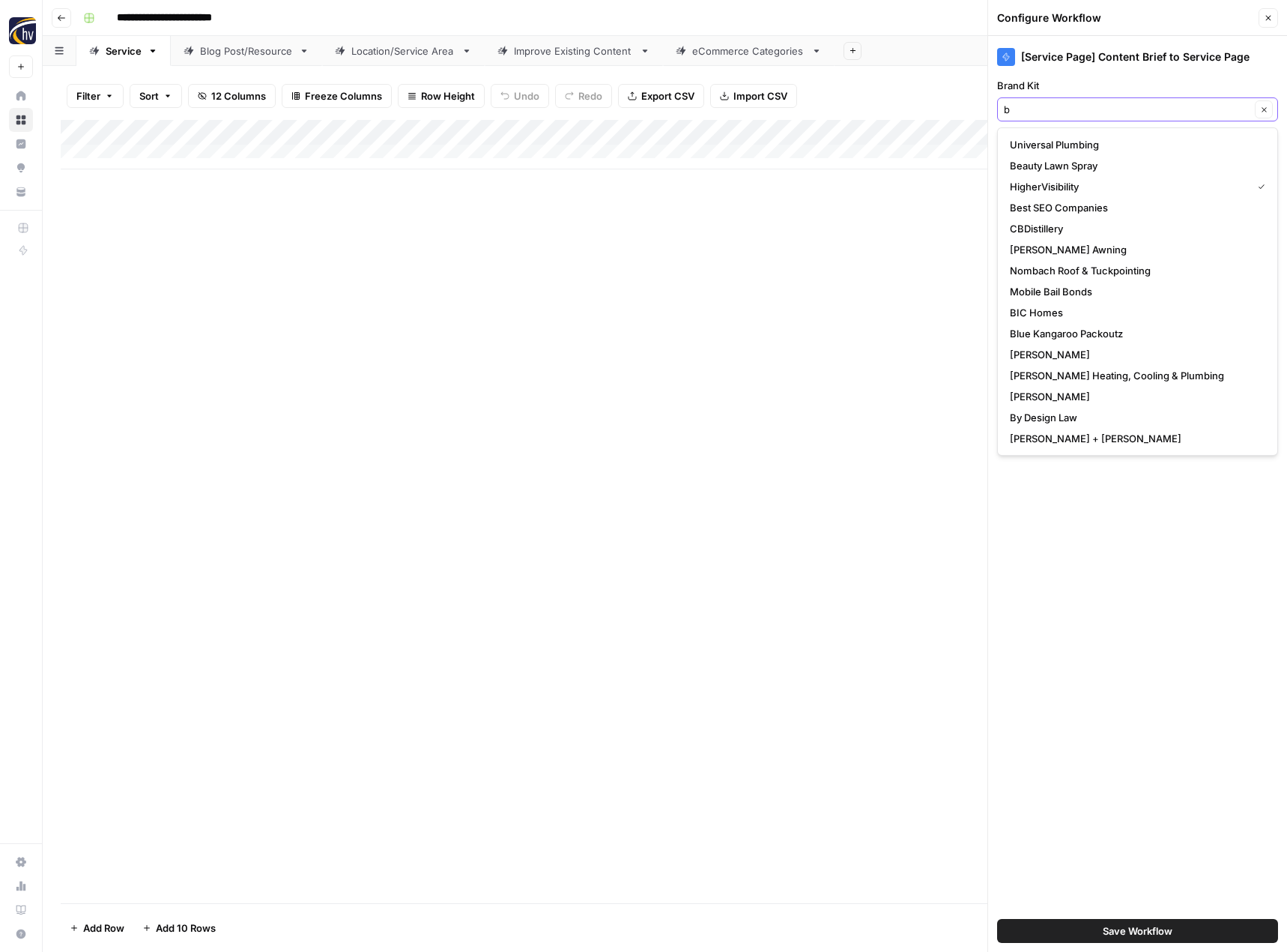
type input "b"
click at [1055, 110] on input "Brand Kit" at bounding box center [1127, 109] width 246 height 15
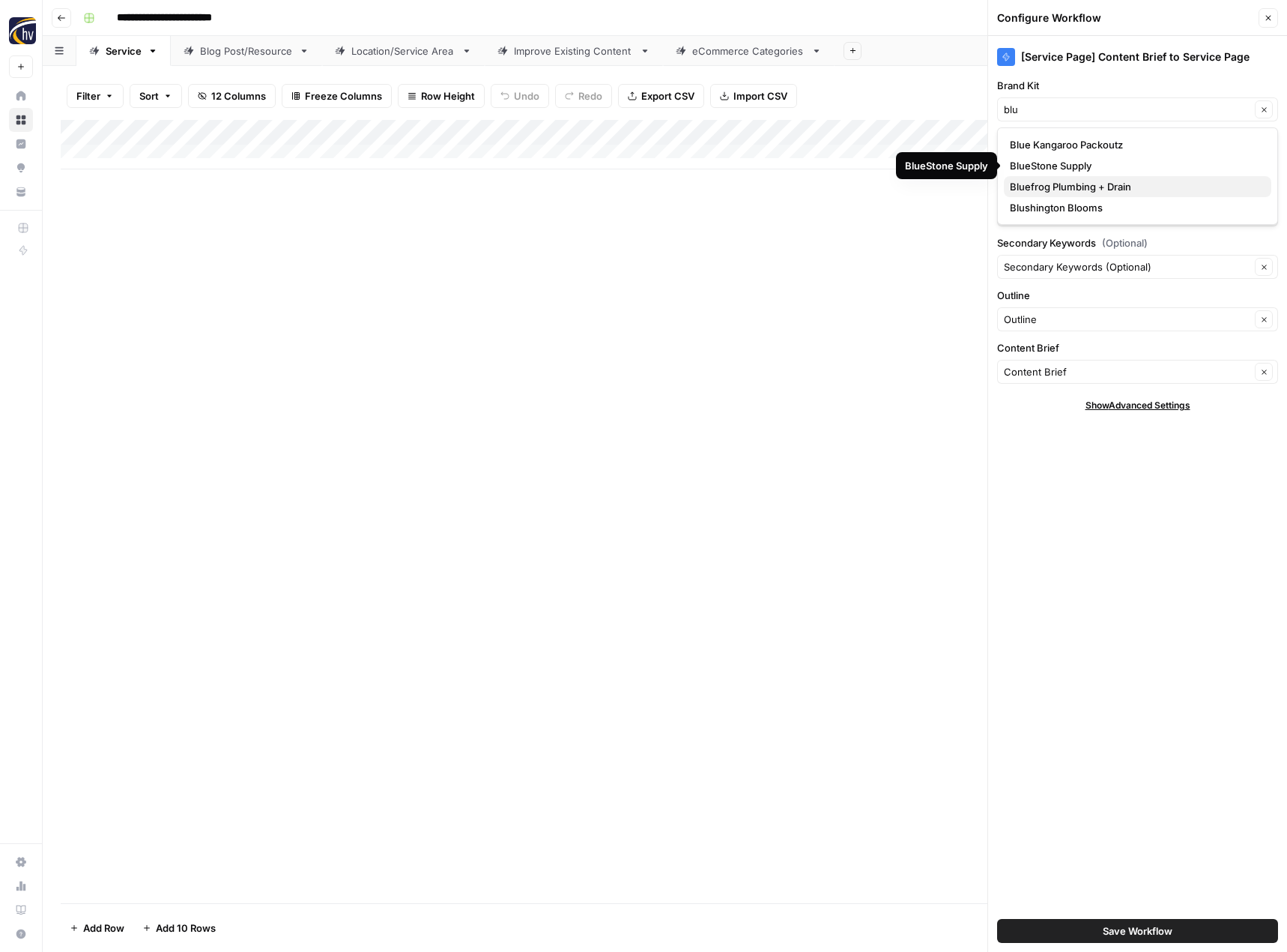
click at [1052, 184] on span "Bluefrog Plumbing + Drain" at bounding box center [1134, 187] width 250 height 15
type input "Bluefrog Plumbing + Drain"
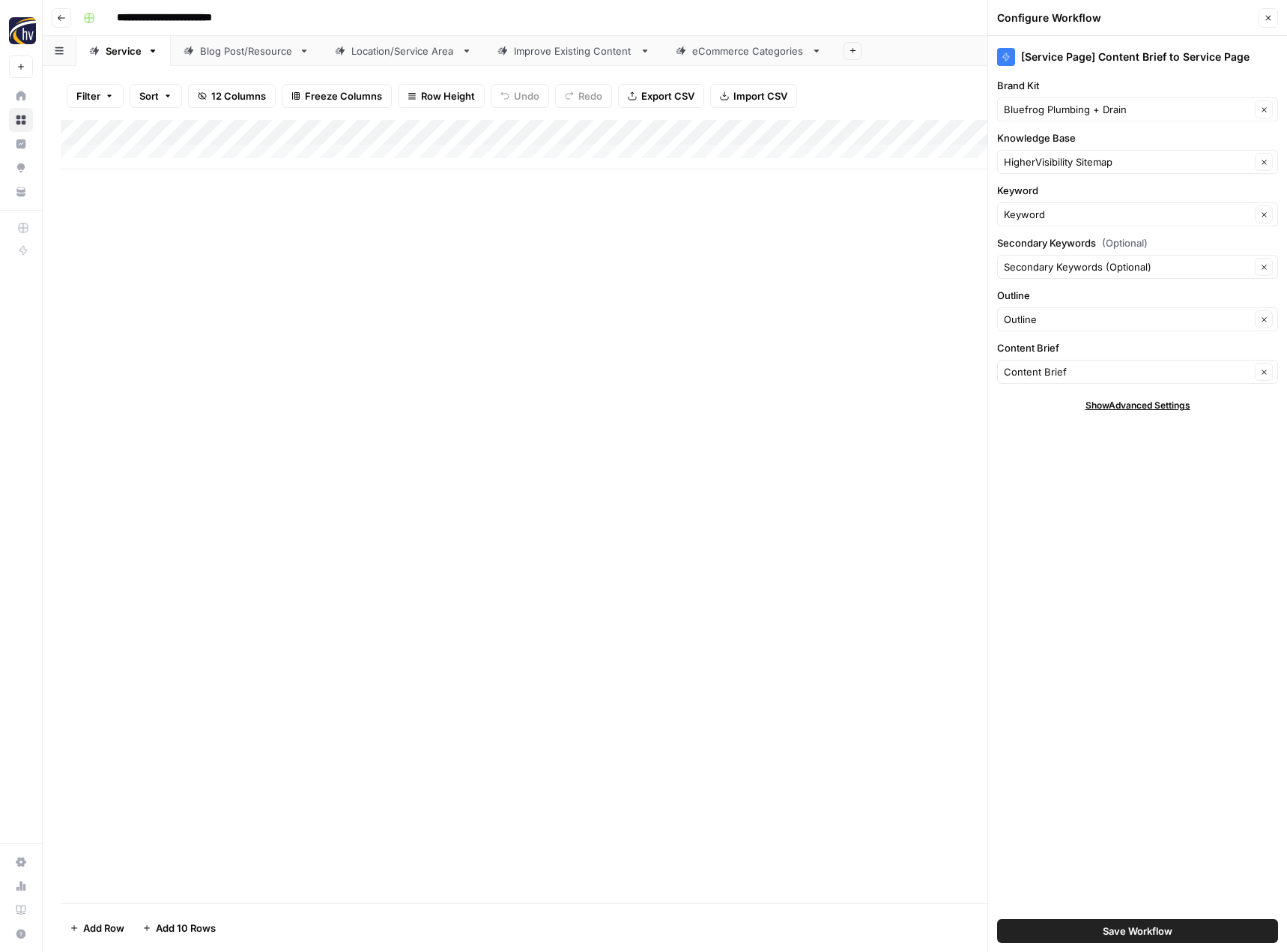
click at [1052, 184] on label "Keyword" at bounding box center [1138, 190] width 281 height 15
click at [1052, 207] on input "Keyword" at bounding box center [1127, 214] width 246 height 15
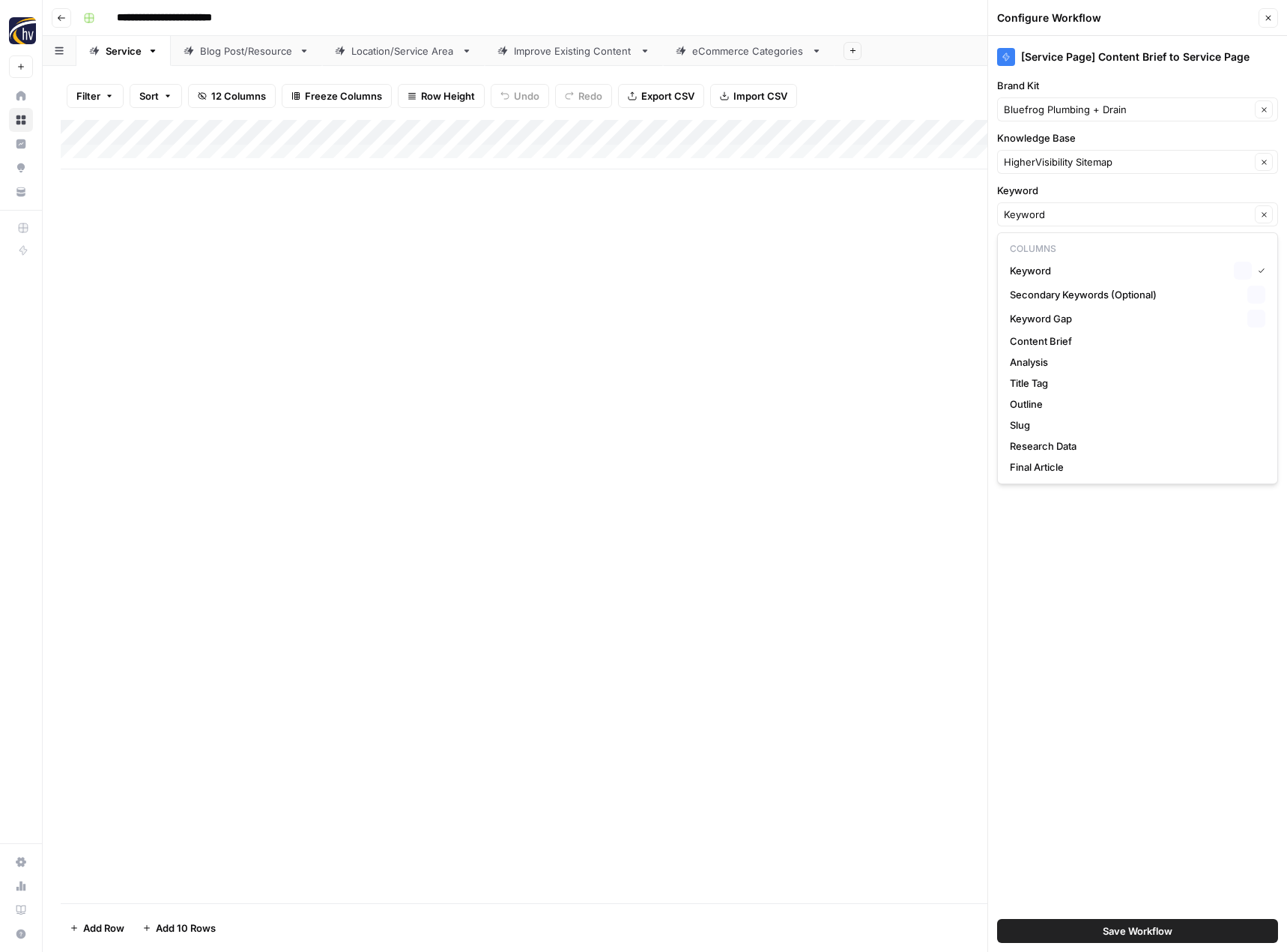
click at [1059, 153] on div "HigherVisibility Sitemap Clear" at bounding box center [1138, 162] width 281 height 24
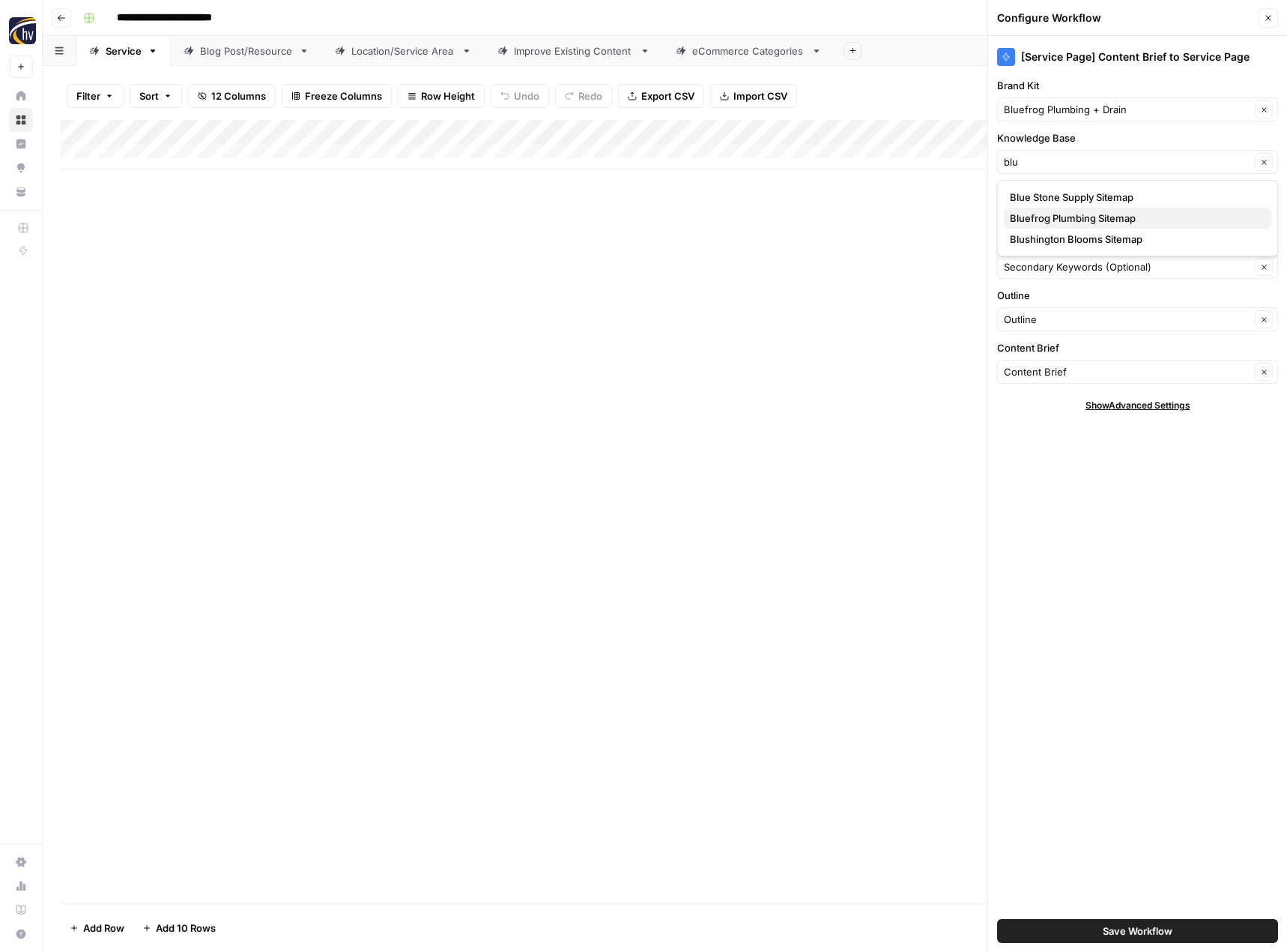
click at [1059, 217] on span "Bluefrog Plumbing Sitemap" at bounding box center [1134, 218] width 250 height 15
type input "Bluefrog Plumbing Sitemap"
click at [1101, 933] on button "Save Workflow" at bounding box center [1138, 931] width 281 height 24
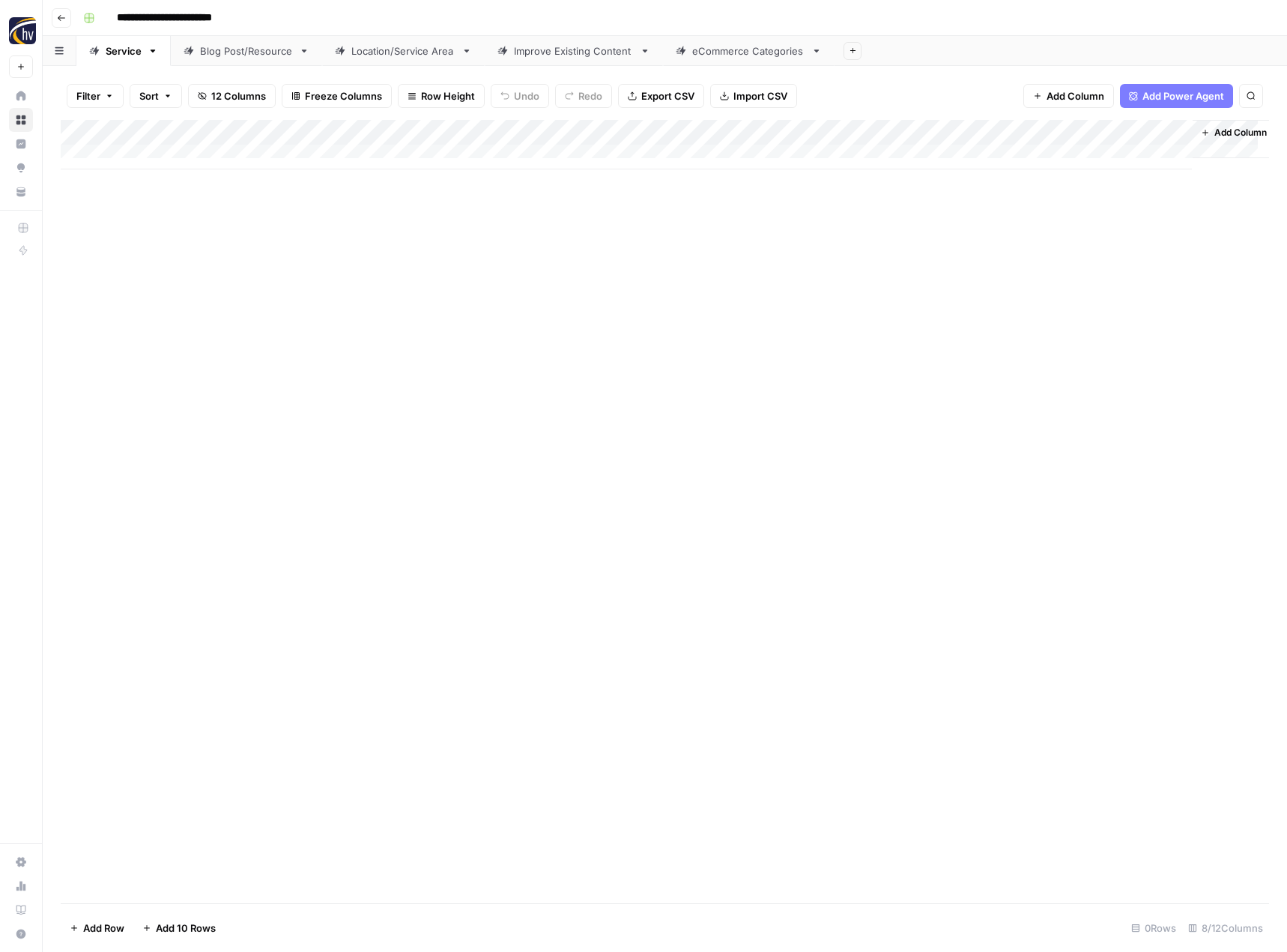
click at [258, 55] on div "Blog Post/Resource" at bounding box center [247, 50] width 93 height 15
type input "**********"
click at [354, 128] on div "Add Column" at bounding box center [665, 145] width 1208 height 49
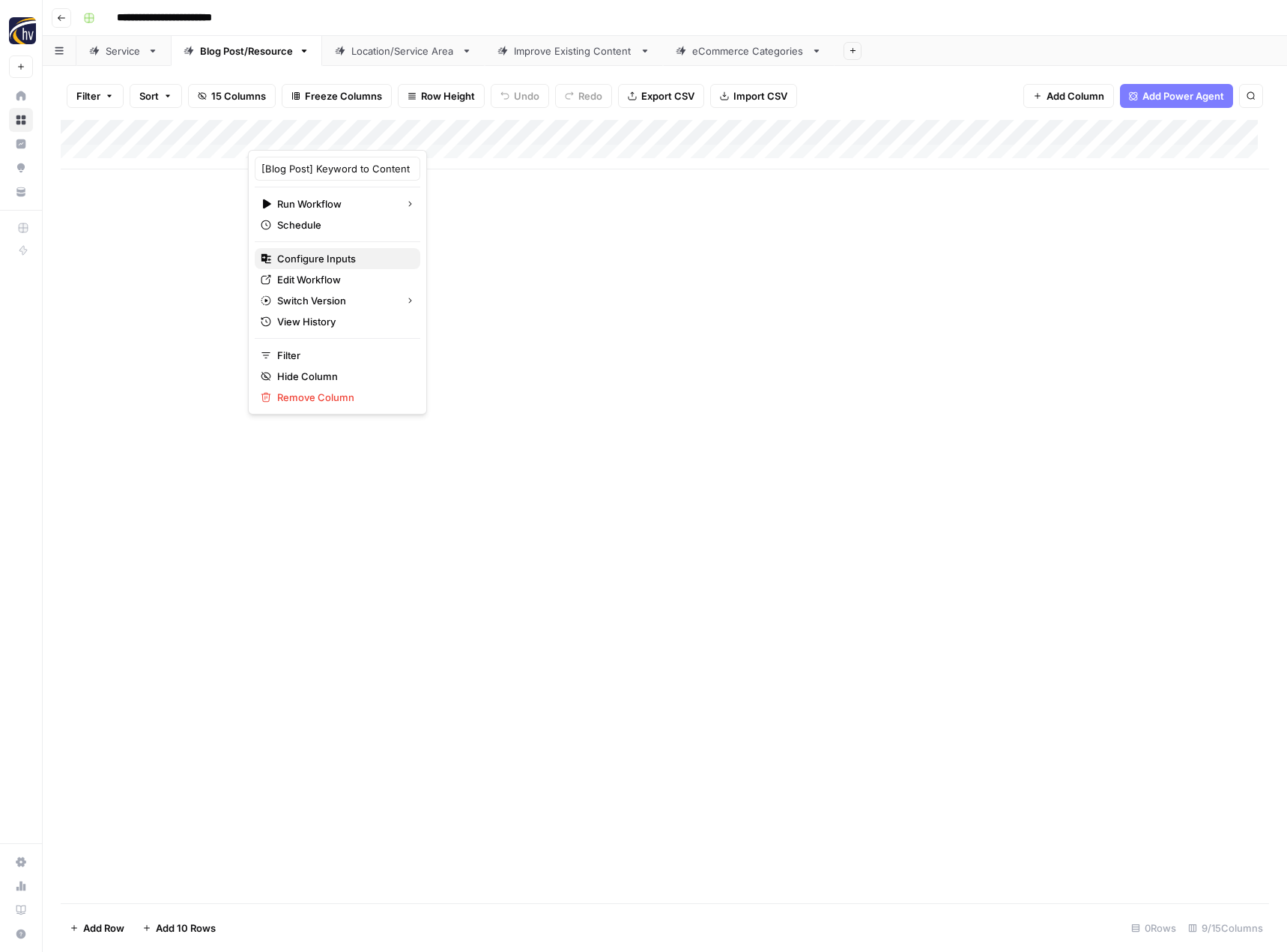
click at [330, 254] on span "Configure Inputs" at bounding box center [342, 258] width 131 height 15
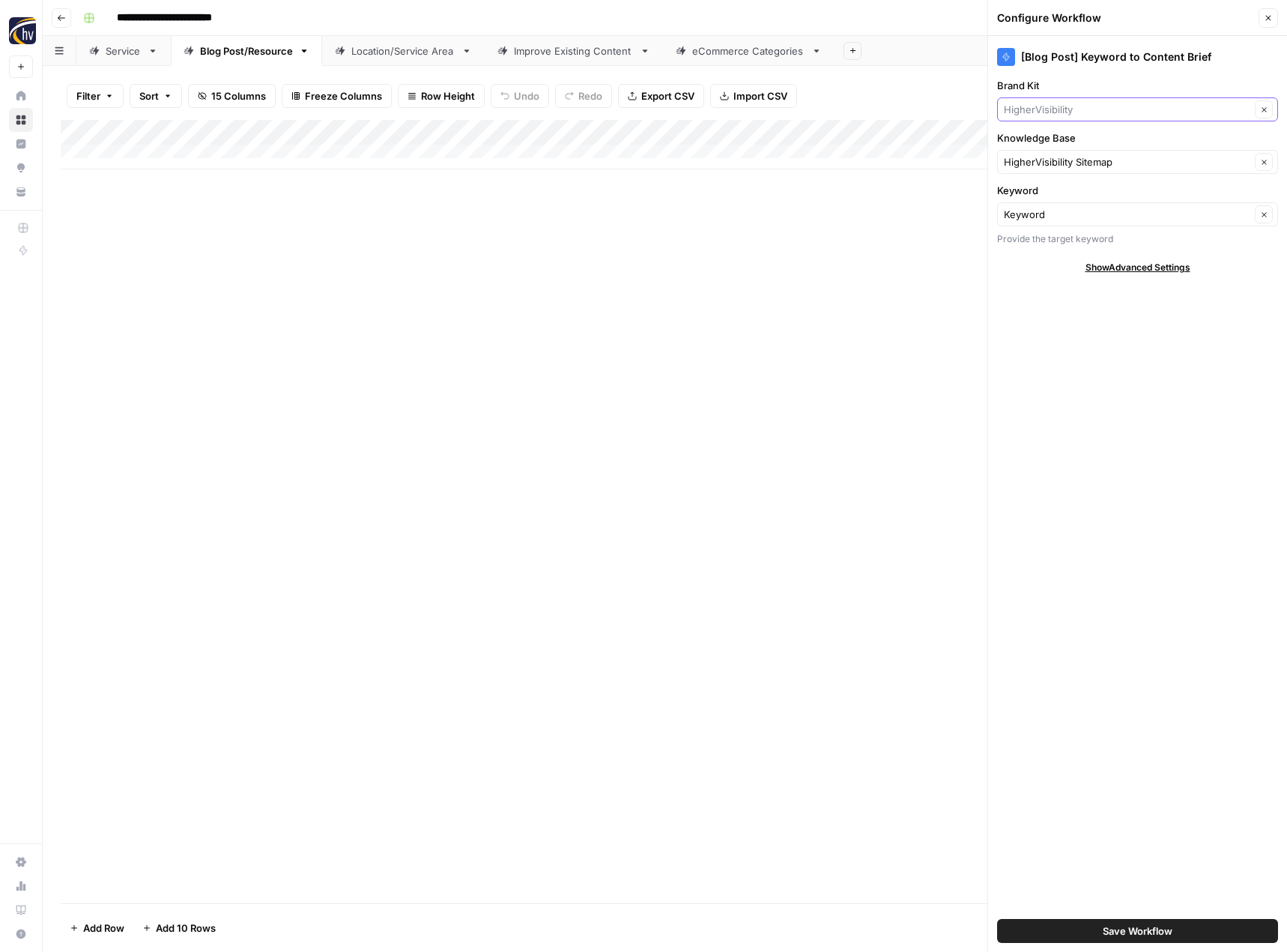
click at [1076, 110] on input "Brand Kit" at bounding box center [1127, 109] width 246 height 15
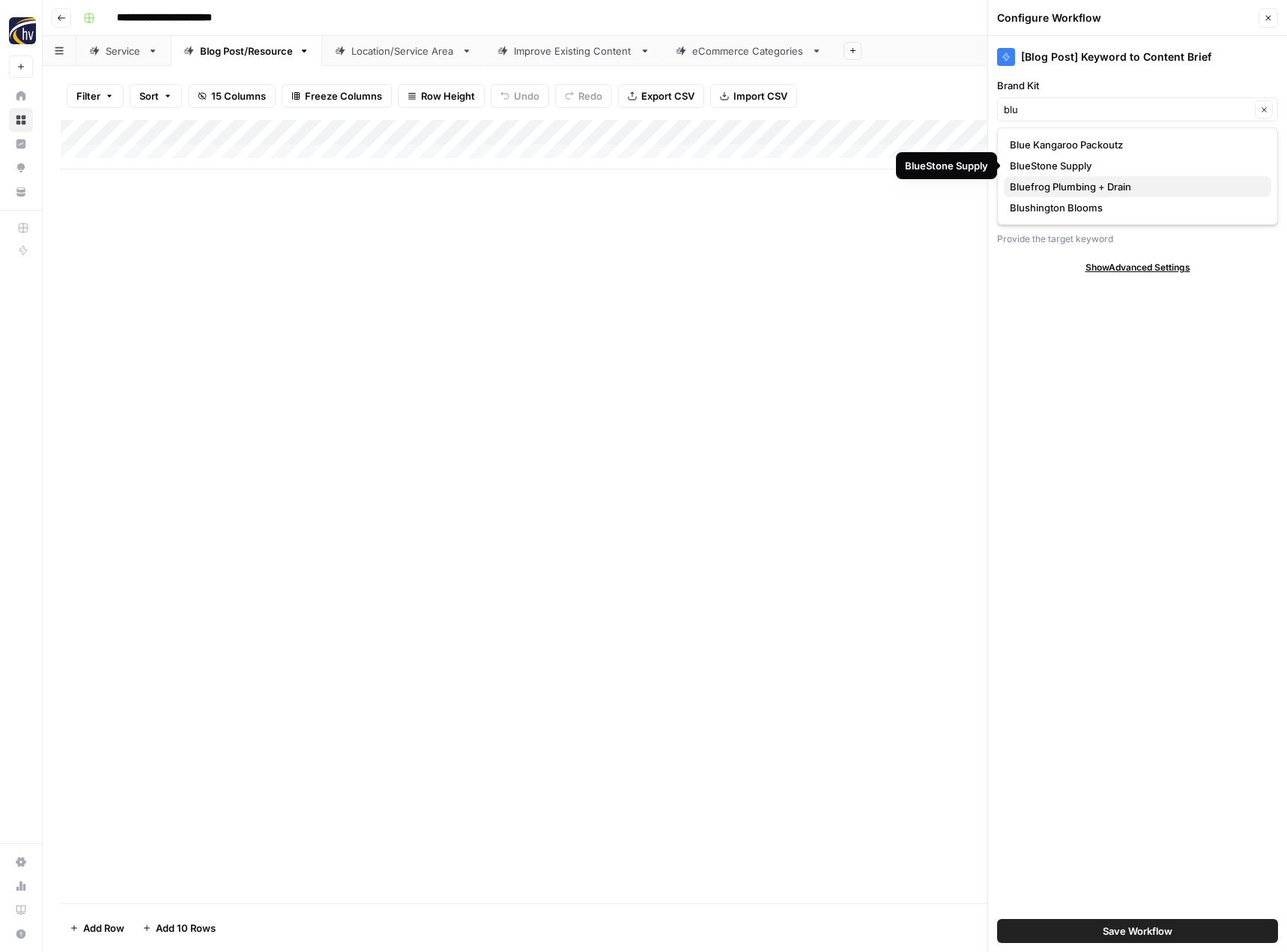
click at [1059, 189] on span "Bluefrog Plumbing + Drain" at bounding box center [1134, 187] width 250 height 15
type input "Bluefrog Plumbing + Drain"
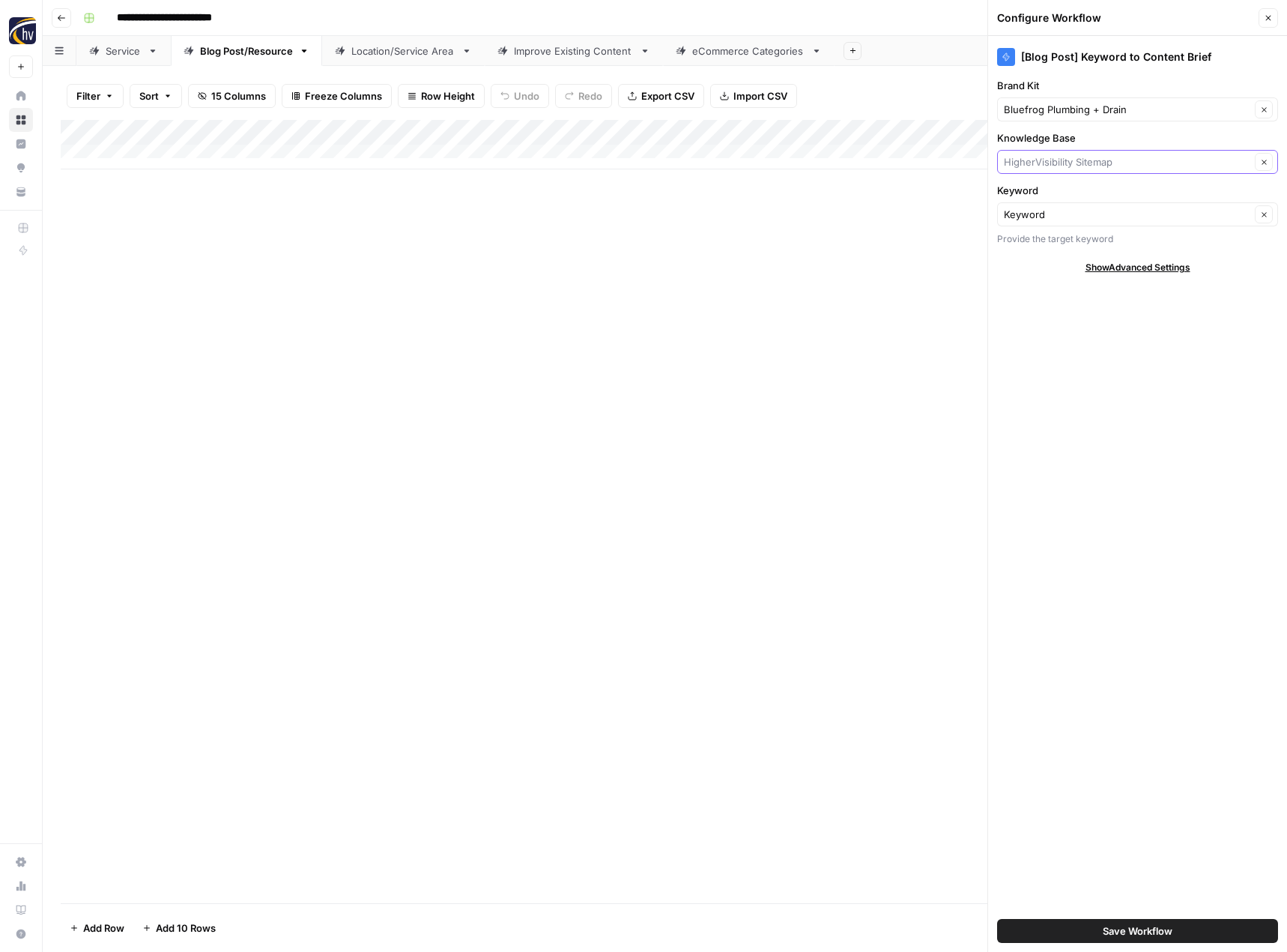
click at [1070, 161] on input "Knowledge Base" at bounding box center [1127, 162] width 246 height 15
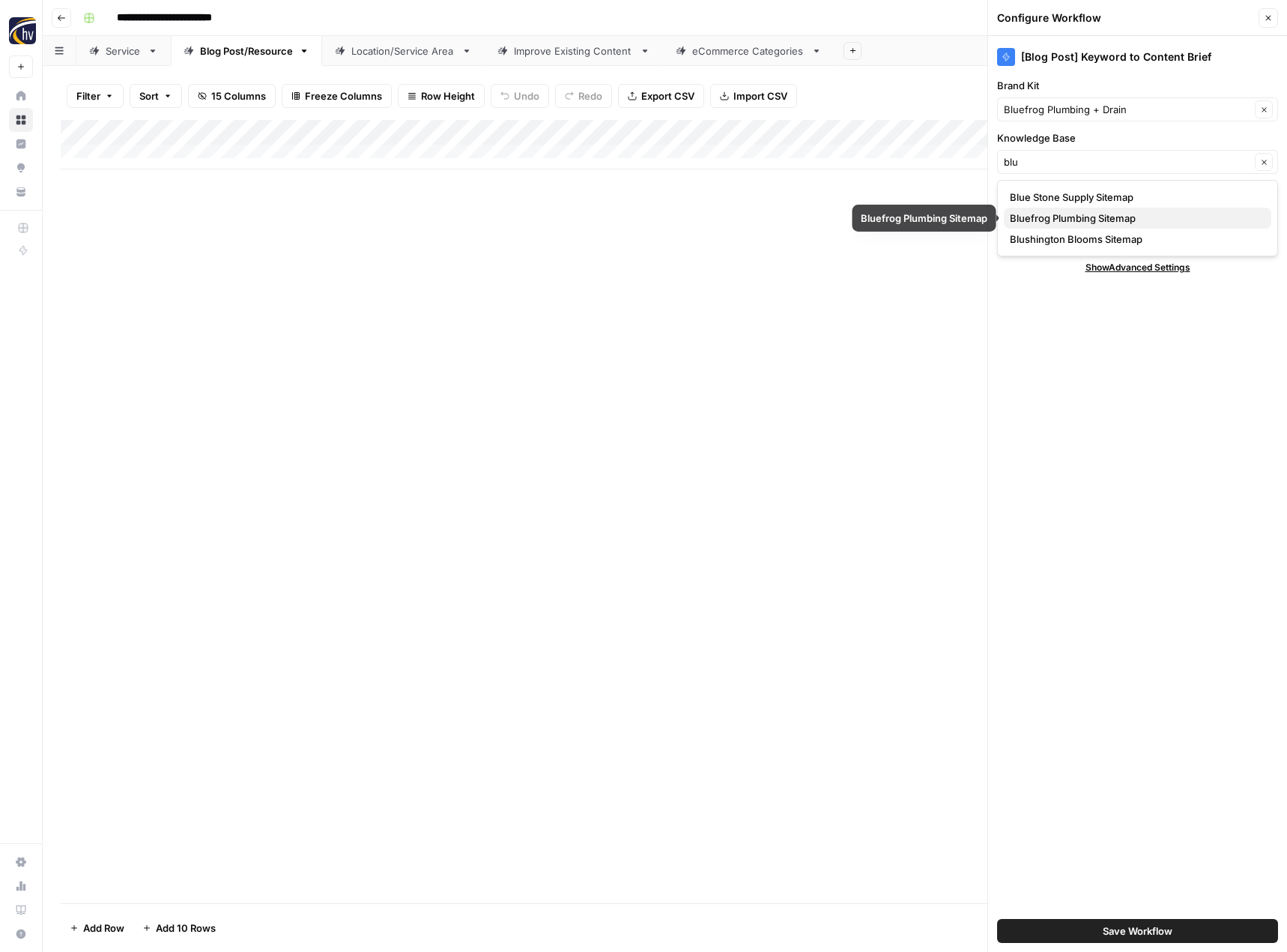
click at [1074, 219] on span "Bluefrog Plumbing Sitemap" at bounding box center [1134, 218] width 250 height 15
type input "Bluefrog Plumbing Sitemap"
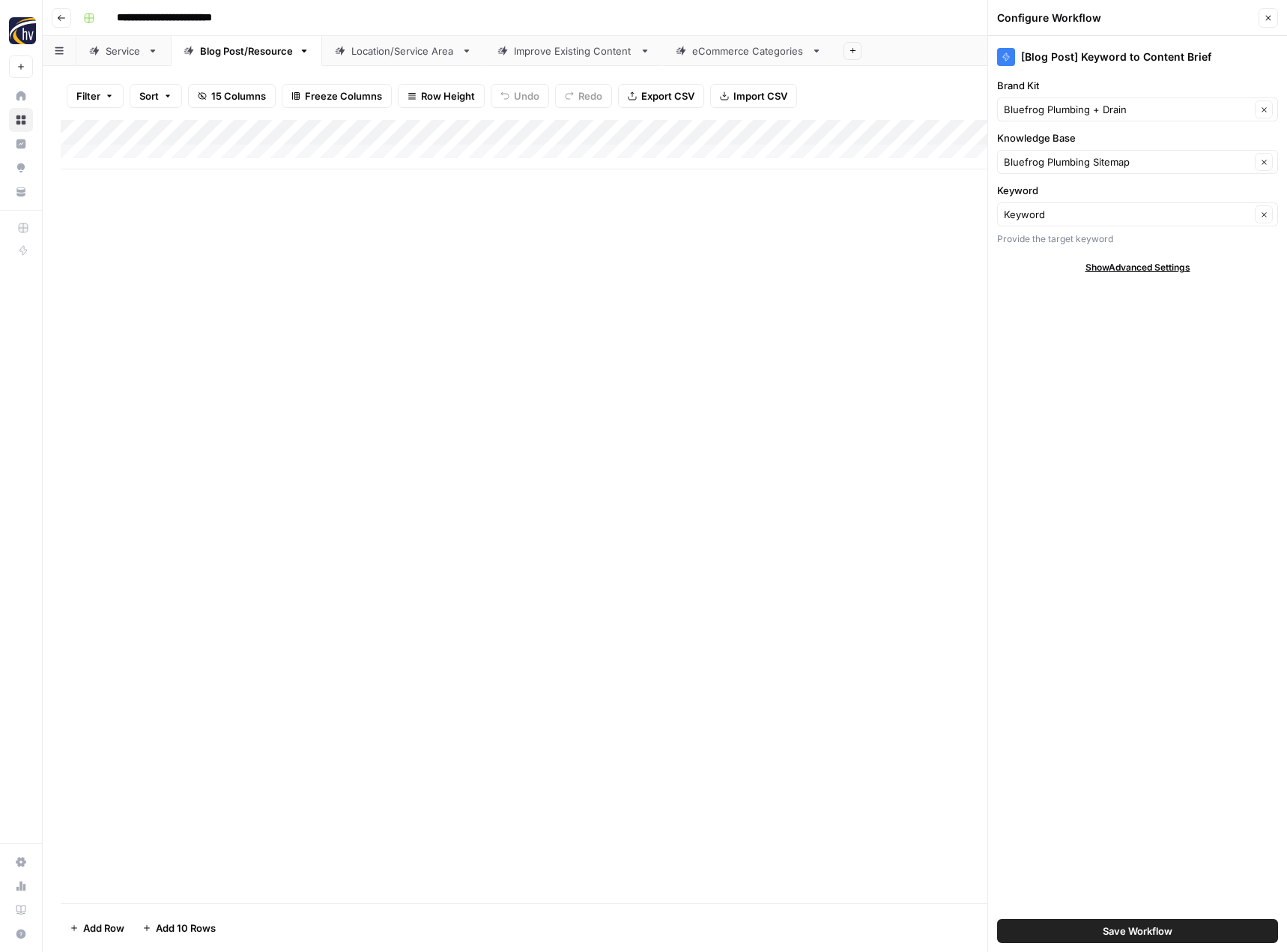
click at [1104, 925] on span "Save Workflow" at bounding box center [1138, 931] width 70 height 15
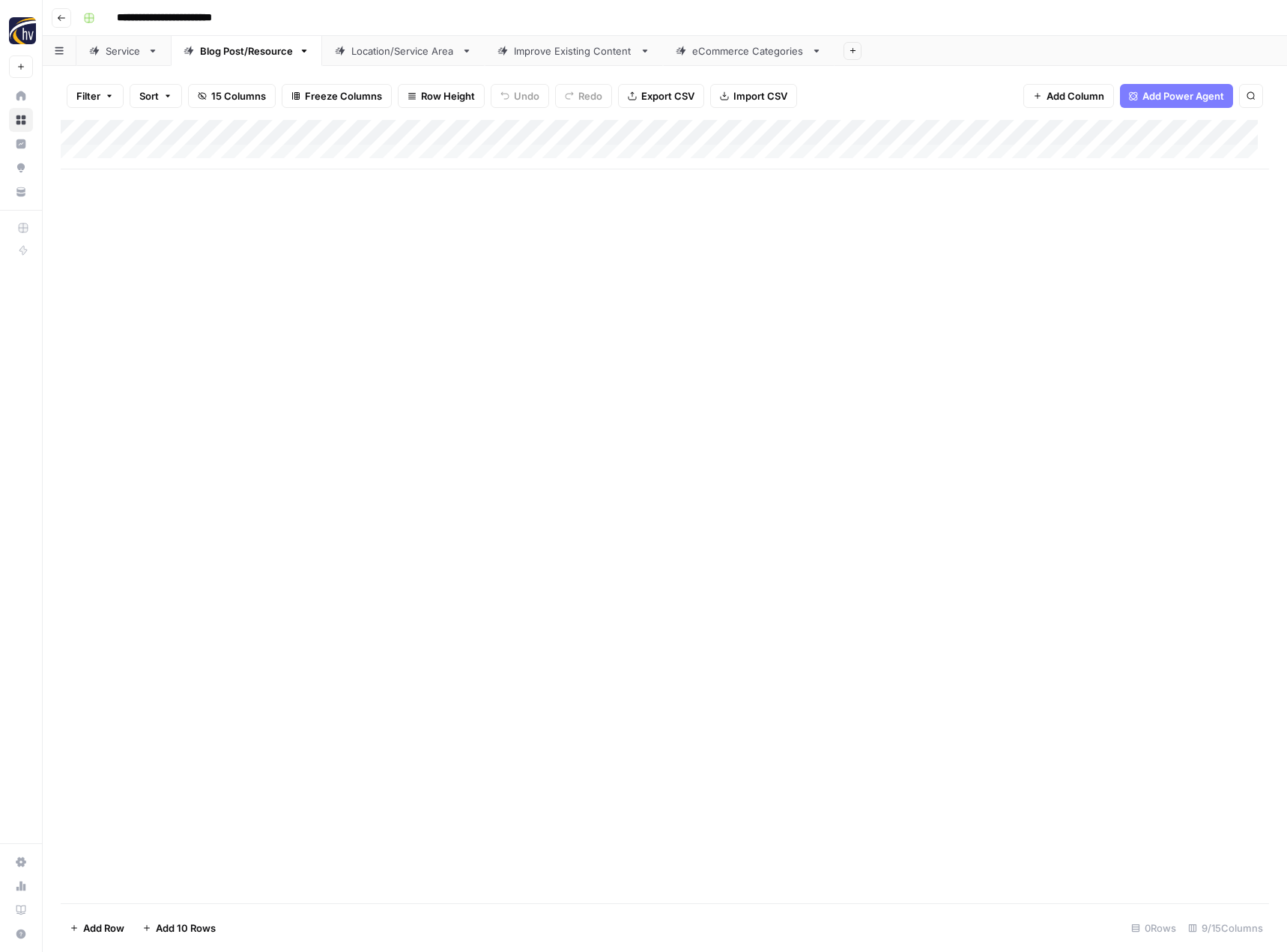
click at [1163, 135] on div "Add Column" at bounding box center [665, 145] width 1208 height 49
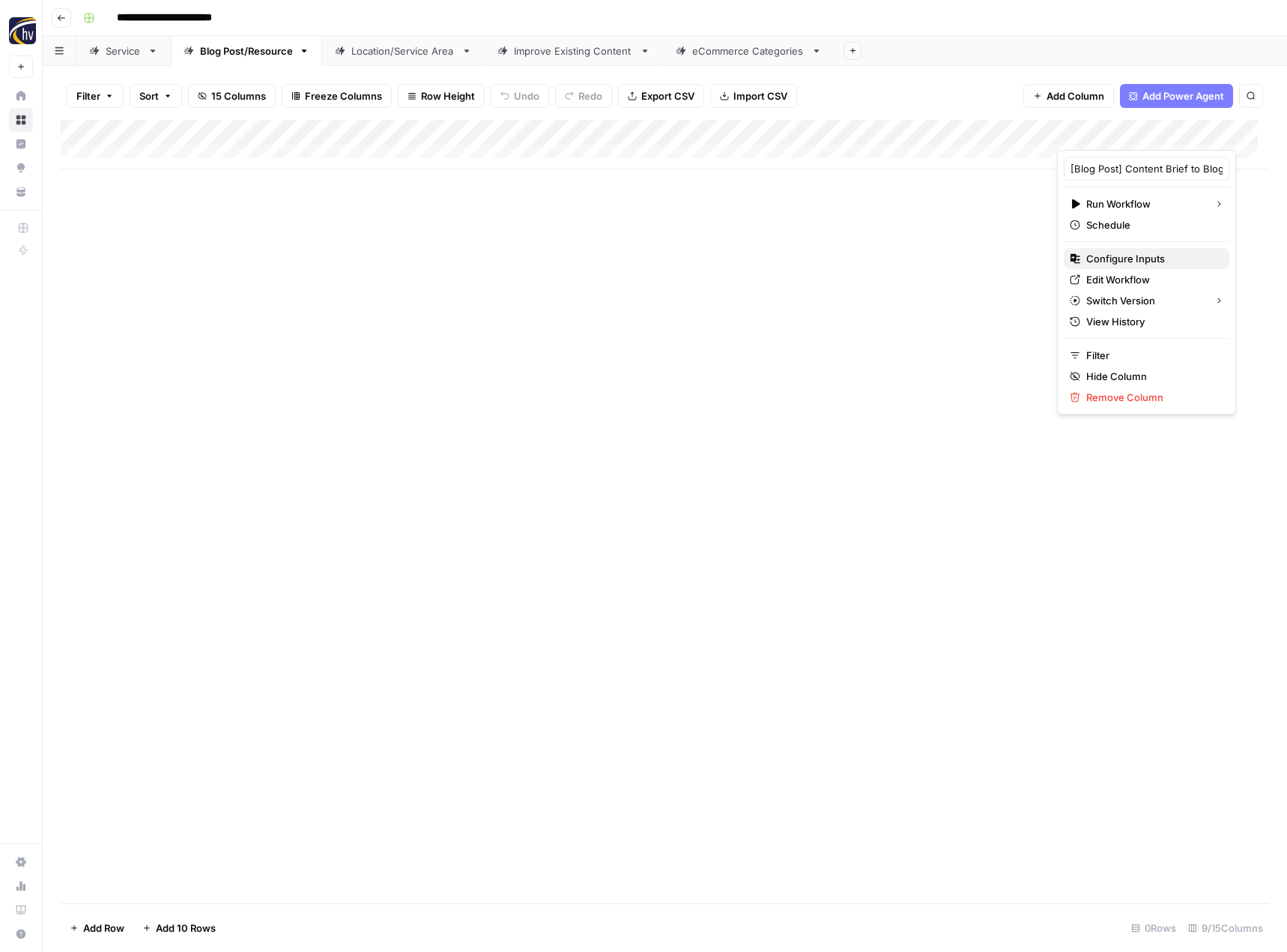
click at [1099, 256] on span "Configure Inputs" at bounding box center [1152, 258] width 131 height 15
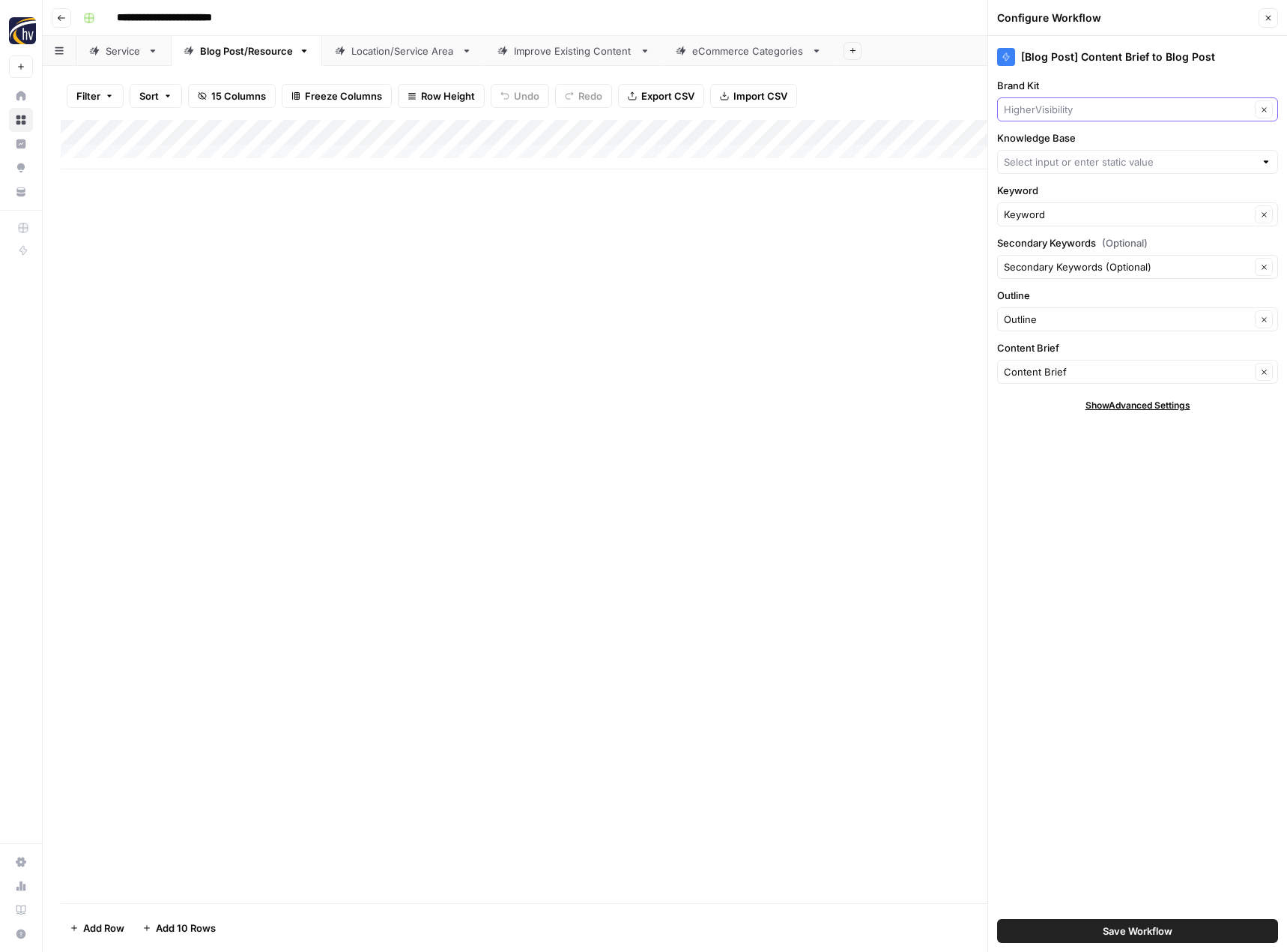
click at [1033, 108] on input "Brand Kit" at bounding box center [1127, 109] width 246 height 15
click at [1047, 192] on span "Bluefrog Plumbing + Drain" at bounding box center [1134, 187] width 250 height 15
type input "Bluefrog Plumbing + Drain"
click at [1059, 163] on input "Knowledge Base" at bounding box center [1130, 162] width 251 height 15
click at [1055, 215] on span "Bluefrog Plumbing Sitemap" at bounding box center [1134, 218] width 250 height 15
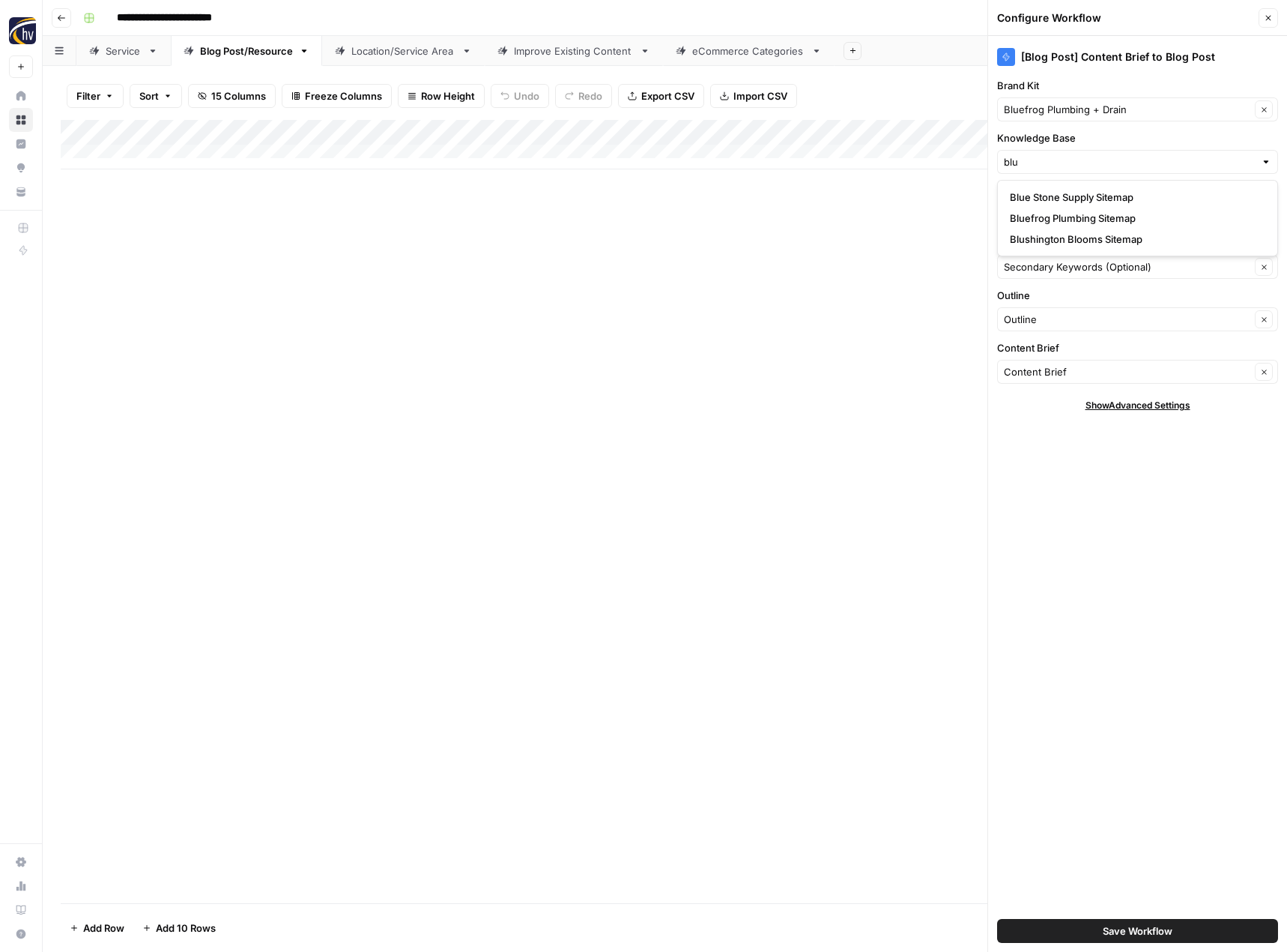
type input "Bluefrog Plumbing Sitemap"
click at [1130, 927] on span "Save Workflow" at bounding box center [1138, 931] width 70 height 15
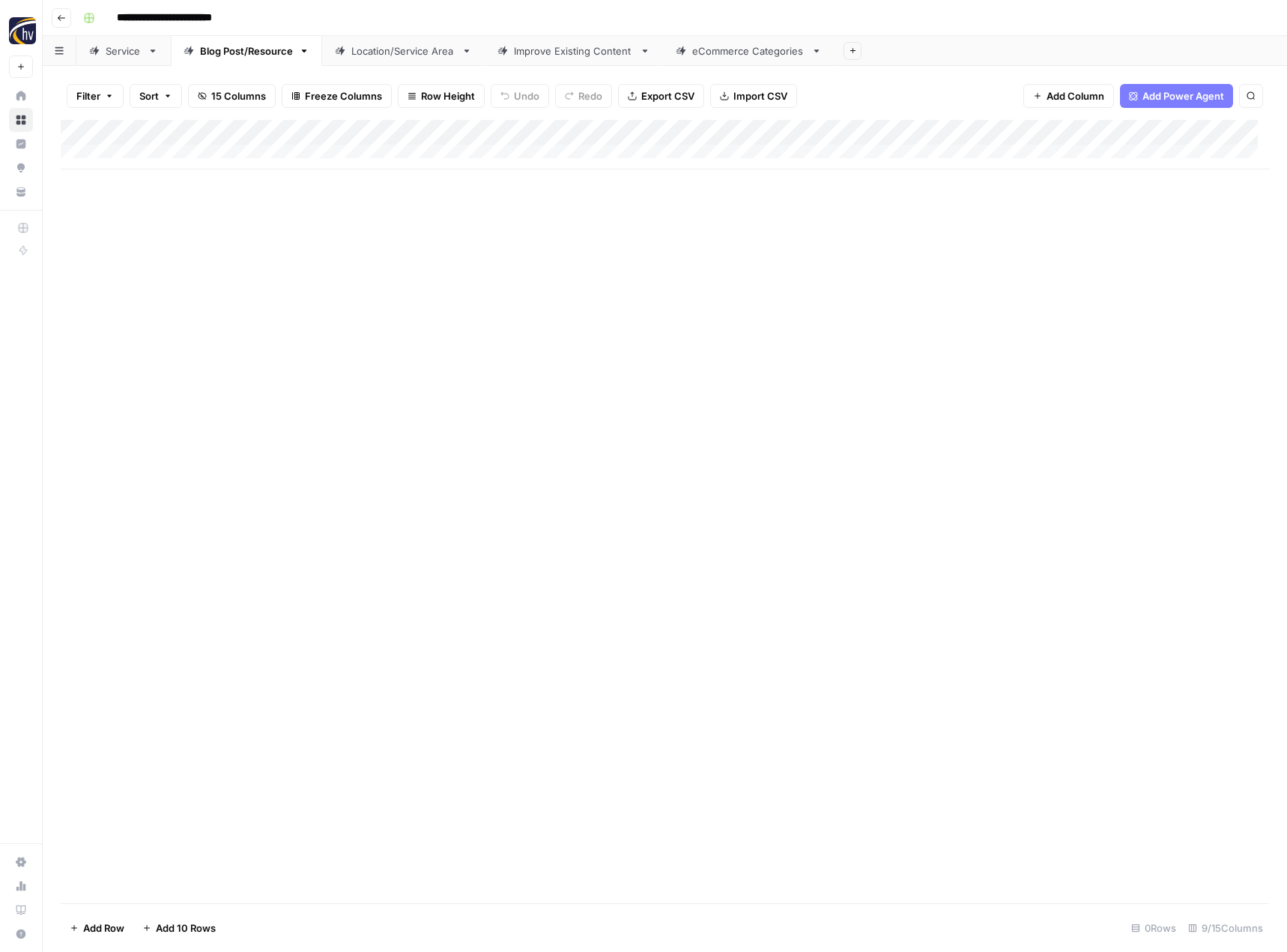
click at [415, 57] on div "Location/Service Area" at bounding box center [404, 50] width 104 height 15
click at [618, 131] on div "Add Column" at bounding box center [665, 145] width 1208 height 49
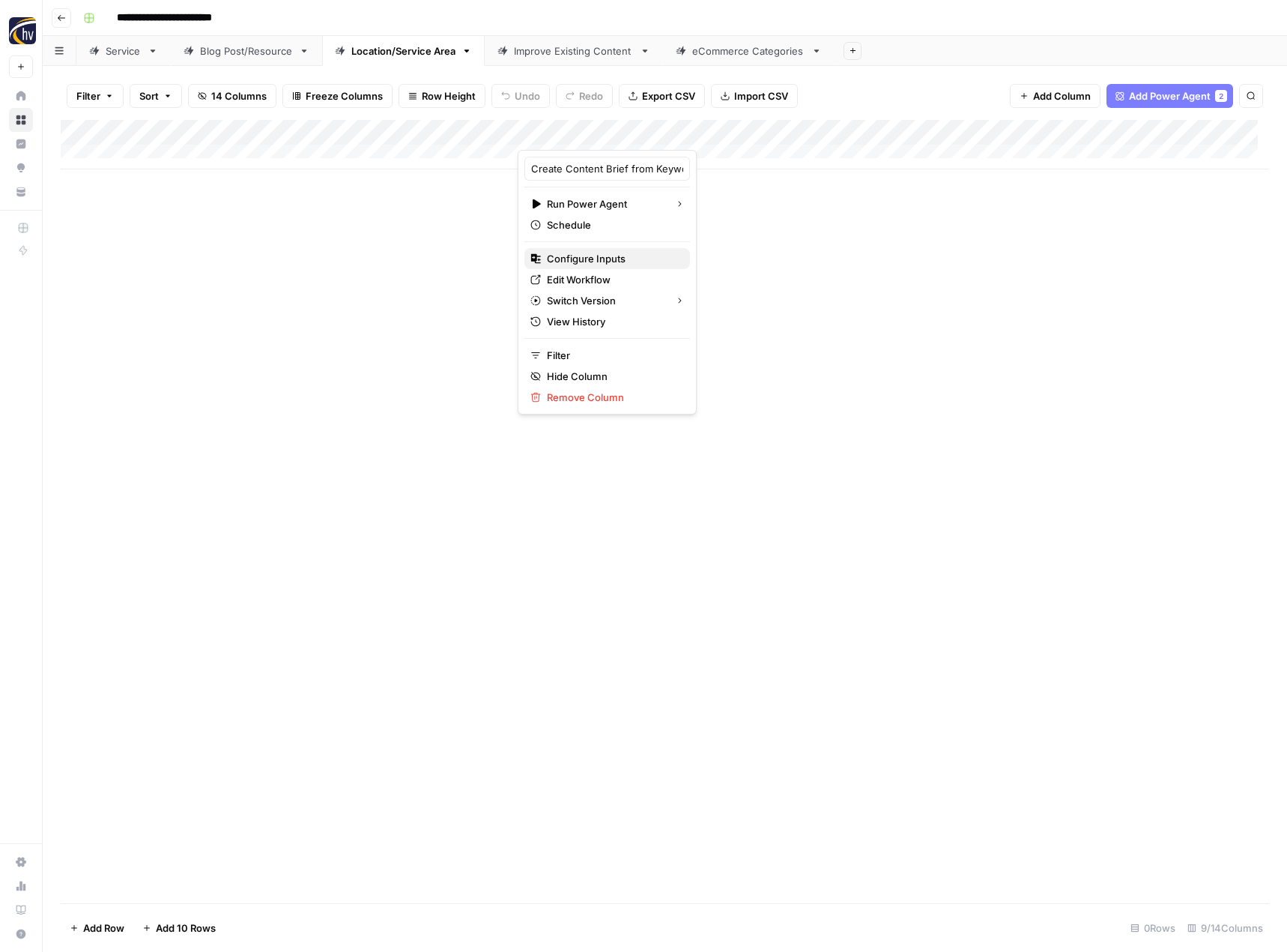
click at [600, 261] on span "Configure Inputs" at bounding box center [612, 258] width 131 height 15
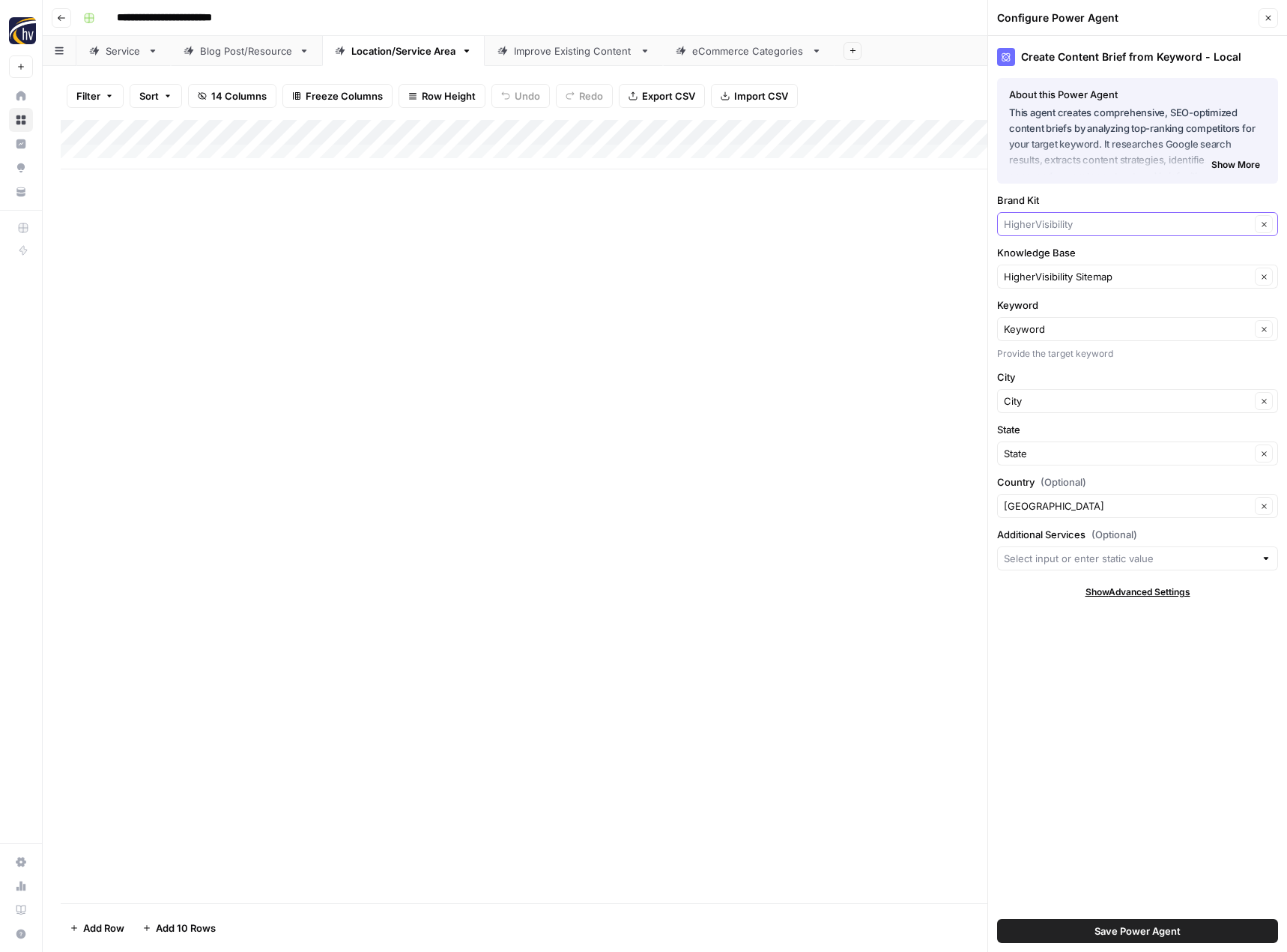
click at [1043, 224] on input "Brand Kit" at bounding box center [1127, 224] width 246 height 15
click at [1055, 304] on span "Bluefrog Plumbing + Drain" at bounding box center [1134, 301] width 250 height 15
type input "Bluefrog Plumbing + Drain"
click at [1058, 276] on input "Knowledge Base" at bounding box center [1127, 276] width 246 height 15
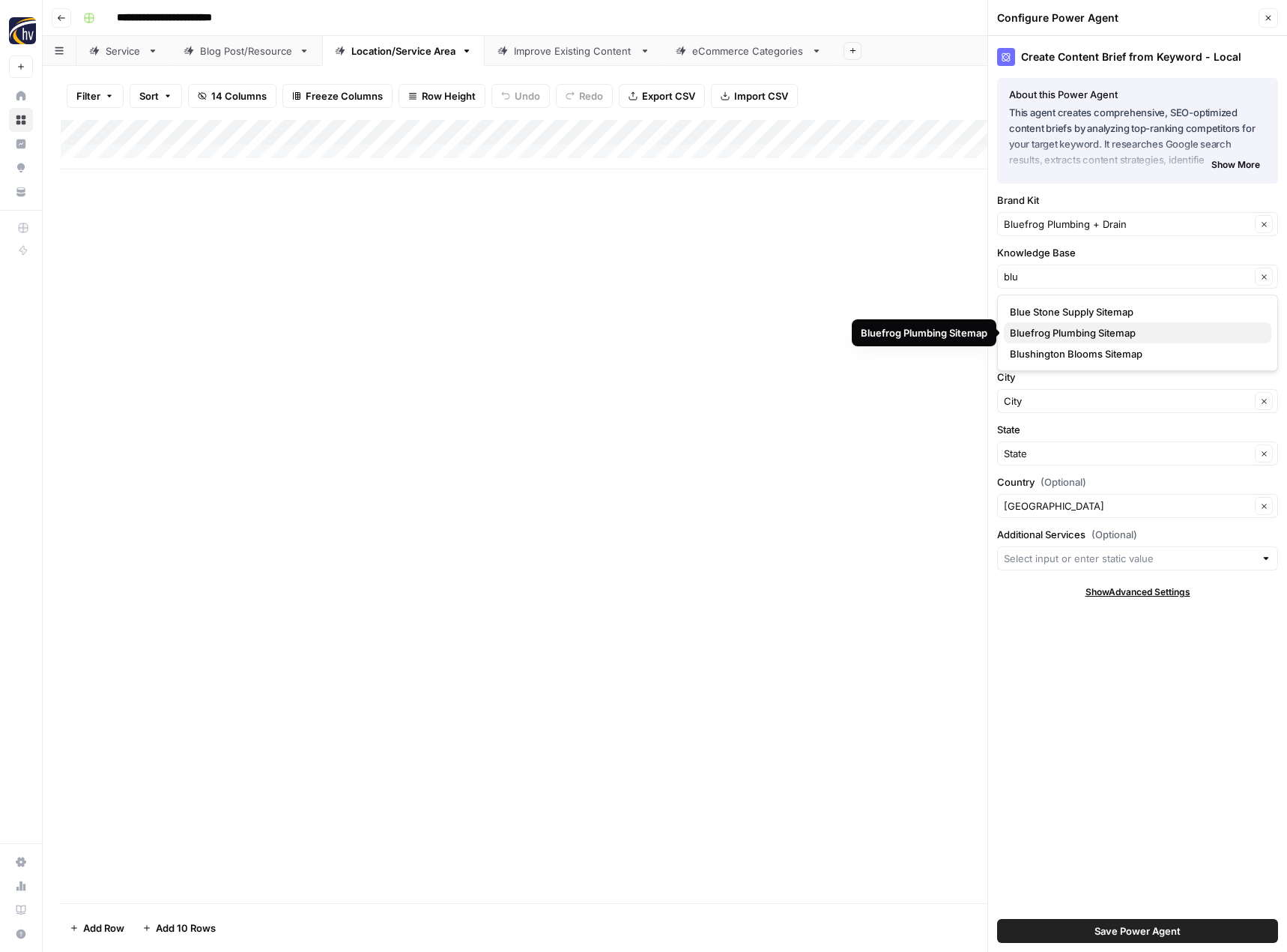
click at [1055, 335] on span "Bluefrog Plumbing Sitemap" at bounding box center [1134, 332] width 250 height 15
type input "Bluefrog Plumbing Sitemap"
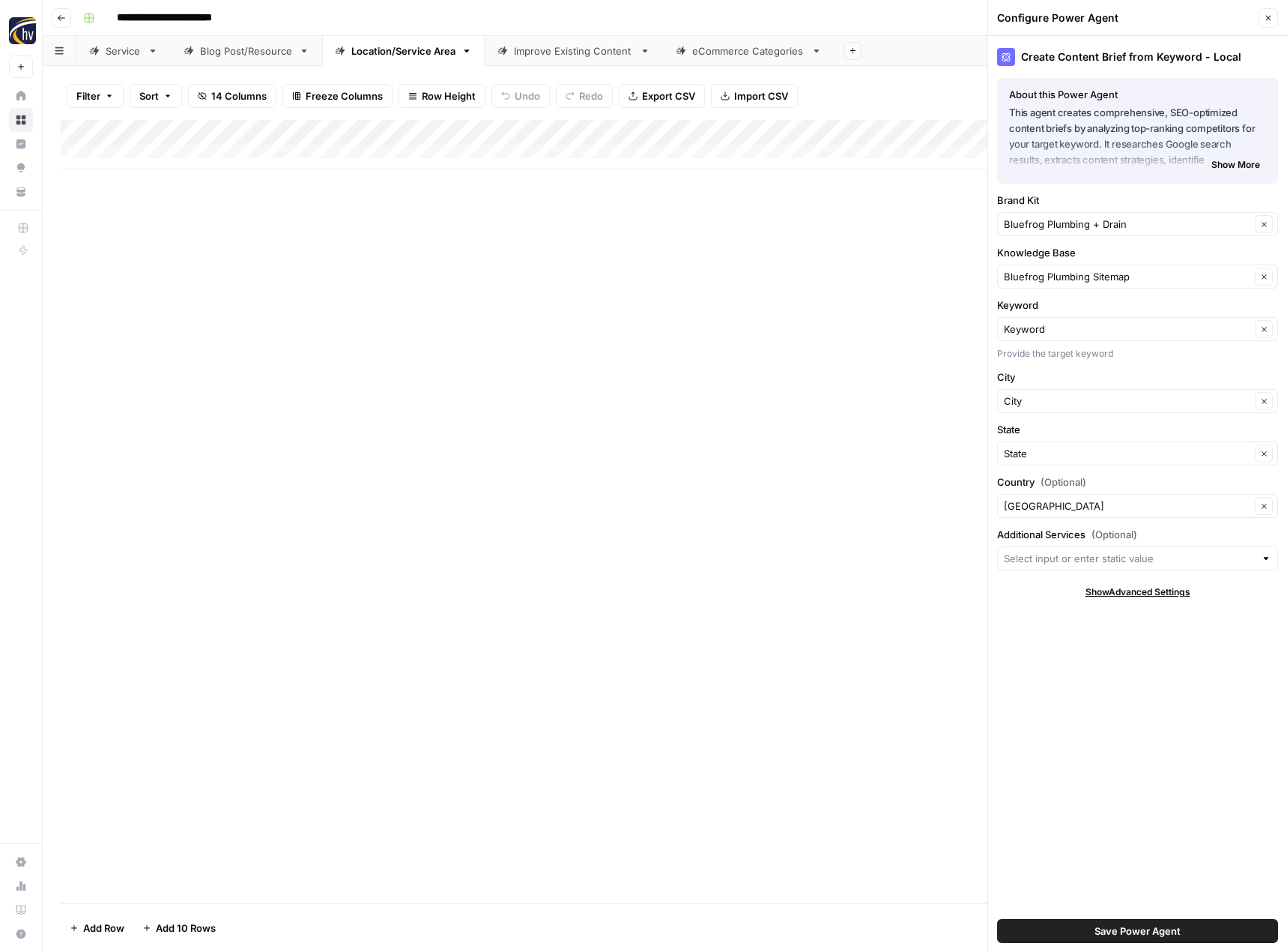
click at [1117, 928] on span "Save Power Agent" at bounding box center [1138, 931] width 86 height 15
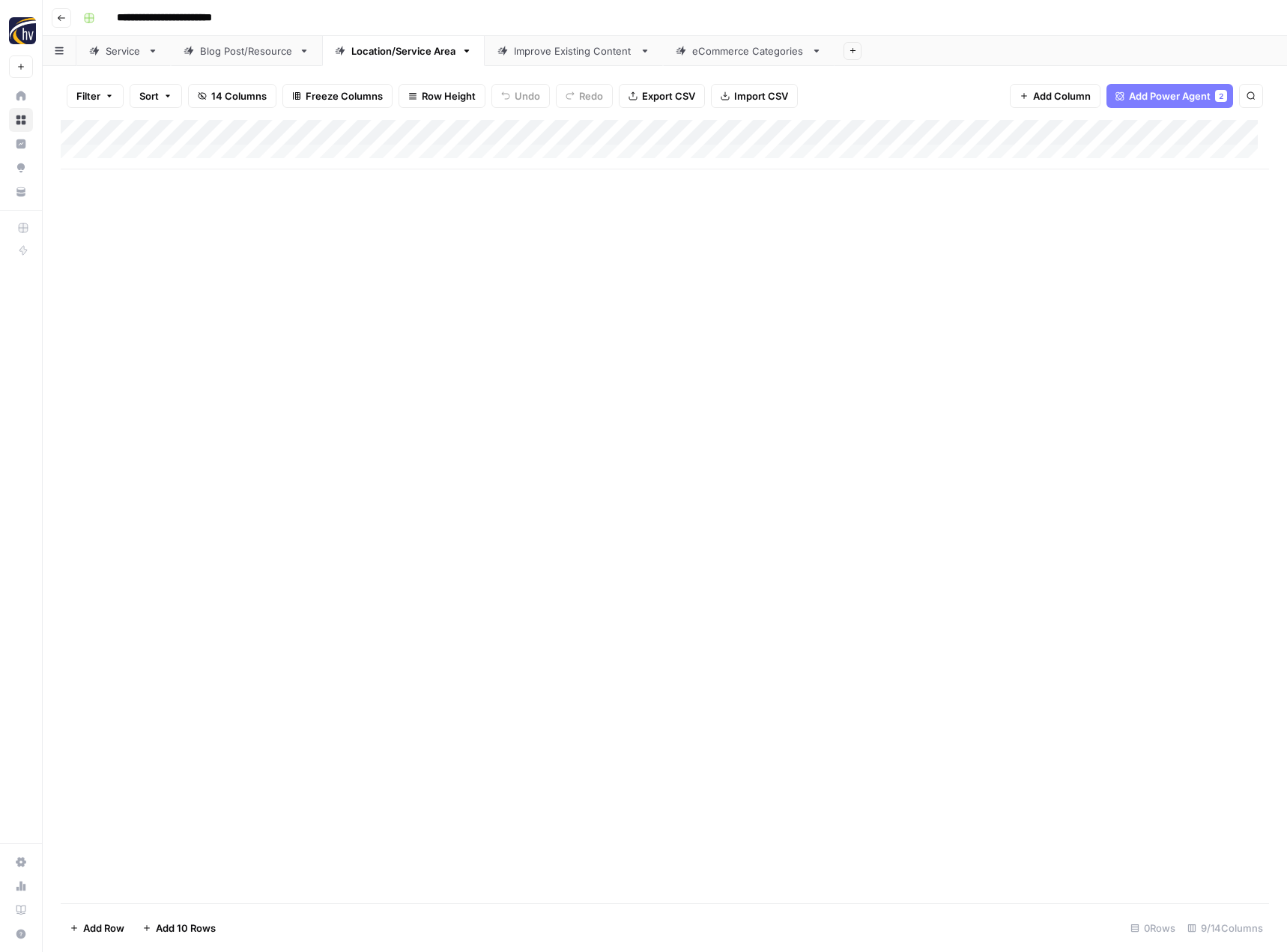
click at [1163, 133] on div "Add Column" at bounding box center [665, 145] width 1208 height 49
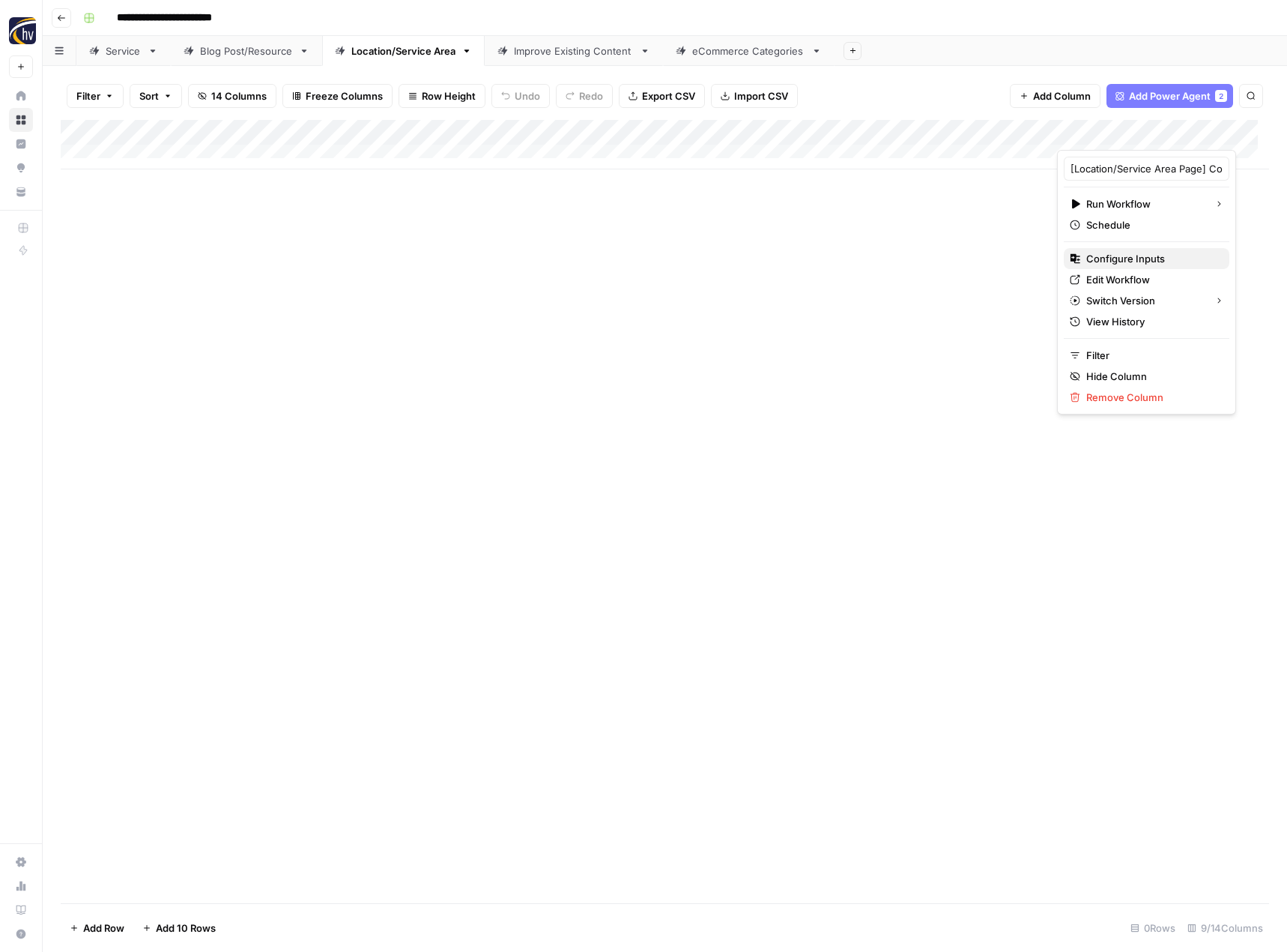
click at [1110, 260] on span "Configure Inputs" at bounding box center [1152, 258] width 131 height 15
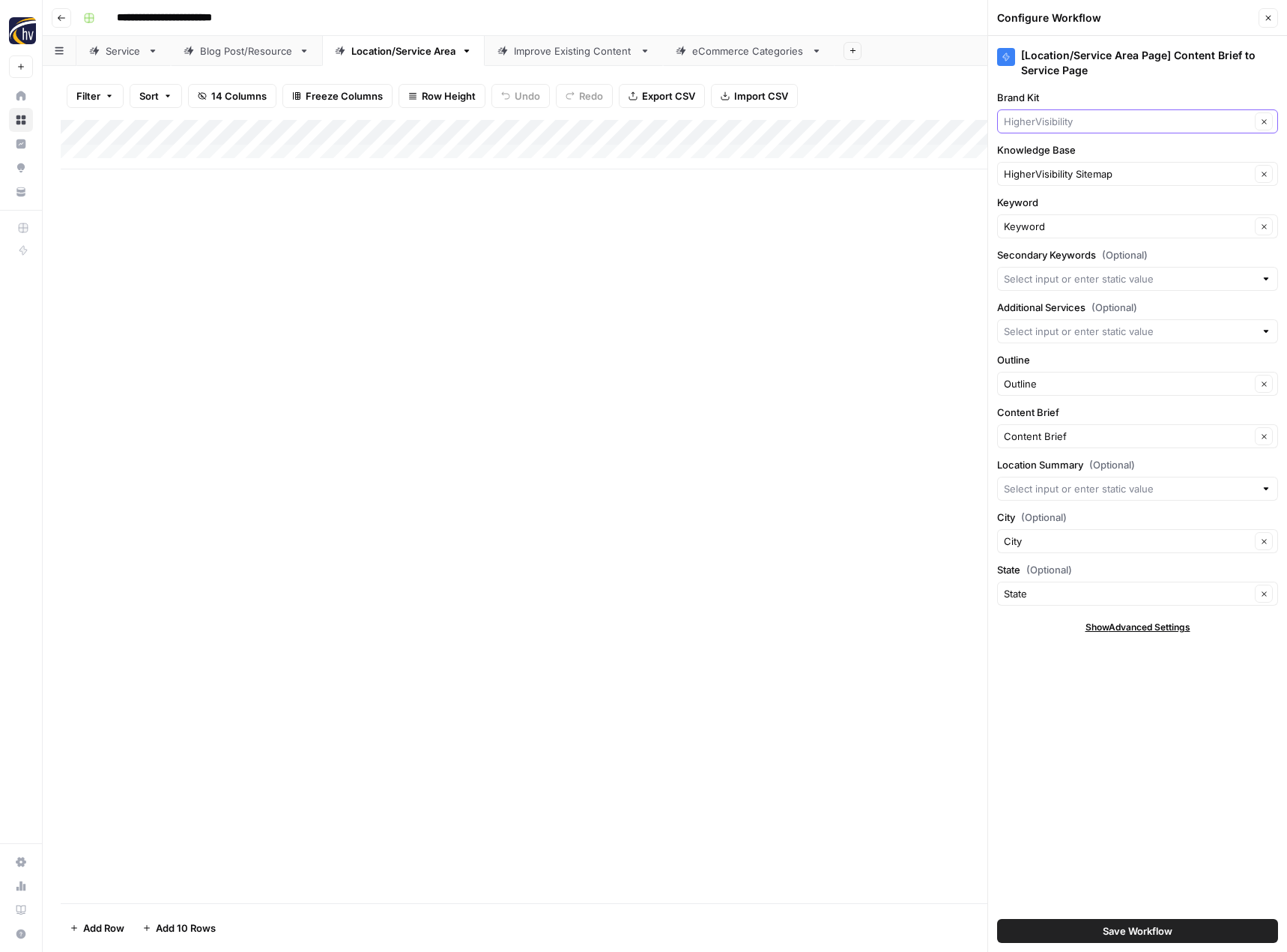
click at [1054, 119] on input "Brand Kit" at bounding box center [1127, 121] width 246 height 15
click at [1060, 193] on span "Bluefrog Plumbing + Drain" at bounding box center [1134, 199] width 250 height 15
type input "Bluefrog Plumbing + Drain"
click at [1064, 180] on input "Knowledge Base" at bounding box center [1127, 174] width 246 height 15
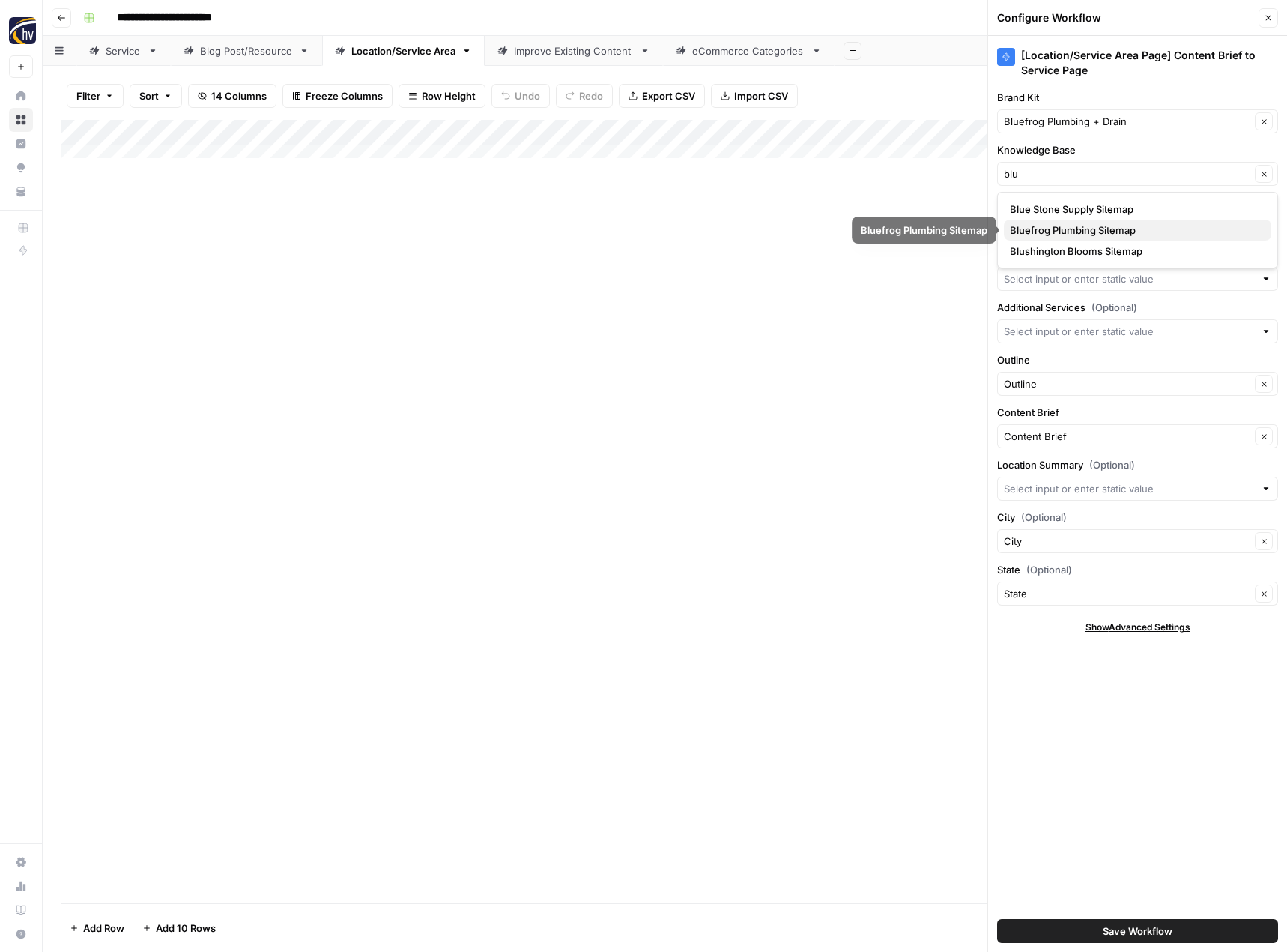
click at [1067, 225] on span "Bluefrog Plumbing Sitemap" at bounding box center [1134, 230] width 250 height 15
type input "Bluefrog Plumbing Sitemap"
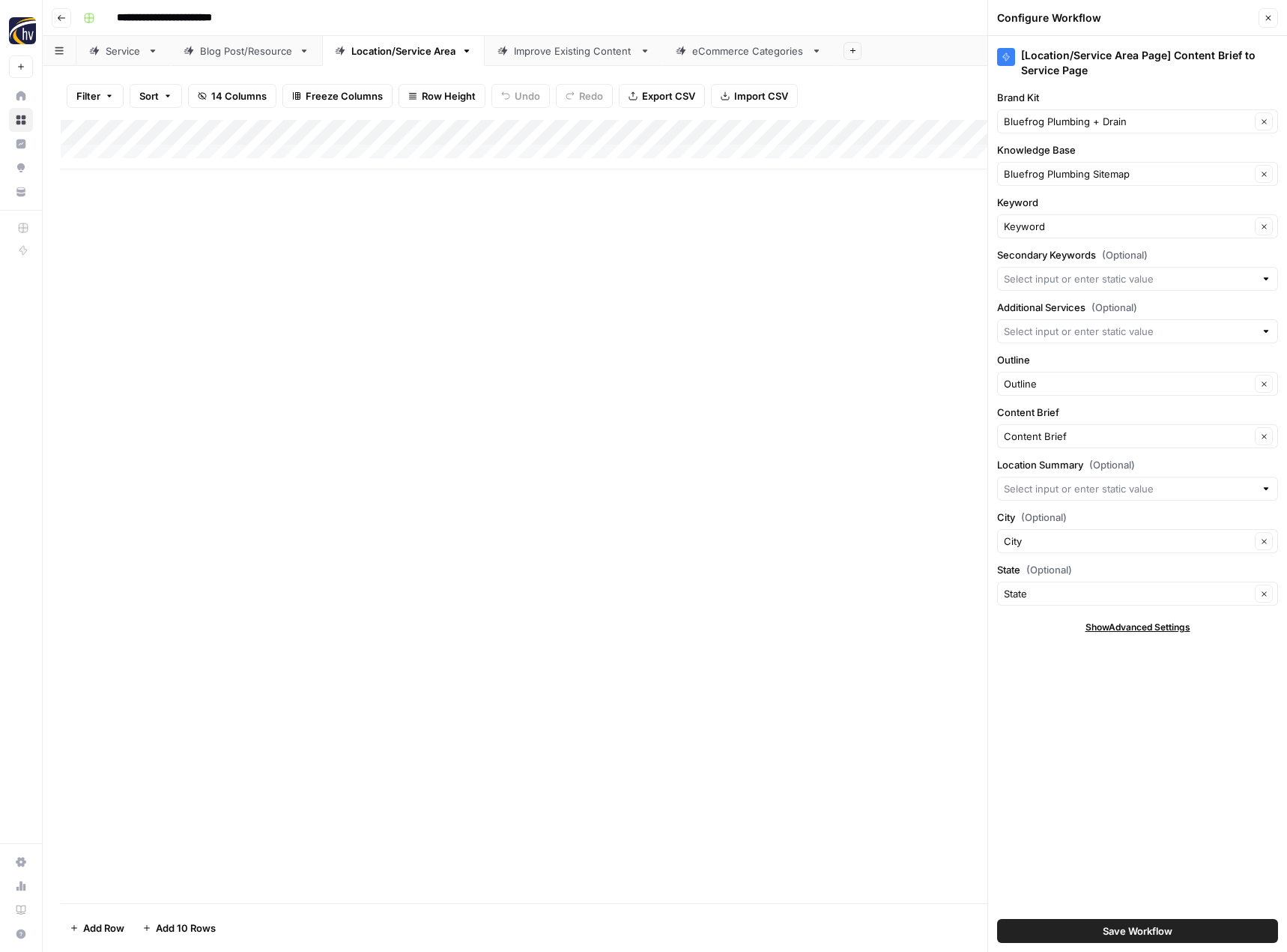
click at [1109, 928] on span "Save Workflow" at bounding box center [1138, 931] width 70 height 15
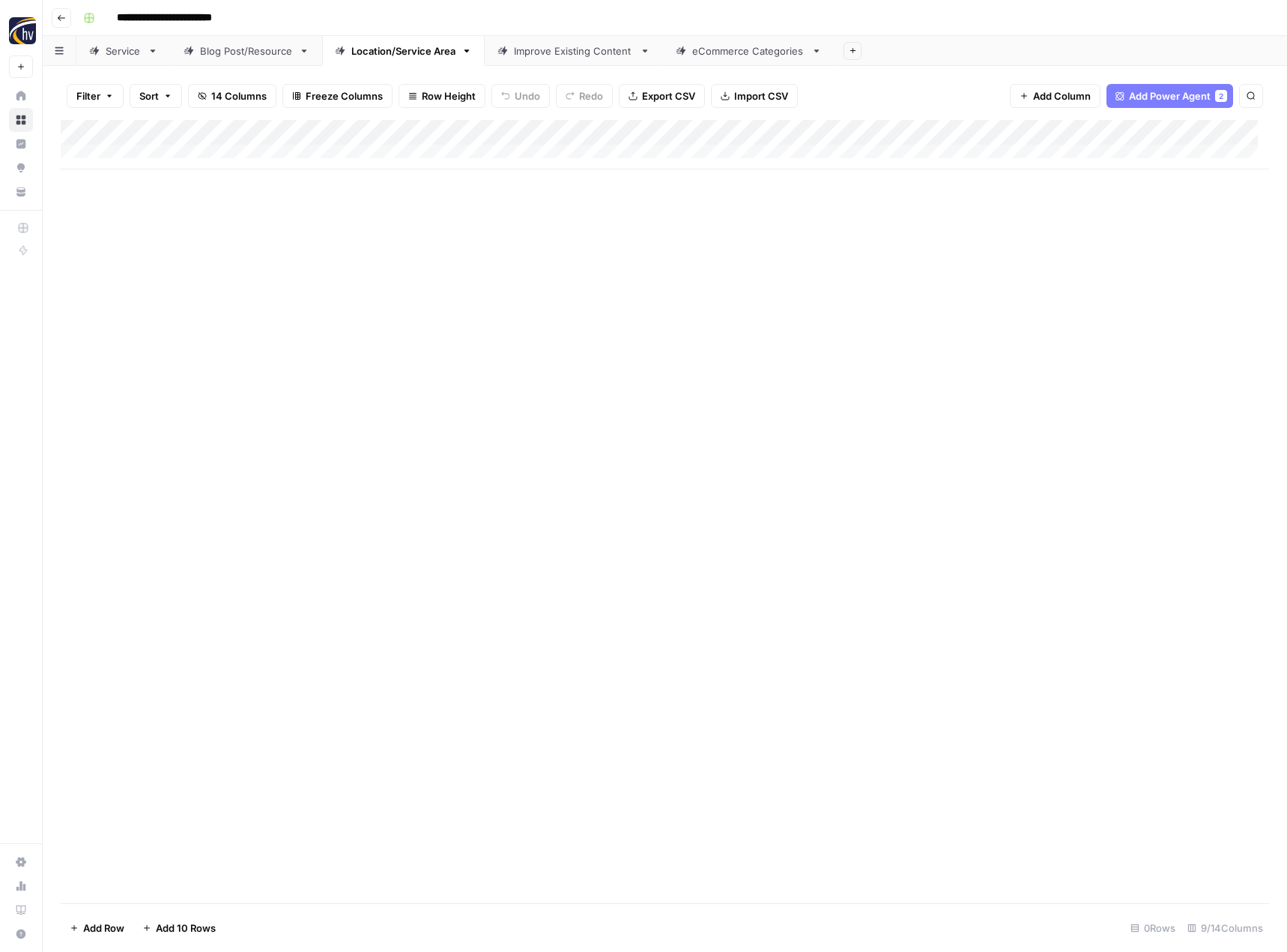
click at [570, 56] on div "Improve Existing Content" at bounding box center [574, 50] width 120 height 15
click at [745, 130] on div "Add Column" at bounding box center [665, 145] width 1208 height 49
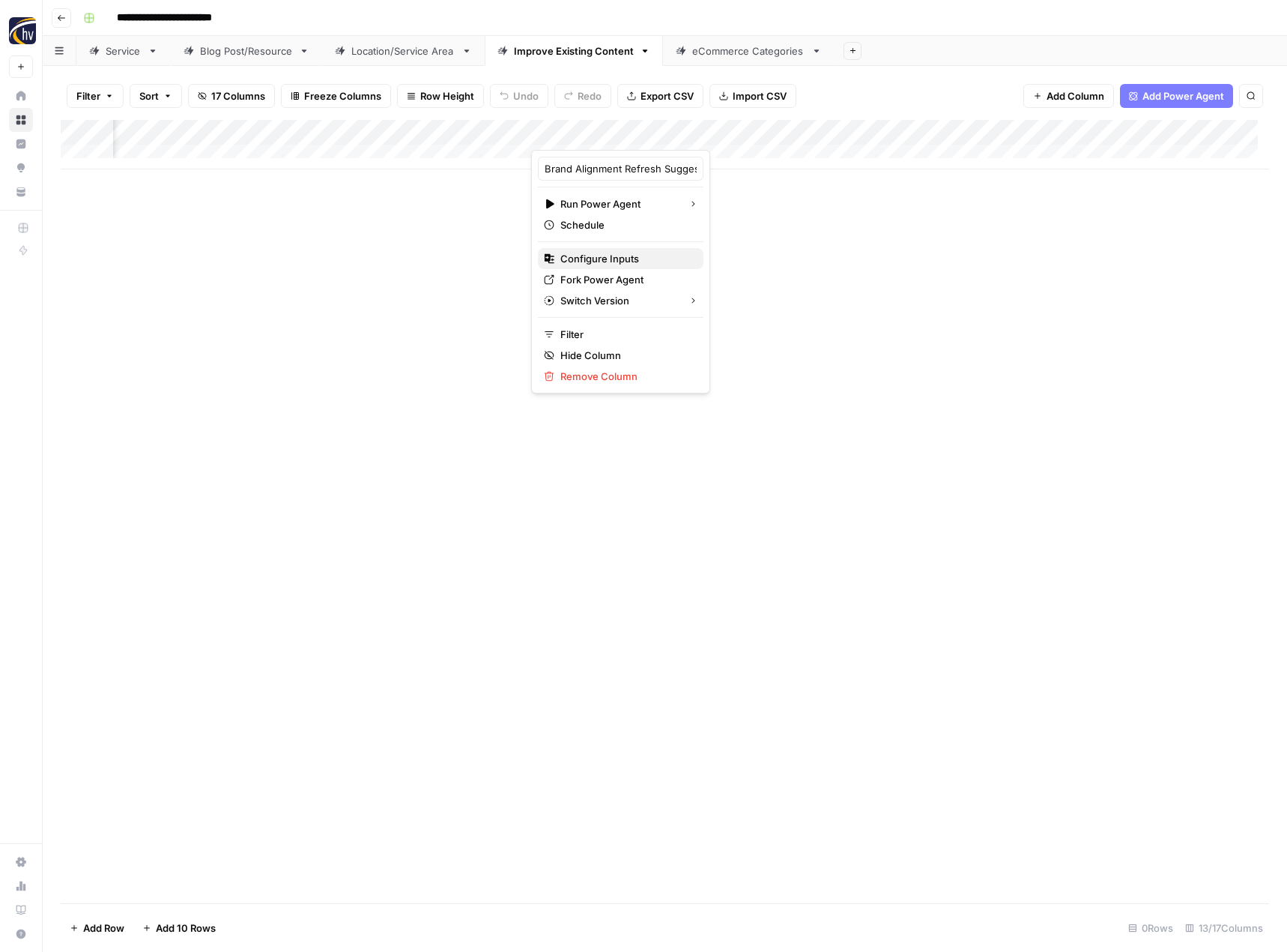
click at [626, 257] on span "Configure Inputs" at bounding box center [625, 258] width 131 height 15
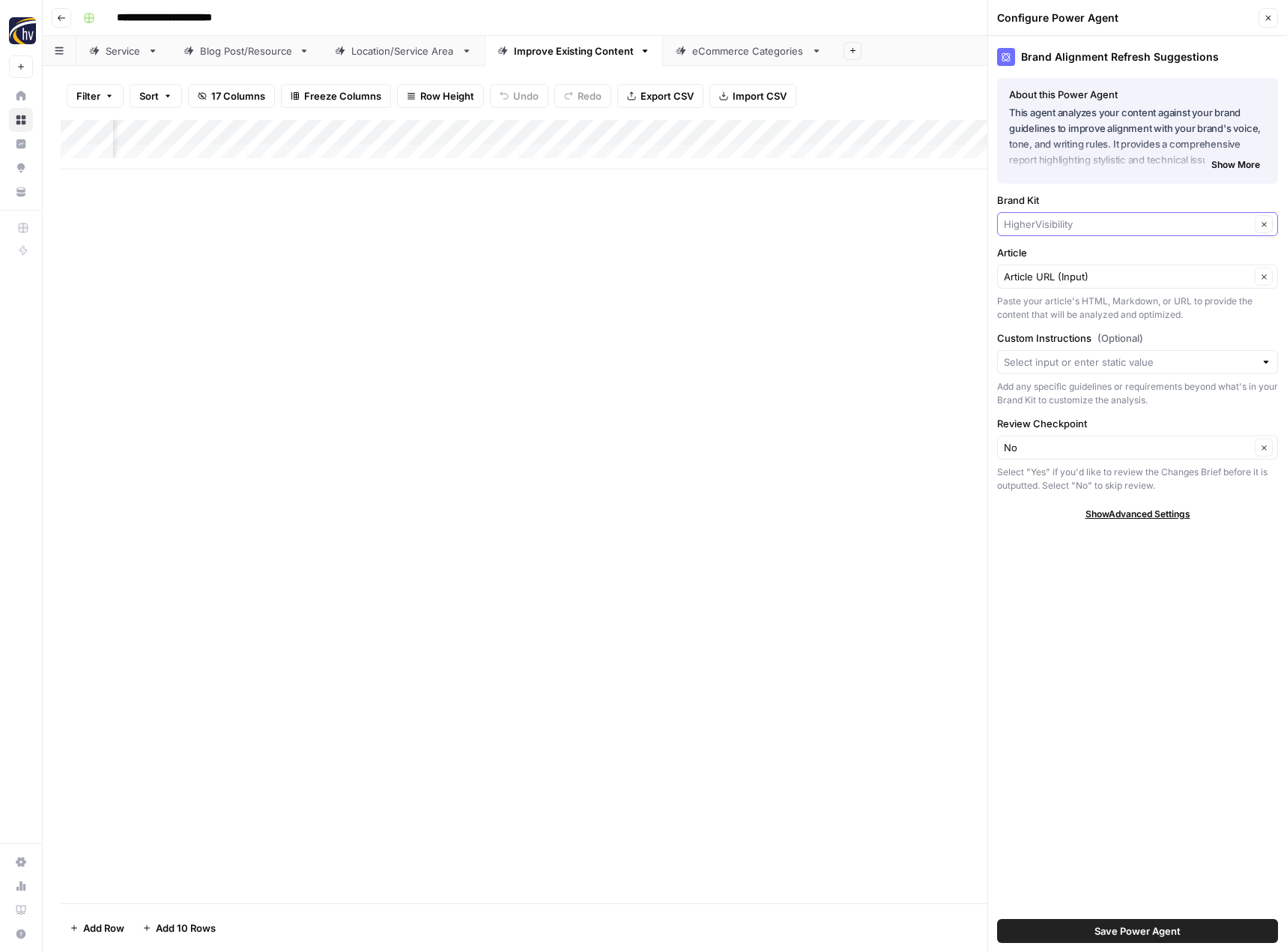
click at [1034, 228] on input "Brand Kit" at bounding box center [1127, 224] width 246 height 15
click at [1050, 302] on span "Bluefrog Plumbing + Drain" at bounding box center [1134, 301] width 250 height 15
type input "Bluefrog Plumbing + Drain"
click at [1136, 930] on span "Save Power Agent" at bounding box center [1138, 931] width 86 height 15
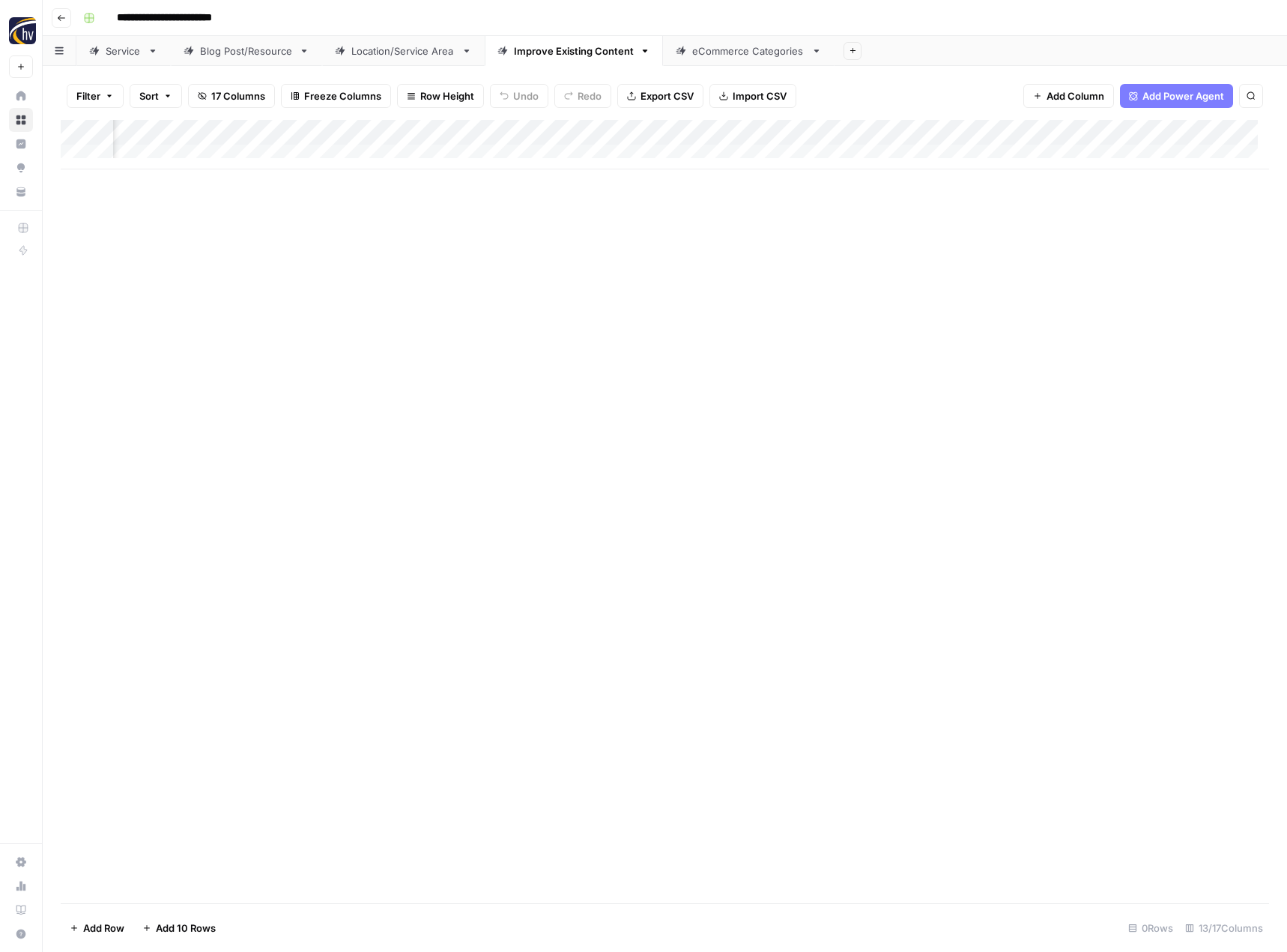
click at [1138, 132] on div "Add Column" at bounding box center [665, 145] width 1208 height 49
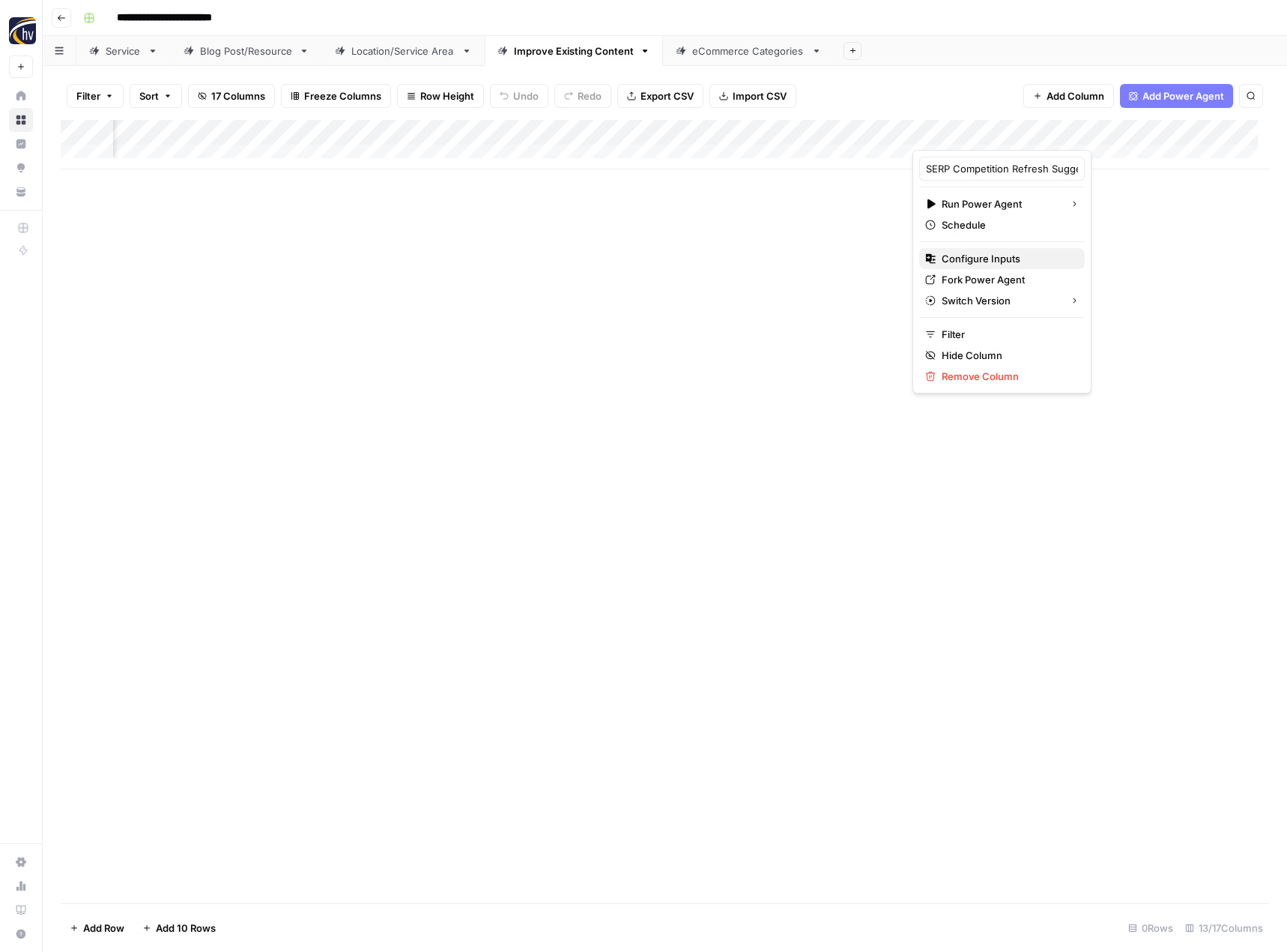
click at [1027, 254] on span "Configure Inputs" at bounding box center [1007, 258] width 131 height 15
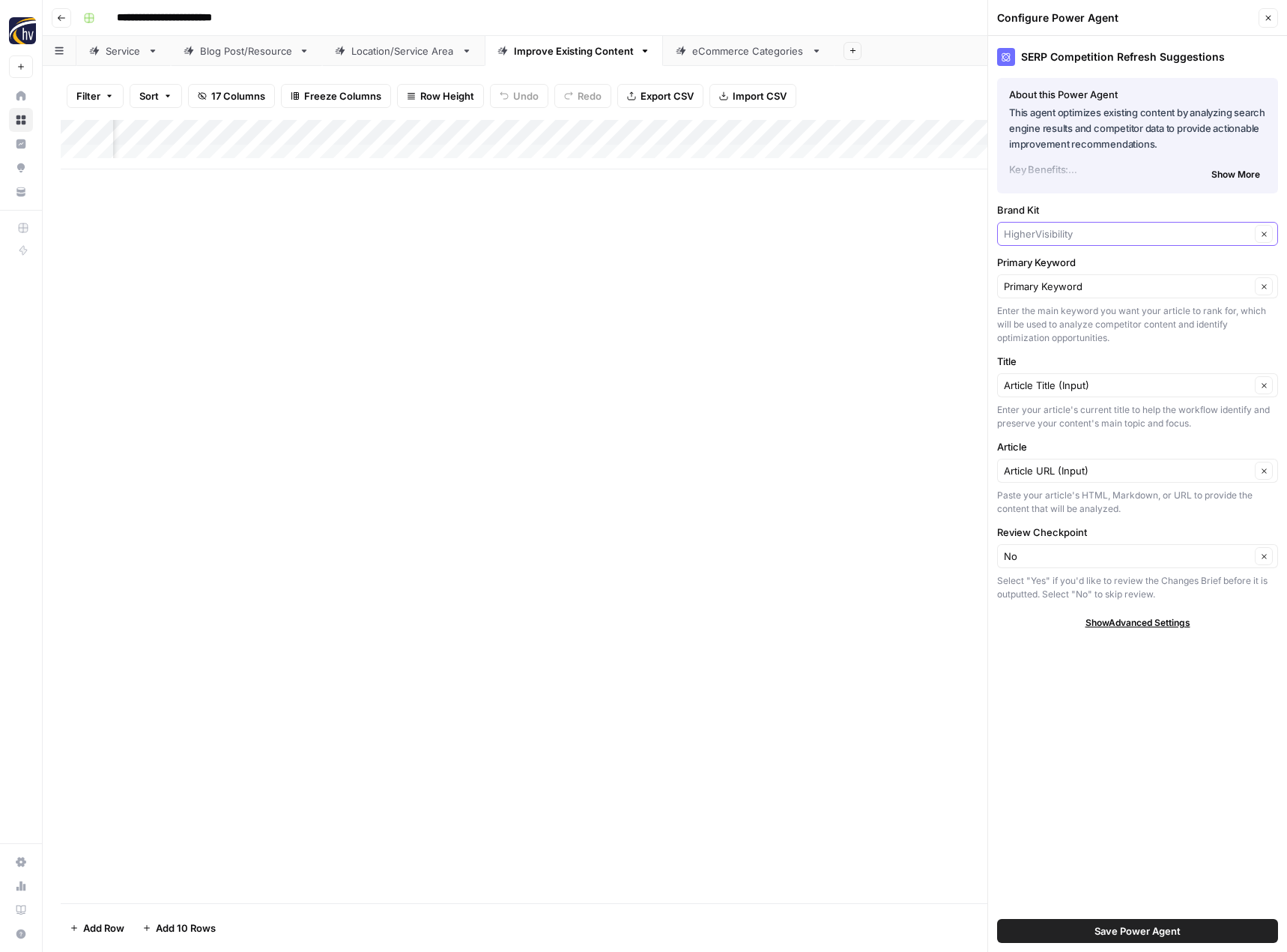
click at [1061, 228] on input "Brand Kit" at bounding box center [1127, 233] width 246 height 15
click at [1069, 312] on span "Bluefrog Plumbing + Drain" at bounding box center [1134, 311] width 250 height 15
type input "Bluefrog Plumbing + Drain"
click at [1112, 932] on span "Save Power Agent" at bounding box center [1138, 931] width 86 height 15
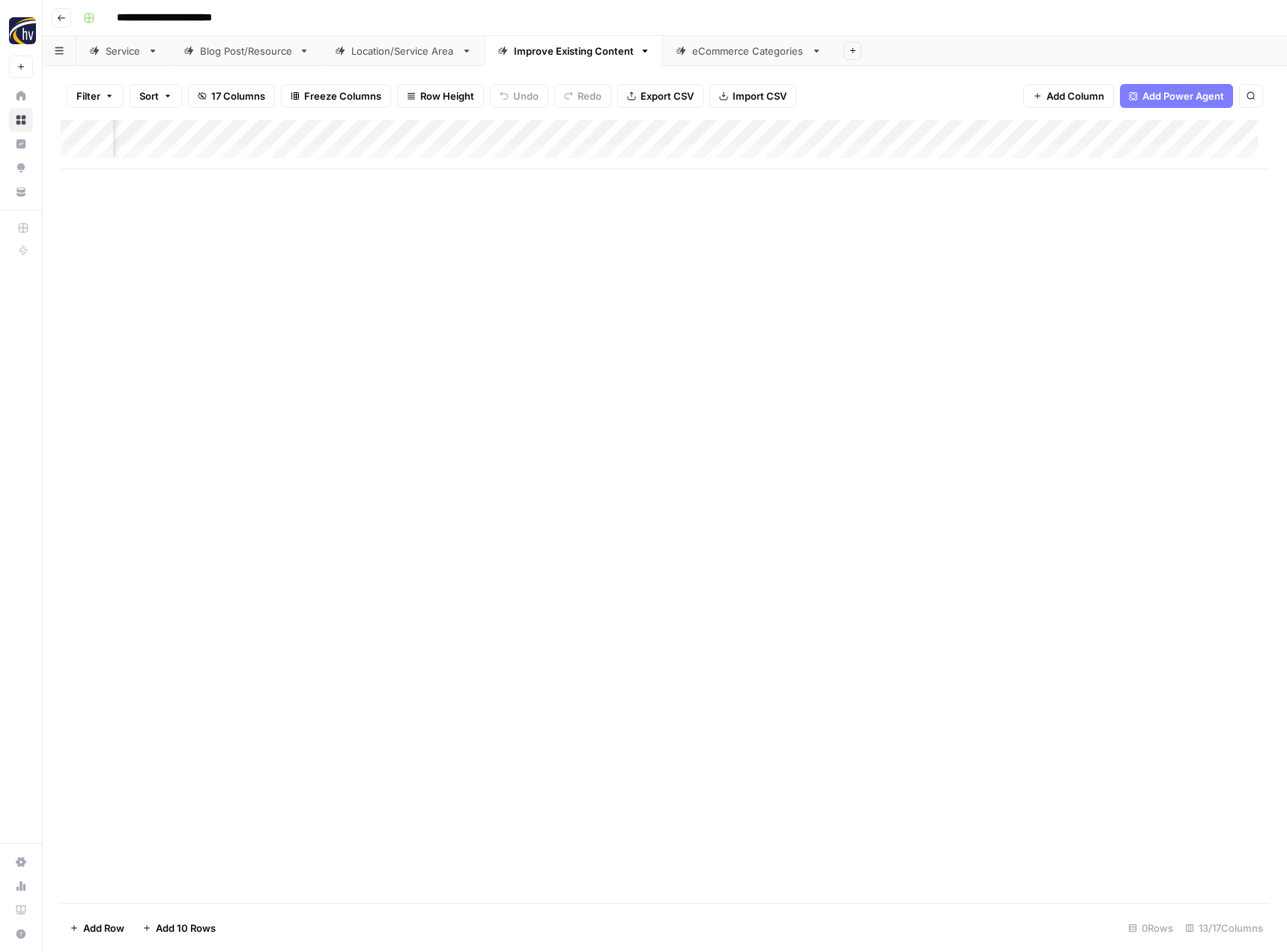
scroll to position [0, 1220]
click at [1044, 133] on div "Add Column" at bounding box center [665, 145] width 1208 height 49
click at [941, 258] on span "Configure Inputs" at bounding box center [935, 258] width 131 height 15
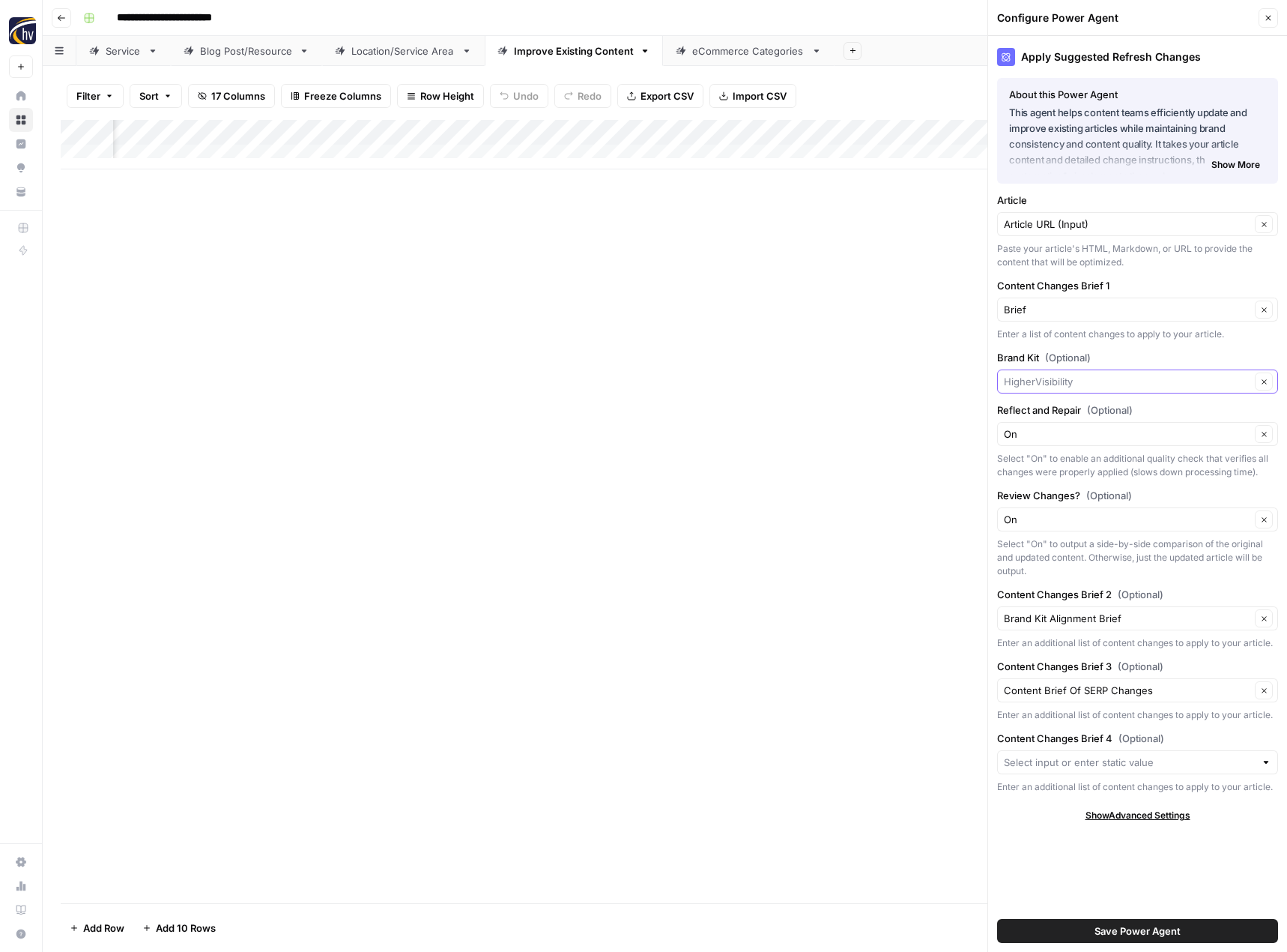
click at [1044, 378] on input "Brand Kit (Optional)" at bounding box center [1127, 381] width 246 height 15
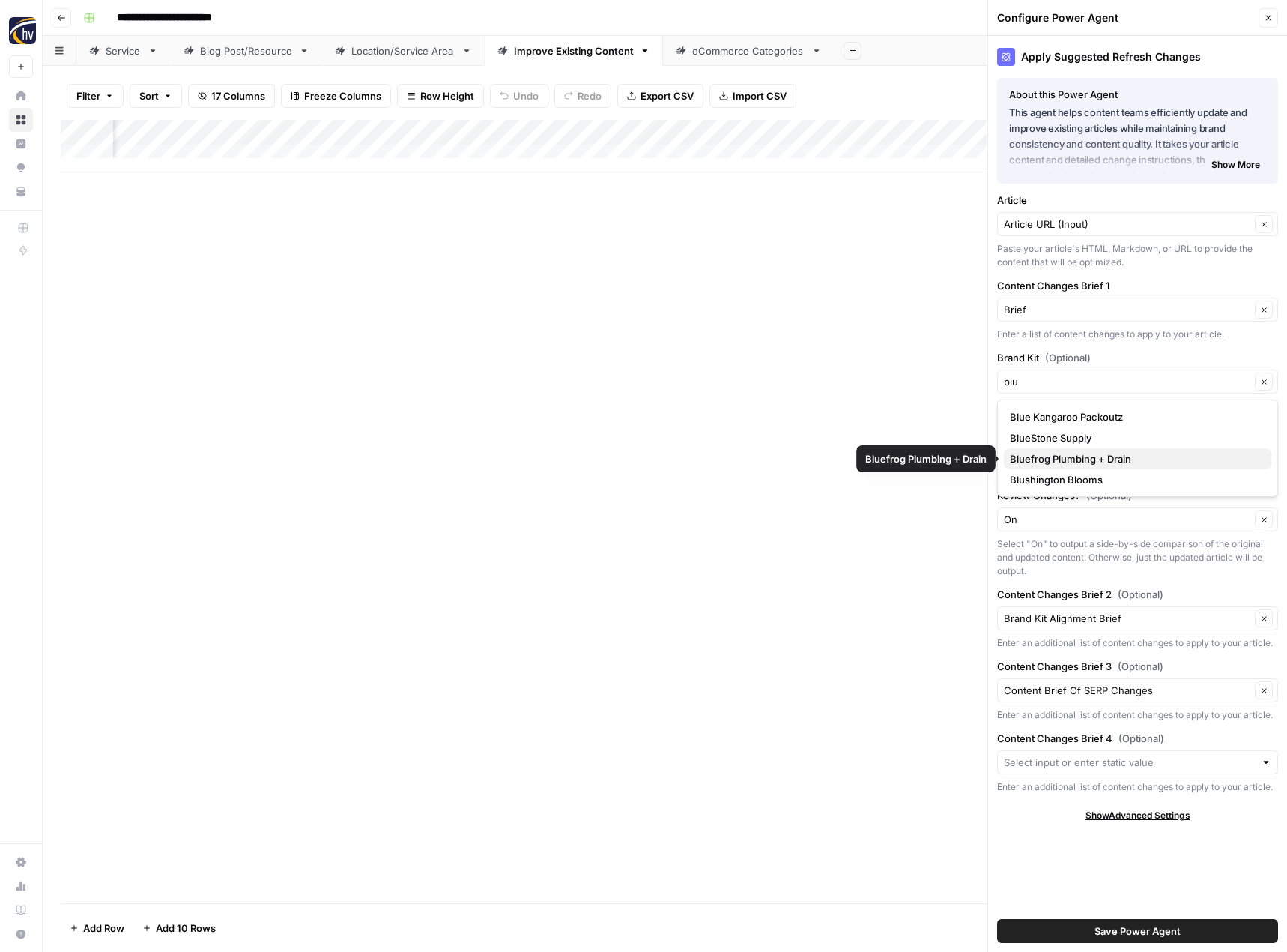
click at [1057, 455] on span "Bluefrog Plumbing + Drain" at bounding box center [1134, 459] width 250 height 15
type input "Bluefrog Plumbing + Drain"
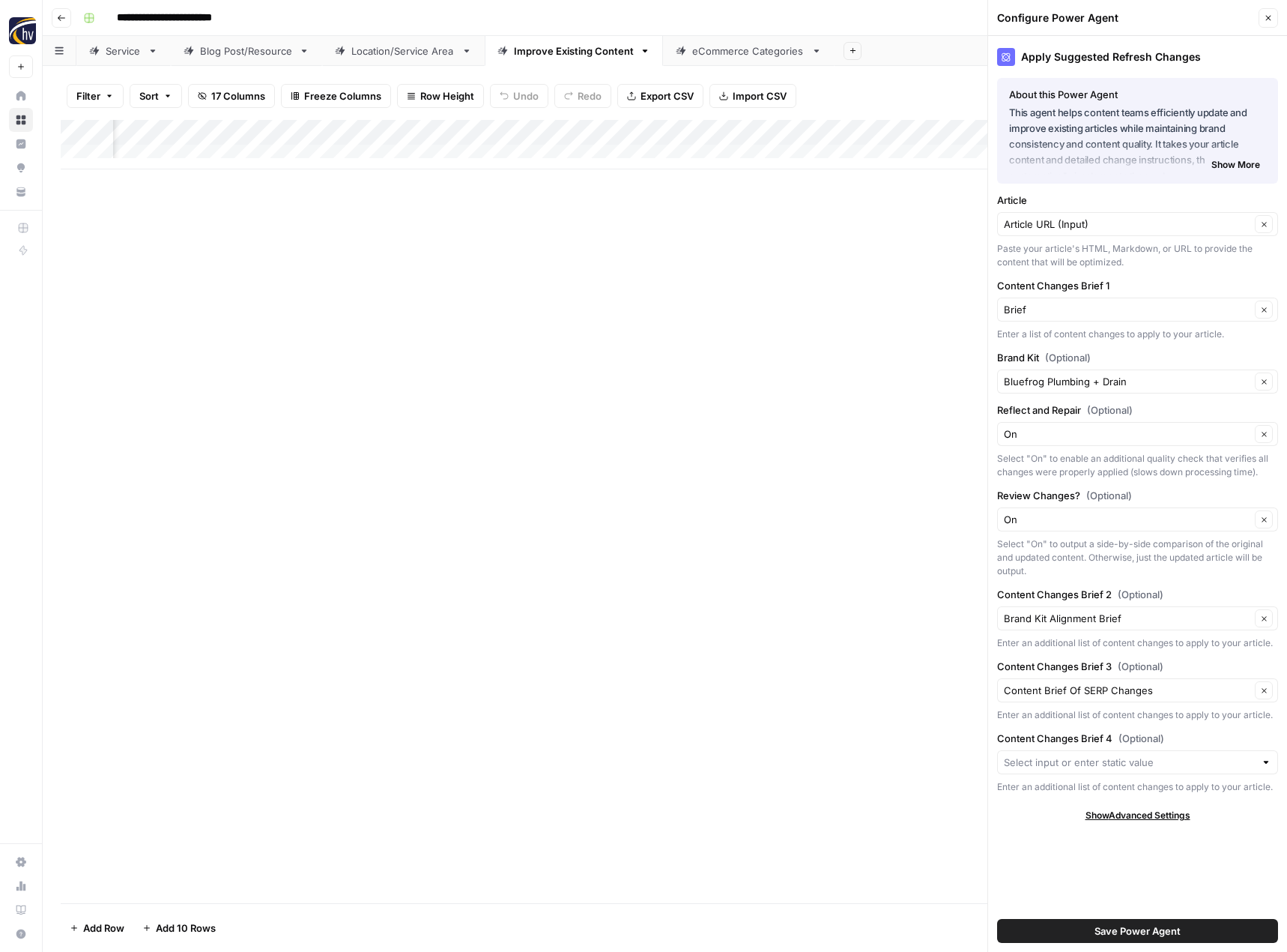
click at [1163, 930] on span "Save Power Agent" at bounding box center [1138, 931] width 86 height 15
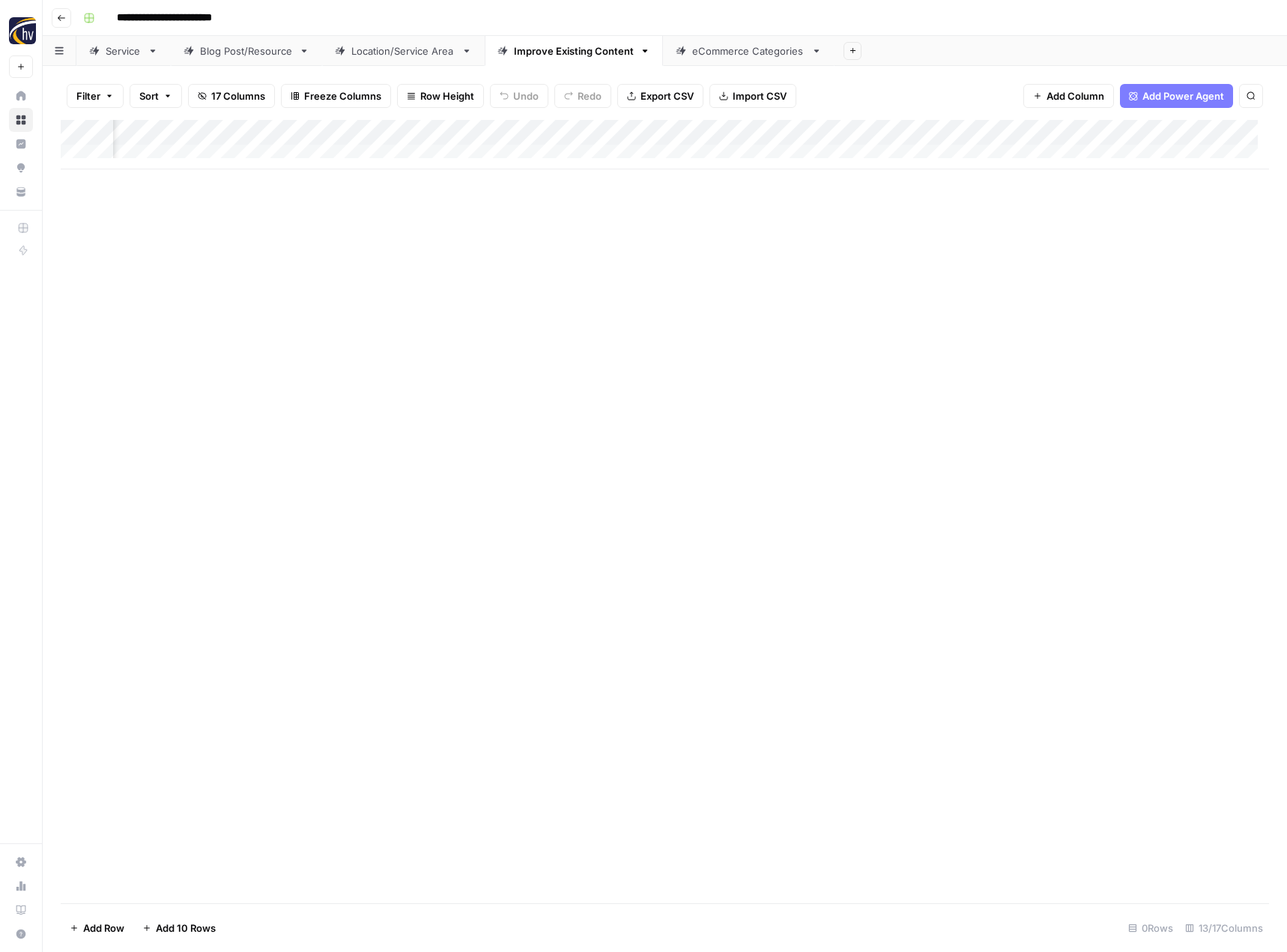
click at [774, 525] on div "Add Column" at bounding box center [665, 511] width 1208 height 783
click at [741, 60] on link "eCommerce Categories" at bounding box center [748, 50] width 171 height 30
click at [729, 134] on div "Add Column" at bounding box center [665, 145] width 1208 height 49
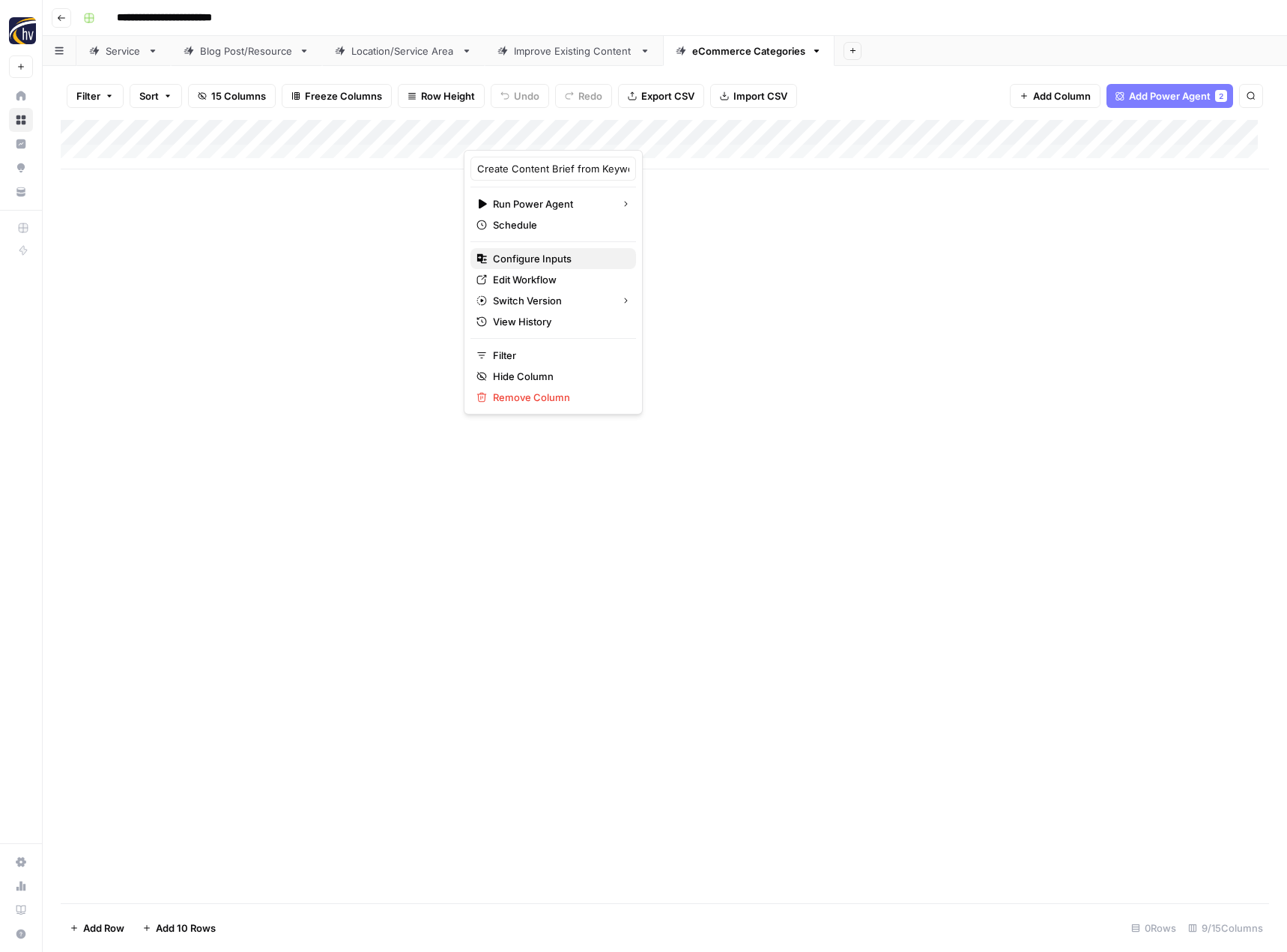
click at [591, 264] on span "Configure Inputs" at bounding box center [558, 258] width 131 height 15
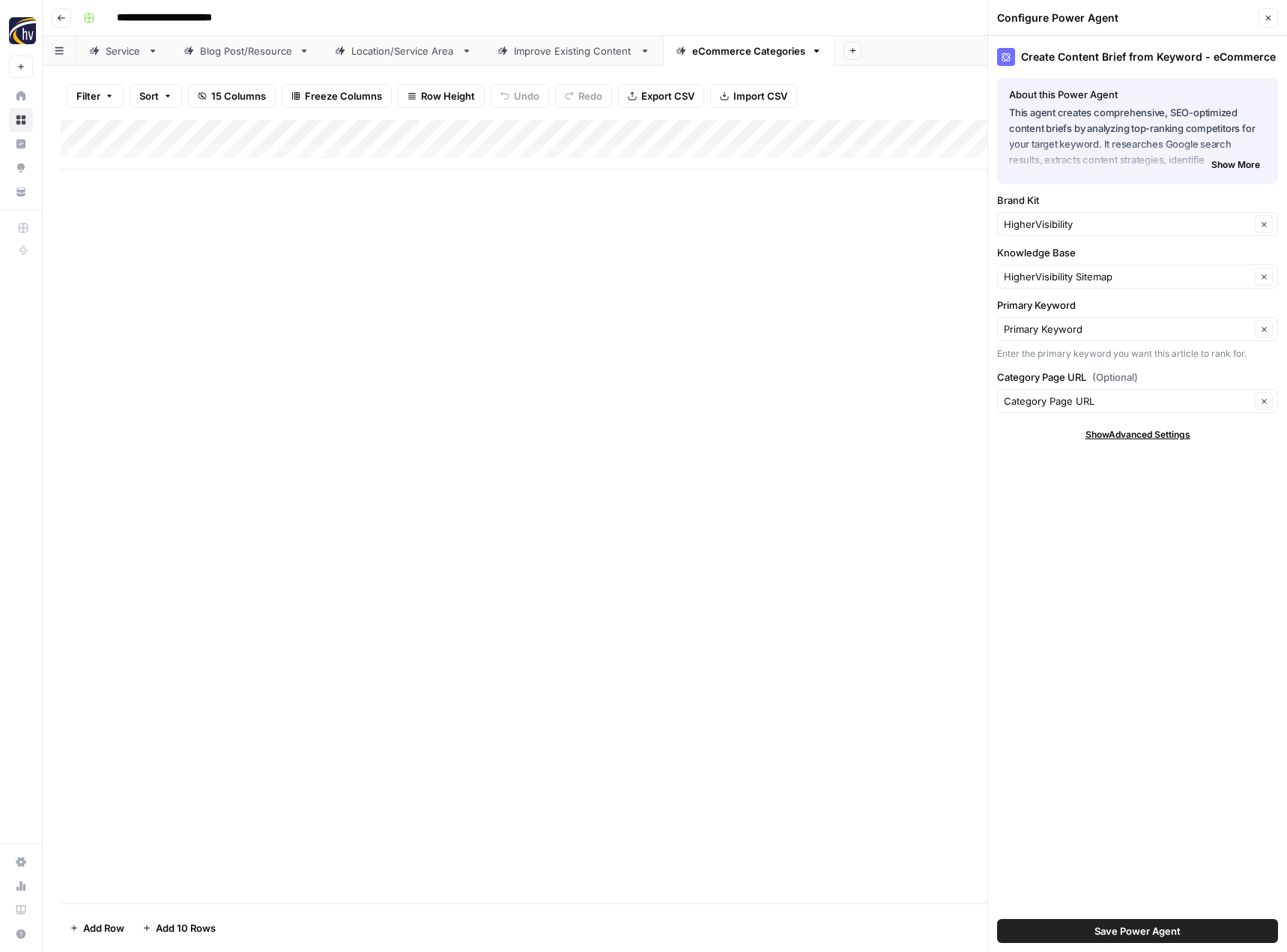
click at [1076, 232] on div "HigherVisibility Clear" at bounding box center [1138, 224] width 281 height 24
click at [1073, 300] on span "Bluefrog Plumbing + Drain" at bounding box center [1134, 301] width 250 height 15
type input "Bluefrog Plumbing + Drain"
click at [1079, 275] on input "Knowledge Base" at bounding box center [1127, 276] width 246 height 15
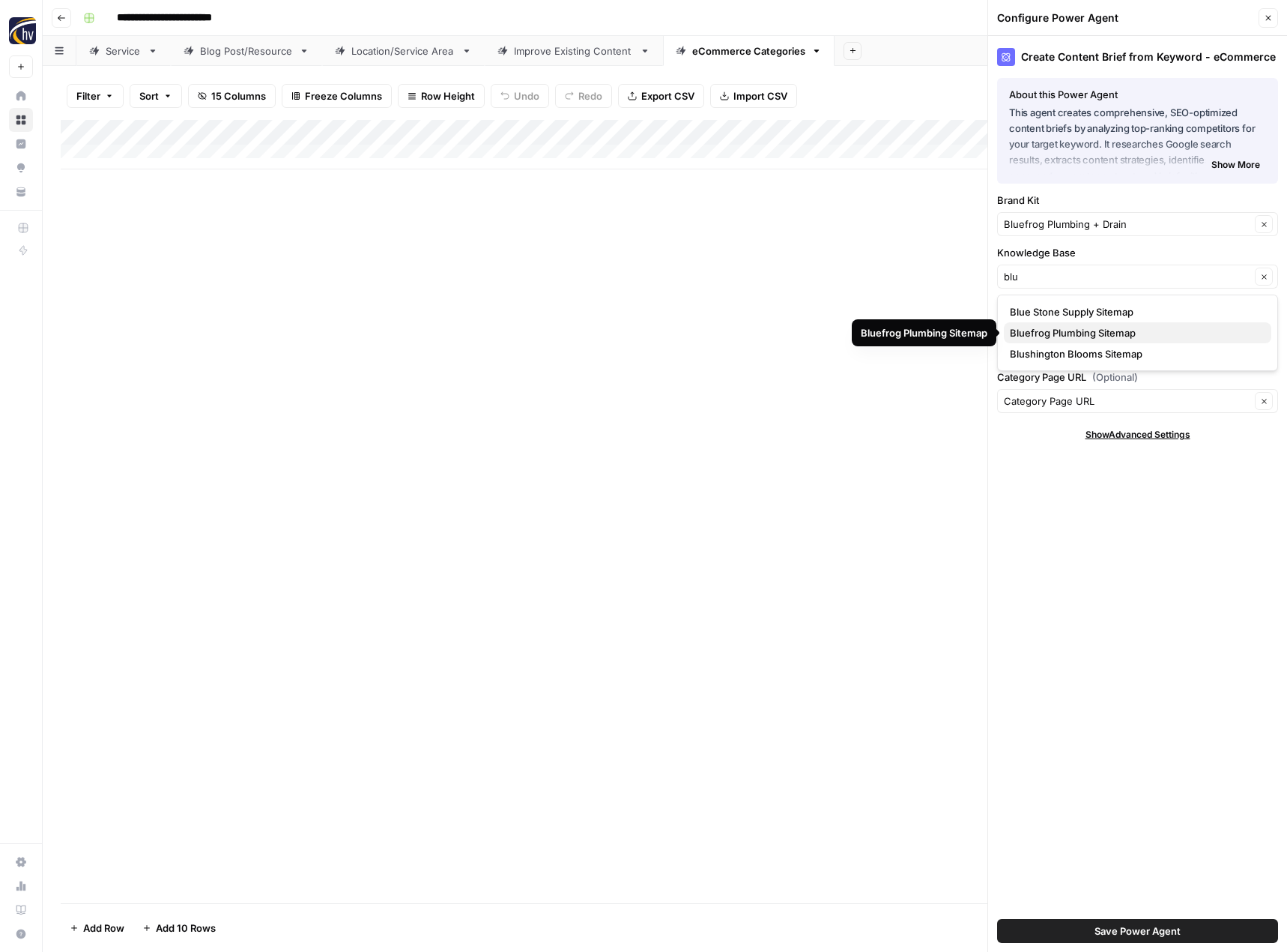
click at [1073, 330] on span "Bluefrog Plumbing Sitemap" at bounding box center [1134, 332] width 250 height 15
type input "Bluefrog Plumbing Sitemap"
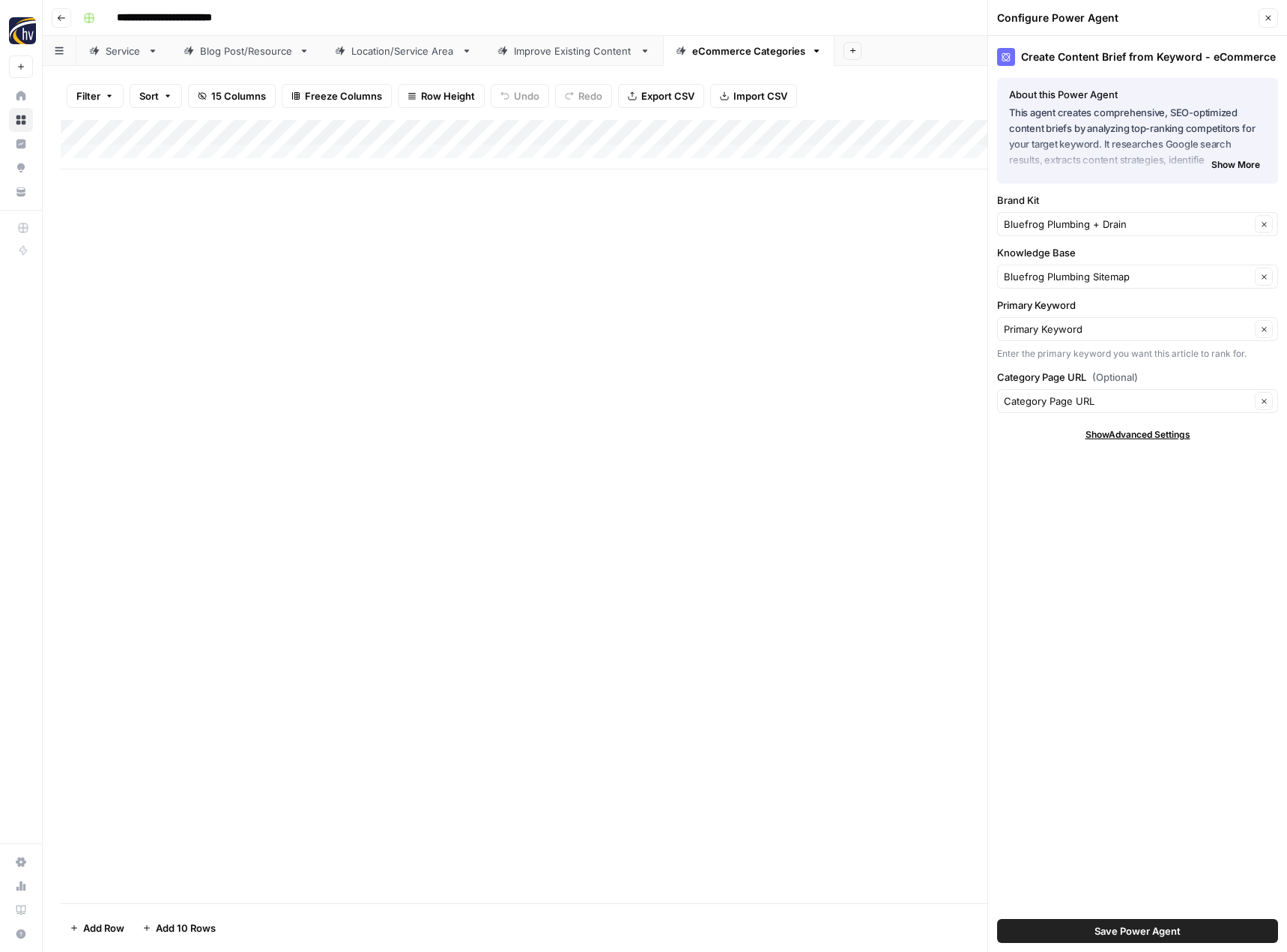
click at [1133, 931] on span "Save Power Agent" at bounding box center [1138, 931] width 86 height 15
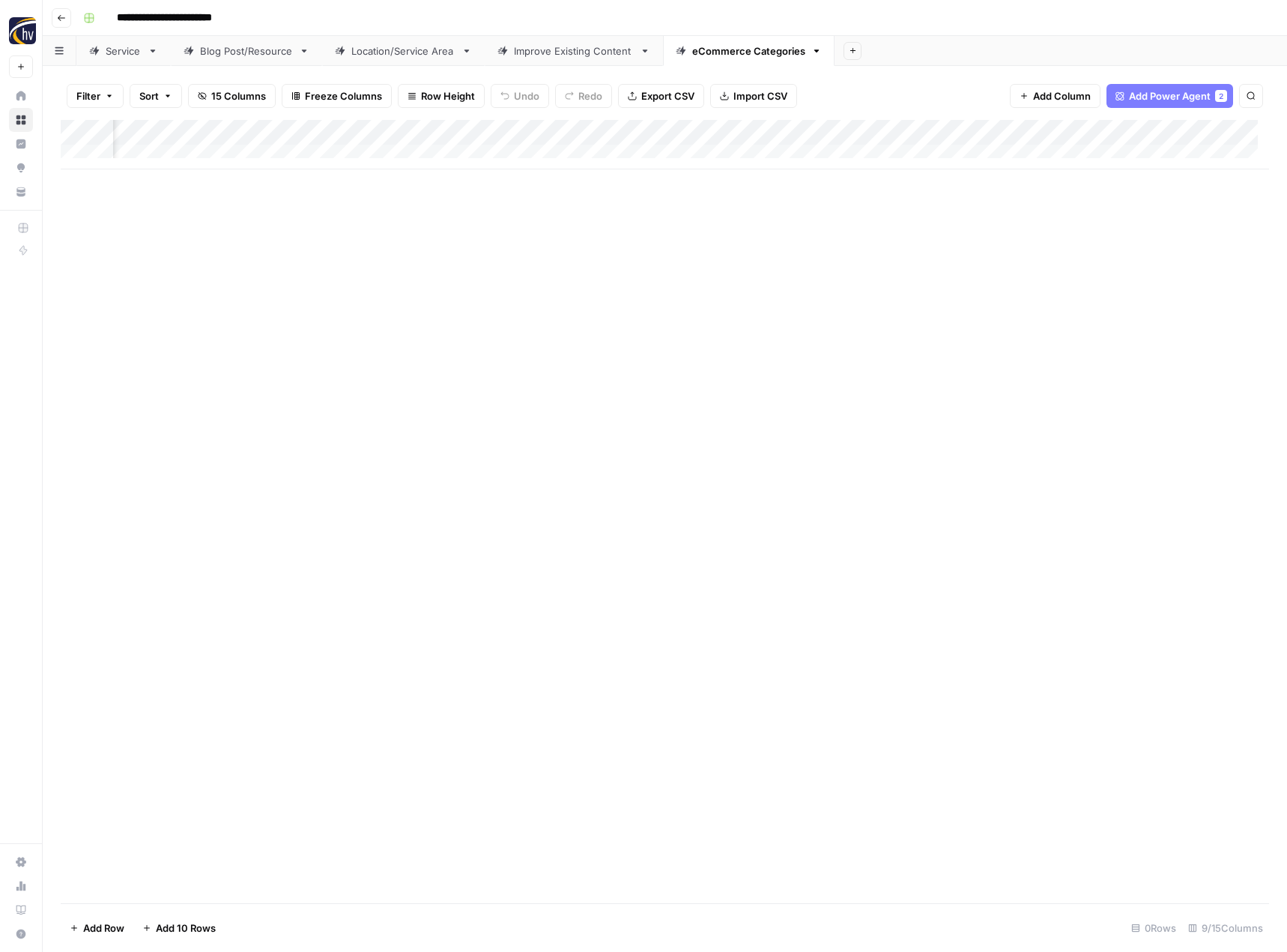
scroll to position [0, 511]
click at [1088, 133] on div "Add Column" at bounding box center [665, 145] width 1208 height 49
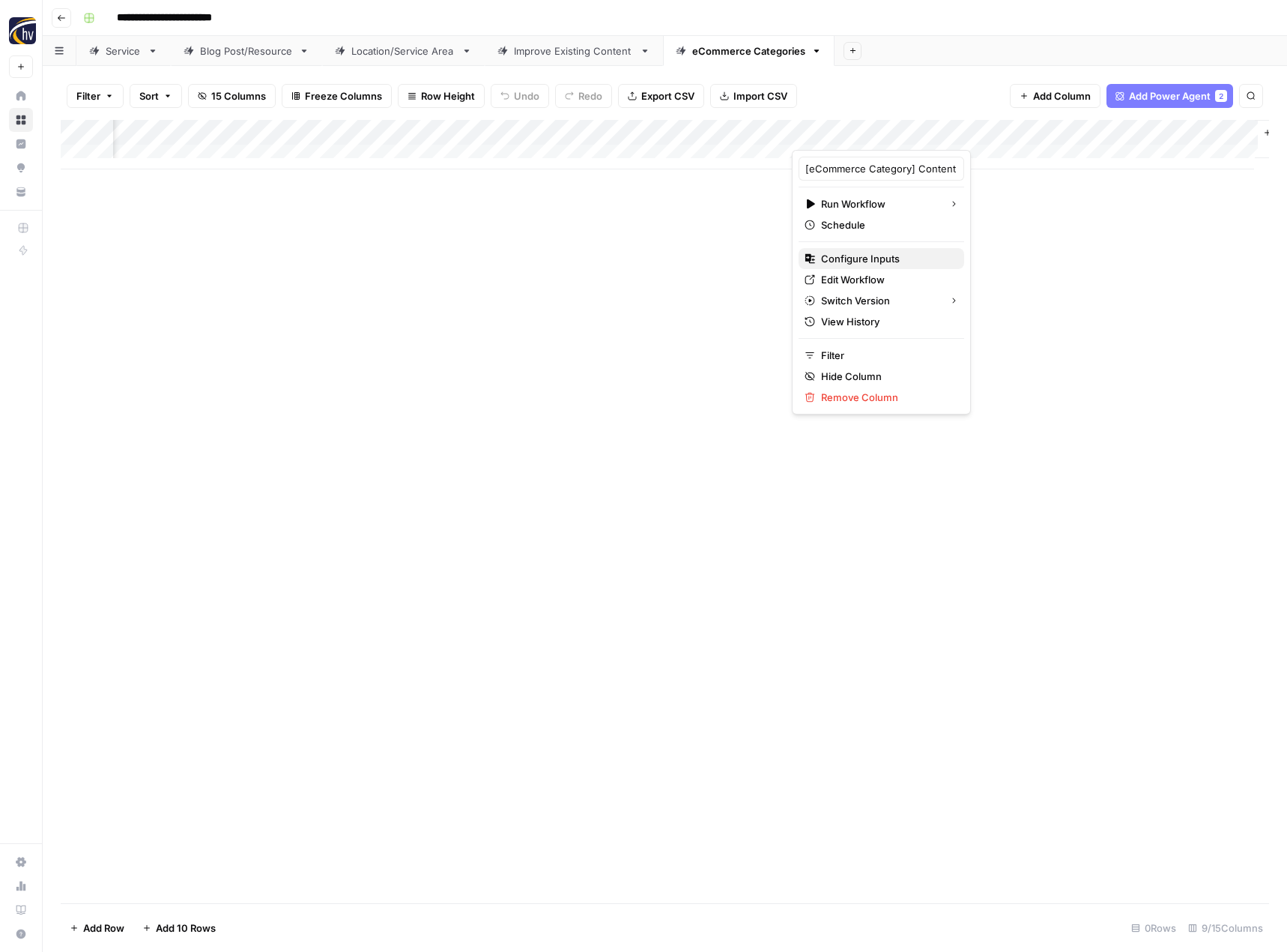
click at [915, 254] on span "Configure Inputs" at bounding box center [886, 258] width 131 height 15
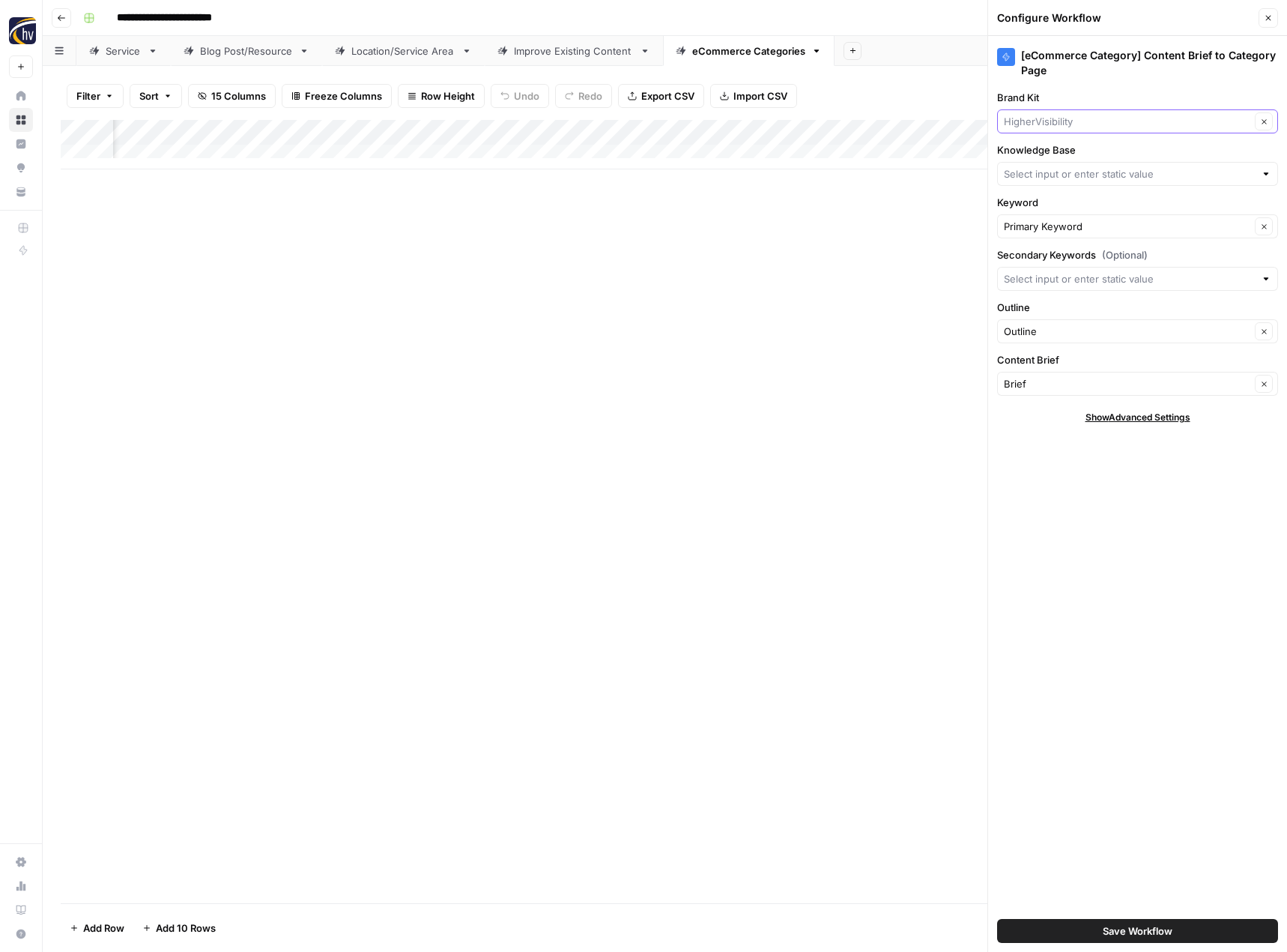
click at [1051, 118] on input "Brand Kit" at bounding box center [1127, 121] width 246 height 15
click at [1051, 193] on span "Bluefrog Plumbing + Drain" at bounding box center [1134, 199] width 250 height 15
type input "Bluefrog Plumbing + Drain"
click at [1050, 168] on input "Knowledge Base" at bounding box center [1130, 174] width 251 height 15
click at [1054, 229] on span "Bluefrog Plumbing Sitemap" at bounding box center [1134, 230] width 250 height 15
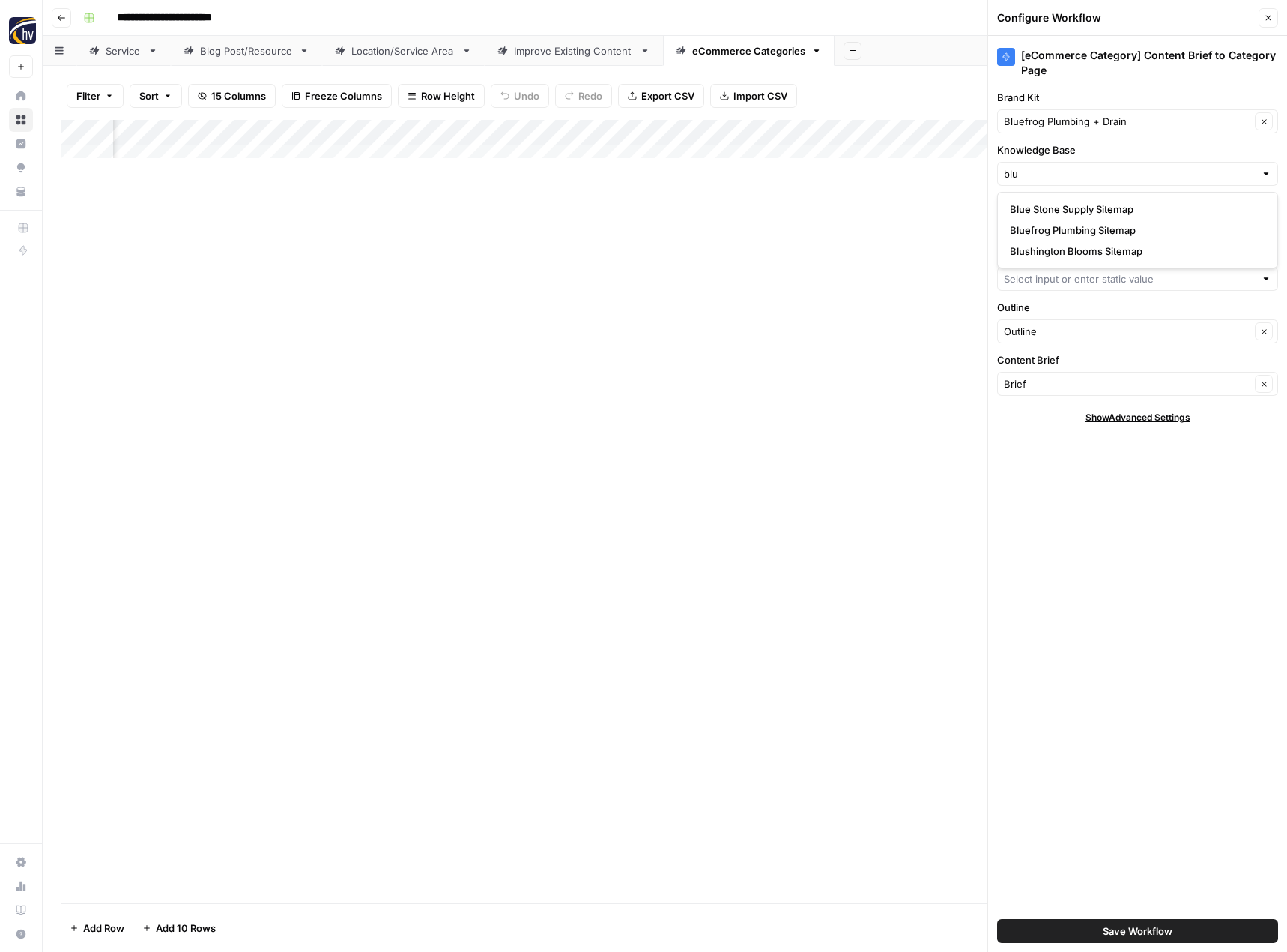
type input "Bluefrog Plumbing Sitemap"
click at [1103, 928] on span "Save Workflow" at bounding box center [1138, 931] width 70 height 15
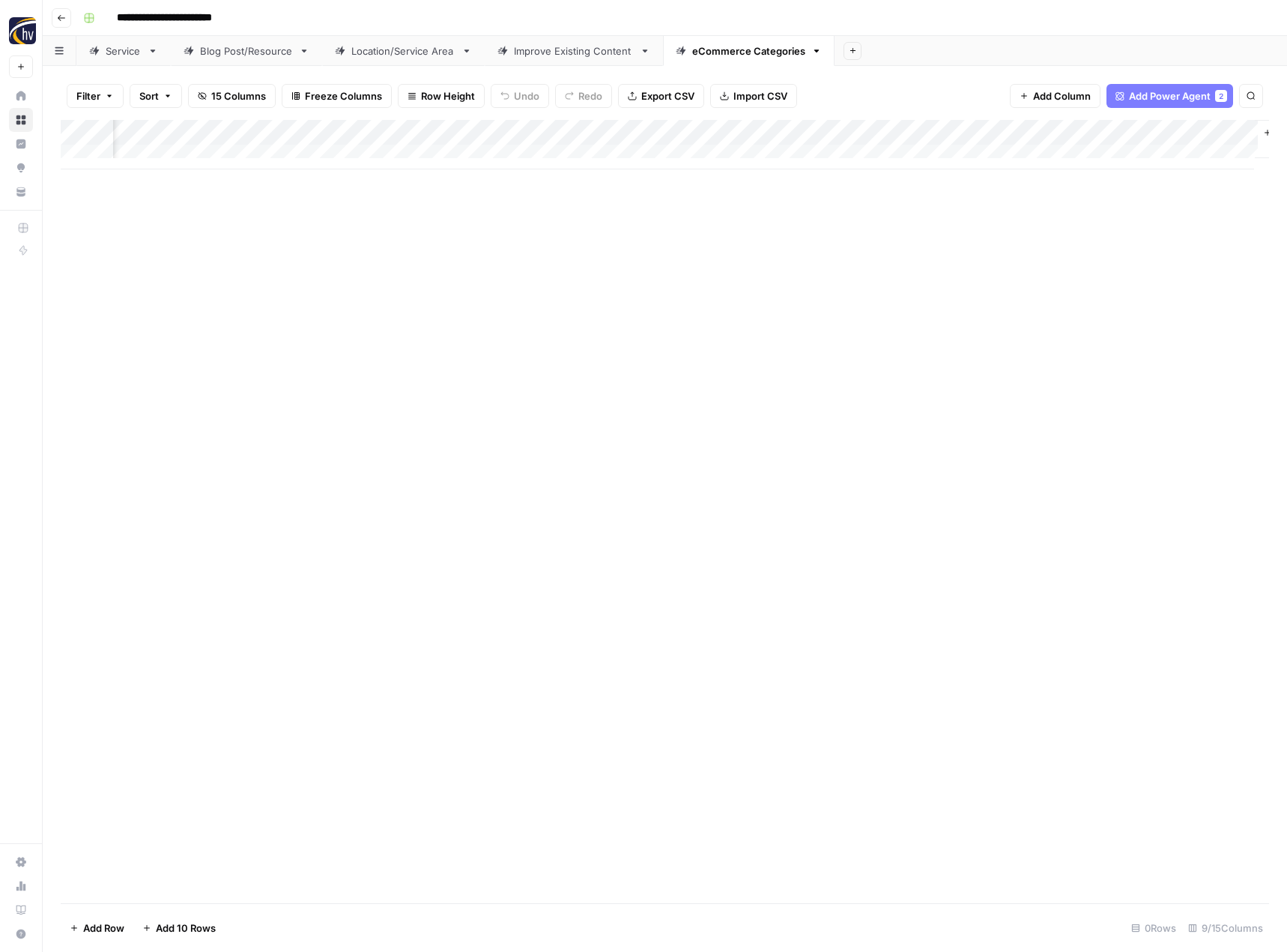
click at [526, 648] on div "Add Column" at bounding box center [665, 511] width 1208 height 783
click at [62, 17] on icon "button" at bounding box center [61, 18] width 9 height 9
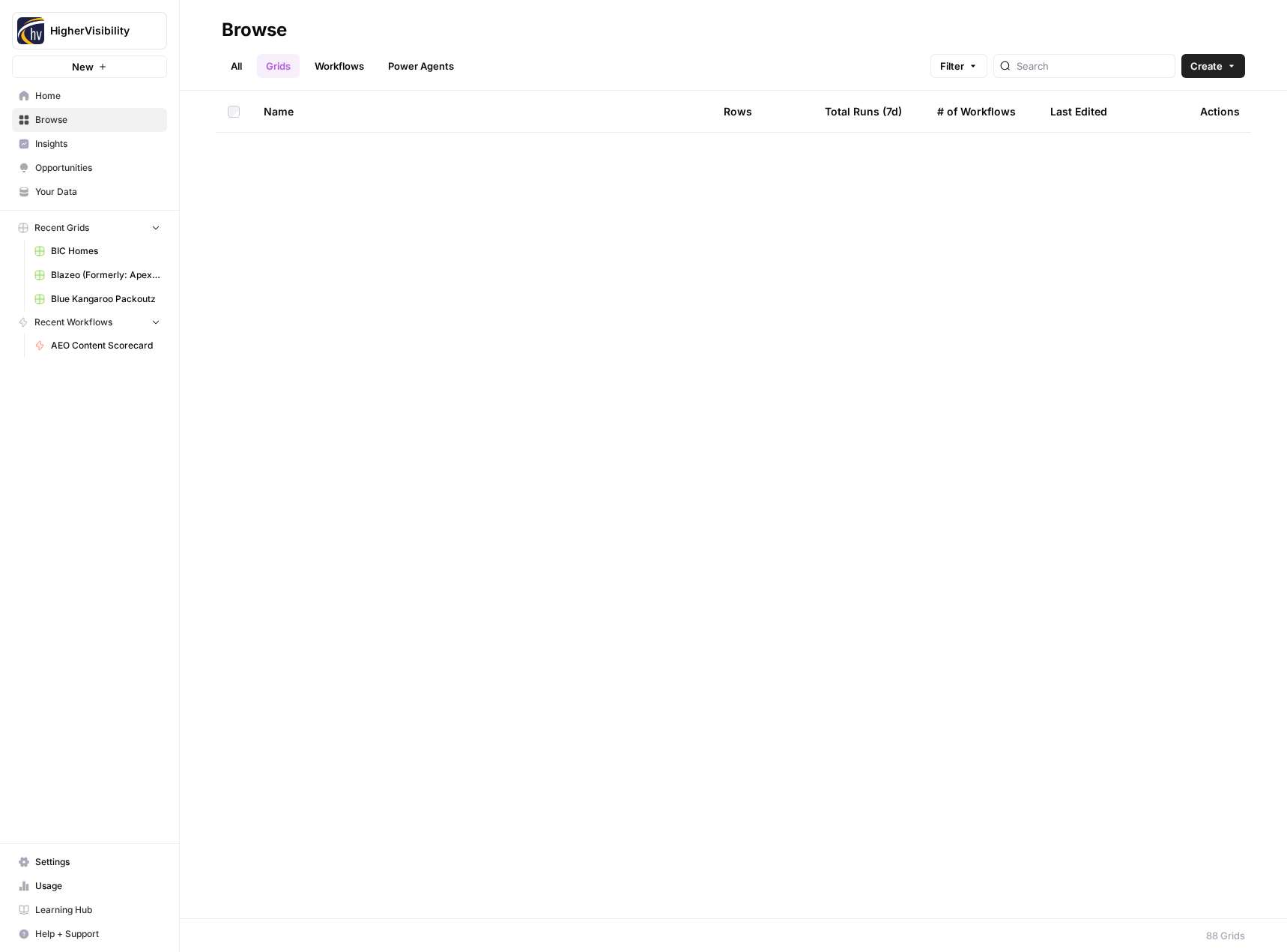
scroll to position [2907, 0]
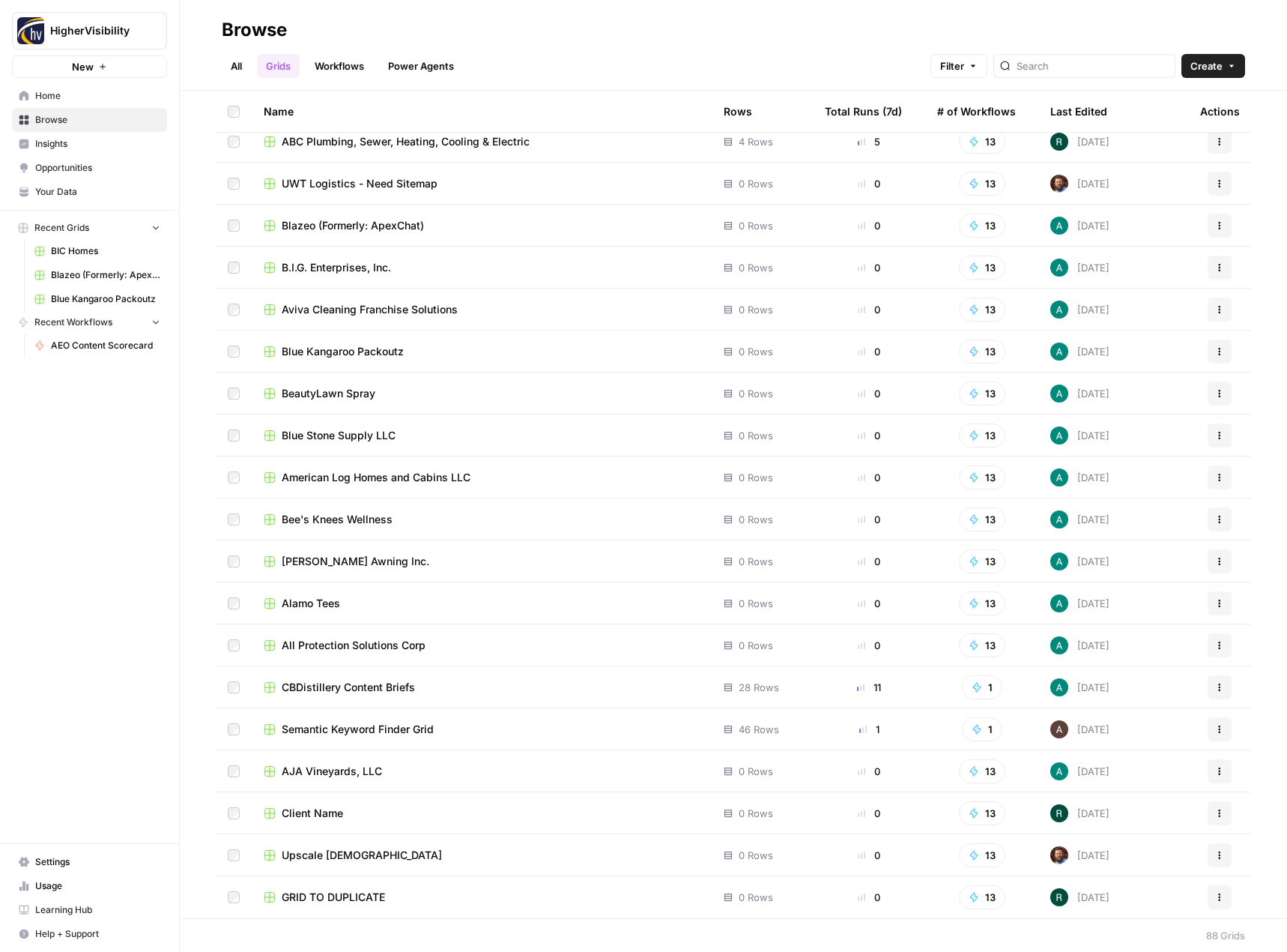
click at [1216, 893] on icon "button" at bounding box center [1220, 897] width 9 height 9
click at [1172, 774] on span "Duplicate" at bounding box center [1141, 774] width 120 height 15
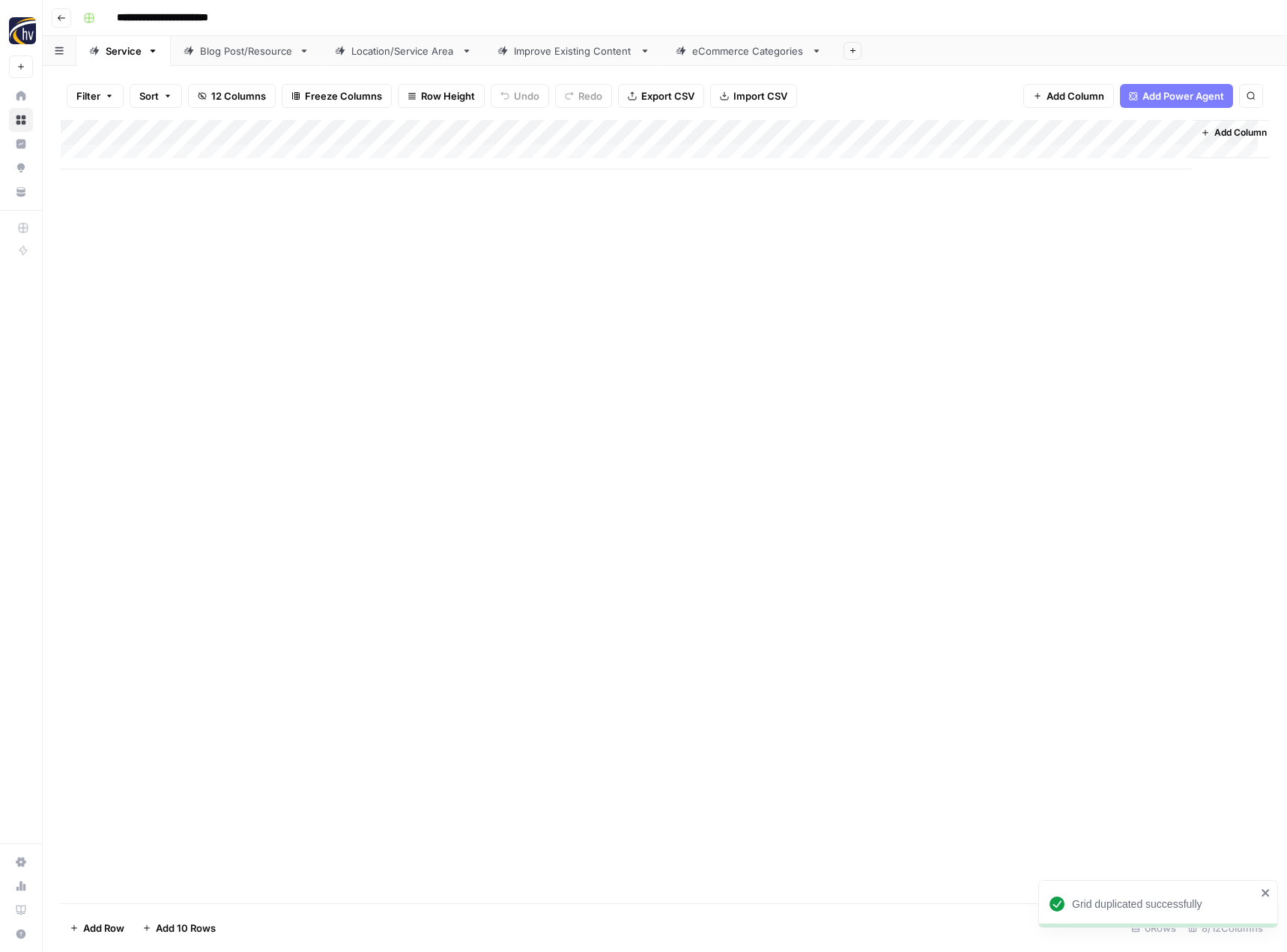
click at [179, 22] on input "**********" at bounding box center [187, 18] width 155 height 24
paste input
type input "**********"
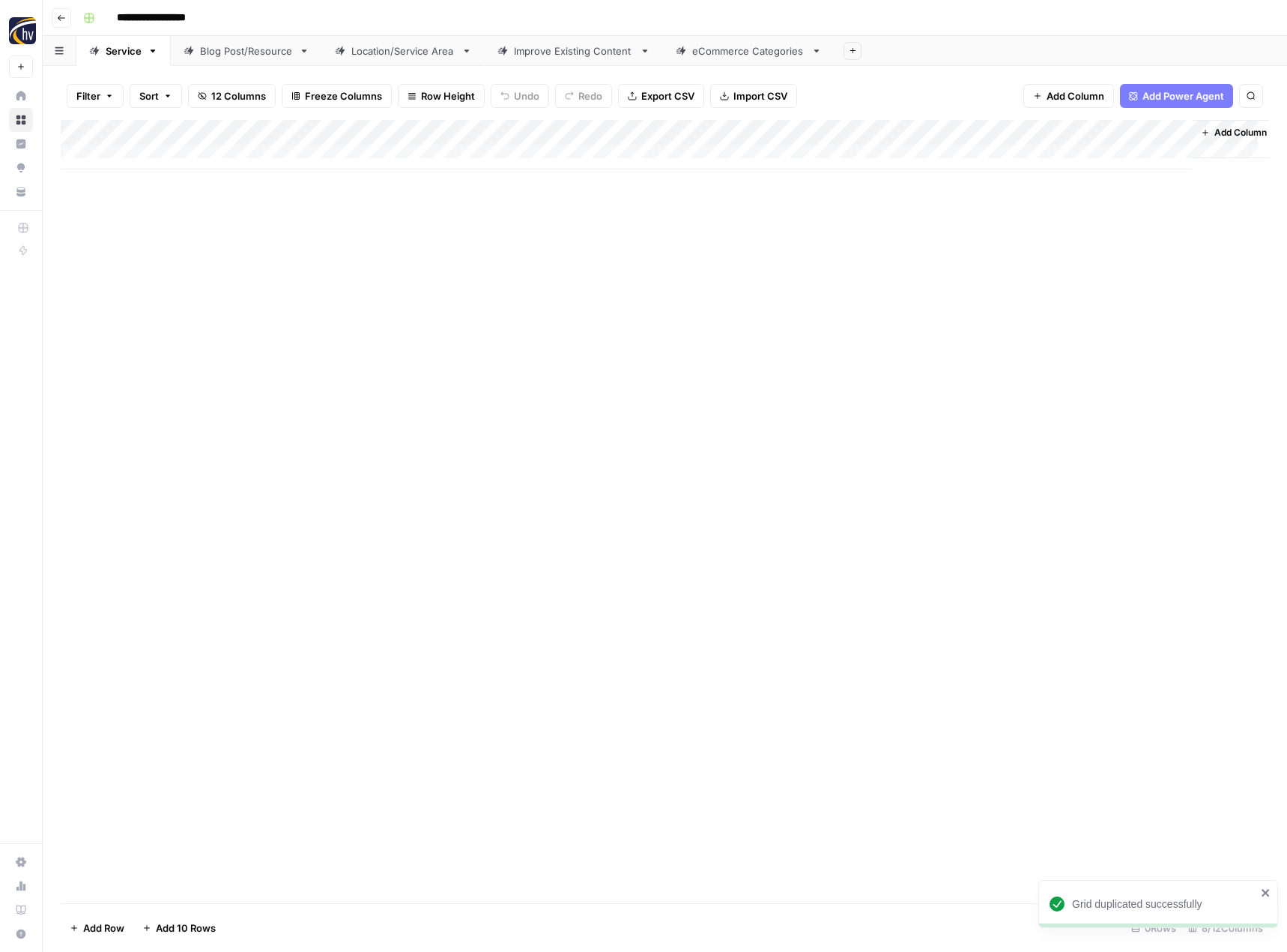
click at [293, 341] on div "Add Column" at bounding box center [665, 511] width 1208 height 783
click at [352, 128] on div "Add Column" at bounding box center [665, 145] width 1208 height 49
type input "[Service Page] Keyword to Content Brief"
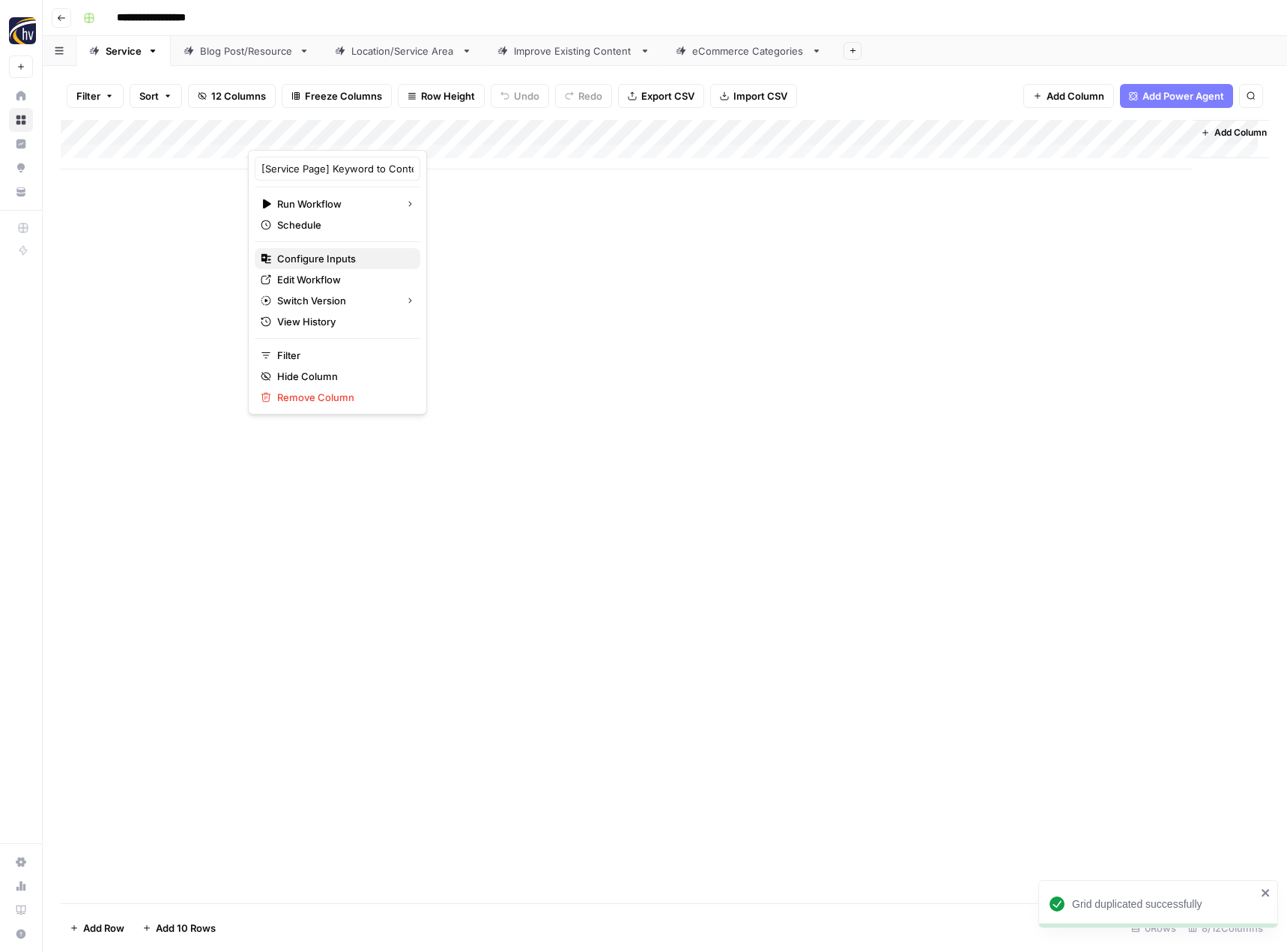
click at [321, 265] on span "Configure Inputs" at bounding box center [342, 258] width 131 height 15
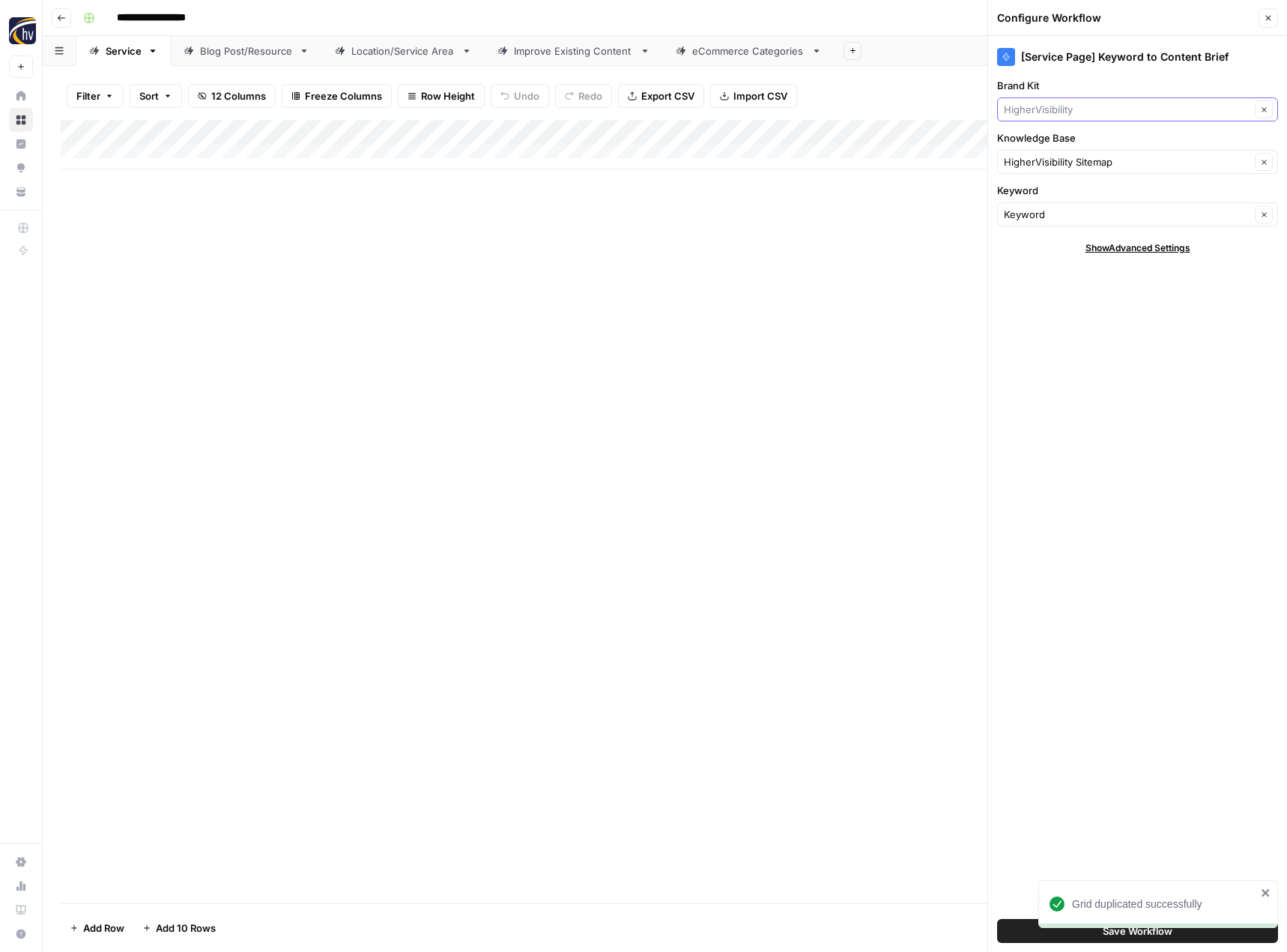
click at [1076, 114] on input "Brand Kit" at bounding box center [1127, 109] width 246 height 15
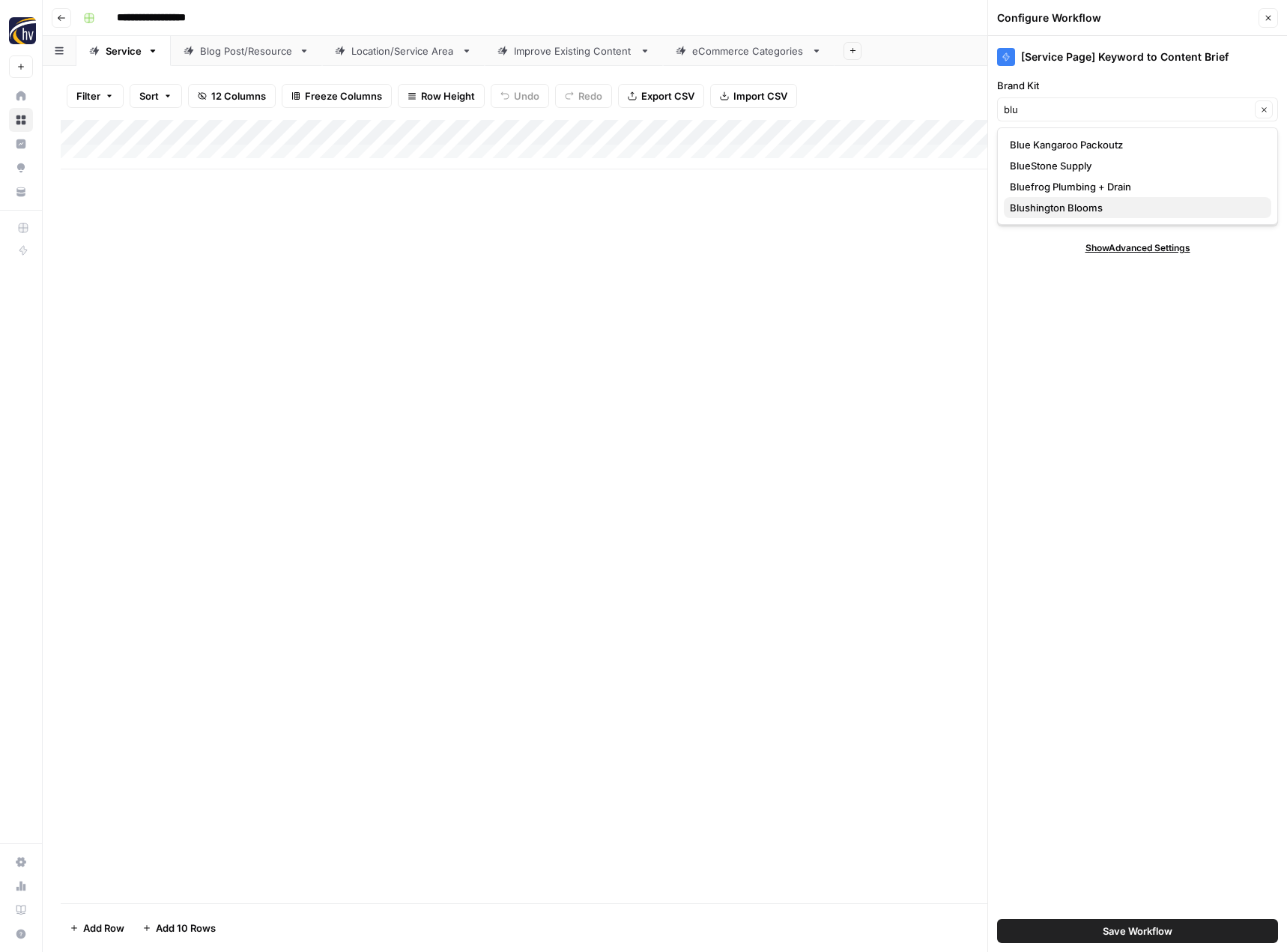
click at [1052, 204] on span "Blushington Blooms" at bounding box center [1134, 208] width 250 height 15
type input "Blushington Blooms"
click at [1069, 151] on div "HigherVisibility Sitemap Clear" at bounding box center [1138, 162] width 281 height 24
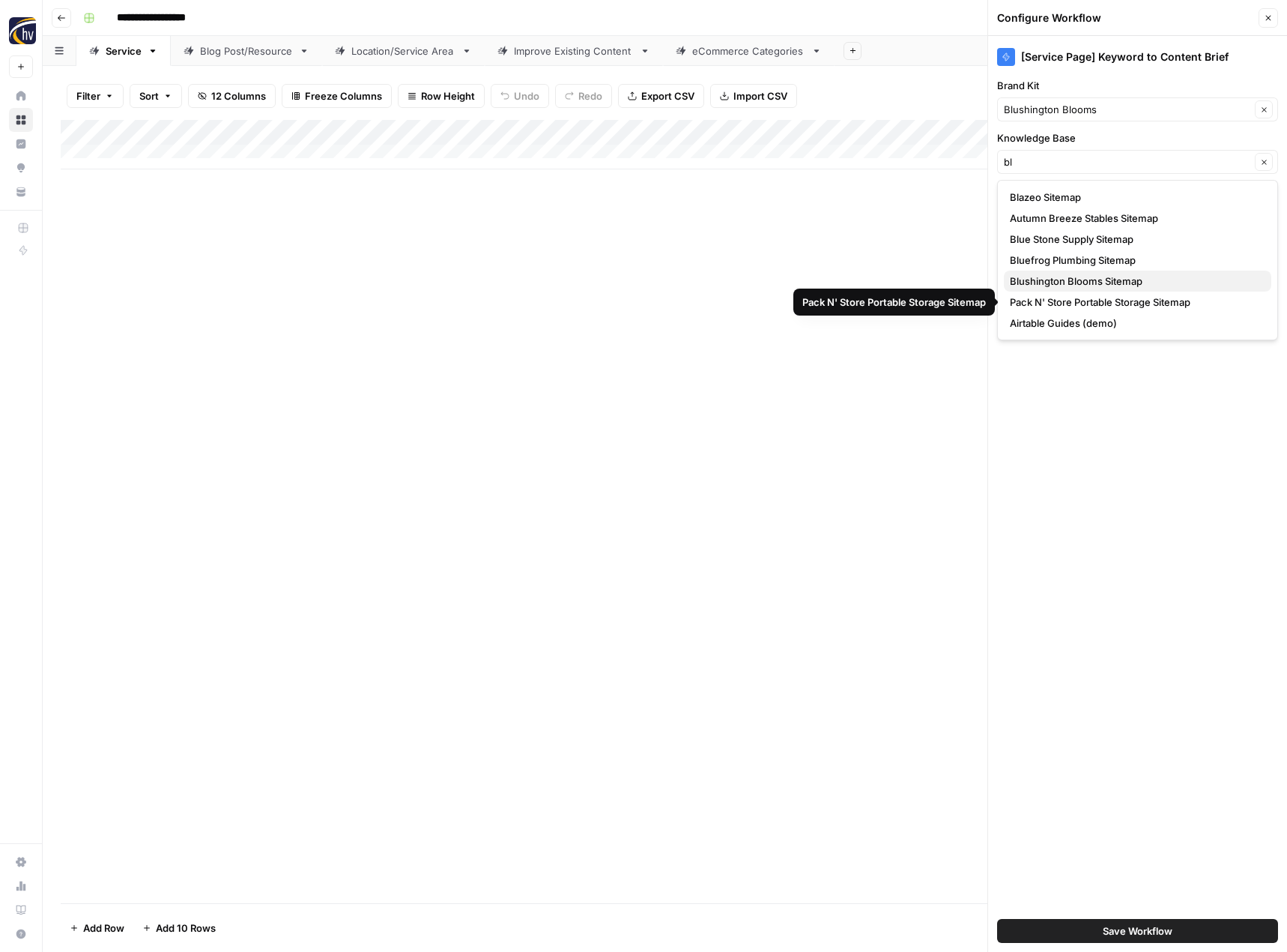
click at [1066, 281] on span "Blushington Blooms Sitemap" at bounding box center [1134, 281] width 250 height 15
type input "Blushington Blooms Sitemap"
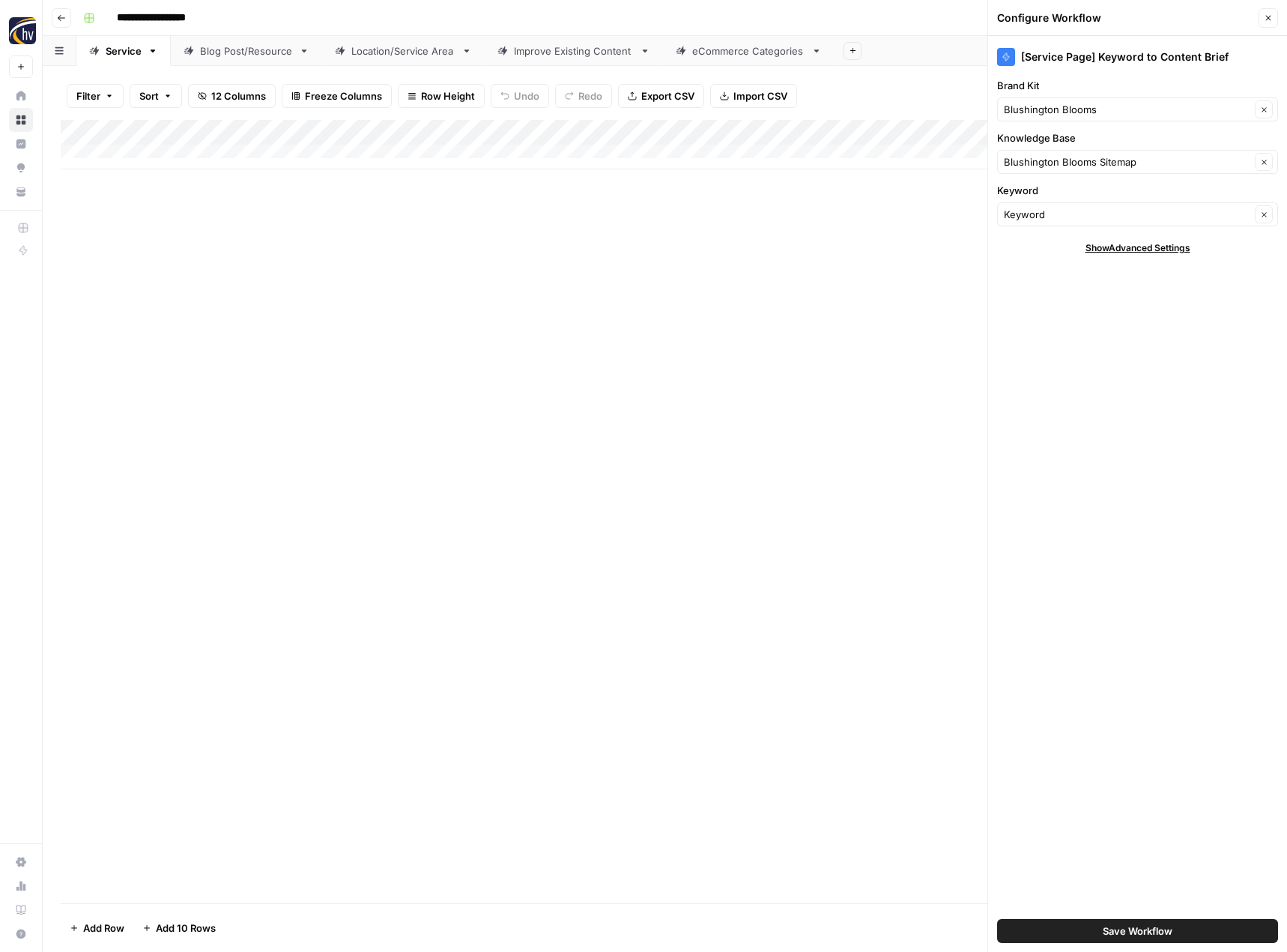
click at [1106, 933] on span "Save Workflow" at bounding box center [1138, 931] width 70 height 15
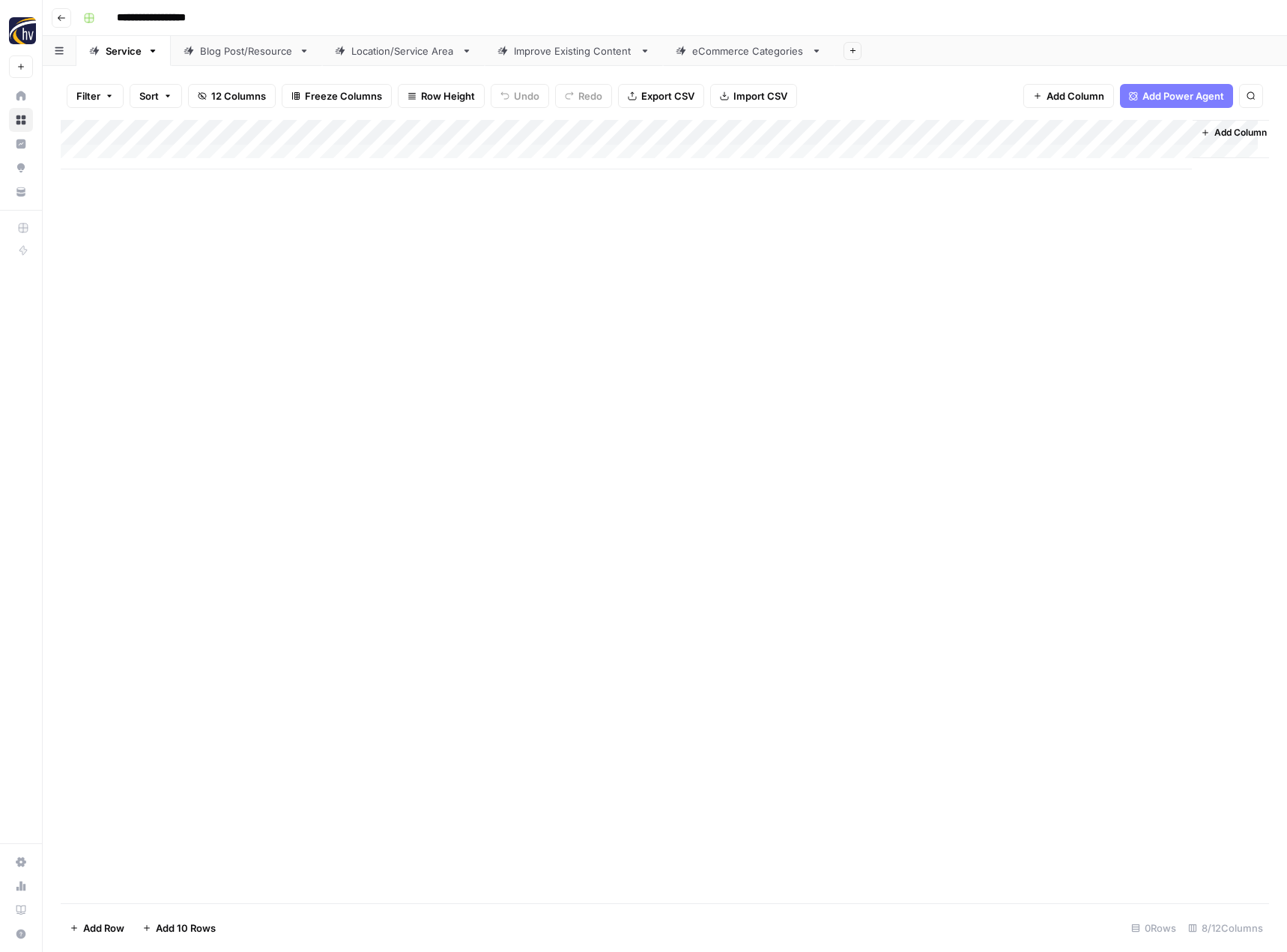
click at [1027, 135] on div "Add Column" at bounding box center [665, 145] width 1208 height 49
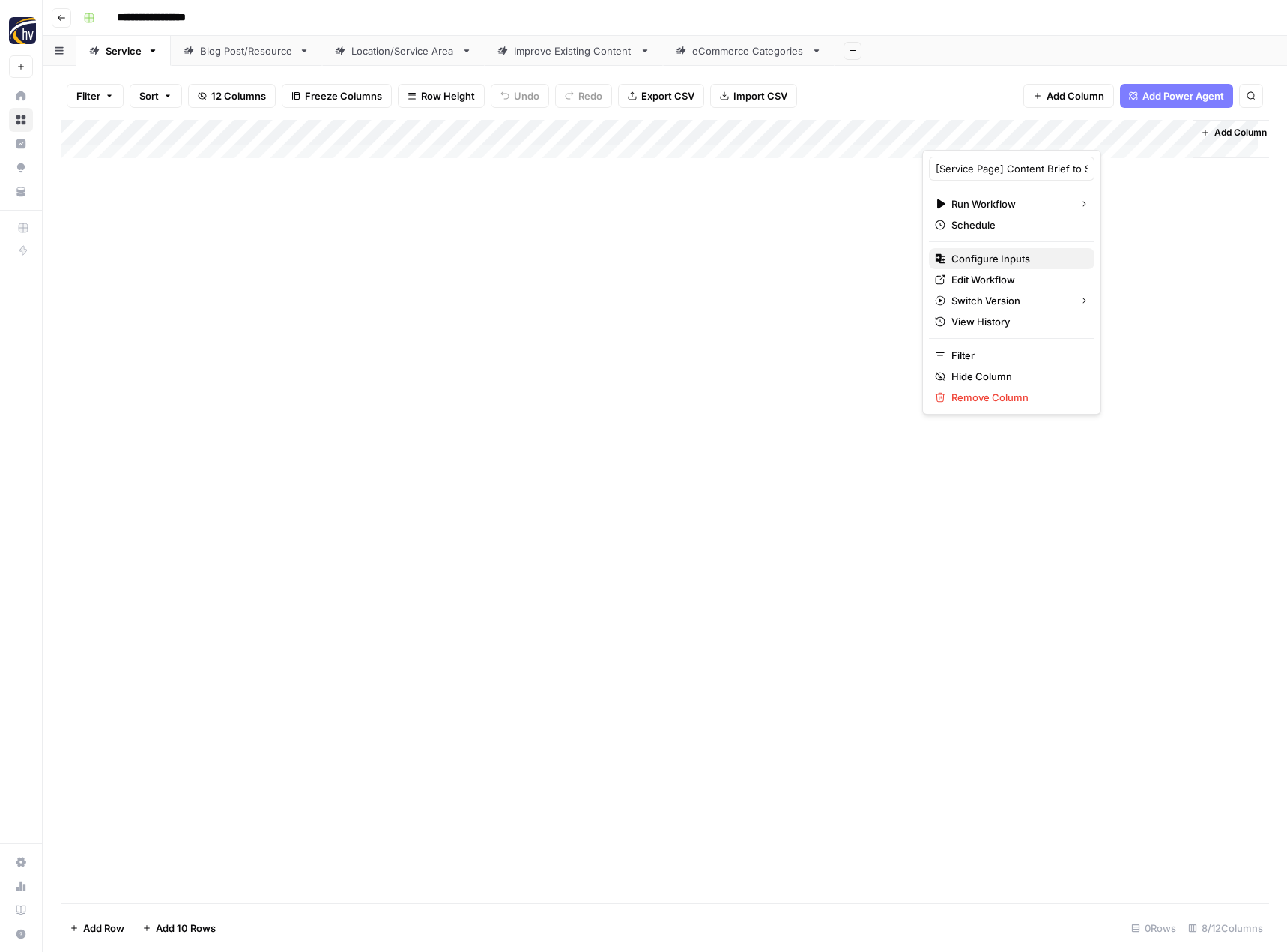
click at [972, 254] on span "Configure Inputs" at bounding box center [1017, 258] width 131 height 15
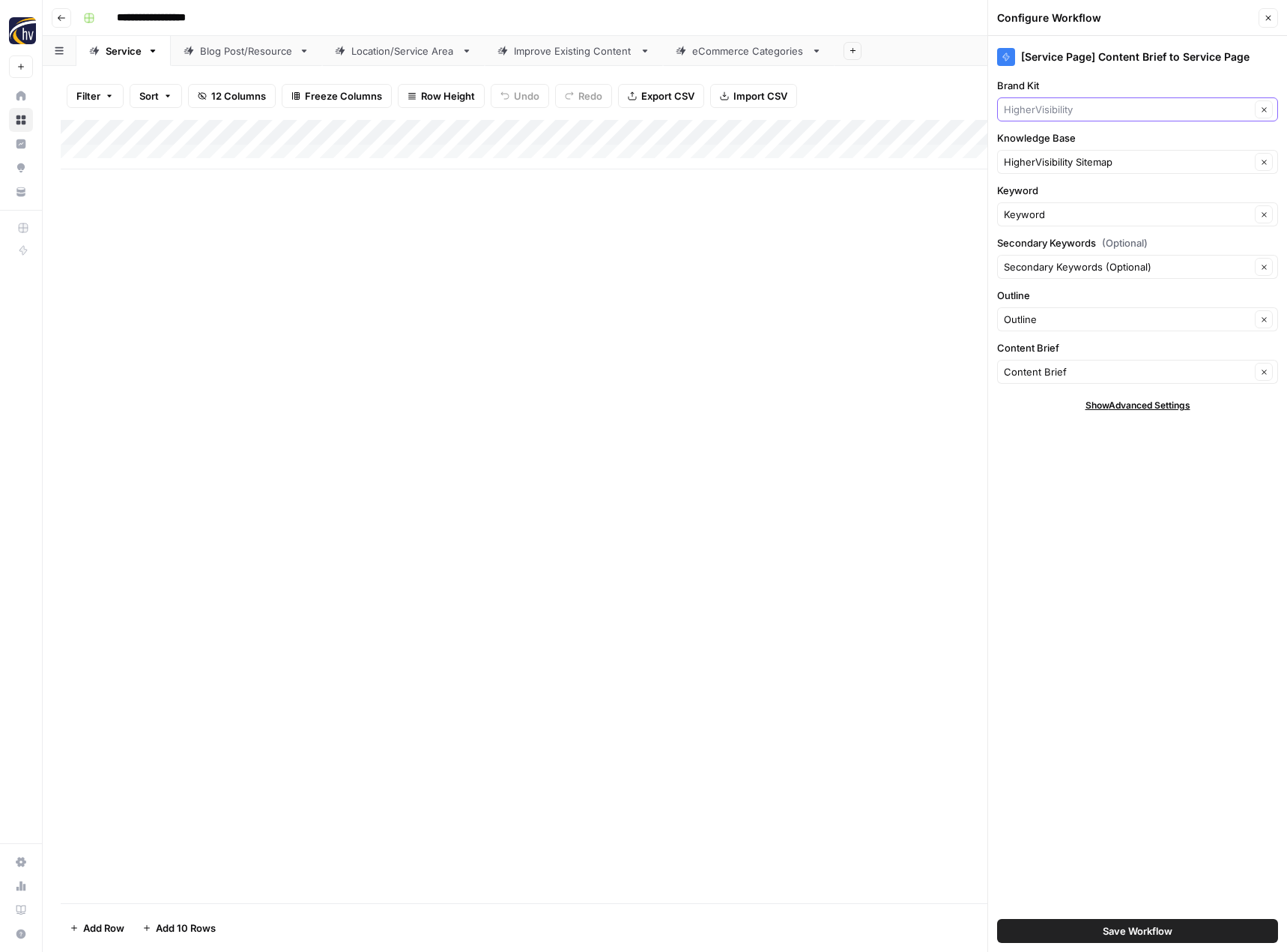
click at [1038, 114] on input "Brand Kit" at bounding box center [1127, 109] width 246 height 15
click at [1043, 200] on span "Blushington Blooms" at bounding box center [1134, 208] width 250 height 15
type input "Blushington Blooms"
click at [1055, 168] on input "Knowledge Base" at bounding box center [1127, 162] width 246 height 15
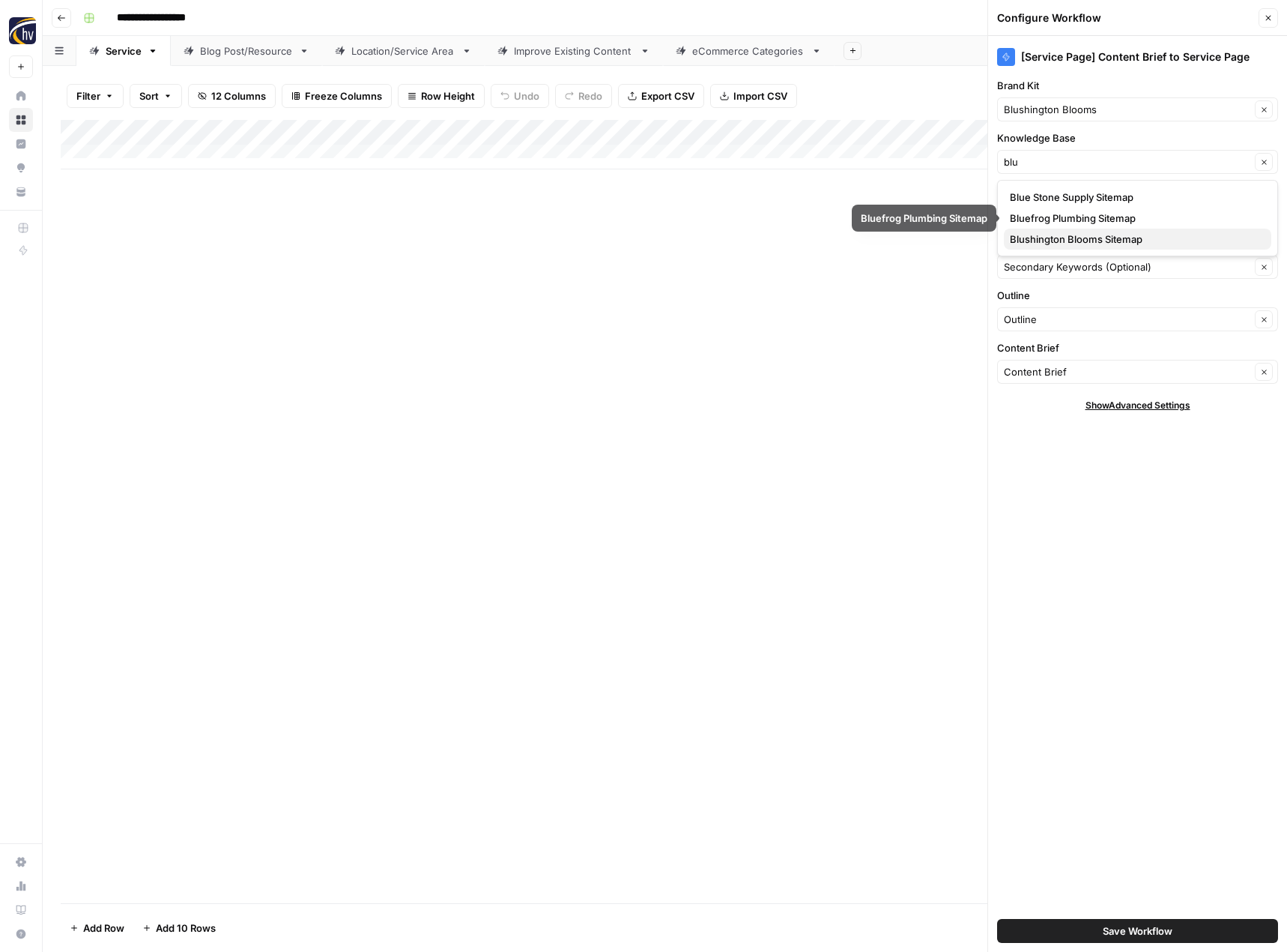
click at [1043, 240] on span "Blushington Blooms Sitemap" at bounding box center [1134, 239] width 250 height 15
type input "Blushington Blooms Sitemap"
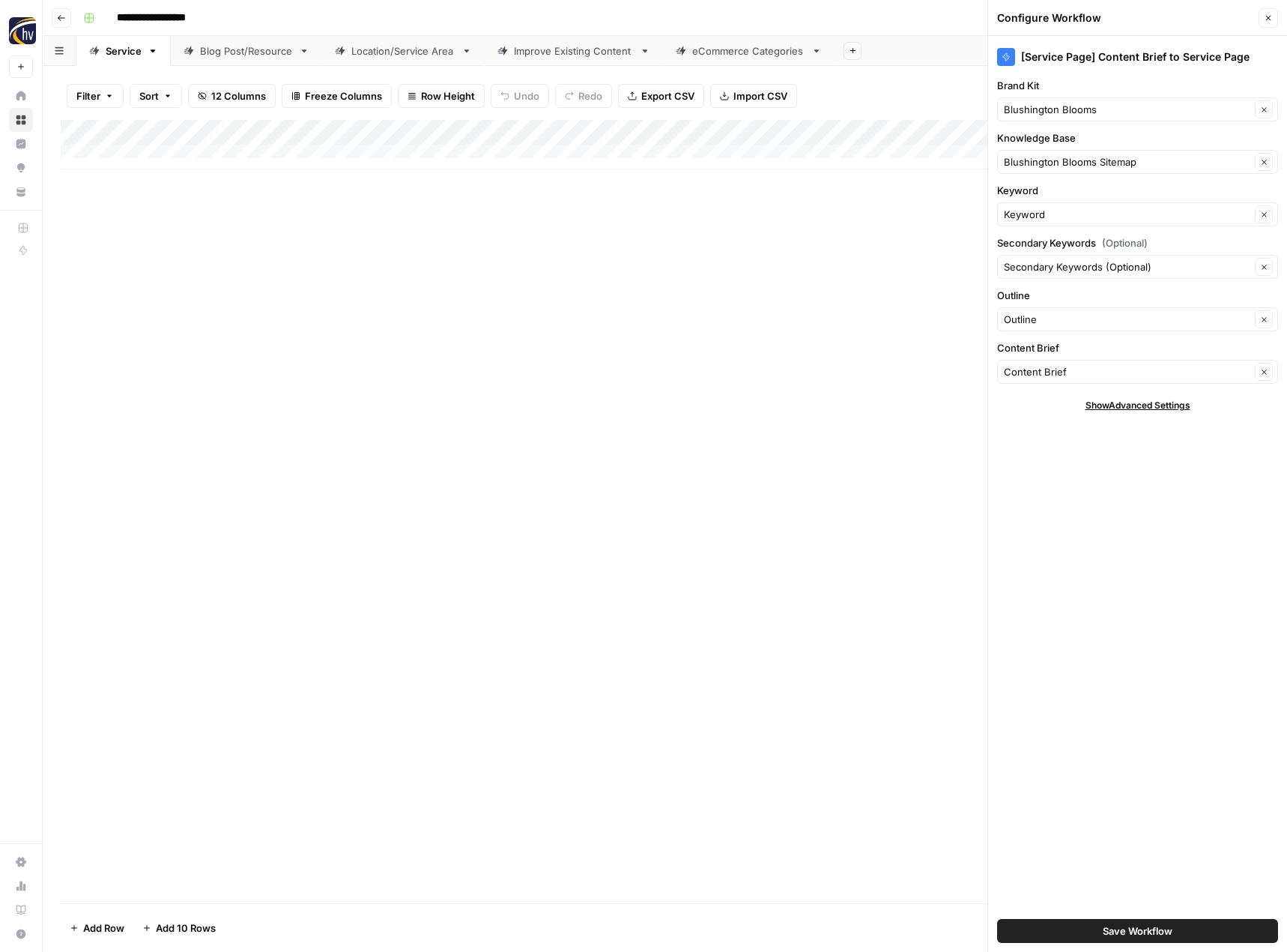
click at [1120, 931] on span "Save Workflow" at bounding box center [1138, 931] width 70 height 15
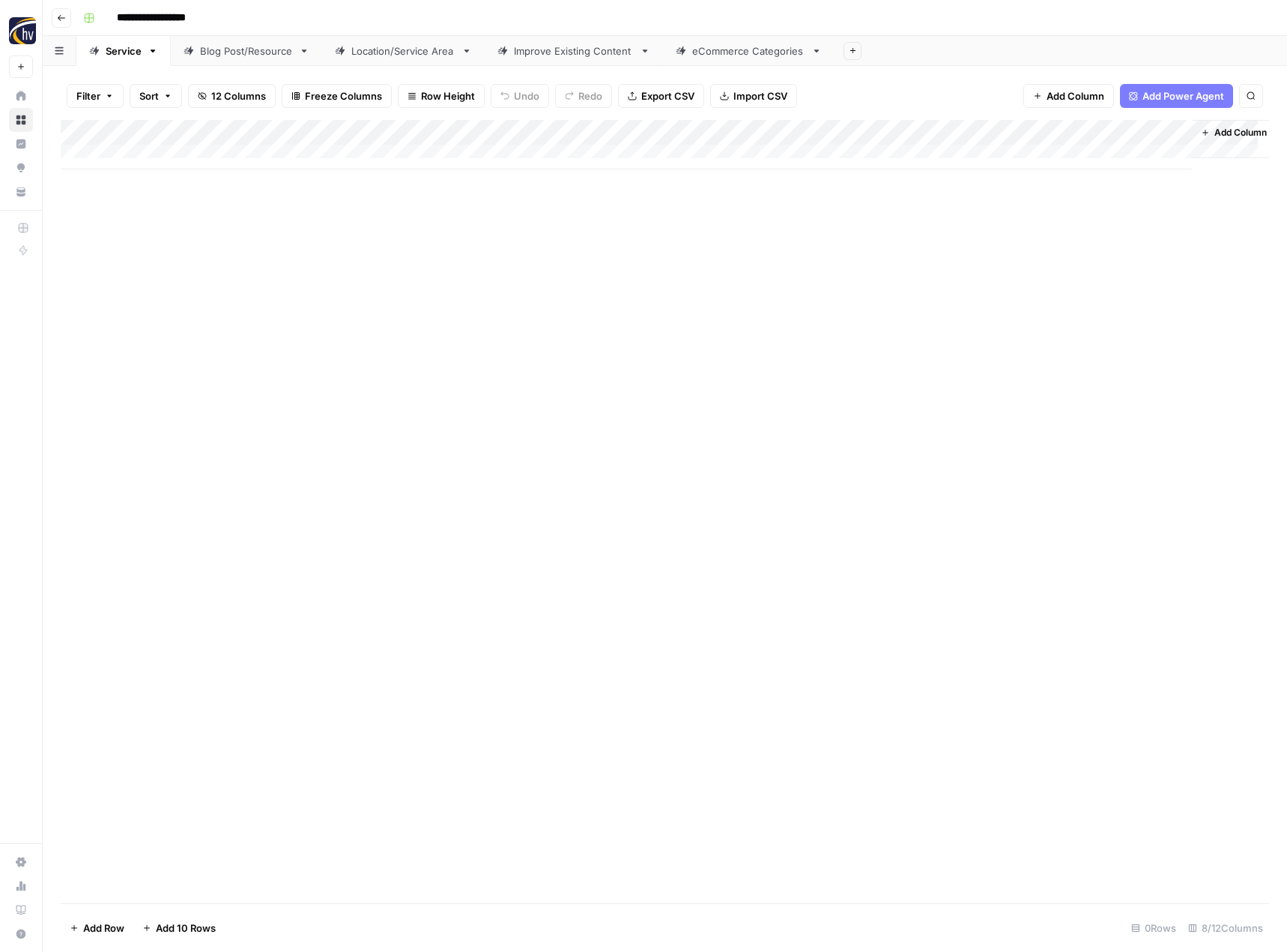
click at [241, 51] on div "Blog Post/Resource" at bounding box center [247, 50] width 93 height 15
click at [351, 128] on div "Add Column" at bounding box center [665, 145] width 1208 height 49
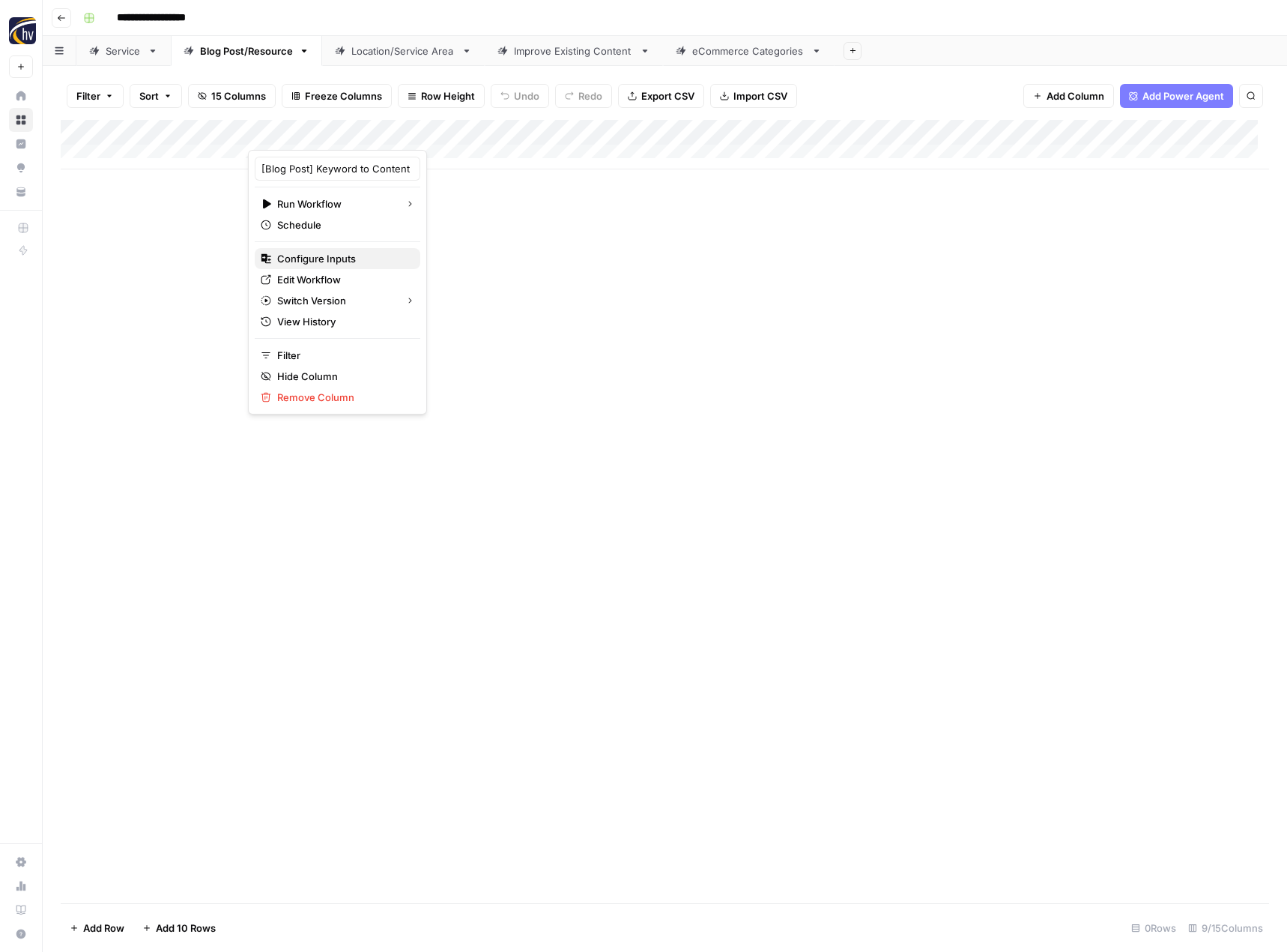
click at [337, 263] on span "Configure Inputs" at bounding box center [342, 258] width 131 height 15
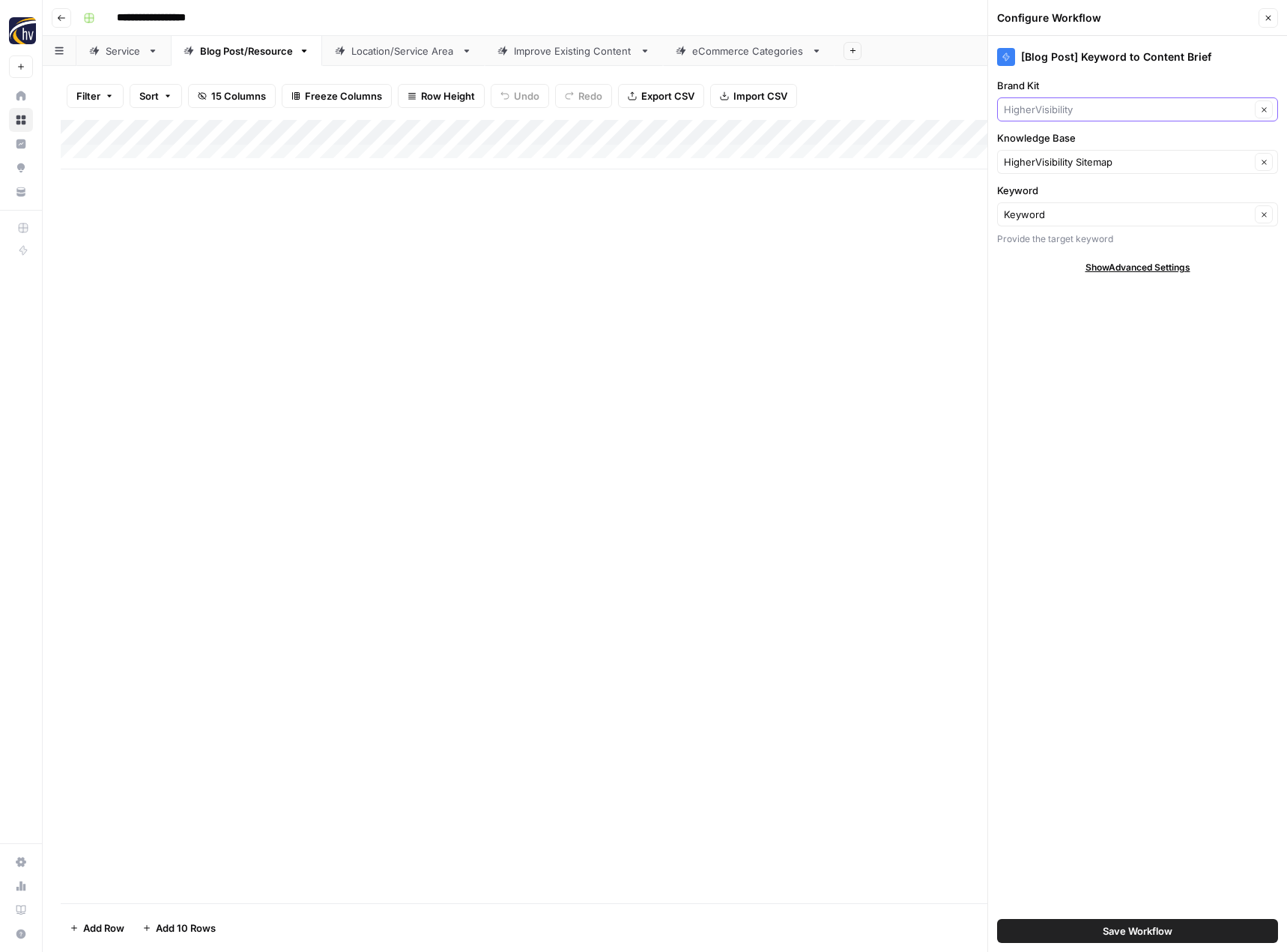
click at [1063, 110] on input "Brand Kit" at bounding box center [1127, 109] width 246 height 15
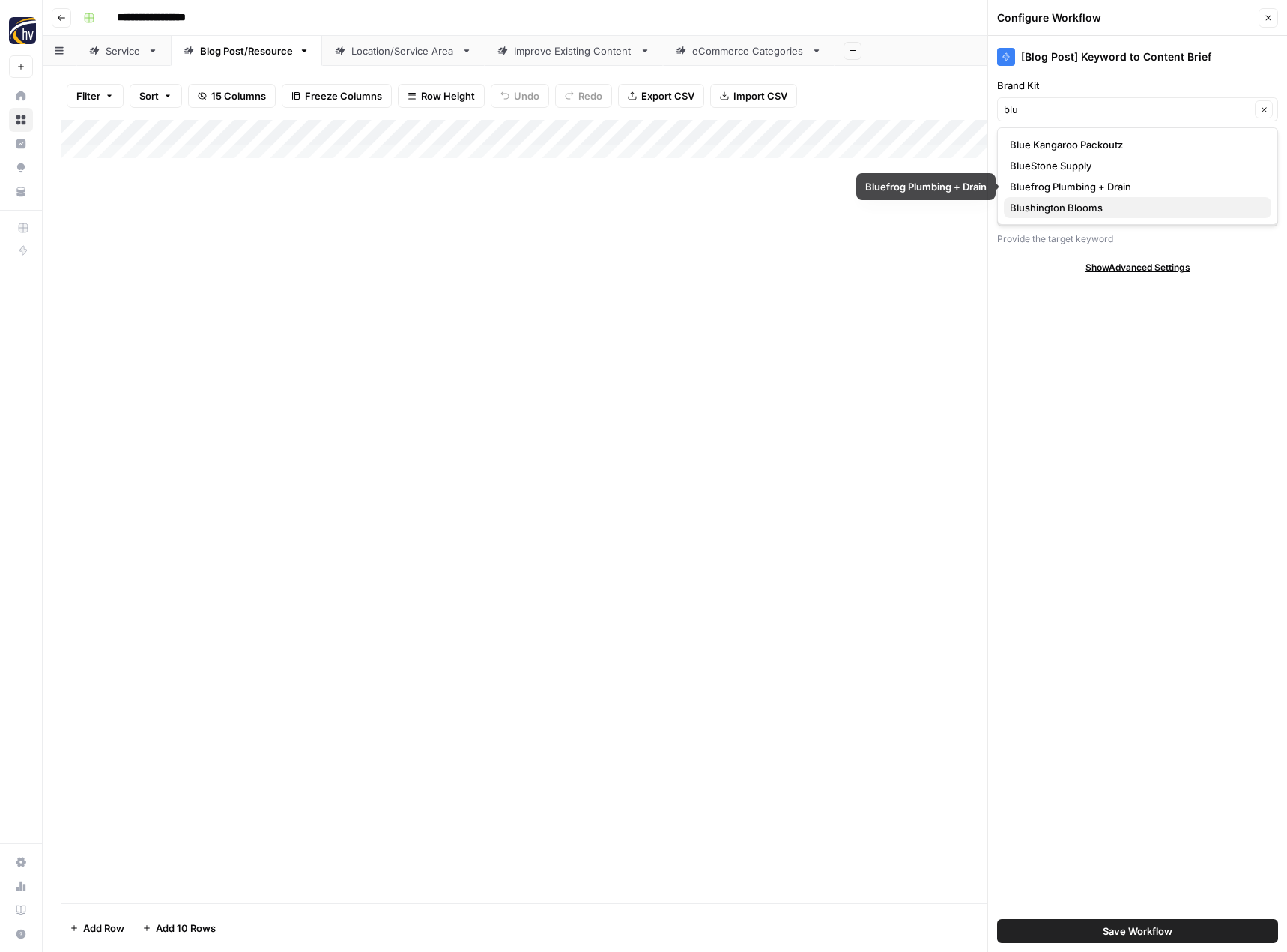
click at [1048, 208] on span "Blushington Blooms" at bounding box center [1134, 208] width 250 height 15
type input "Blushington Blooms"
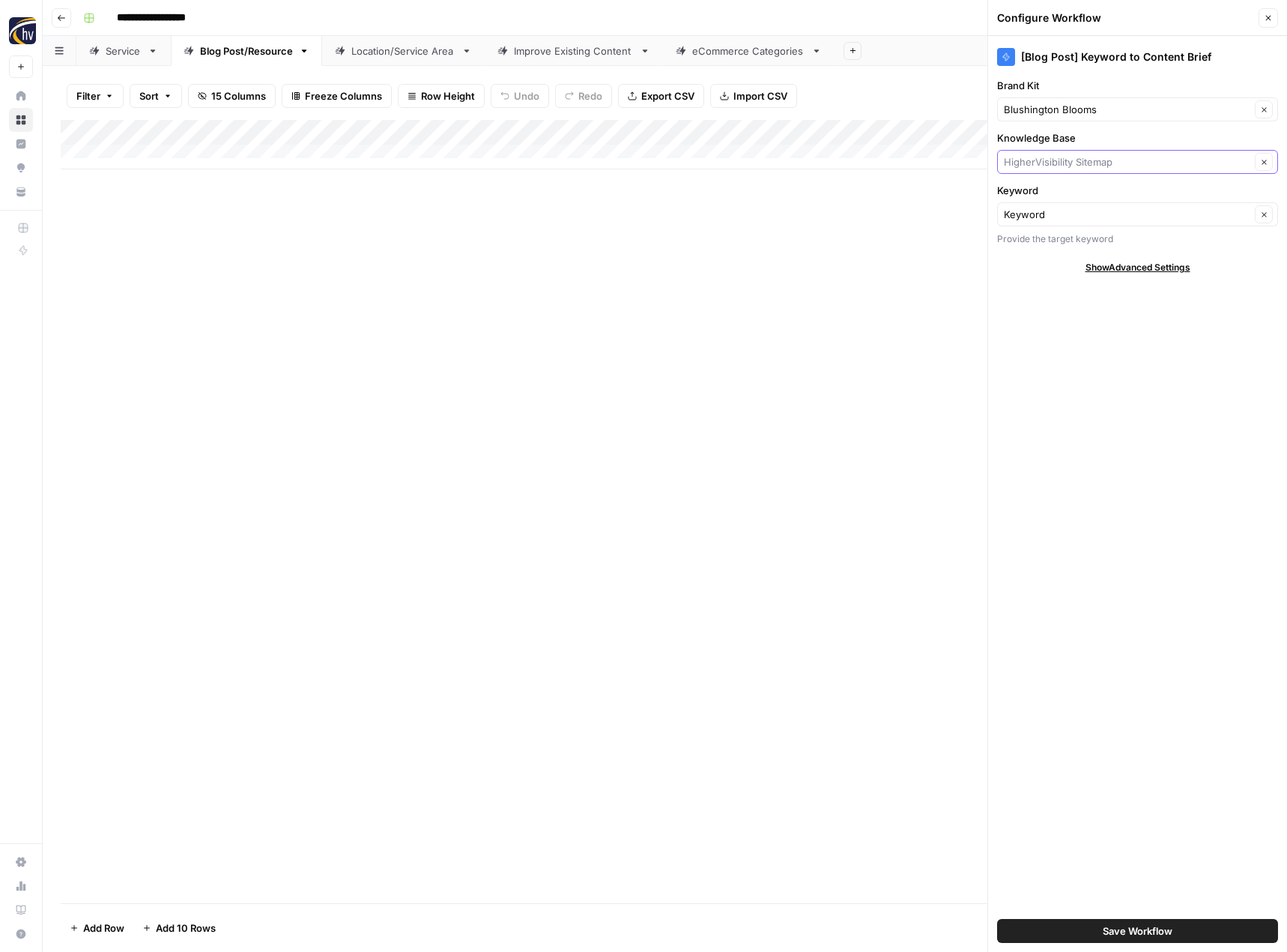
click at [1047, 165] on input "Knowledge Base" at bounding box center [1127, 162] width 246 height 15
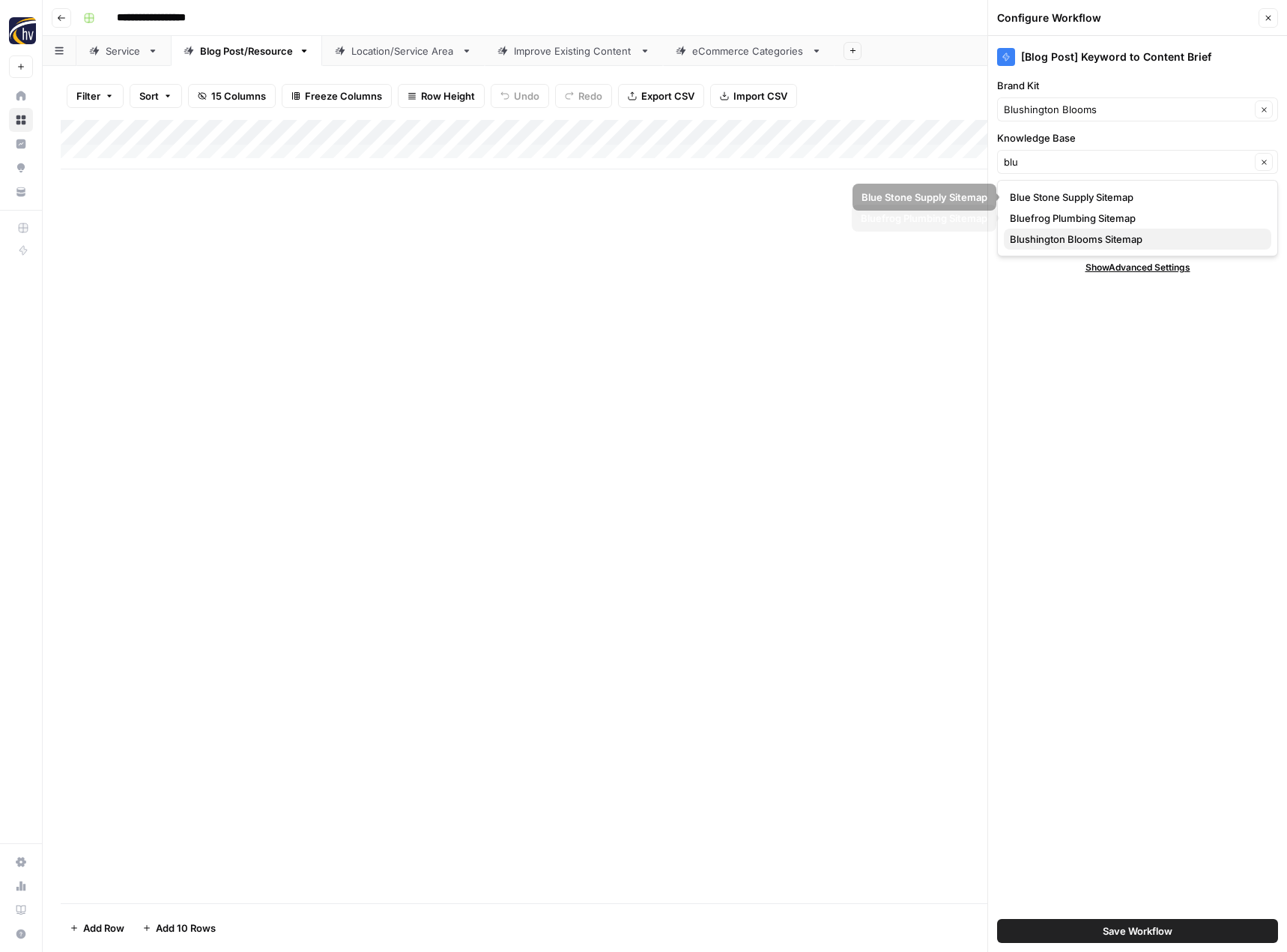
click at [1043, 235] on span "Blushington Blooms Sitemap" at bounding box center [1134, 239] width 250 height 15
type input "Blushington Blooms Sitemap"
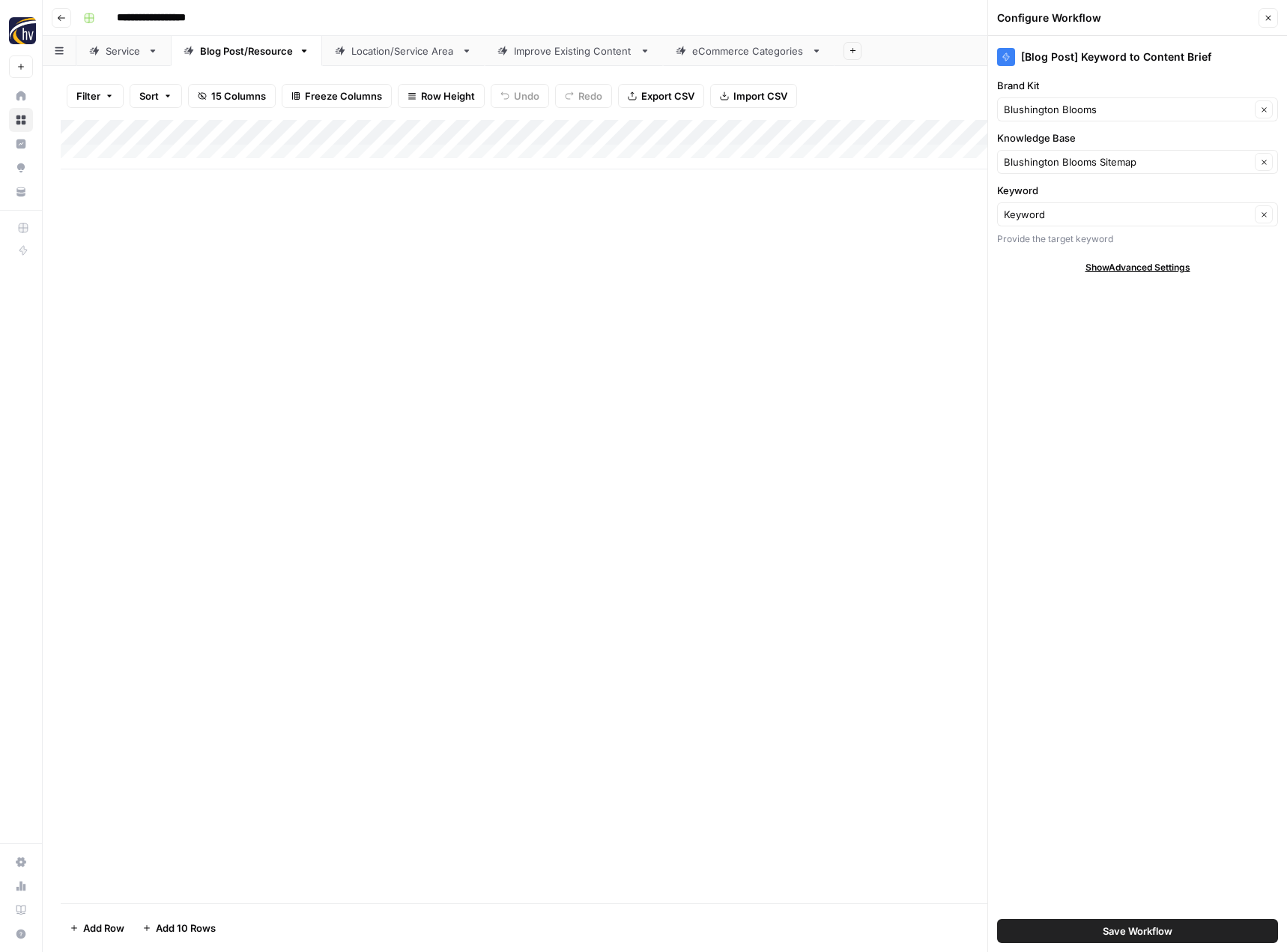
click at [1146, 933] on span "Save Workflow" at bounding box center [1138, 931] width 70 height 15
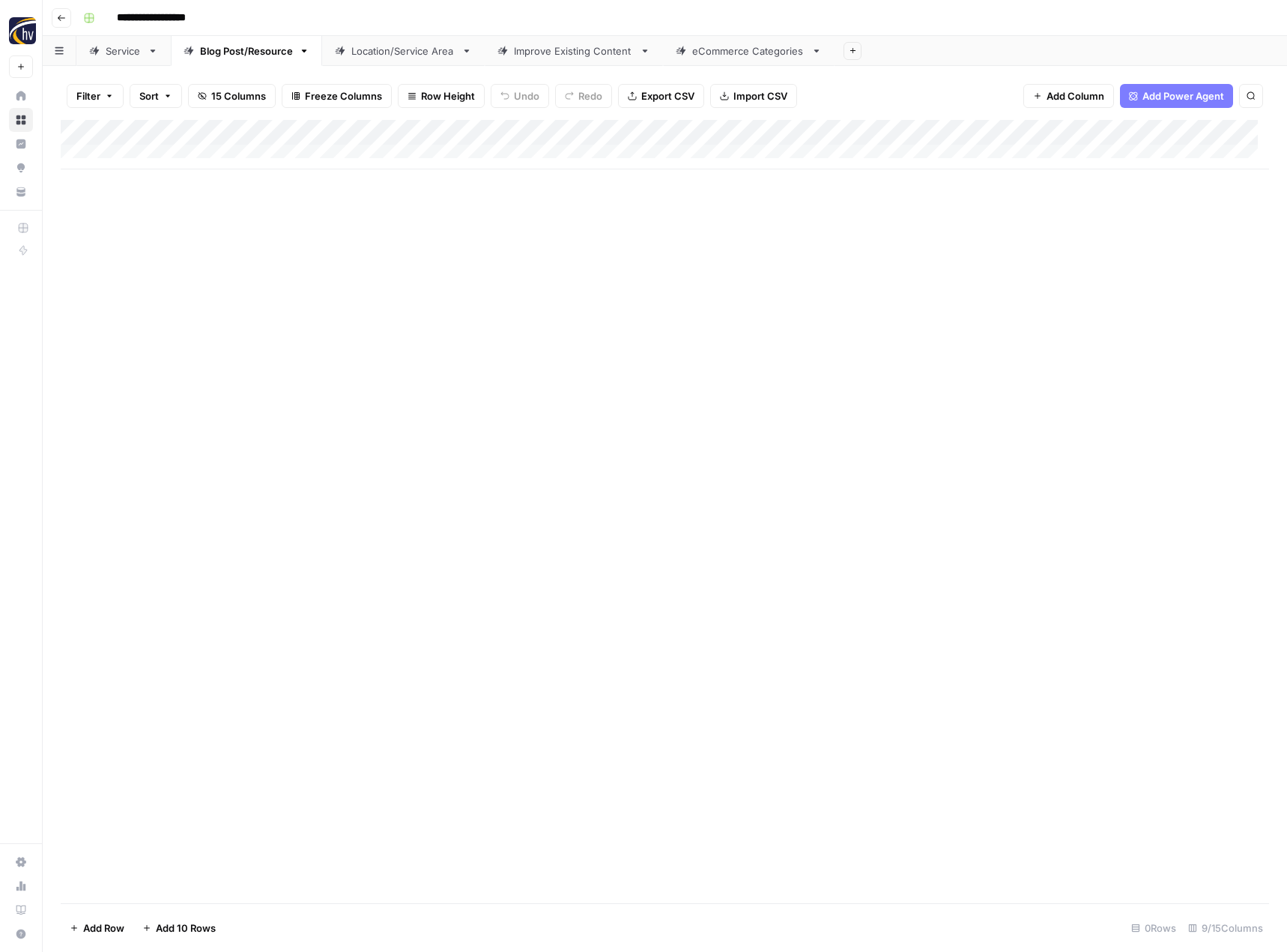
click at [1165, 133] on div "Add Column" at bounding box center [665, 145] width 1208 height 49
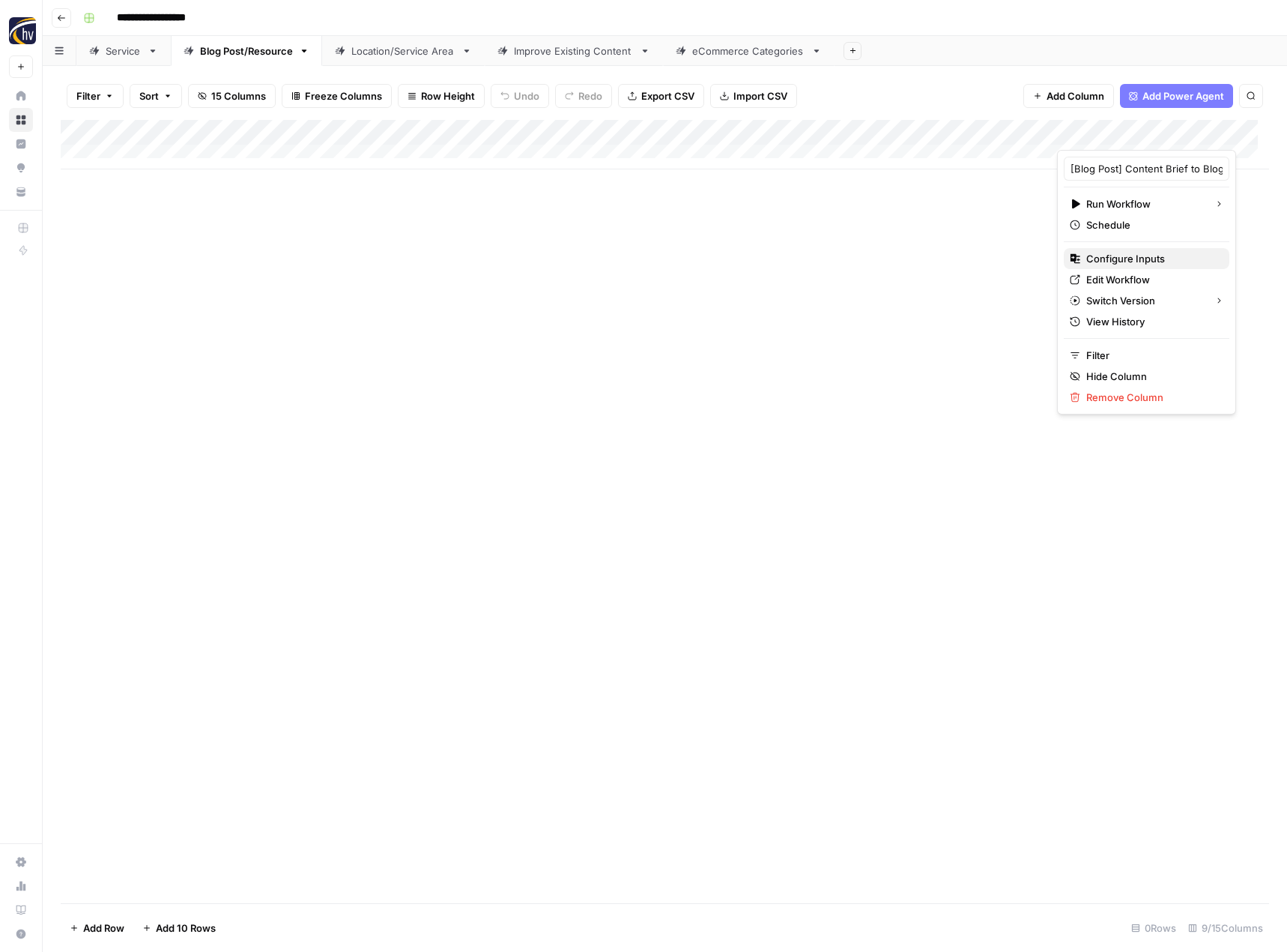
click at [1137, 262] on span "Configure Inputs" at bounding box center [1152, 258] width 131 height 15
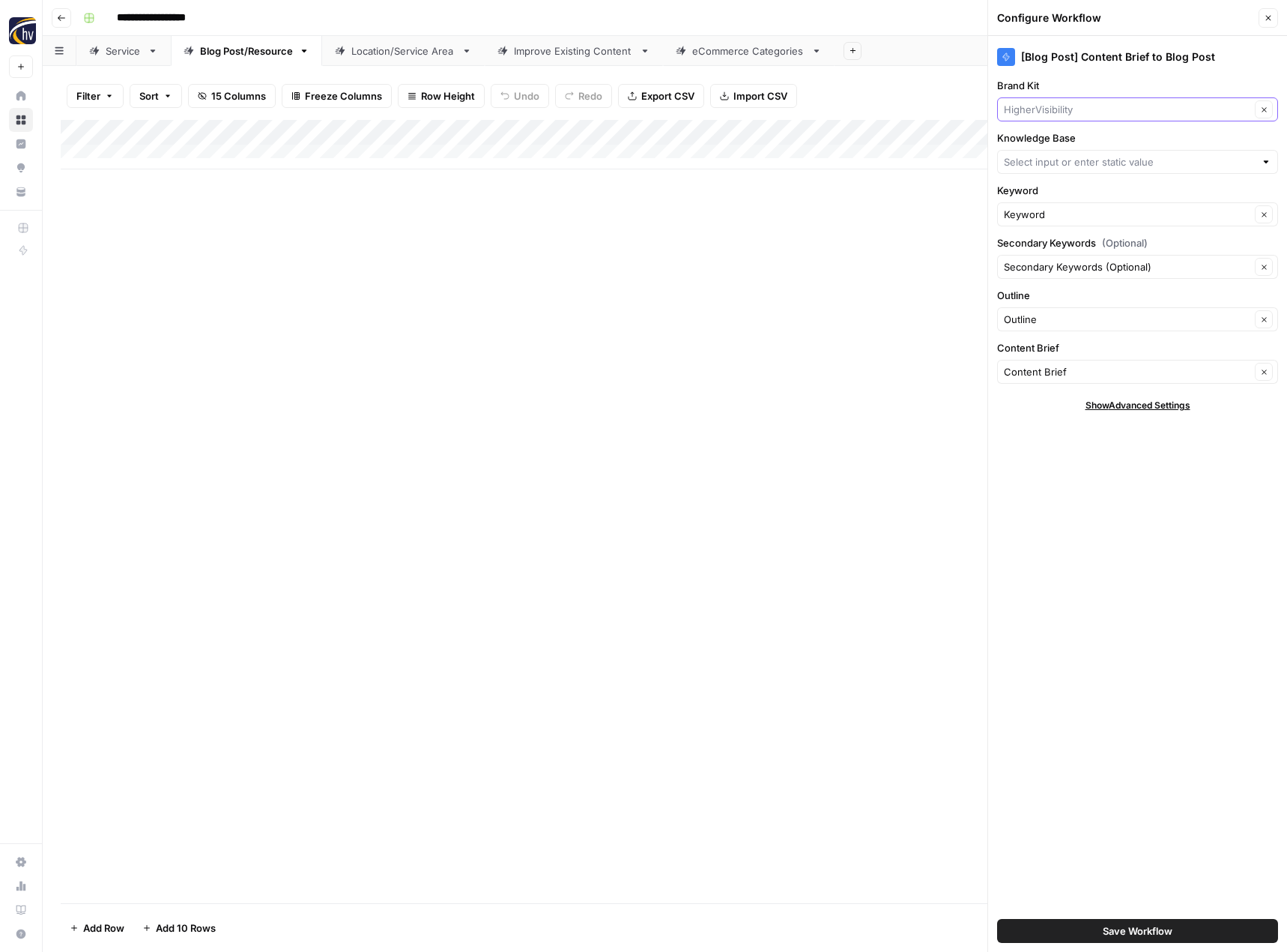
click at [1065, 112] on input "Brand Kit" at bounding box center [1127, 109] width 246 height 15
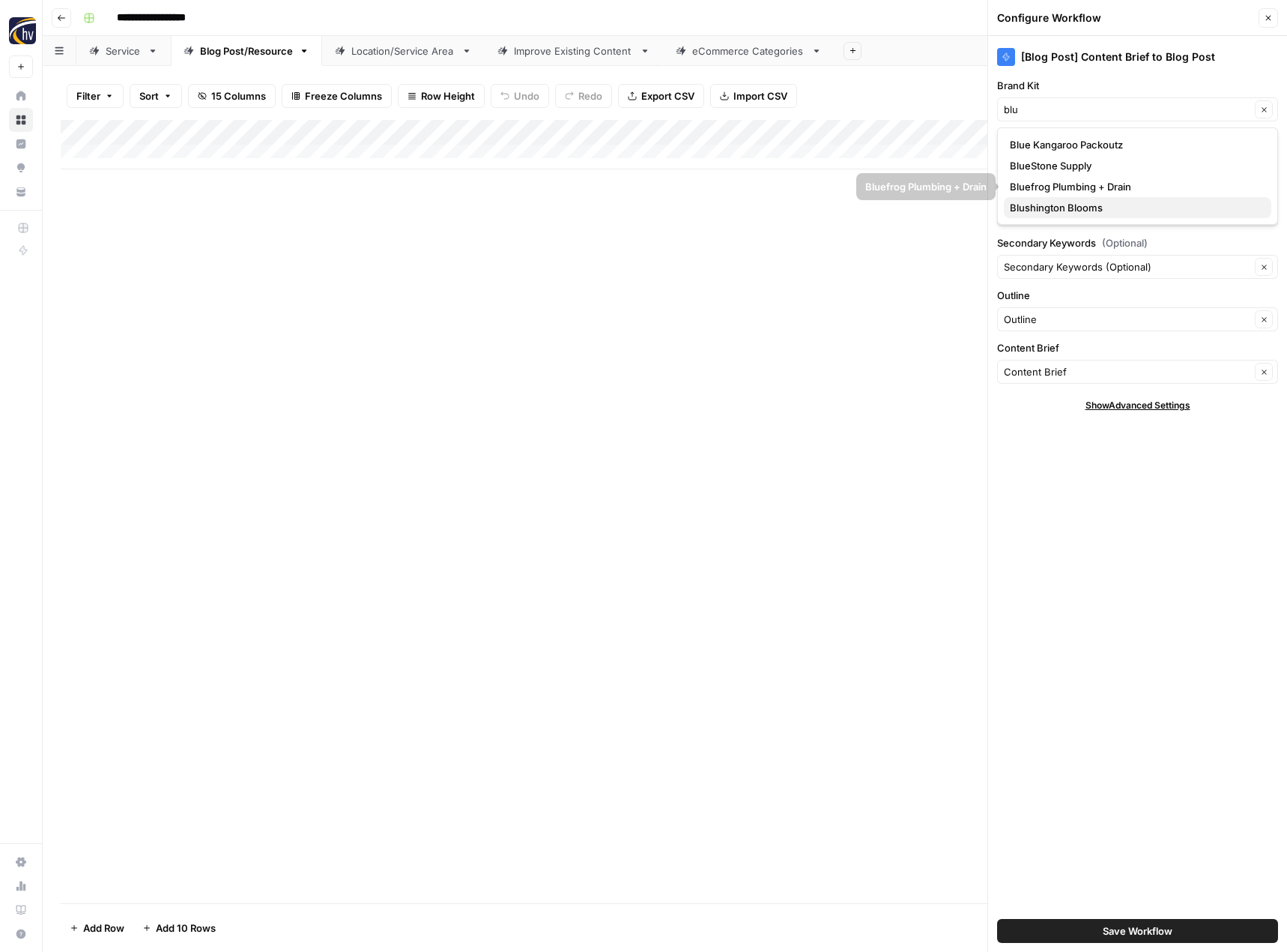
click at [1054, 203] on span "Blushington Blooms" at bounding box center [1134, 208] width 250 height 15
type input "Blushington Blooms"
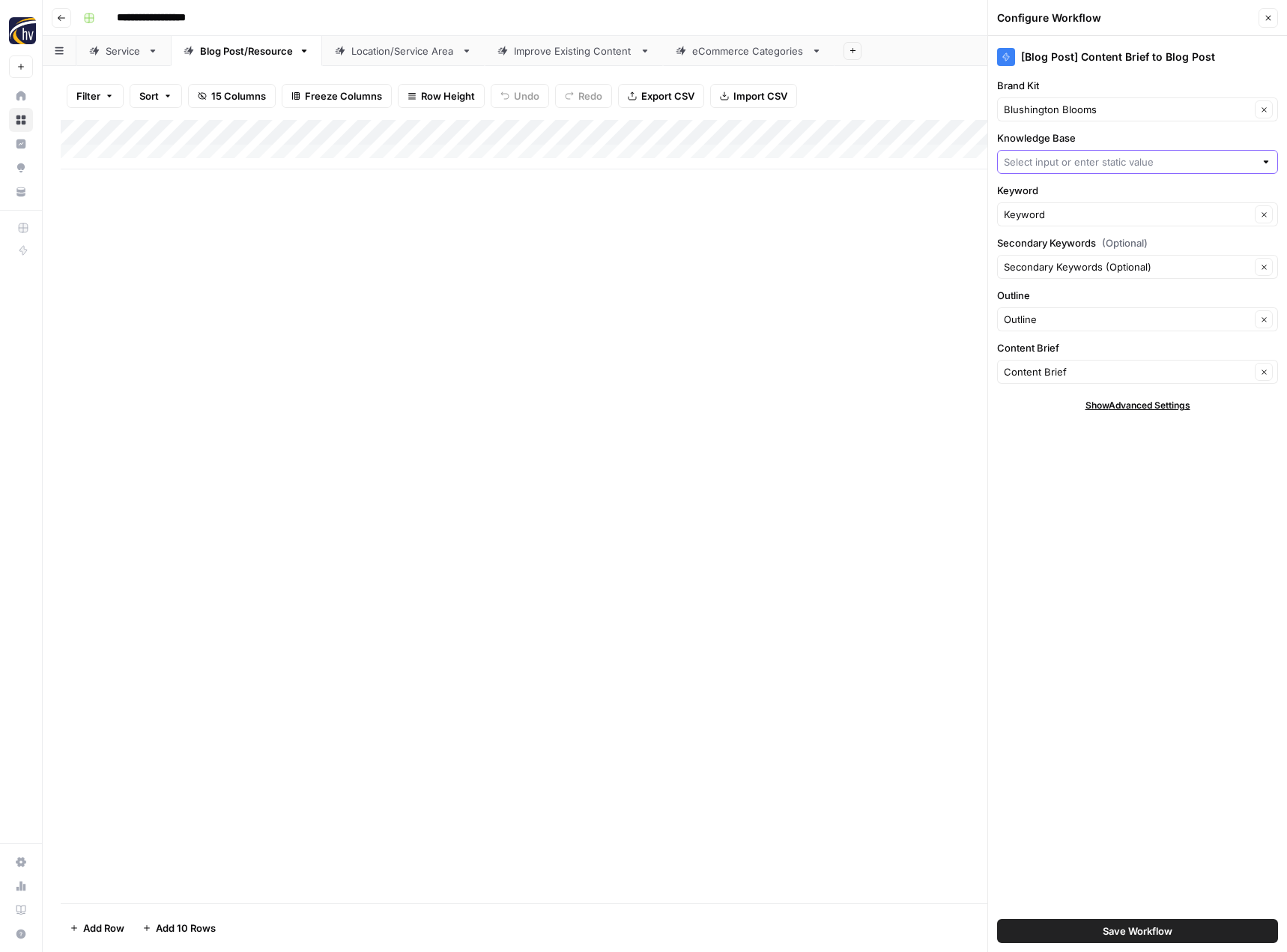
click at [1053, 168] on input "Knowledge Base" at bounding box center [1130, 162] width 251 height 15
click at [1044, 243] on span "Blushington Blooms Sitemap" at bounding box center [1134, 239] width 250 height 15
type input "Blushington Blooms Sitemap"
click at [1125, 934] on span "Save Workflow" at bounding box center [1138, 931] width 70 height 15
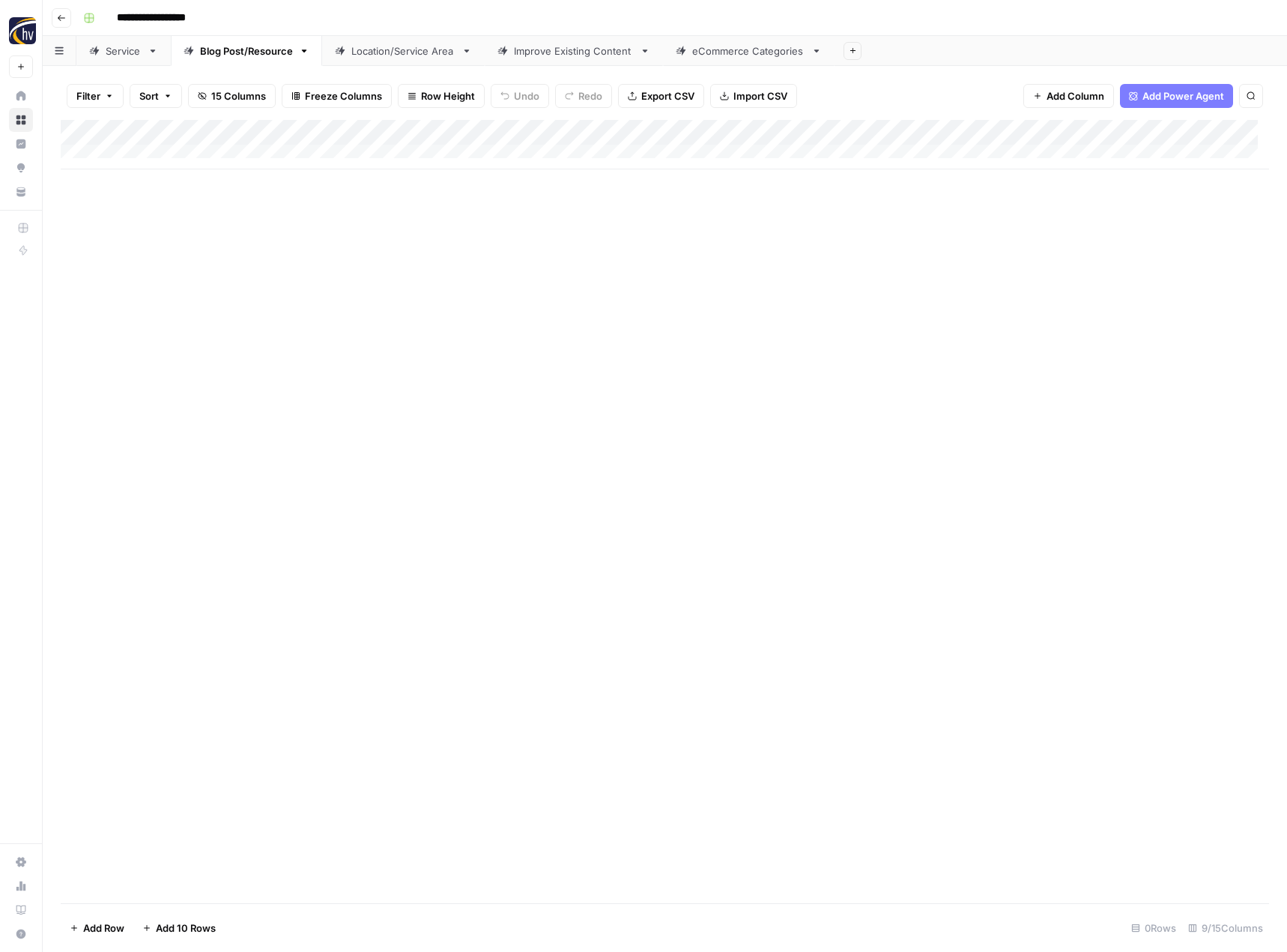
click at [407, 53] on div "Location/Service Area" at bounding box center [404, 50] width 104 height 15
click at [620, 129] on div "Add Column" at bounding box center [665, 145] width 1208 height 49
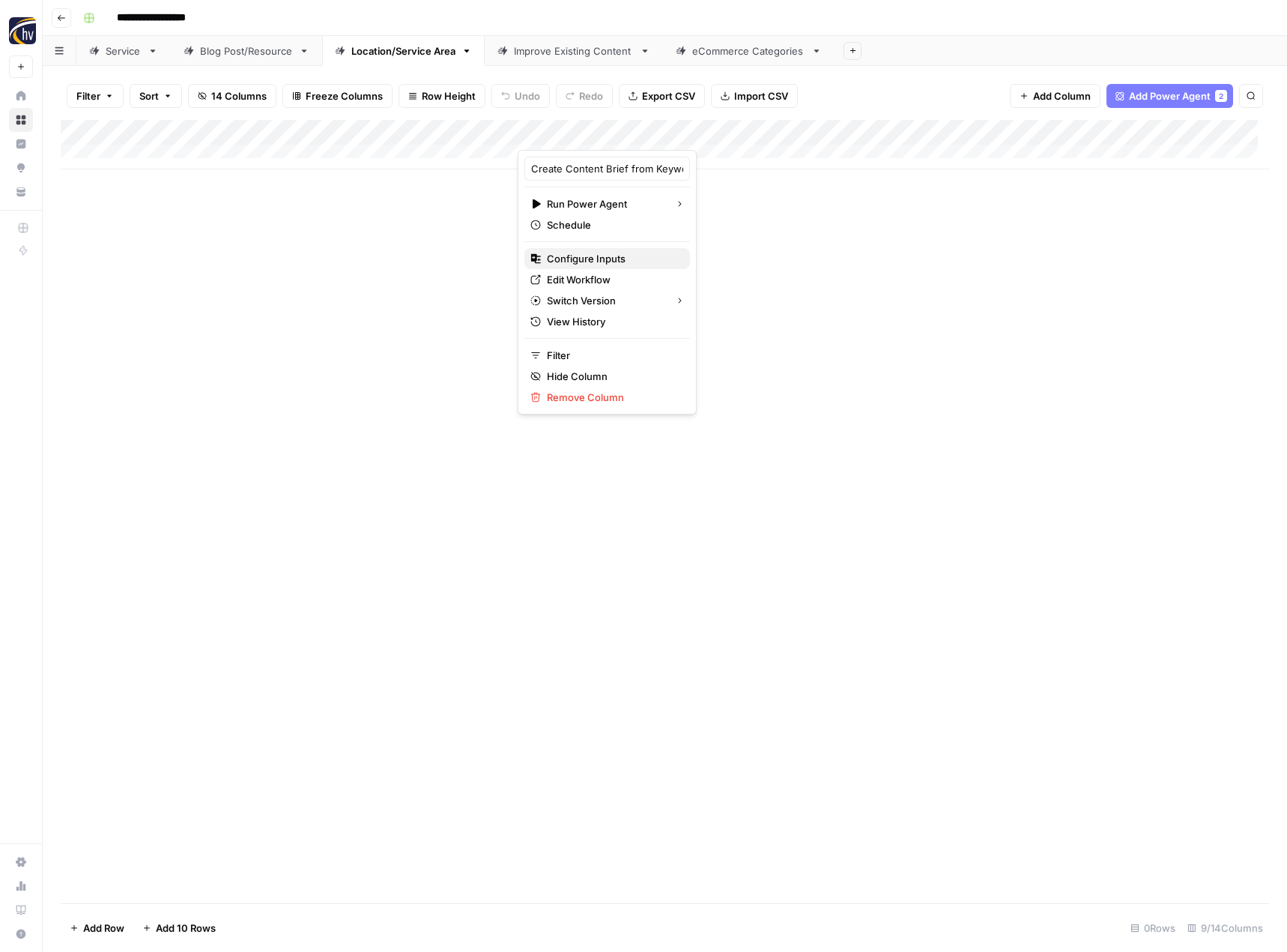
click at [612, 257] on span "Configure Inputs" at bounding box center [612, 258] width 131 height 15
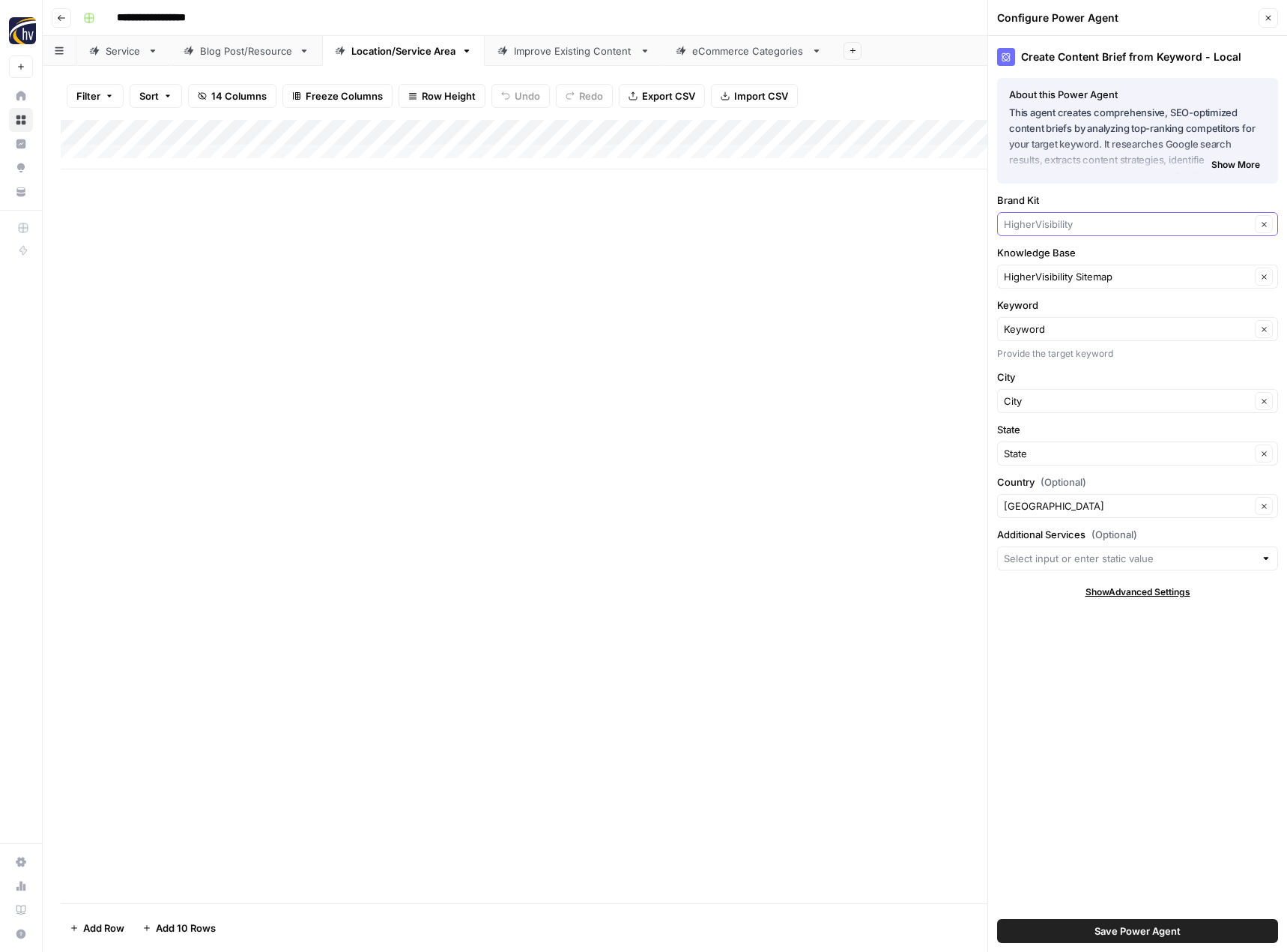
click at [1023, 219] on input "Brand Kit" at bounding box center [1127, 224] width 246 height 15
click at [1037, 326] on span "Blushington Blooms" at bounding box center [1134, 322] width 250 height 15
type input "Blushington Blooms"
click at [1042, 275] on input "Knowledge Base" at bounding box center [1127, 276] width 246 height 15
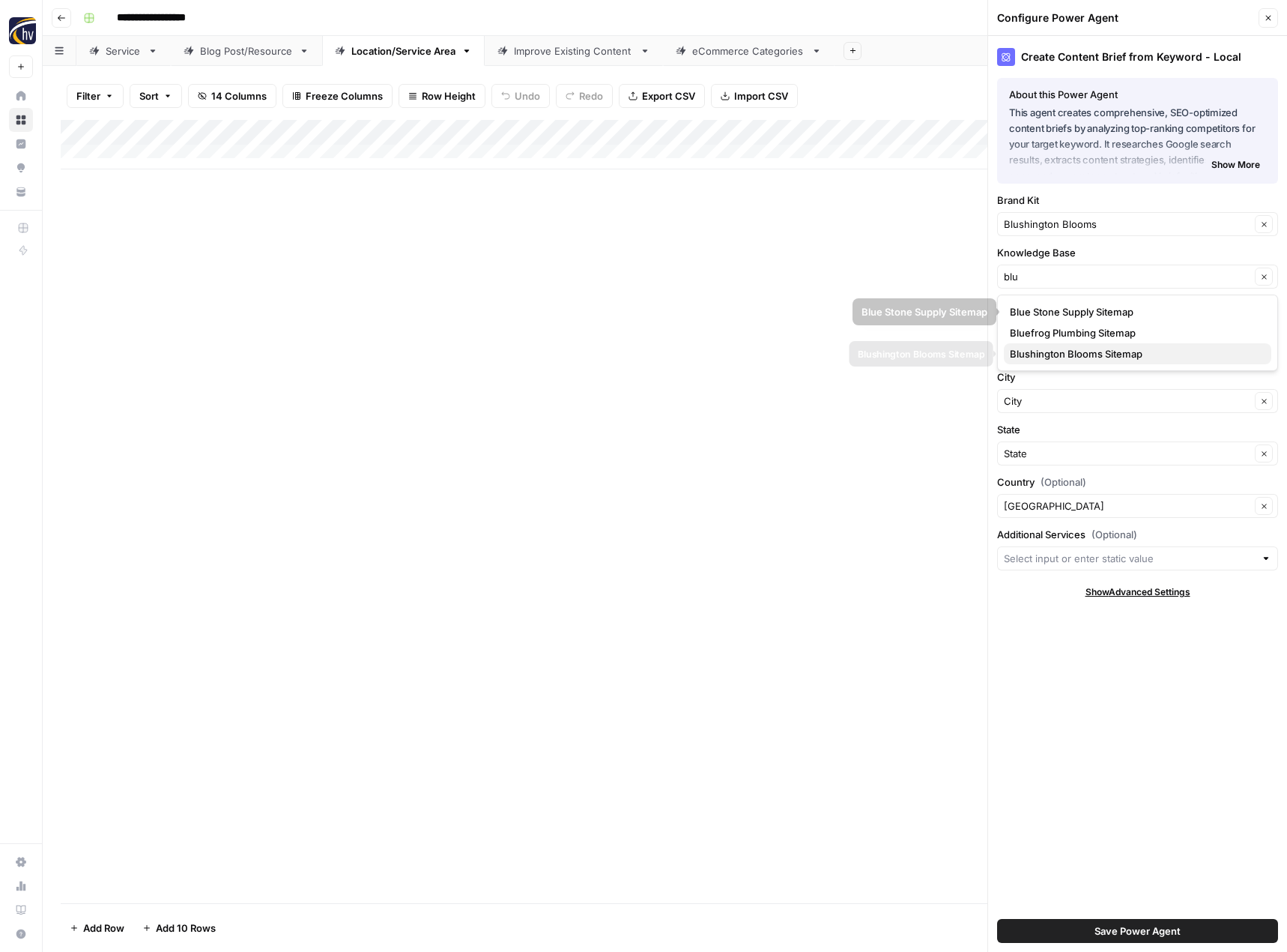
click at [1034, 353] on span "Blushington Blooms Sitemap" at bounding box center [1134, 353] width 250 height 15
type input "Blushington Blooms Sitemap"
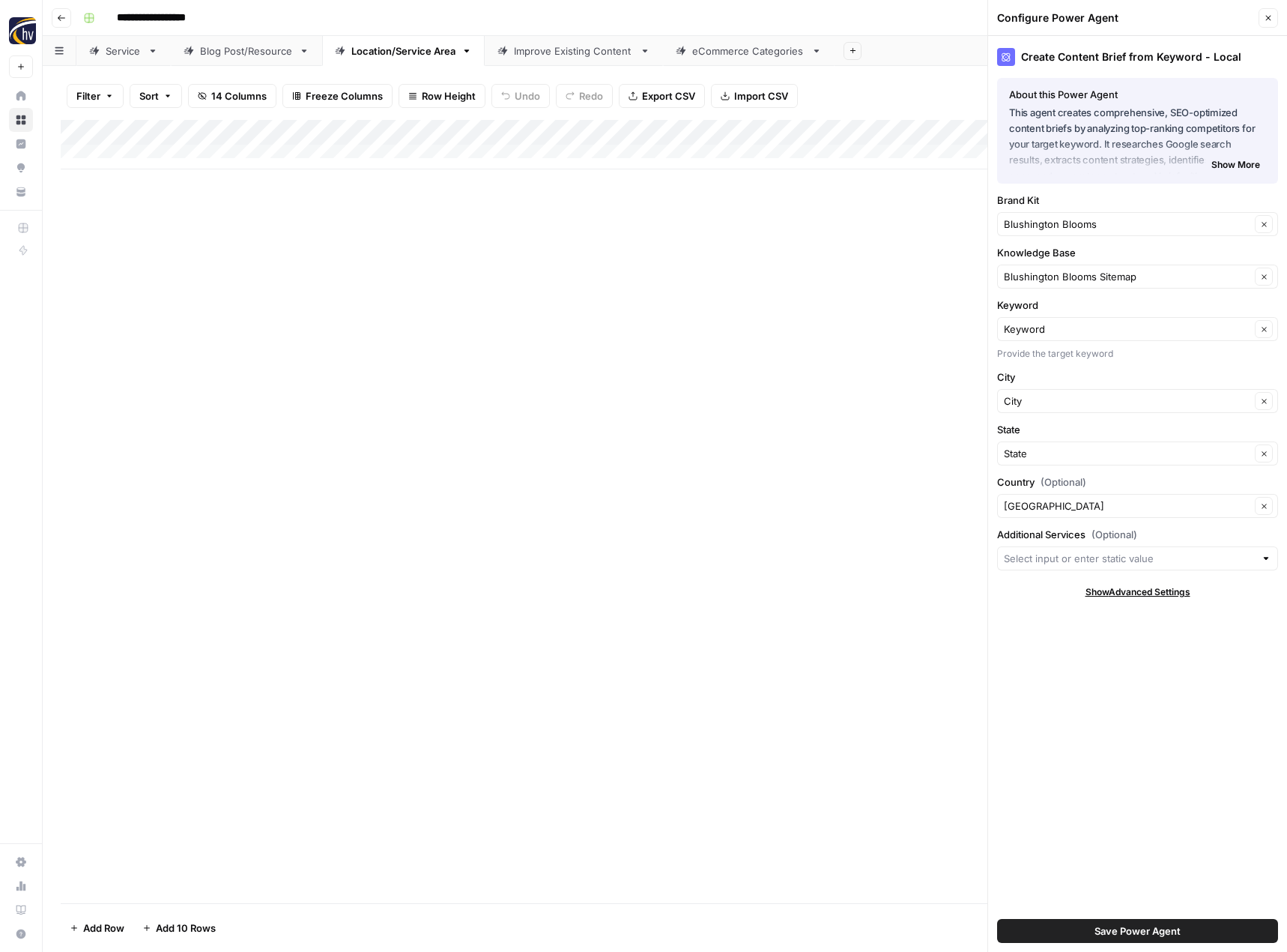
click at [1162, 936] on span "Save Power Agent" at bounding box center [1138, 931] width 86 height 15
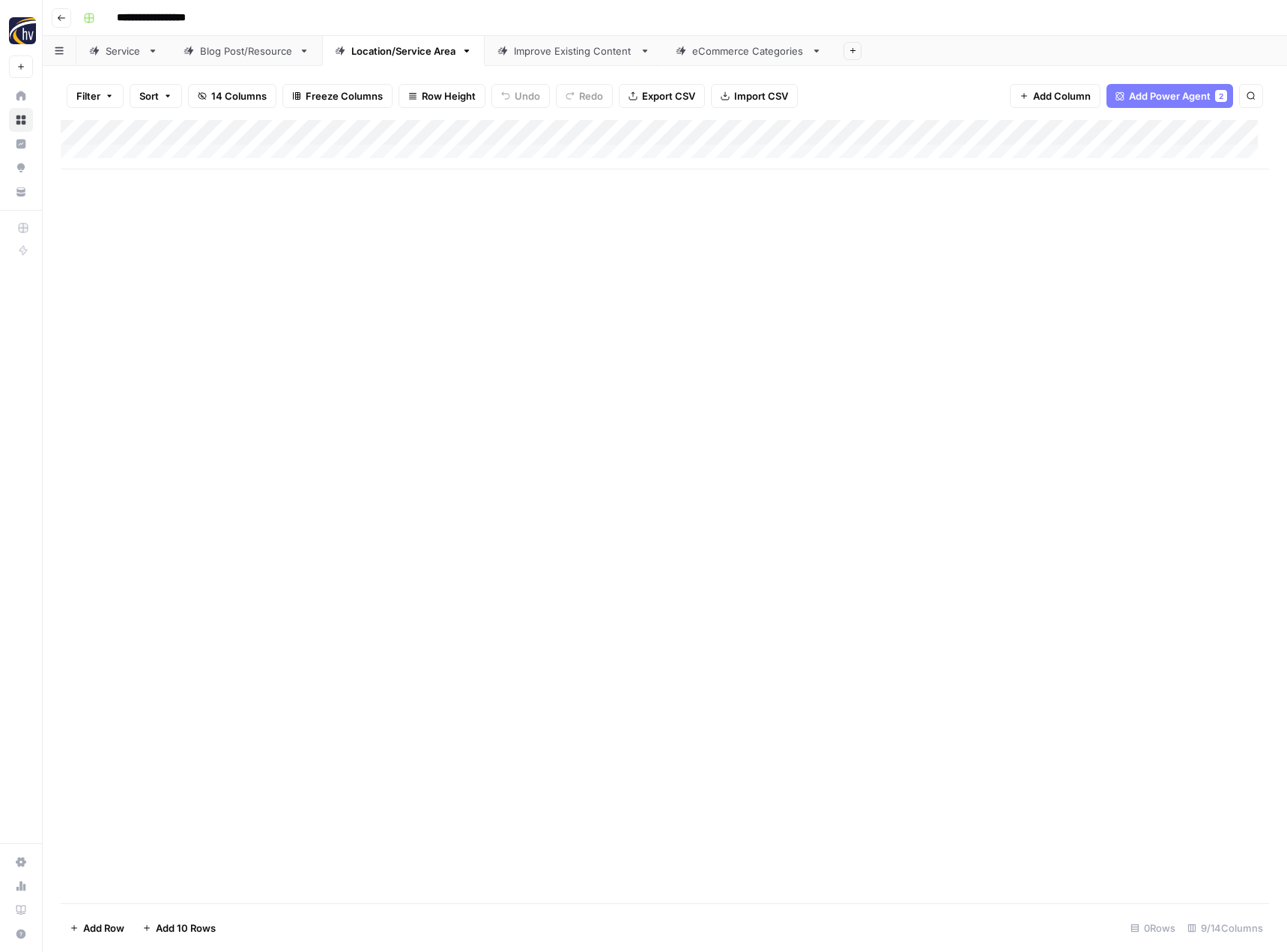
click at [1162, 130] on div "Add Column" at bounding box center [665, 145] width 1208 height 49
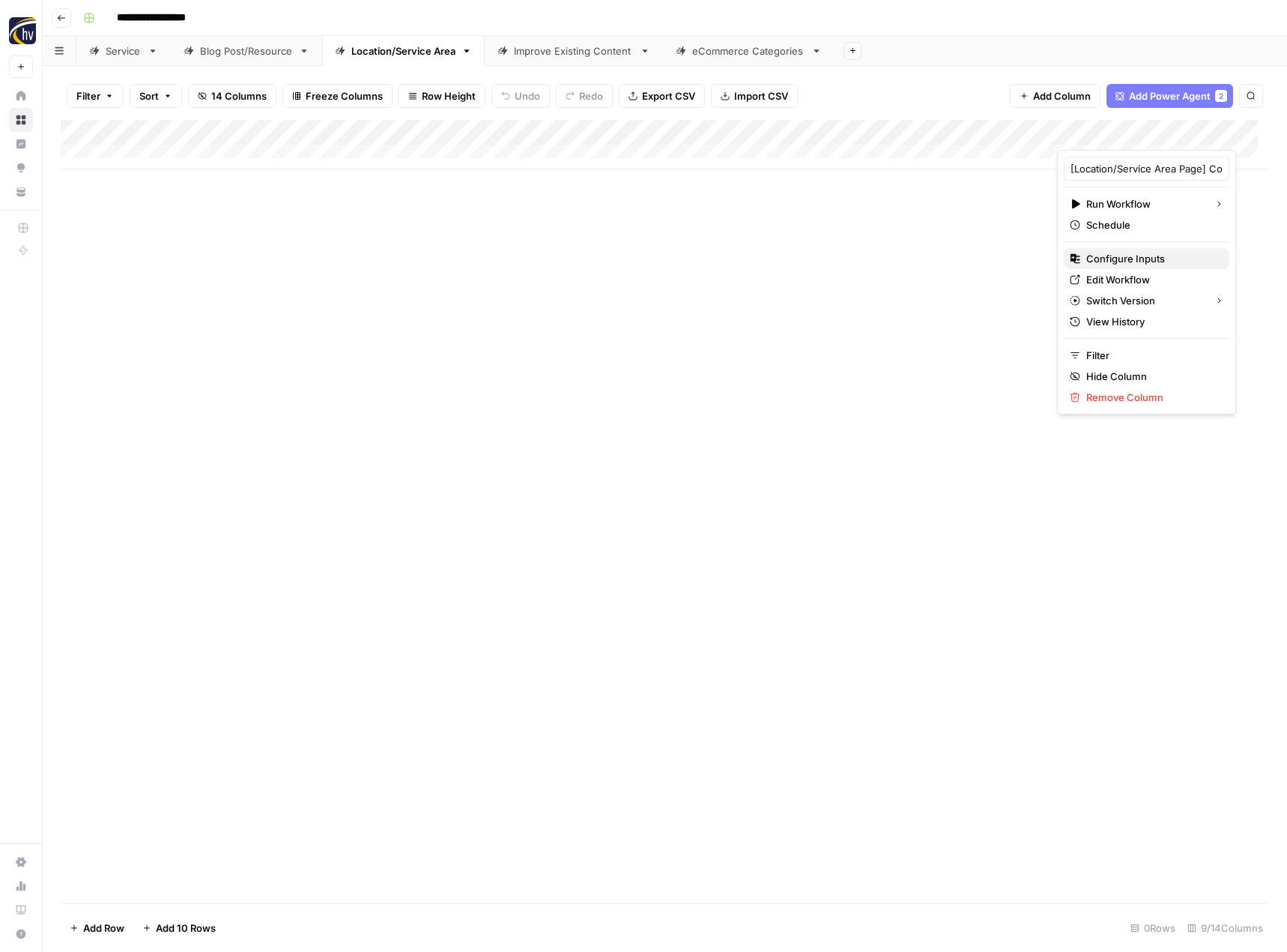
click at [1097, 258] on span "Configure Inputs" at bounding box center [1152, 258] width 131 height 15
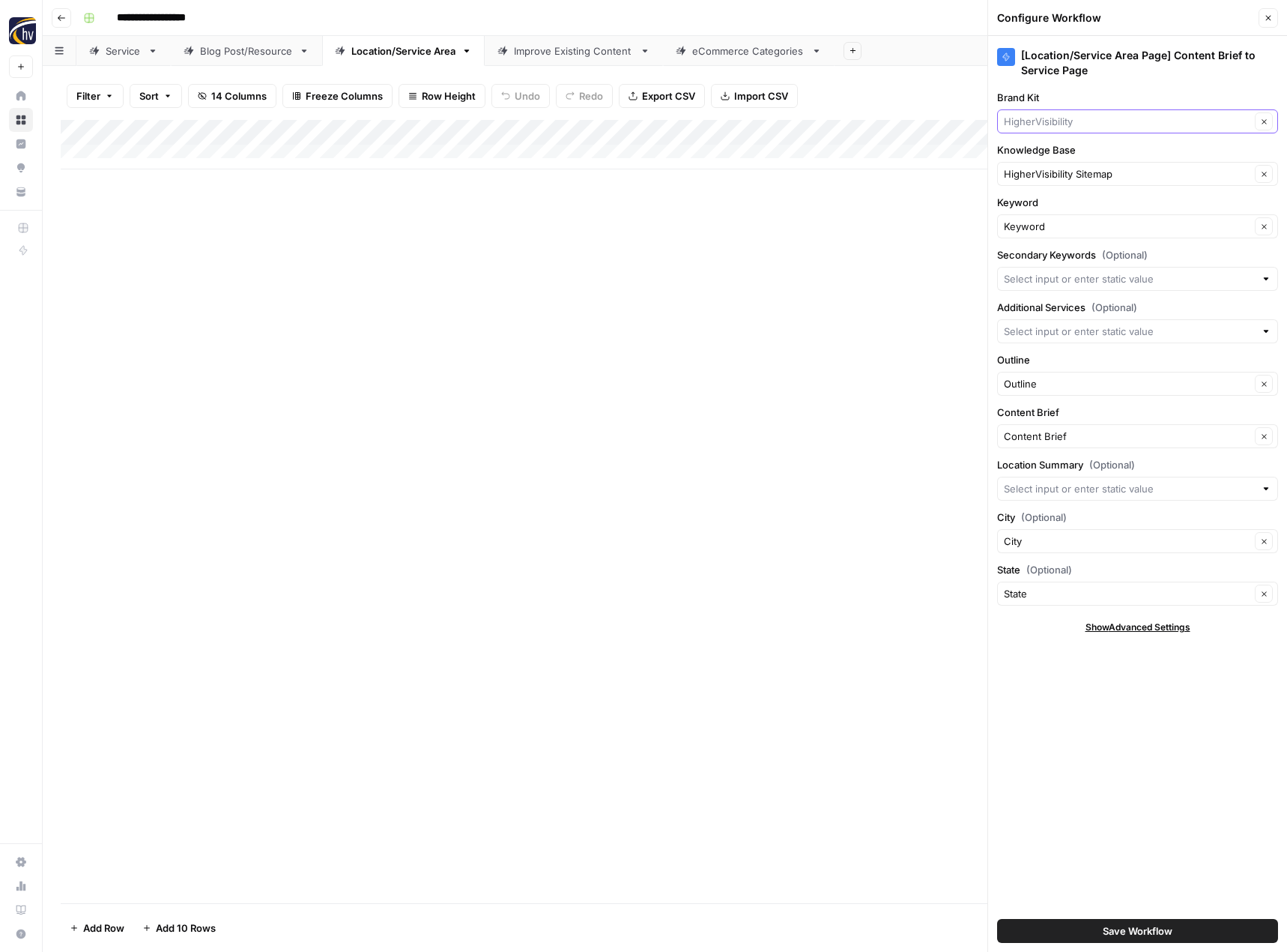
click at [1080, 120] on input "Brand Kit" at bounding box center [1127, 121] width 246 height 15
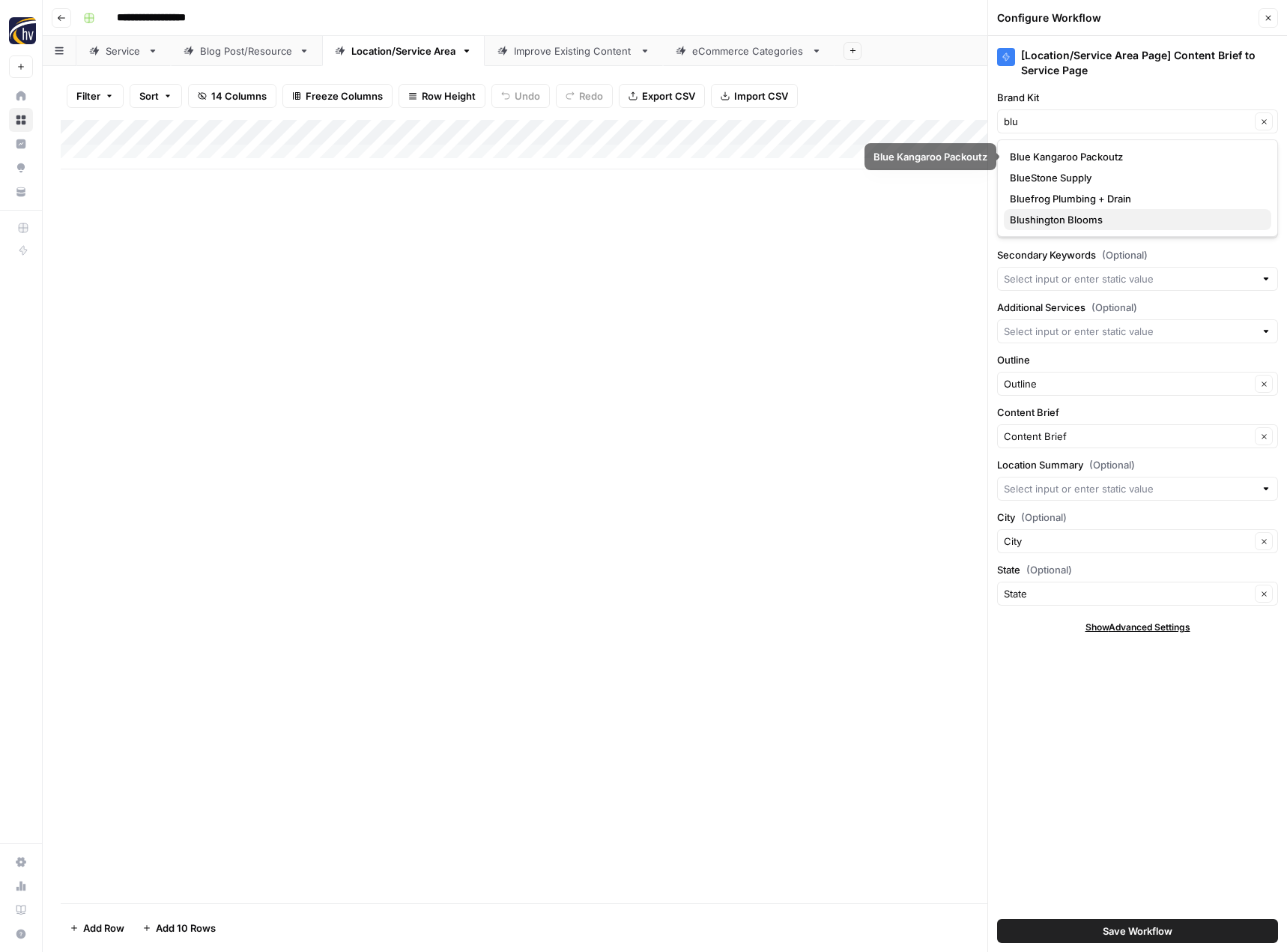
click at [1068, 219] on span "Blushington Blooms" at bounding box center [1134, 220] width 250 height 15
type input "Blushington Blooms"
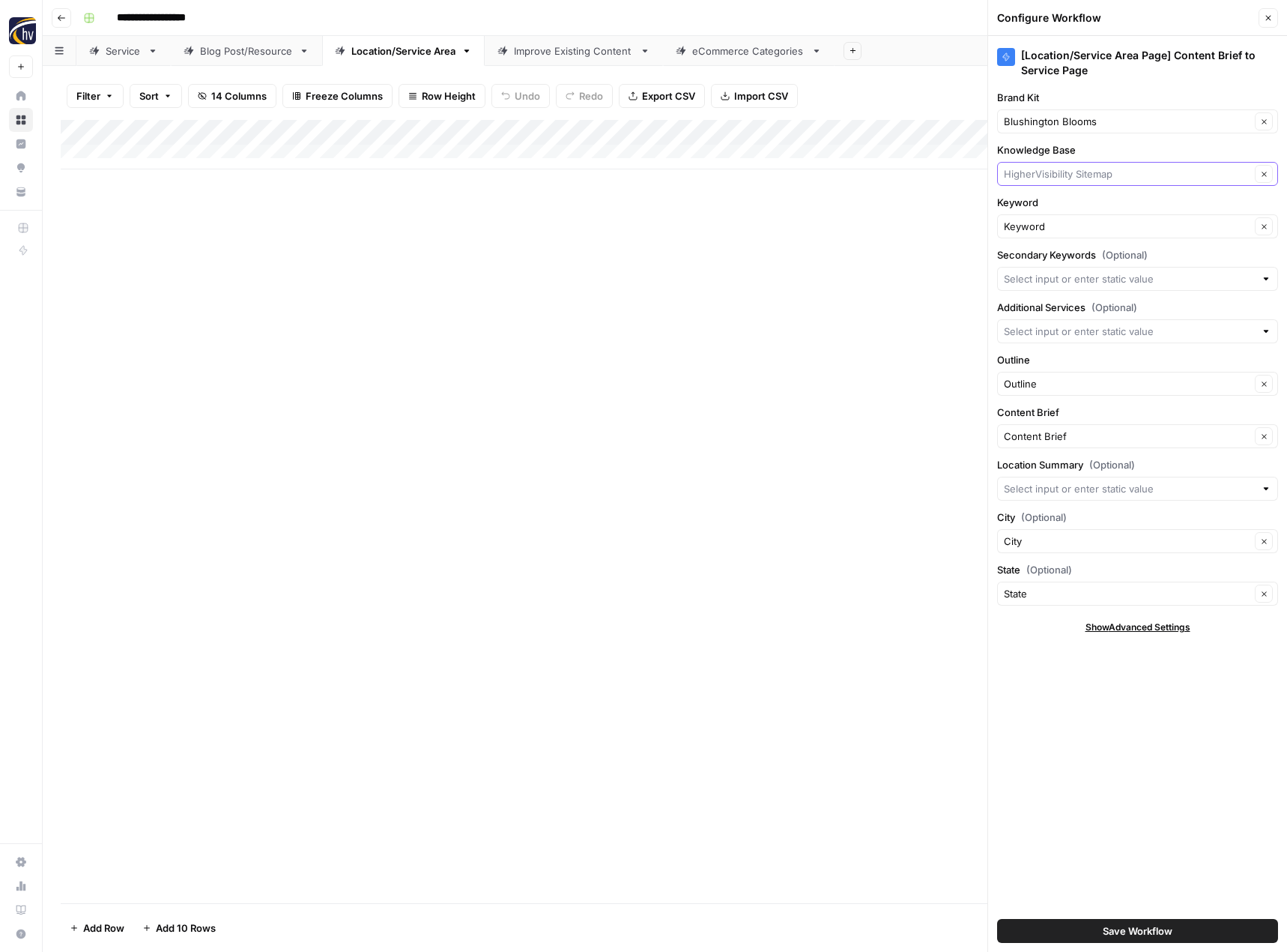
click at [1064, 172] on input "Knowledge Base" at bounding box center [1127, 174] width 246 height 15
click at [1070, 248] on span "Blushington Blooms Sitemap" at bounding box center [1134, 251] width 250 height 15
type input "Blushington Blooms Sitemap"
click at [1072, 924] on button "Save Workflow" at bounding box center [1138, 931] width 281 height 24
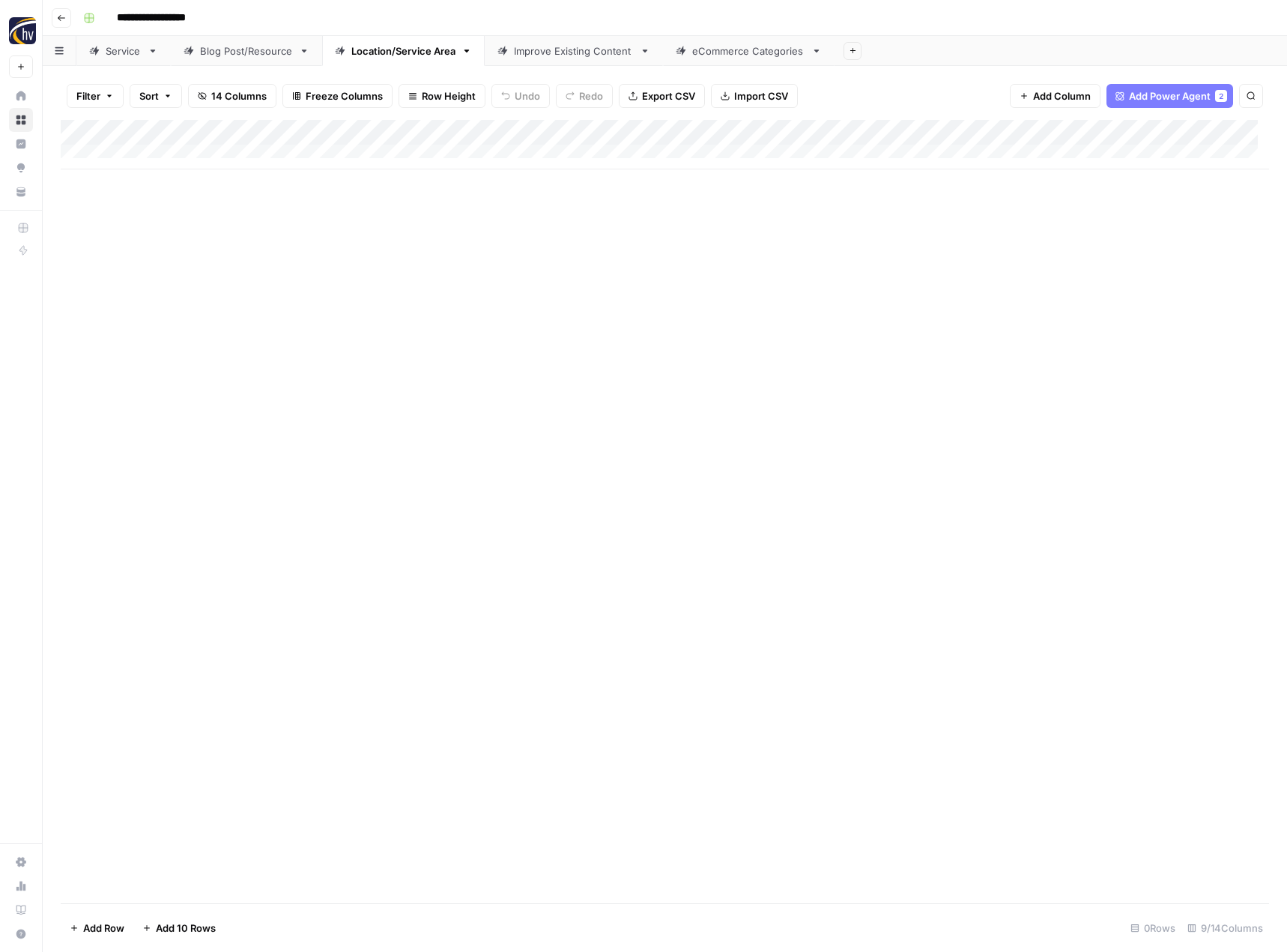
click at [572, 55] on div "Improve Existing Content" at bounding box center [574, 50] width 120 height 15
click at [803, 129] on div "Add Column" at bounding box center [665, 145] width 1208 height 49
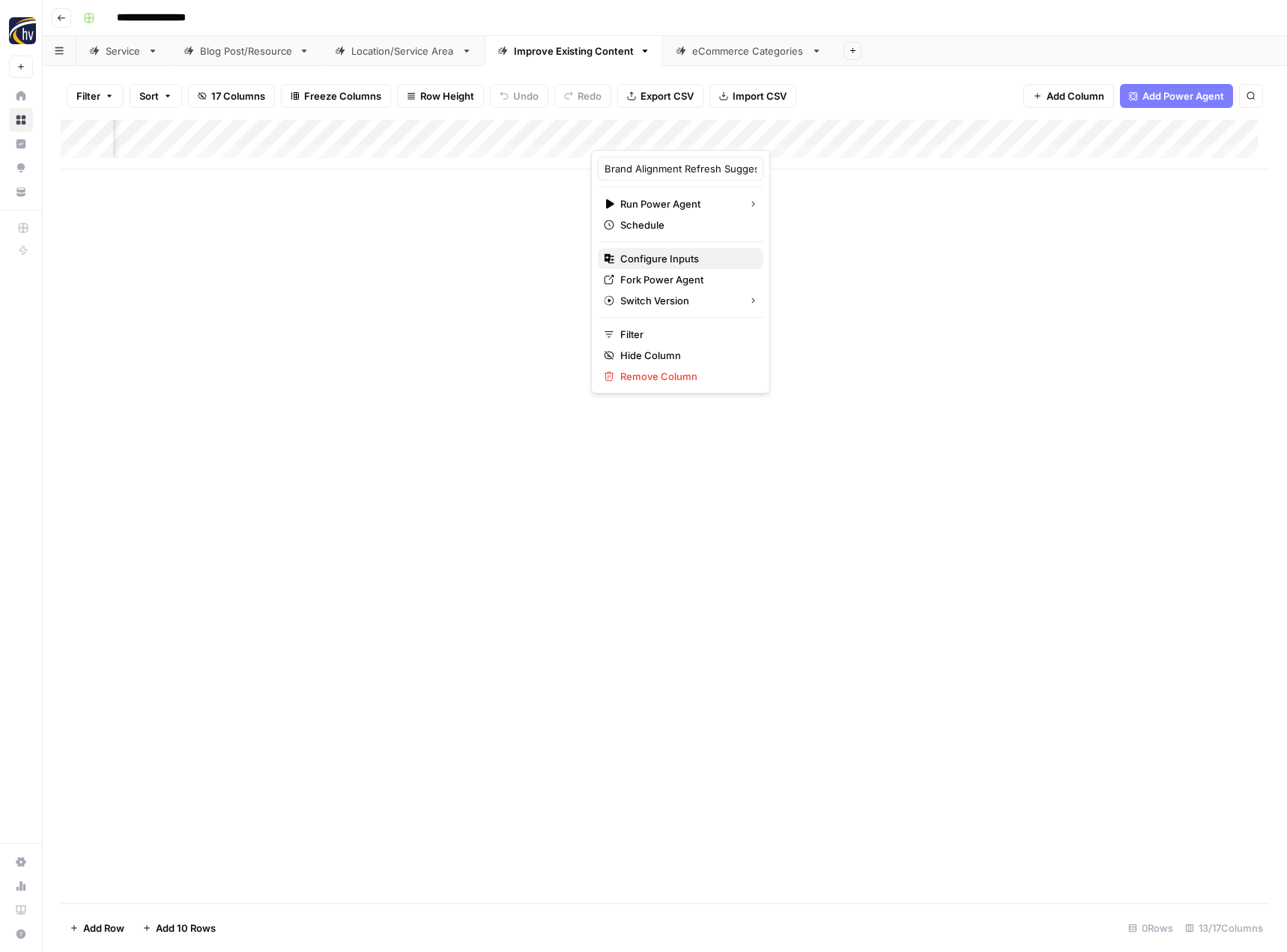
click at [684, 251] on span "Configure Inputs" at bounding box center [686, 258] width 131 height 15
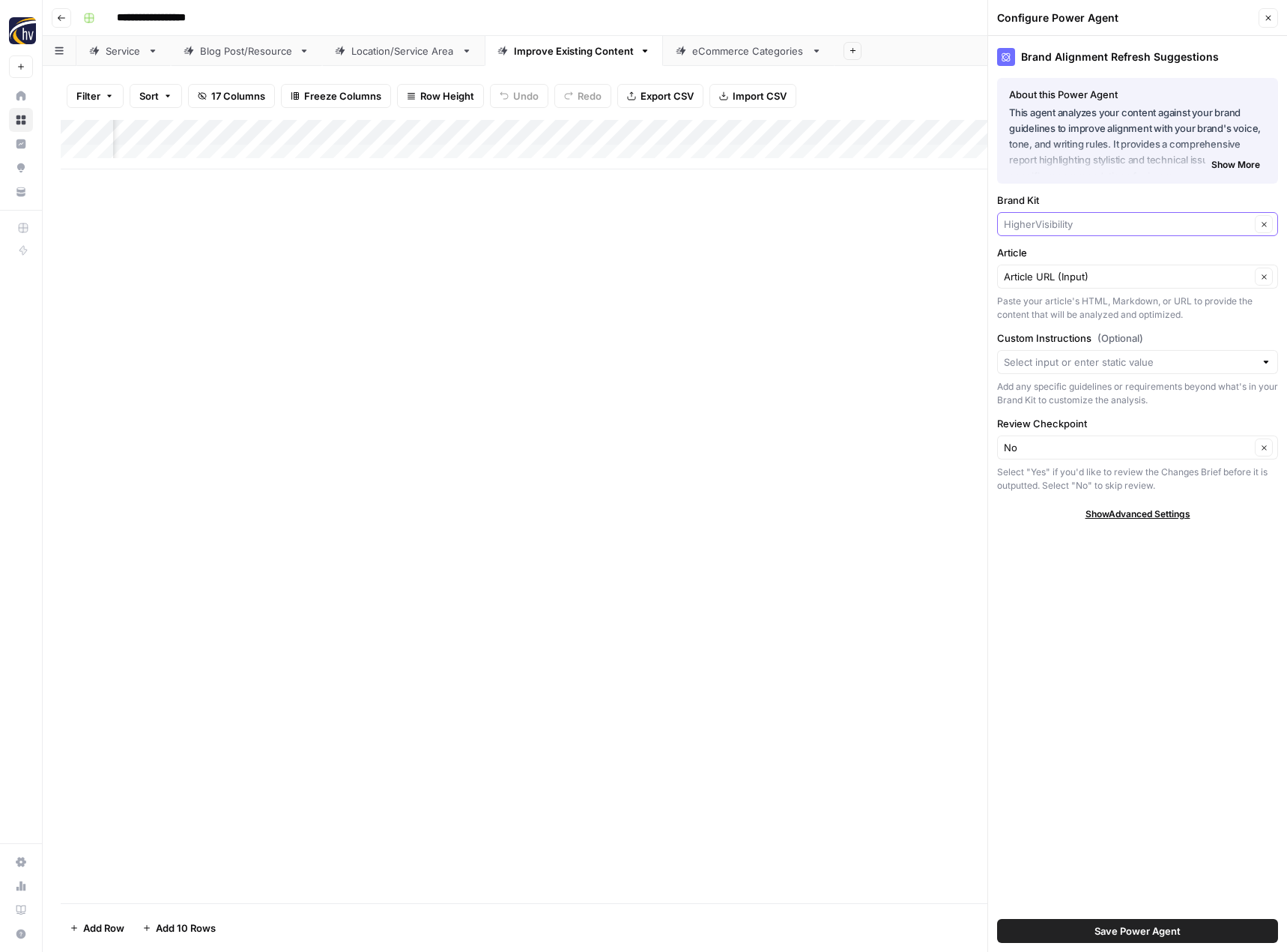
click at [1043, 222] on input "Brand Kit" at bounding box center [1127, 224] width 246 height 15
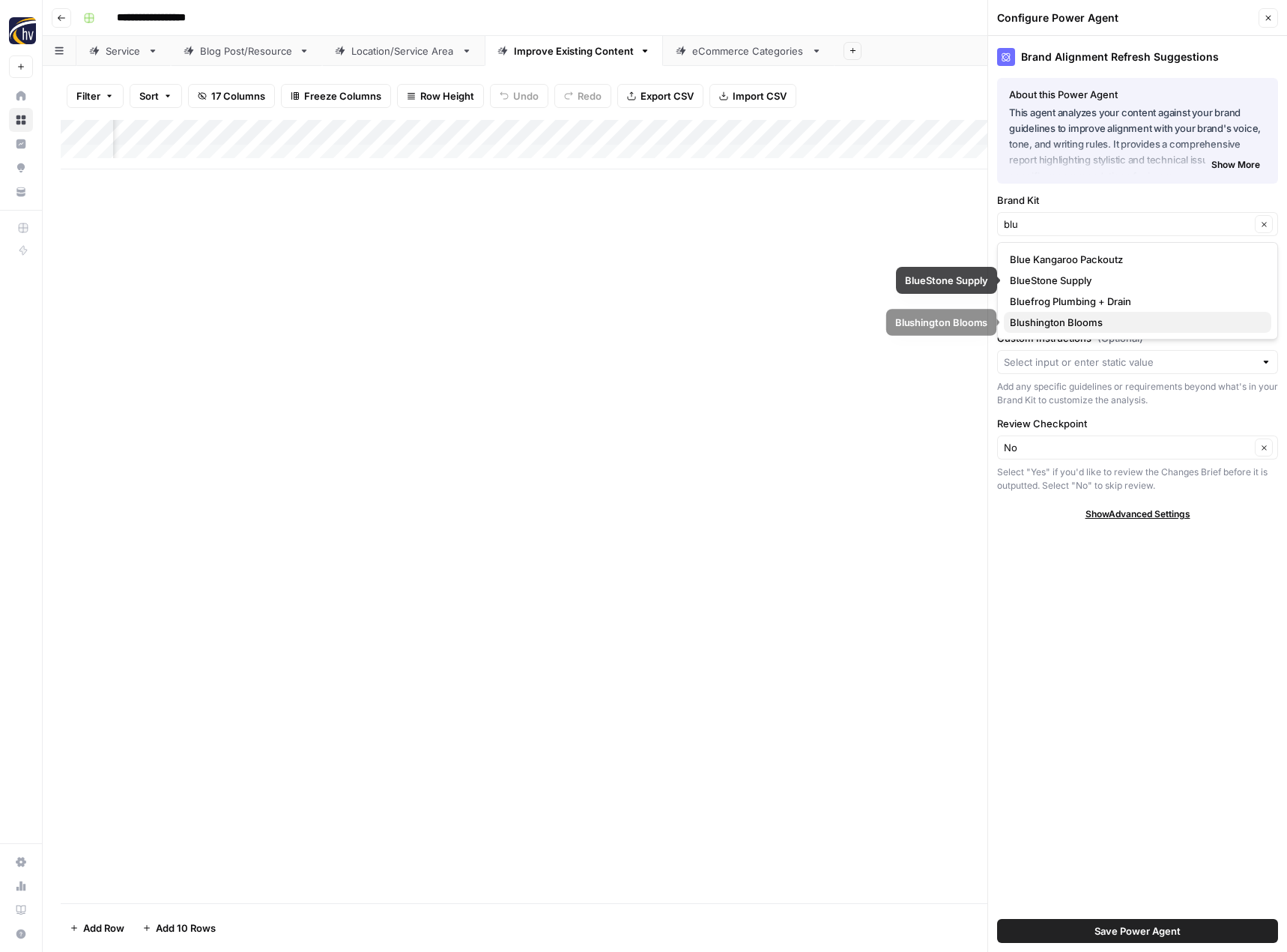
click at [1031, 321] on span "Blushington Blooms" at bounding box center [1134, 322] width 250 height 15
type input "Blushington Blooms"
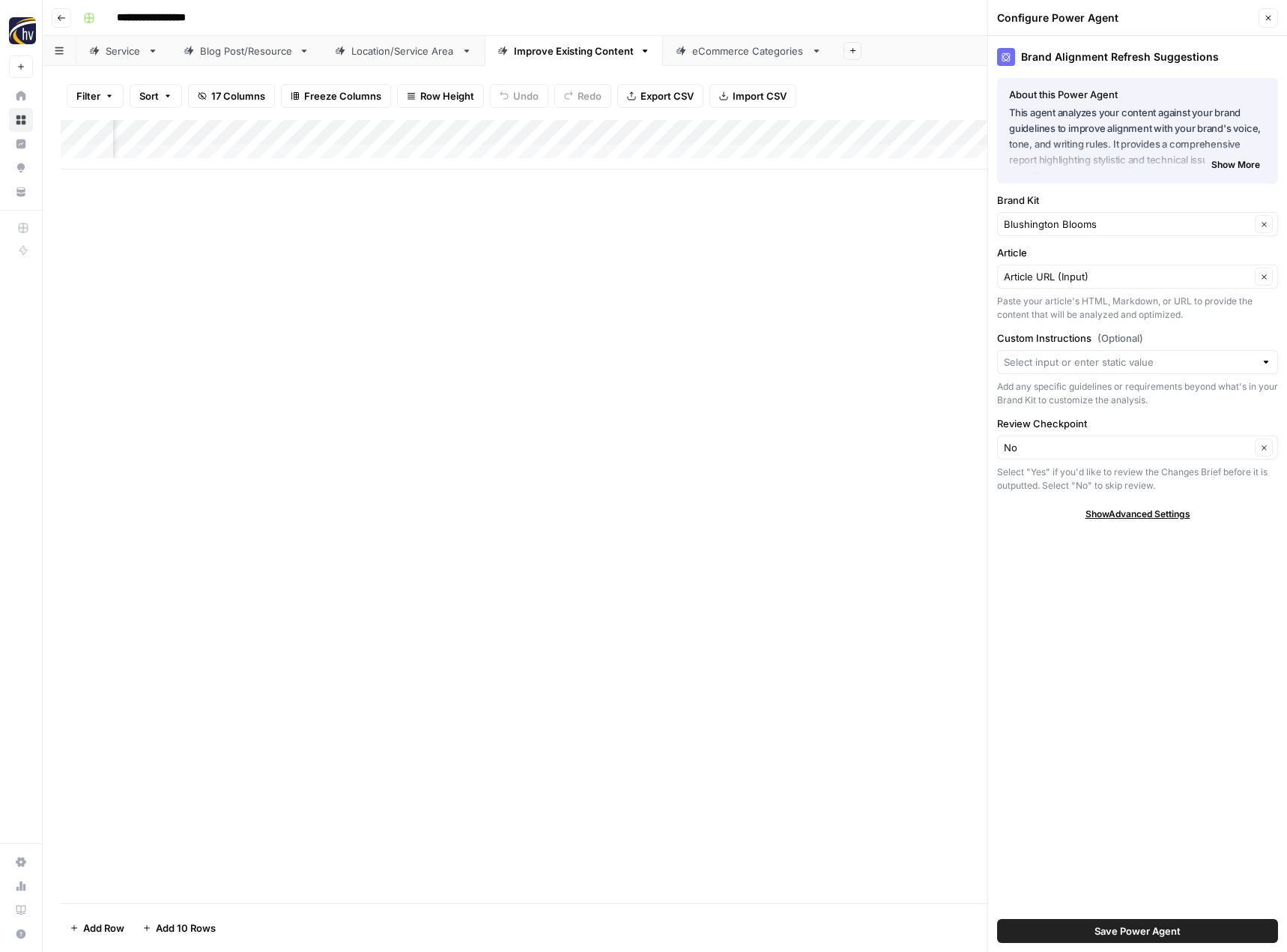
click at [1125, 926] on span "Save Power Agent" at bounding box center [1138, 931] width 86 height 15
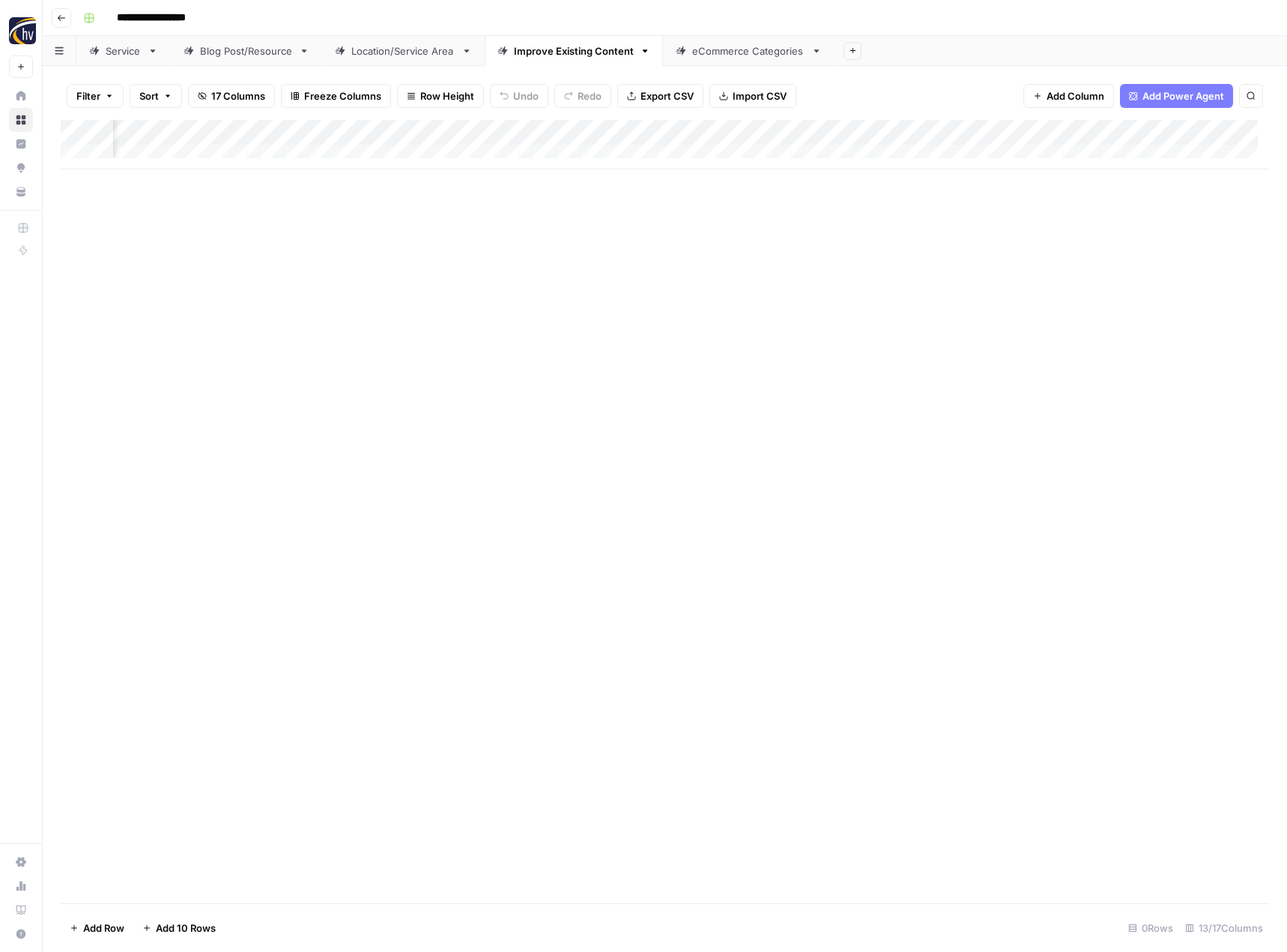
click at [1194, 130] on div "Add Column" at bounding box center [665, 145] width 1208 height 49
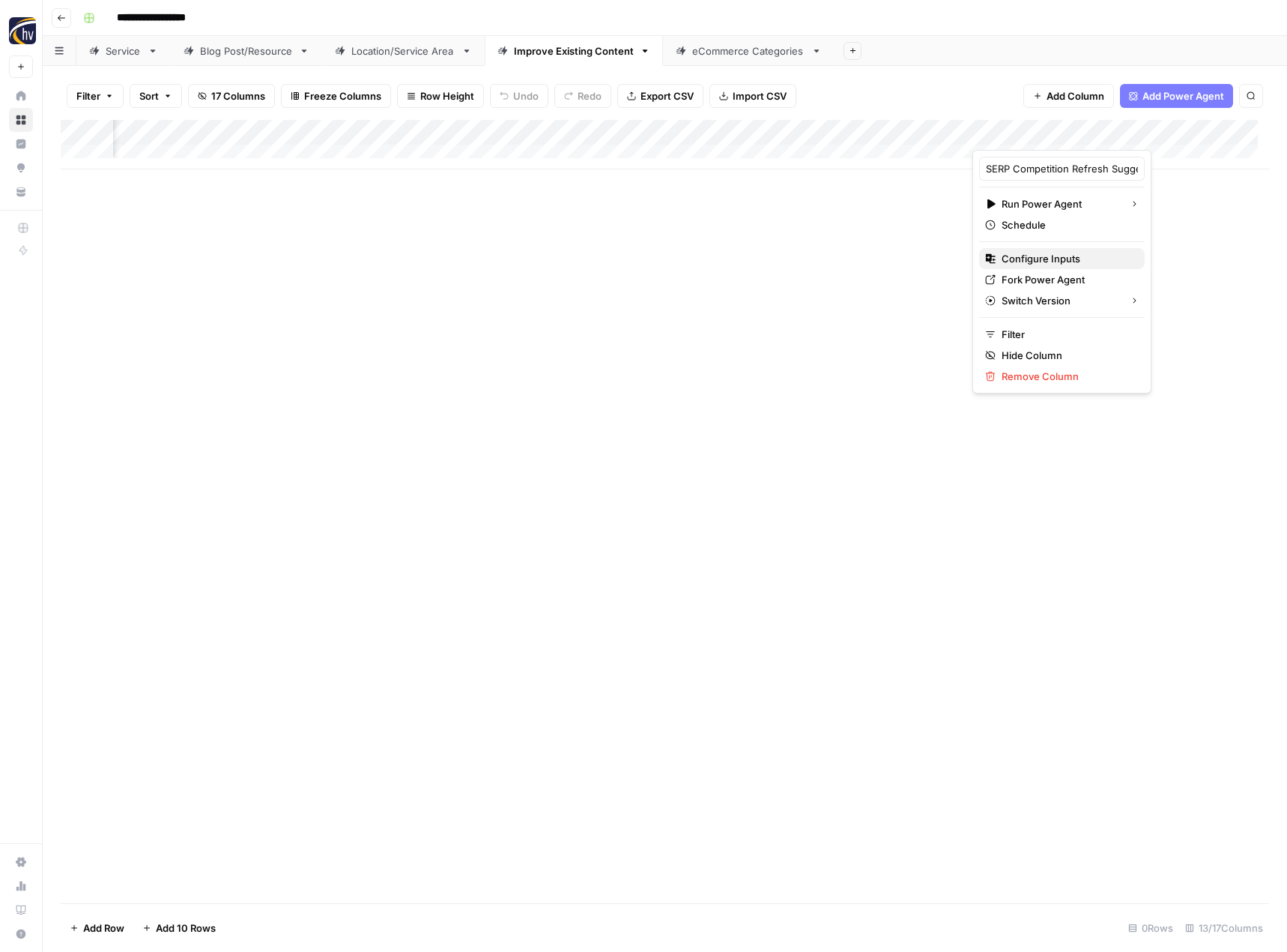
click at [1091, 258] on span "Configure Inputs" at bounding box center [1066, 258] width 131 height 15
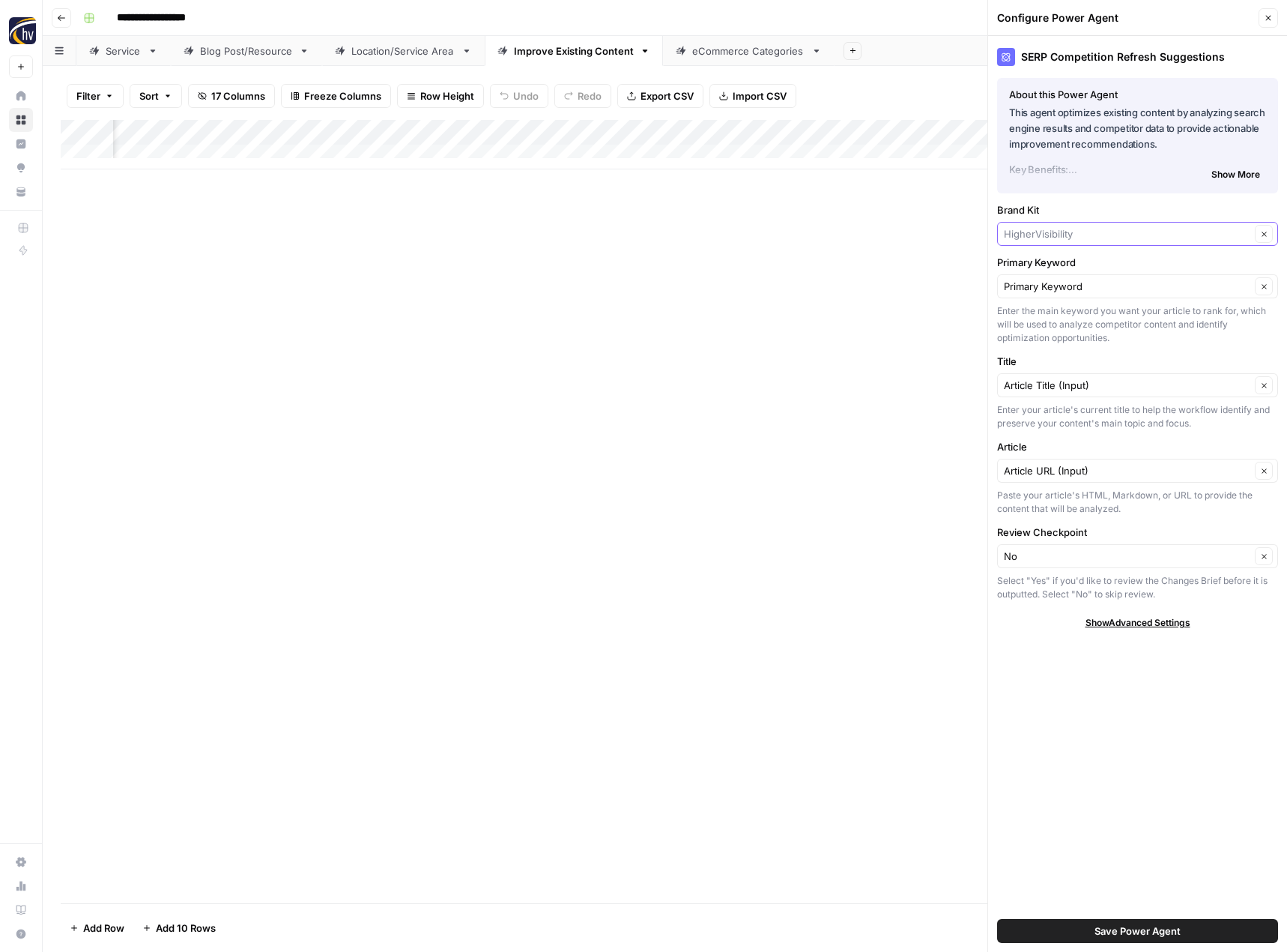
click at [1045, 233] on input "Brand Kit" at bounding box center [1127, 233] width 246 height 15
click at [1043, 332] on span "Blushington Blooms" at bounding box center [1134, 331] width 250 height 15
type input "Blushington Blooms"
click at [1118, 928] on span "Save Power Agent" at bounding box center [1138, 931] width 86 height 15
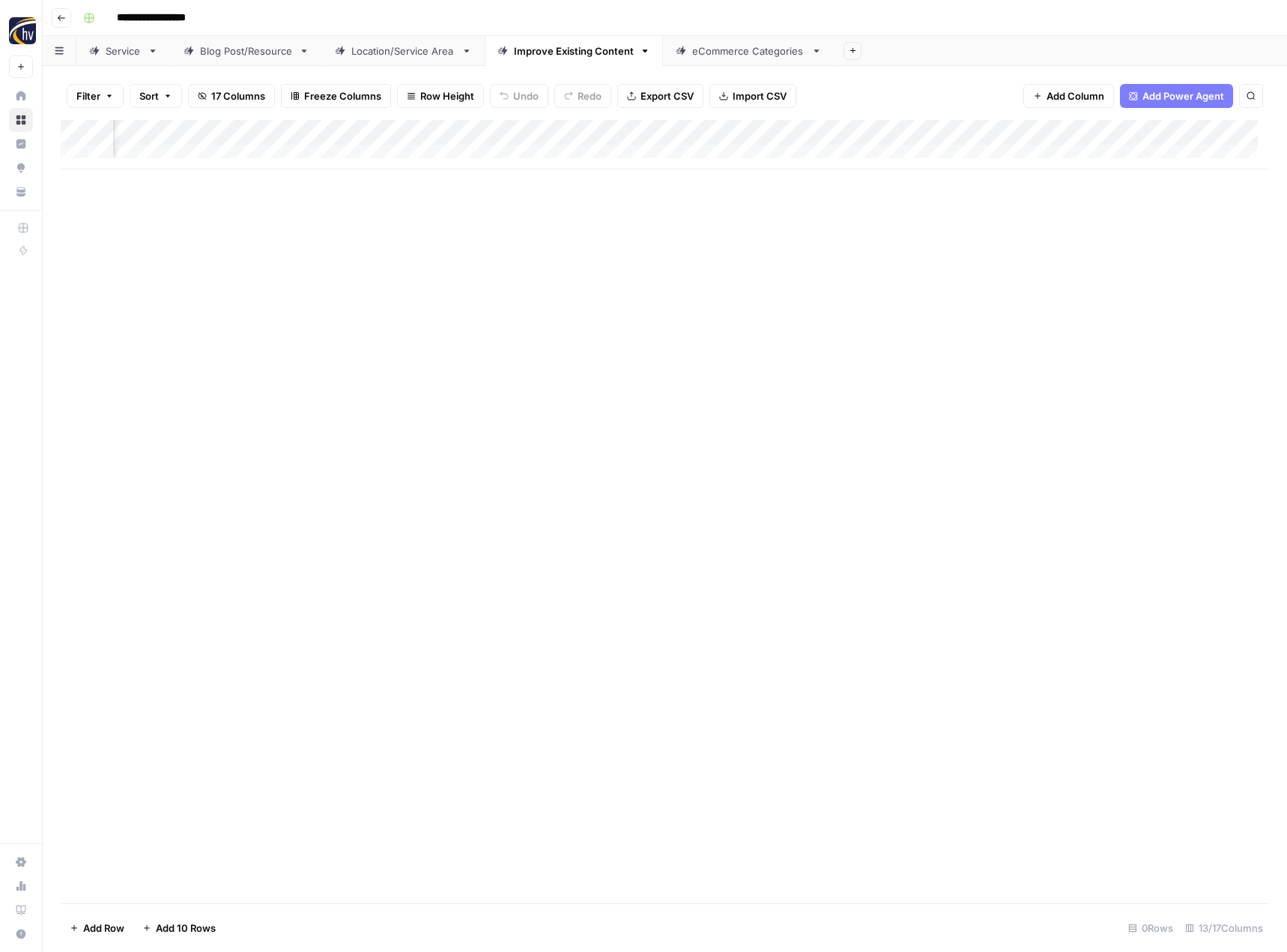
scroll to position [0, 1186]
click at [1076, 131] on div "Add Column" at bounding box center [665, 145] width 1208 height 49
click at [956, 257] on span "Configure Inputs" at bounding box center [969, 258] width 131 height 15
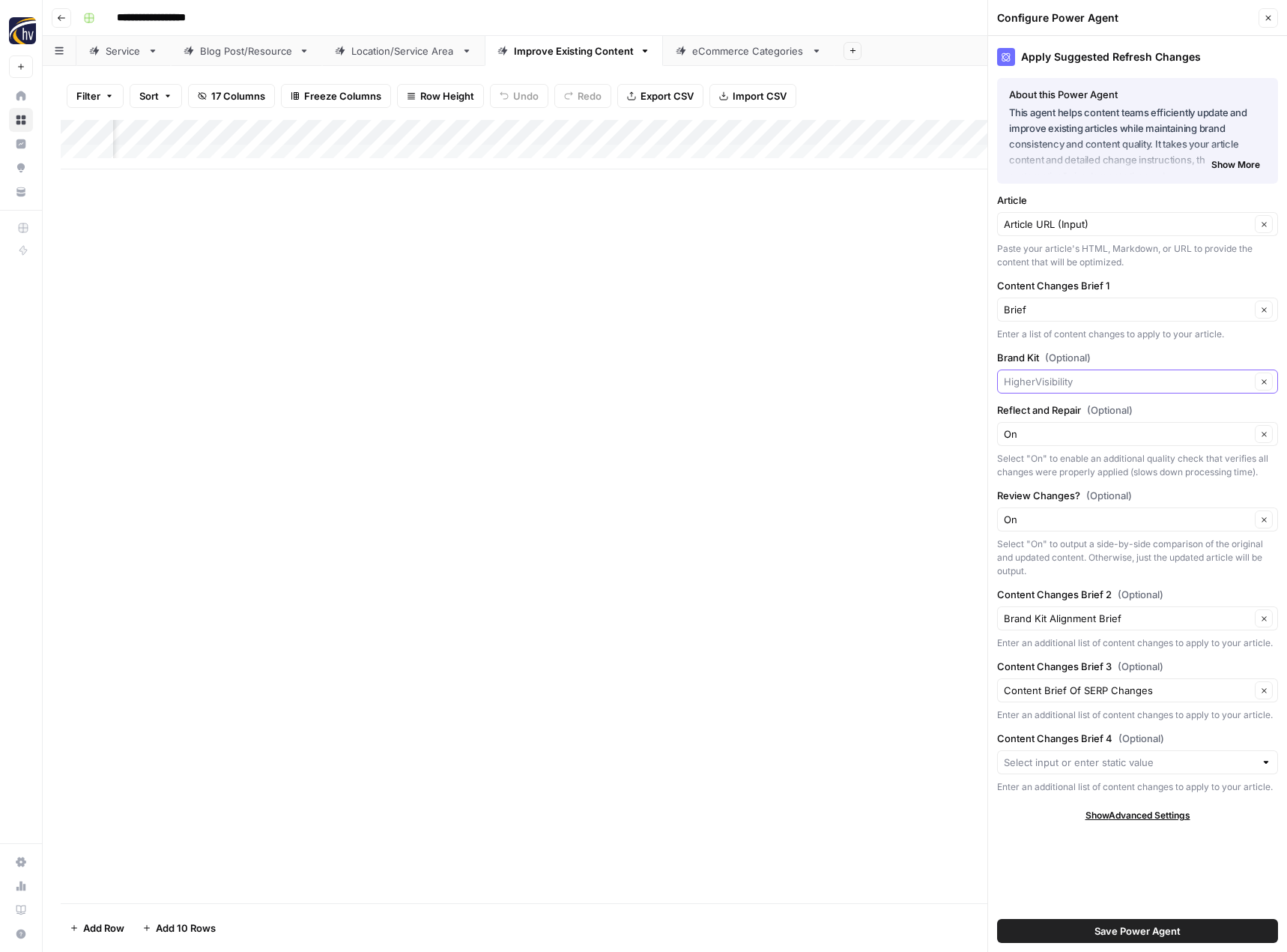
click at [1051, 385] on input "Brand Kit (Optional)" at bounding box center [1127, 381] width 246 height 15
click at [1050, 478] on span "Blushington Blooms" at bounding box center [1134, 480] width 250 height 15
type input "Blushington Blooms"
click at [1119, 932] on span "Save Power Agent" at bounding box center [1138, 931] width 86 height 15
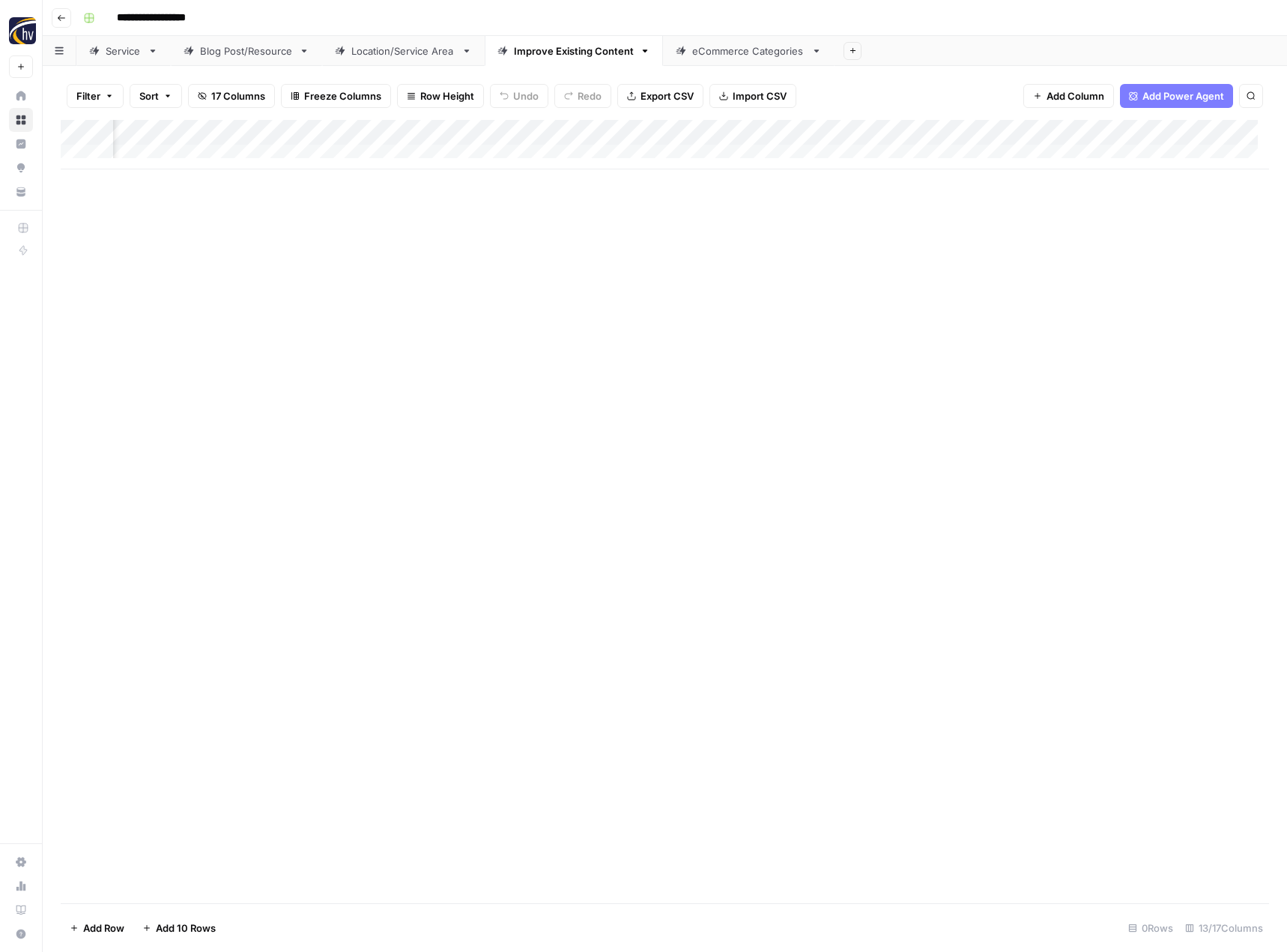
click at [744, 49] on div "eCommerce Categories" at bounding box center [749, 50] width 114 height 15
click at [730, 129] on div "Add Column" at bounding box center [665, 145] width 1208 height 49
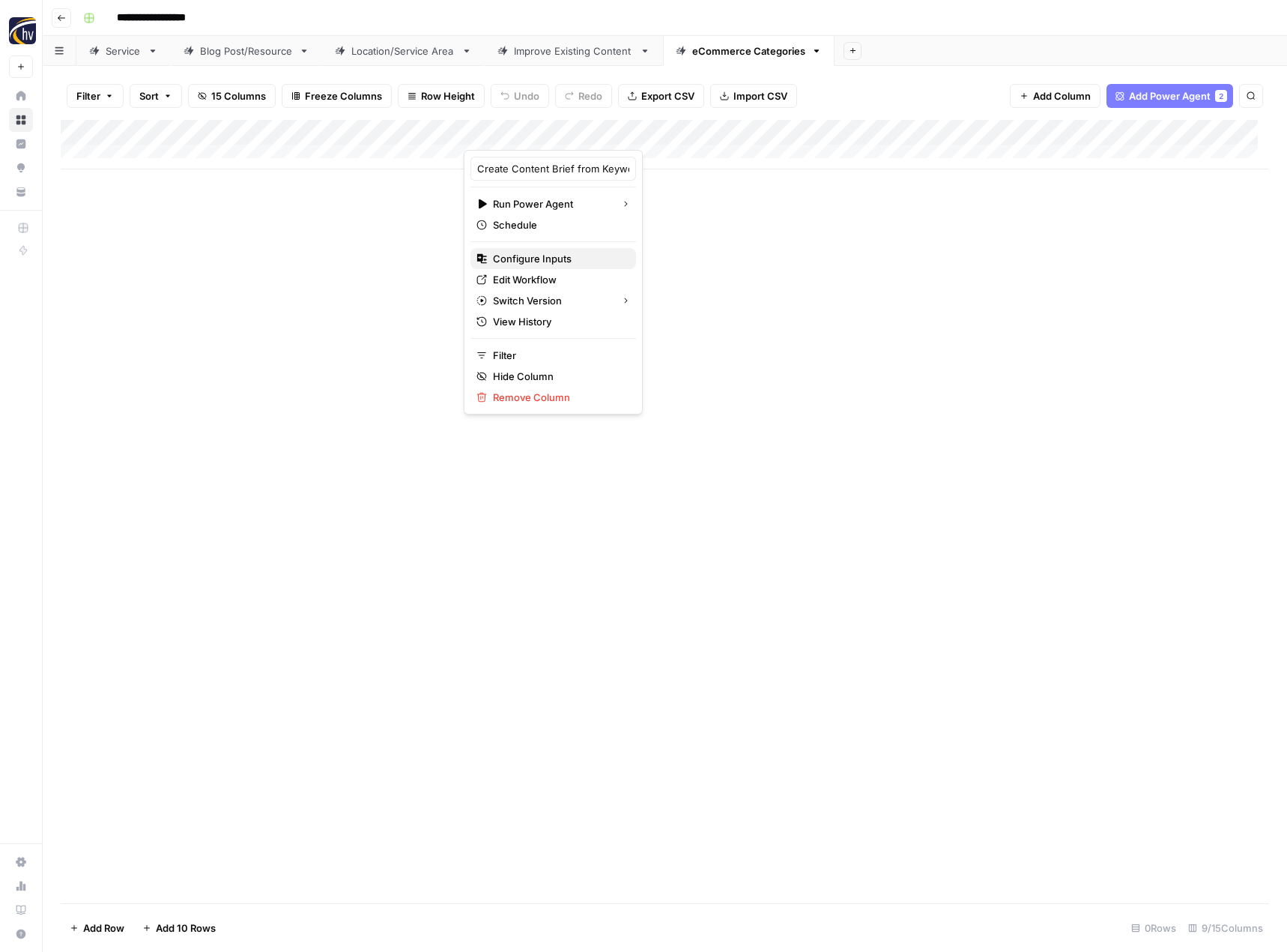
click at [588, 254] on span "Configure Inputs" at bounding box center [558, 258] width 131 height 15
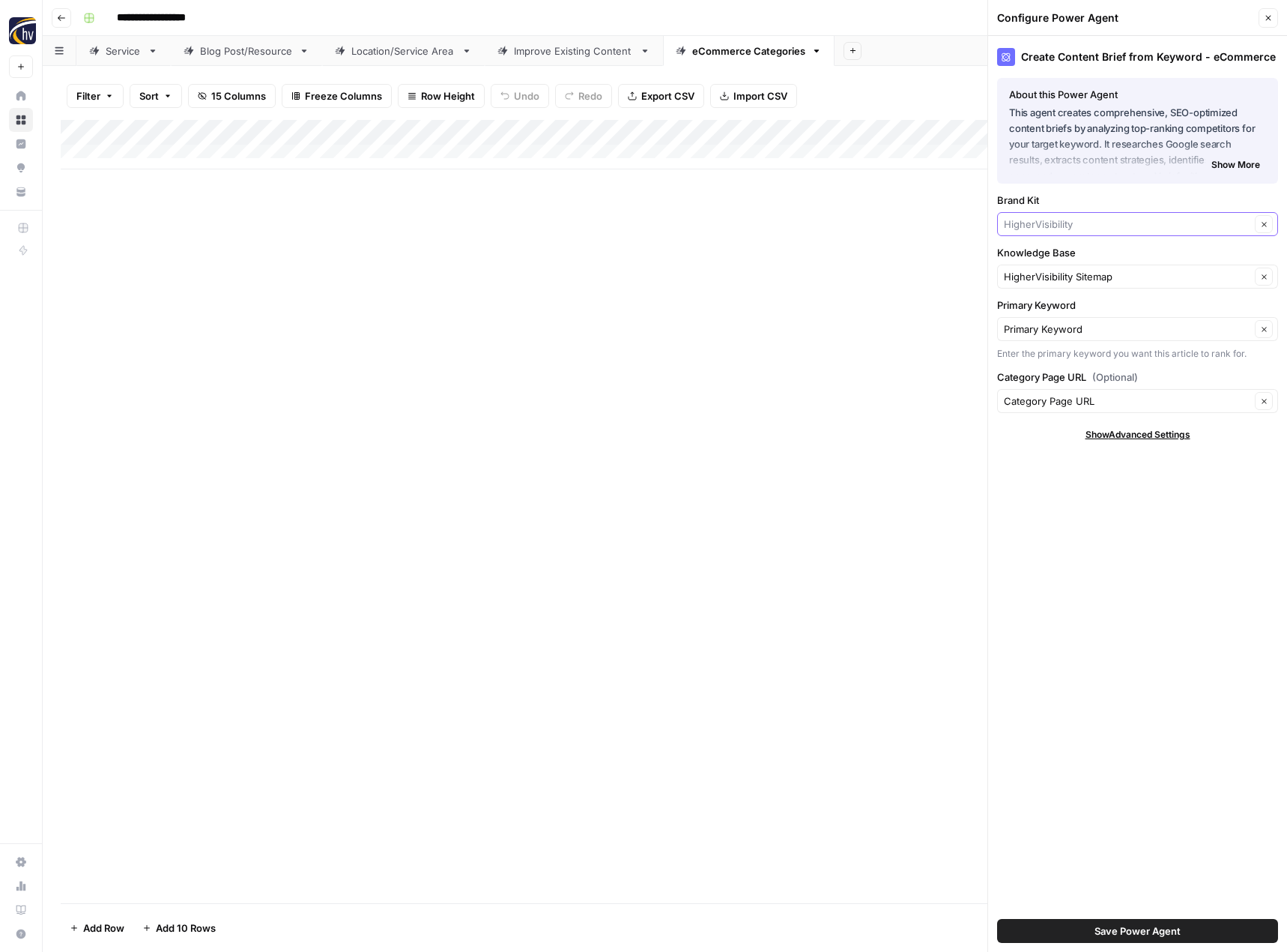
click at [1027, 221] on input "Brand Kit" at bounding box center [1127, 224] width 246 height 15
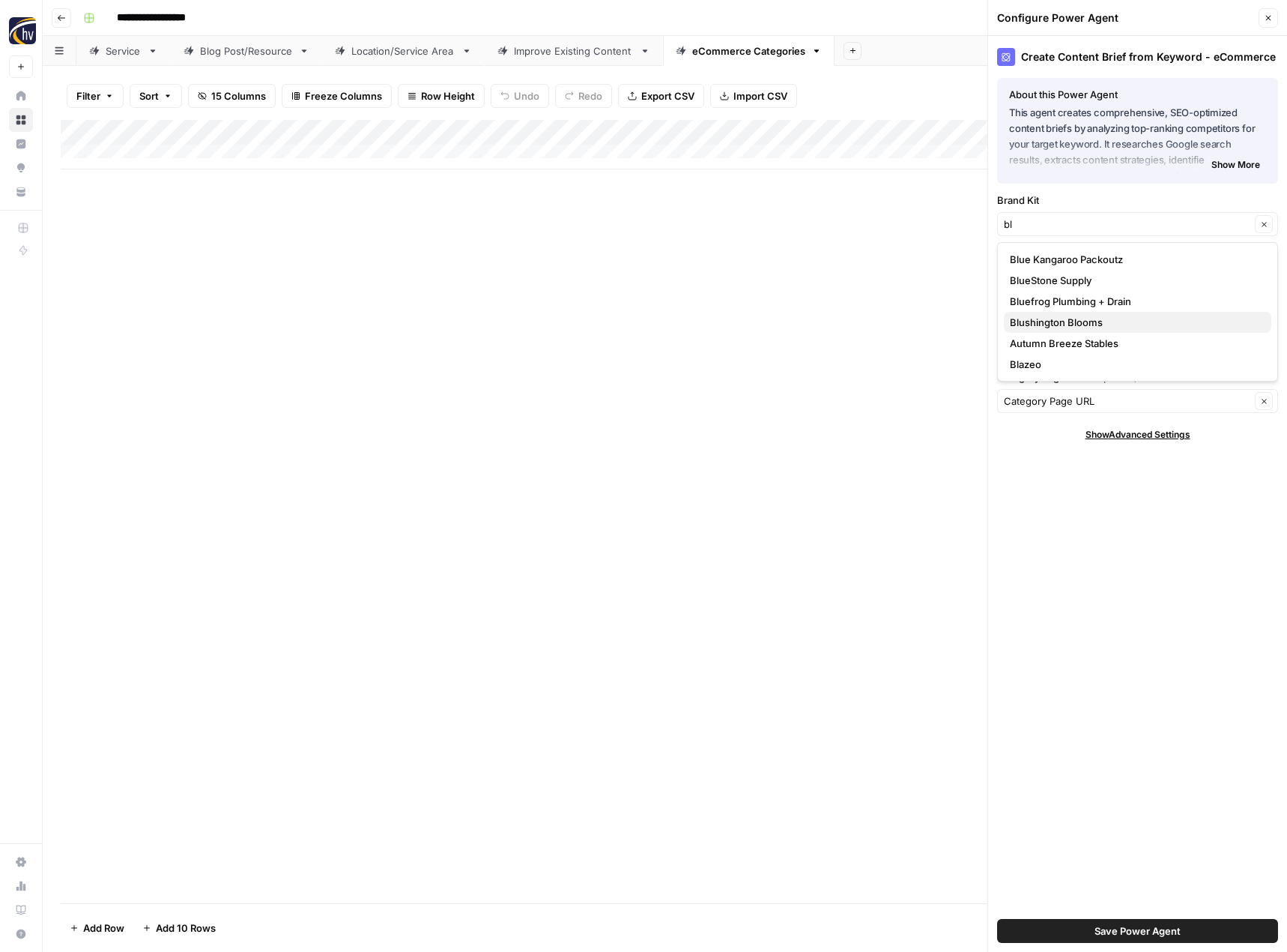
click at [1030, 327] on span "Blushington Blooms" at bounding box center [1134, 322] width 250 height 15
type input "Blushington Blooms"
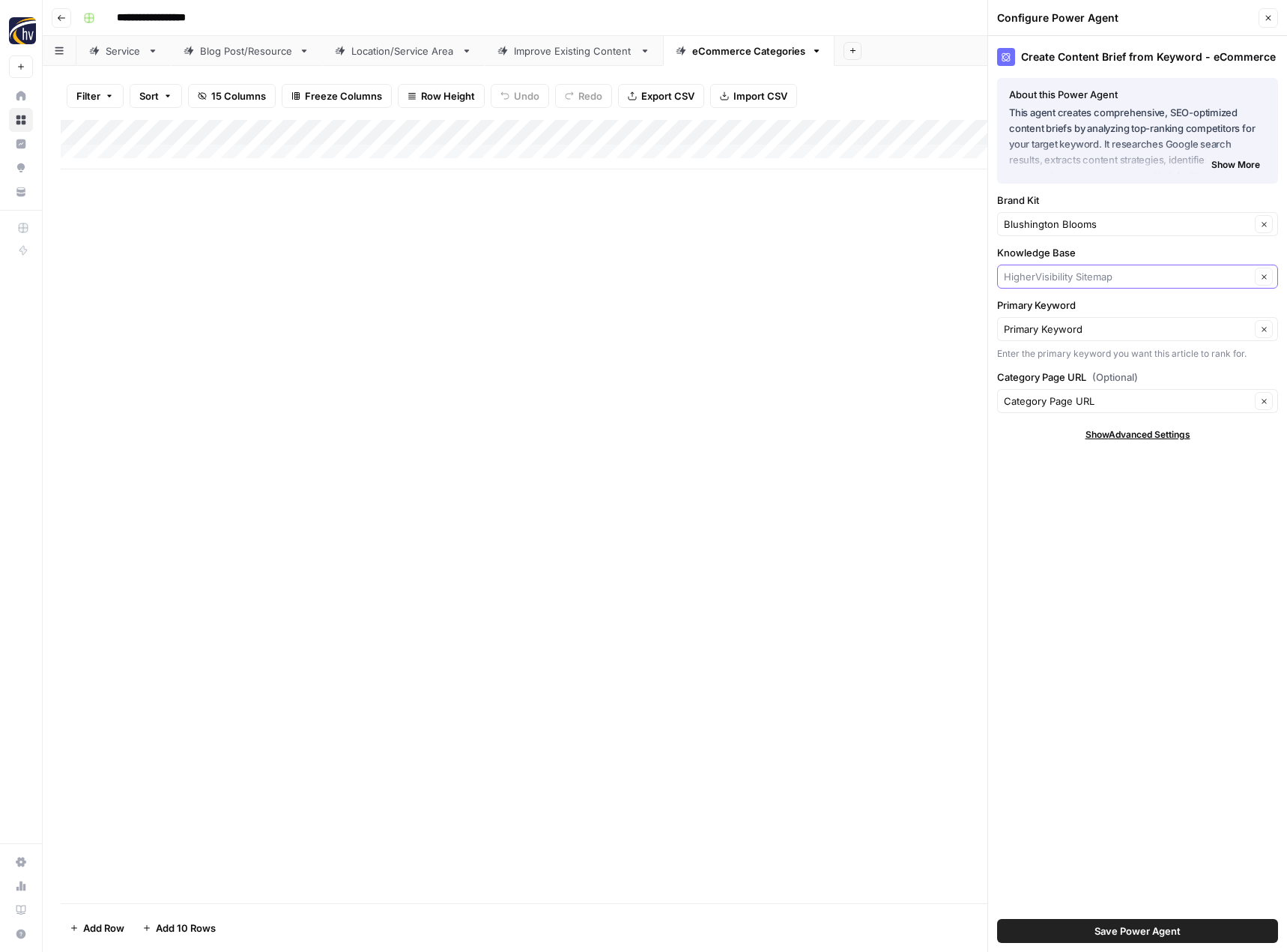
click at [1057, 271] on input "Knowledge Base" at bounding box center [1127, 276] width 246 height 15
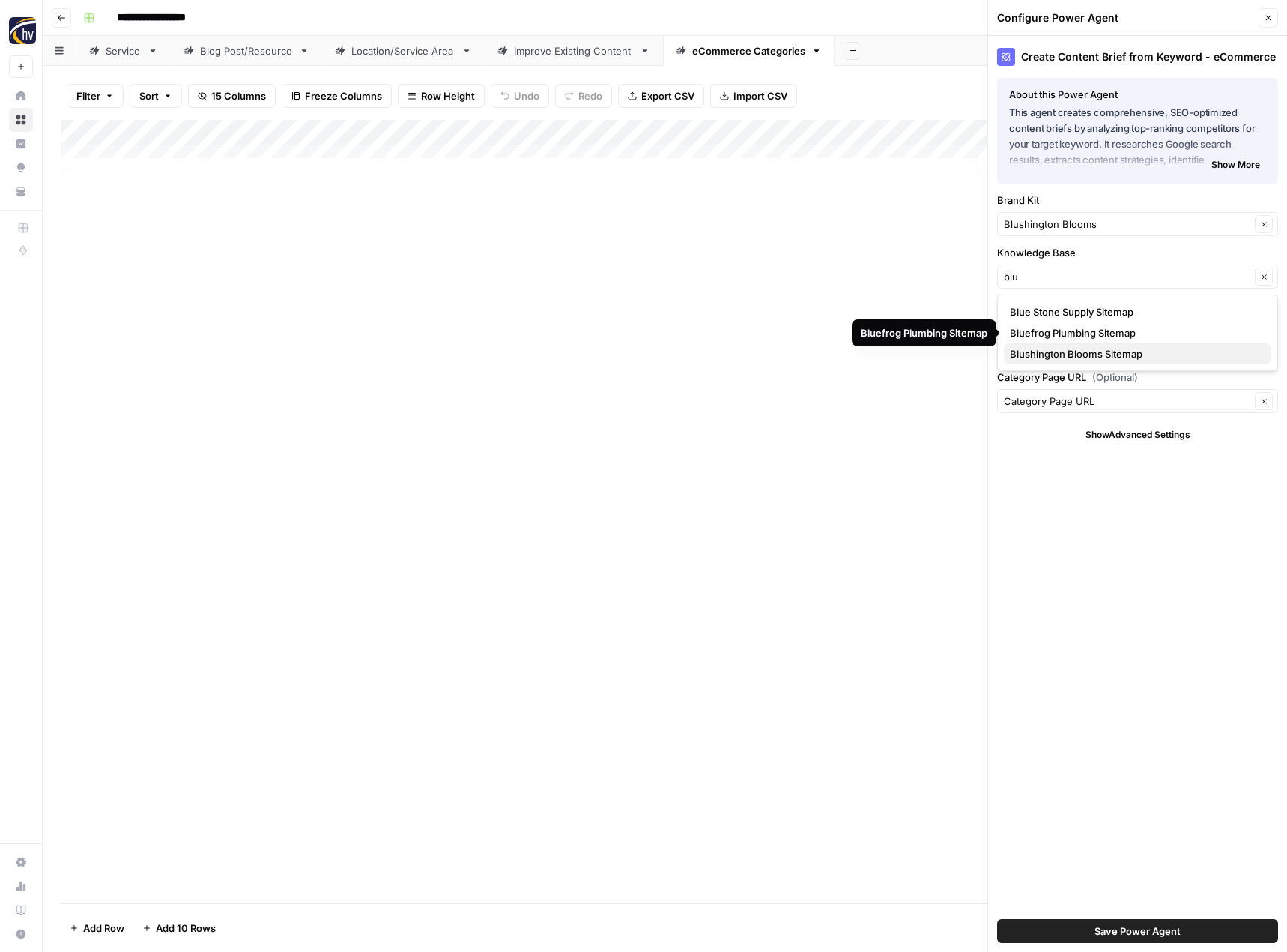
click at [1048, 350] on span "Blushington Blooms Sitemap" at bounding box center [1134, 353] width 250 height 15
type input "Blushington Blooms Sitemap"
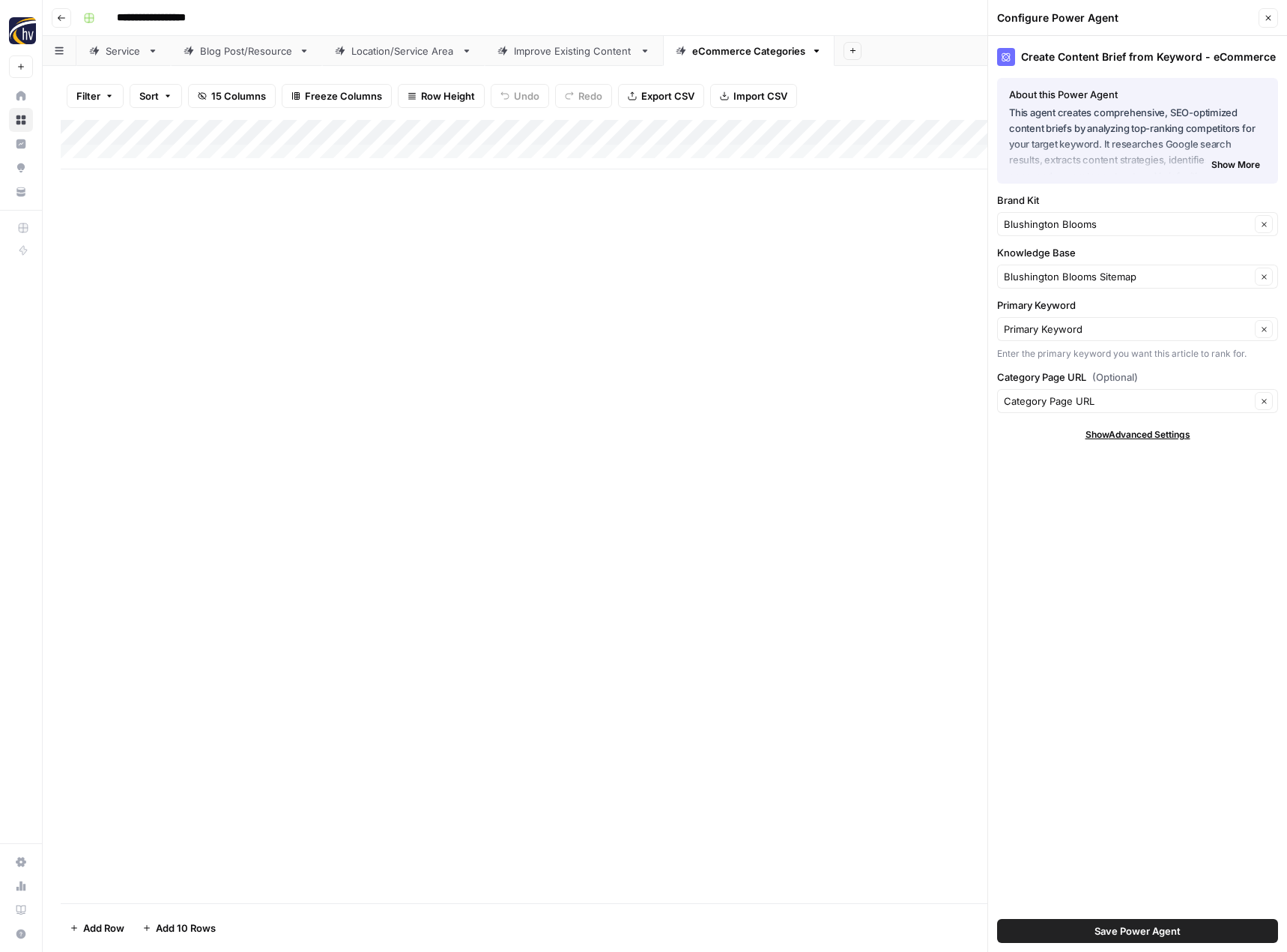
click at [1112, 933] on span "Save Power Agent" at bounding box center [1138, 931] width 86 height 15
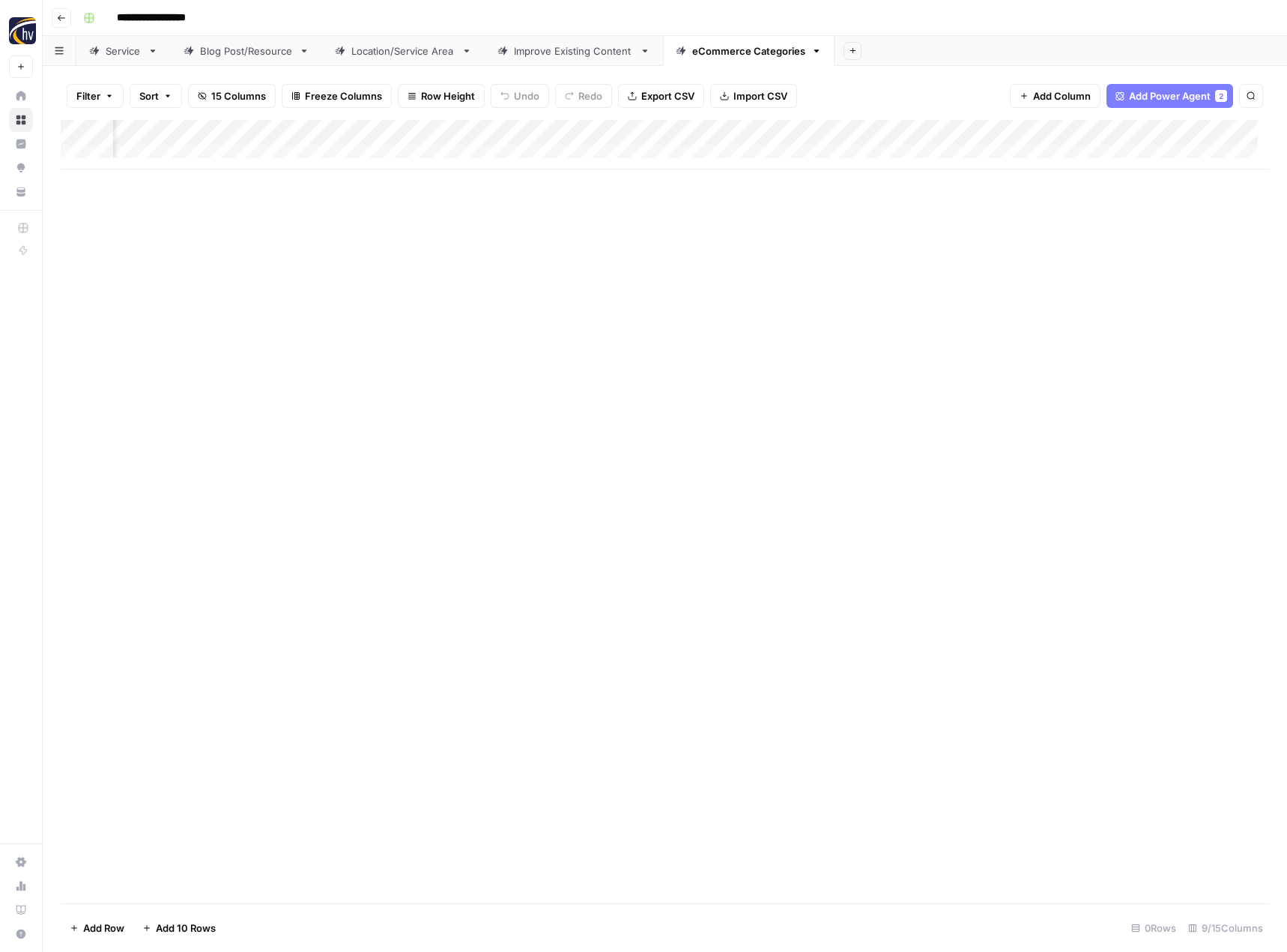
scroll to position [0, 483]
click at [1114, 128] on div "Add Column" at bounding box center [665, 145] width 1208 height 49
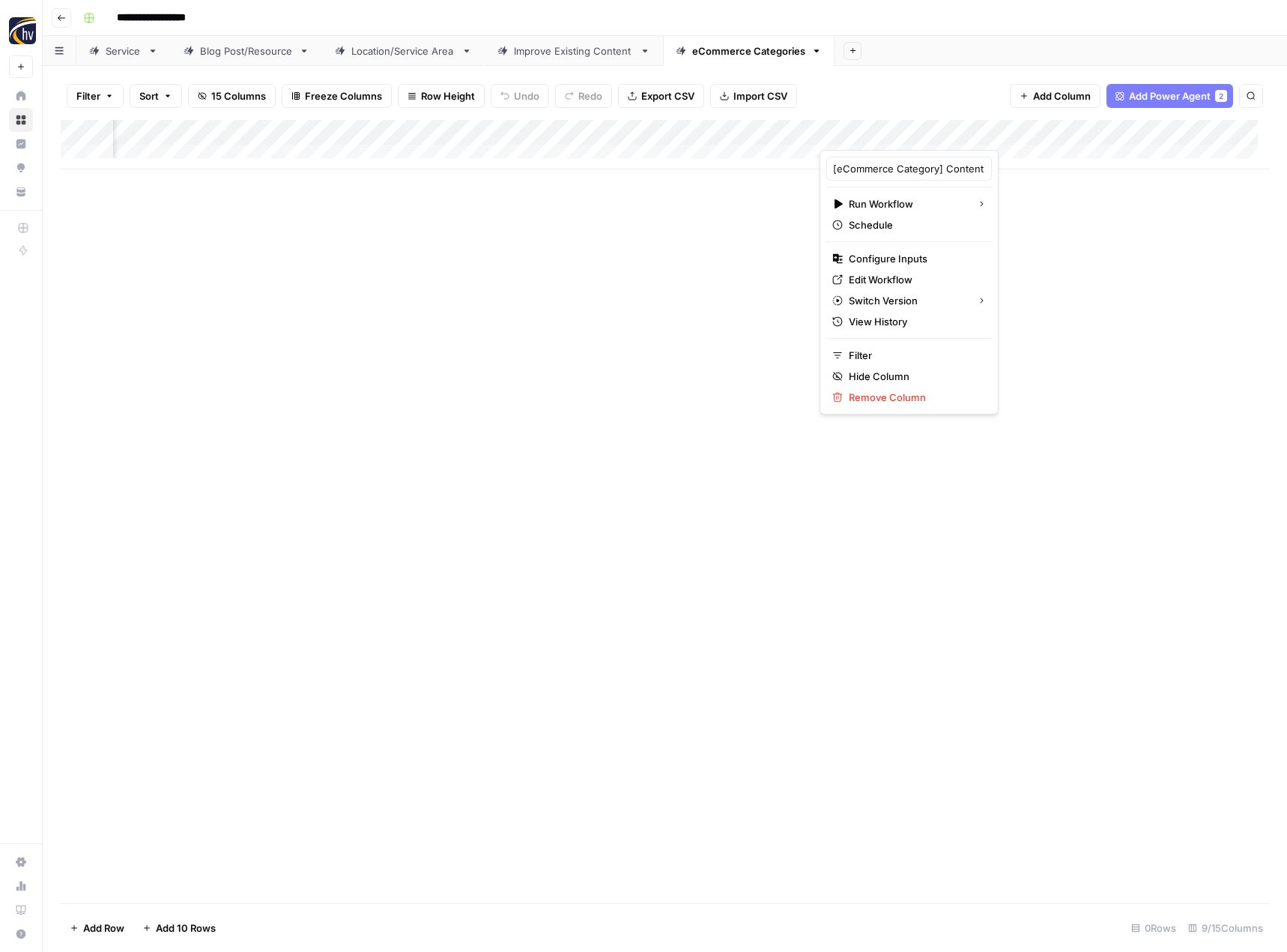
drag, startPoint x: 925, startPoint y: 245, endPoint x: 923, endPoint y: 254, distance: 9.2
click at [924, 245] on div "[eCommerce Category] Content Brief to Category Page Run Workflow Schedule Confi…" at bounding box center [910, 282] width 179 height 265
click at [922, 254] on span "Configure Inputs" at bounding box center [914, 258] width 131 height 15
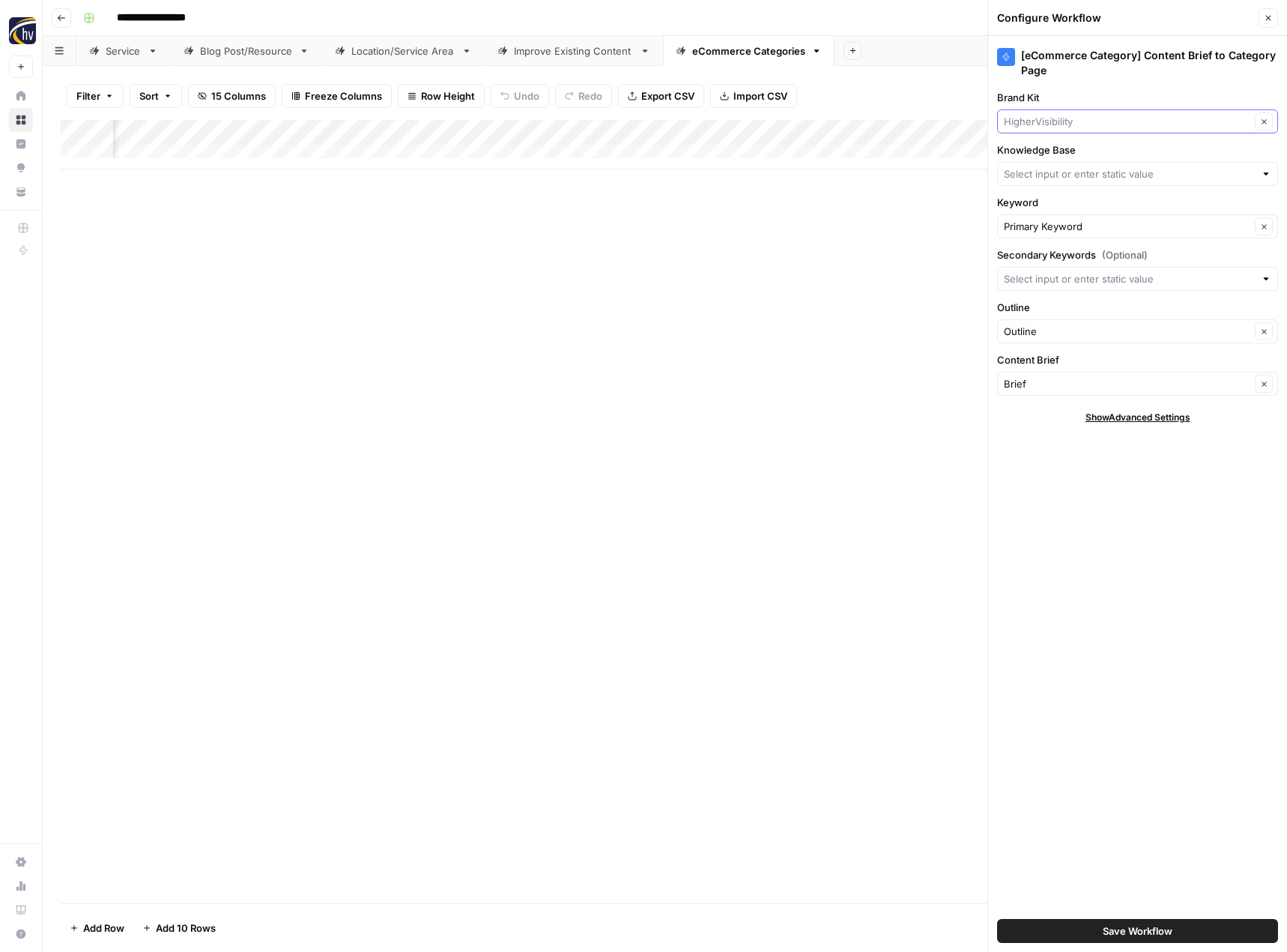
click at [1078, 115] on input "Brand Kit" at bounding box center [1127, 121] width 246 height 15
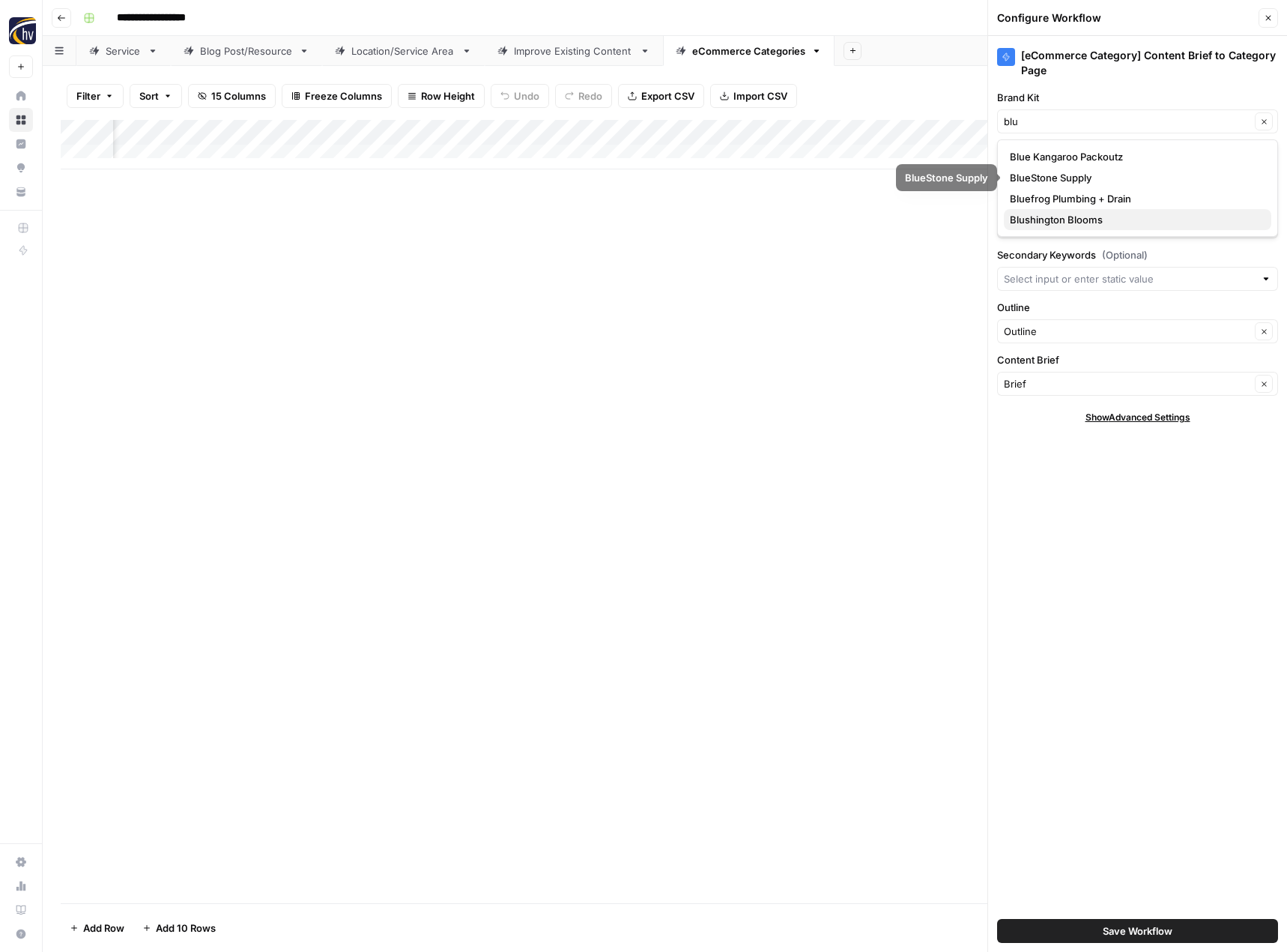
click at [1056, 211] on button "Blushington Blooms" at bounding box center [1138, 219] width 267 height 21
type input "Blushington Blooms"
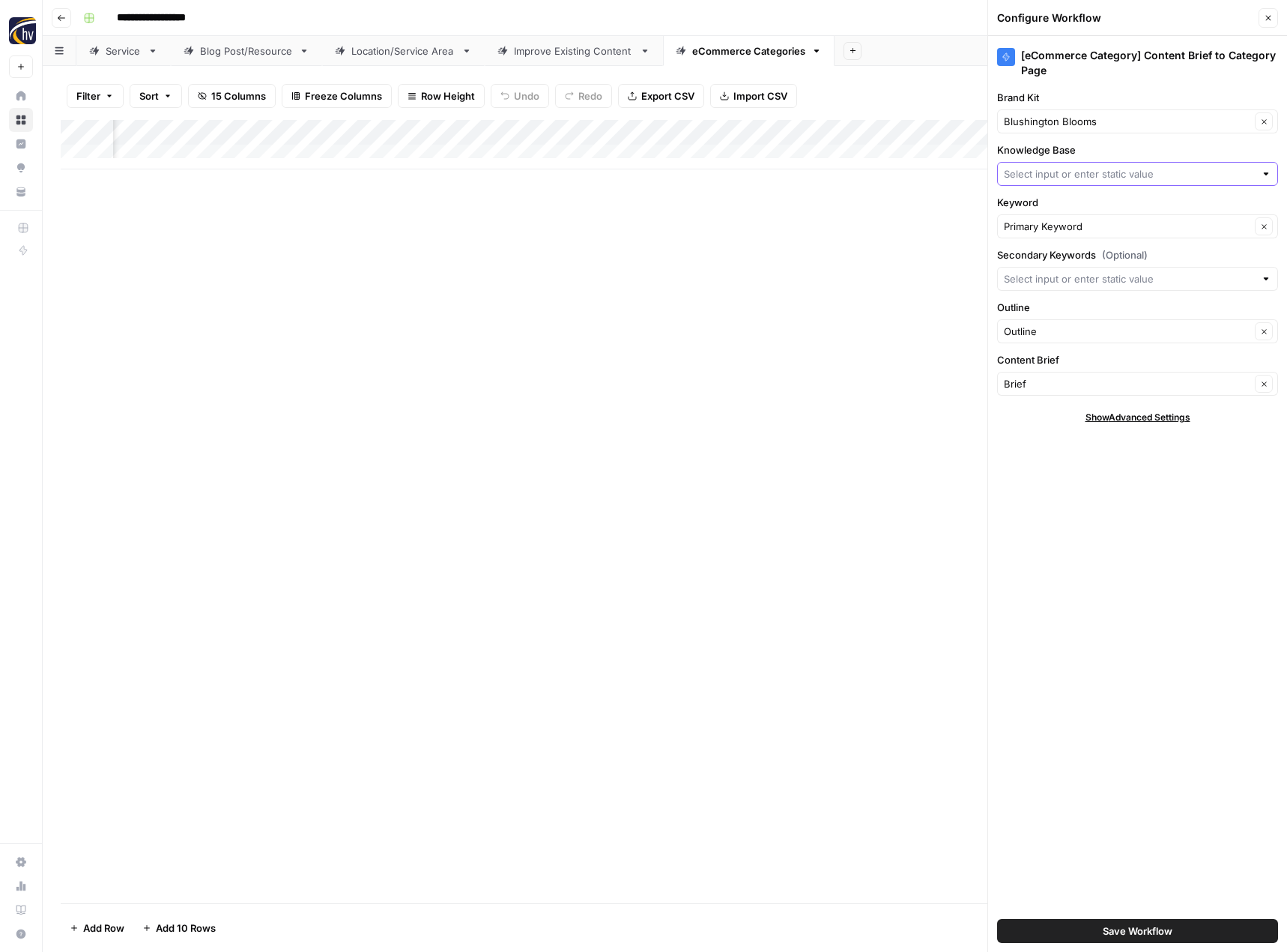
click at [1059, 168] on input "Knowledge Base" at bounding box center [1130, 174] width 251 height 15
click at [1055, 245] on span "Blushington Blooms Sitemap" at bounding box center [1134, 251] width 250 height 15
type input "Blushington Blooms Sitemap"
click at [1130, 934] on span "Save Workflow" at bounding box center [1138, 931] width 70 height 15
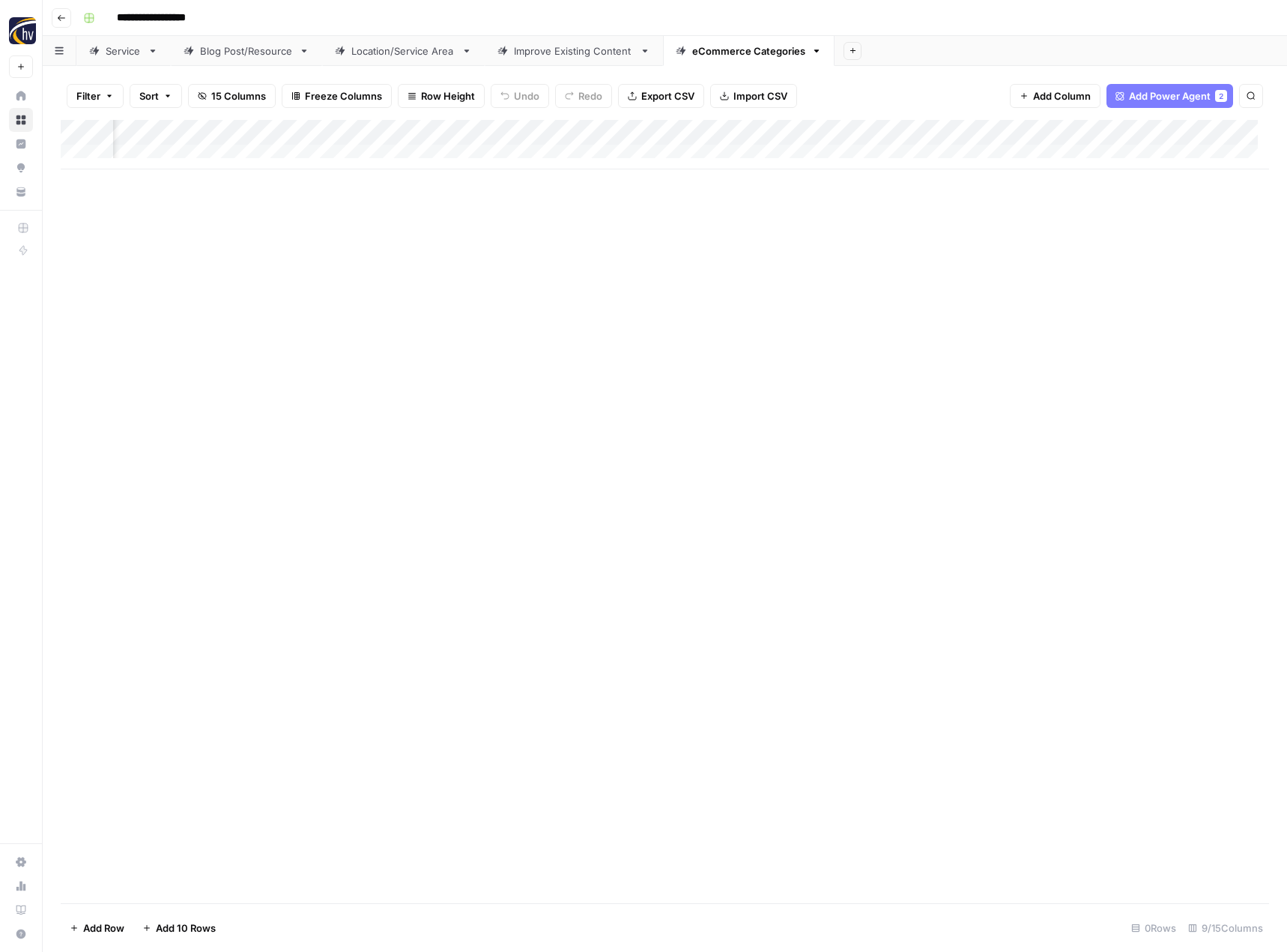
click at [59, 10] on button "Go back" at bounding box center [60, 17] width 19 height 19
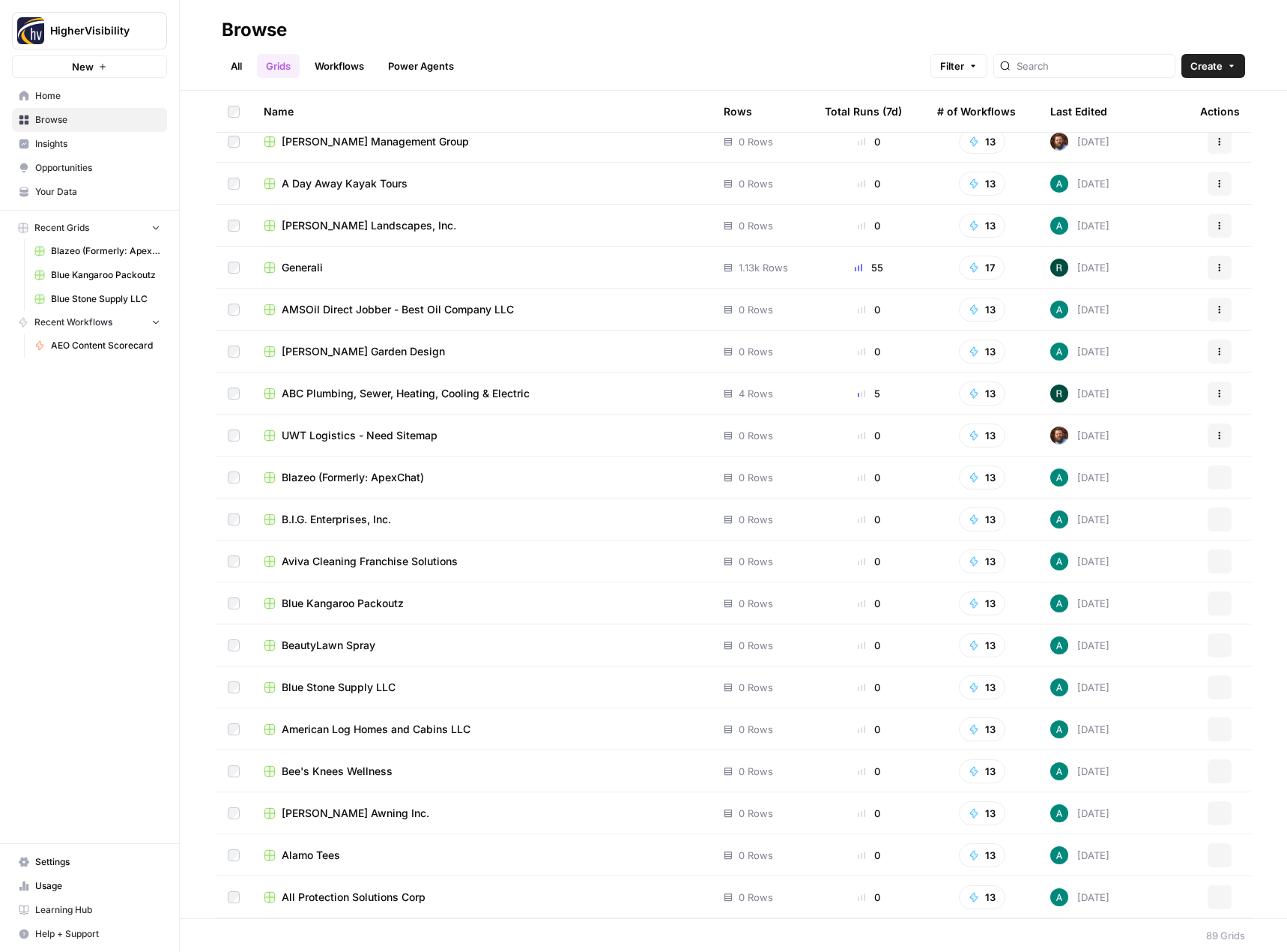
scroll to position [2949, 0]
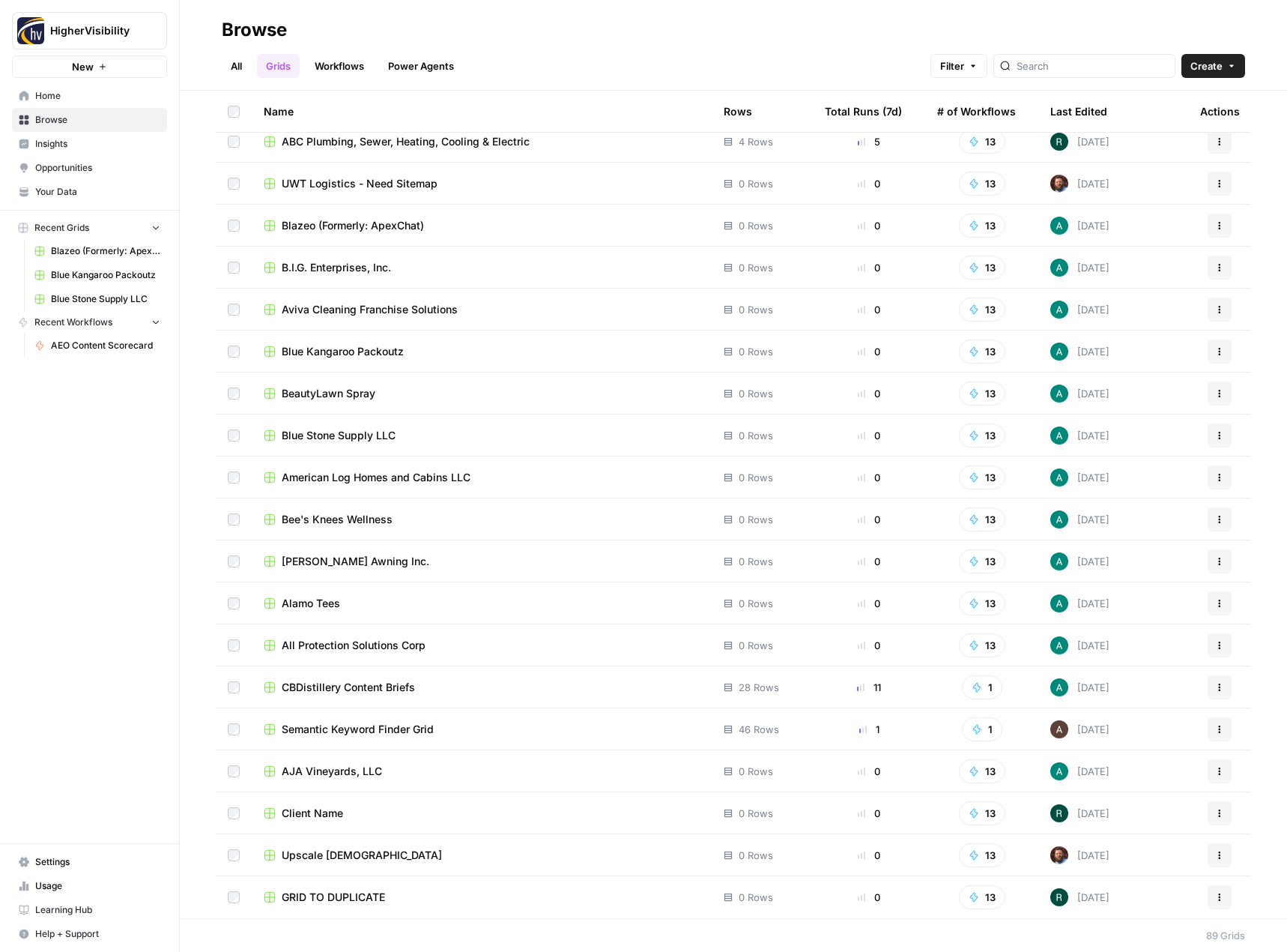
click at [1209, 903] on button "Actions" at bounding box center [1220, 897] width 24 height 24
click at [1130, 777] on span "Duplicate" at bounding box center [1141, 774] width 120 height 15
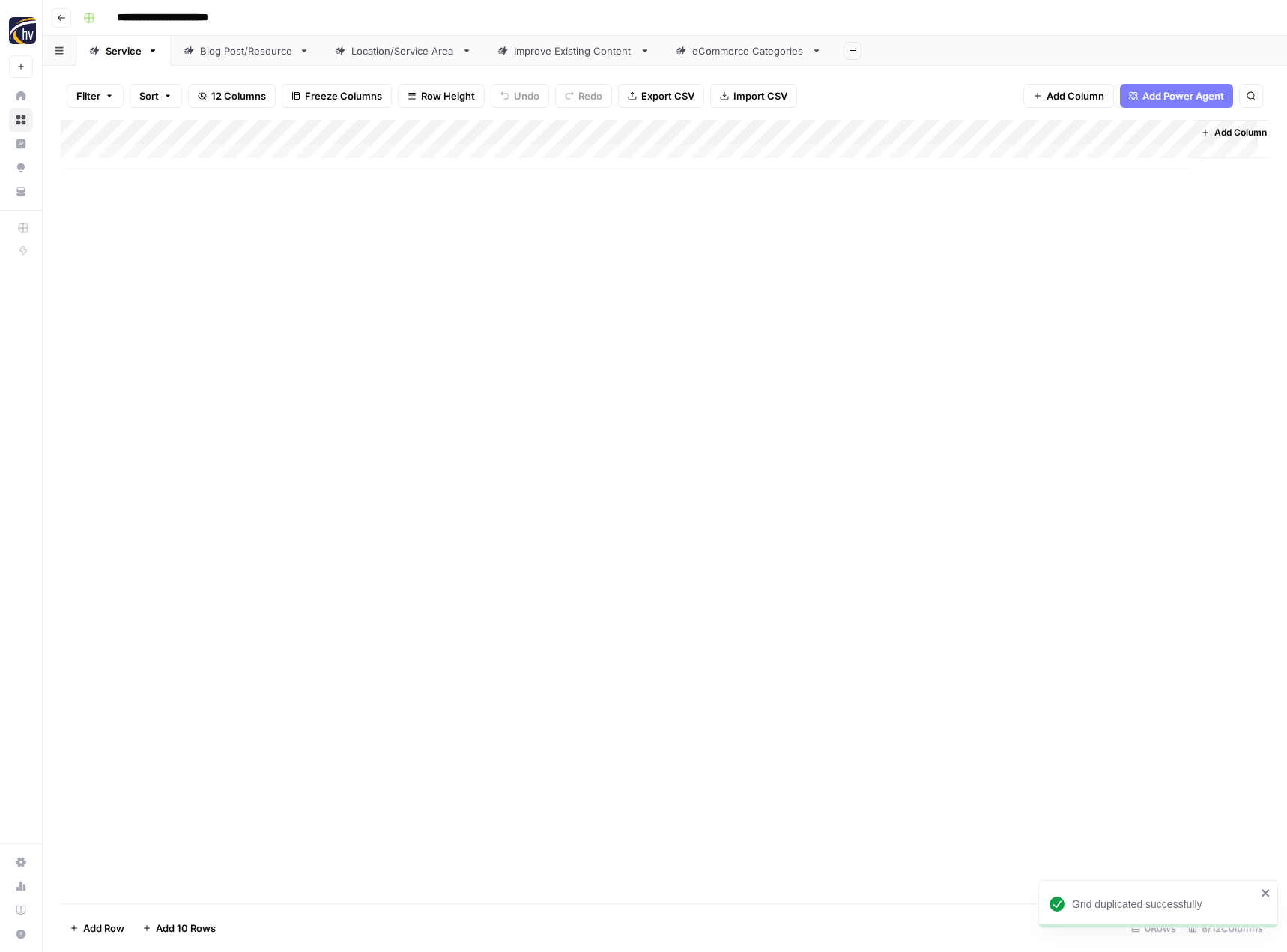
click at [214, 20] on input "**********" at bounding box center [187, 18] width 155 height 24
paste input
type input "**********"
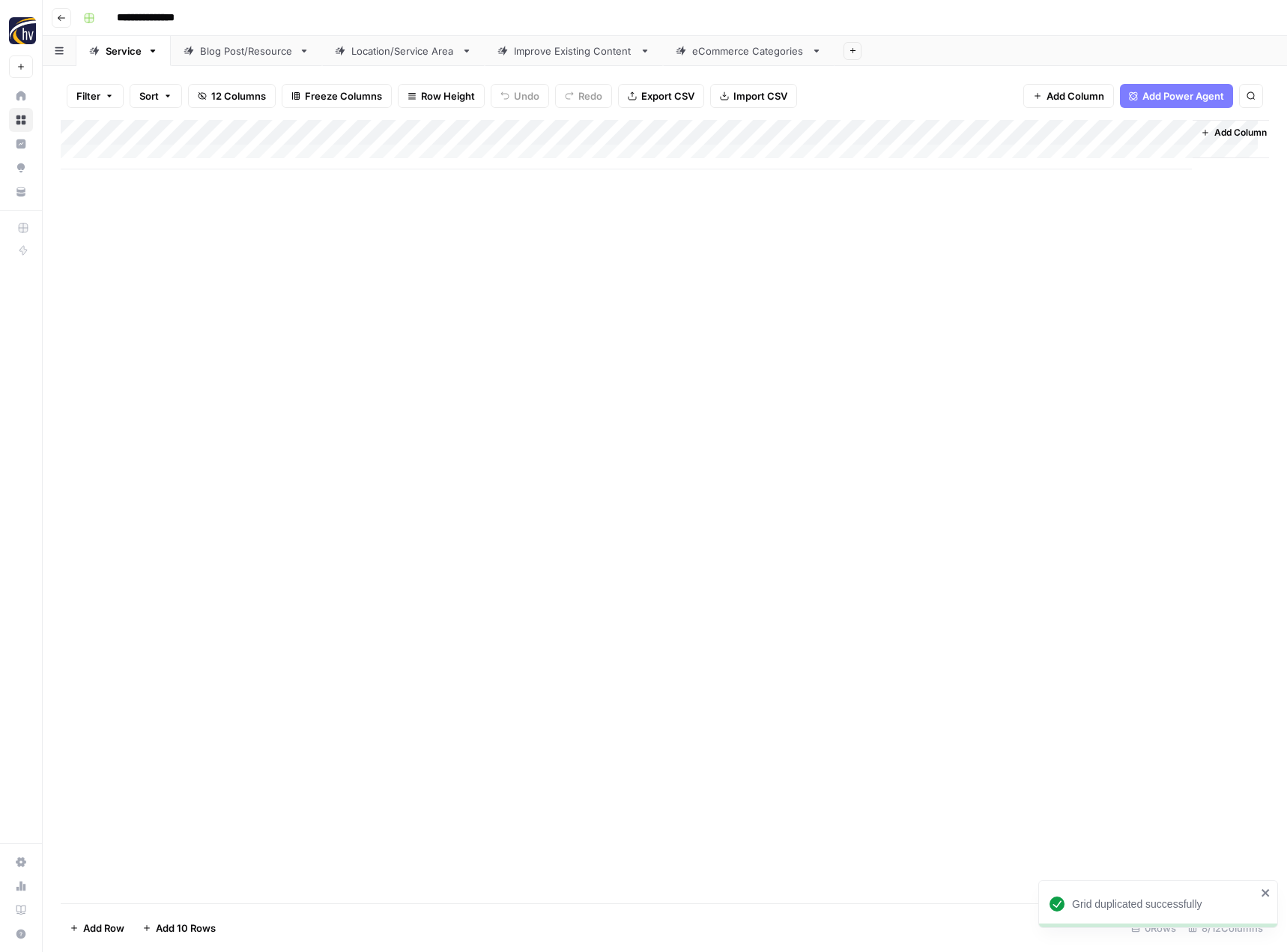
click at [246, 261] on div "Add Column" at bounding box center [665, 511] width 1208 height 783
click at [349, 137] on div "Add Column" at bounding box center [665, 145] width 1208 height 49
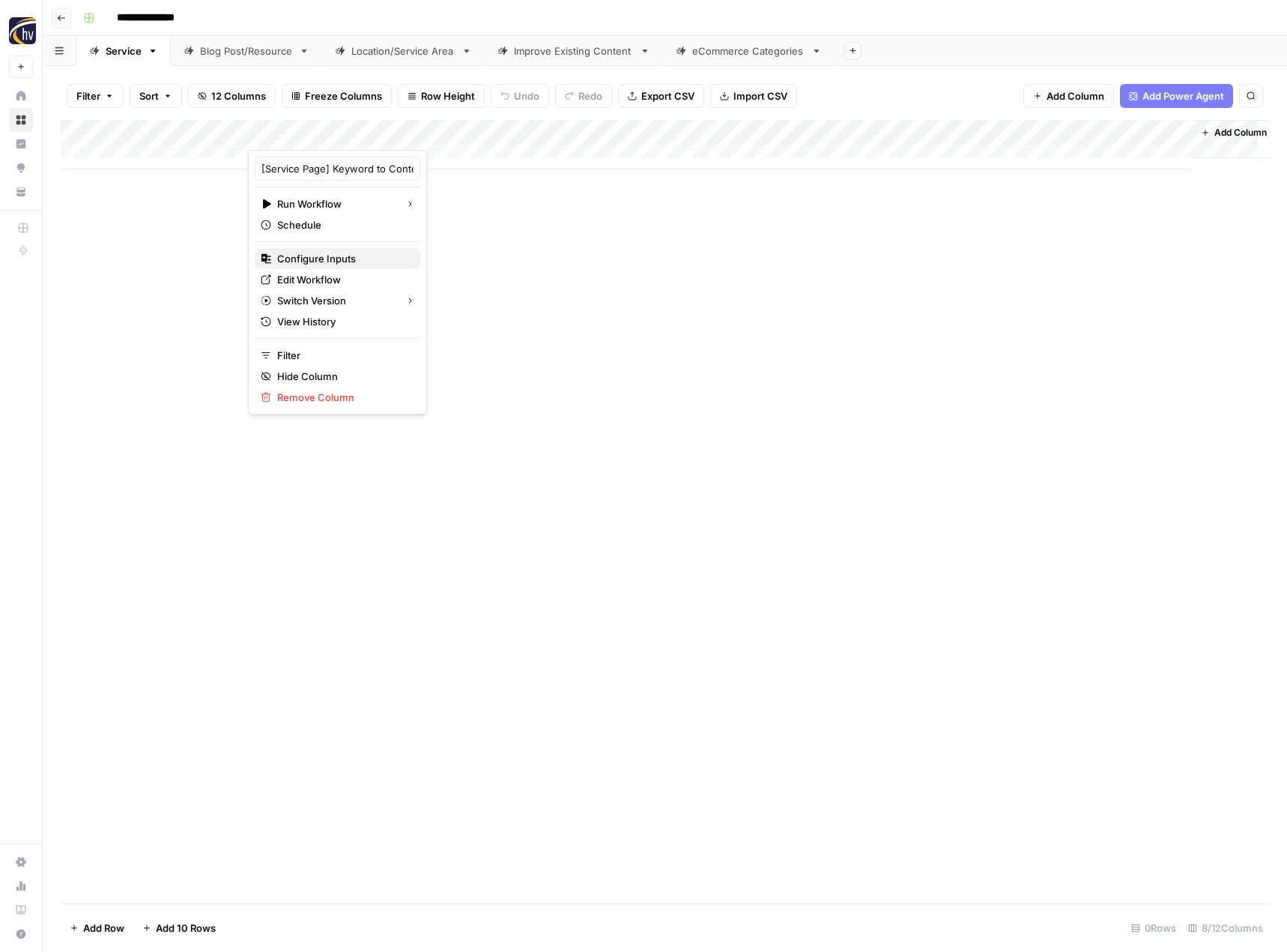
click at [345, 262] on span "Configure Inputs" at bounding box center [342, 258] width 131 height 15
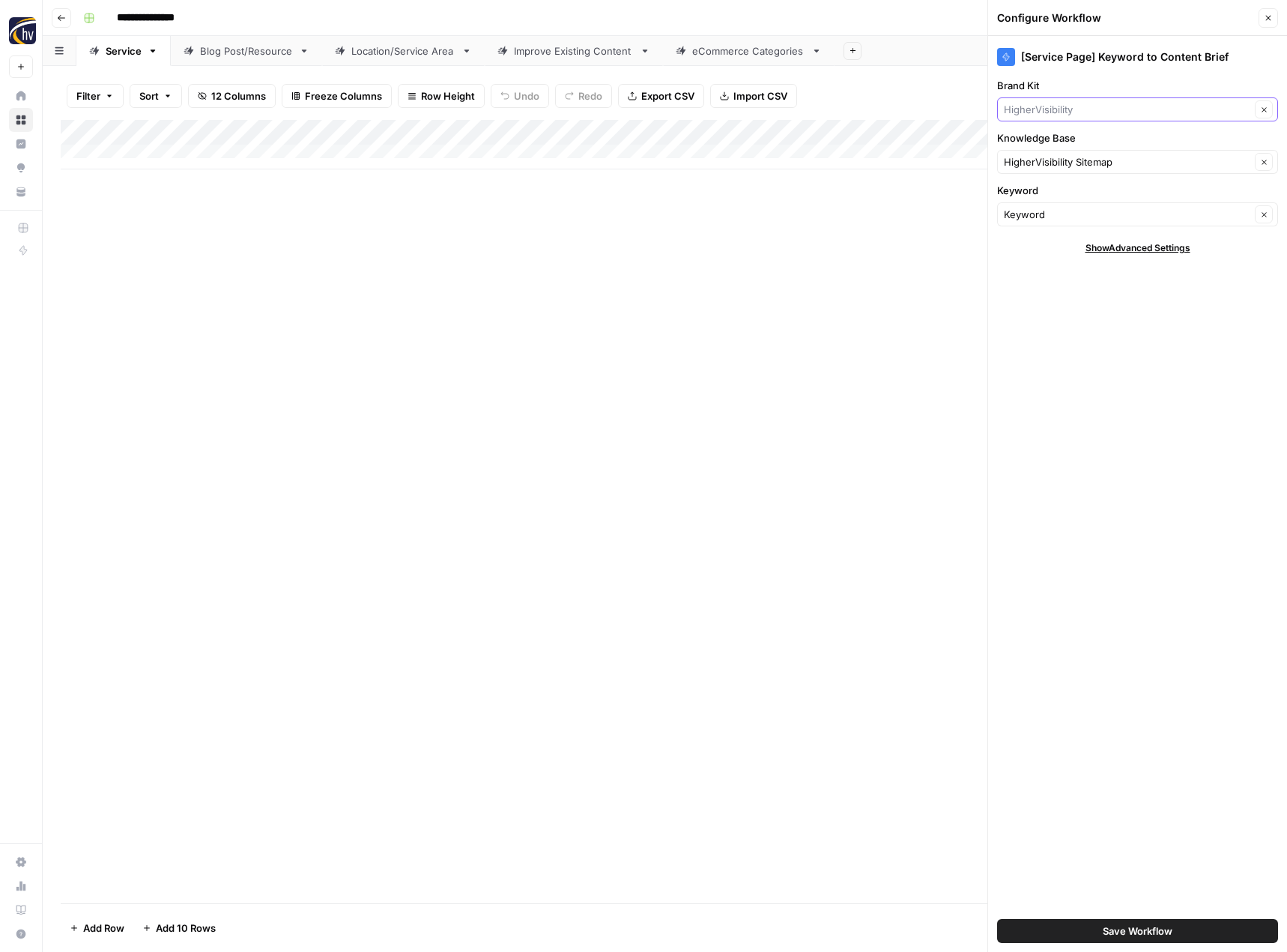
click at [1084, 114] on input "Brand Kit" at bounding box center [1127, 109] width 246 height 15
click at [1069, 167] on span "Bourget & Banda" at bounding box center [1134, 166] width 250 height 15
type input "Bourget & Banda"
click at [1062, 168] on input "Knowledge Base" at bounding box center [1127, 162] width 246 height 15
type input "bou"
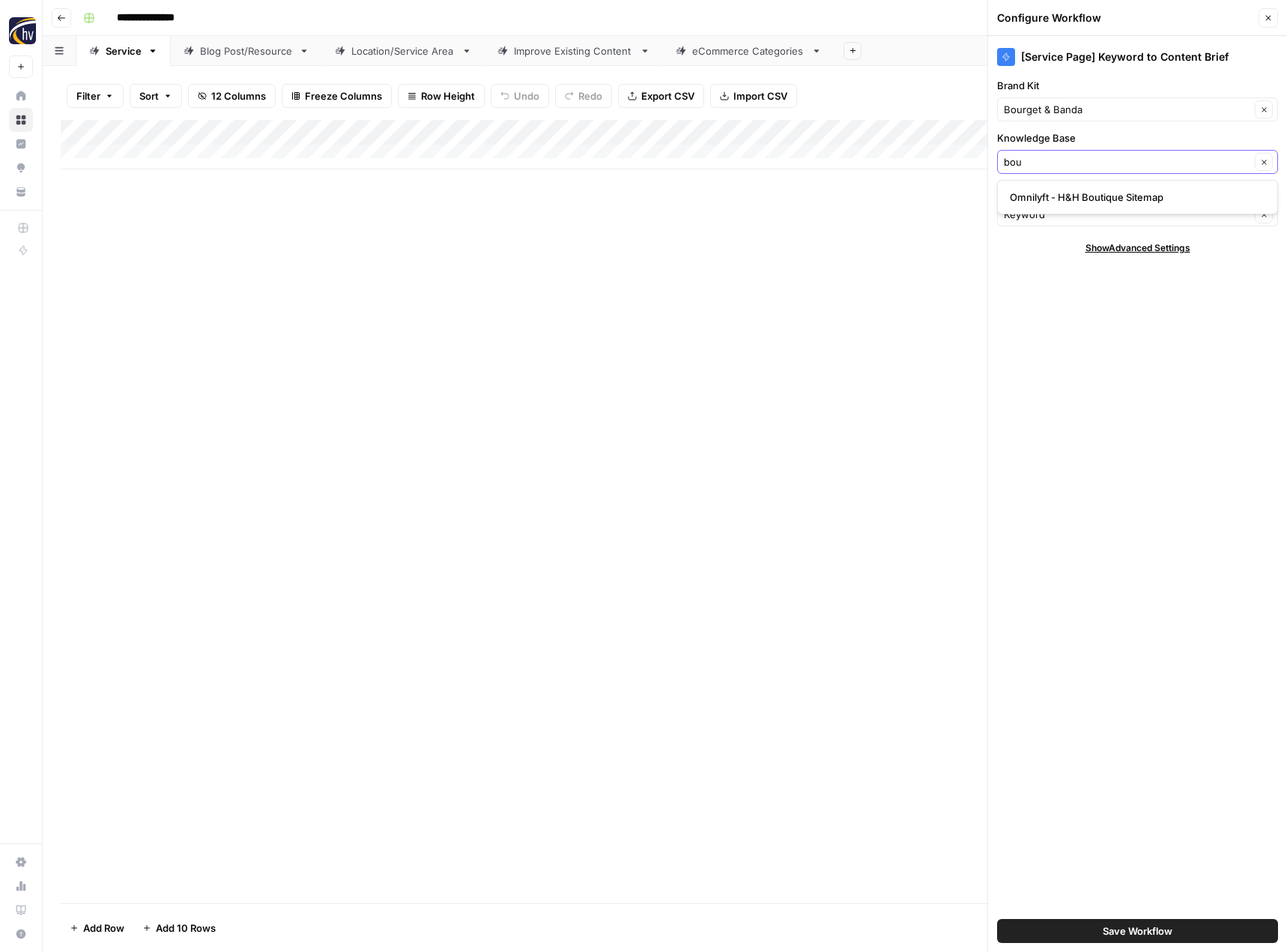
click at [1062, 168] on input "bou" at bounding box center [1127, 162] width 246 height 15
type input "law"
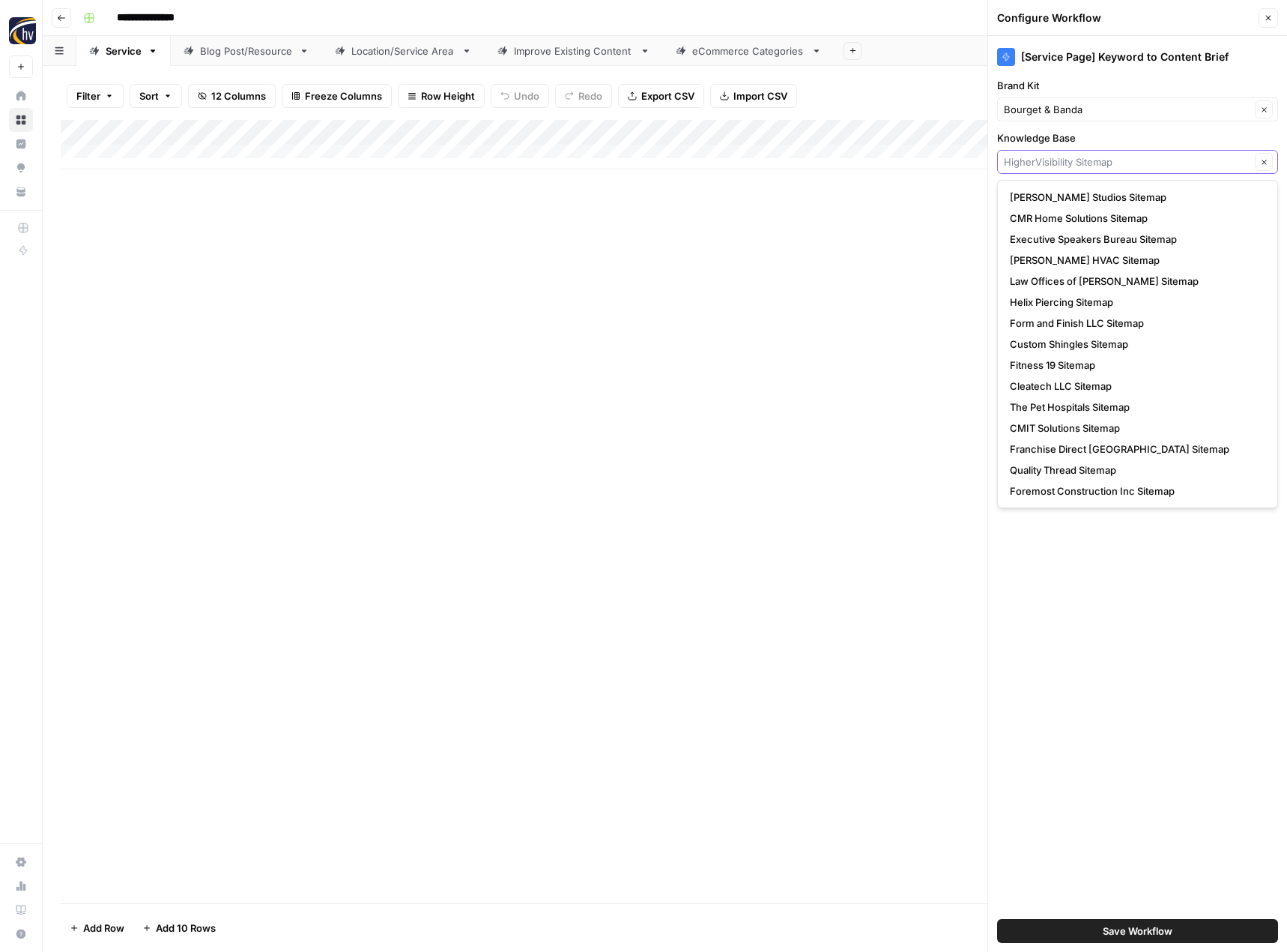
click at [1043, 166] on input "Knowledge Base" at bounding box center [1127, 162] width 246 height 15
type input "HigherVisibility Sitemap"
click at [932, 250] on div "Add Column" at bounding box center [665, 511] width 1208 height 783
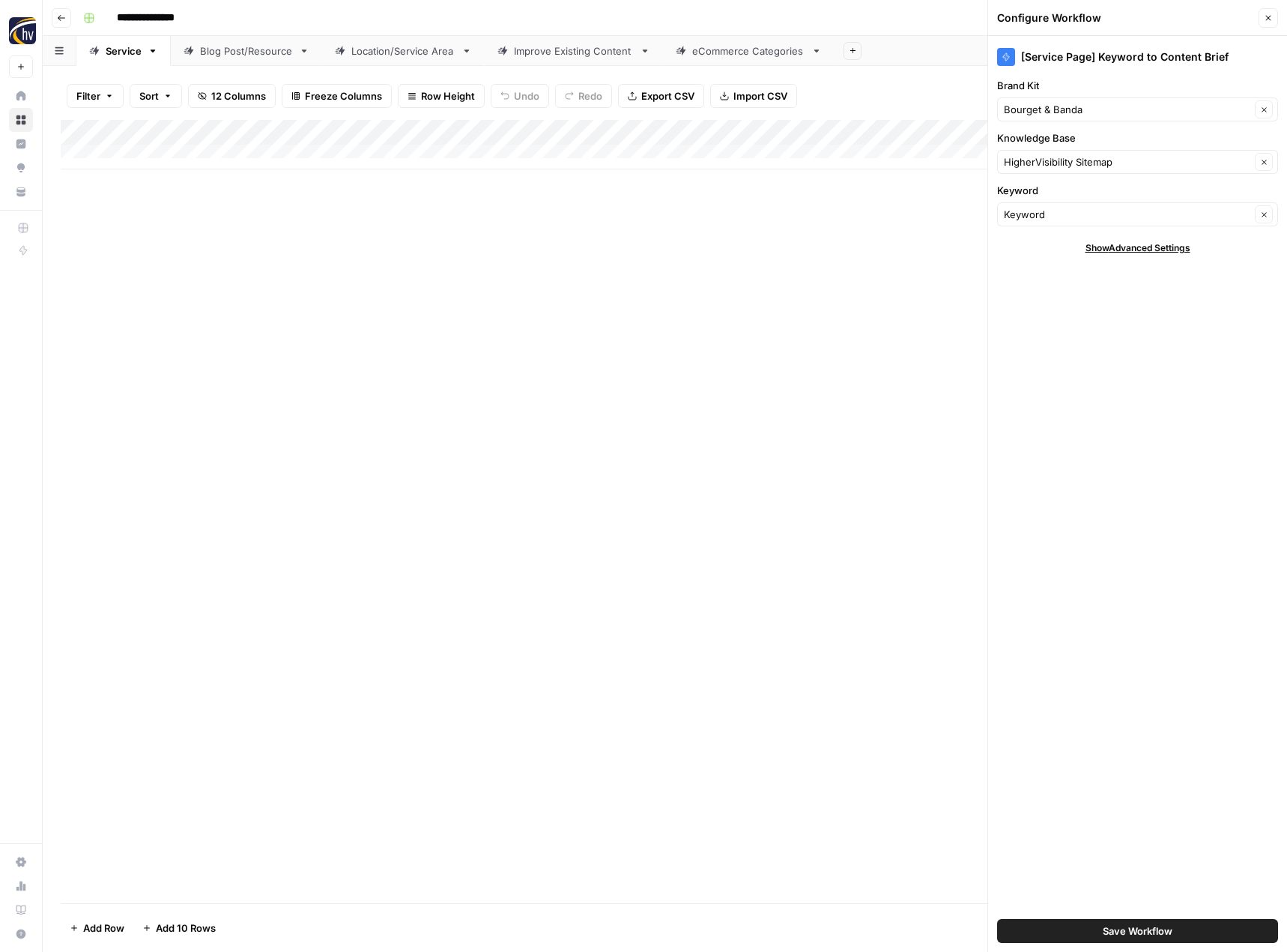
click at [1136, 924] on span "Save Workflow" at bounding box center [1138, 931] width 70 height 15
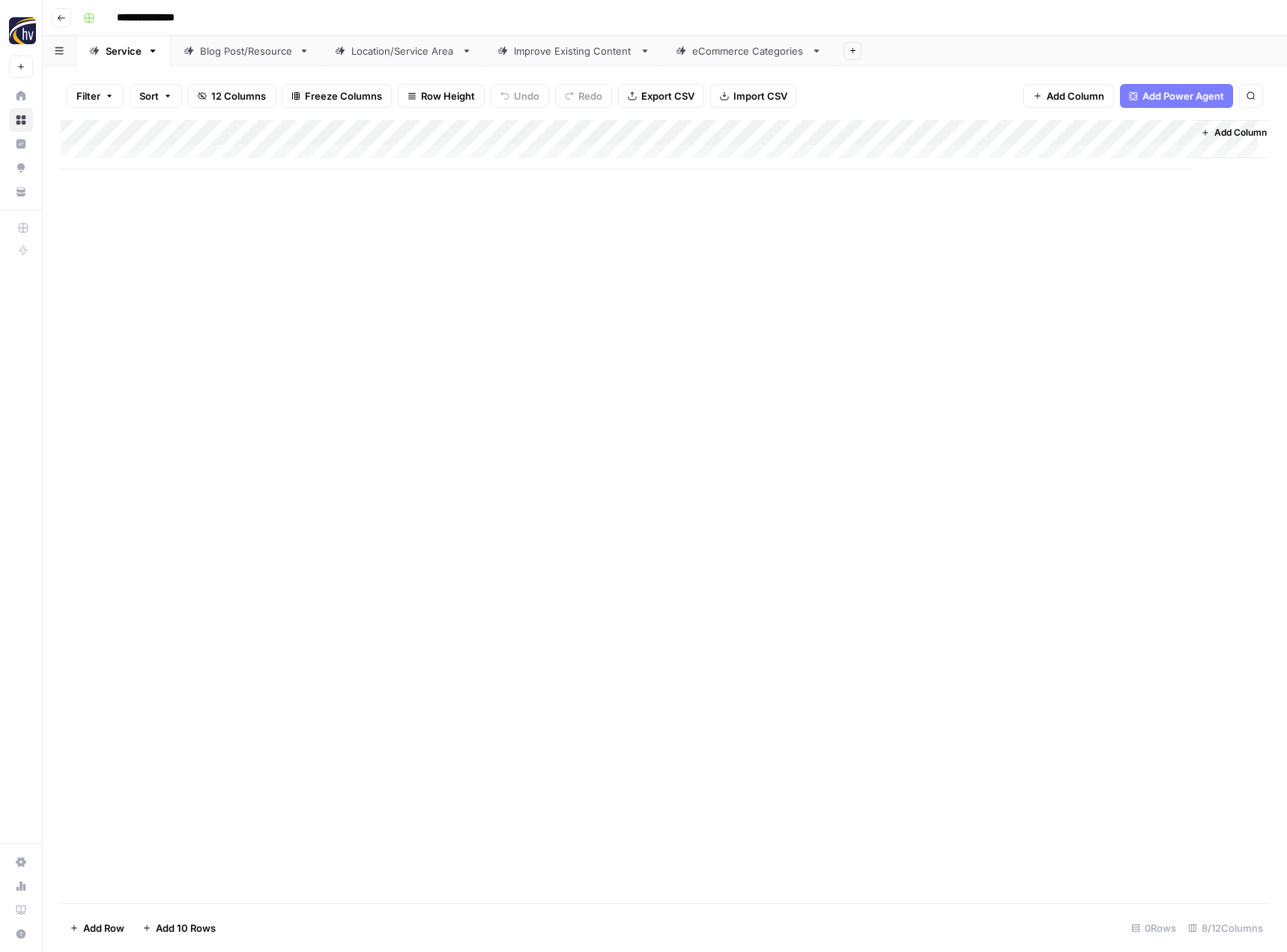
click at [1023, 128] on div "Add Column" at bounding box center [665, 145] width 1208 height 49
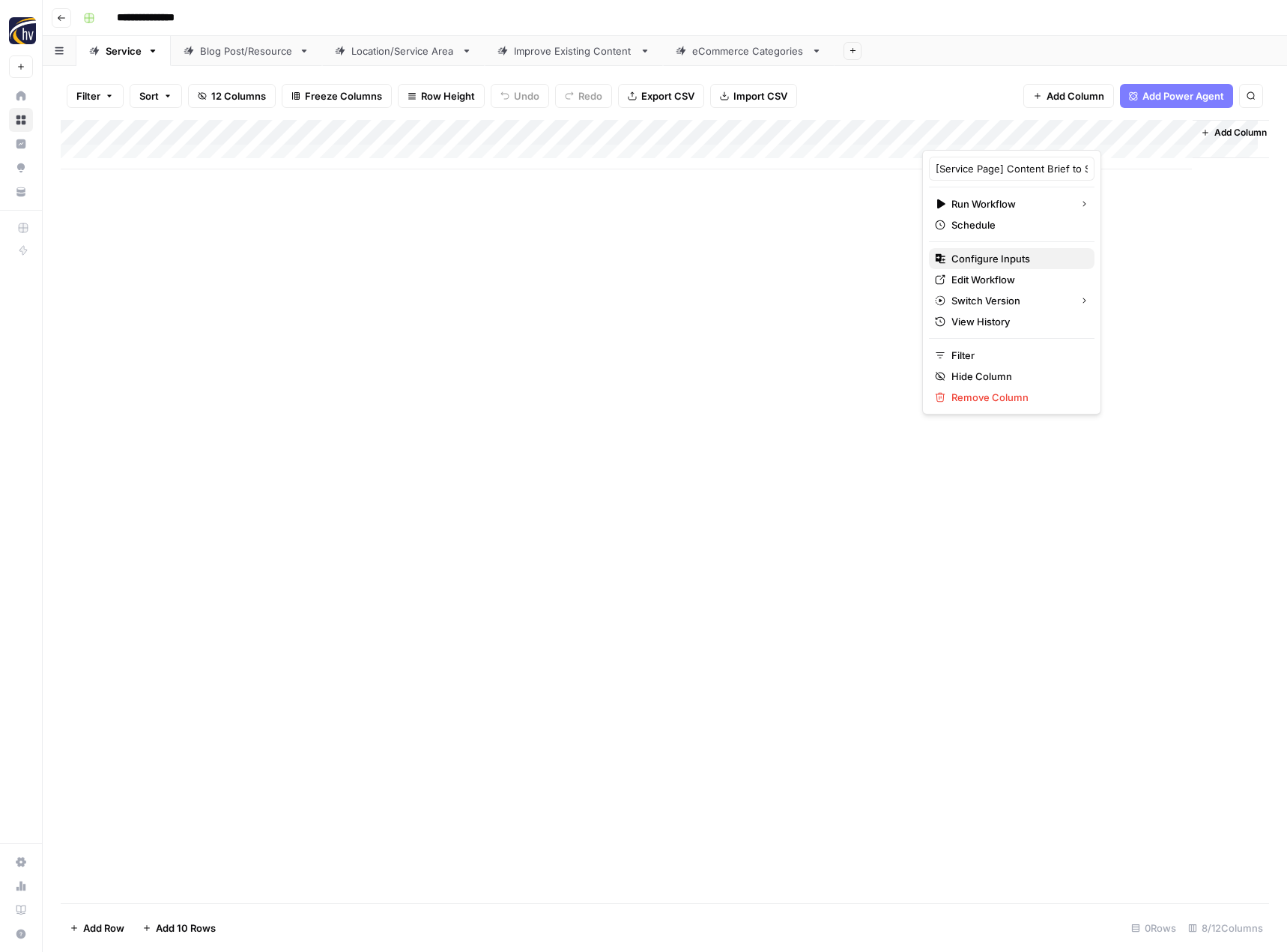
click at [972, 258] on span "Configure Inputs" at bounding box center [1017, 258] width 131 height 15
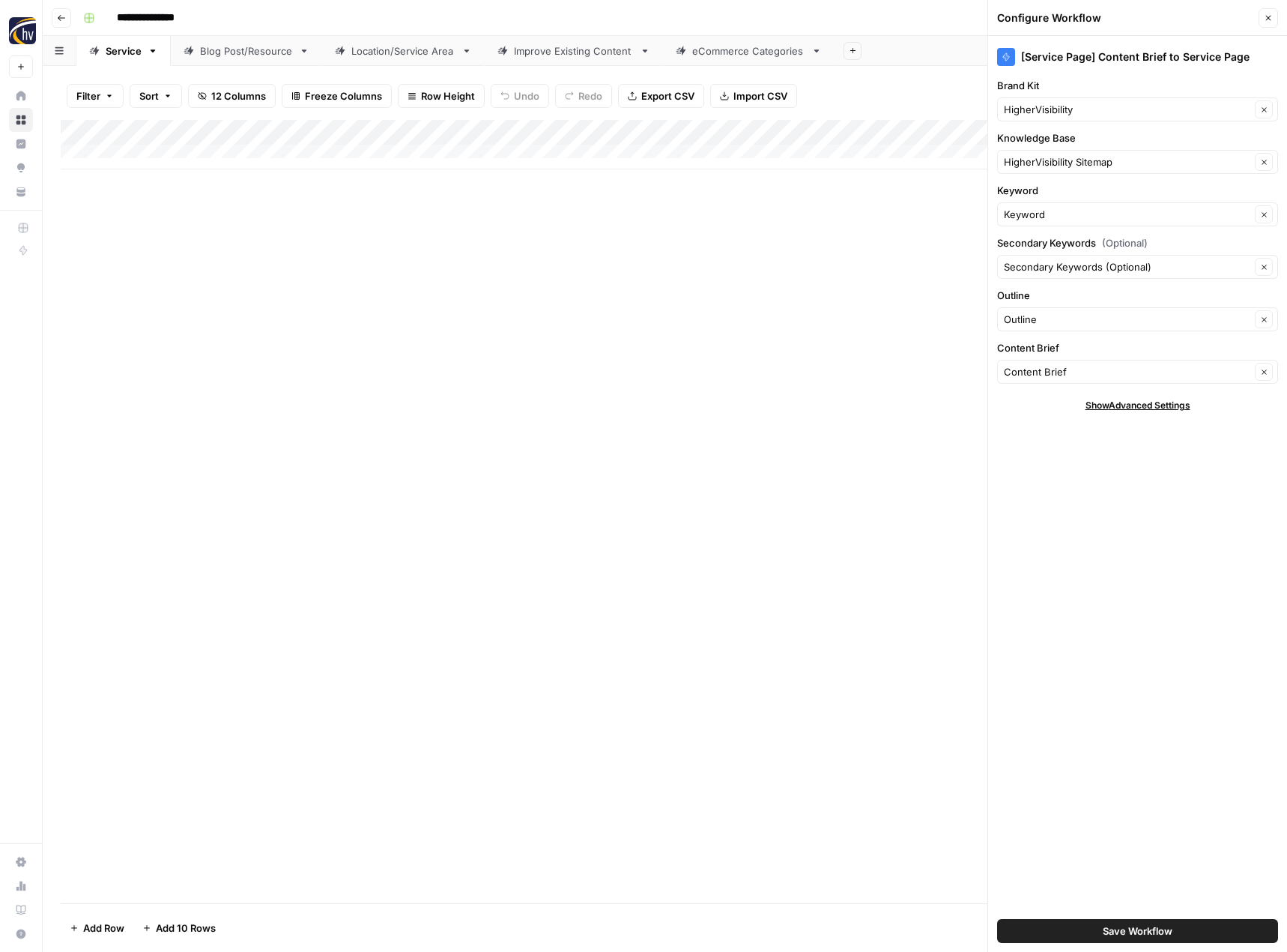
click at [1047, 100] on div "HigherVisibility Clear" at bounding box center [1138, 109] width 281 height 24
click at [1047, 143] on span "Bourget & Banda" at bounding box center [1134, 145] width 250 height 15
type input "Bourget & Banda"
click at [1125, 928] on span "Save Workflow" at bounding box center [1138, 931] width 70 height 15
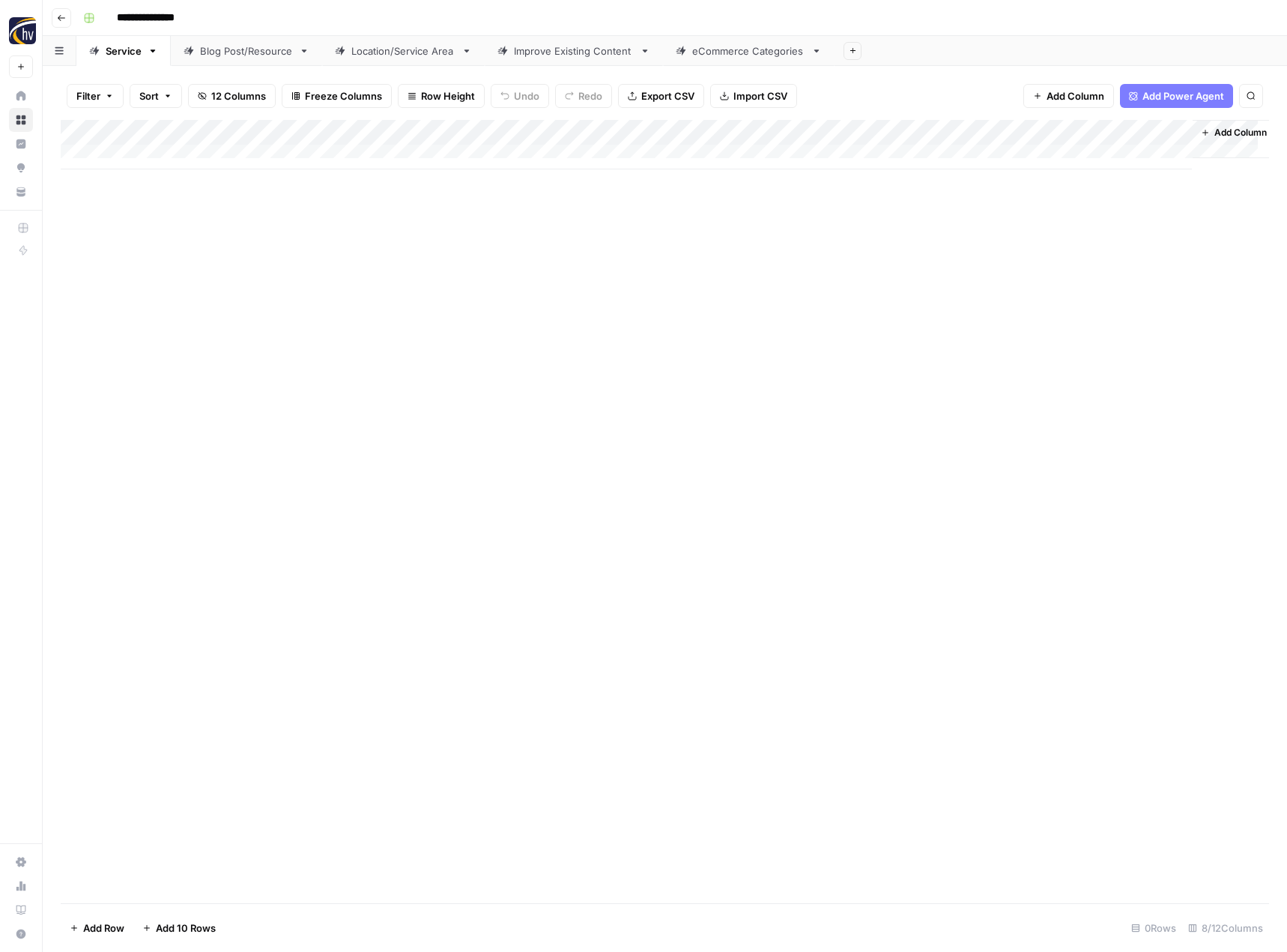
click at [250, 63] on link "Blog Post/Resource" at bounding box center [246, 50] width 151 height 30
click at [351, 132] on div "Add Column" at bounding box center [665, 145] width 1208 height 49
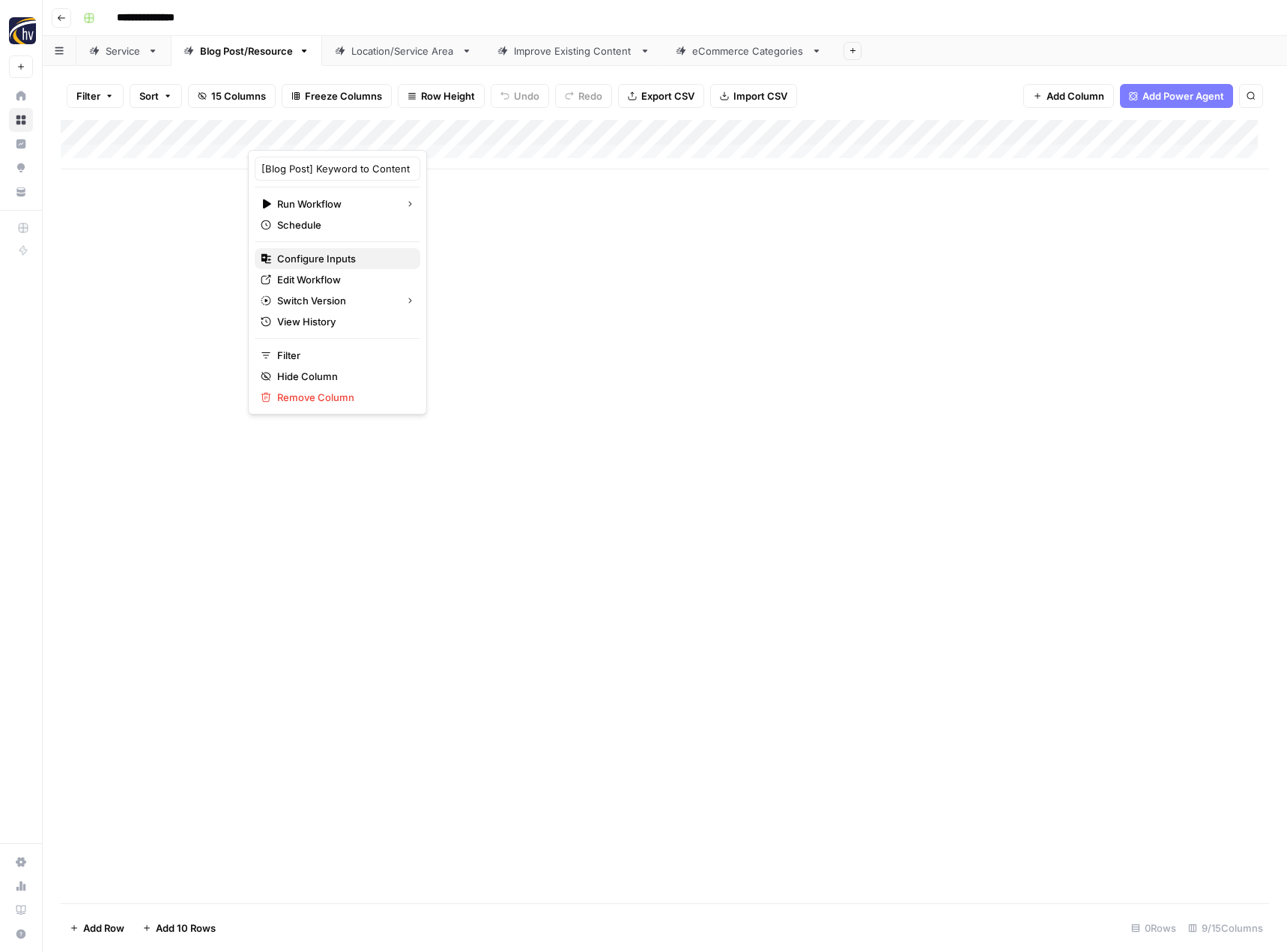
click at [321, 263] on span "Configure Inputs" at bounding box center [342, 258] width 131 height 15
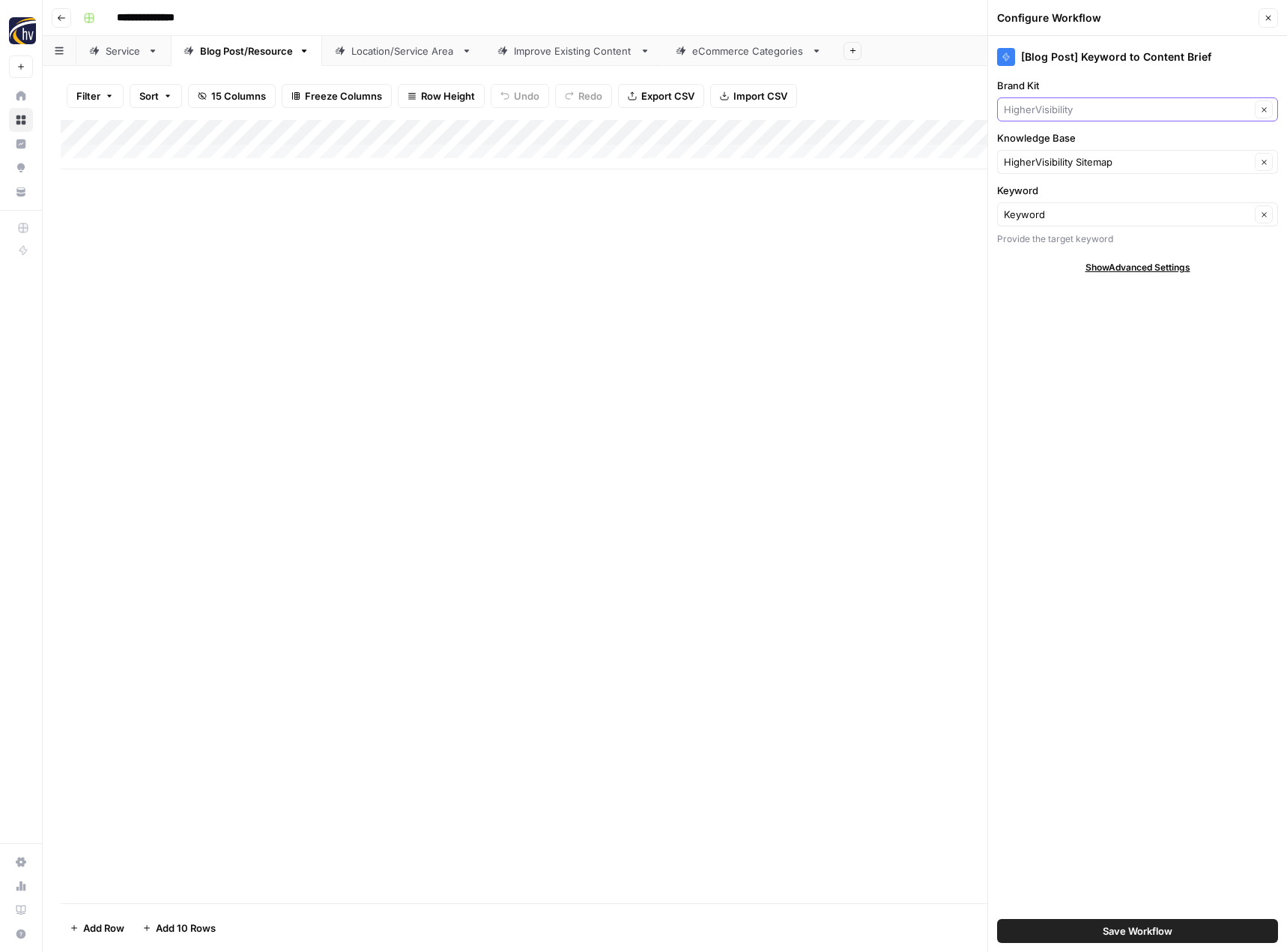
click at [1034, 110] on input "Brand Kit" at bounding box center [1127, 109] width 246 height 15
click at [1034, 152] on button "Bourget & Banda" at bounding box center [1138, 145] width 267 height 21
type input "Bourget & Banda"
click at [1088, 936] on button "Save Workflow" at bounding box center [1138, 931] width 281 height 24
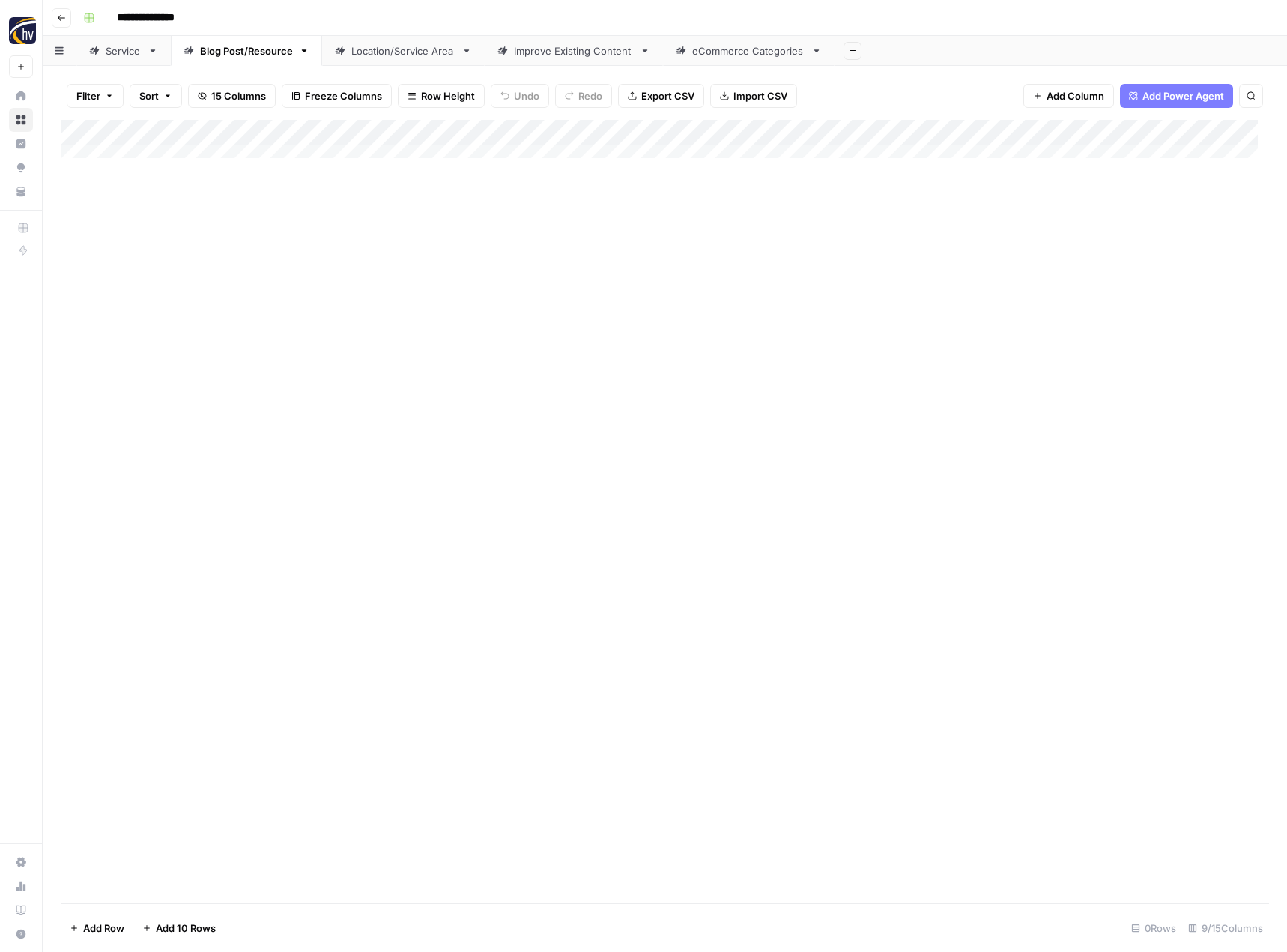
click at [1164, 130] on div "Add Column" at bounding box center [665, 145] width 1208 height 49
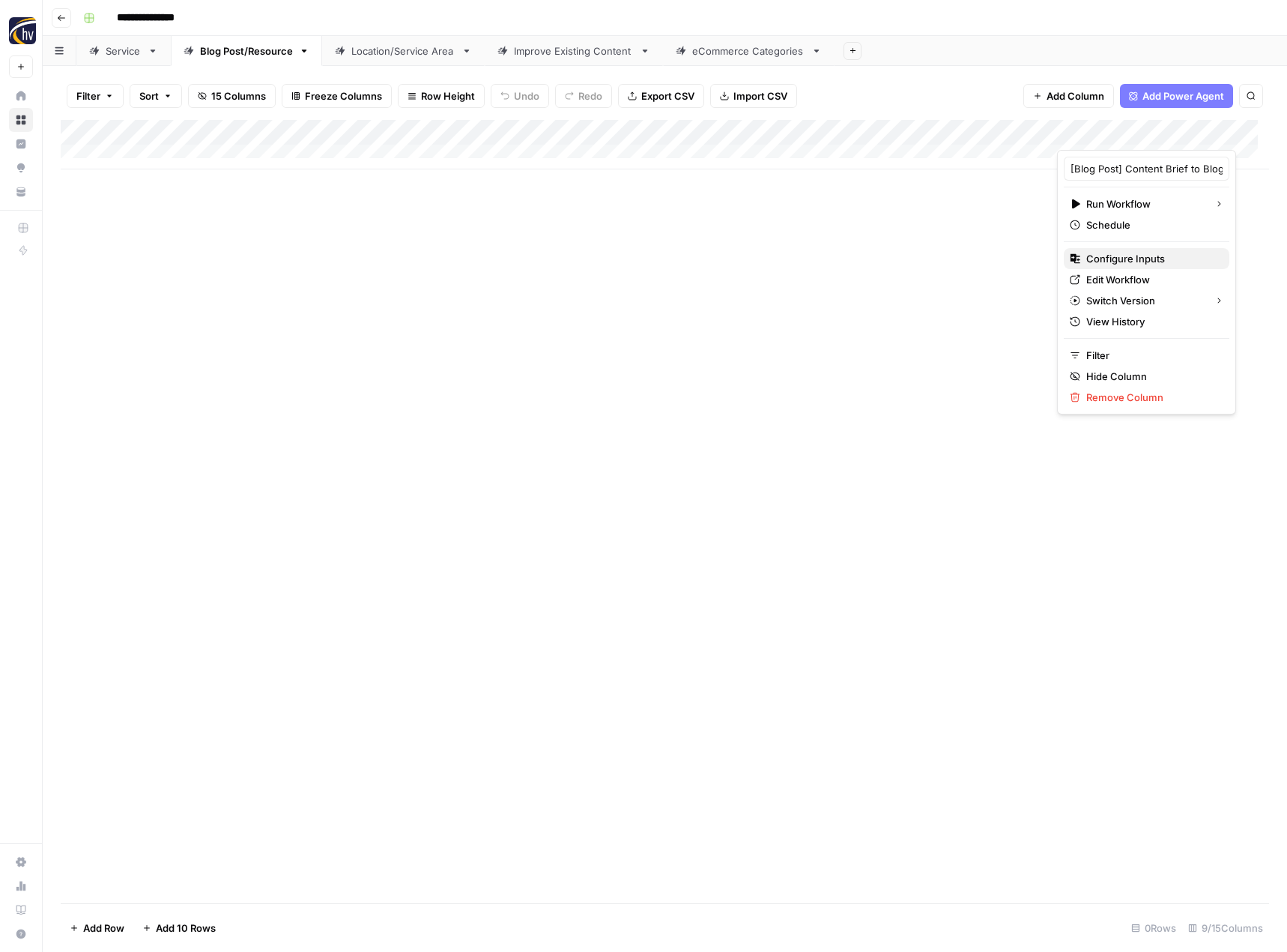
click at [1118, 256] on span "Configure Inputs" at bounding box center [1152, 258] width 131 height 15
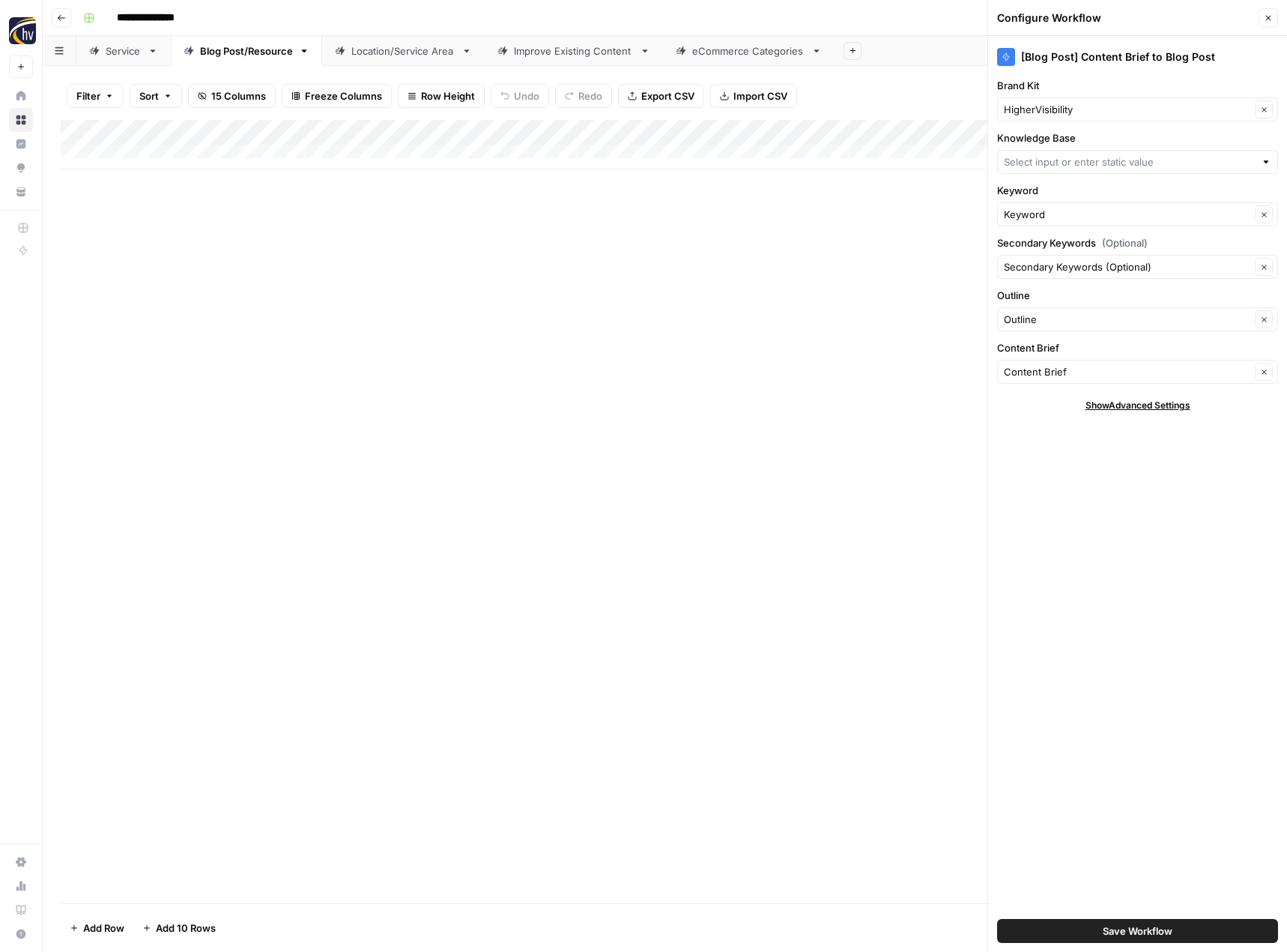
click at [1083, 100] on div "HigherVisibility Clear" at bounding box center [1138, 109] width 281 height 24
click at [1080, 139] on span "Bourget & Banda" at bounding box center [1134, 145] width 250 height 15
type input "Bourget & Banda"
click at [1064, 163] on input "Knowledge Base" at bounding box center [1130, 162] width 251 height 15
click at [1067, 207] on button "HigherVisibility Sitemap" at bounding box center [1138, 197] width 267 height 21
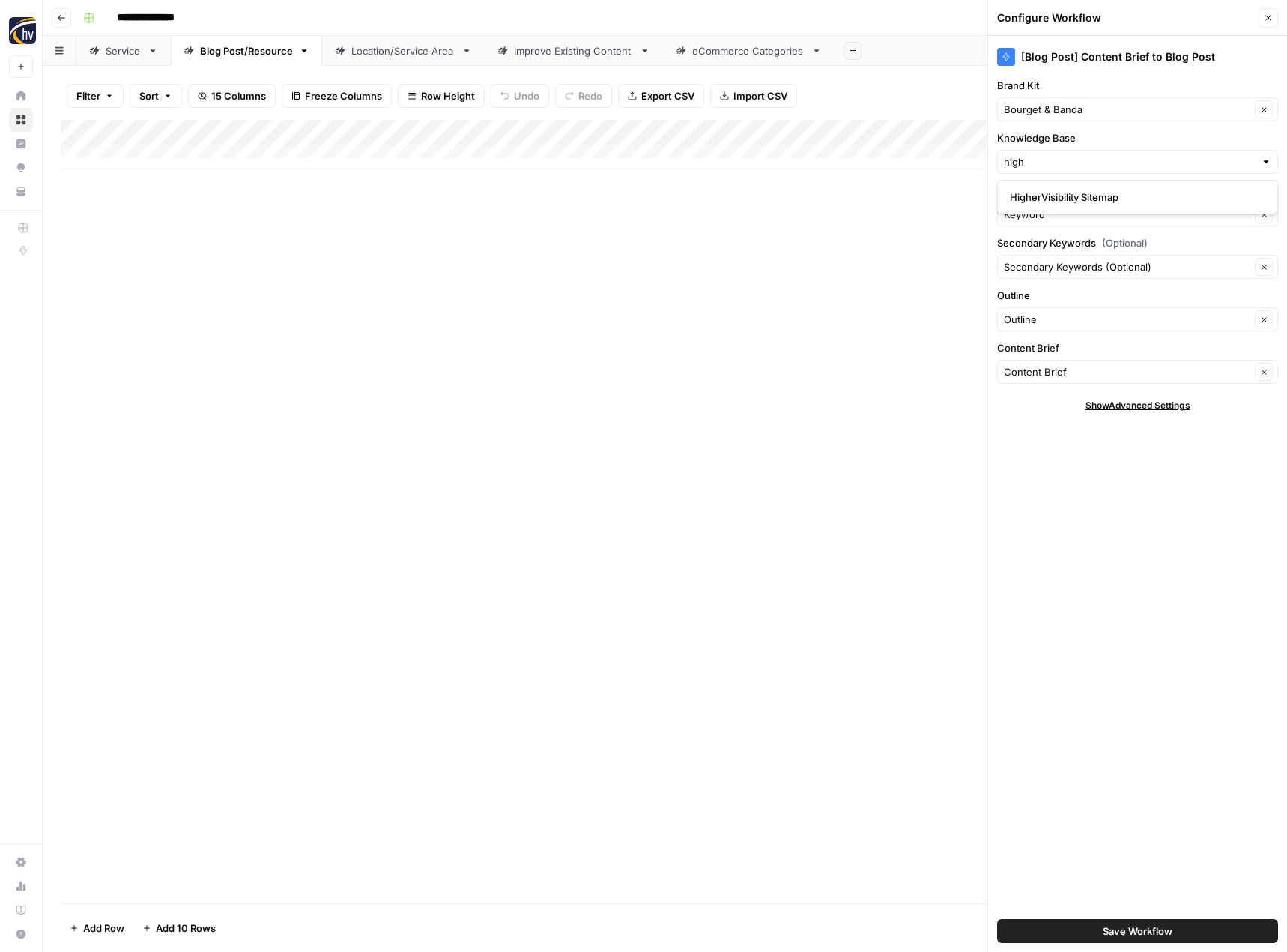
type input "HigherVisibility Sitemap"
click at [1140, 928] on span "Save Workflow" at bounding box center [1138, 931] width 70 height 15
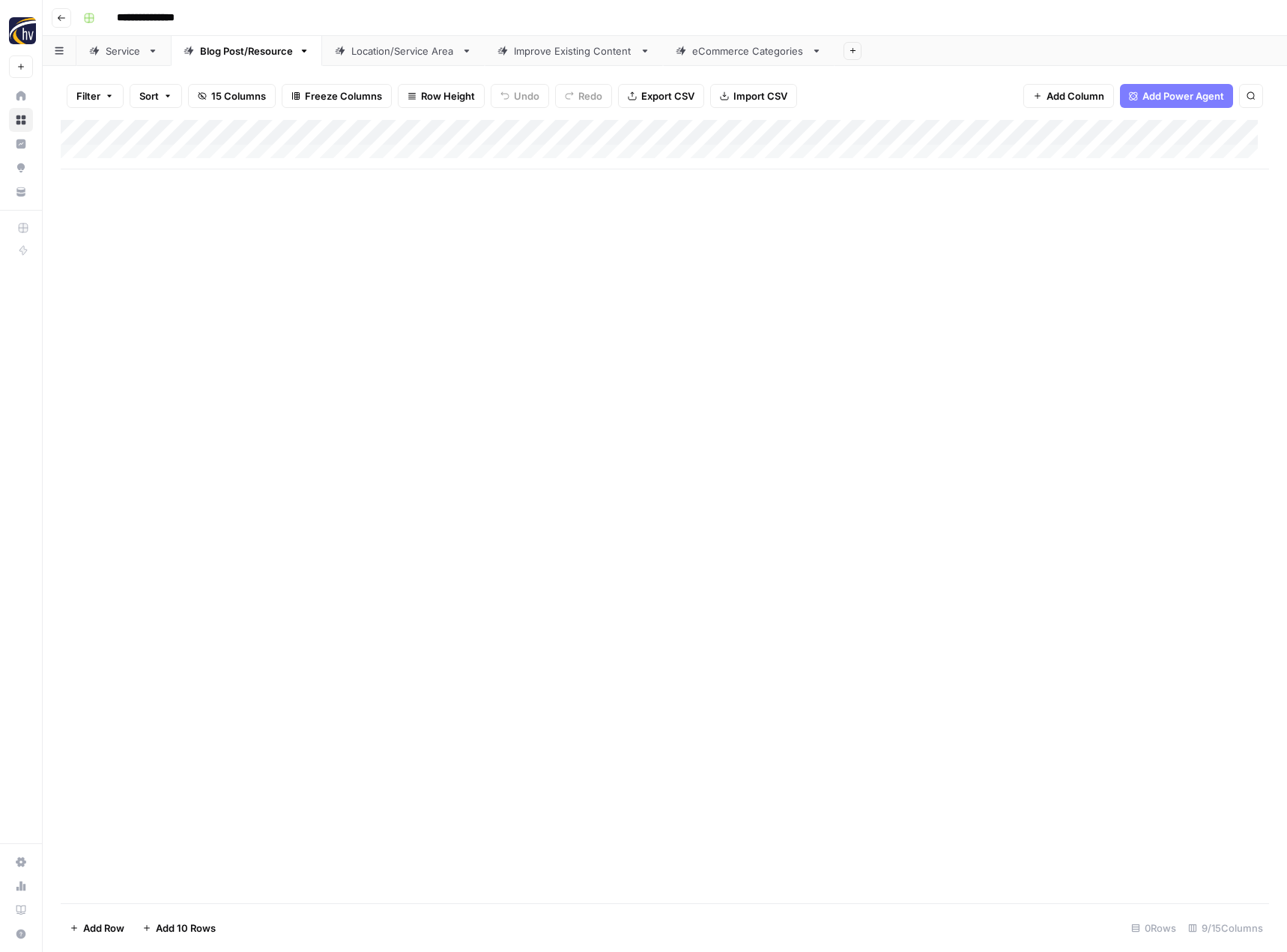
click at [413, 56] on div "Location/Service Area" at bounding box center [404, 50] width 104 height 15
click at [623, 128] on div "Add Column" at bounding box center [665, 145] width 1208 height 49
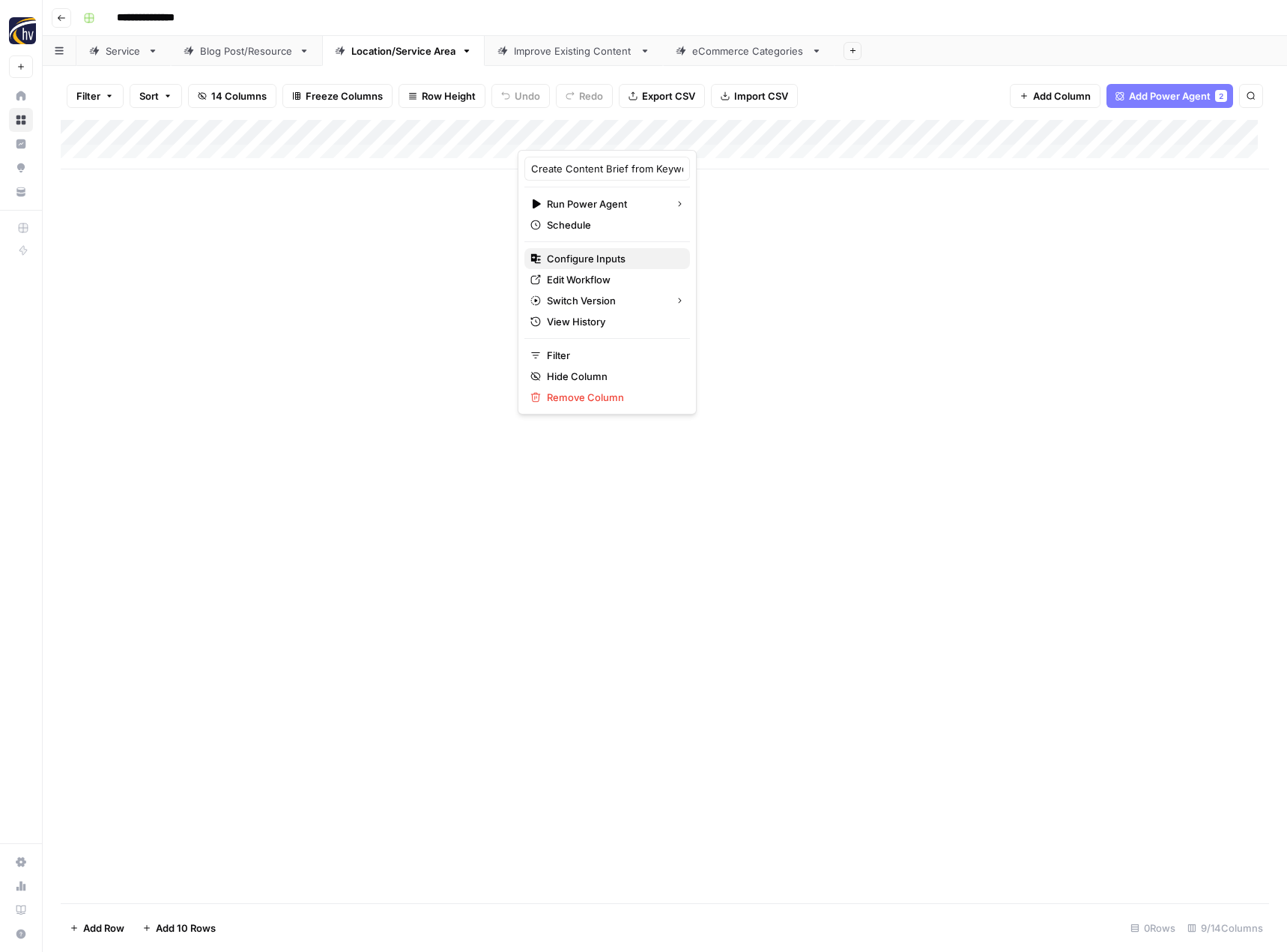
click at [586, 250] on button "Configure Inputs" at bounding box center [607, 258] width 166 height 21
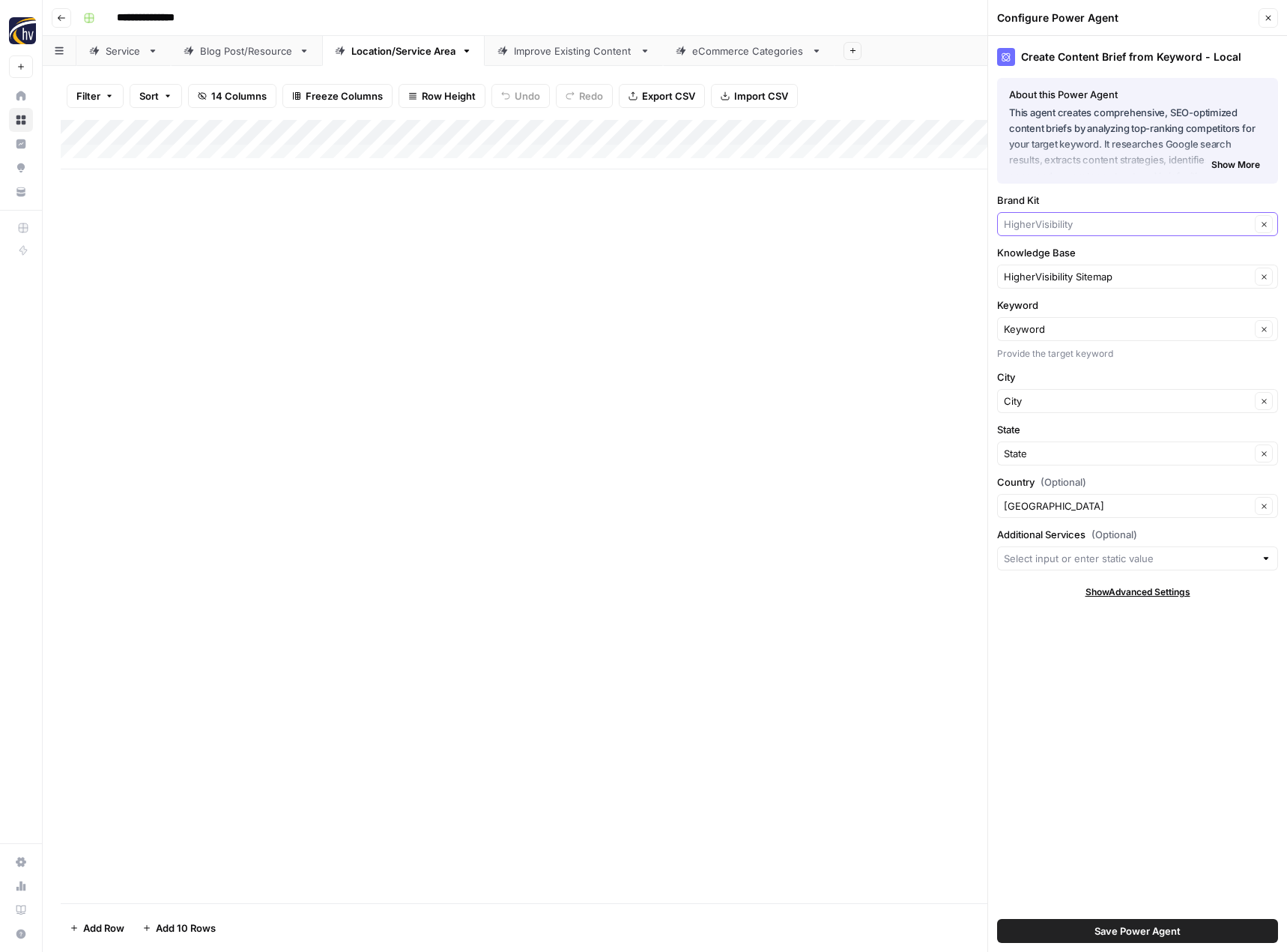
click at [1031, 228] on input "Brand Kit" at bounding box center [1127, 224] width 246 height 15
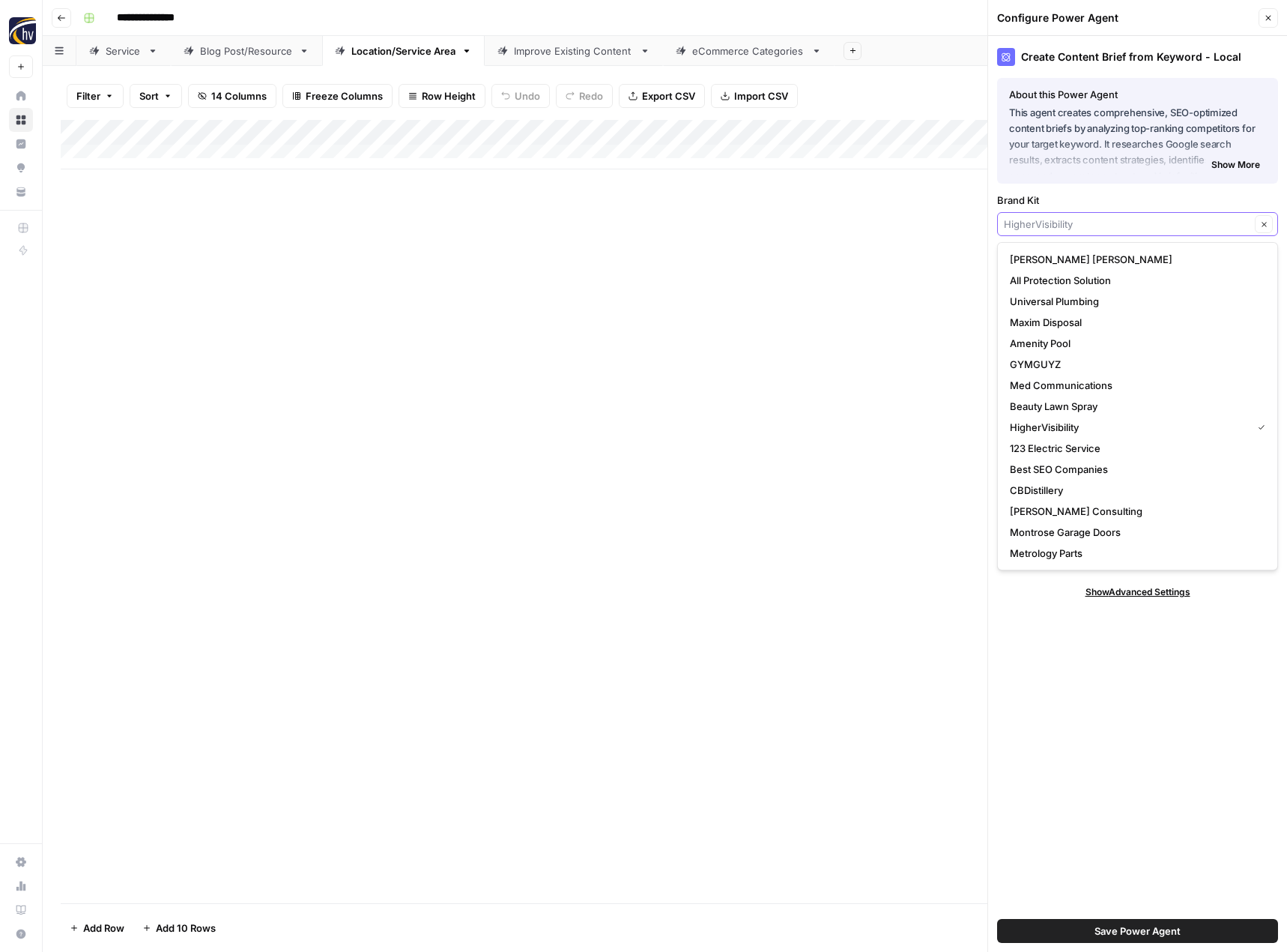
type input "n"
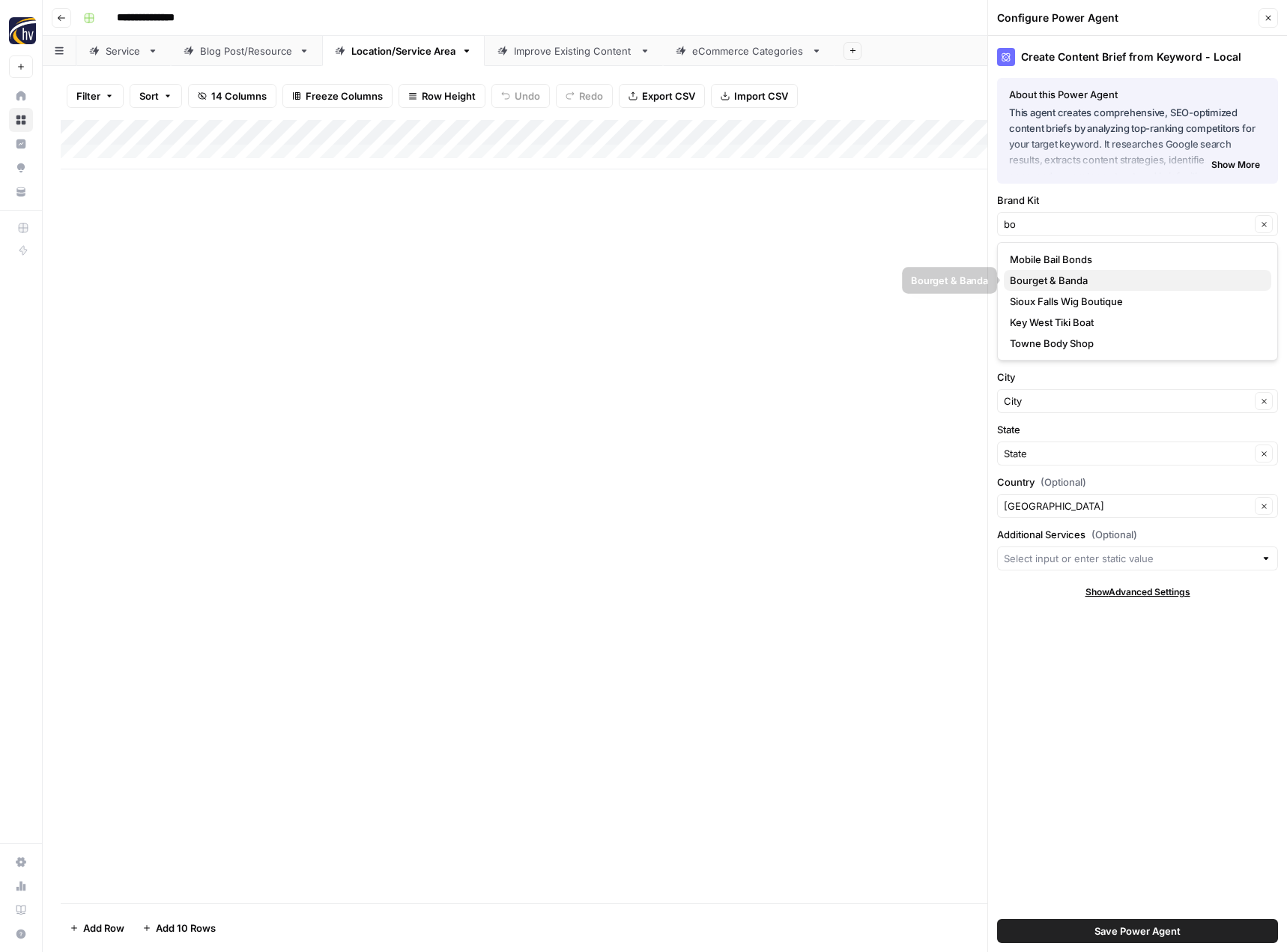
click at [1026, 280] on span "Bourget & Banda" at bounding box center [1134, 280] width 250 height 15
type input "Bourget & Banda"
click at [1139, 936] on span "Save Power Agent" at bounding box center [1138, 931] width 86 height 15
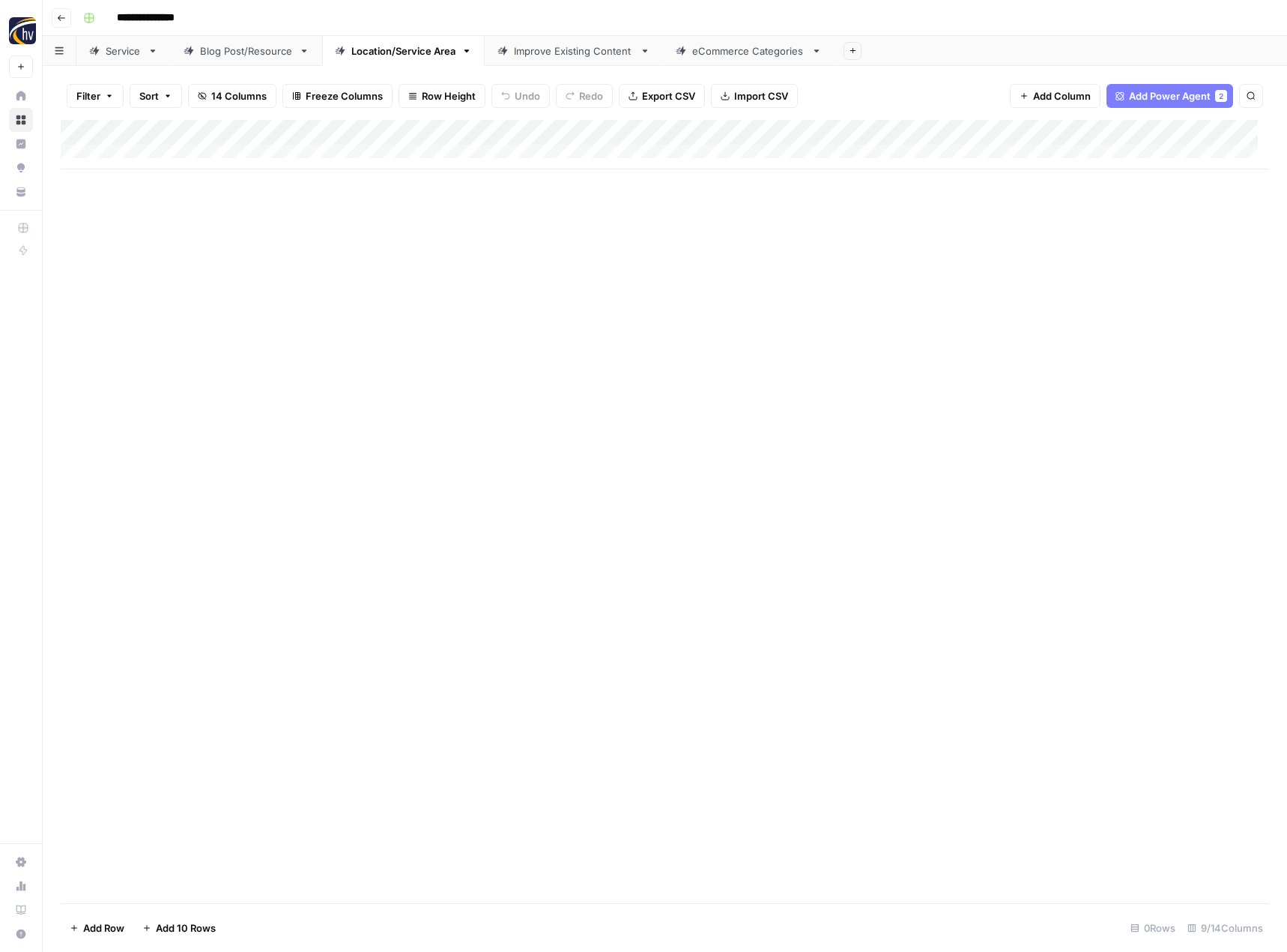
click at [1167, 130] on div "Add Column" at bounding box center [665, 145] width 1208 height 49
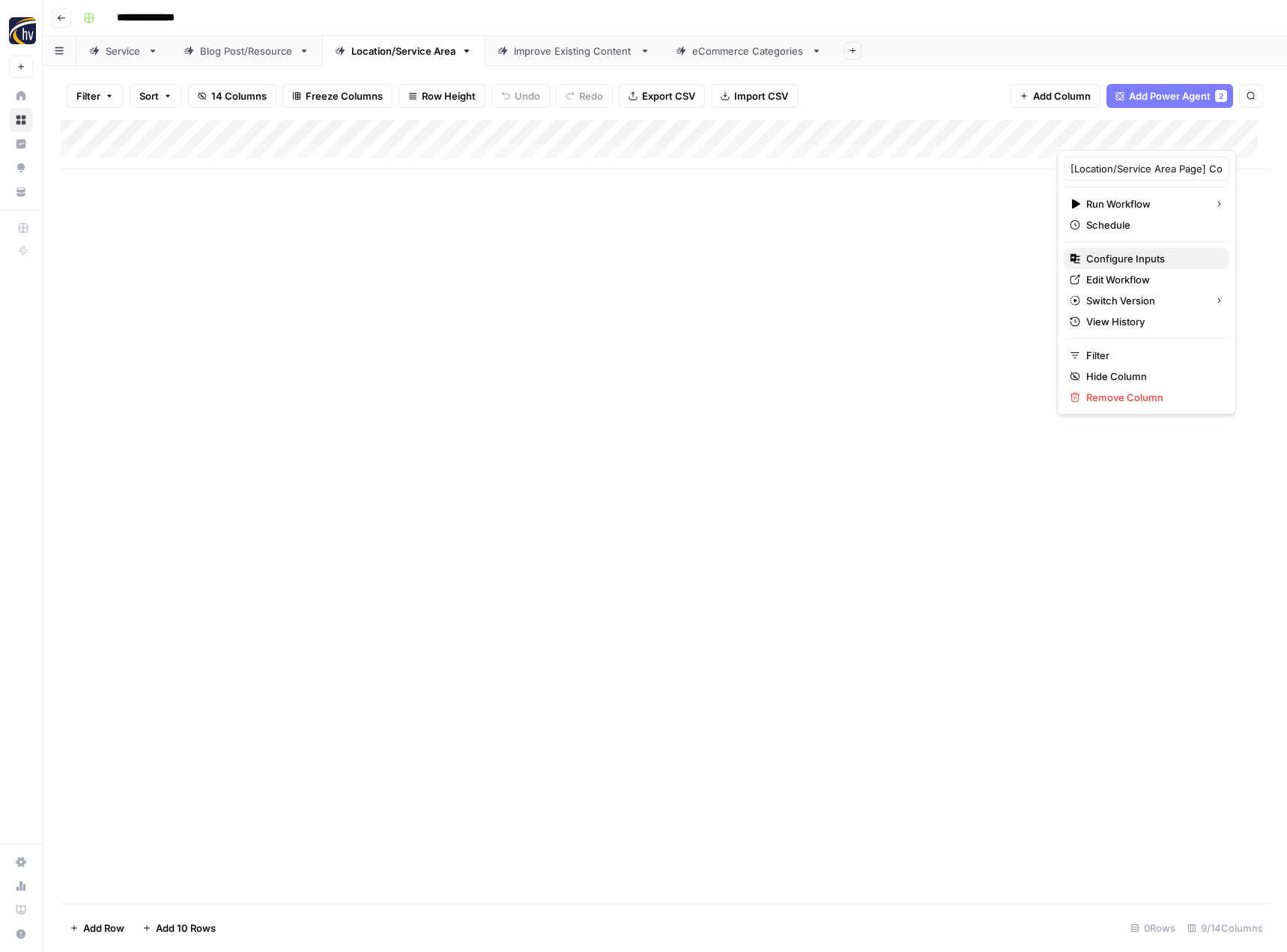
click at [1129, 262] on span "Configure Inputs" at bounding box center [1152, 258] width 131 height 15
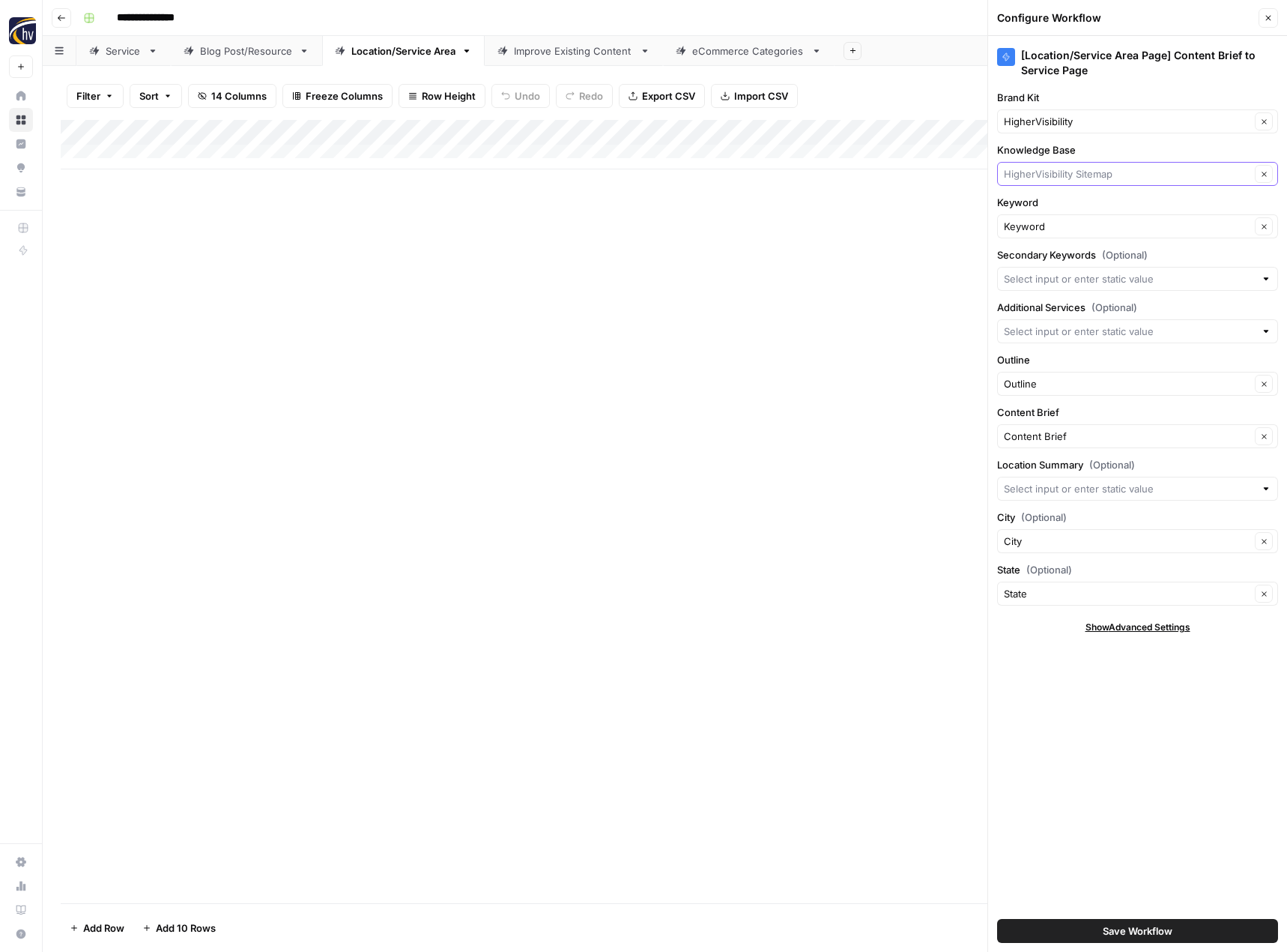
click at [1065, 173] on input "Knowledge Base" at bounding box center [1127, 174] width 246 height 15
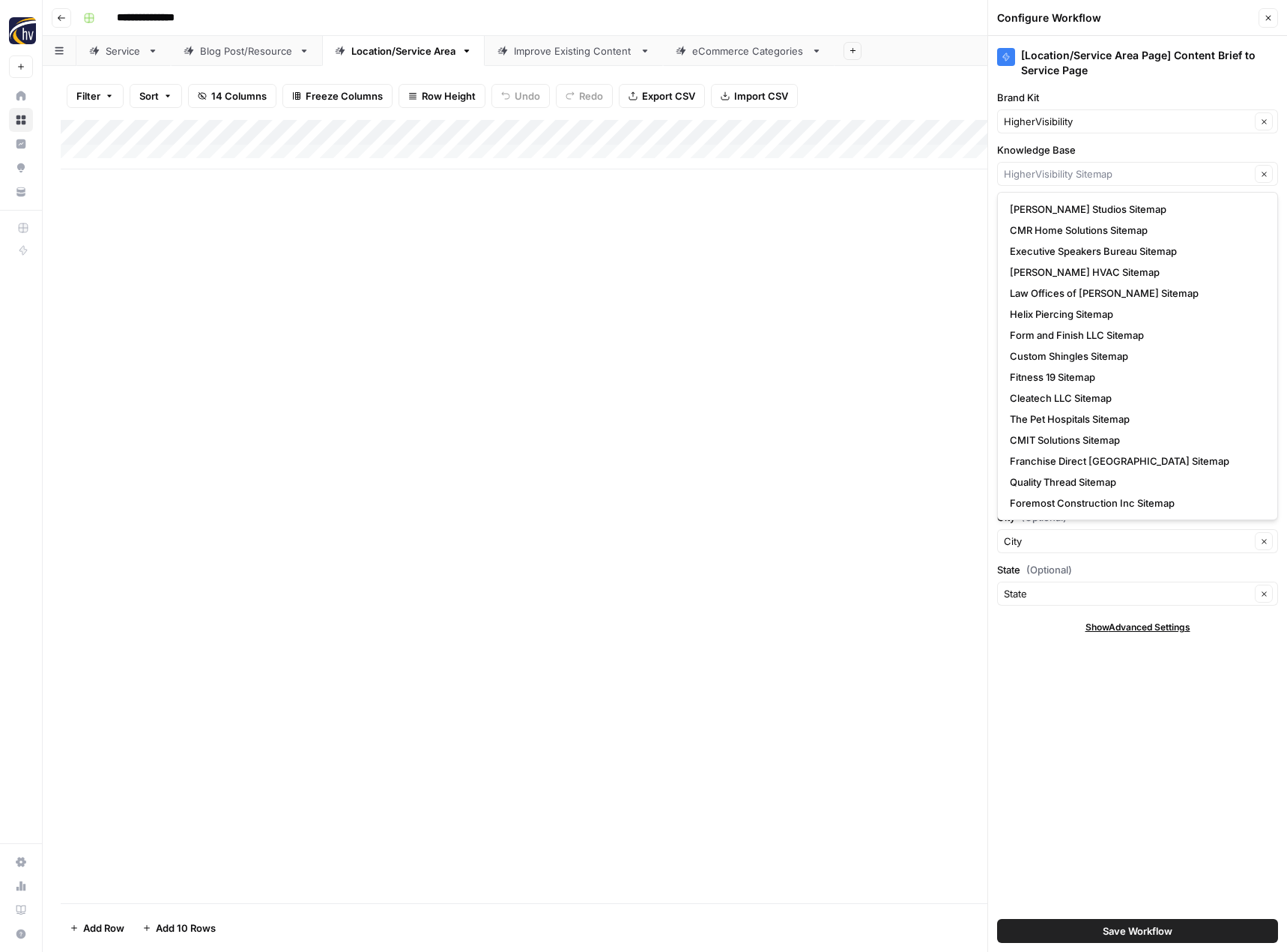
type input "HigherVisibility Sitemap"
click at [1062, 132] on div "HigherVisibility Clear" at bounding box center [1138, 122] width 281 height 24
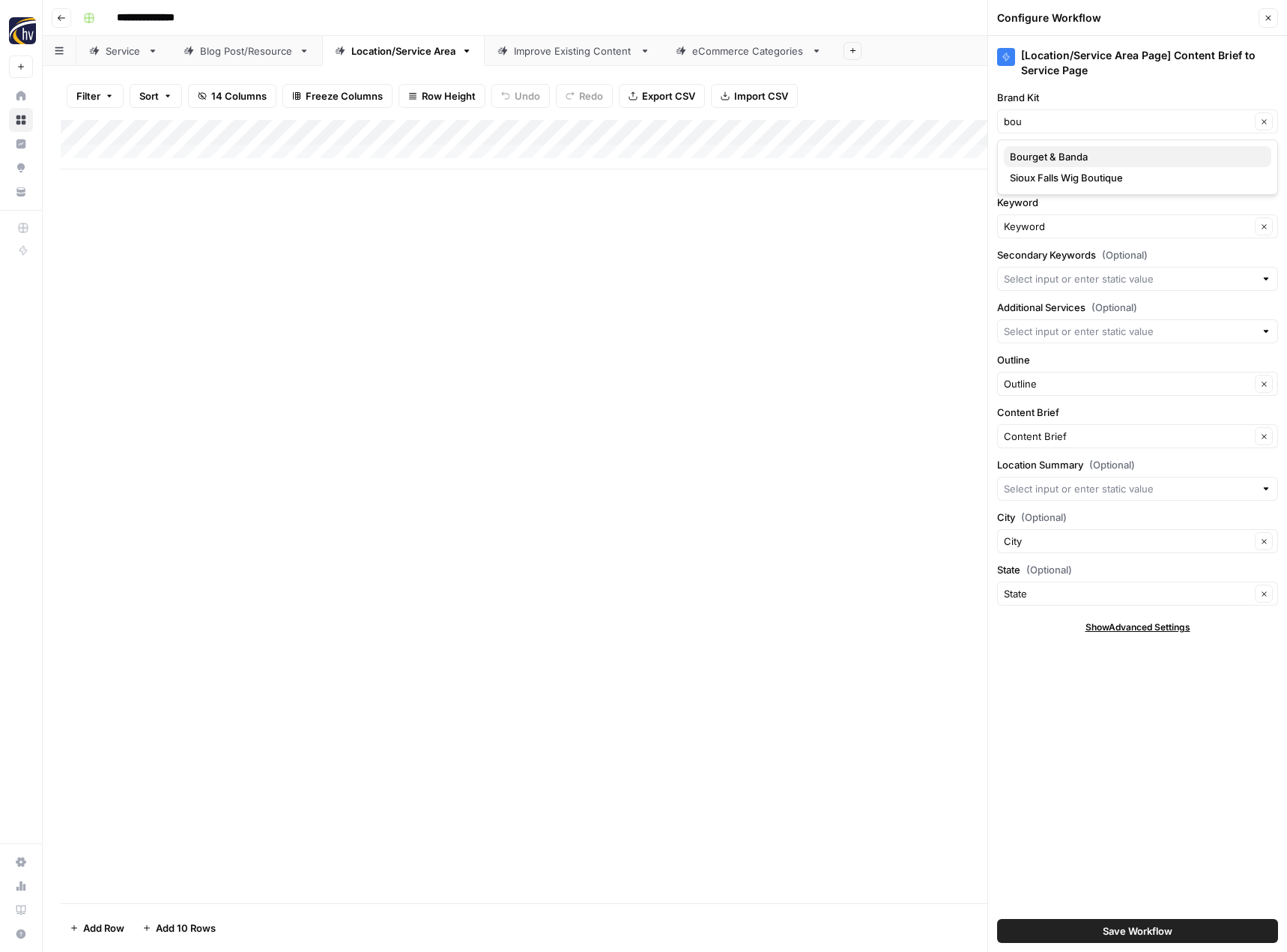
click at [1055, 157] on span "Bourget & Banda" at bounding box center [1134, 157] width 250 height 15
type input "Bourget & Banda"
click at [1197, 936] on button "Save Workflow" at bounding box center [1138, 931] width 281 height 24
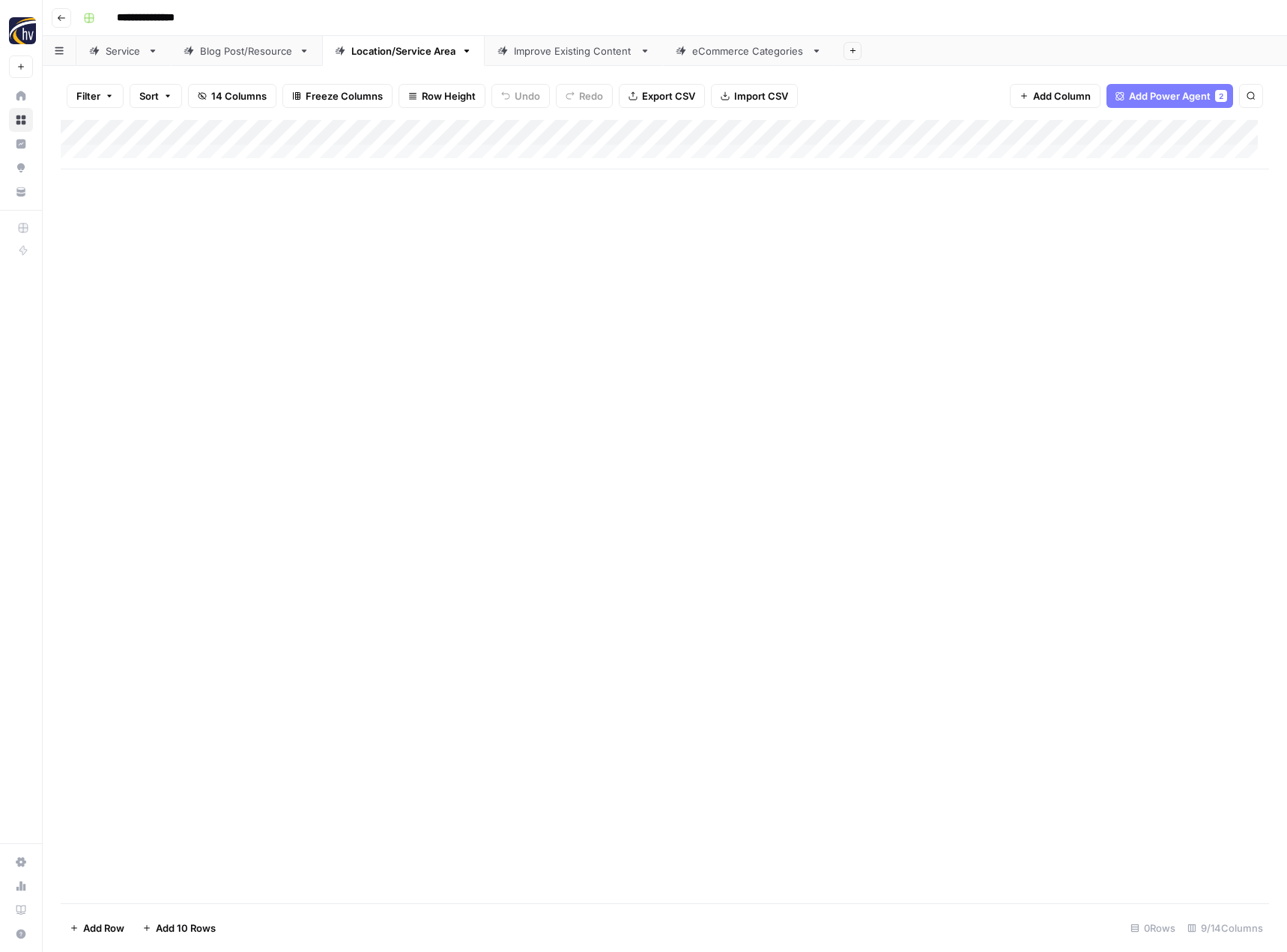
click at [589, 56] on div "Improve Existing Content" at bounding box center [574, 50] width 120 height 15
click at [684, 133] on div "Add Column" at bounding box center [665, 145] width 1208 height 49
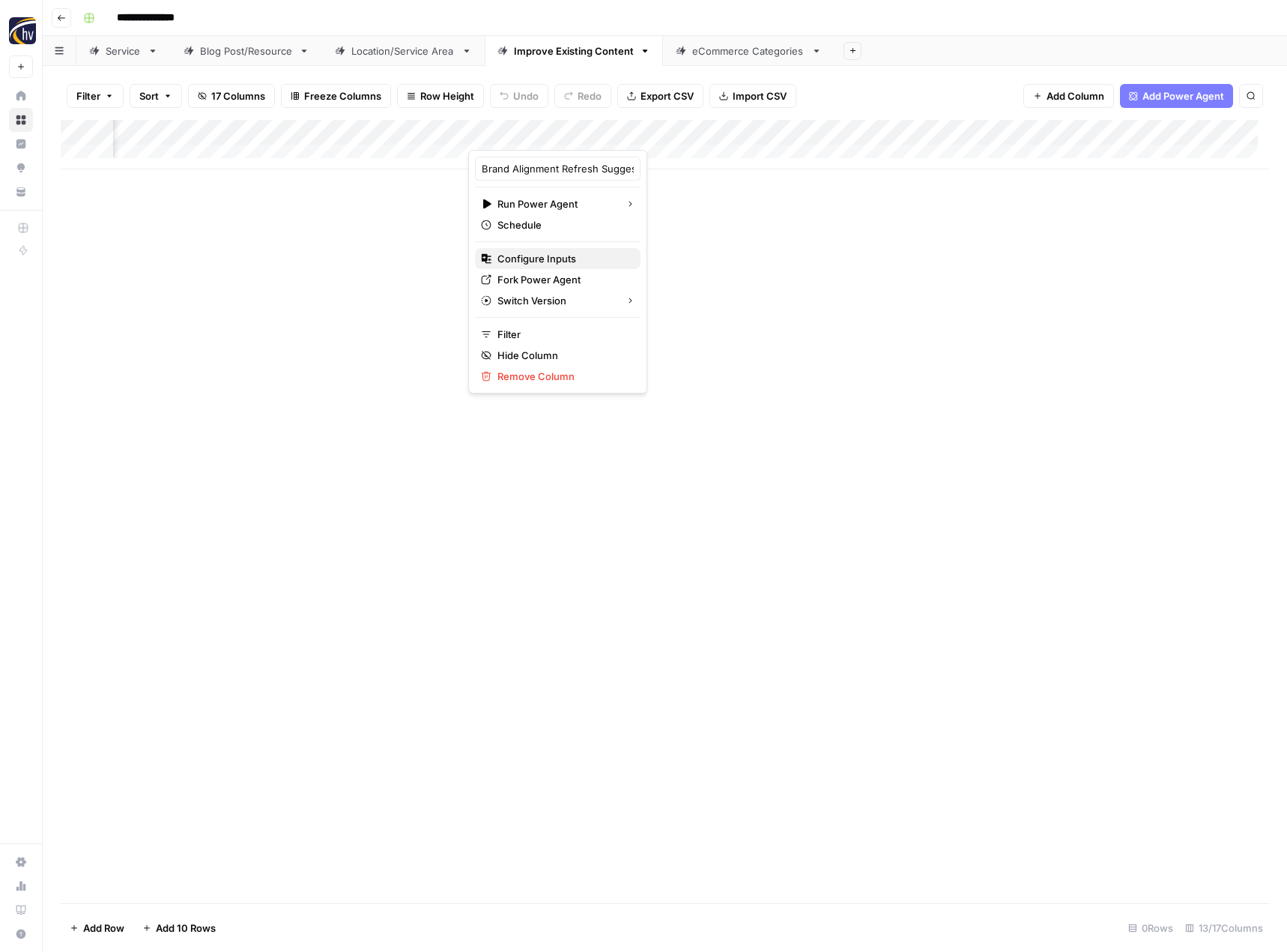
click at [579, 258] on span "Configure Inputs" at bounding box center [563, 258] width 131 height 15
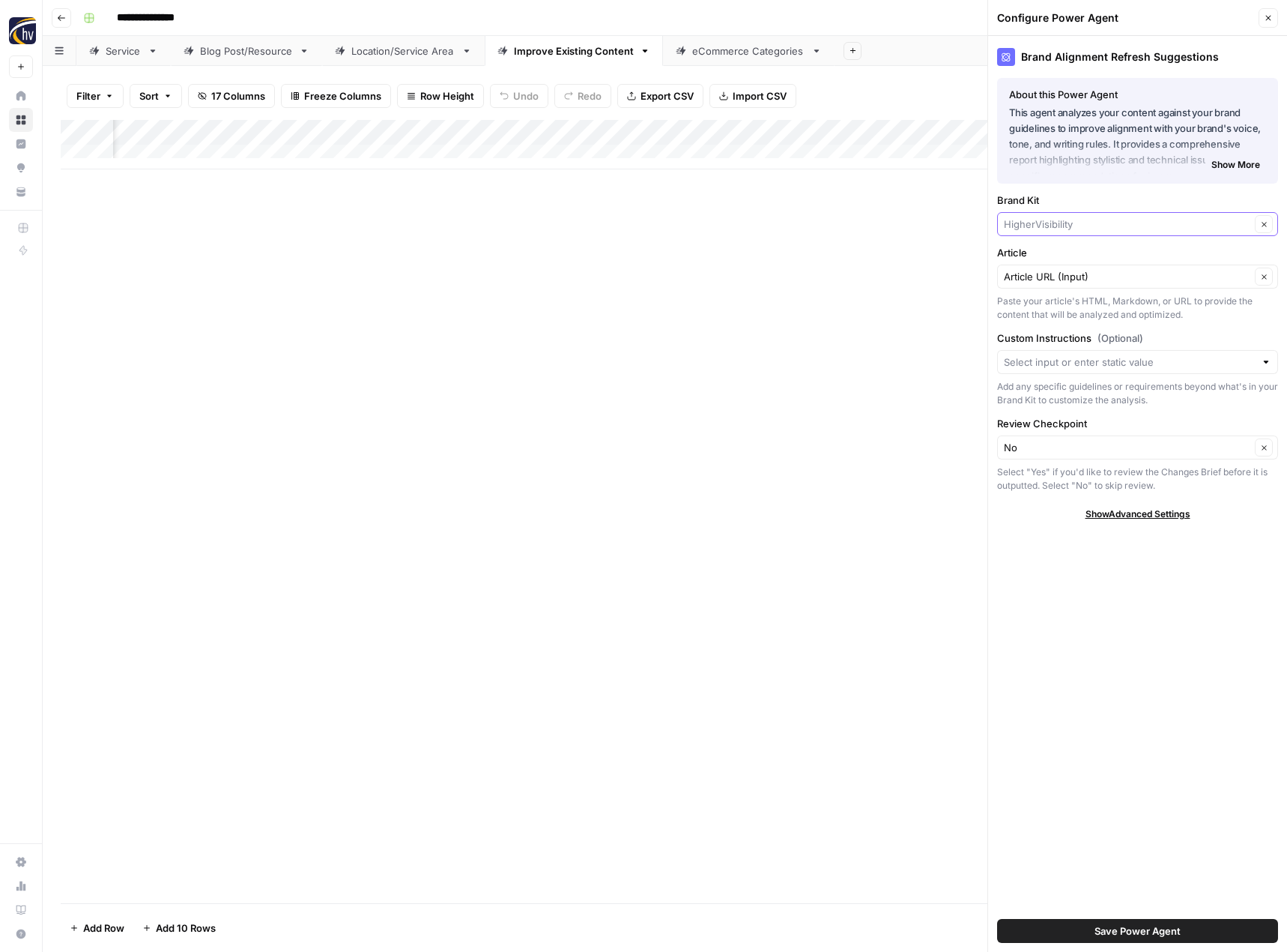
click at [1083, 221] on input "Brand Kit" at bounding box center [1127, 224] width 246 height 15
click at [1083, 254] on span "Bourget & Banda" at bounding box center [1134, 259] width 250 height 15
type input "Bourget & Banda"
click at [1140, 928] on span "Save Power Agent" at bounding box center [1138, 931] width 86 height 15
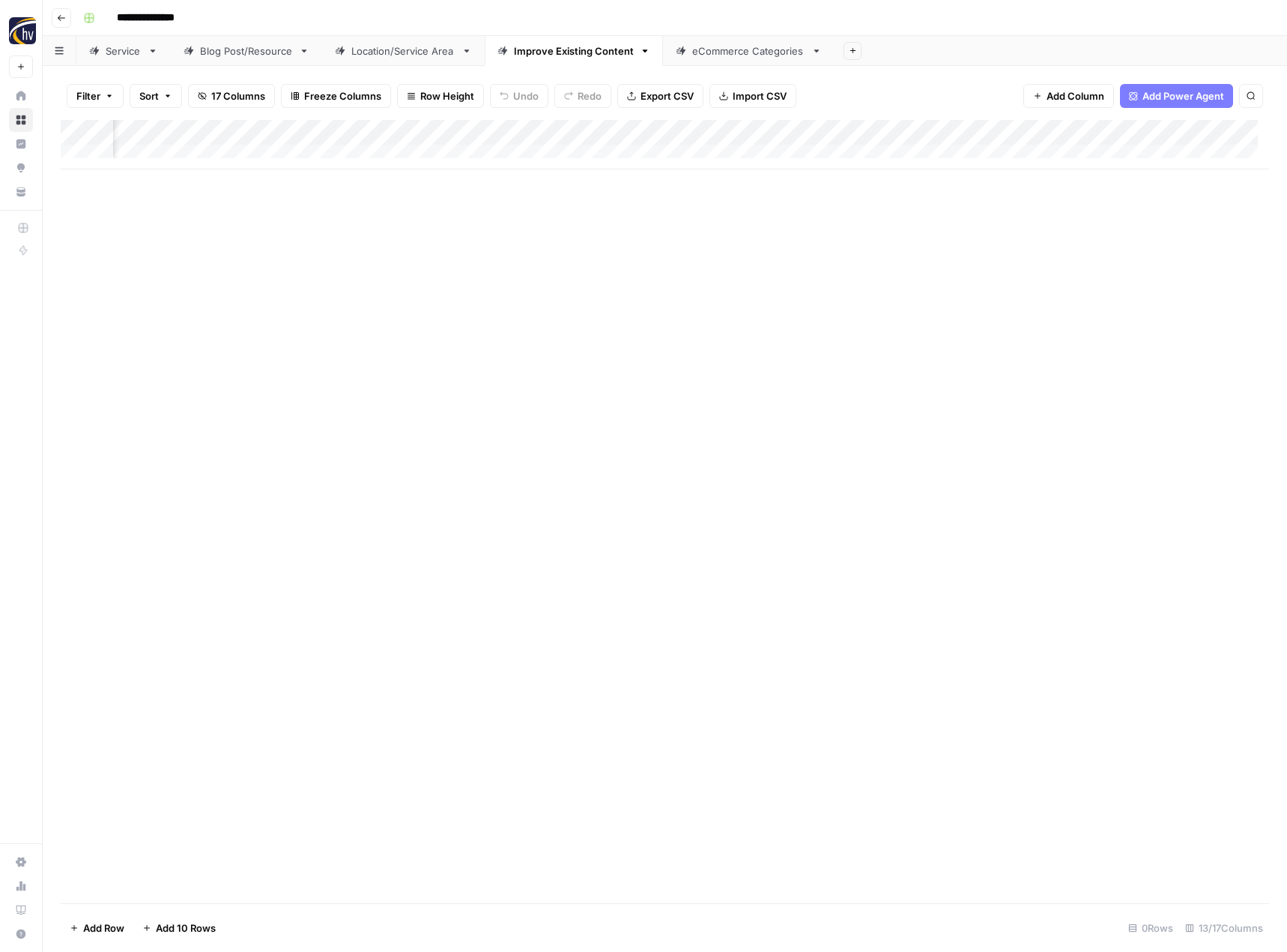
click at [1069, 130] on div "Add Column" at bounding box center [665, 145] width 1208 height 49
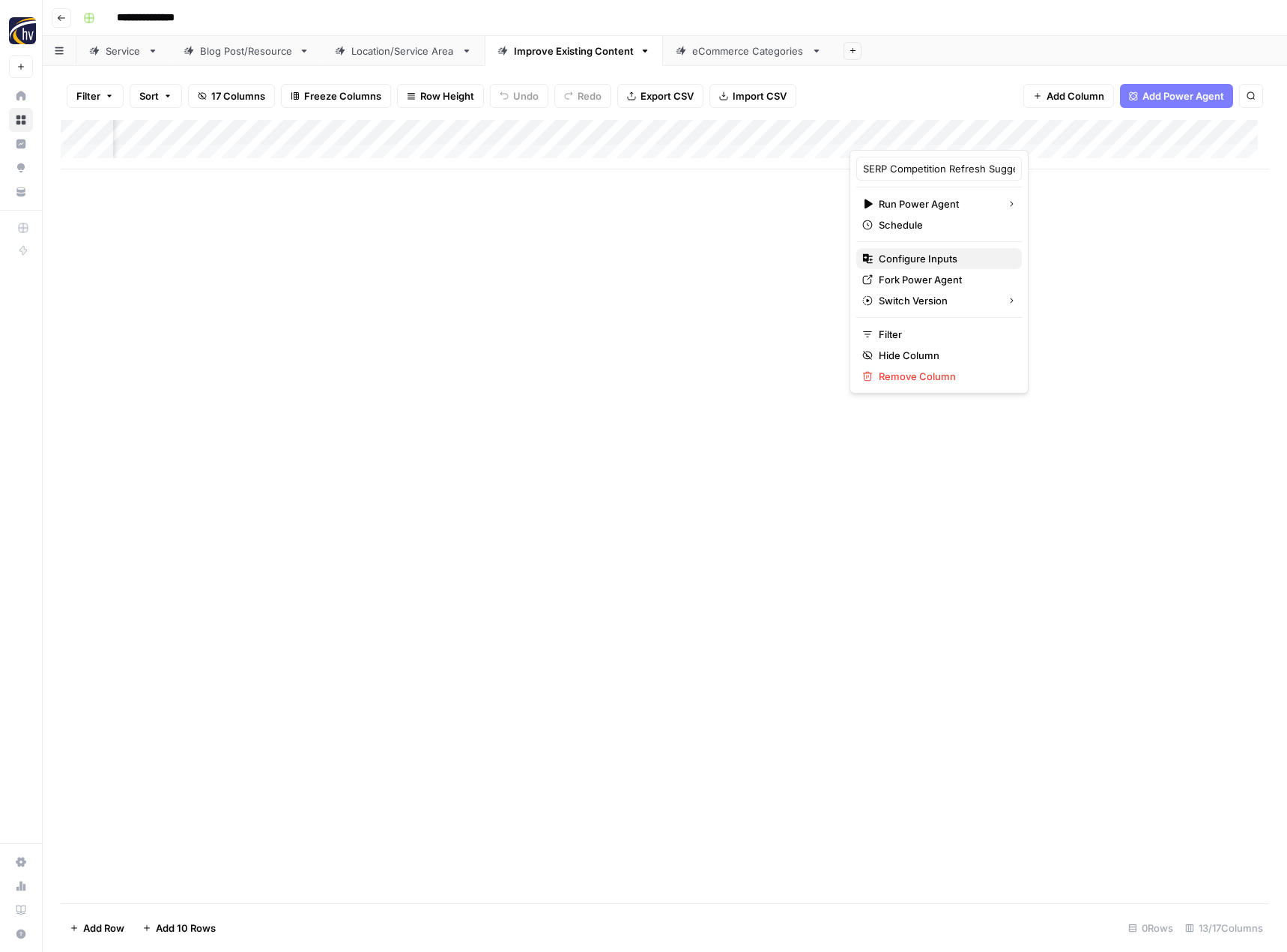
click at [945, 256] on span "Configure Inputs" at bounding box center [944, 258] width 131 height 15
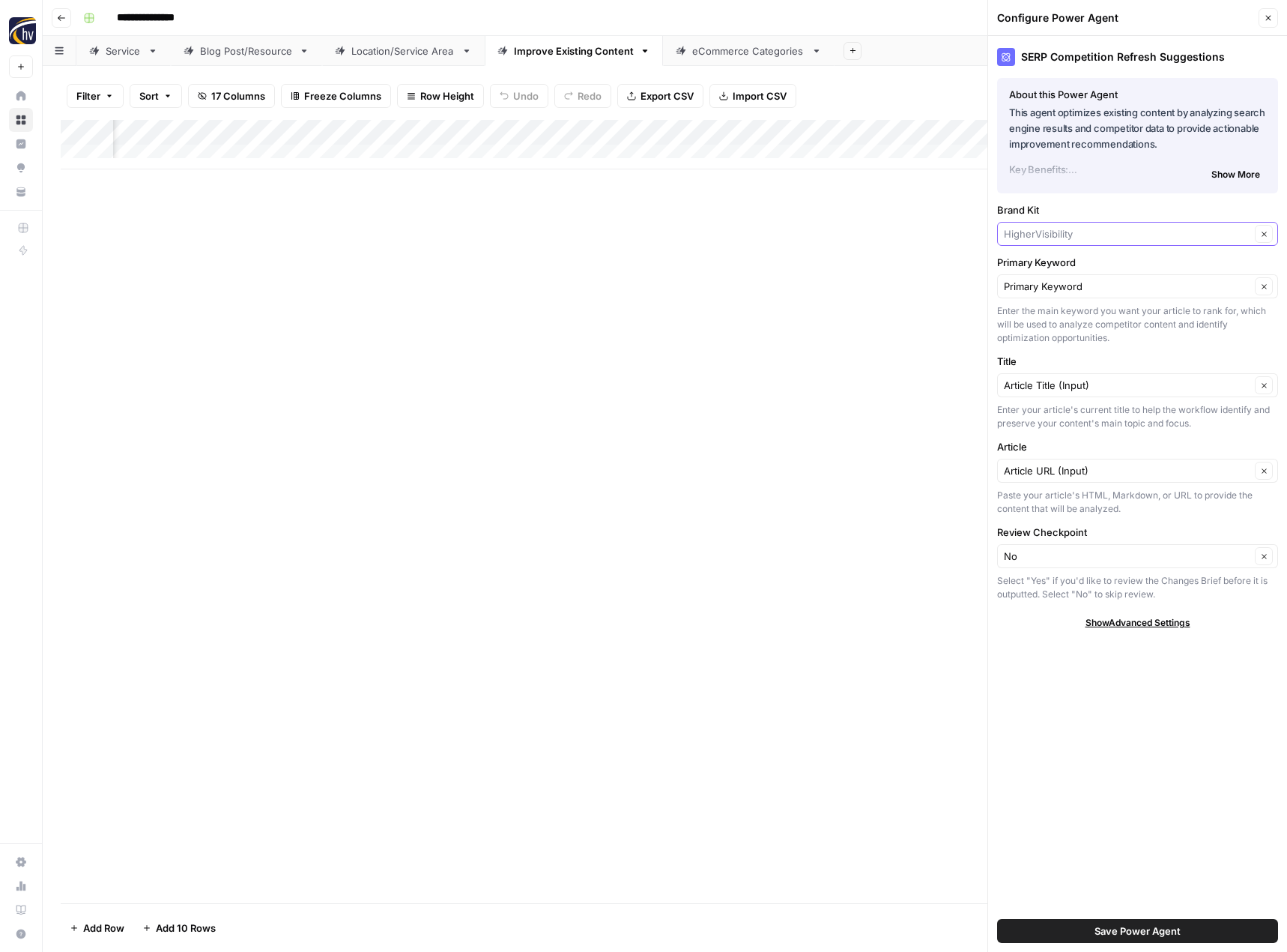
click at [1049, 233] on input "Brand Kit" at bounding box center [1127, 233] width 246 height 15
click at [1055, 265] on span "Bourget & Banda" at bounding box center [1134, 269] width 250 height 15
type input "Bourget & Banda"
click at [1142, 934] on span "Save Power Agent" at bounding box center [1138, 931] width 86 height 15
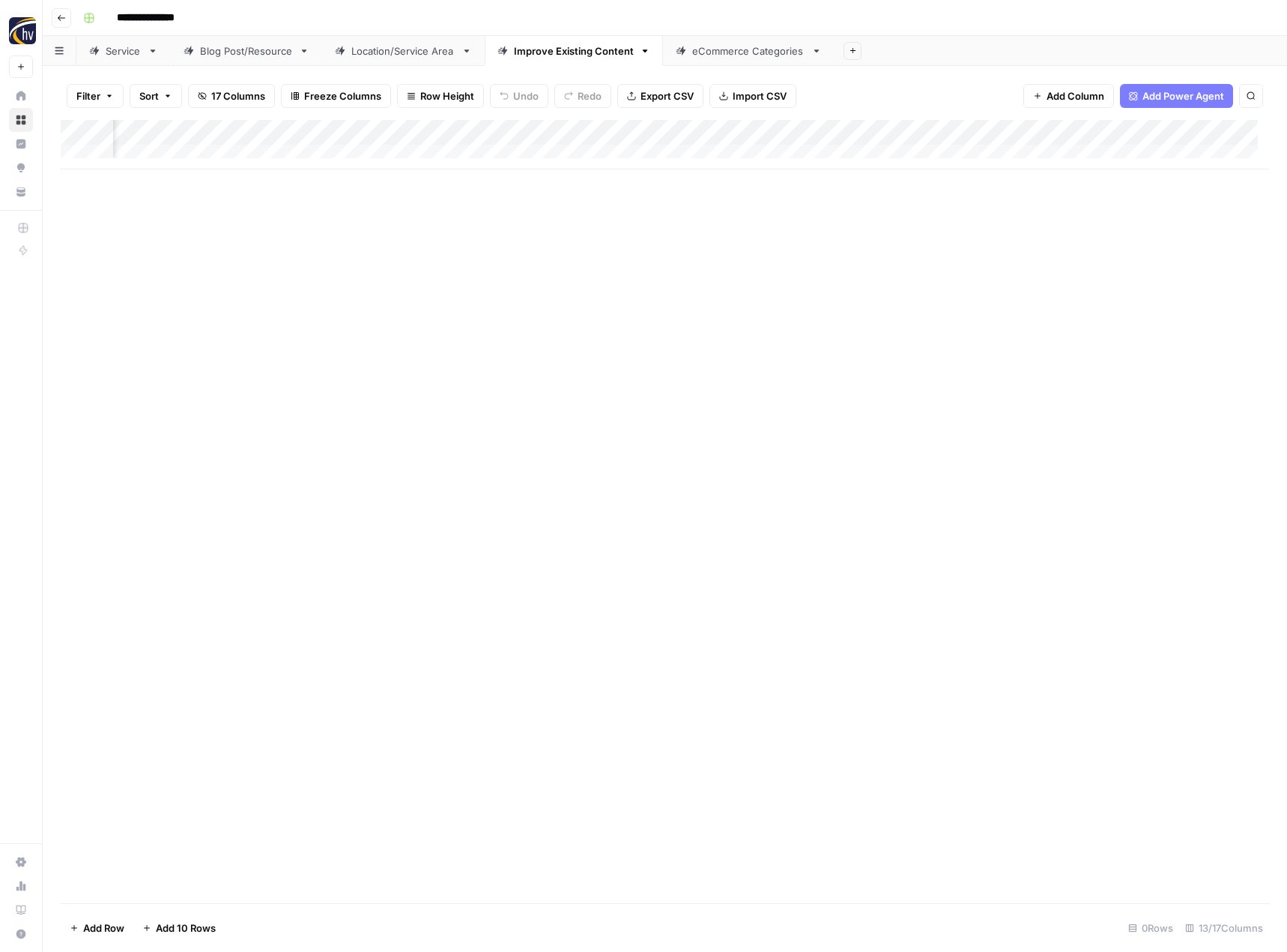
scroll to position [0, 1317]
click at [941, 132] on div "Add Column" at bounding box center [665, 145] width 1208 height 49
click at [837, 256] on span "Configure Inputs" at bounding box center [838, 258] width 131 height 15
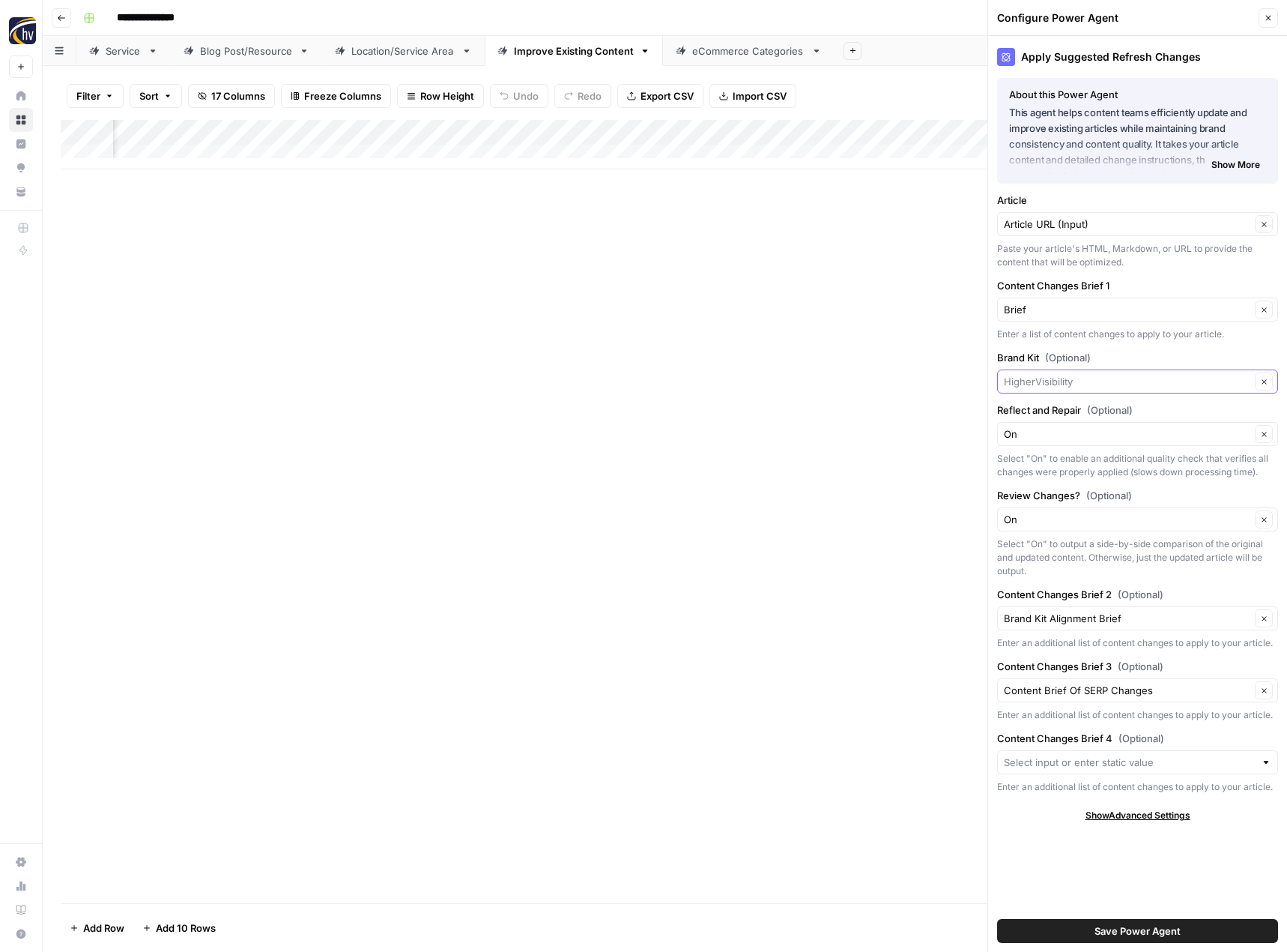
click at [1037, 380] on input "Brand Kit (Optional)" at bounding box center [1127, 381] width 246 height 15
click at [1037, 414] on span "Bourget & Banda" at bounding box center [1134, 416] width 250 height 15
type input "Bourget & Banda"
click at [1128, 932] on span "Save Power Agent" at bounding box center [1138, 931] width 86 height 15
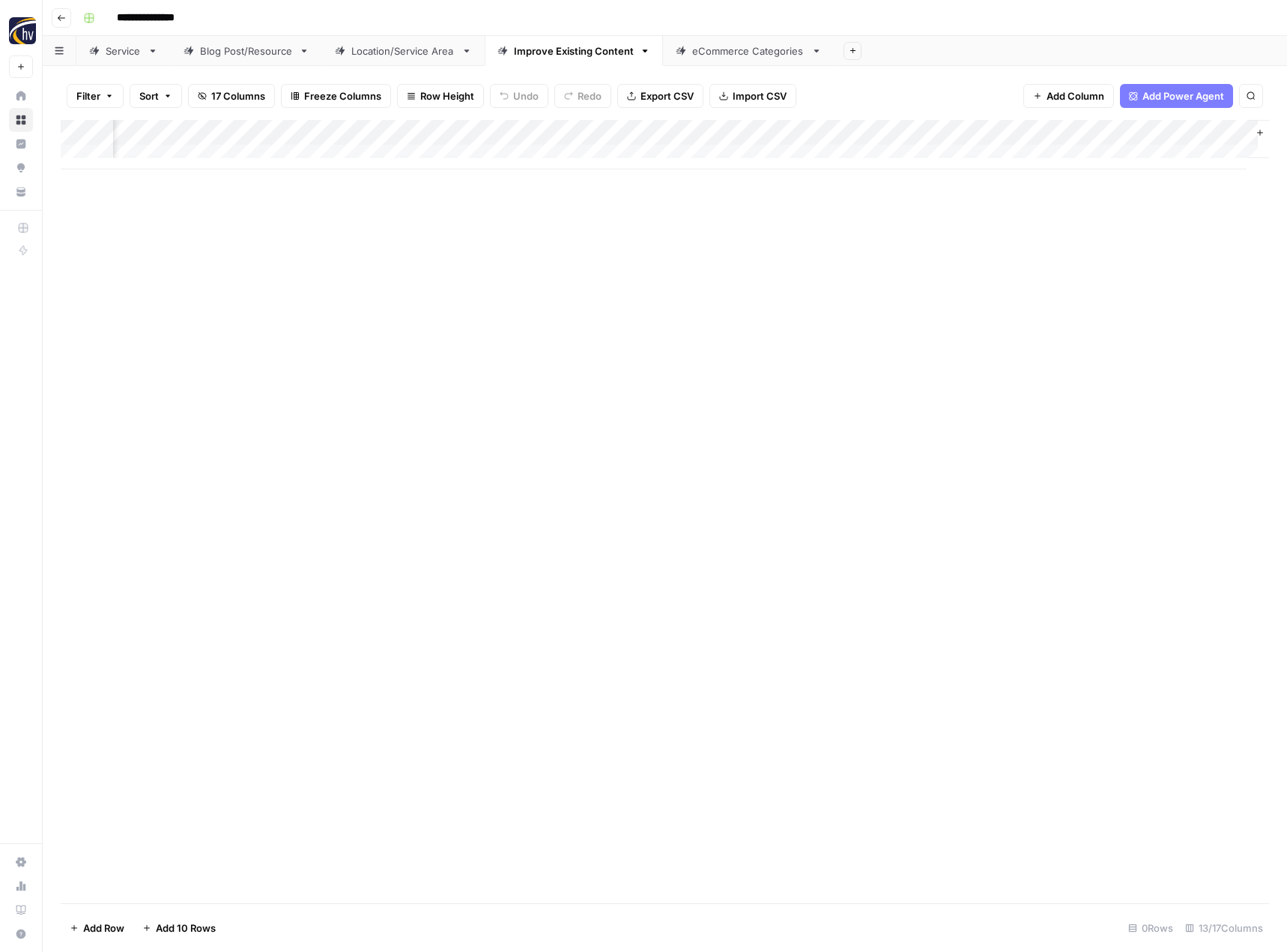
click at [761, 52] on div "eCommerce Categories" at bounding box center [749, 50] width 114 height 15
click at [727, 132] on div "Add Column" at bounding box center [665, 145] width 1208 height 49
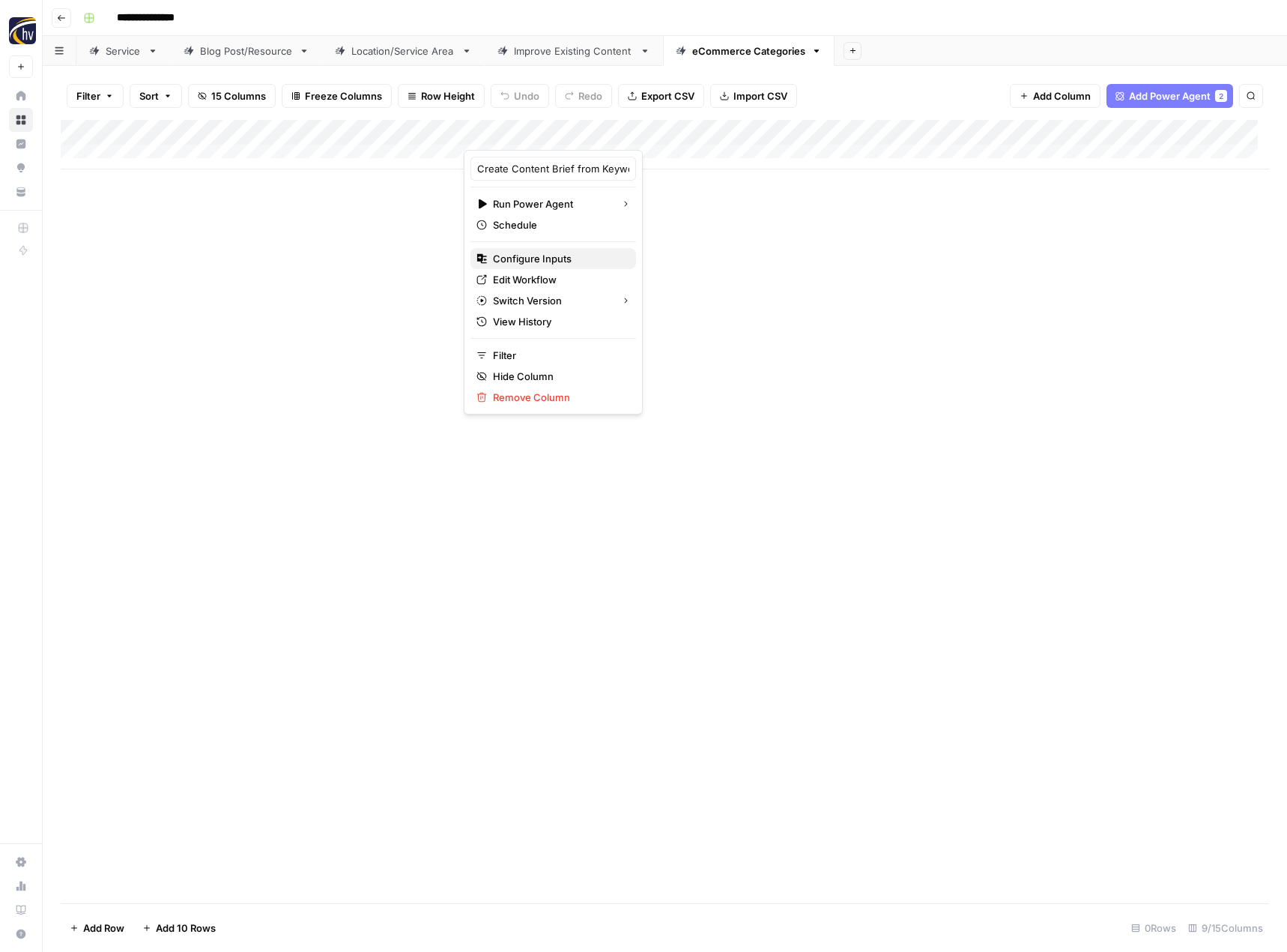
click at [600, 258] on div "Configure Inputs" at bounding box center [554, 258] width 154 height 15
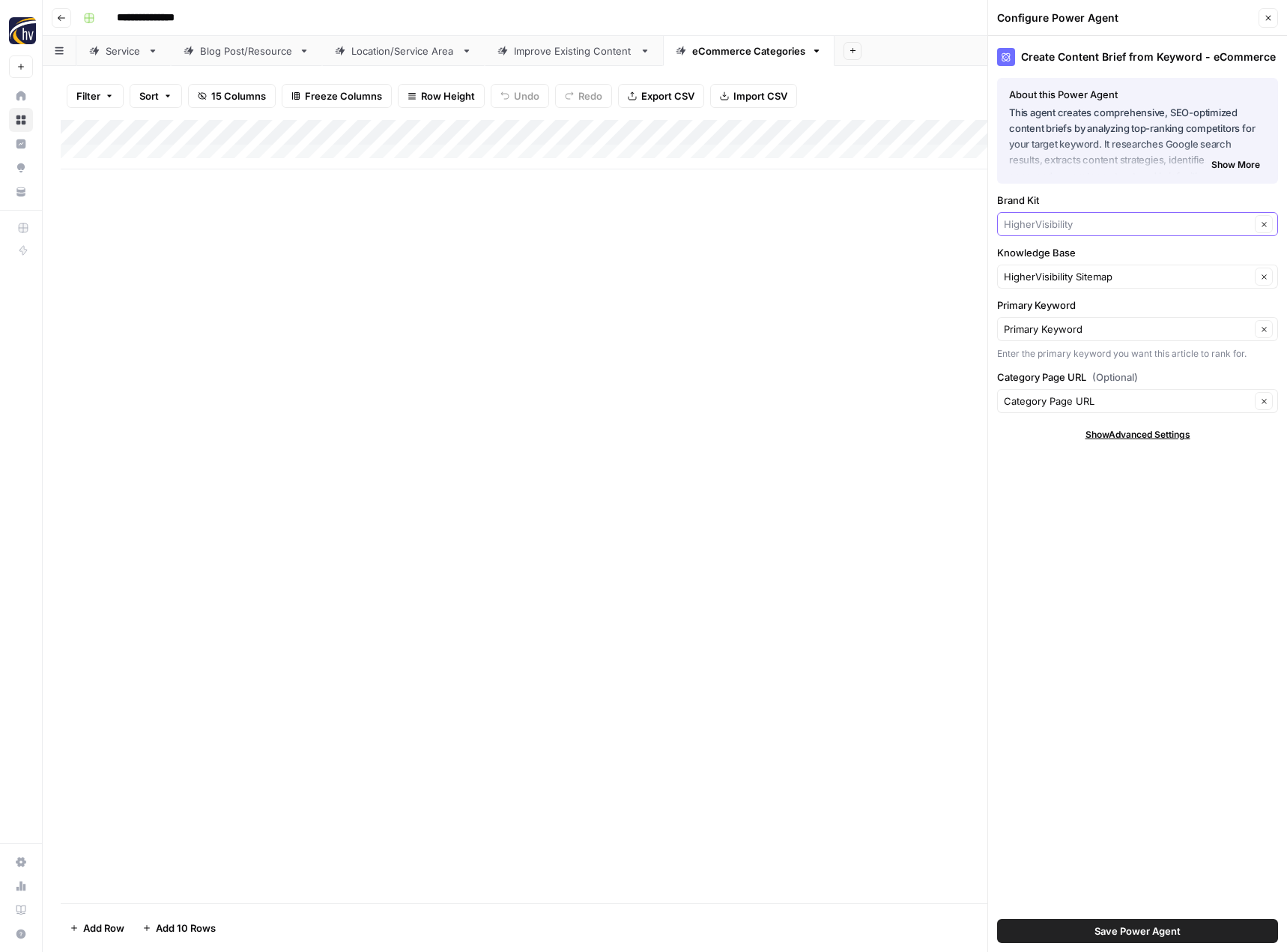
click at [1032, 228] on input "Brand Kit" at bounding box center [1127, 224] width 246 height 15
click at [1039, 254] on span "Bourget & Banda" at bounding box center [1134, 259] width 250 height 15
type input "Bourget & Banda"
click at [1122, 920] on button "Save Power Agent" at bounding box center [1138, 931] width 281 height 24
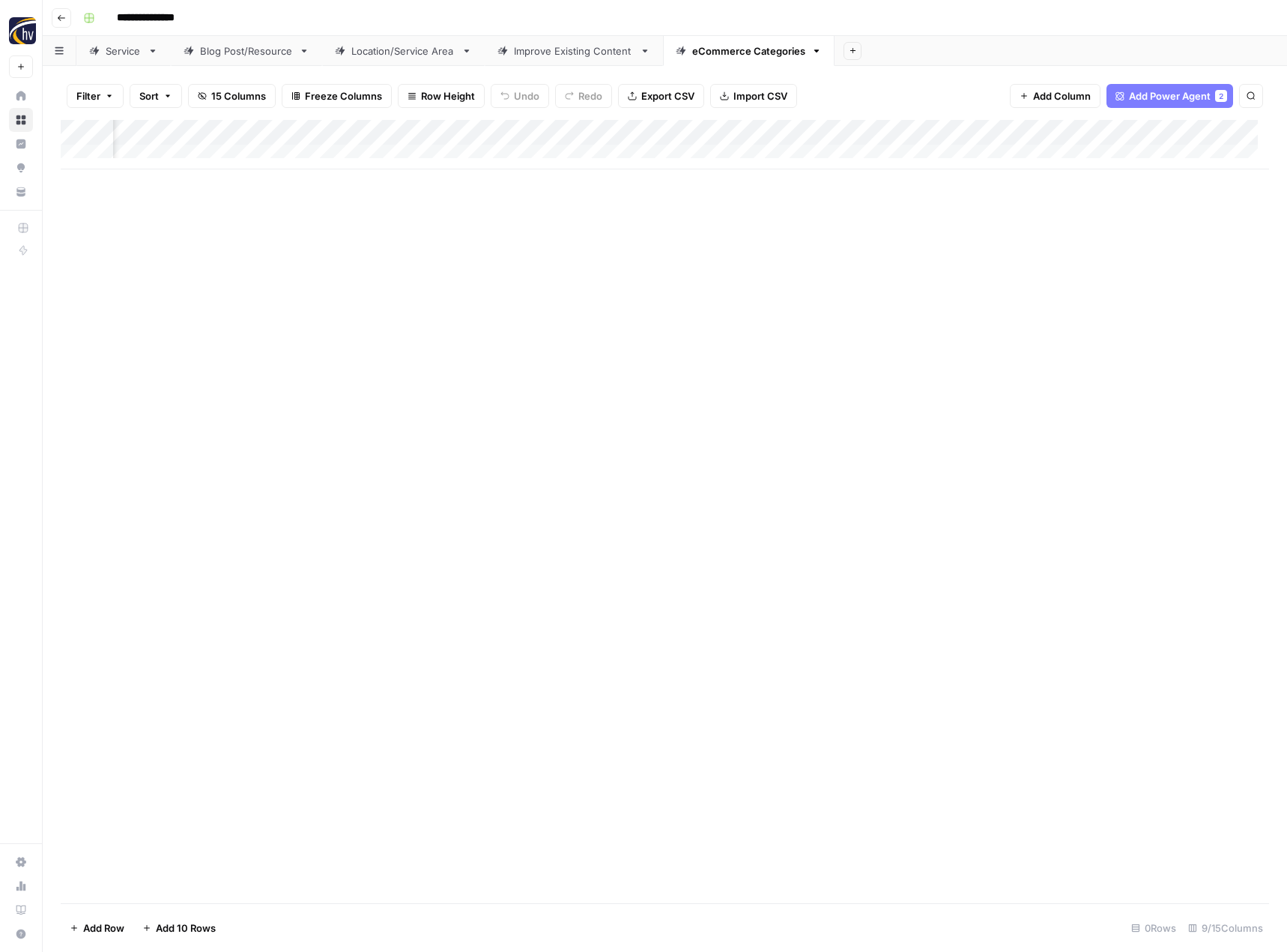
scroll to position [0, 502]
click at [1095, 124] on div "Add Column" at bounding box center [665, 145] width 1208 height 49
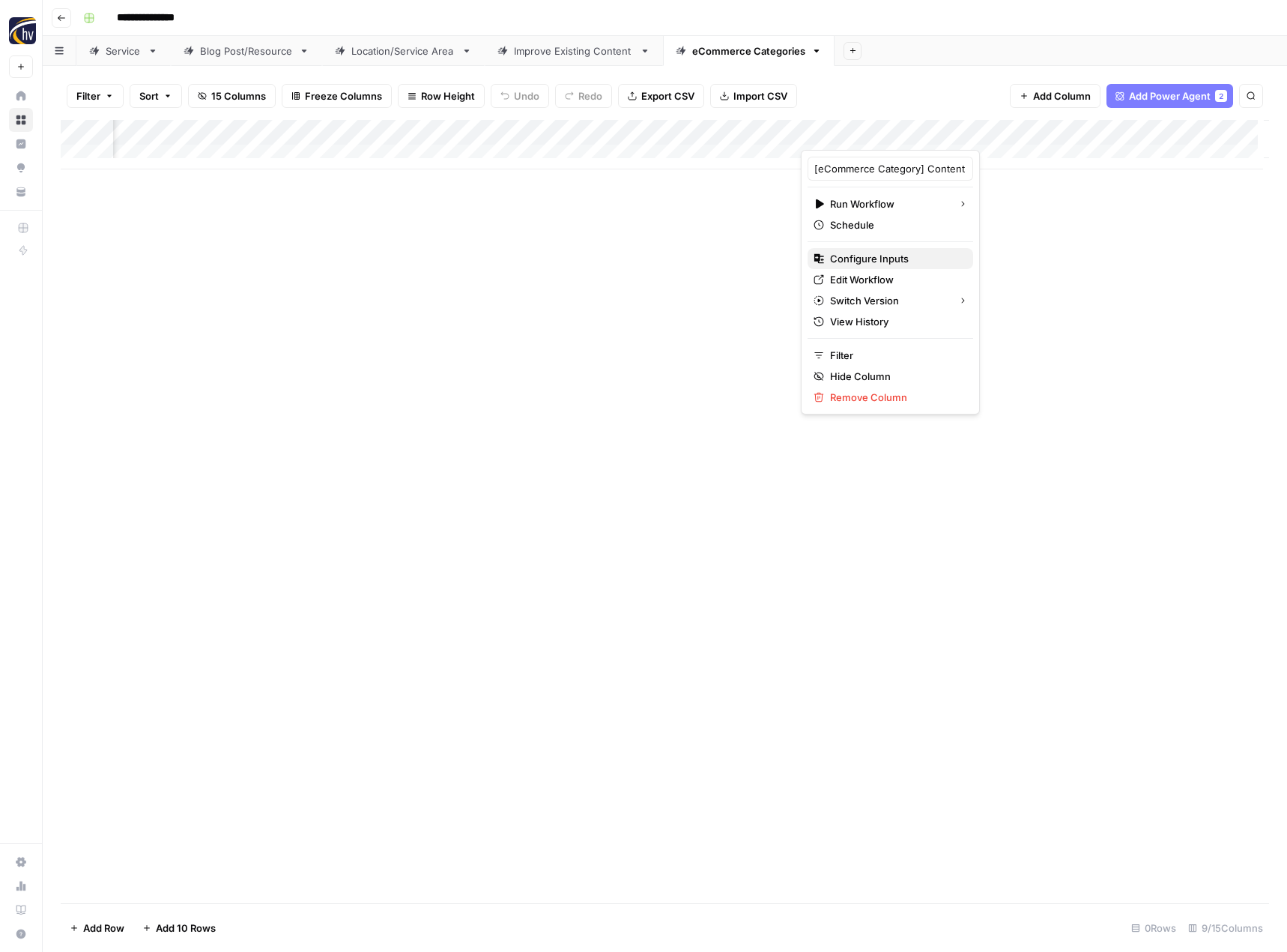
click at [911, 250] on button "Configure Inputs" at bounding box center [890, 258] width 166 height 21
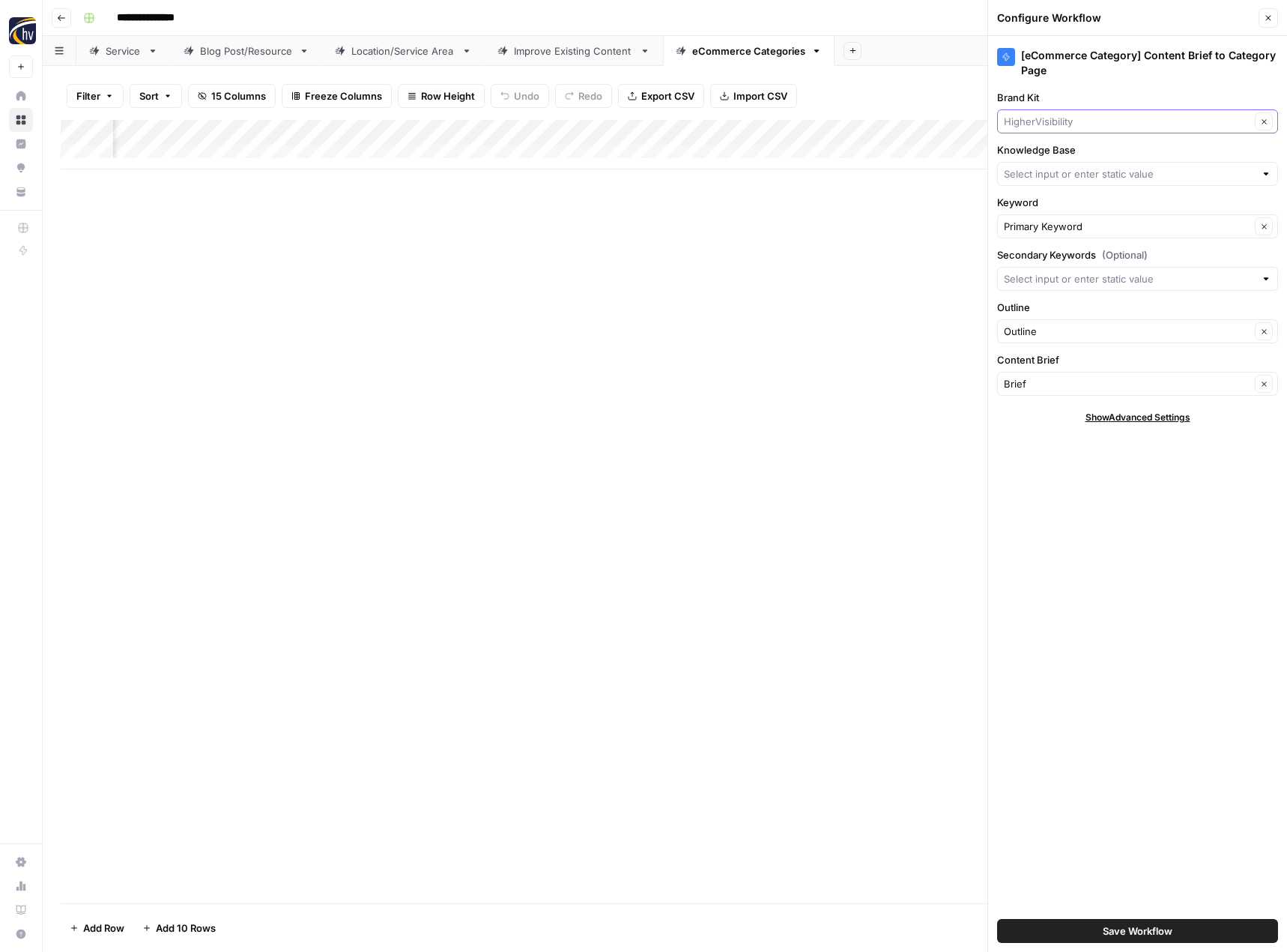
click at [1076, 125] on input "Brand Kit" at bounding box center [1127, 121] width 246 height 15
click at [1079, 151] on span "Bourget & Banda" at bounding box center [1134, 157] width 250 height 15
type input "Bourget & Banda"
click at [1065, 182] on div at bounding box center [1138, 174] width 281 height 24
click at [1082, 208] on span "HigherVisibility Sitemap" at bounding box center [1134, 209] width 250 height 15
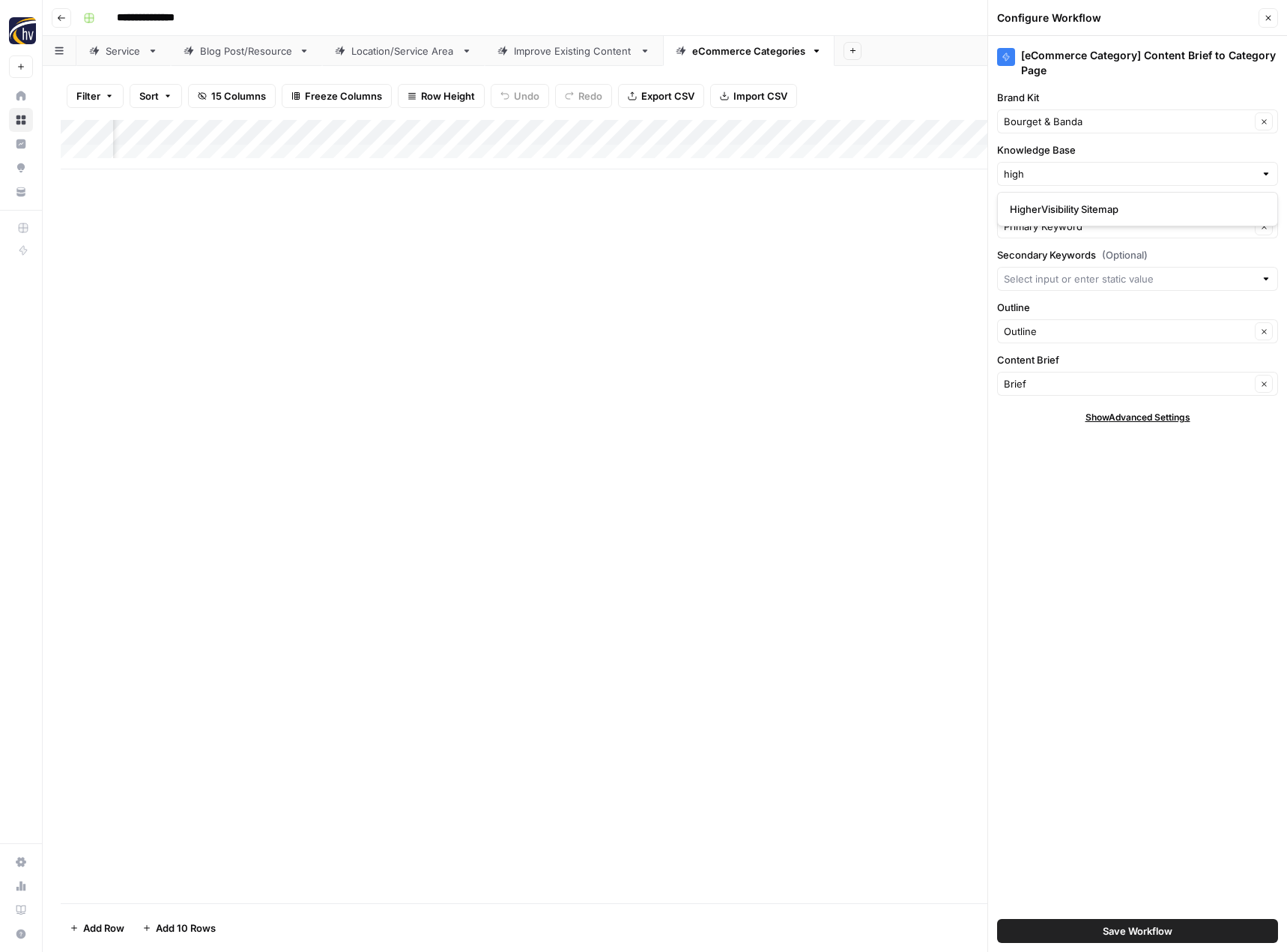
type input "HigherVisibility Sitemap"
click at [1141, 925] on span "Save Workflow" at bounding box center [1138, 931] width 70 height 15
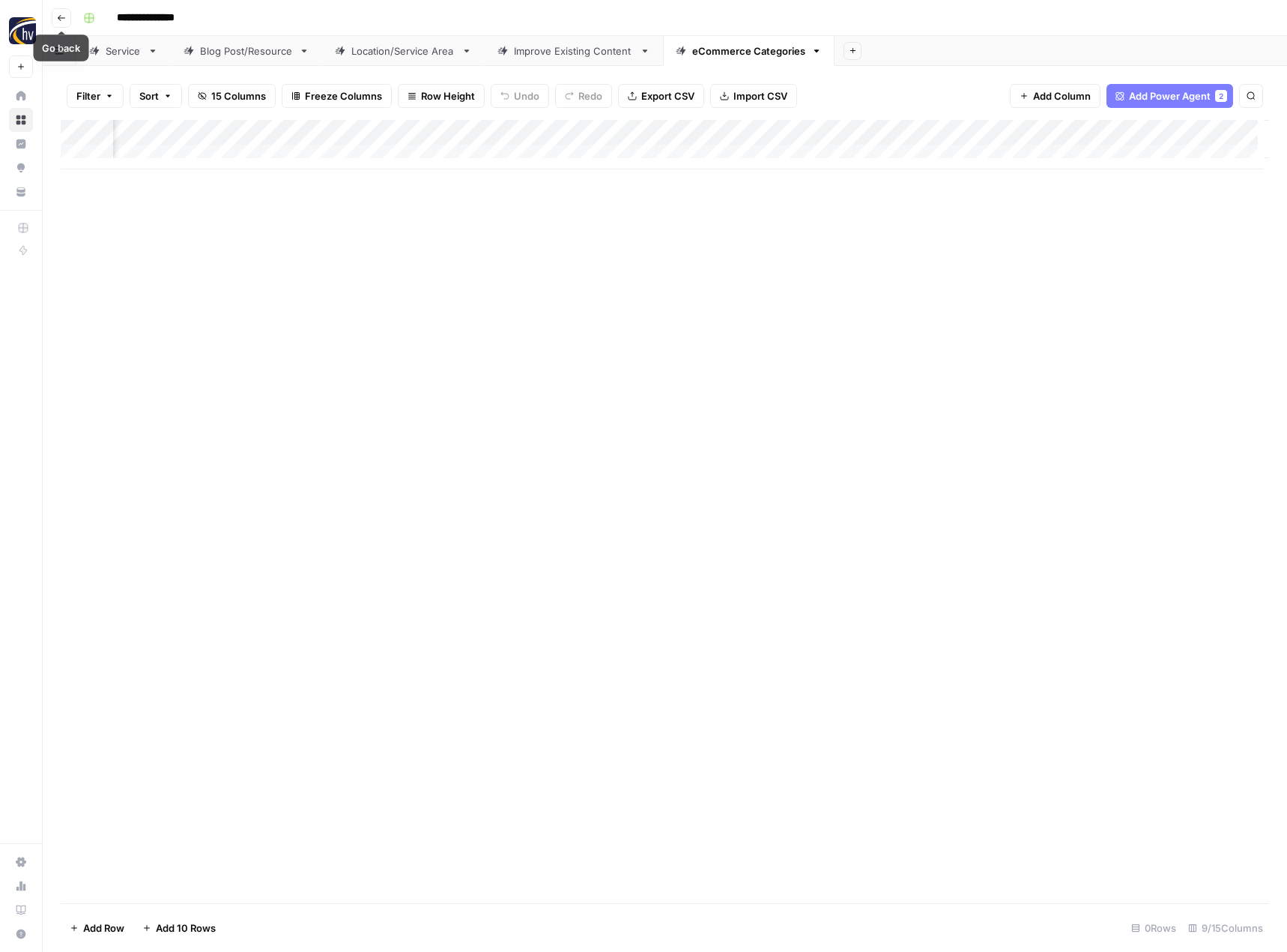
click at [59, 23] on button "Go back" at bounding box center [60, 17] width 19 height 19
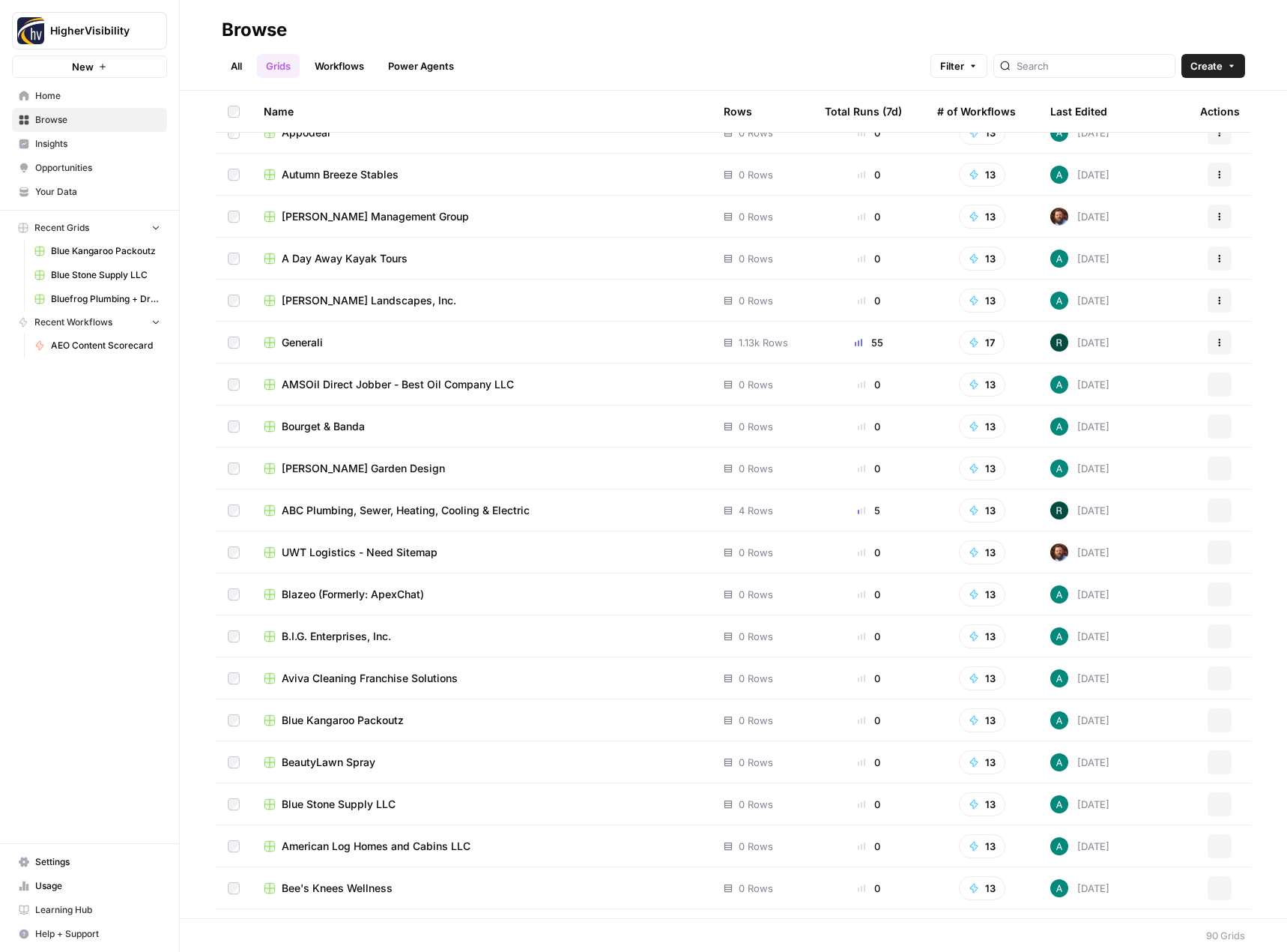
scroll to position [2991, 0]
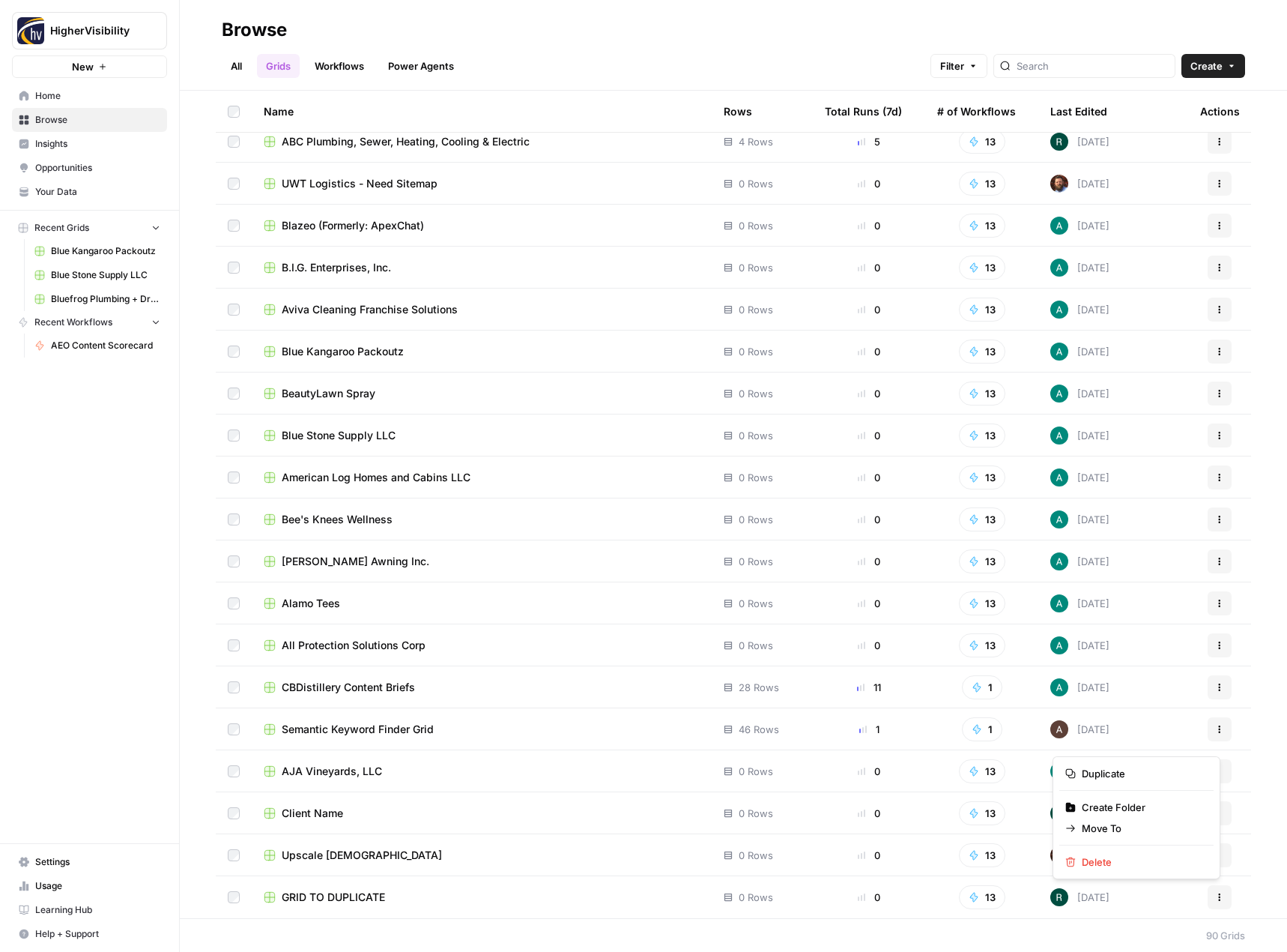
click at [1215, 900] on button "Actions" at bounding box center [1220, 897] width 24 height 24
click at [1154, 774] on span "Duplicate" at bounding box center [1141, 774] width 120 height 15
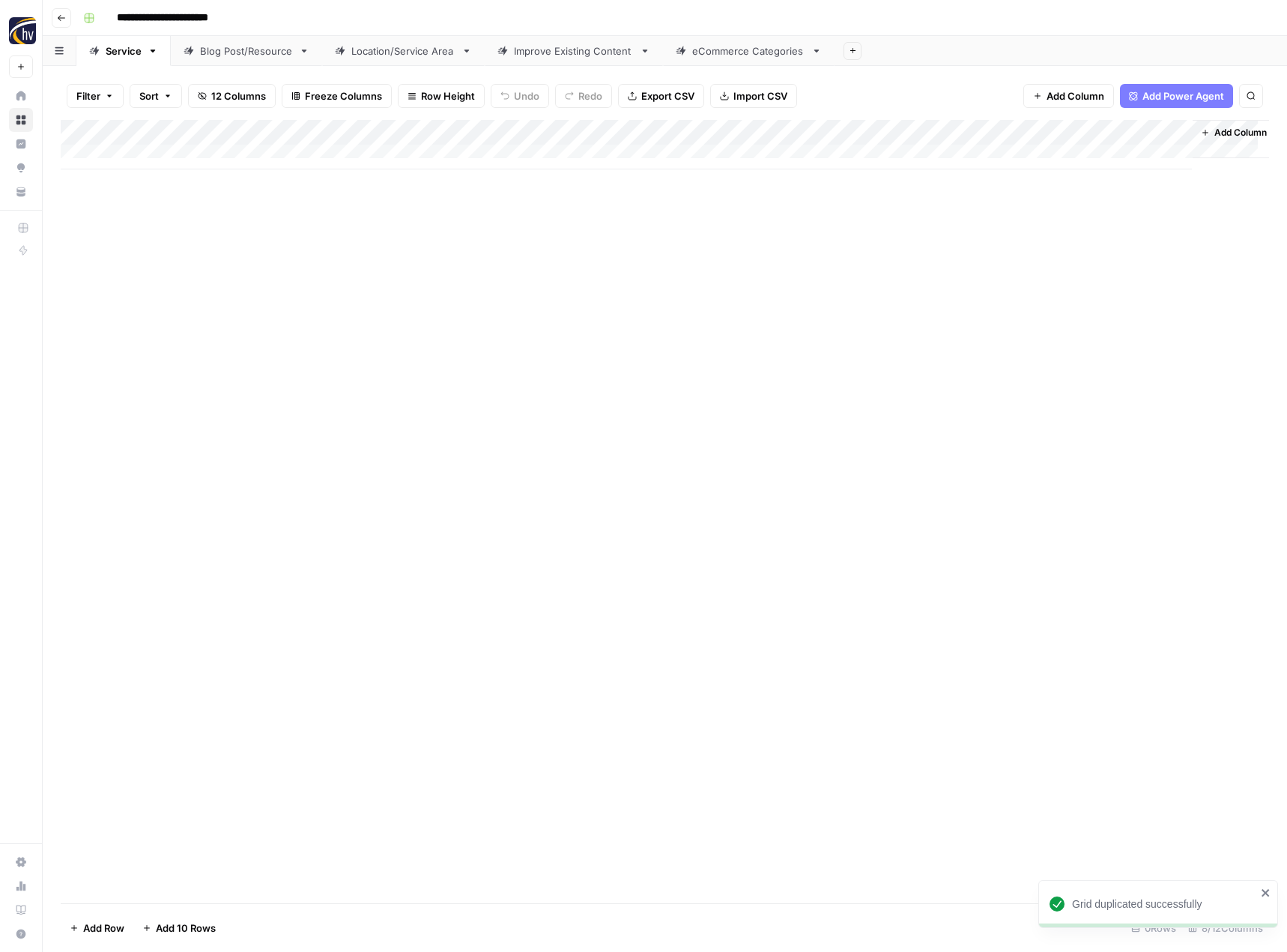
click at [201, 23] on input "**********" at bounding box center [187, 18] width 155 height 24
paste input
click at [292, 311] on div "Add Column" at bounding box center [665, 511] width 1208 height 783
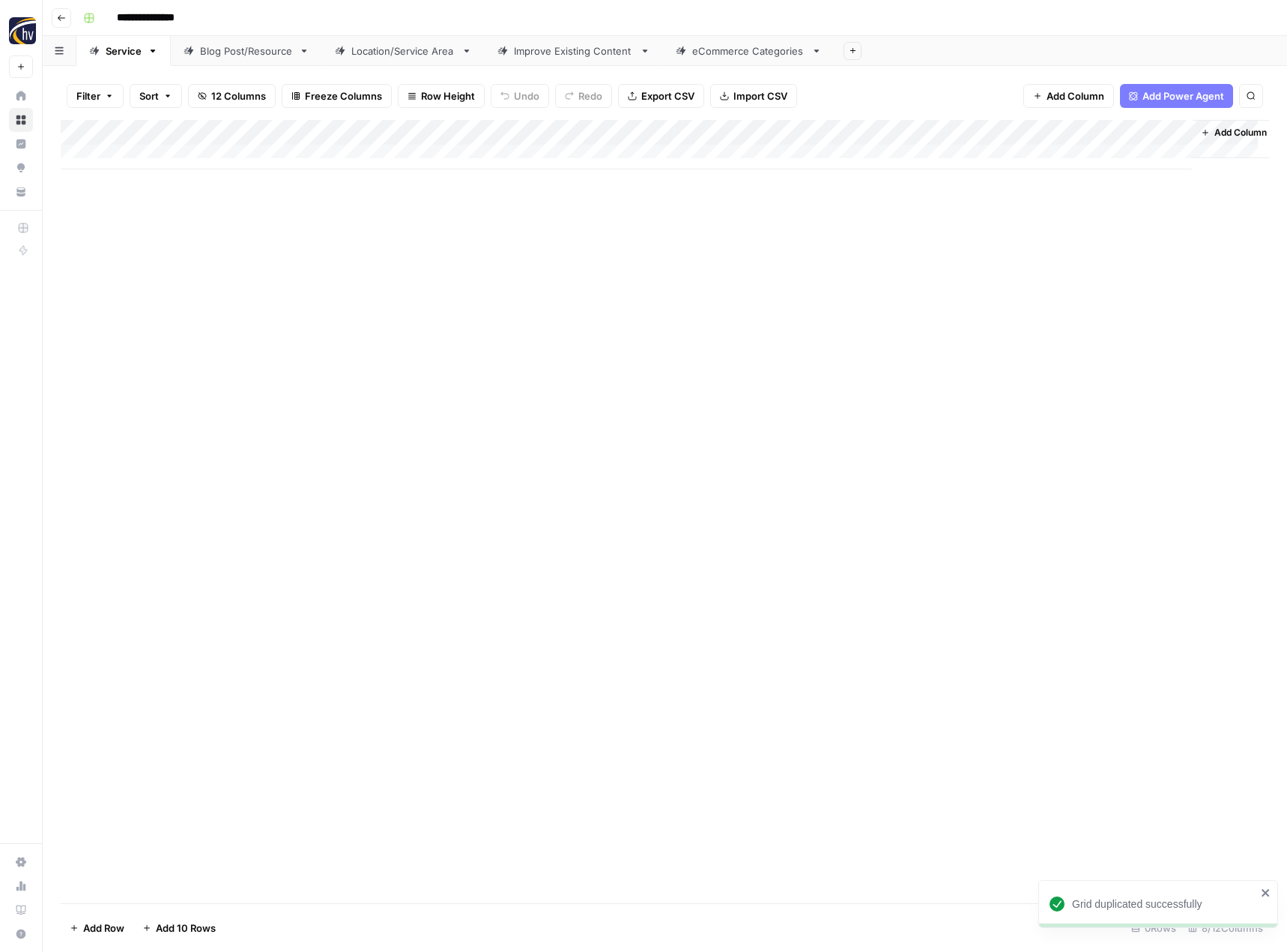
click at [163, 18] on input "**********" at bounding box center [158, 18] width 98 height 24
paste input
type input "**********"
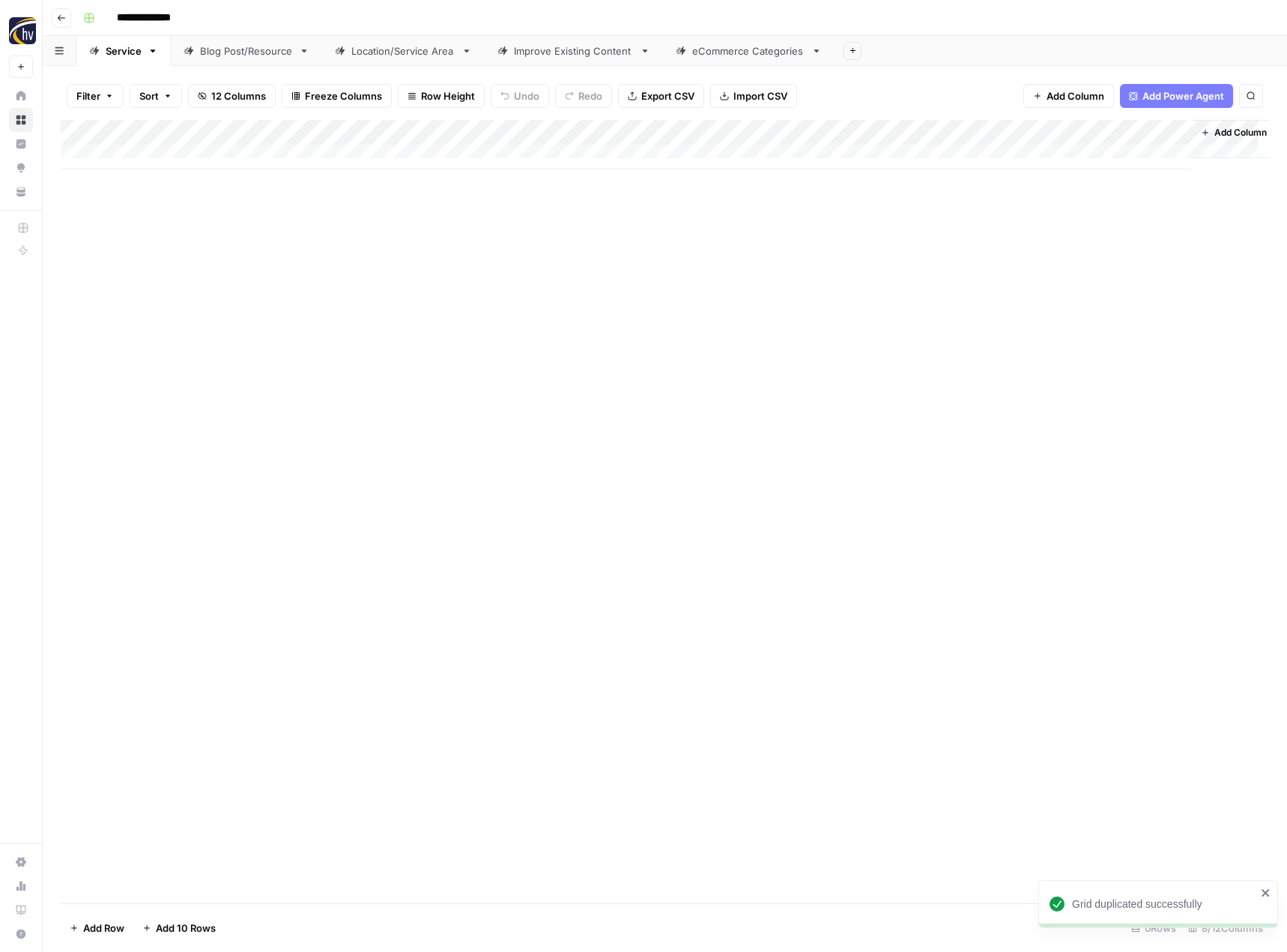
click at [250, 386] on div "Add Column" at bounding box center [665, 511] width 1208 height 783
click at [353, 135] on div "Add Column" at bounding box center [665, 145] width 1208 height 49
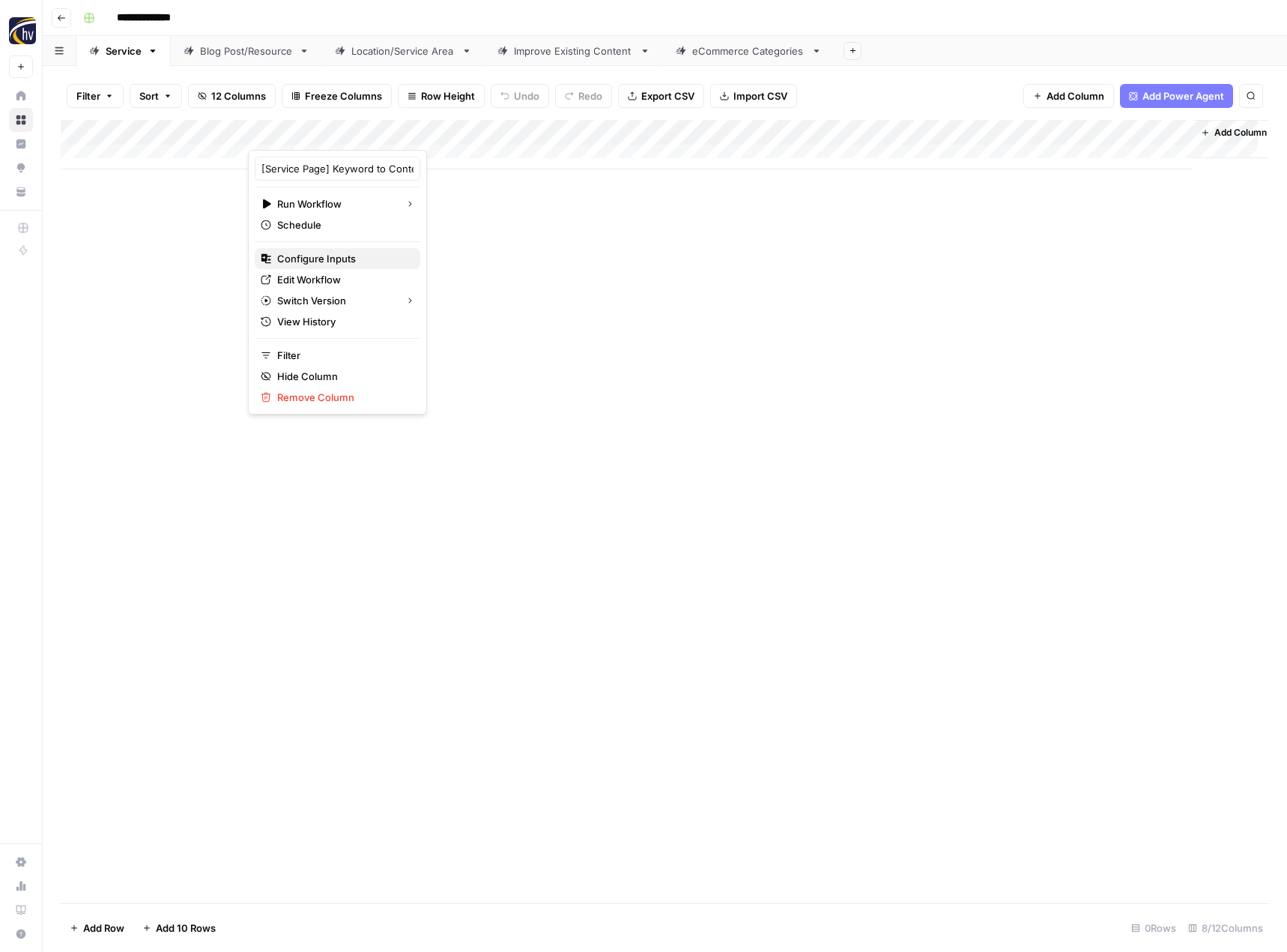
click at [308, 261] on span "Configure Inputs" at bounding box center [342, 258] width 131 height 15
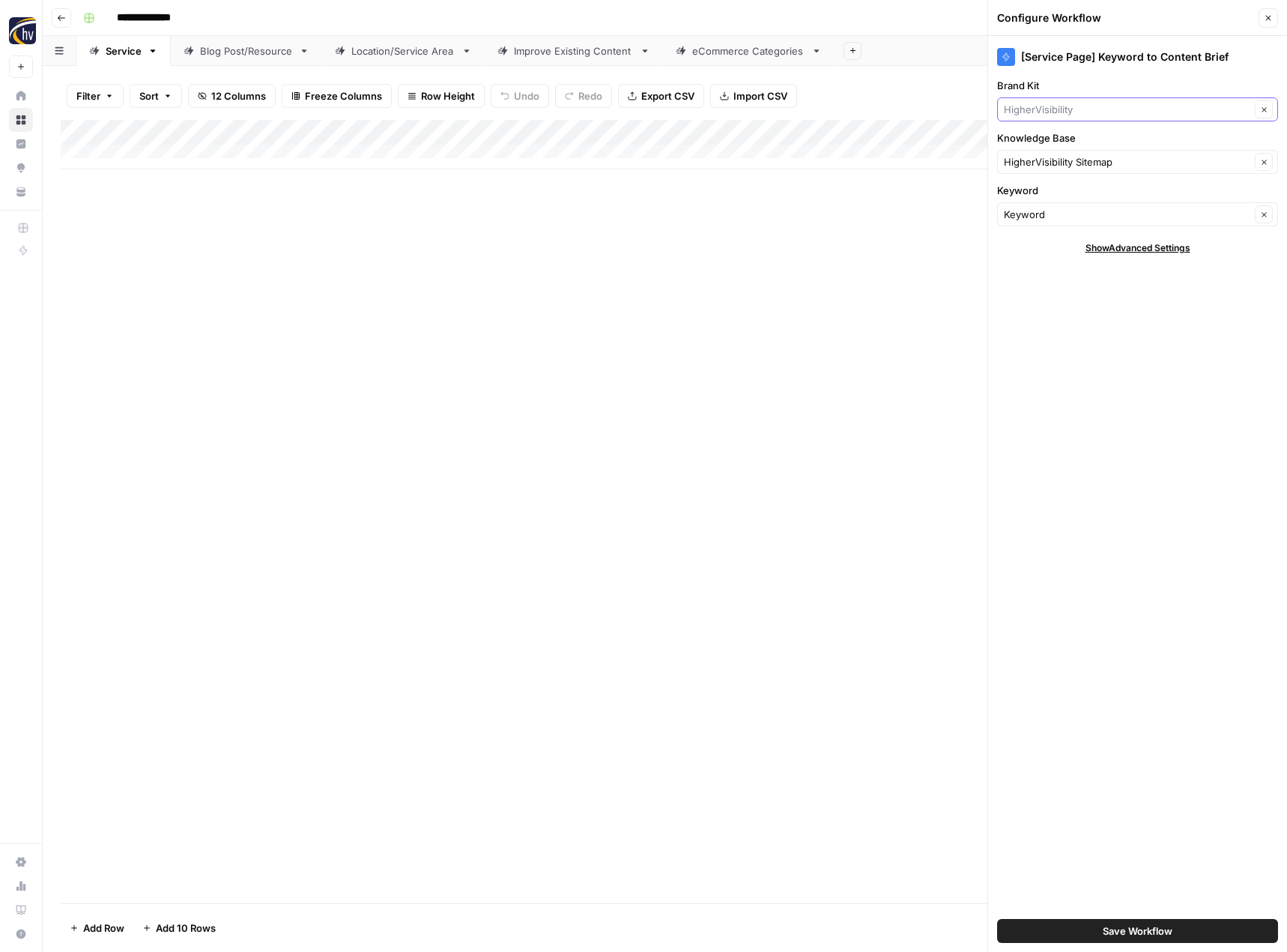
click at [1097, 116] on input "Brand Kit" at bounding box center [1127, 109] width 246 height 15
click at [1091, 146] on span "[PERSON_NAME]" at bounding box center [1134, 145] width 250 height 15
type input "[PERSON_NAME]"
click at [1120, 932] on span "Save Workflow" at bounding box center [1138, 931] width 70 height 15
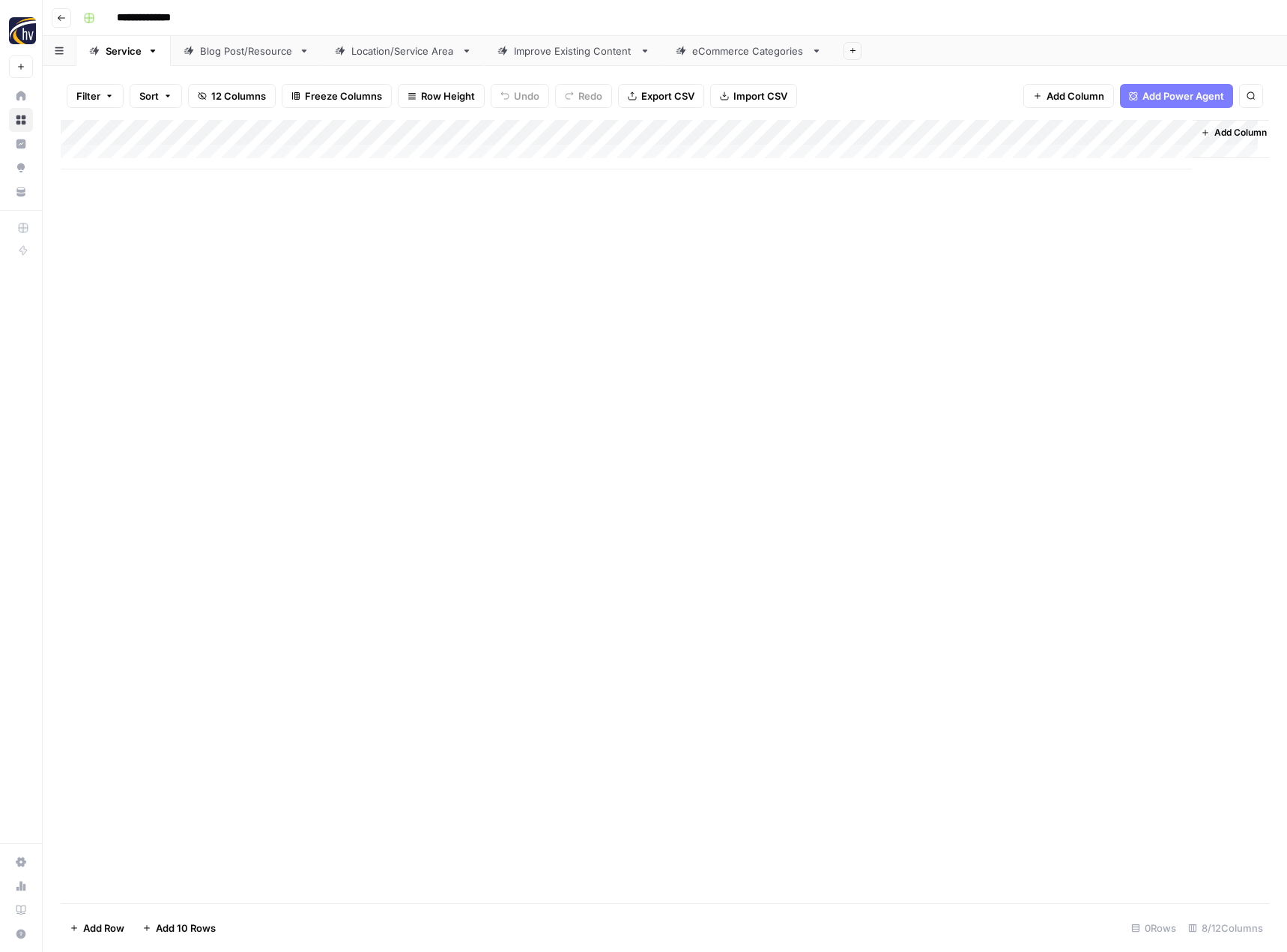
click at [1028, 130] on div "Add Column" at bounding box center [665, 145] width 1208 height 49
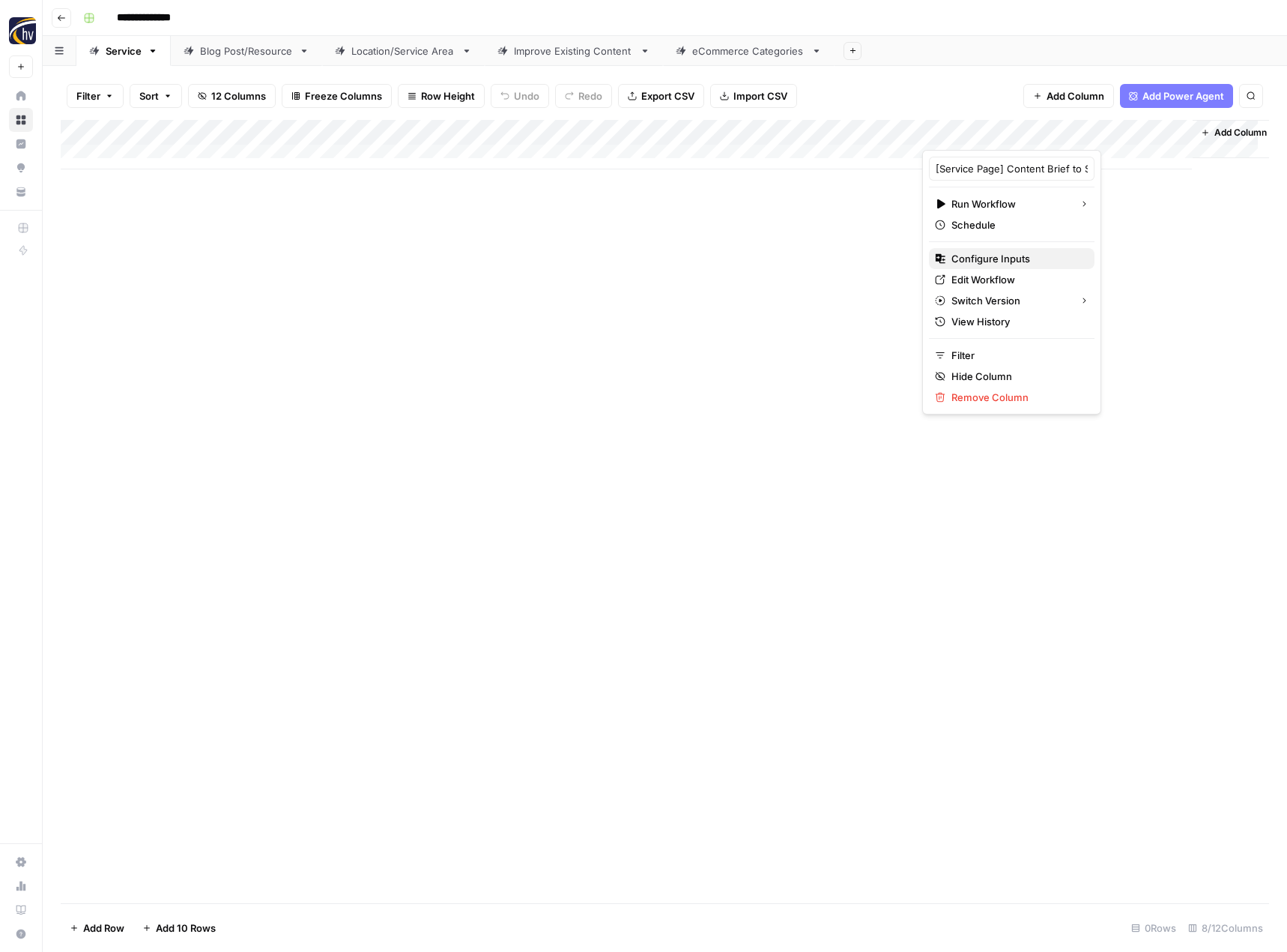
click at [965, 252] on span "Configure Inputs" at bounding box center [1017, 258] width 131 height 15
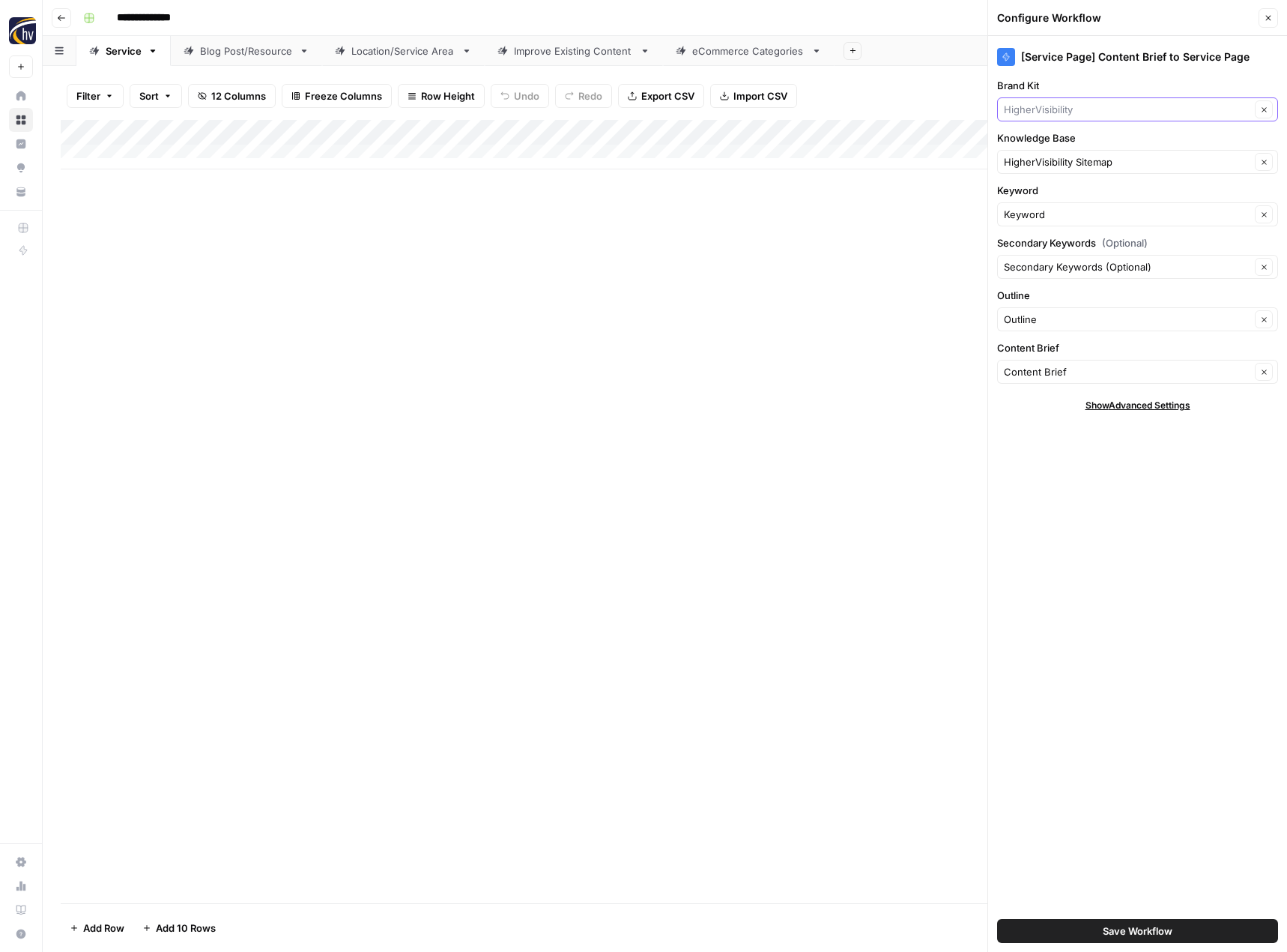
click at [1048, 102] on input "Brand Kit" at bounding box center [1127, 109] width 246 height 15
click at [1057, 146] on span "[PERSON_NAME]" at bounding box center [1134, 145] width 250 height 15
type input "[PERSON_NAME]"
click at [1156, 933] on span "Save Workflow" at bounding box center [1138, 931] width 70 height 15
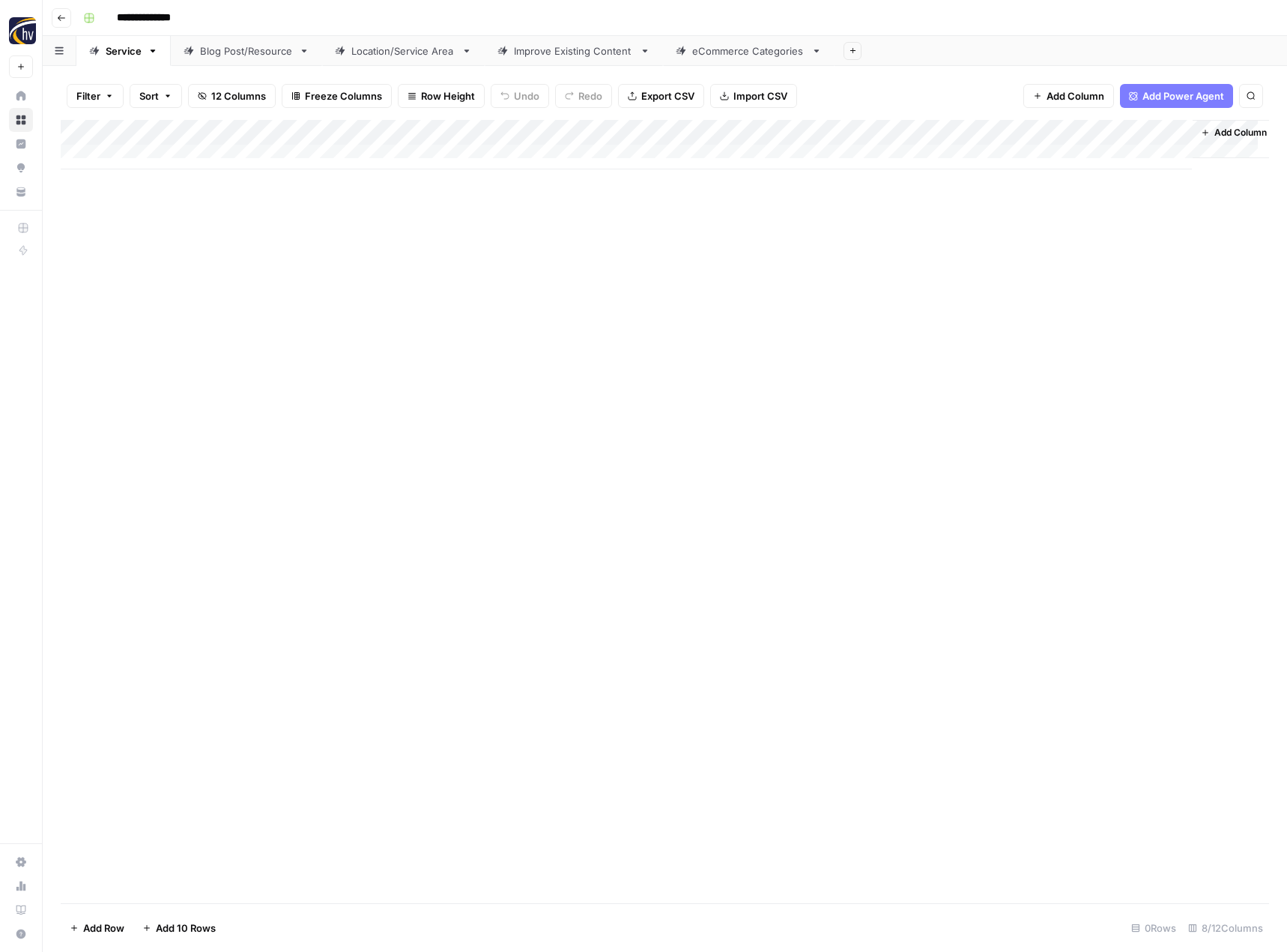
click at [274, 51] on div "Blog Post/Resource" at bounding box center [247, 50] width 93 height 15
click at [350, 130] on div "Add Column" at bounding box center [665, 145] width 1208 height 49
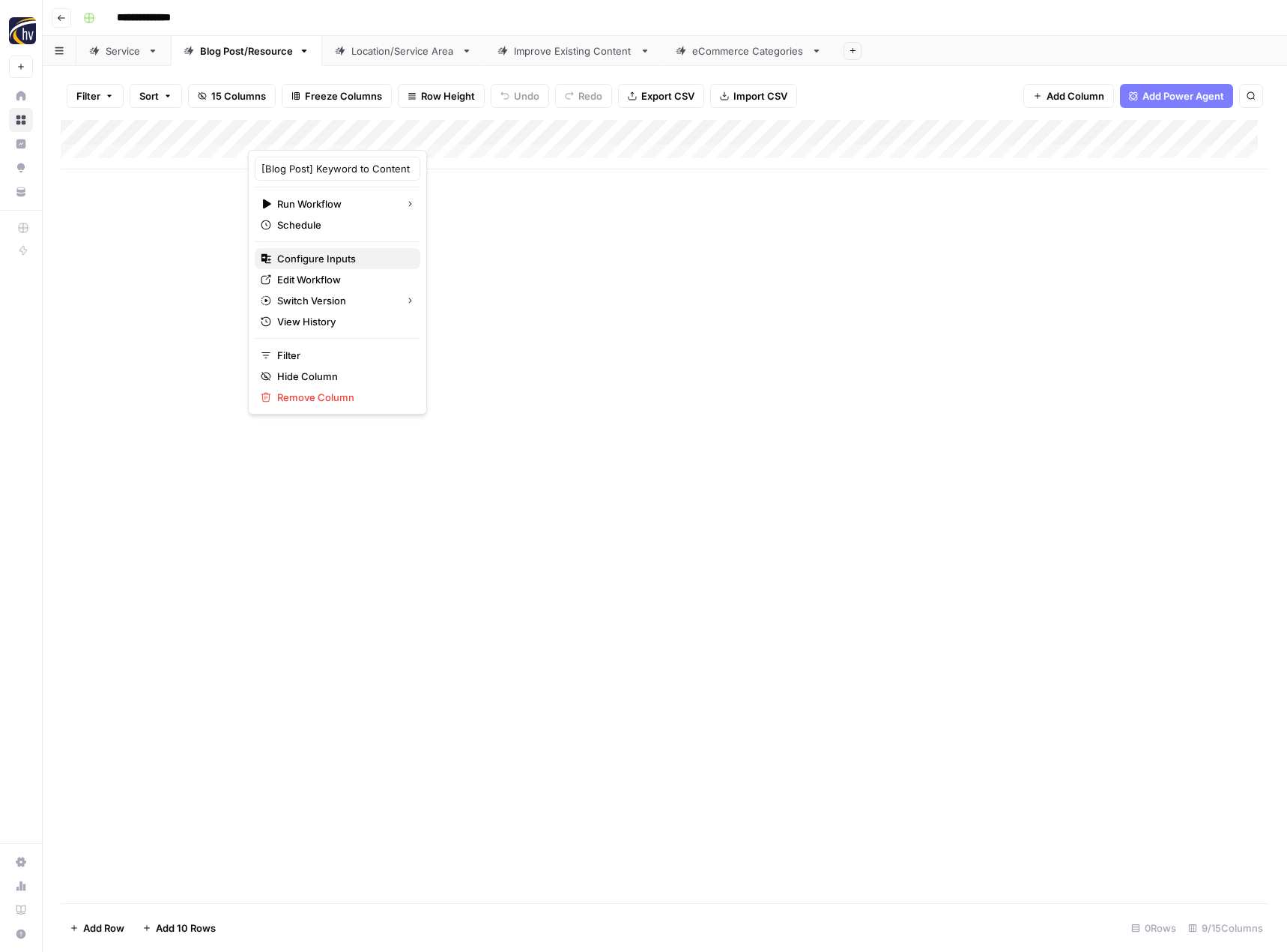
click at [329, 266] on button "Configure Inputs" at bounding box center [337, 258] width 166 height 21
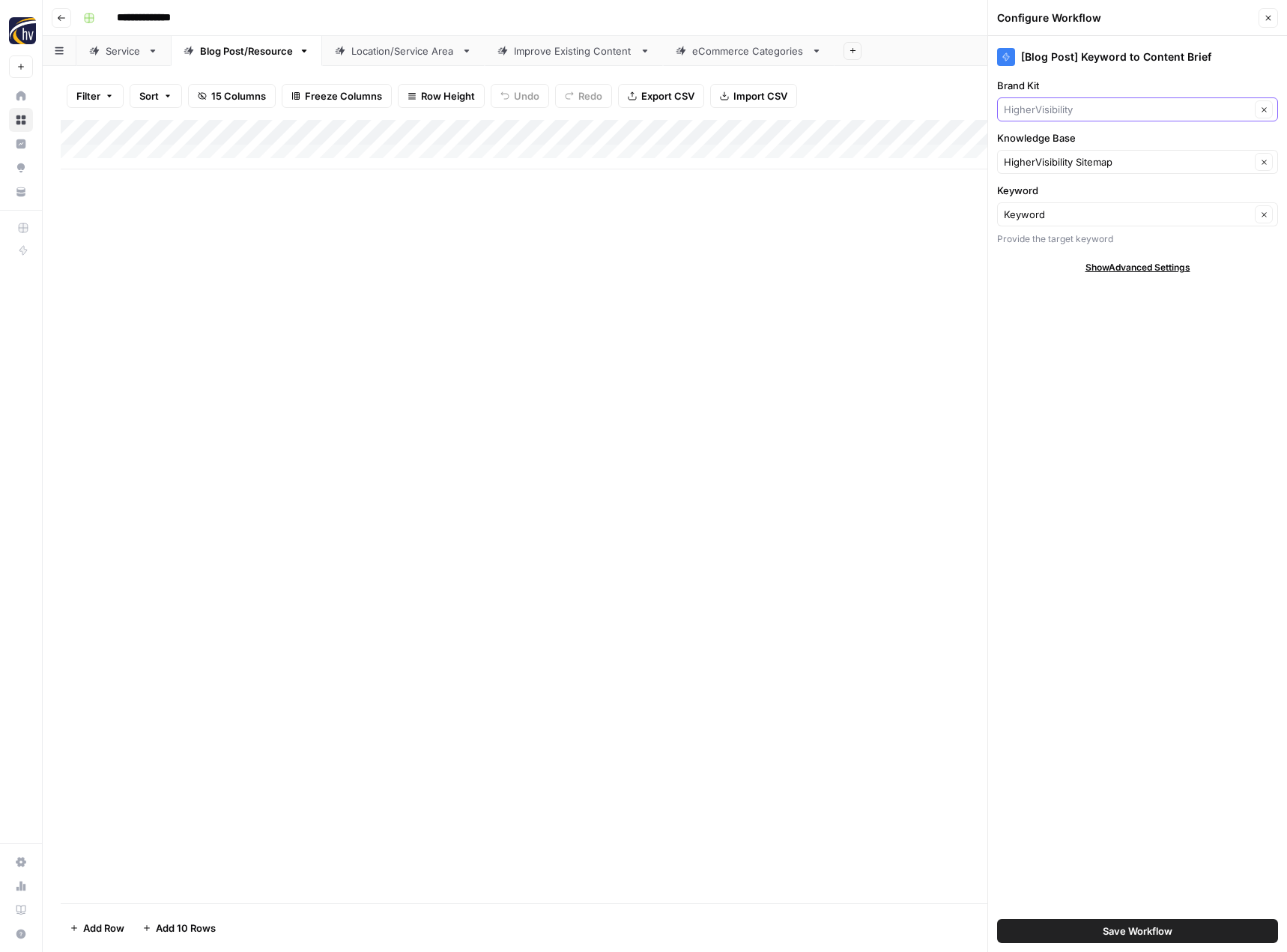
click at [1042, 104] on input "Brand Kit" at bounding box center [1127, 109] width 246 height 15
click at [1043, 146] on span "[PERSON_NAME]" at bounding box center [1134, 145] width 250 height 15
type input "[PERSON_NAME]"
click at [1112, 925] on span "Save Workflow" at bounding box center [1138, 931] width 70 height 15
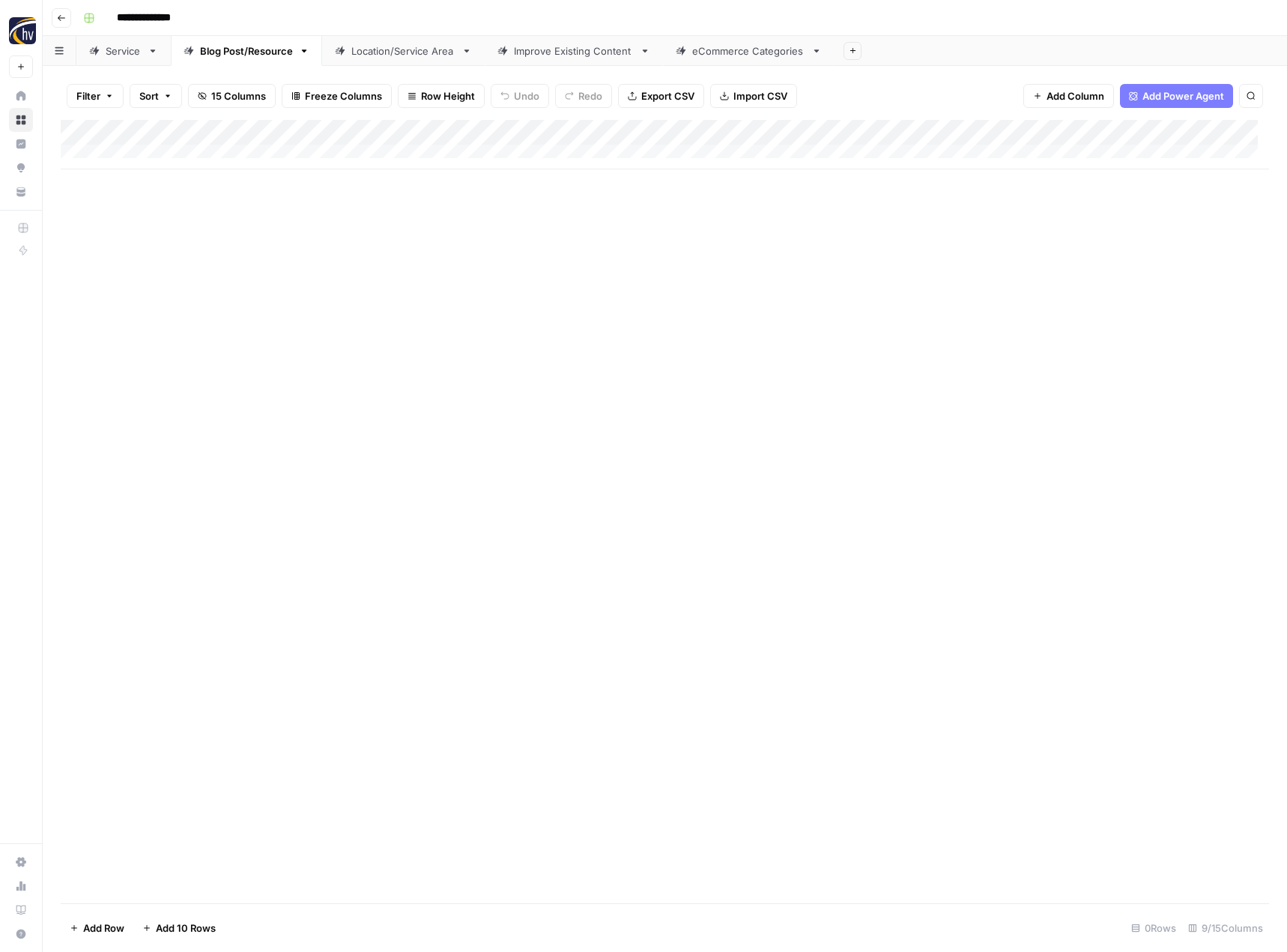
click at [1158, 126] on div "Add Column" at bounding box center [665, 145] width 1208 height 49
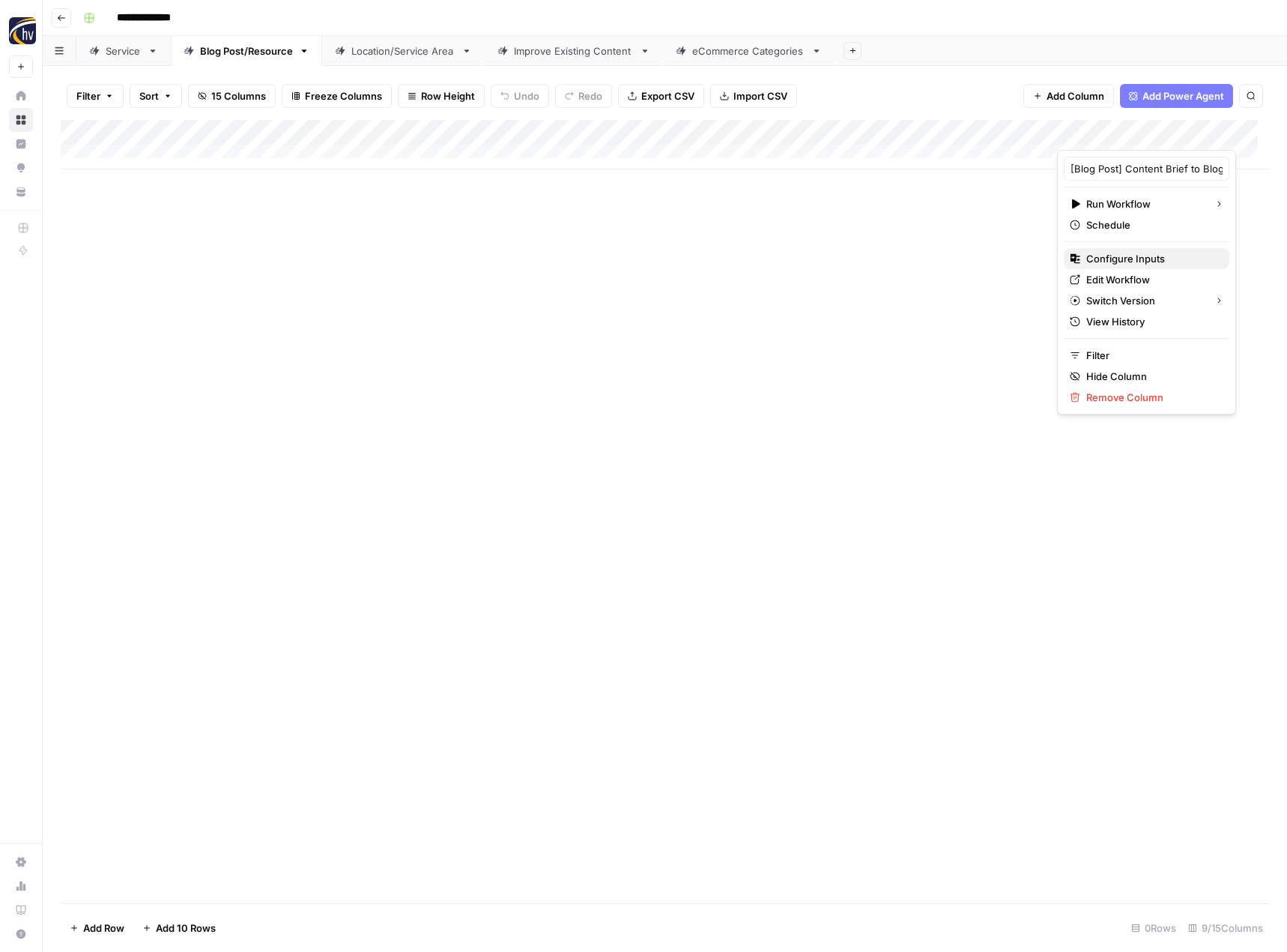
click at [1097, 256] on span "Configure Inputs" at bounding box center [1152, 258] width 131 height 15
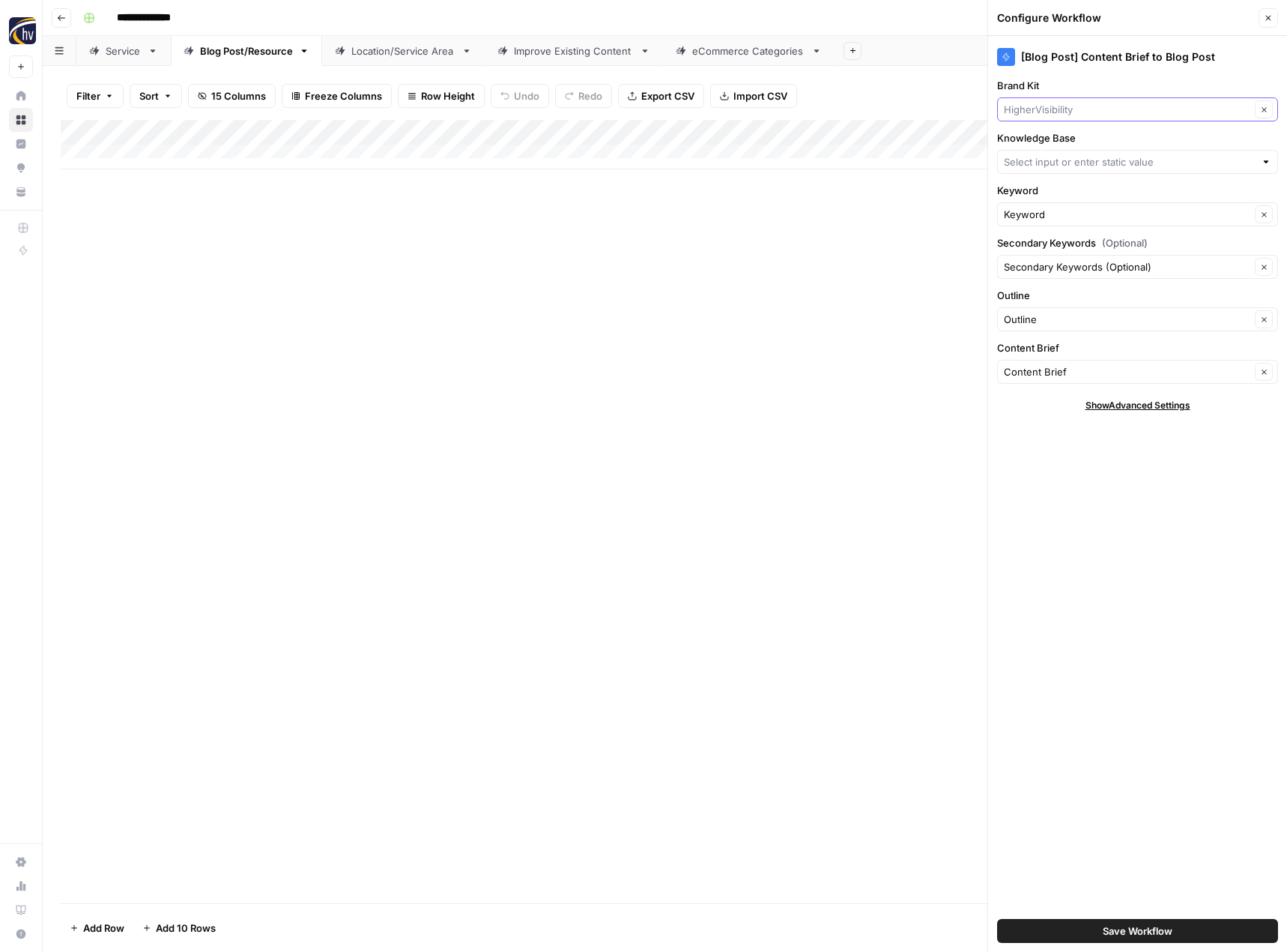
click at [1054, 110] on input "Brand Kit" at bounding box center [1127, 109] width 246 height 15
click at [1059, 143] on span "[PERSON_NAME]" at bounding box center [1134, 145] width 250 height 15
type input "[PERSON_NAME]"
click at [1055, 163] on input "Knowledge Base" at bounding box center [1130, 162] width 251 height 15
click at [1076, 201] on span "HigherVisibility Sitemap" at bounding box center [1134, 197] width 250 height 15
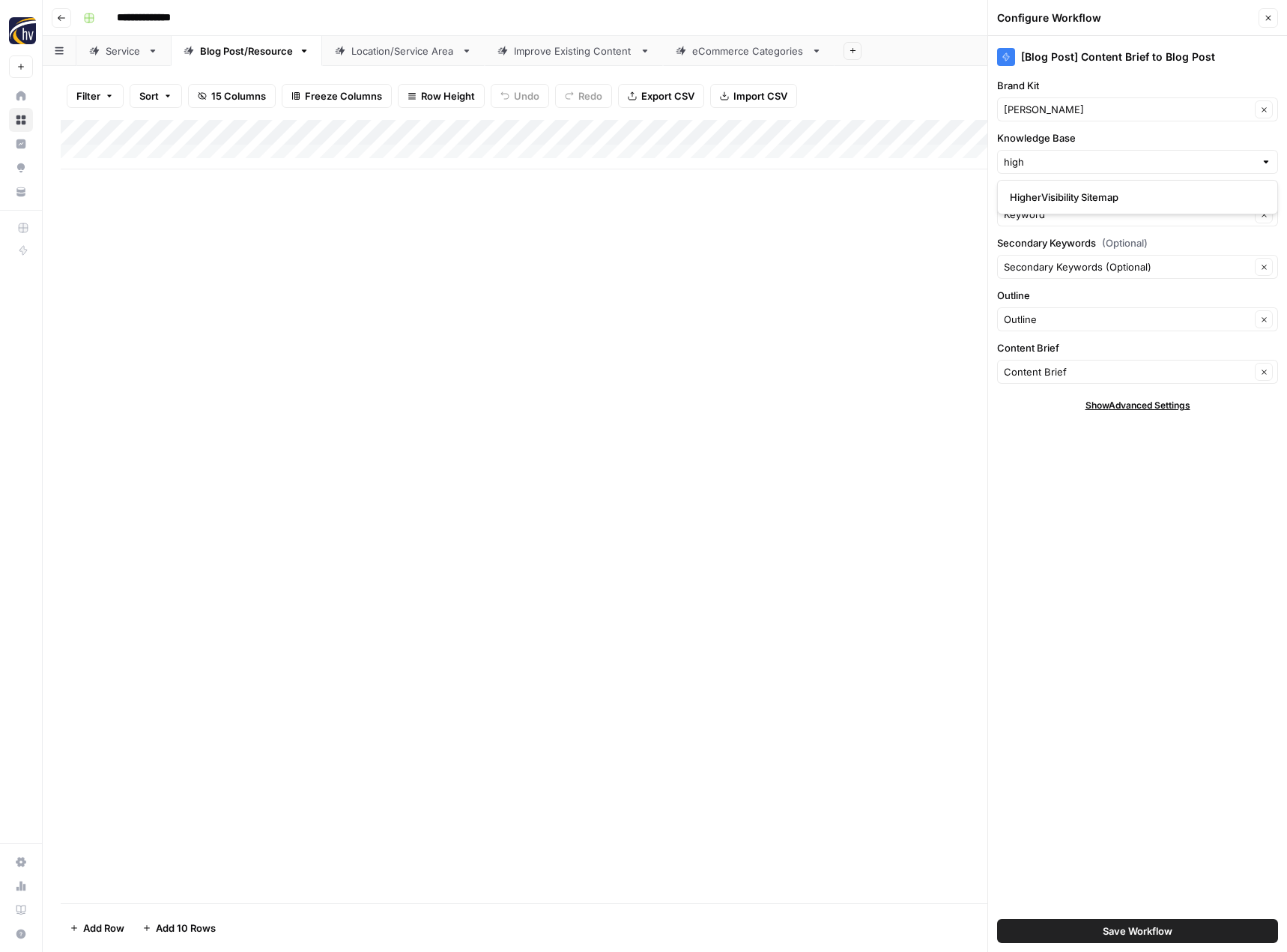
type input "HigherVisibility Sitemap"
click at [1157, 927] on span "Save Workflow" at bounding box center [1138, 931] width 70 height 15
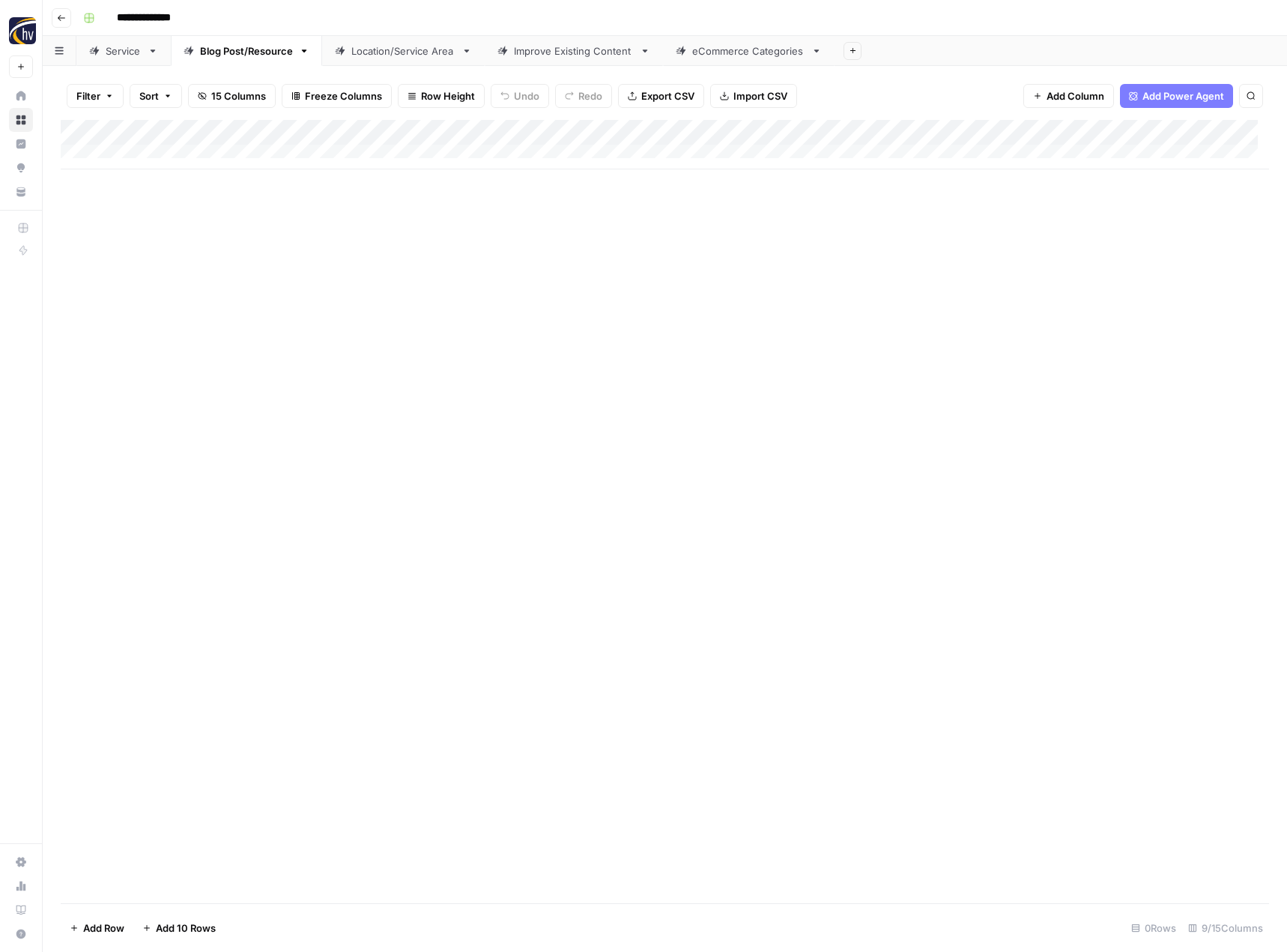
click at [411, 60] on link "Location/Service Area" at bounding box center [404, 50] width 163 height 30
click at [623, 134] on div "Add Column" at bounding box center [665, 145] width 1208 height 49
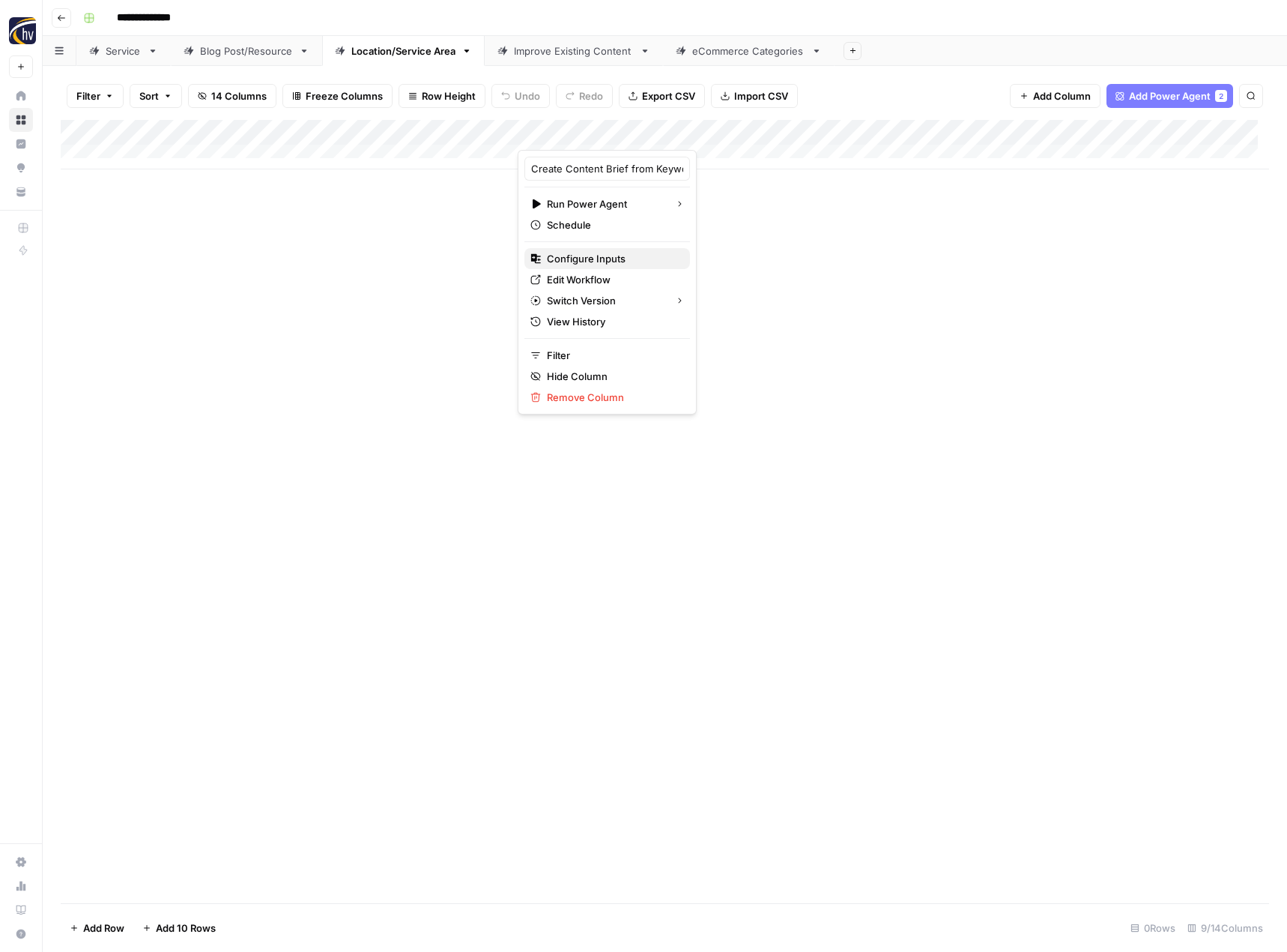
click at [579, 260] on span "Configure Inputs" at bounding box center [612, 258] width 131 height 15
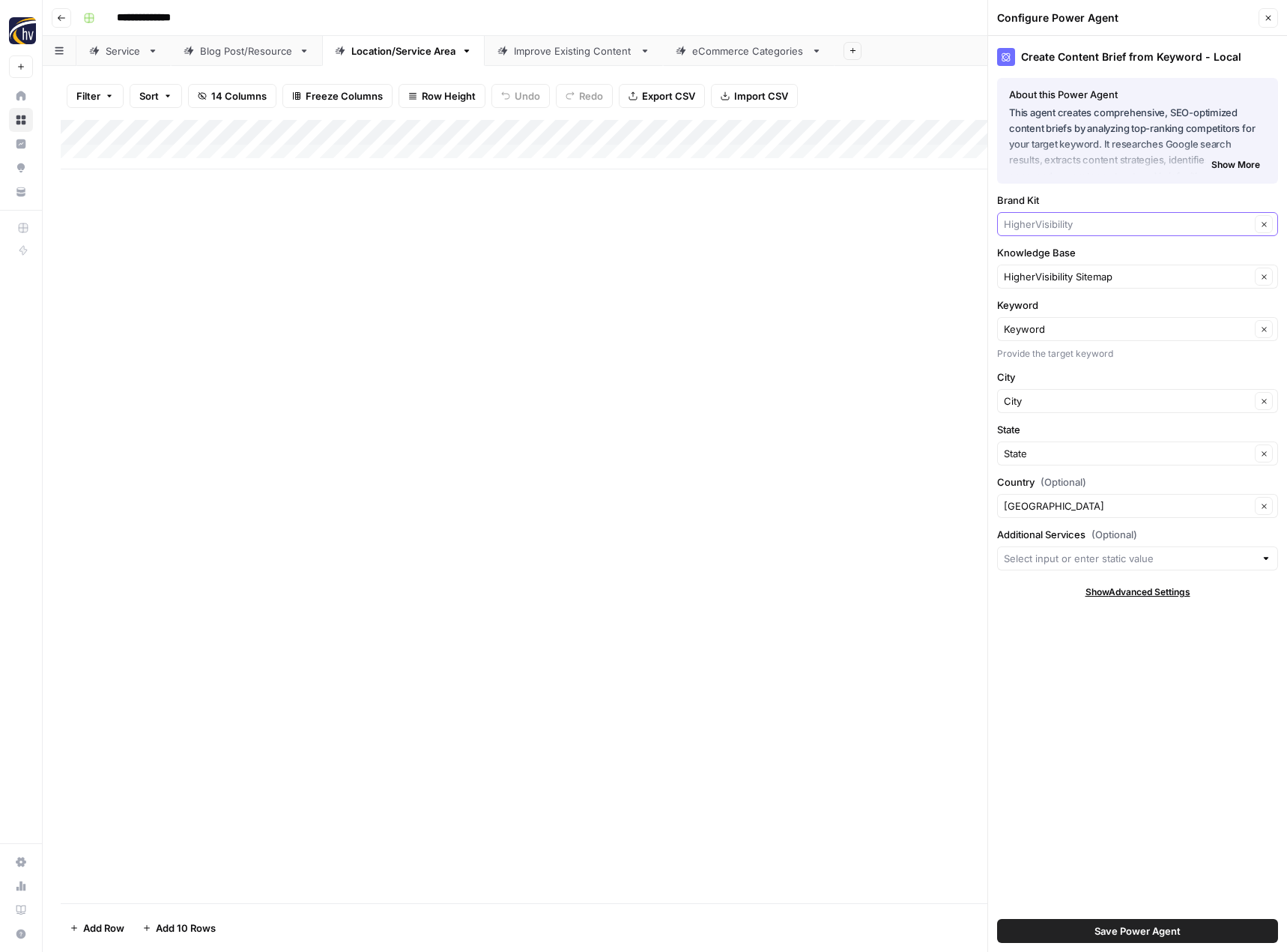
click at [1045, 225] on input "Brand Kit" at bounding box center [1127, 224] width 246 height 15
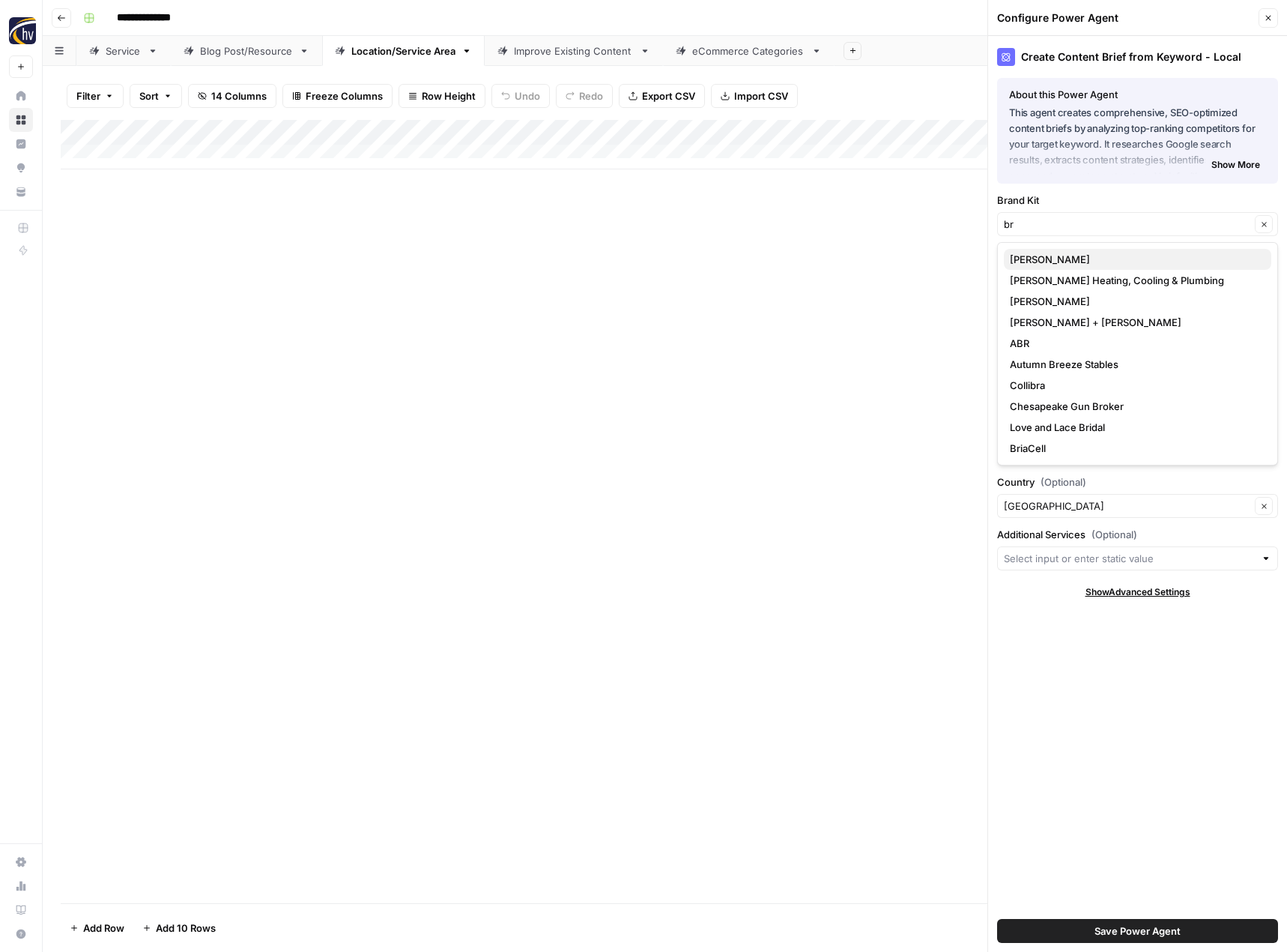
click at [1043, 268] on button "[PERSON_NAME]" at bounding box center [1138, 259] width 267 height 21
type input "[PERSON_NAME]"
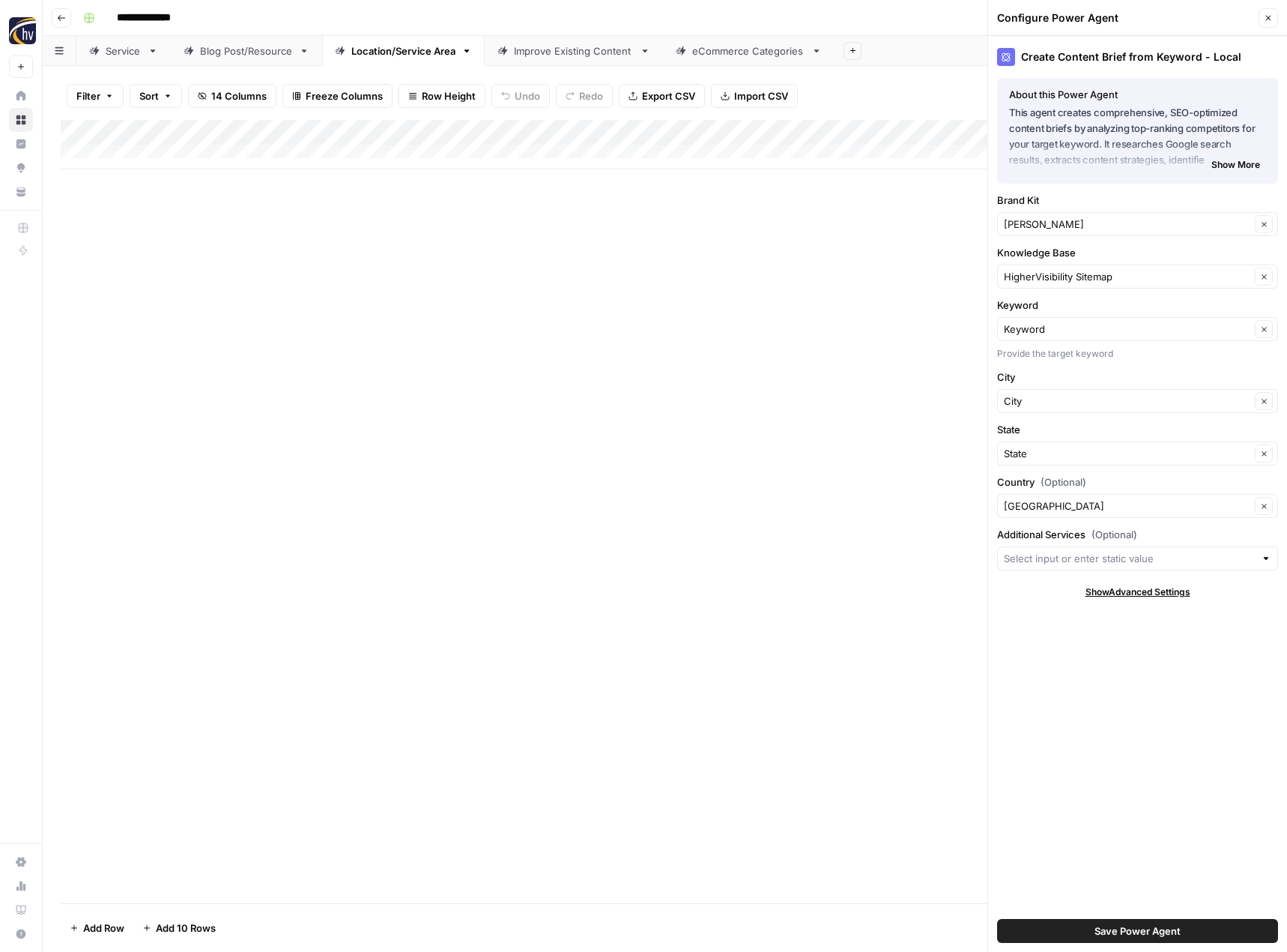
click at [1124, 927] on span "Save Power Agent" at bounding box center [1138, 931] width 86 height 15
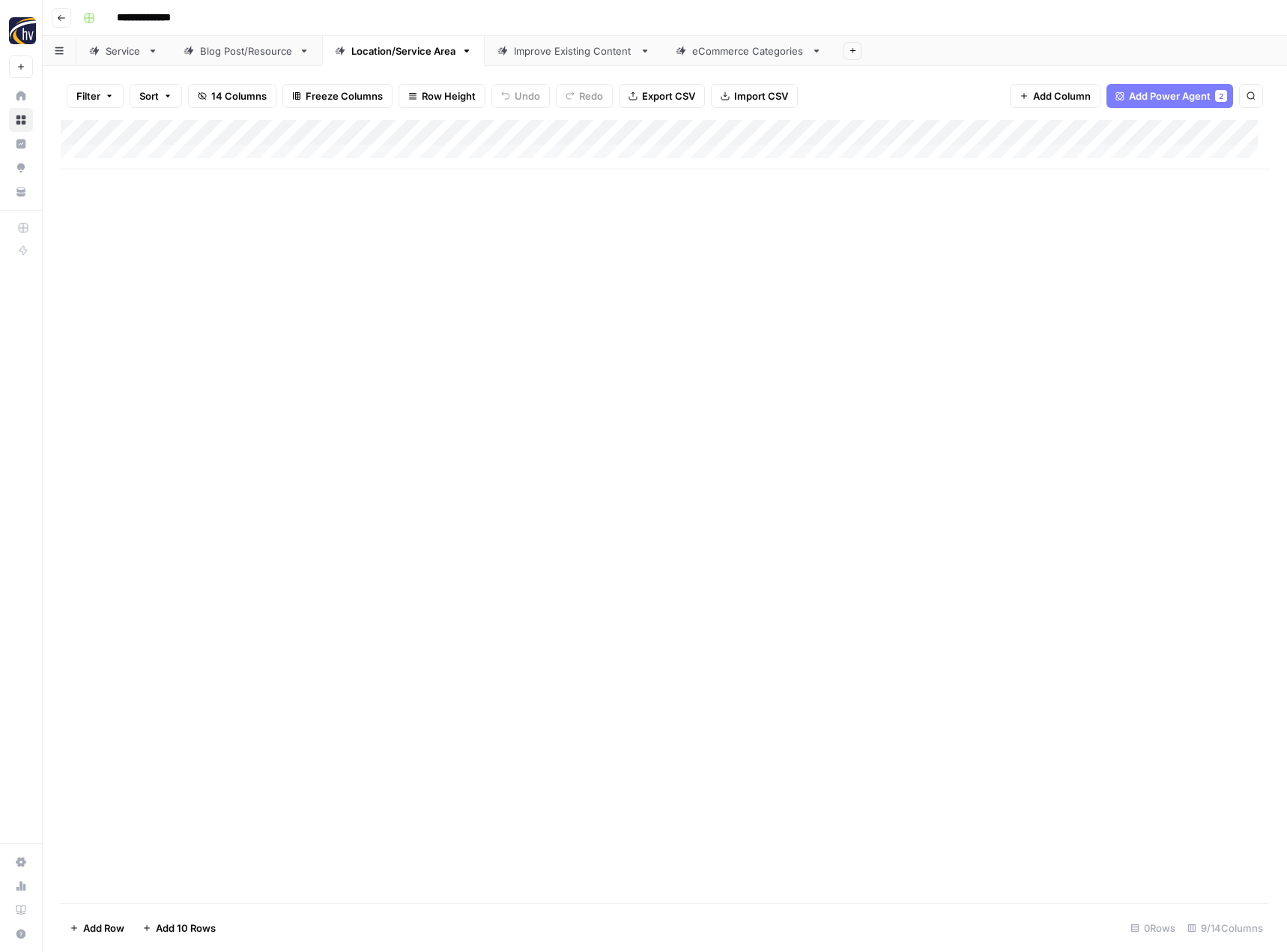
click at [1163, 127] on div "Add Column" at bounding box center [665, 145] width 1208 height 49
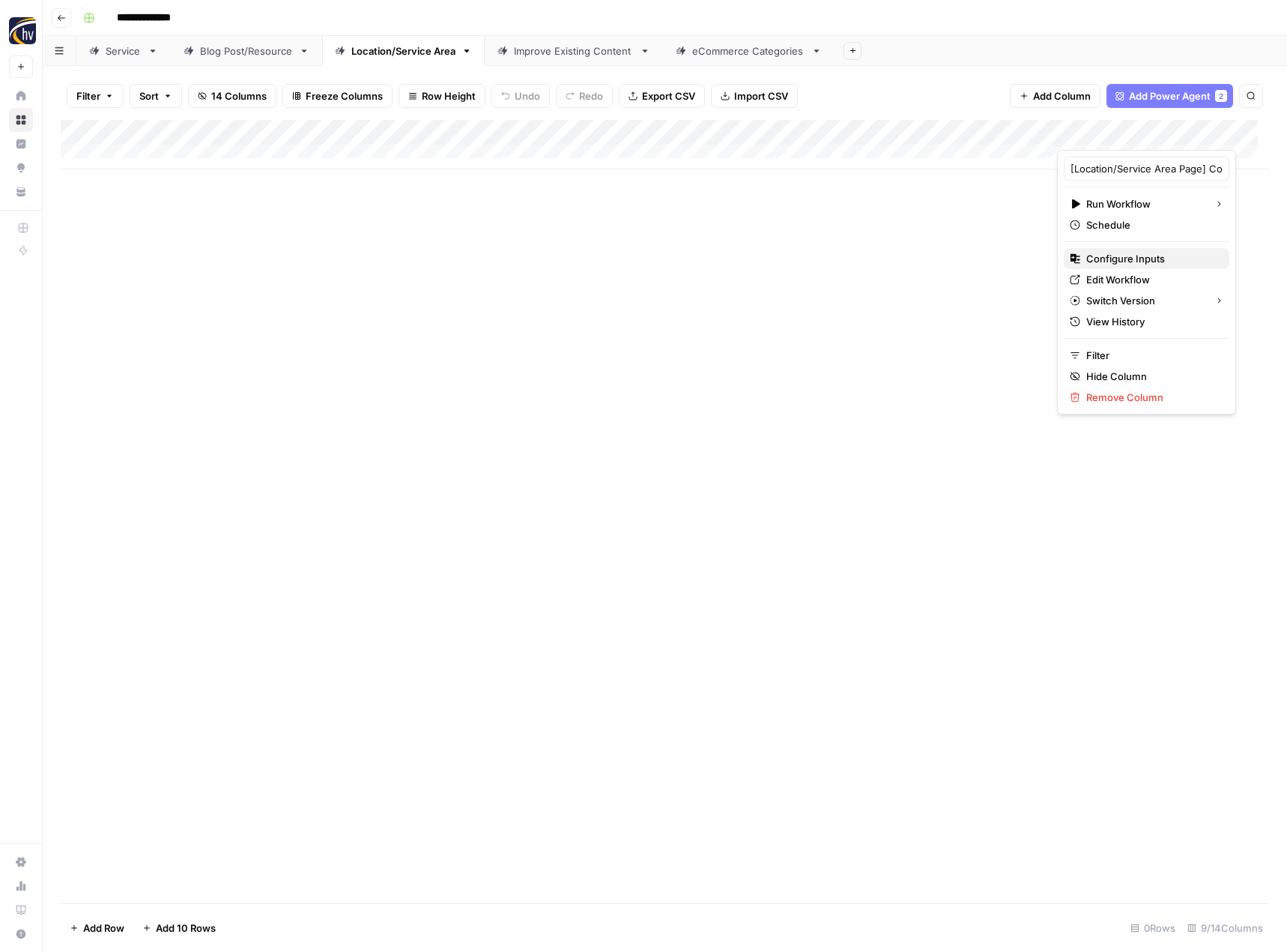
click at [1109, 255] on span "Configure Inputs" at bounding box center [1152, 258] width 131 height 15
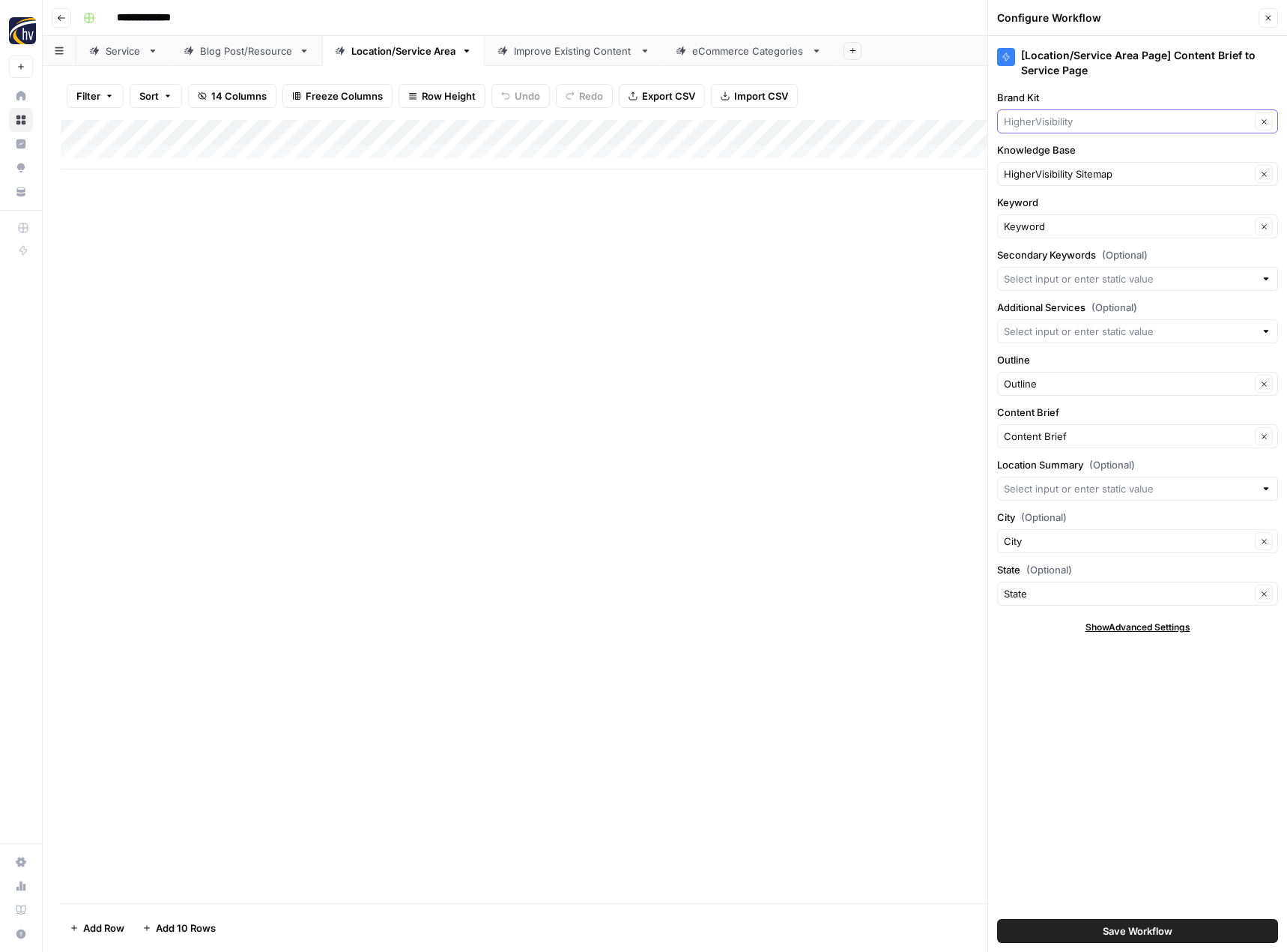
click at [1056, 122] on input "Brand Kit" at bounding box center [1127, 121] width 246 height 15
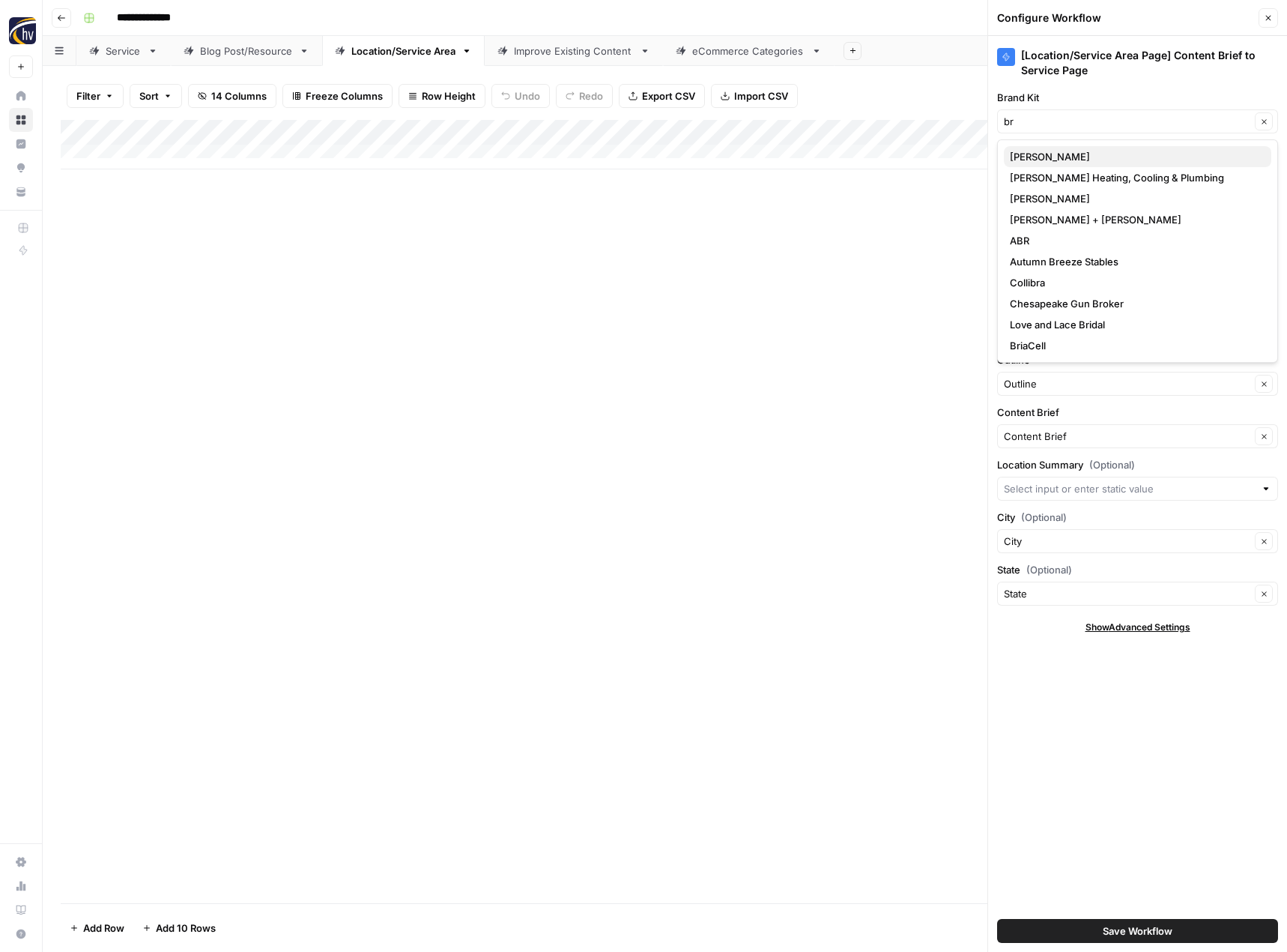
click at [1057, 154] on span "[PERSON_NAME]" at bounding box center [1134, 157] width 250 height 15
type input "[PERSON_NAME]"
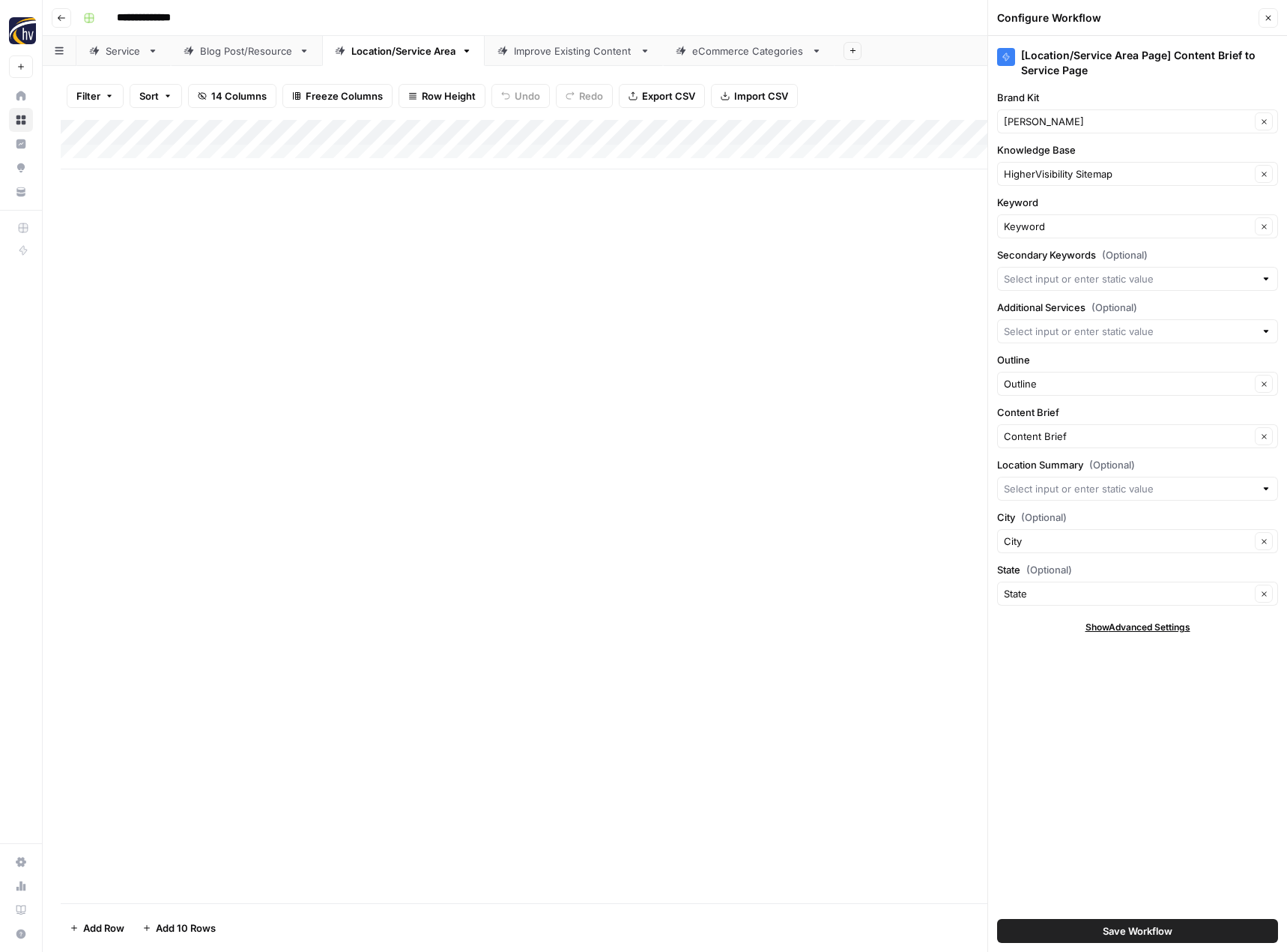
click at [1143, 936] on span "Save Workflow" at bounding box center [1138, 931] width 70 height 15
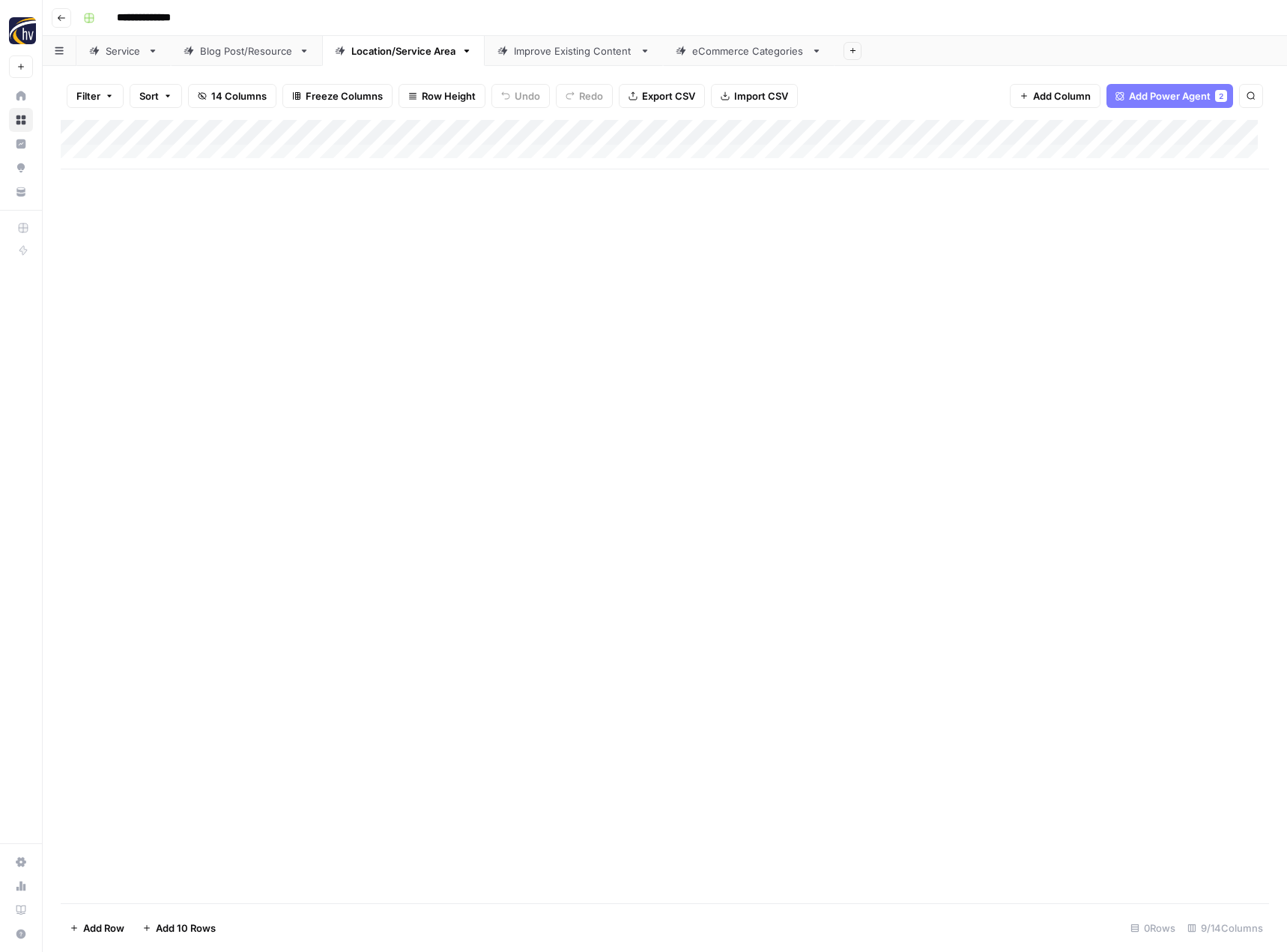
click at [588, 63] on link "Improve Existing Content" at bounding box center [574, 50] width 178 height 30
click at [774, 133] on div "Add Column" at bounding box center [665, 145] width 1208 height 49
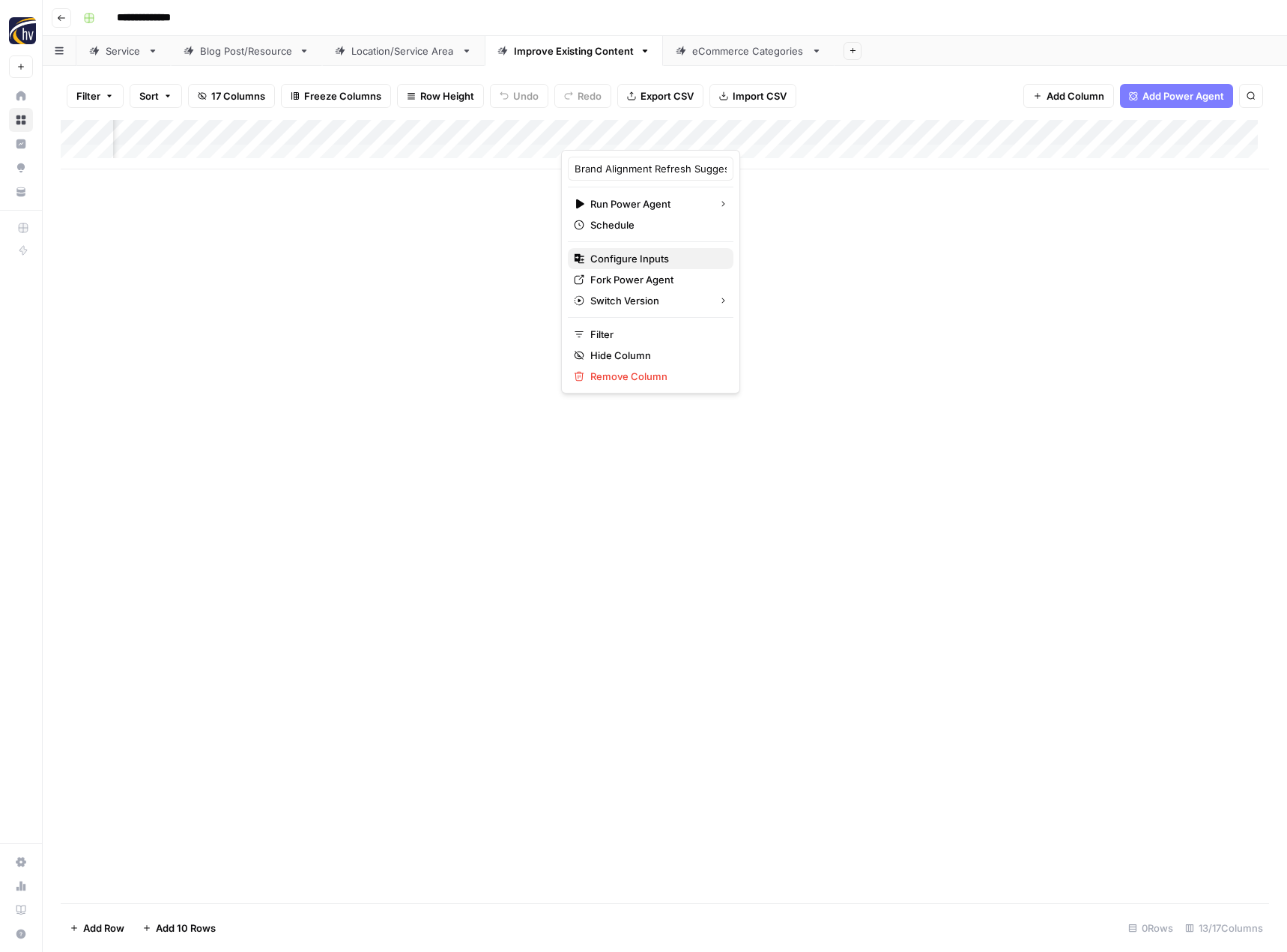
click at [661, 263] on span "Configure Inputs" at bounding box center [655, 258] width 131 height 15
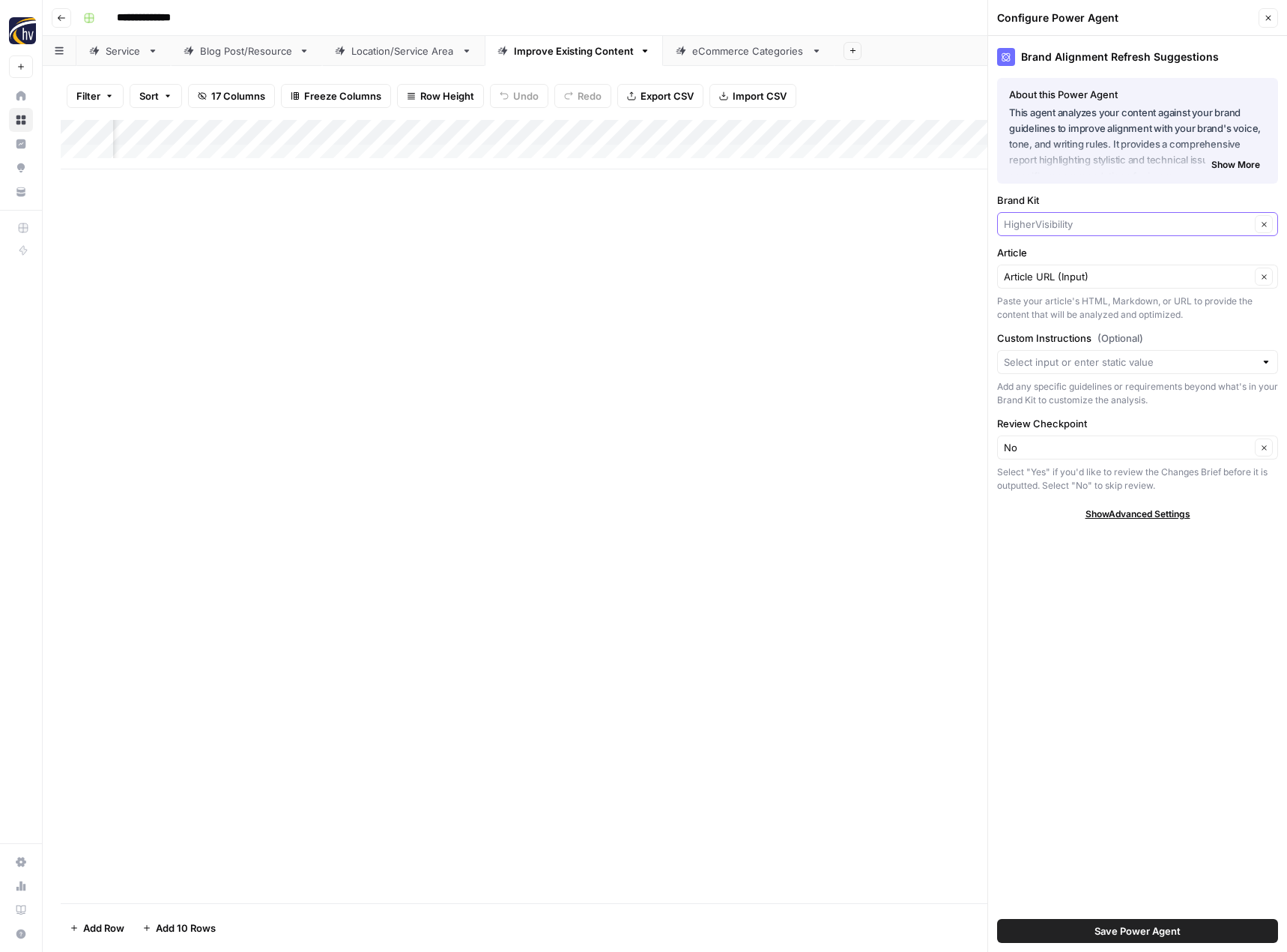
click at [1033, 223] on input "Brand Kit" at bounding box center [1127, 224] width 246 height 15
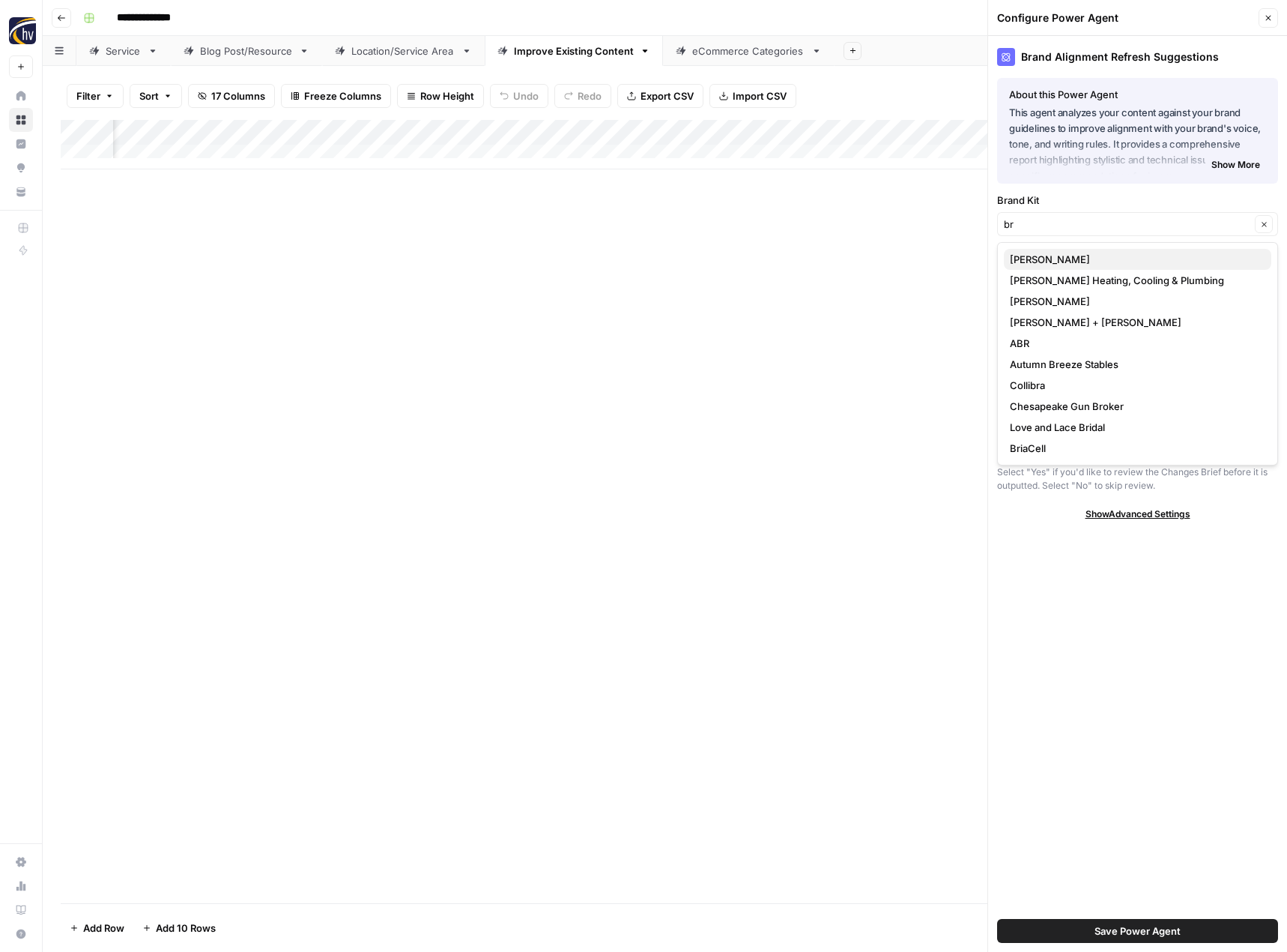
click at [1046, 260] on span "[PERSON_NAME]" at bounding box center [1134, 259] width 250 height 15
type input "[PERSON_NAME]"
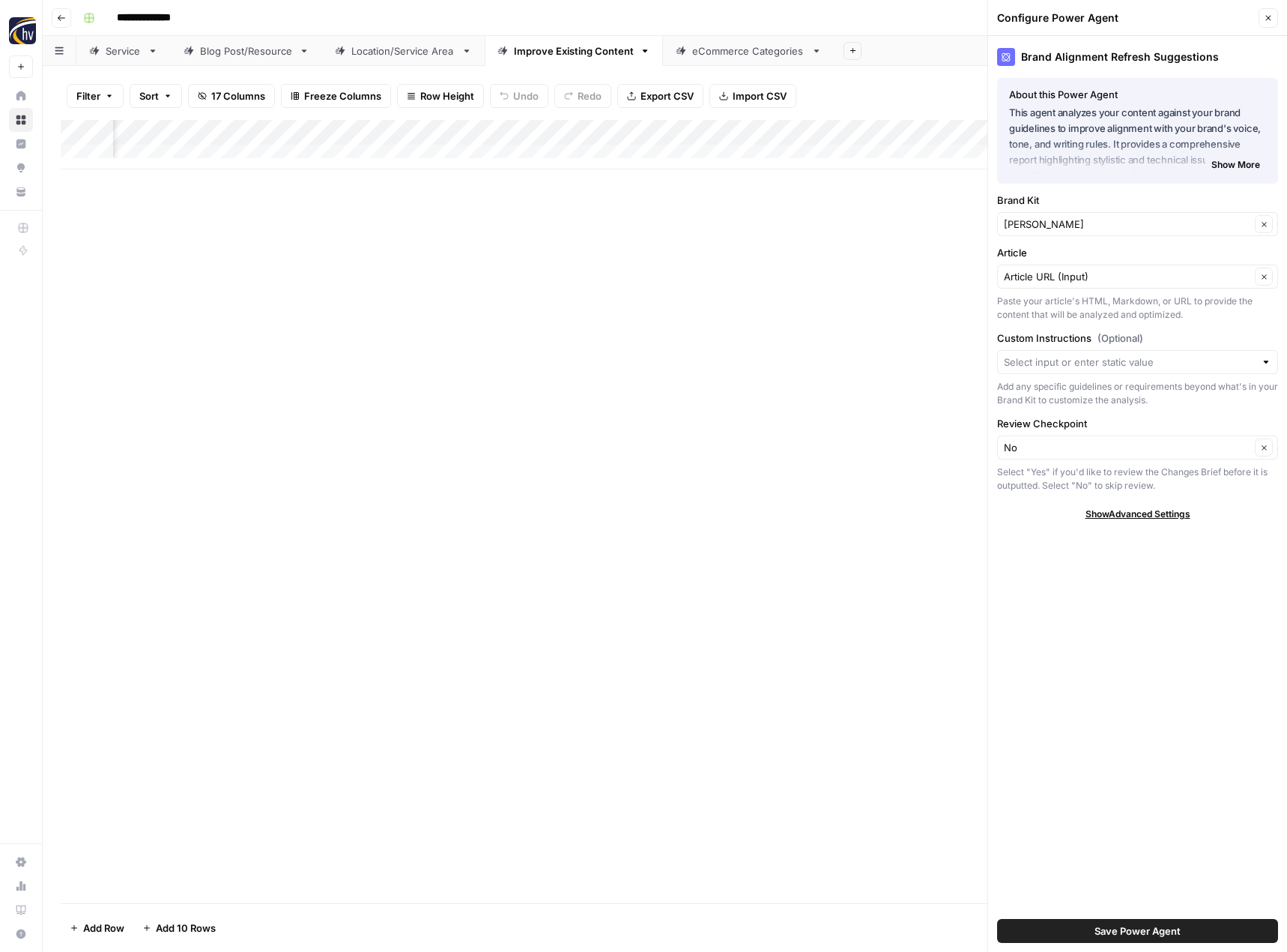
click at [1153, 932] on span "Save Power Agent" at bounding box center [1138, 931] width 86 height 15
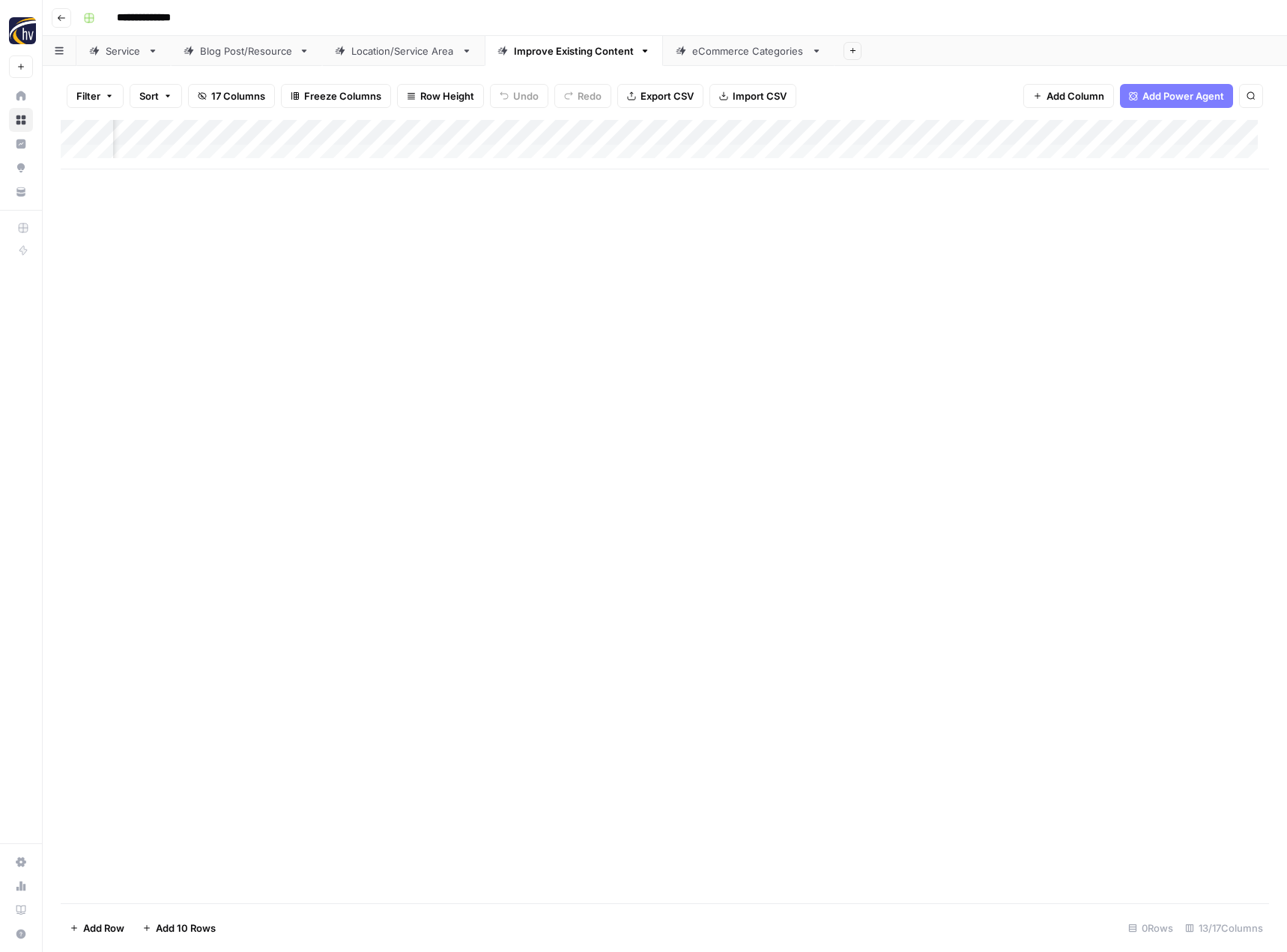
click at [1167, 130] on div "Add Column" at bounding box center [665, 145] width 1208 height 49
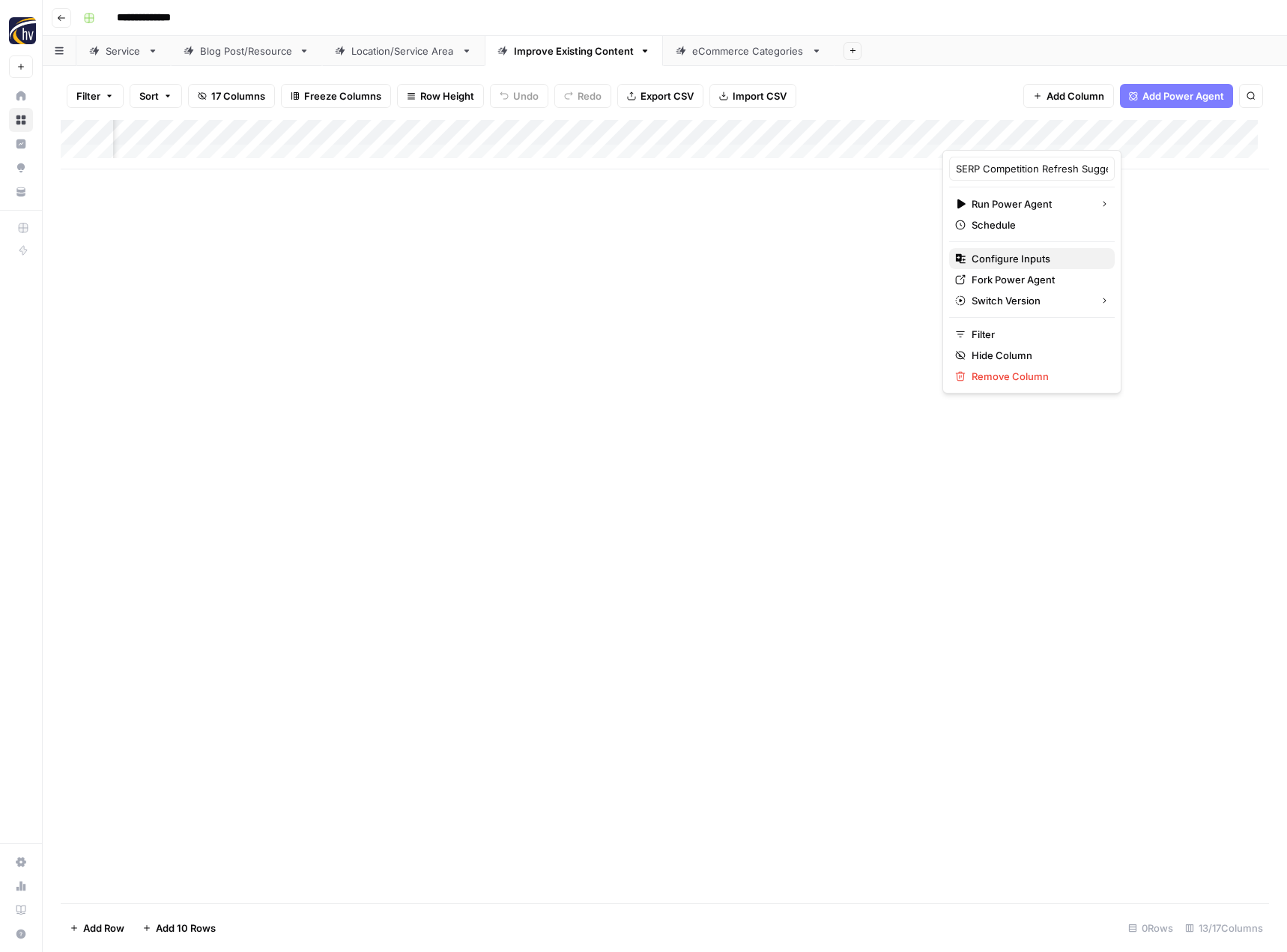
click at [1044, 250] on button "Configure Inputs" at bounding box center [1032, 258] width 166 height 21
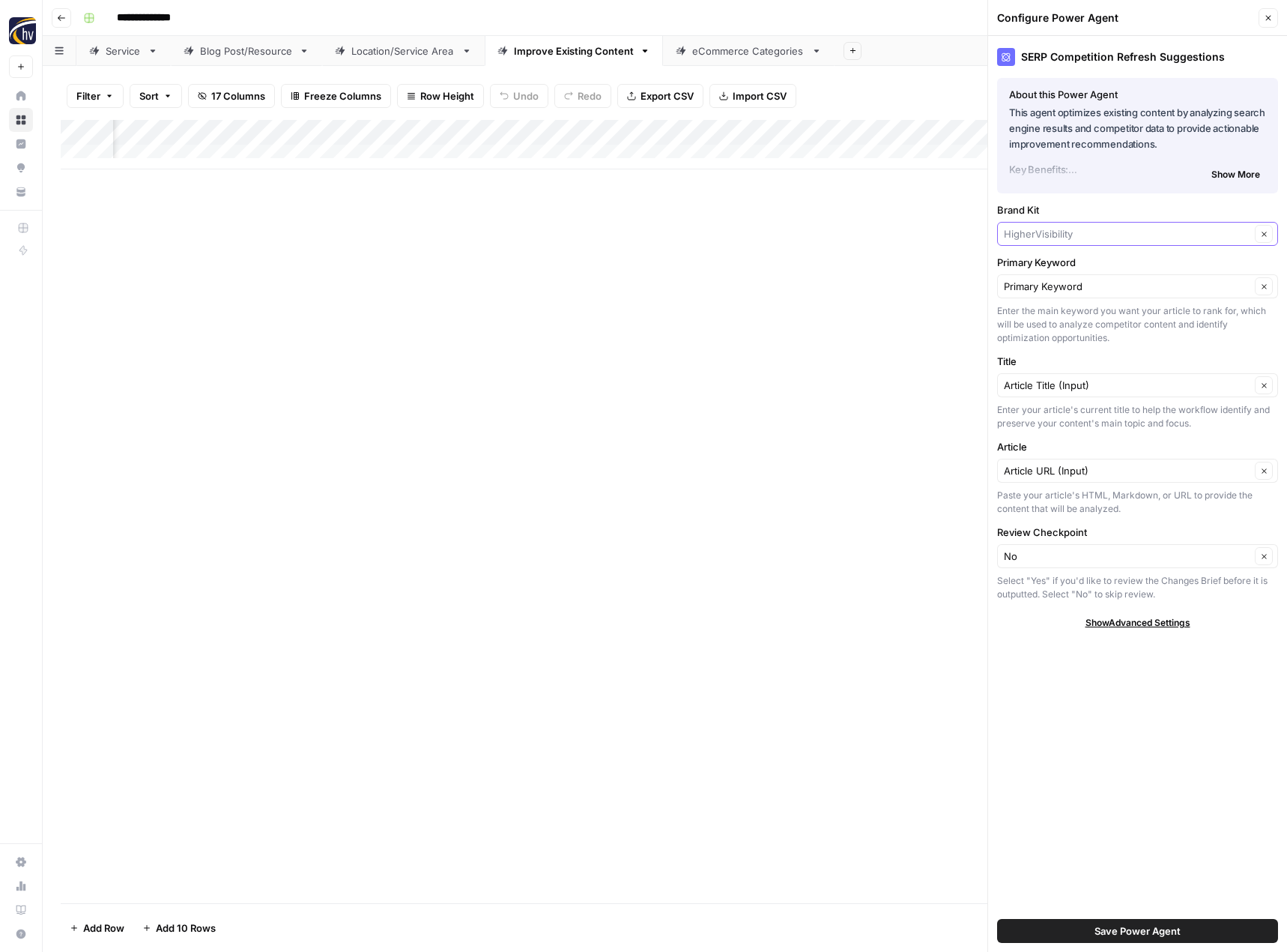
click at [1058, 229] on input "Brand Kit" at bounding box center [1127, 233] width 246 height 15
click at [1060, 266] on span "[PERSON_NAME]" at bounding box center [1134, 269] width 250 height 15
type input "[PERSON_NAME]"
click at [1142, 928] on span "Save Power Agent" at bounding box center [1138, 931] width 86 height 15
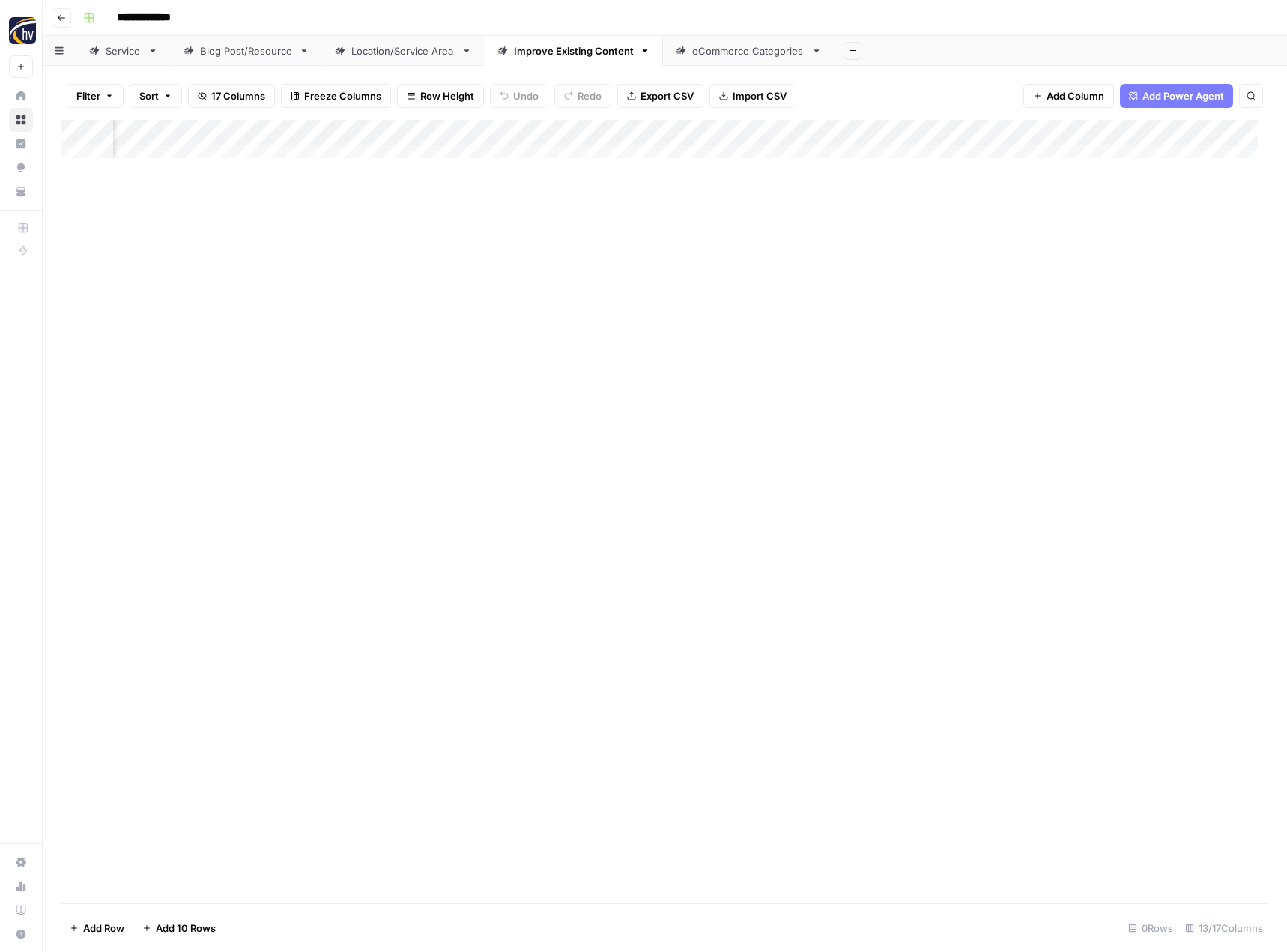
scroll to position [0, 1208]
click at [1054, 131] on div "Add Column" at bounding box center [665, 145] width 1208 height 49
click at [948, 252] on span "Configure Inputs" at bounding box center [947, 258] width 131 height 15
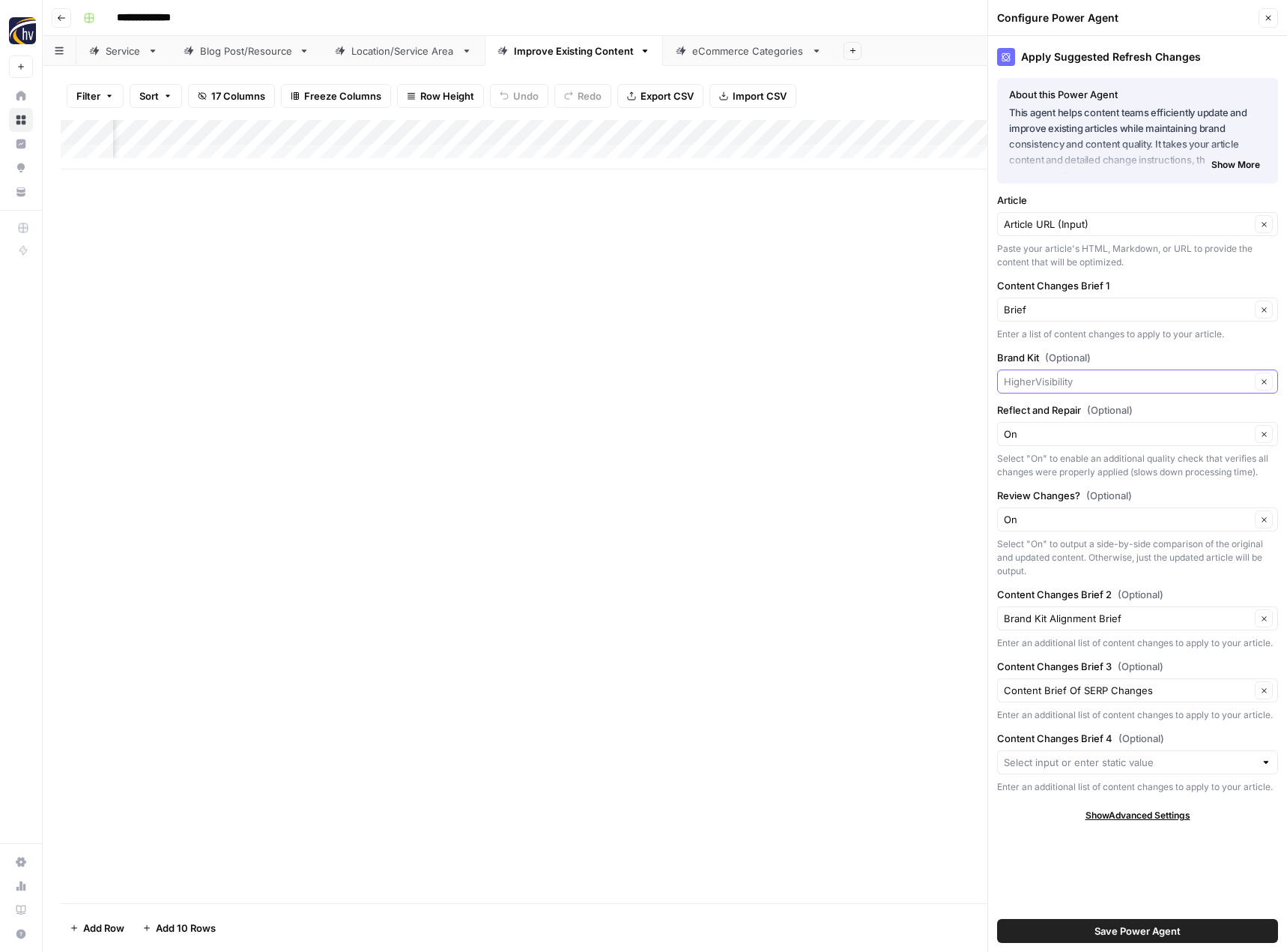
click at [1050, 384] on input "Brand Kit (Optional)" at bounding box center [1127, 381] width 246 height 15
click at [1058, 421] on span "[PERSON_NAME]" at bounding box center [1134, 416] width 250 height 15
type input "[PERSON_NAME]"
click at [1141, 929] on span "Save Power Agent" at bounding box center [1138, 931] width 86 height 15
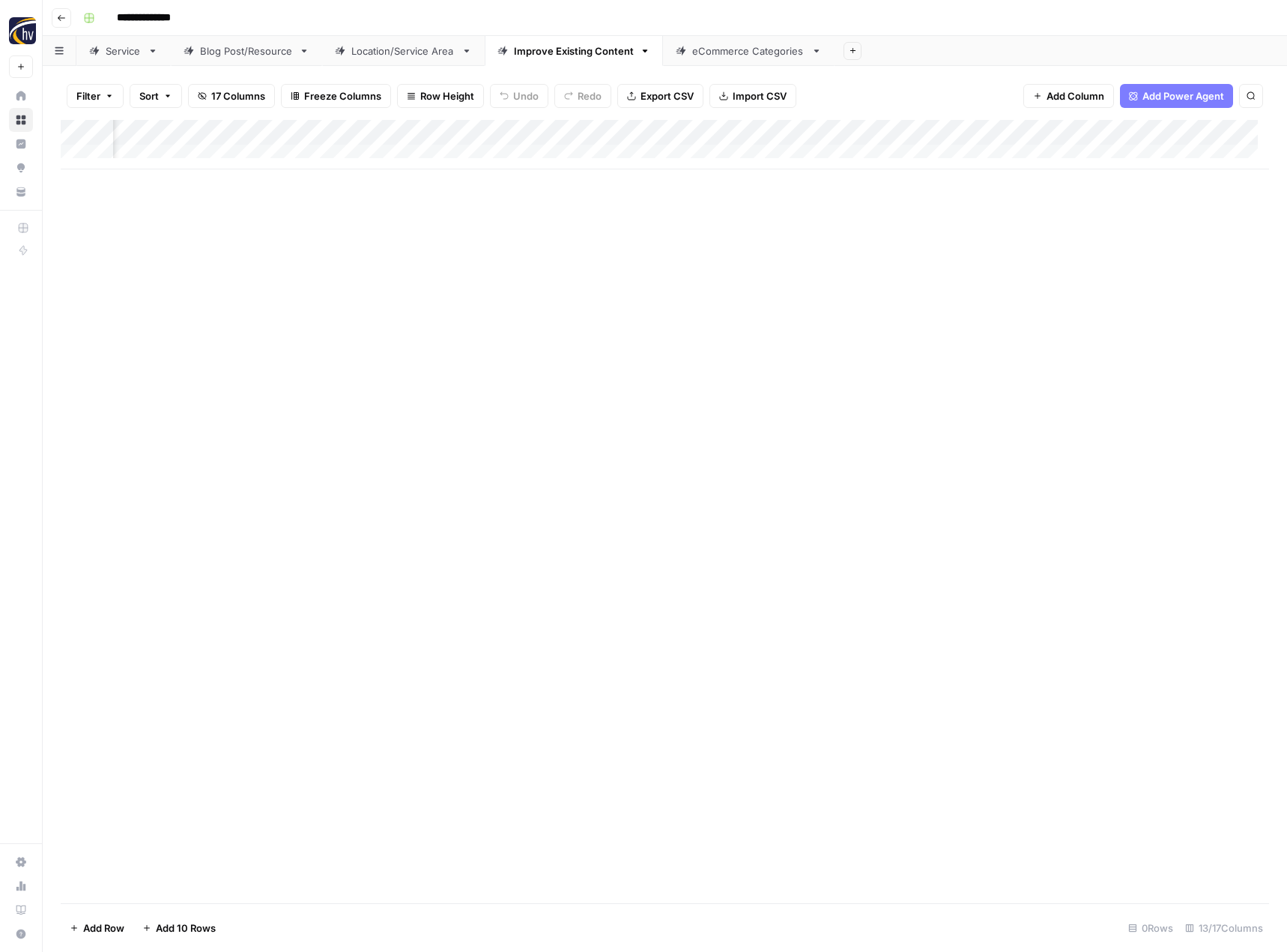
click at [745, 54] on div "eCommerce Categories" at bounding box center [749, 50] width 114 height 15
click at [730, 130] on div "Add Column" at bounding box center [665, 145] width 1208 height 49
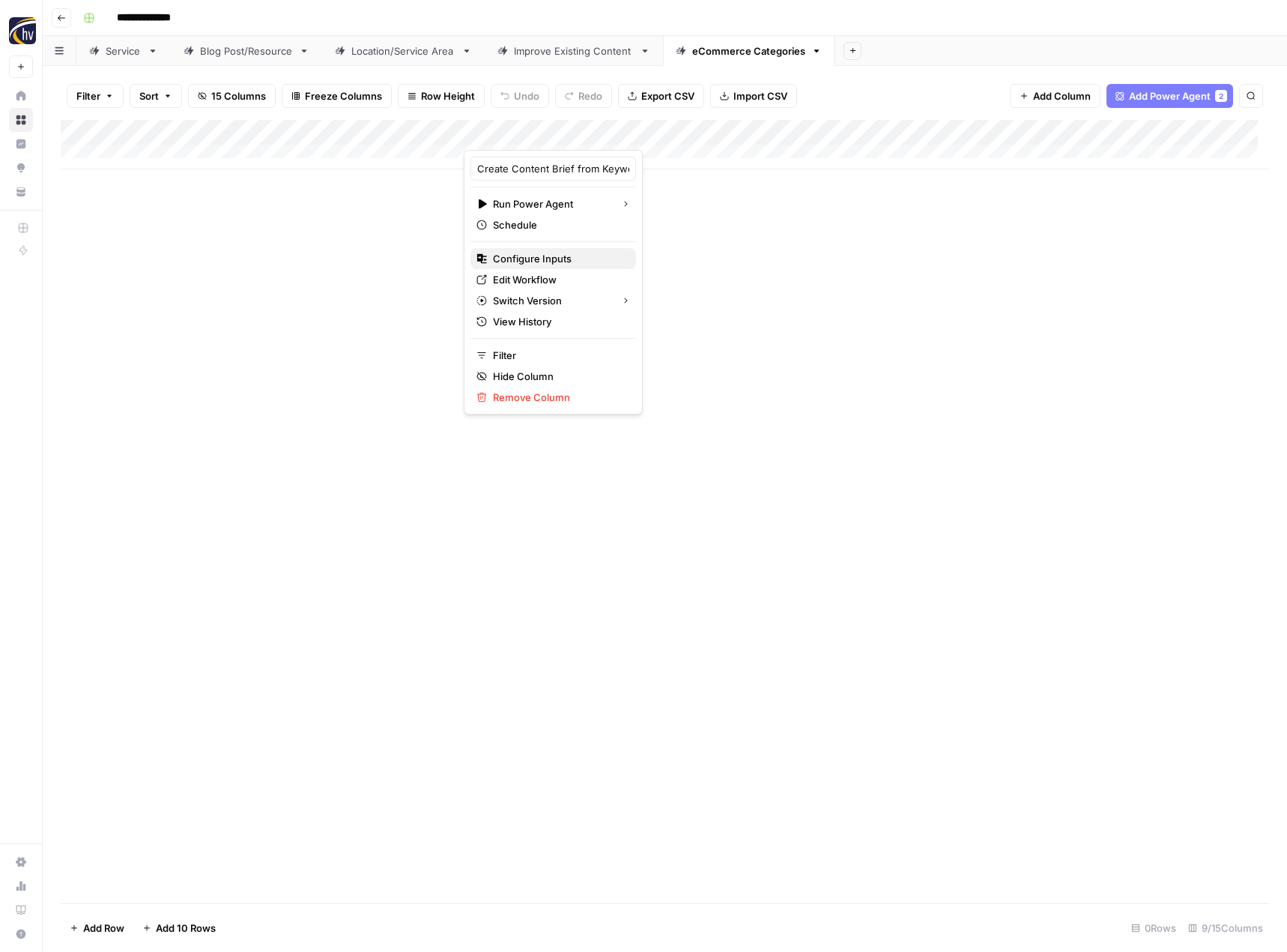
click at [591, 255] on span "Configure Inputs" at bounding box center [558, 258] width 131 height 15
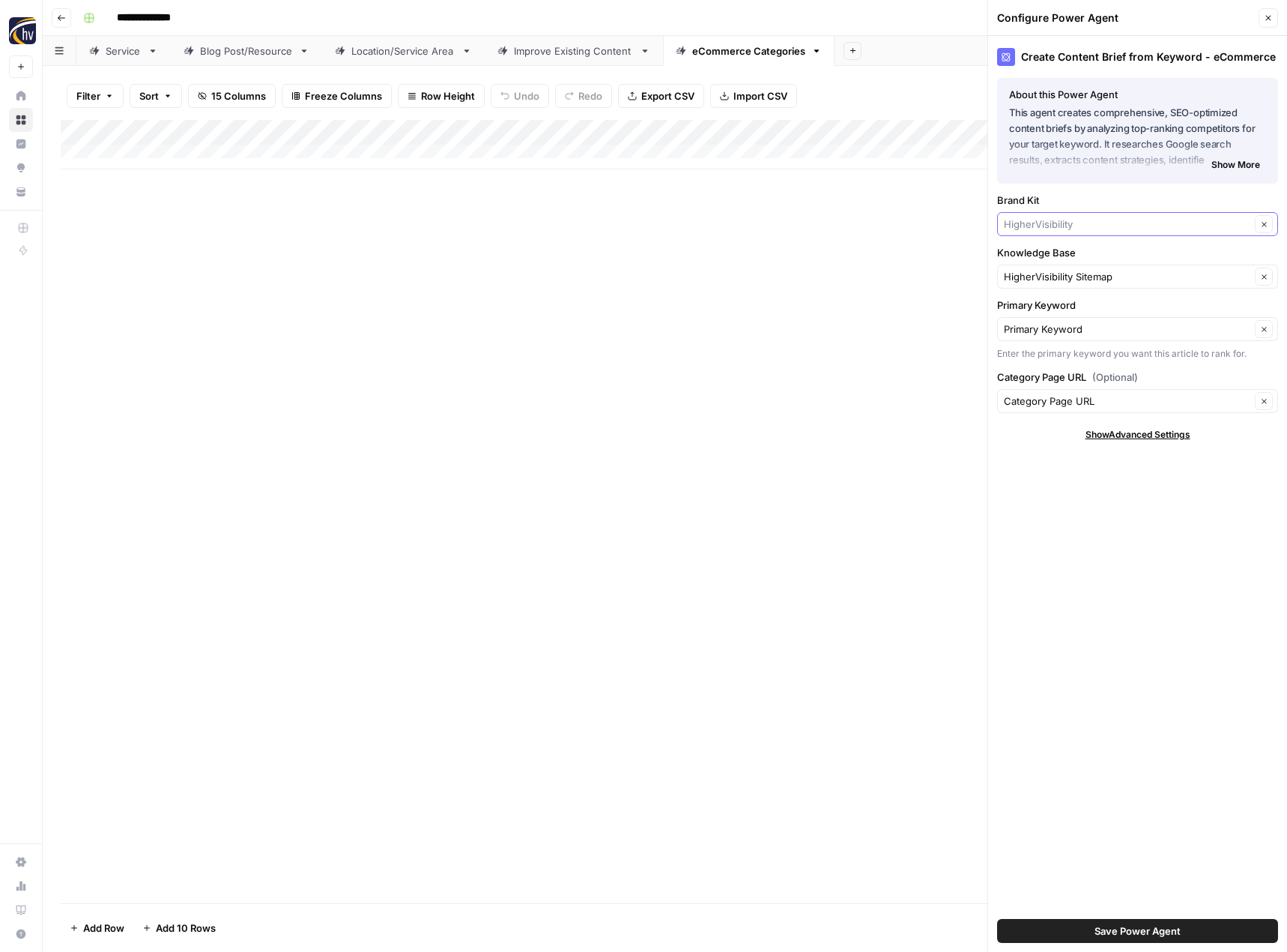
click at [1027, 225] on input "Brand Kit" at bounding box center [1127, 224] width 246 height 15
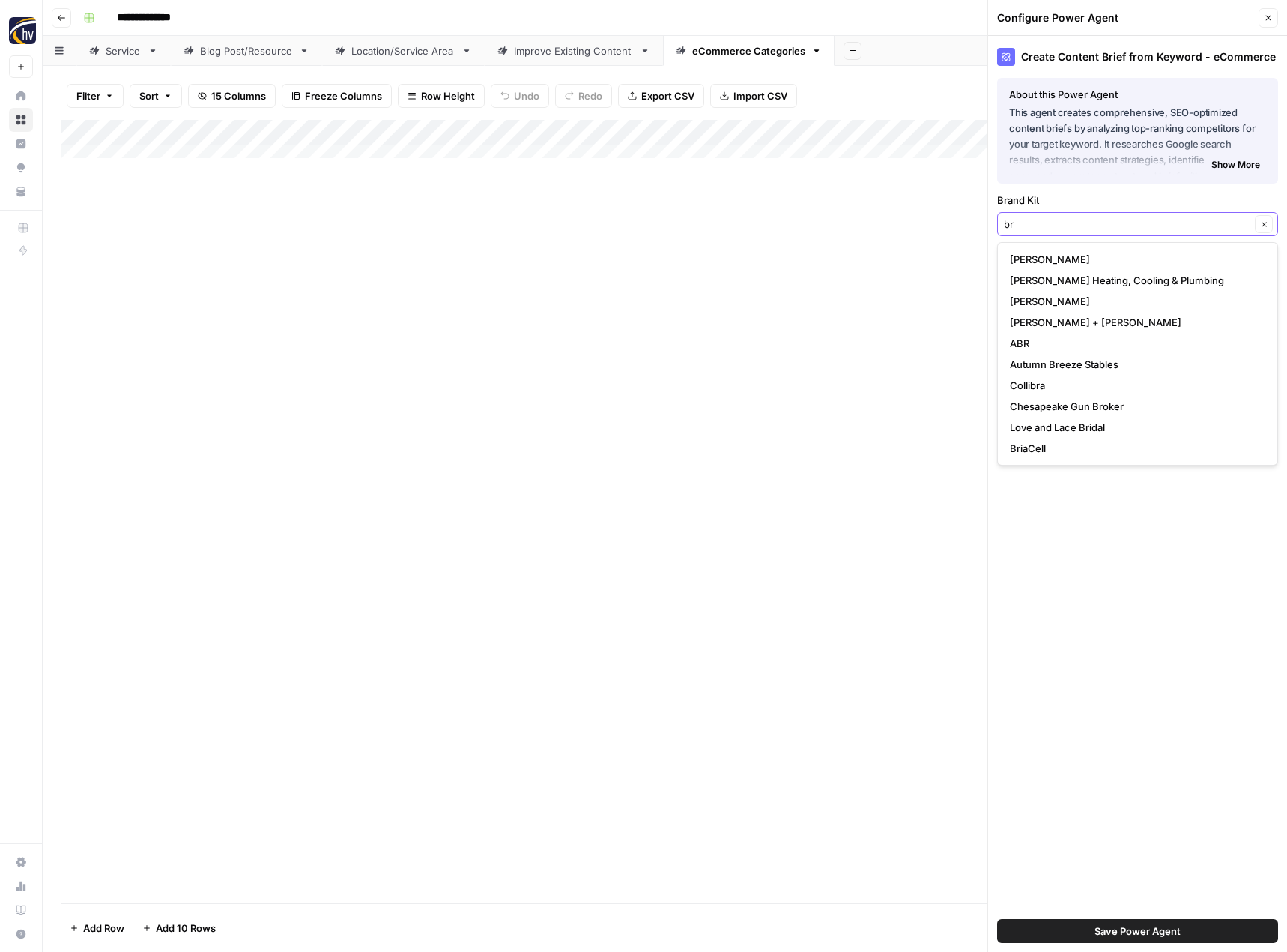
type input "br"
click at [1039, 263] on span "[PERSON_NAME]" at bounding box center [1134, 259] width 250 height 15
type input "[PERSON_NAME]"
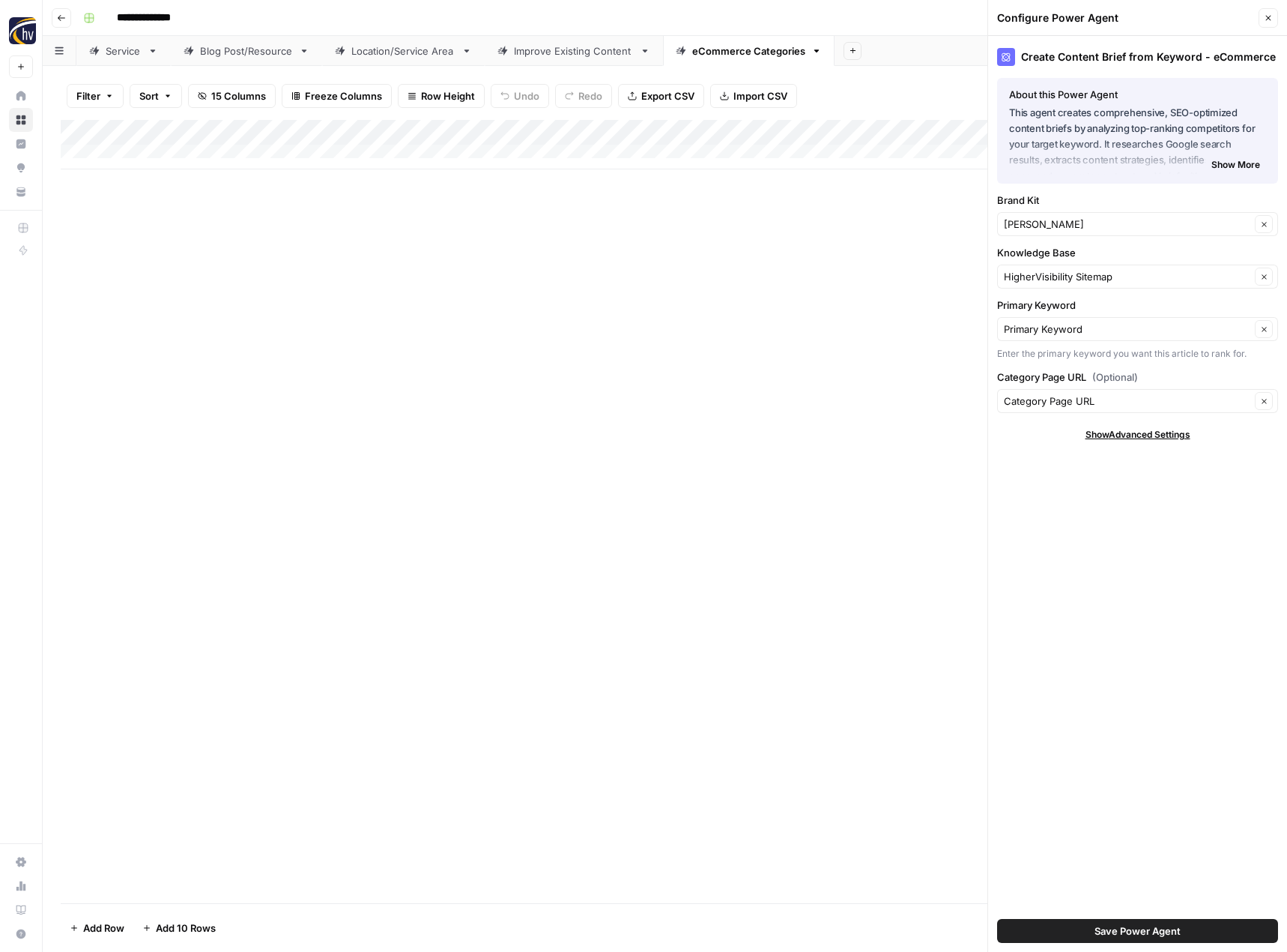
click at [1130, 933] on span "Save Power Agent" at bounding box center [1138, 931] width 86 height 15
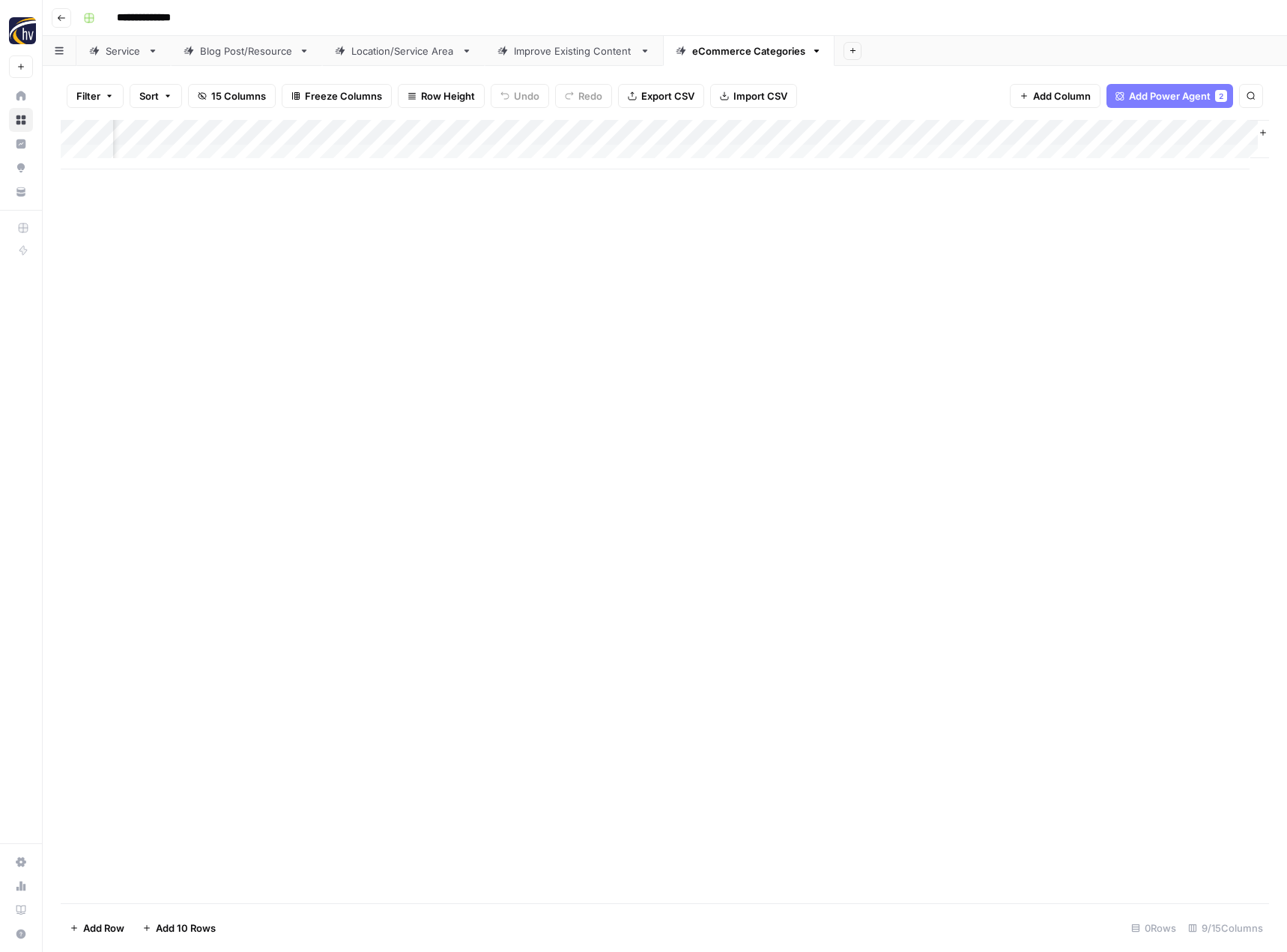
scroll to position [0, 530]
click at [1072, 135] on div "Add Column" at bounding box center [665, 145] width 1208 height 49
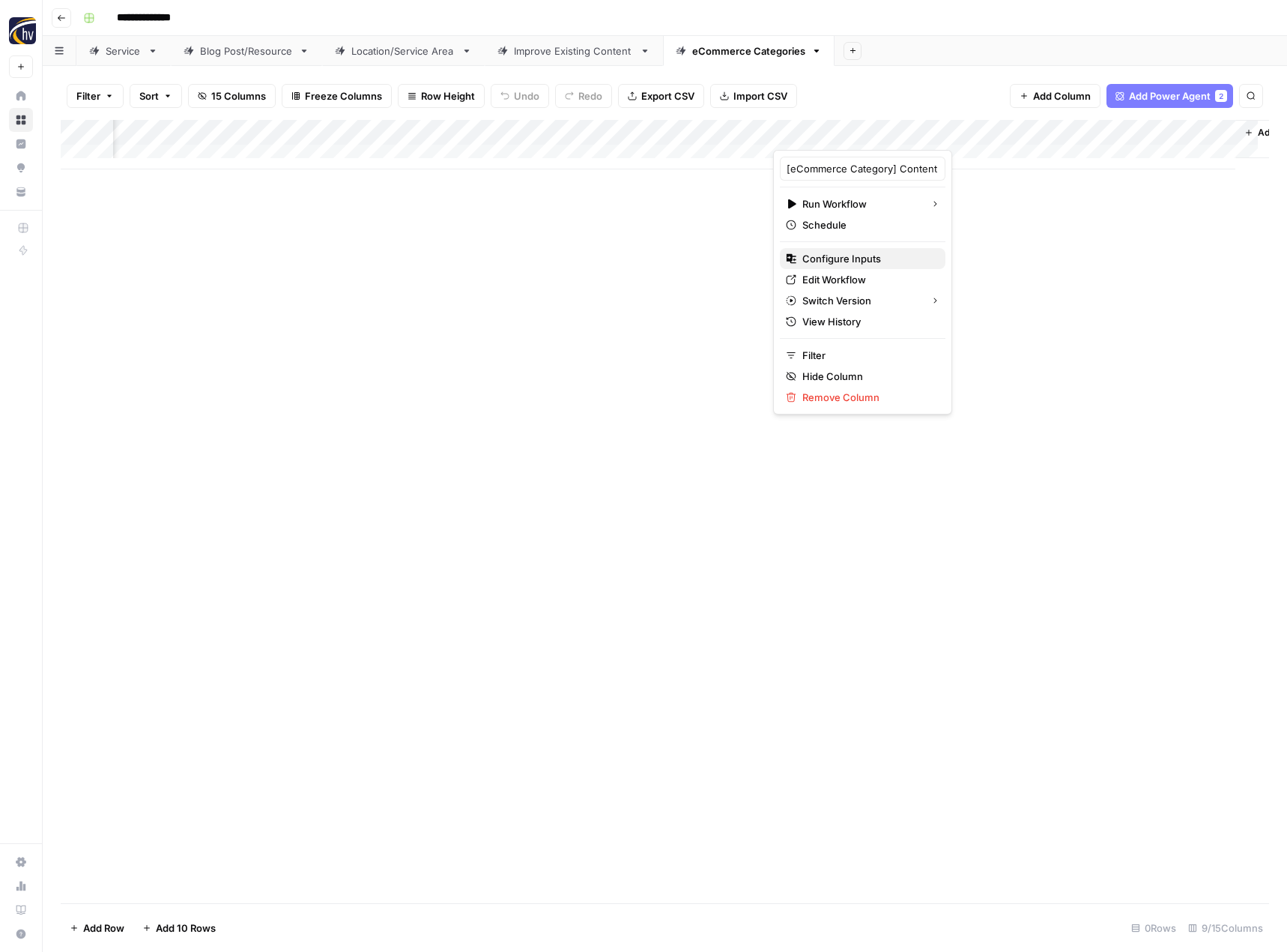
click at [904, 252] on span "Configure Inputs" at bounding box center [868, 258] width 131 height 15
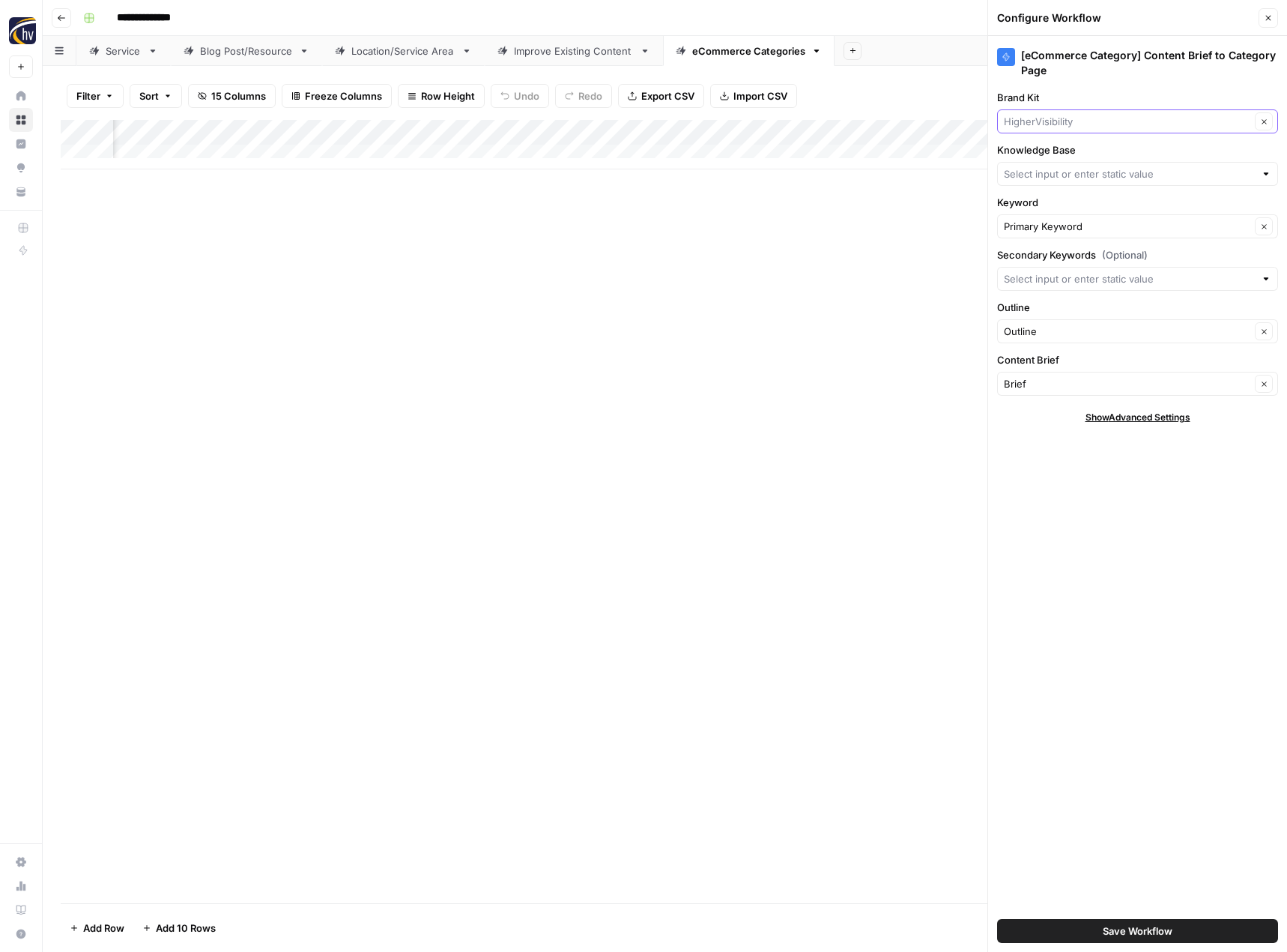
click at [1051, 122] on input "Brand Kit" at bounding box center [1127, 121] width 246 height 15
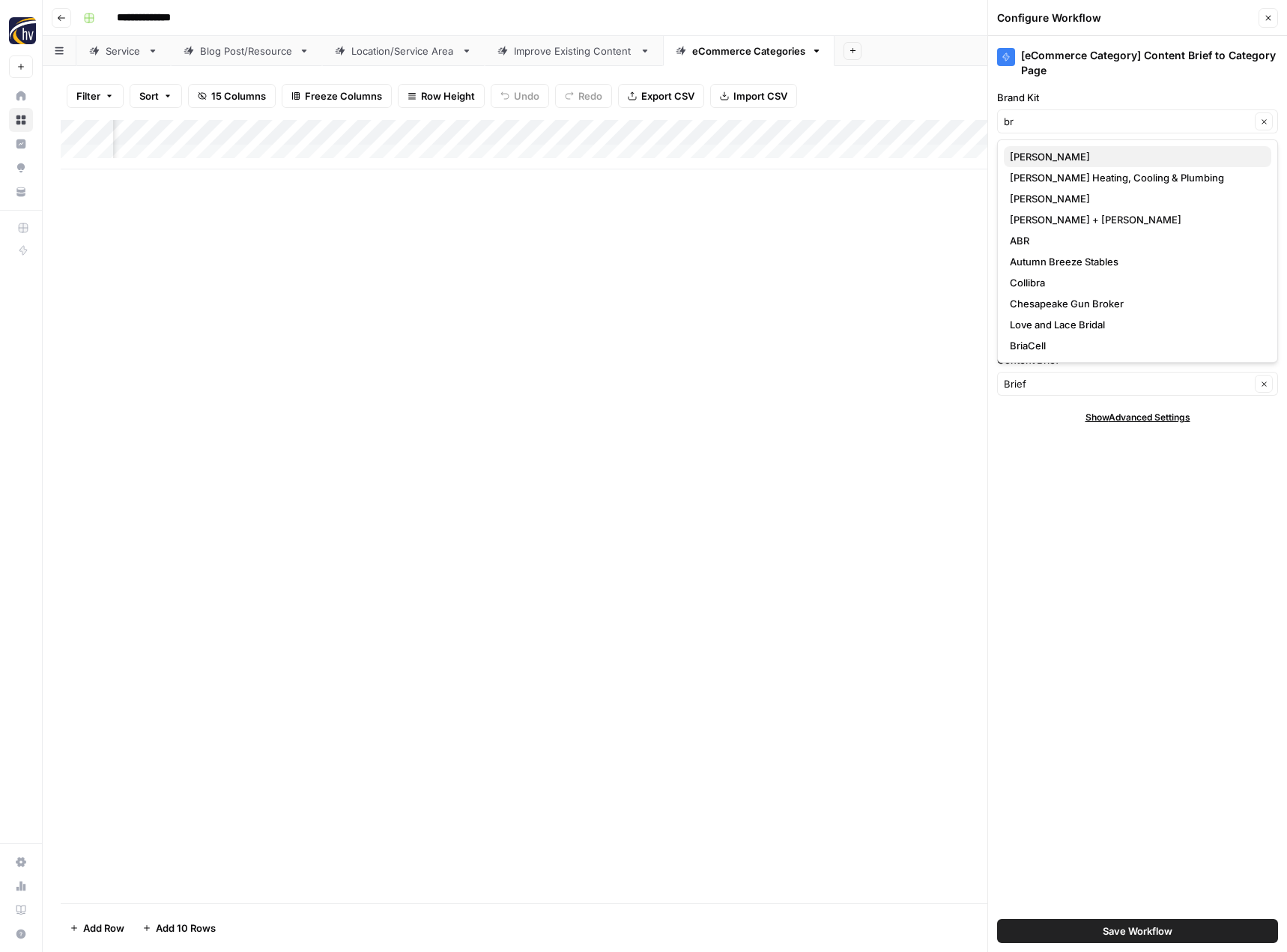
click at [1044, 148] on button "[PERSON_NAME]" at bounding box center [1138, 157] width 267 height 21
type input "[PERSON_NAME]"
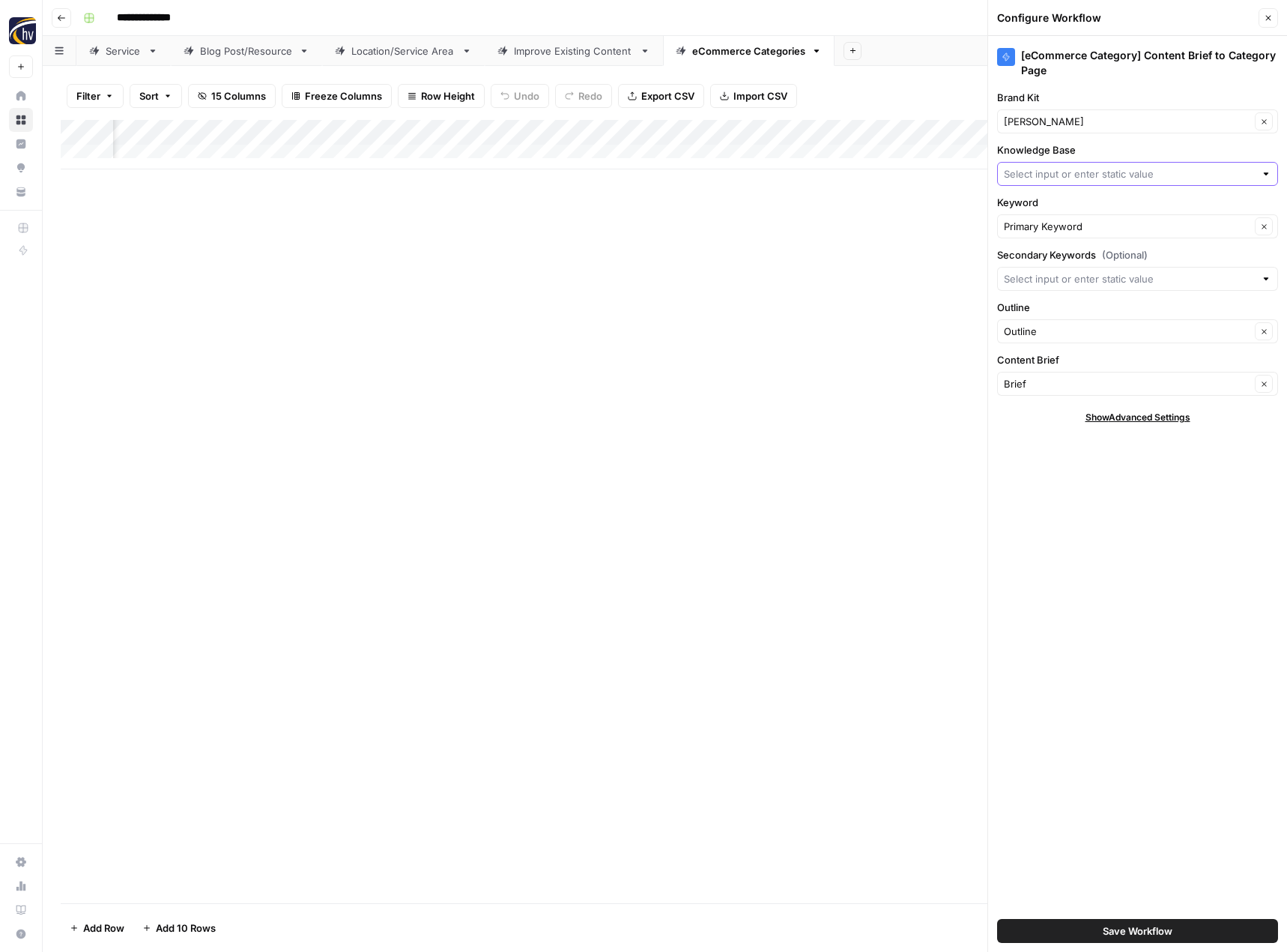
click at [1034, 168] on input "Knowledge Base" at bounding box center [1130, 174] width 251 height 15
click at [1049, 209] on span "HigherVisibility Sitemap" at bounding box center [1134, 209] width 250 height 15
type input "HigherVisibility Sitemap"
click at [1163, 925] on span "Save Workflow" at bounding box center [1138, 931] width 70 height 15
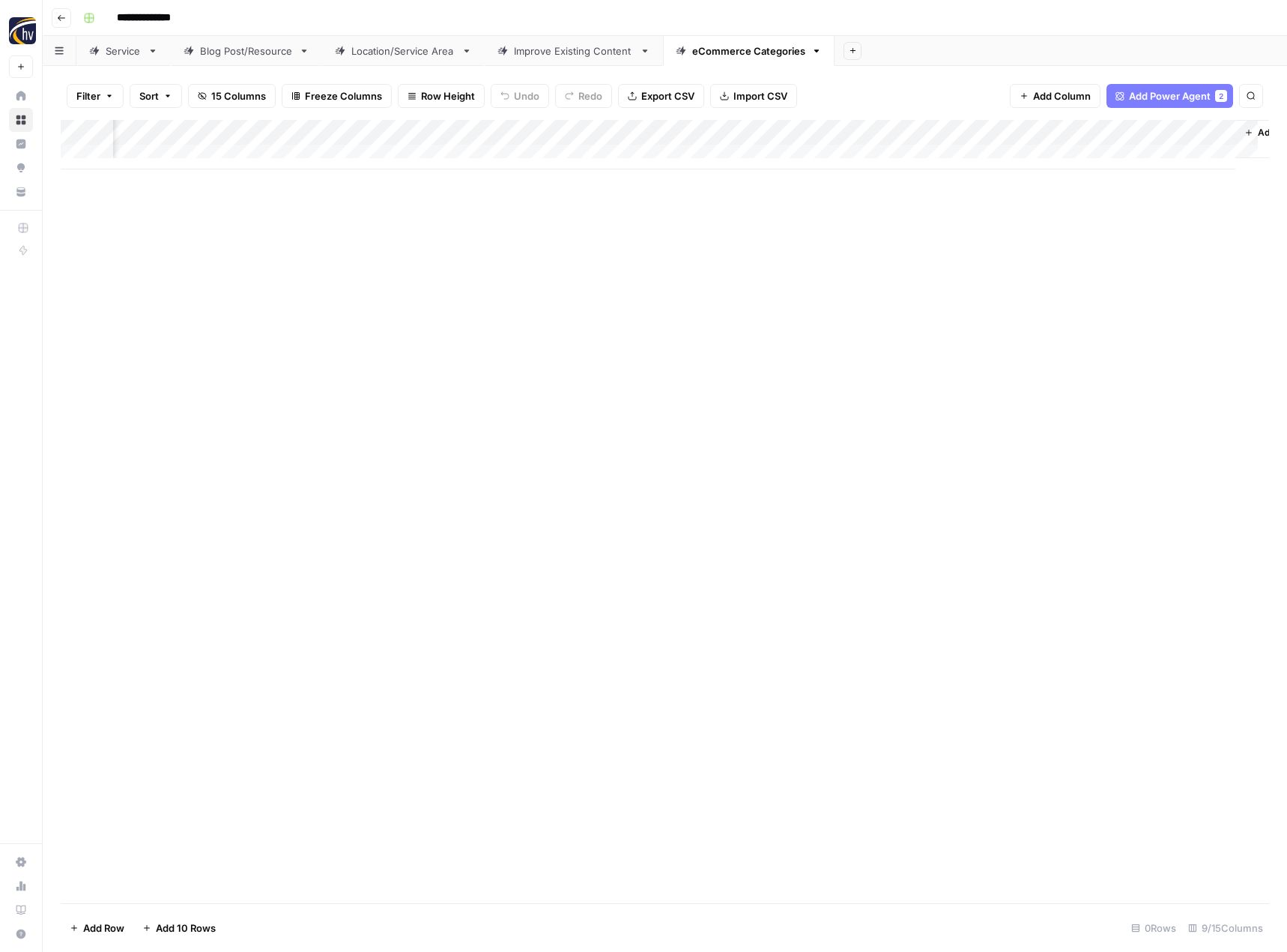
click at [778, 502] on div "Add Column" at bounding box center [665, 511] width 1208 height 783
click at [68, 21] on button "Go back" at bounding box center [60, 17] width 19 height 19
